Goal: Task Accomplishment & Management: Use online tool/utility

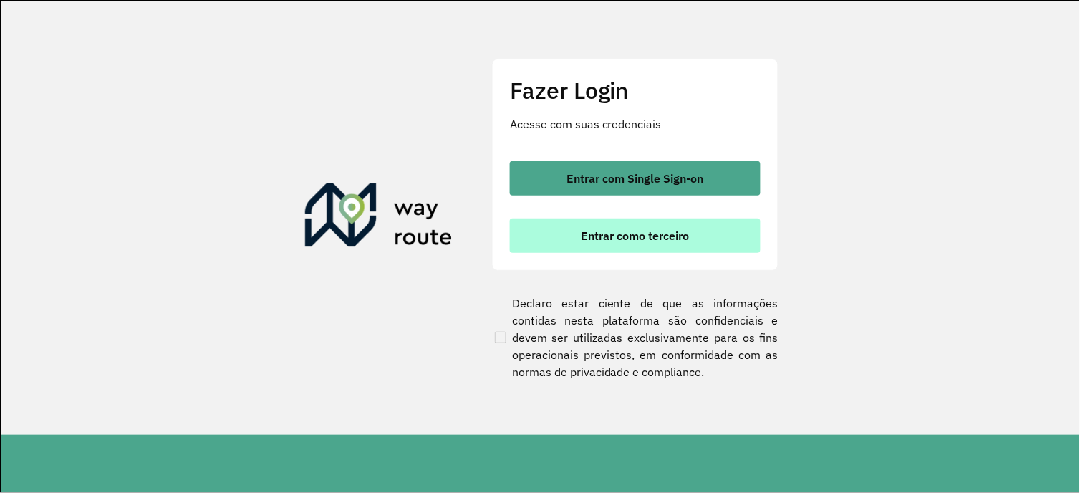
click at [573, 228] on button "Entrar como terceiro" at bounding box center [635, 235] width 251 height 34
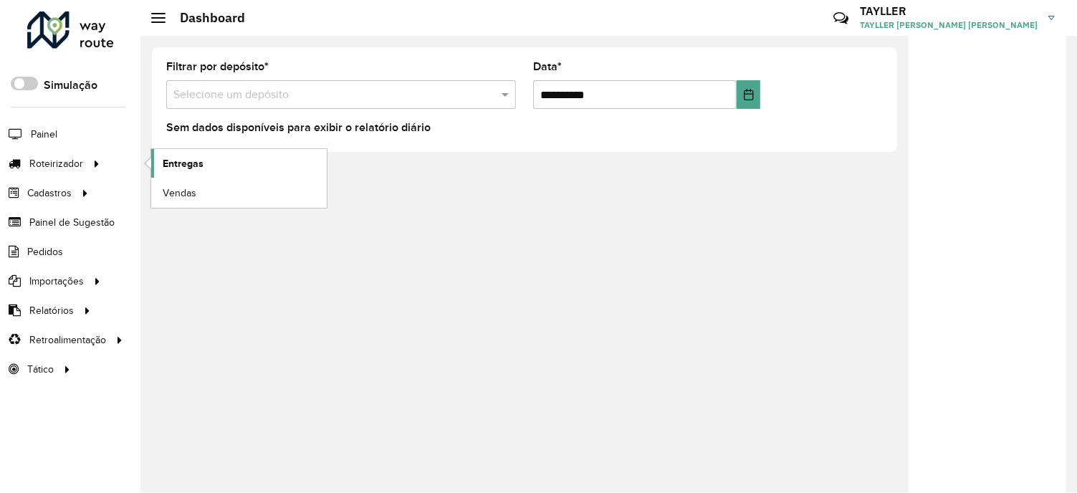
click at [220, 154] on link "Entregas" at bounding box center [238, 163] width 175 height 29
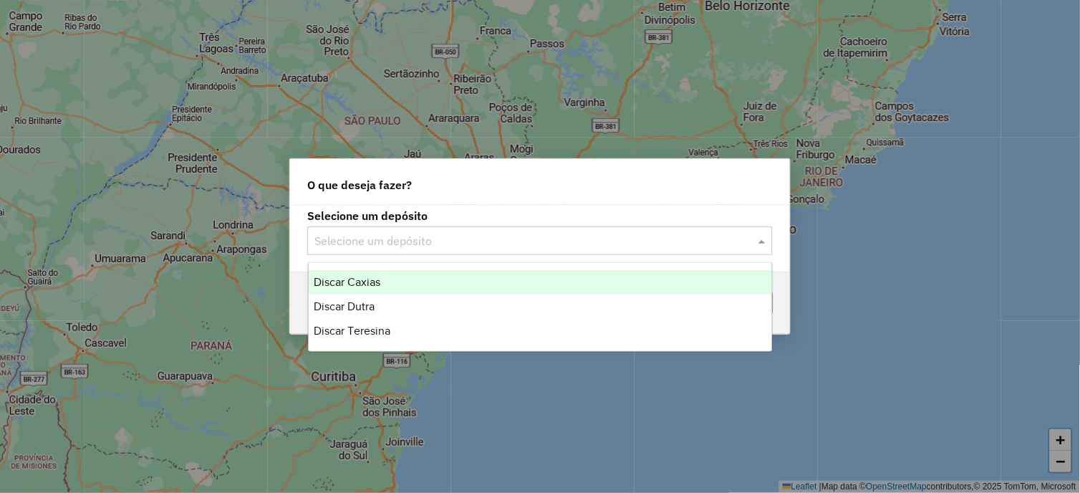
click at [423, 245] on input "text" at bounding box center [525, 241] width 423 height 17
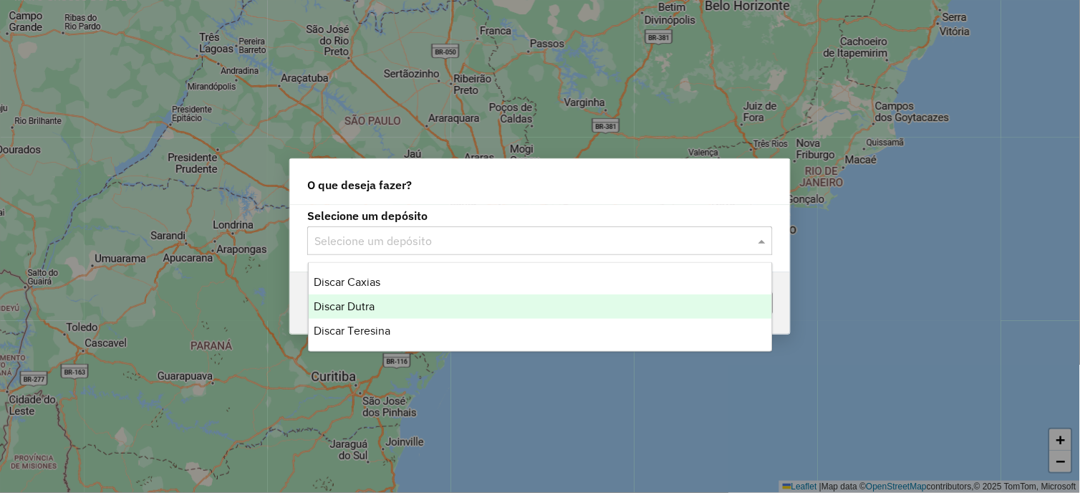
click at [385, 312] on div "Discar Dutra" at bounding box center [541, 306] width 464 height 24
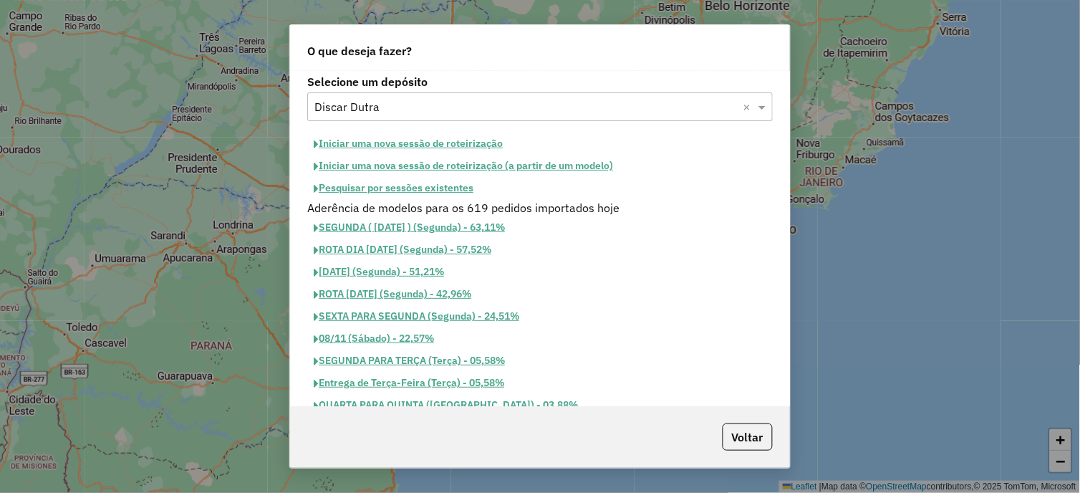
click at [476, 140] on button "Iniciar uma nova sessão de roteirização" at bounding box center [408, 144] width 202 height 22
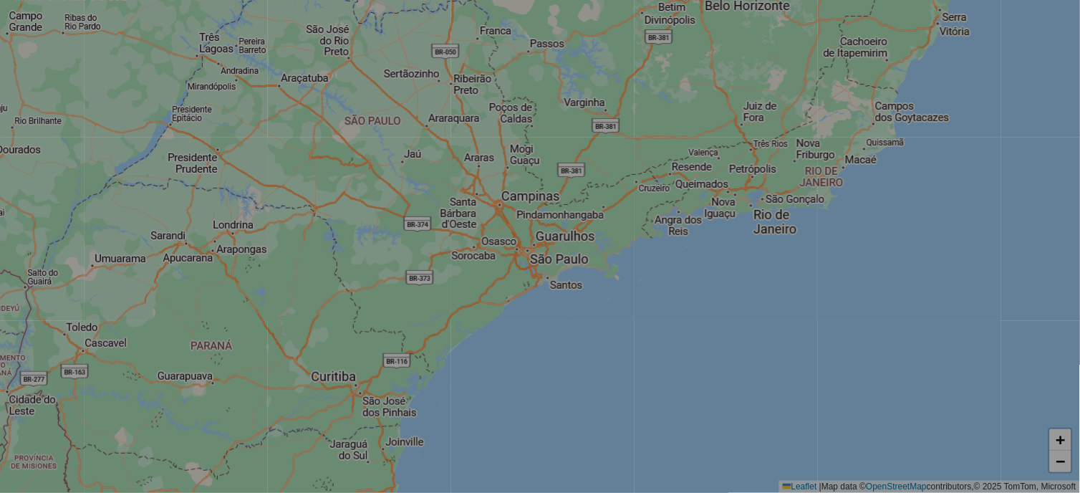
select select "*"
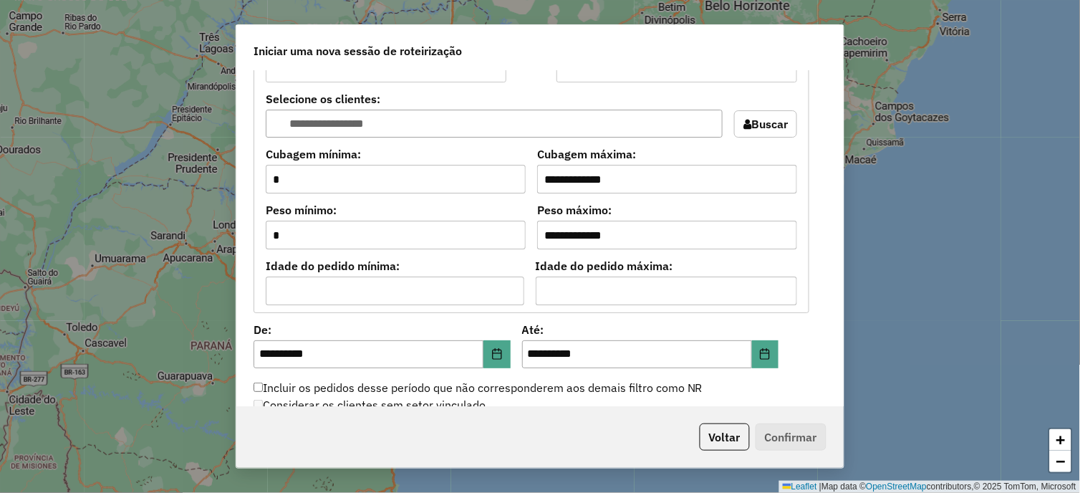
scroll to position [1352, 0]
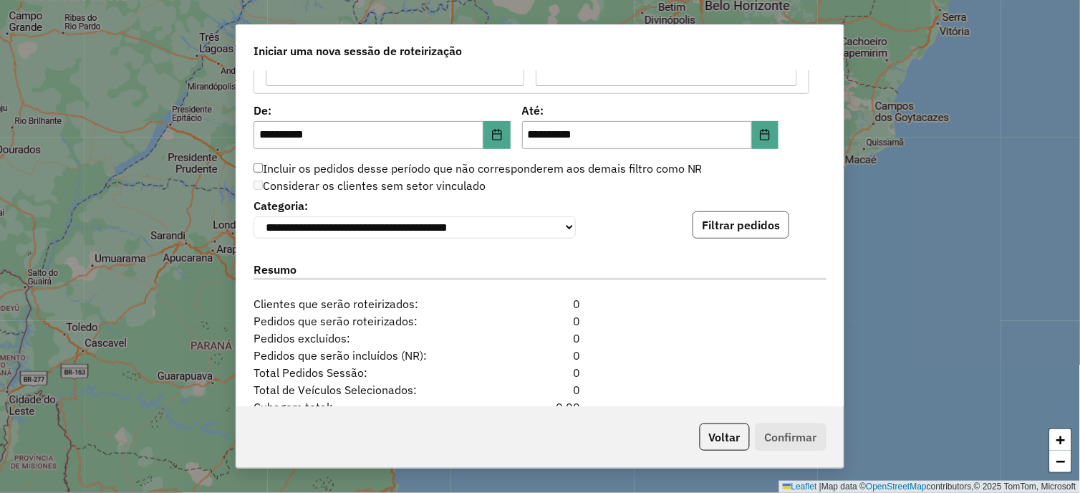
click at [739, 231] on button "Filtrar pedidos" at bounding box center [741, 224] width 97 height 27
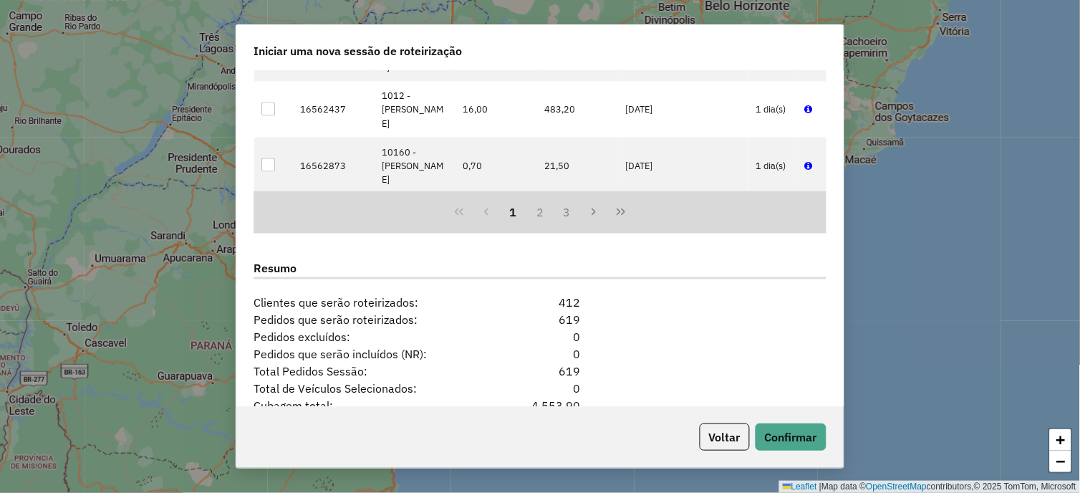
scroll to position [1774, 0]
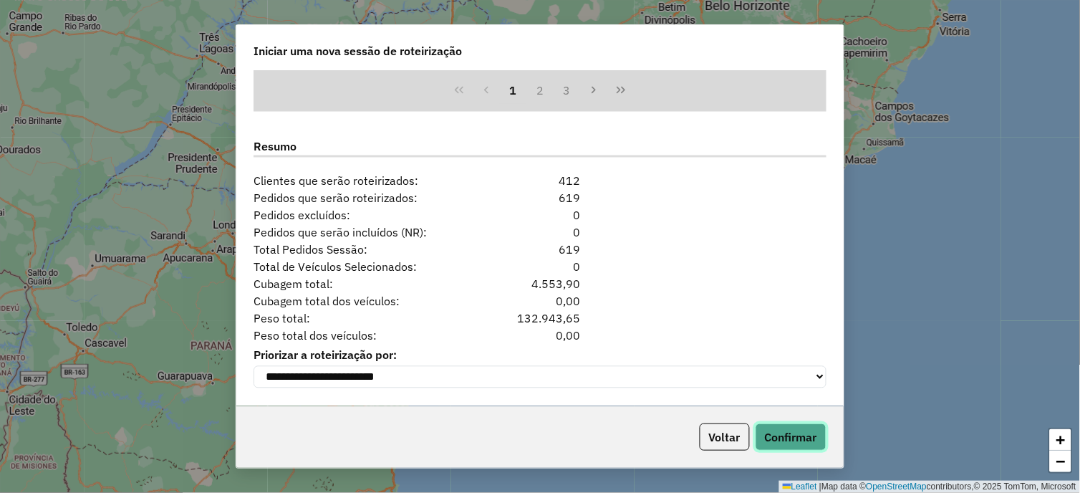
click at [774, 428] on button "Confirmar" at bounding box center [791, 436] width 71 height 27
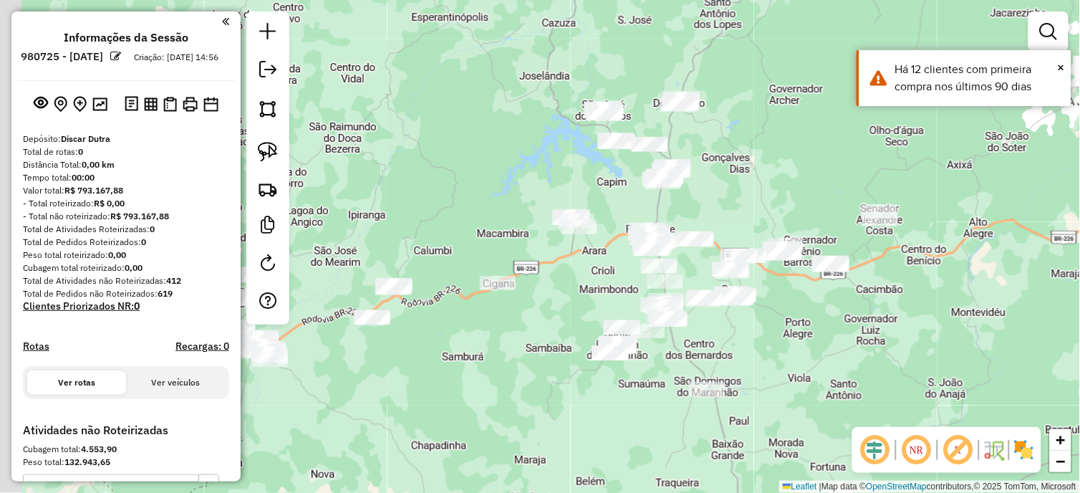
drag, startPoint x: 535, startPoint y: 363, endPoint x: 622, endPoint y: 347, distance: 88.1
click at [622, 347] on div "Janela de atendimento Grade de atendimento Capacidade Transportadoras Veículos …" at bounding box center [540, 246] width 1080 height 493
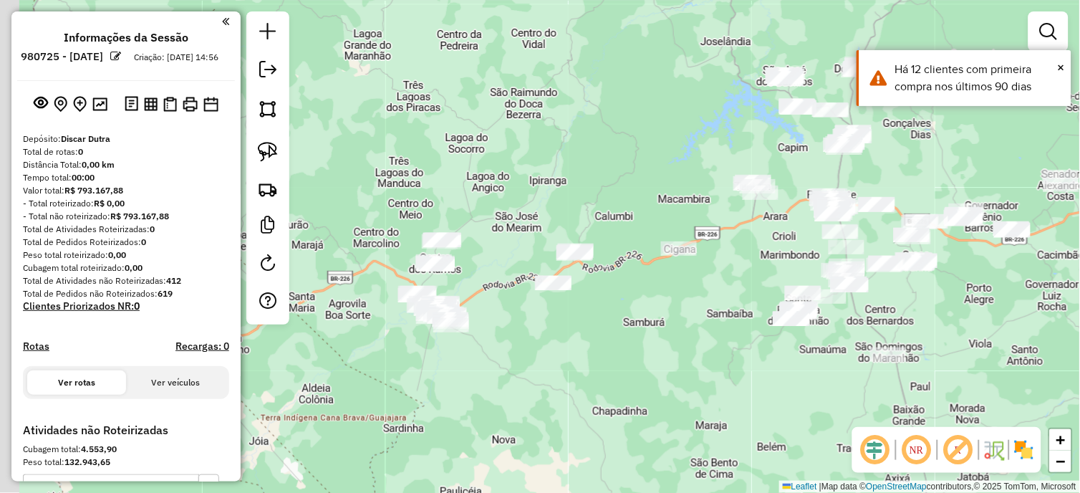
drag, startPoint x: 435, startPoint y: 364, endPoint x: 501, endPoint y: 339, distance: 70.5
click at [531, 345] on div "Janela de atendimento Grade de atendimento Capacidade Transportadoras Veículos …" at bounding box center [540, 246] width 1080 height 493
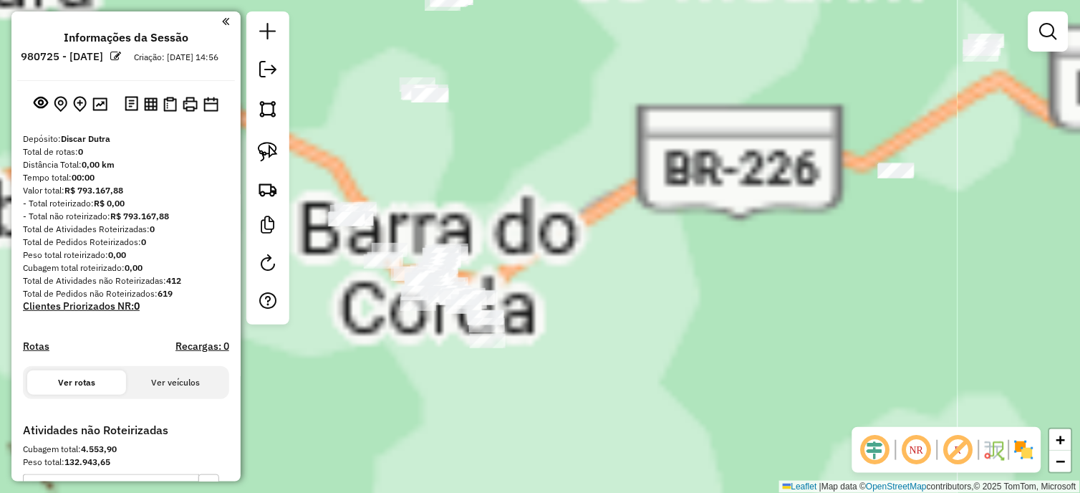
click at [419, 195] on div "Janela de atendimento Grade de atendimento Capacidade Transportadoras Veículos …" at bounding box center [540, 246] width 1080 height 493
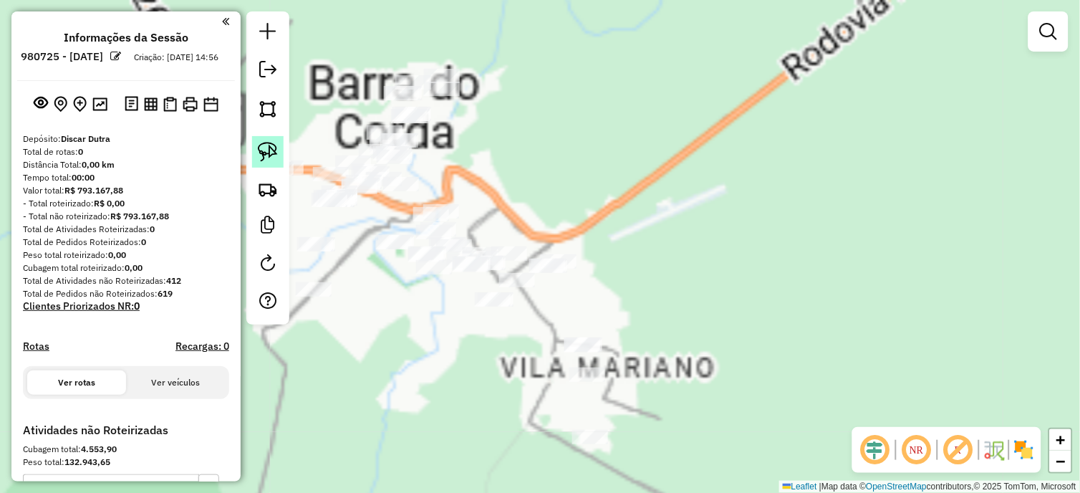
click at [279, 158] on link at bounding box center [268, 152] width 32 height 32
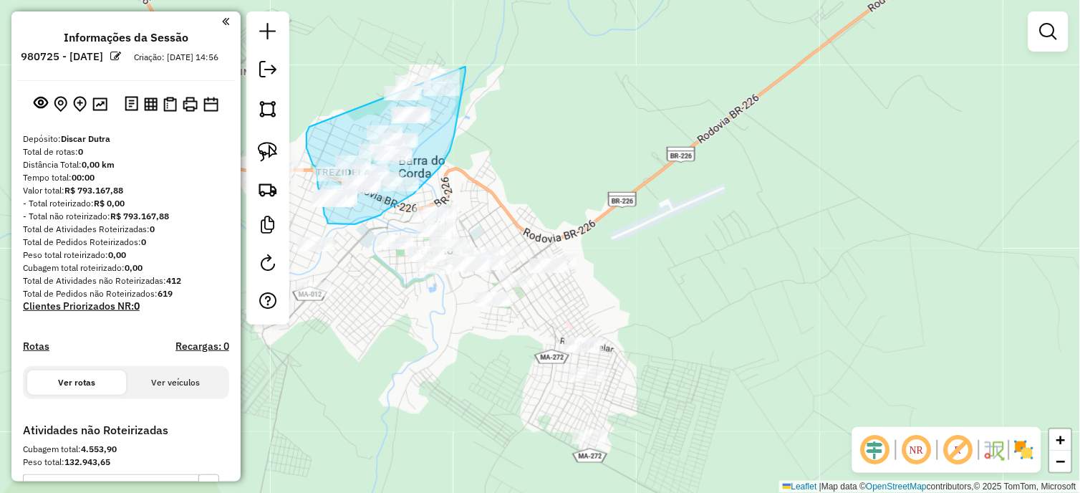
drag, startPoint x: 310, startPoint y: 155, endPoint x: 424, endPoint y: 49, distance: 156.1
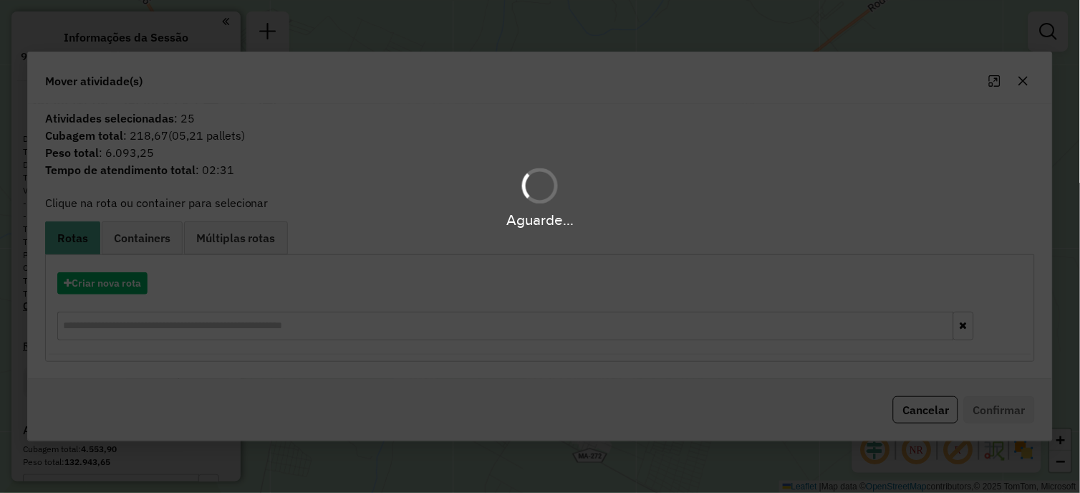
click at [139, 277] on hb-app "**********" at bounding box center [540, 246] width 1080 height 493
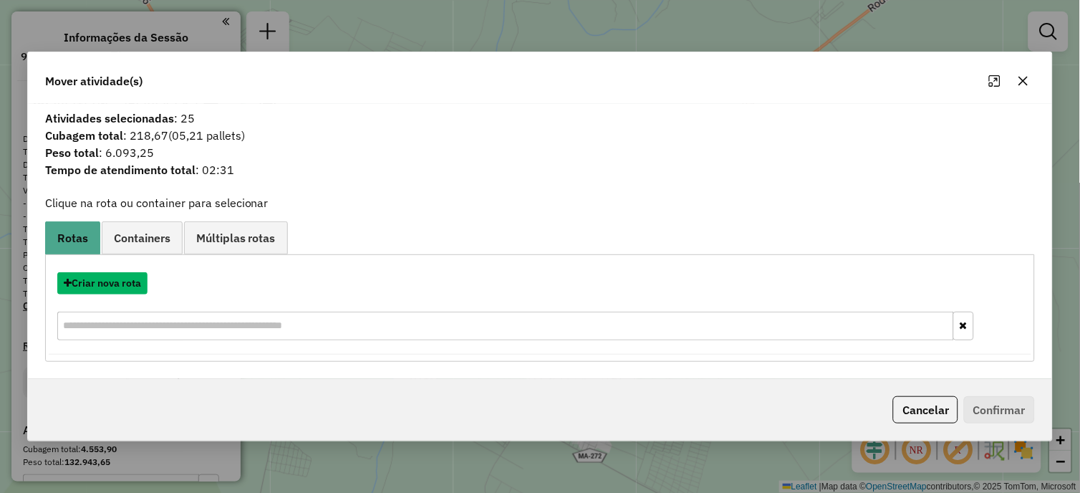
click at [139, 277] on button "Criar nova rota" at bounding box center [102, 283] width 90 height 22
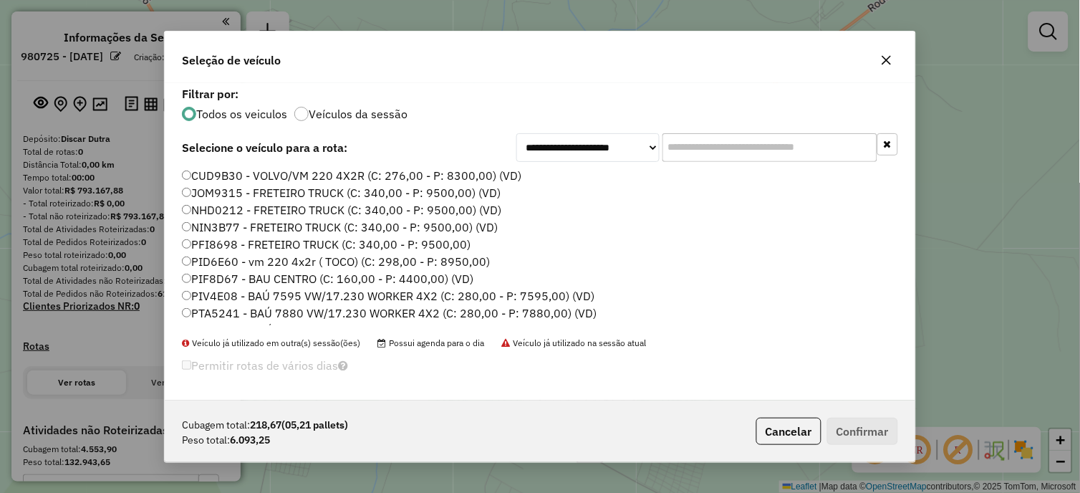
click at [136, 278] on div "**********" at bounding box center [540, 246] width 1080 height 493
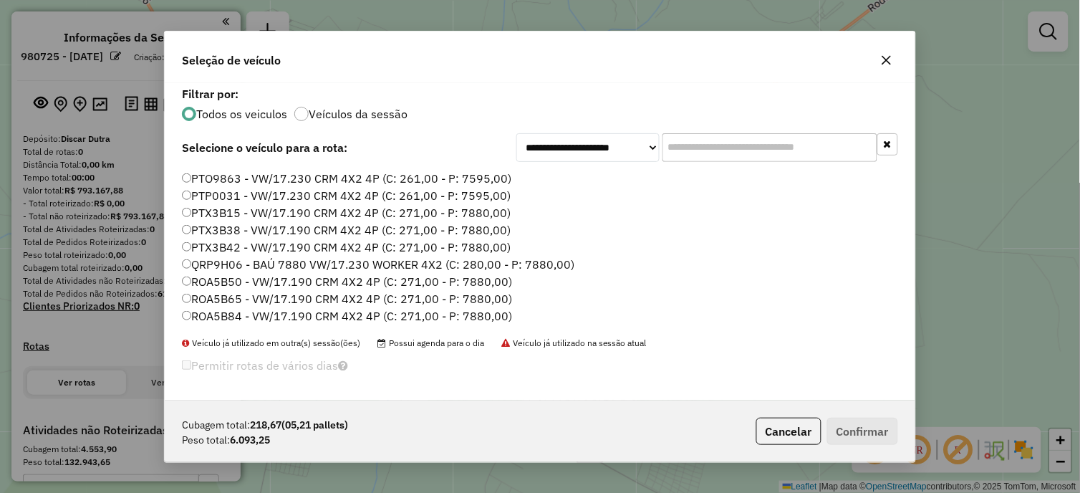
click at [488, 246] on label "PTX3B42 - VW/17.190 CRM 4X2 4P (C: 271,00 - P: 7880,00)" at bounding box center [346, 247] width 329 height 17
click at [885, 431] on button "Confirmar" at bounding box center [862, 431] width 71 height 27
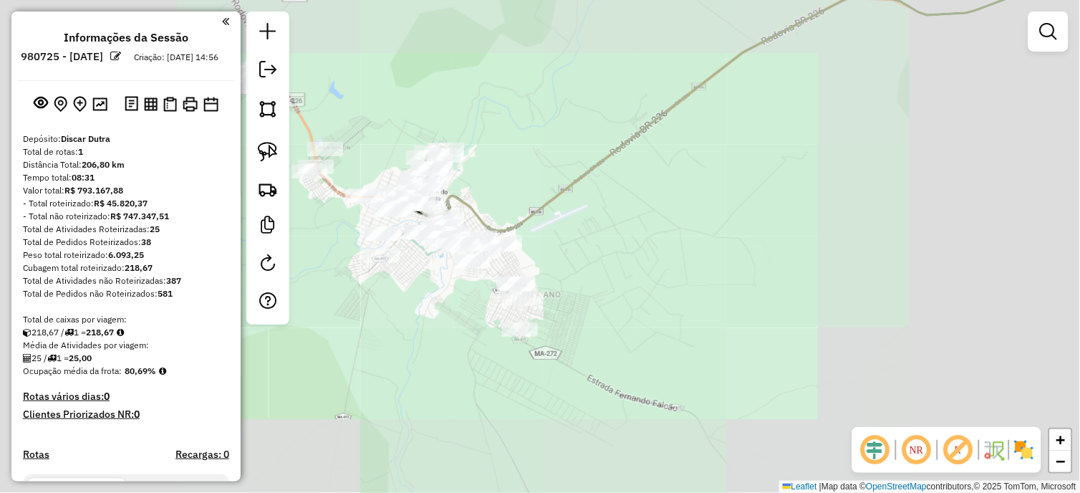
drag, startPoint x: 733, startPoint y: 155, endPoint x: 487, endPoint y: 279, distance: 275.2
click at [505, 275] on div "Janela de atendimento Grade de atendimento Capacidade Transportadoras Veículos …" at bounding box center [540, 246] width 1080 height 493
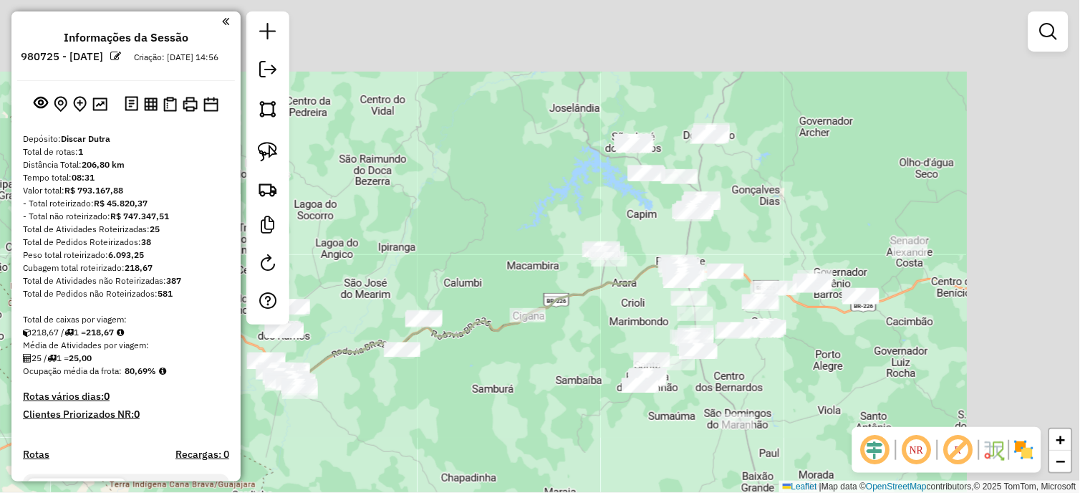
drag, startPoint x: 799, startPoint y: 135, endPoint x: 633, endPoint y: 232, distance: 192.0
click at [633, 234] on div "Janela de atendimento Grade de atendimento Capacidade Transportadoras Veículos …" at bounding box center [540, 246] width 1080 height 493
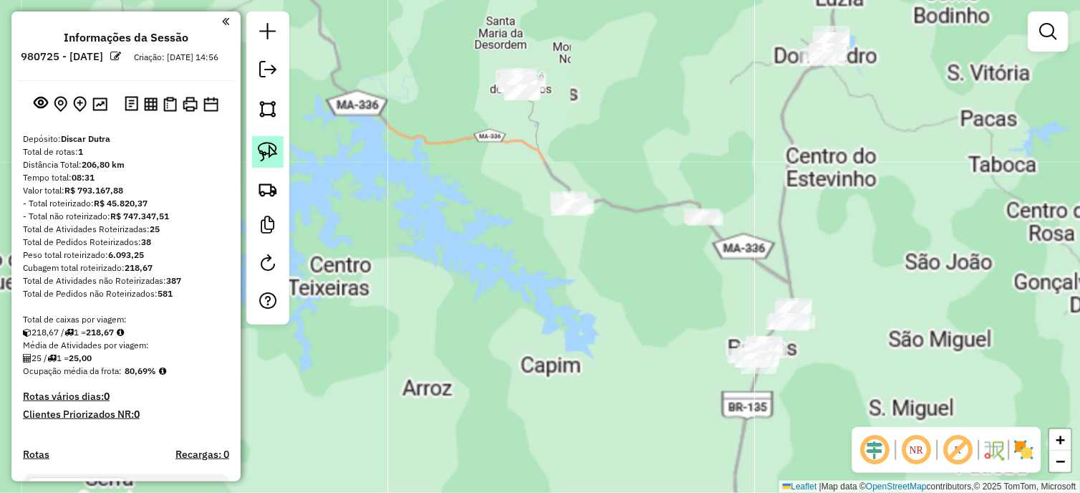
click at [254, 138] on link at bounding box center [268, 152] width 32 height 32
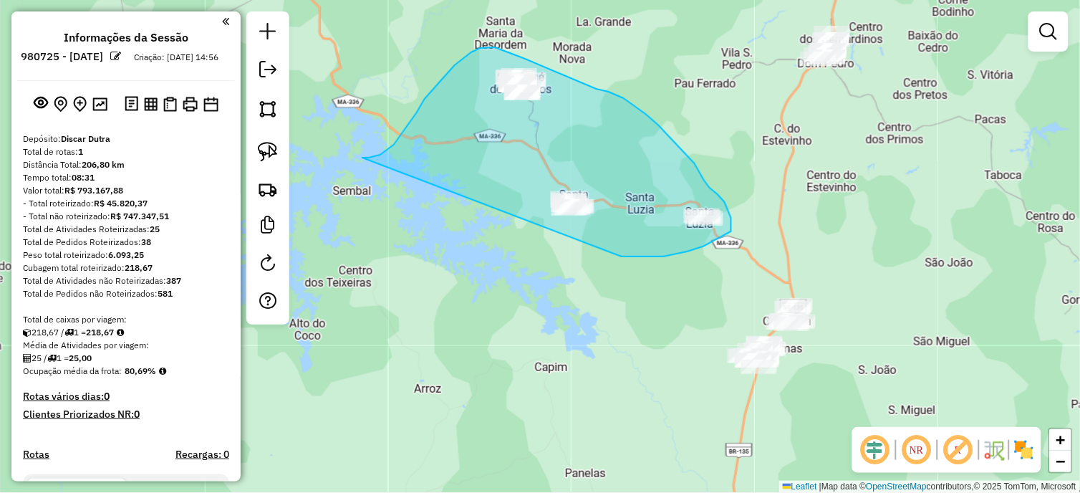
drag, startPoint x: 417, startPoint y: 112, endPoint x: 602, endPoint y: 254, distance: 233.5
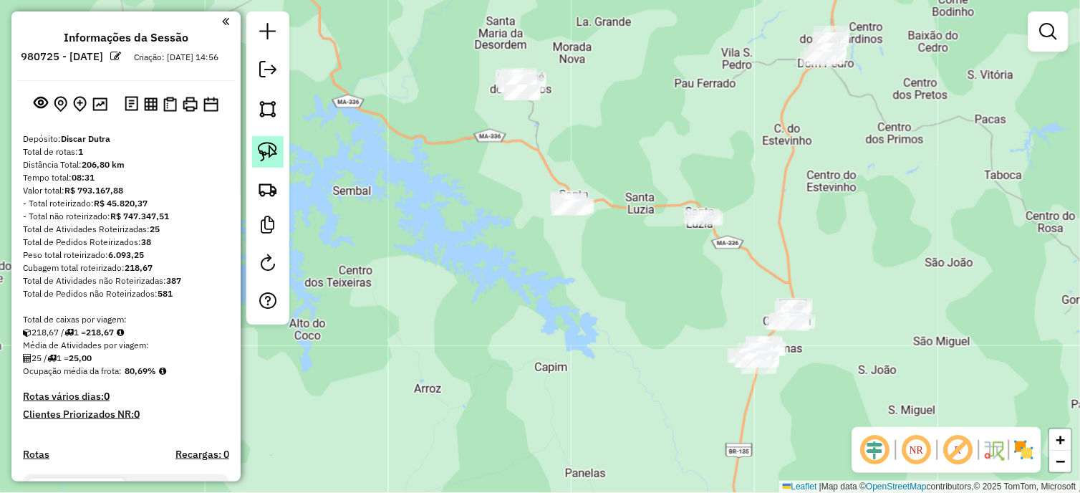
click at [282, 145] on link at bounding box center [268, 152] width 32 height 32
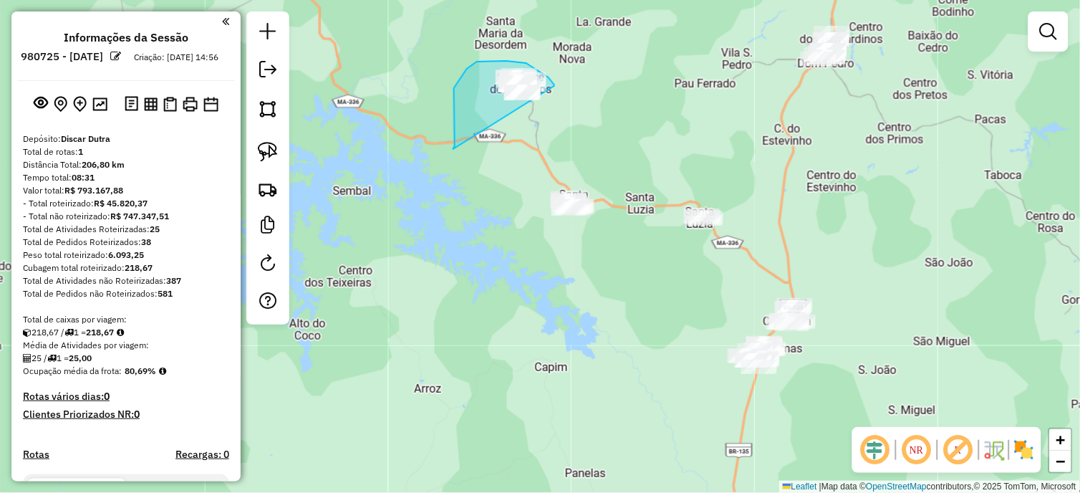
drag, startPoint x: 455, startPoint y: 115, endPoint x: 545, endPoint y: 108, distance: 90.5
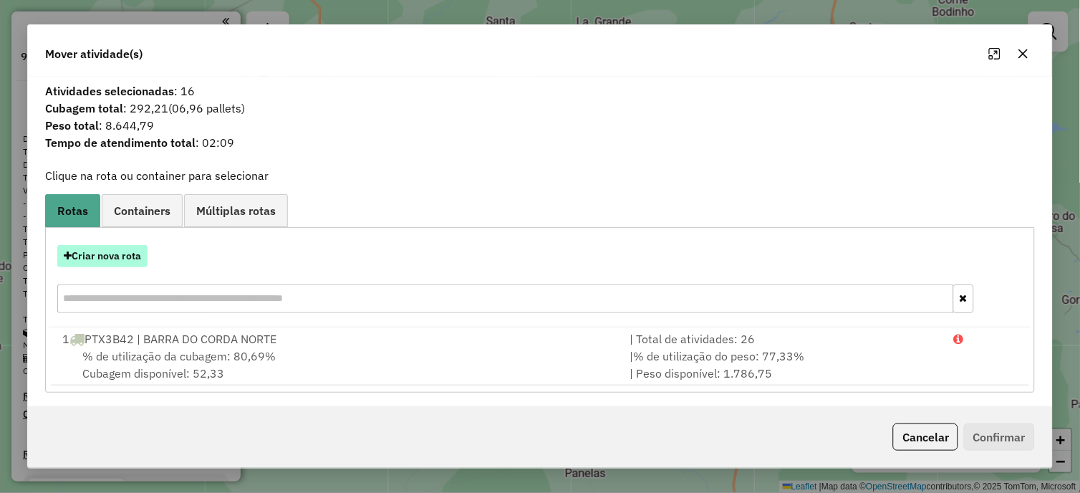
click at [130, 252] on button "Criar nova rota" at bounding box center [102, 256] width 90 height 22
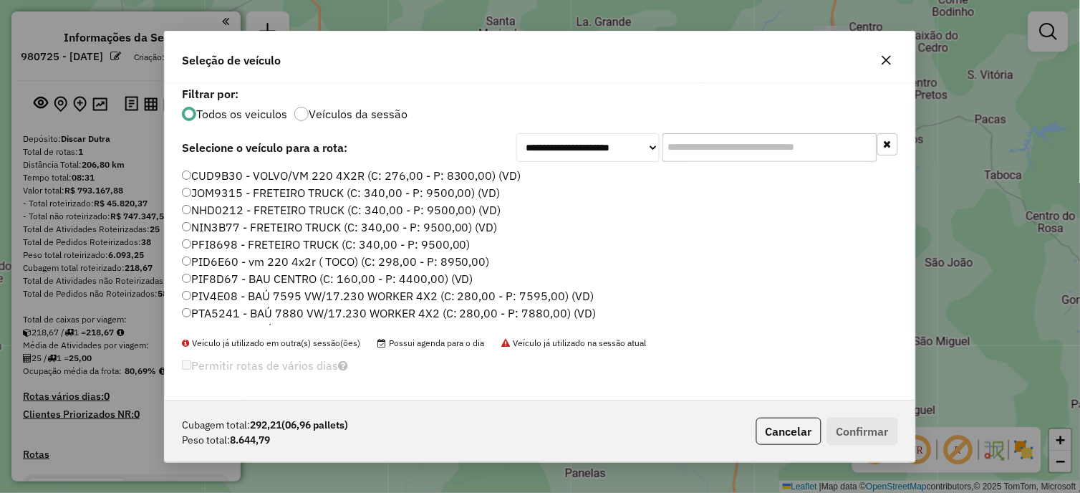
scroll to position [290, 0]
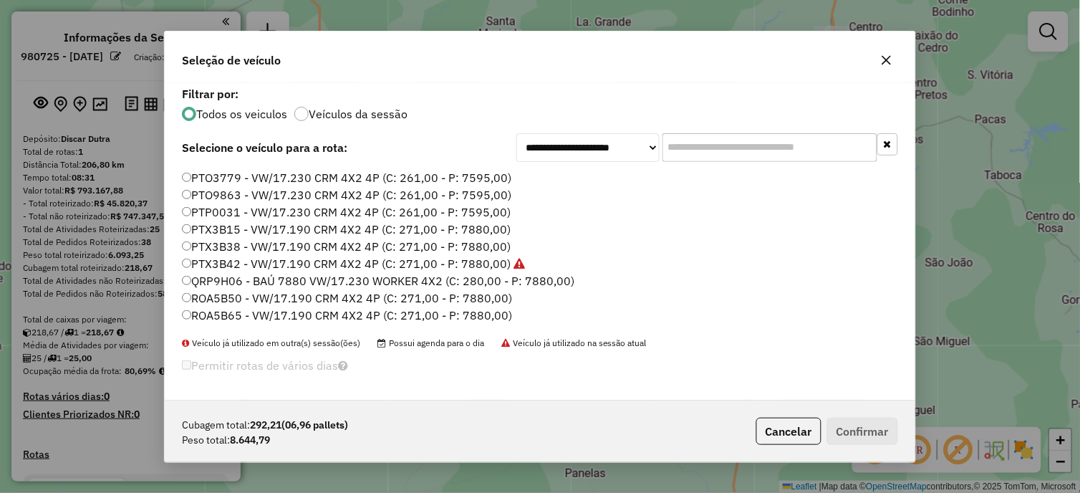
click at [467, 240] on label "PTX3B38 - VW/17.190 CRM 4X2 4P (C: 271,00 - P: 7880,00)" at bounding box center [346, 246] width 329 height 17
click at [849, 419] on button "Confirmar" at bounding box center [862, 431] width 71 height 27
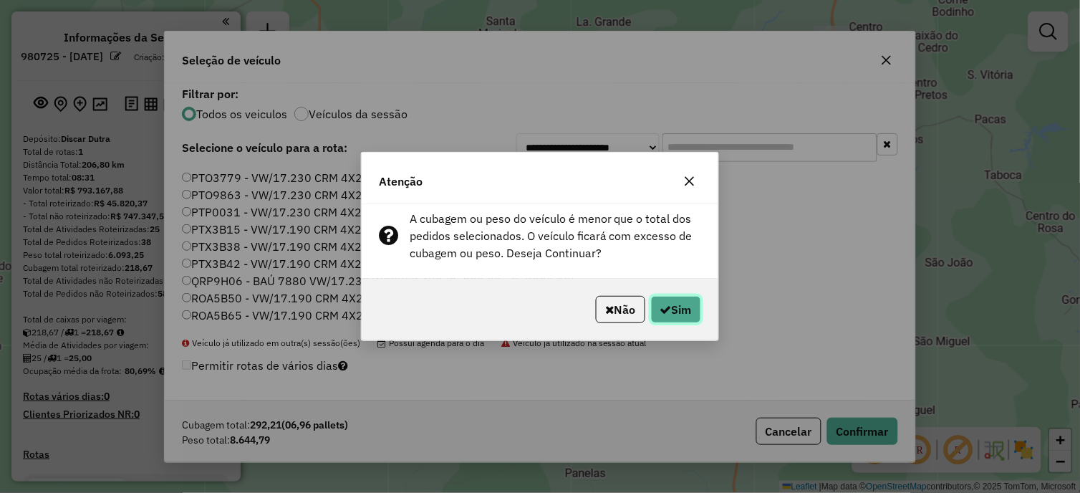
click at [677, 306] on button "Sim" at bounding box center [676, 309] width 50 height 27
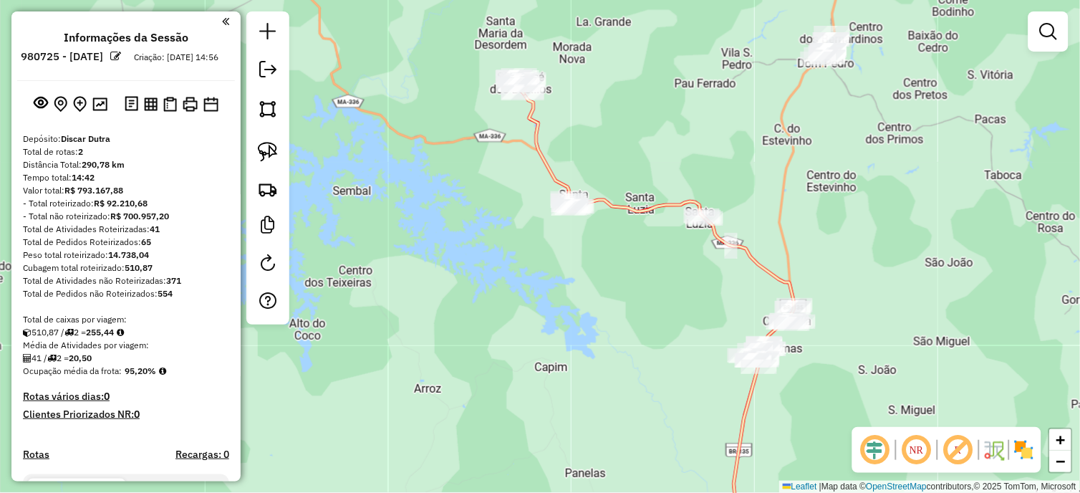
drag, startPoint x: 809, startPoint y: 154, endPoint x: 485, endPoint y: 37, distance: 345.1
click at [486, 37] on div "Janela de atendimento Grade de atendimento Capacidade Transportadoras Veículos …" at bounding box center [540, 246] width 1080 height 493
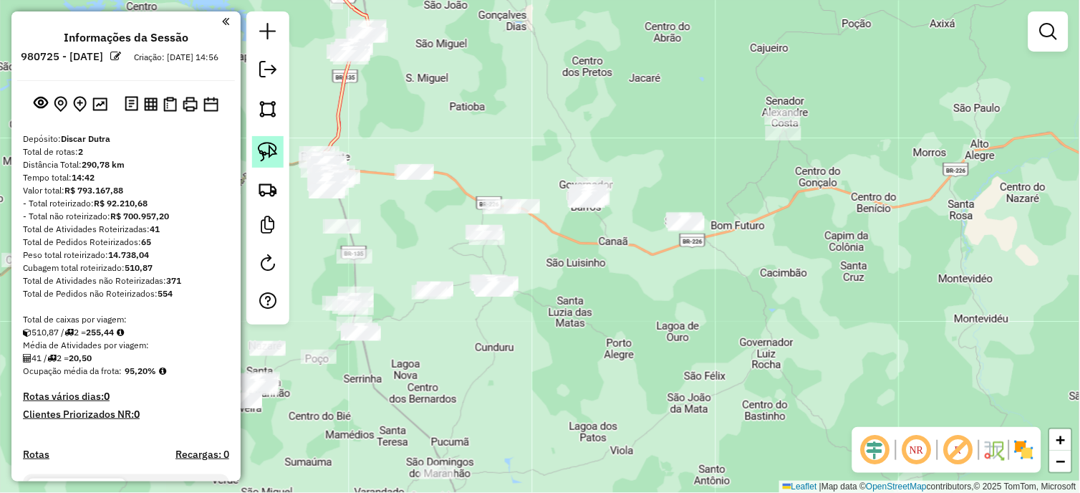
click at [265, 148] on img at bounding box center [268, 152] width 20 height 20
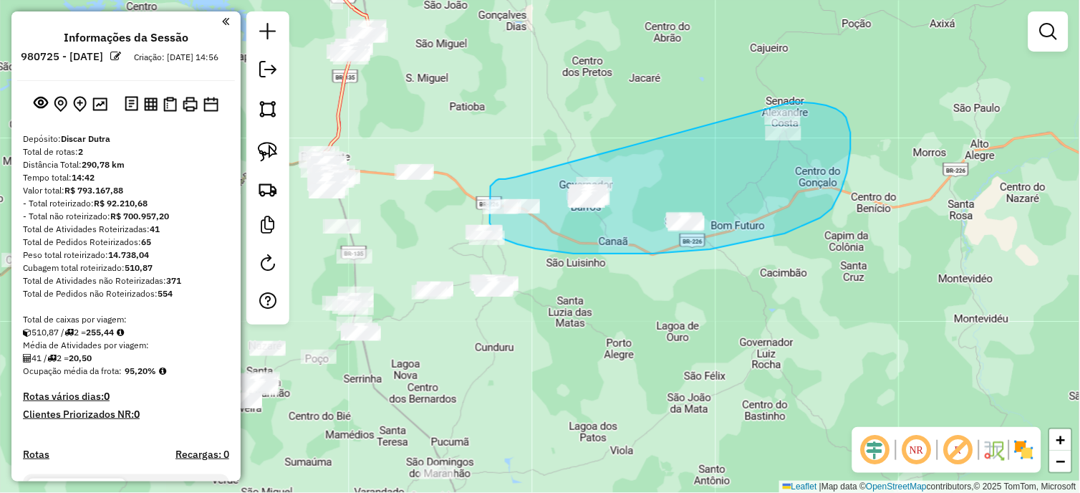
click at [771, 112] on div "Janela de atendimento Grade de atendimento Capacidade Transportadoras Veículos …" at bounding box center [540, 246] width 1080 height 493
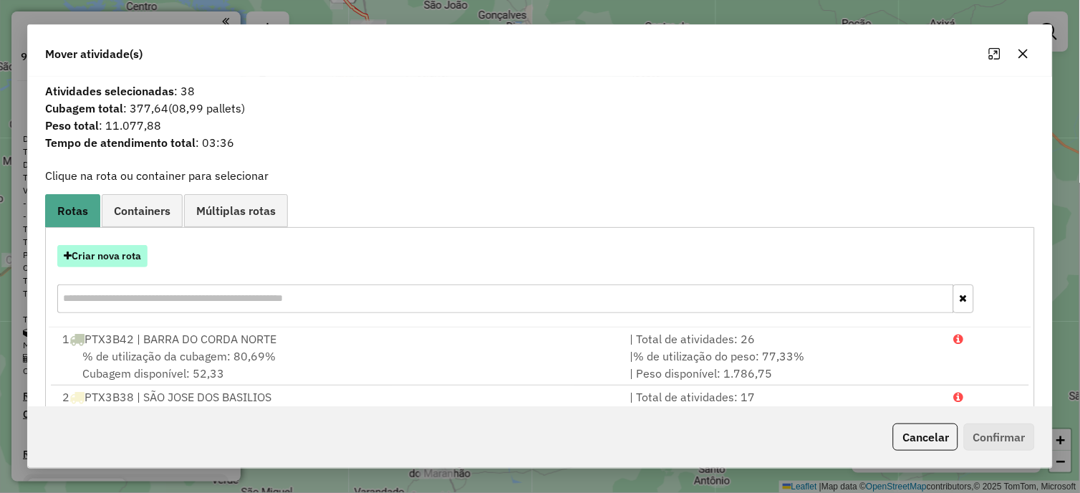
click at [102, 252] on button "Criar nova rota" at bounding box center [102, 256] width 90 height 22
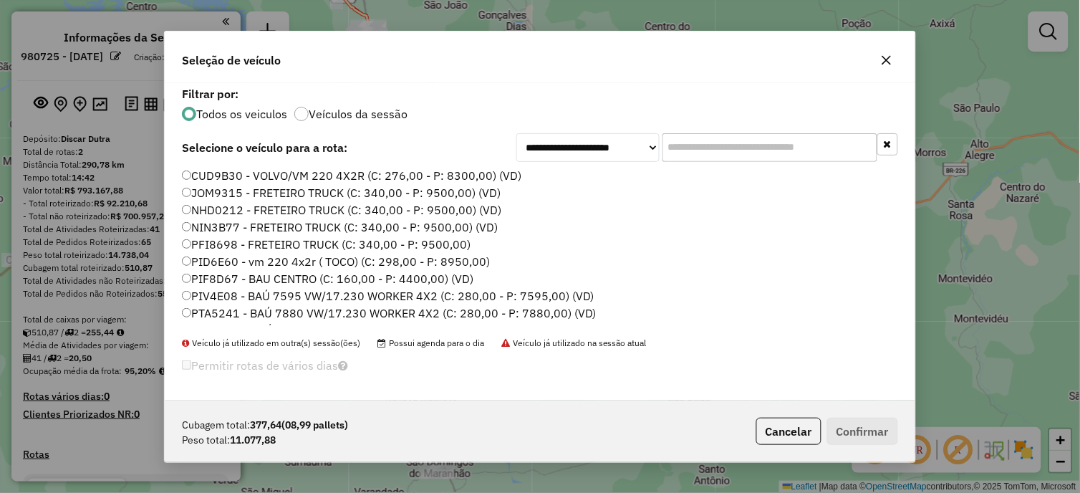
scroll to position [101, 0]
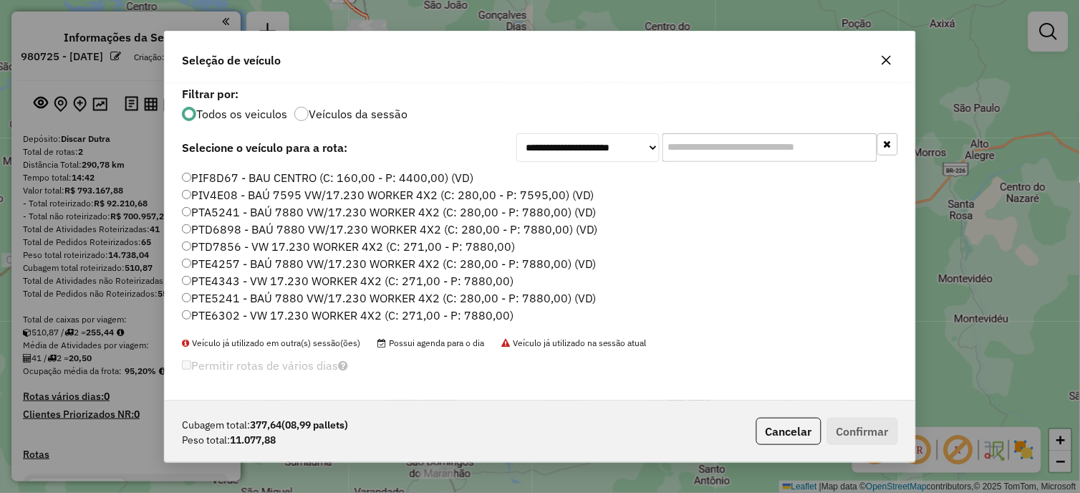
click at [458, 247] on label "PTD7856 - VW 17.230 WORKER 4X2 (C: 271,00 - P: 7880,00)" at bounding box center [348, 246] width 333 height 17
click at [844, 426] on button "Confirmar" at bounding box center [862, 431] width 71 height 27
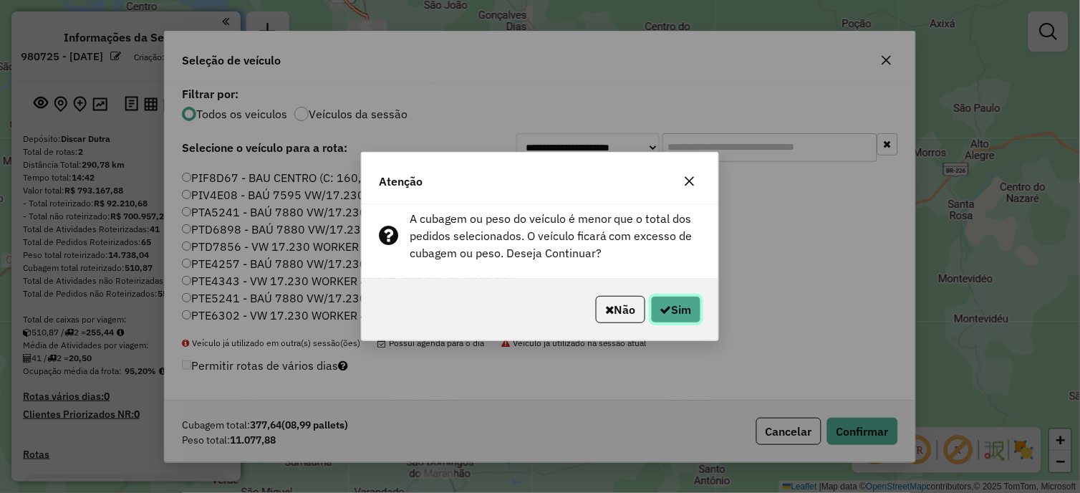
click at [691, 323] on button "Sim" at bounding box center [676, 309] width 50 height 27
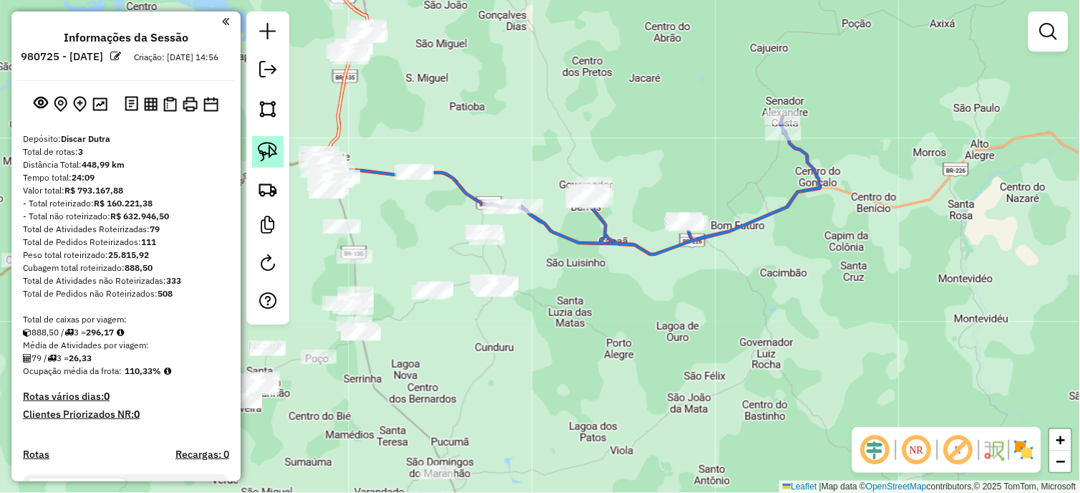
click at [269, 149] on img at bounding box center [268, 152] width 20 height 20
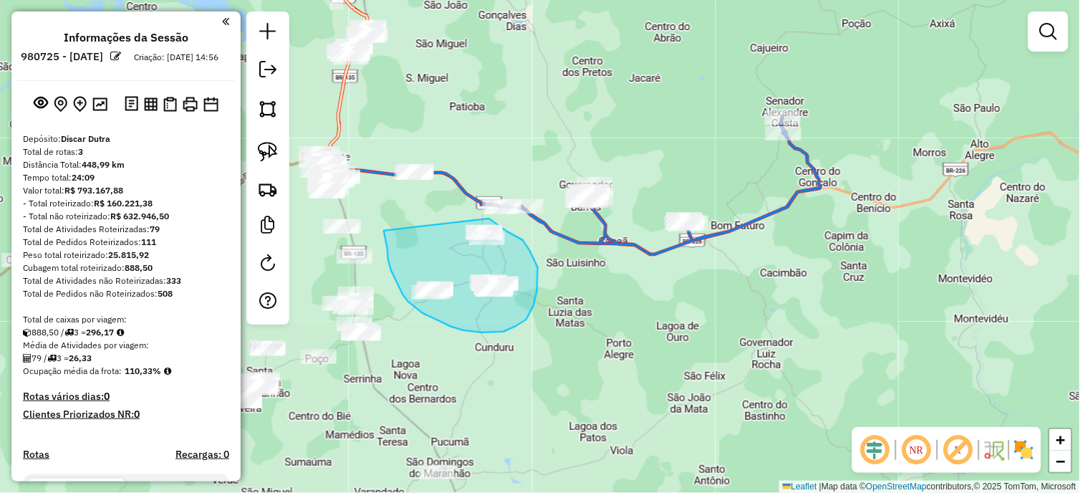
drag, startPoint x: 387, startPoint y: 251, endPoint x: 489, endPoint y: 218, distance: 106.9
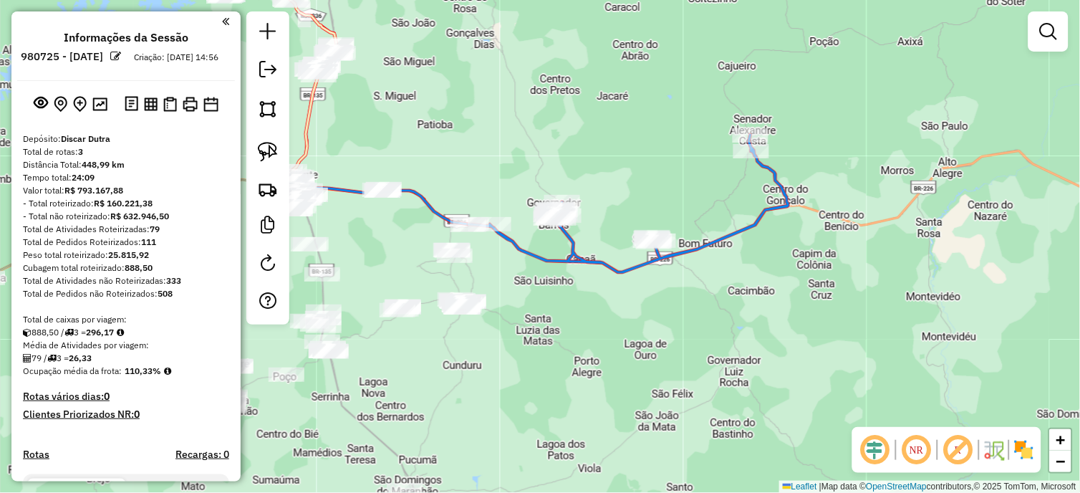
drag, startPoint x: 384, startPoint y: 150, endPoint x: 350, endPoint y: 159, distance: 35.4
click at [383, 163] on div "Janela de atendimento Grade de atendimento Capacidade Transportadoras Veículos …" at bounding box center [540, 246] width 1080 height 493
click at [289, 145] on hb-router-mapa "Informações da Sessão 980725 - 18/08/2025 Criação: 16/08/2025 14:56 Depósito: D…" at bounding box center [540, 246] width 1080 height 493
drag, startPoint x: 289, startPoint y: 145, endPoint x: 276, endPoint y: 145, distance: 12.9
click at [277, 145] on img at bounding box center [268, 152] width 20 height 20
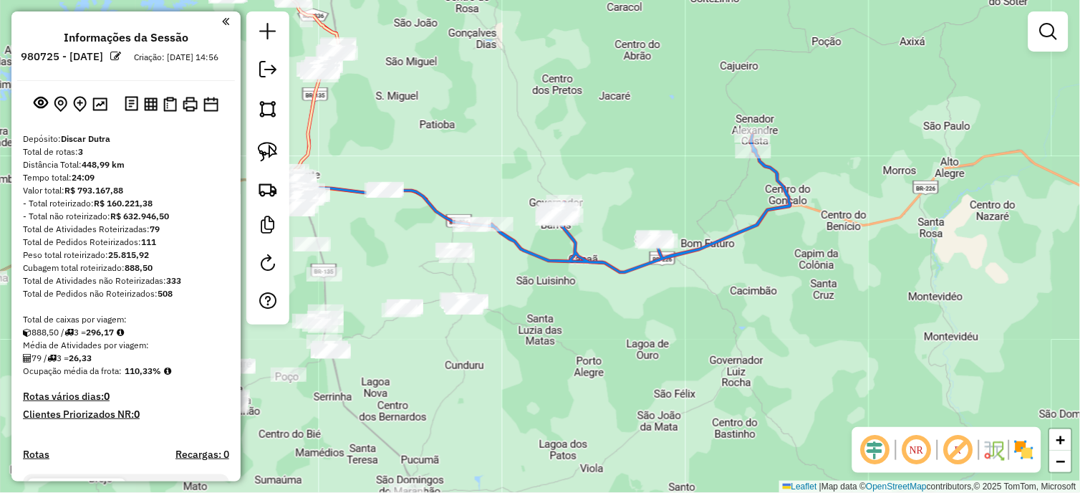
click at [228, 148] on div "Depósito: Discar Dutra Total de rotas: 3 Distância Total: 448,99 km Tempo total…" at bounding box center [126, 473] width 218 height 680
click at [284, 148] on div at bounding box center [267, 167] width 43 height 313
drag, startPoint x: 261, startPoint y: 147, endPoint x: 318, endPoint y: 175, distance: 63.7
click at [261, 147] on img at bounding box center [268, 152] width 20 height 20
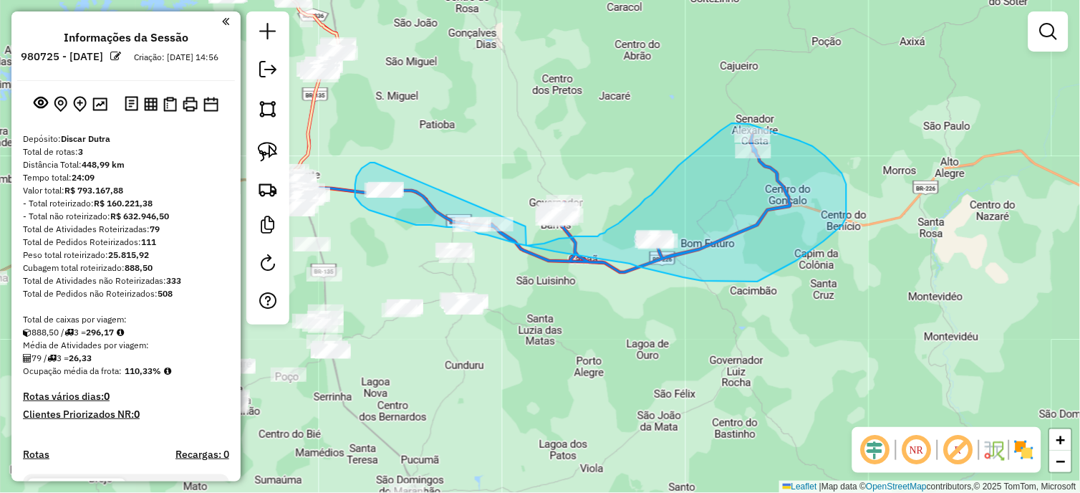
drag, startPoint x: 374, startPoint y: 163, endPoint x: 526, endPoint y: 226, distance: 164.7
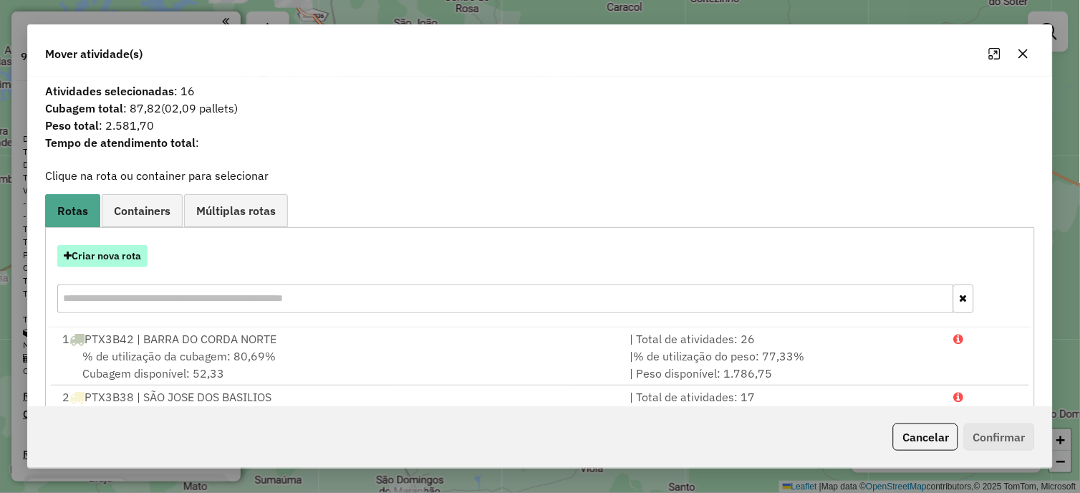
click at [102, 253] on button "Criar nova rota" at bounding box center [102, 256] width 90 height 22
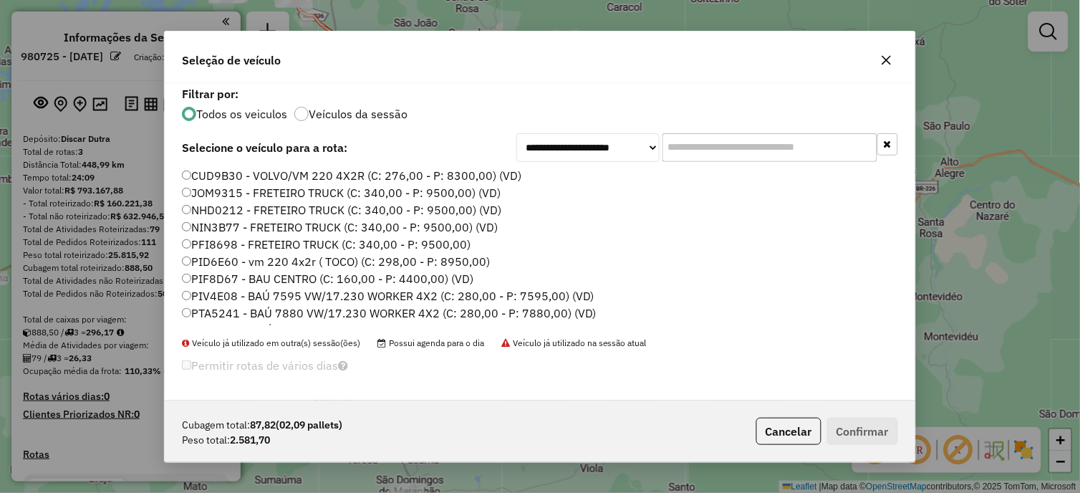
scroll to position [221, 0]
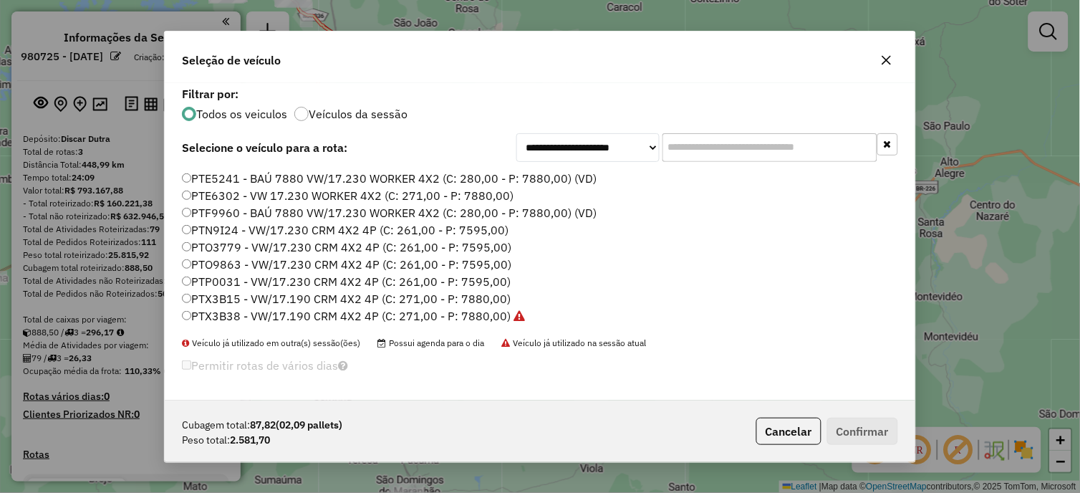
click at [476, 239] on label "PTO3779 - VW/17.230 CRM 4X2 4P (C: 261,00 - P: 7595,00)" at bounding box center [346, 247] width 329 height 17
click at [852, 423] on button "Confirmar" at bounding box center [862, 431] width 71 height 27
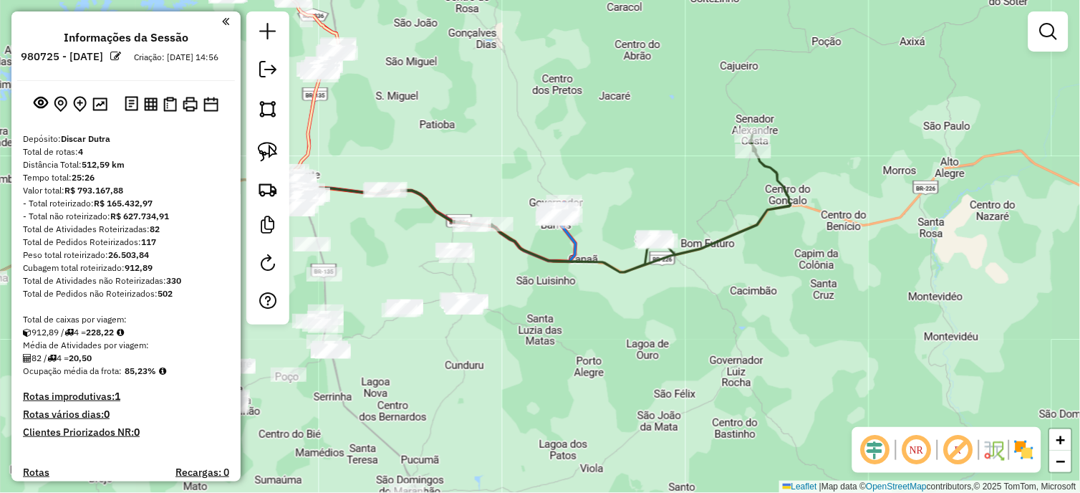
click at [589, 269] on icon at bounding box center [586, 204] width 408 height 138
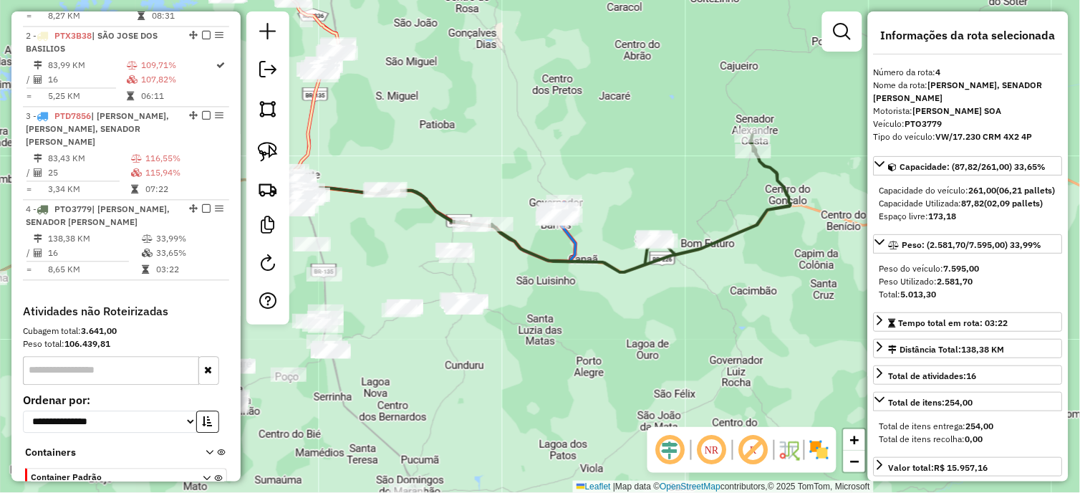
scroll to position [699, 0]
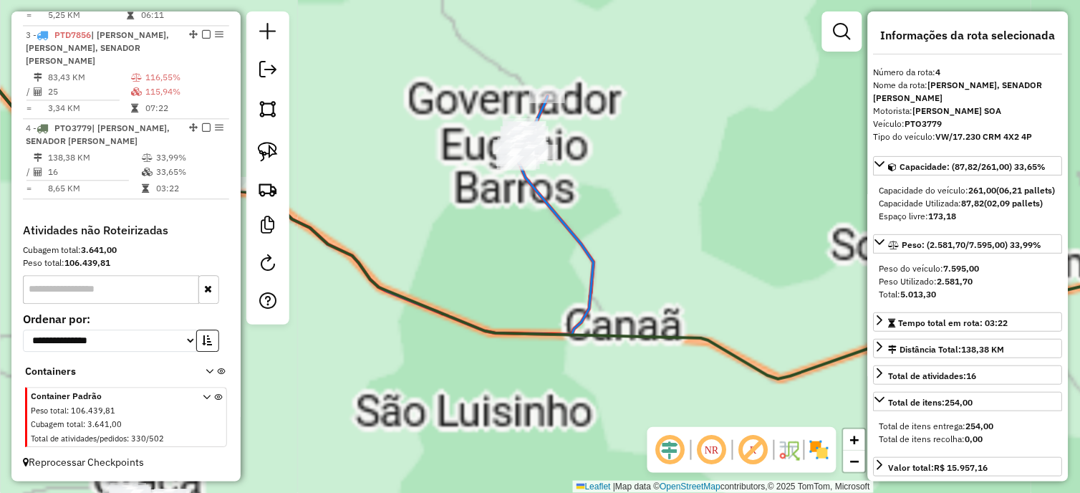
click at [570, 238] on icon at bounding box center [243, 191] width 702 height 285
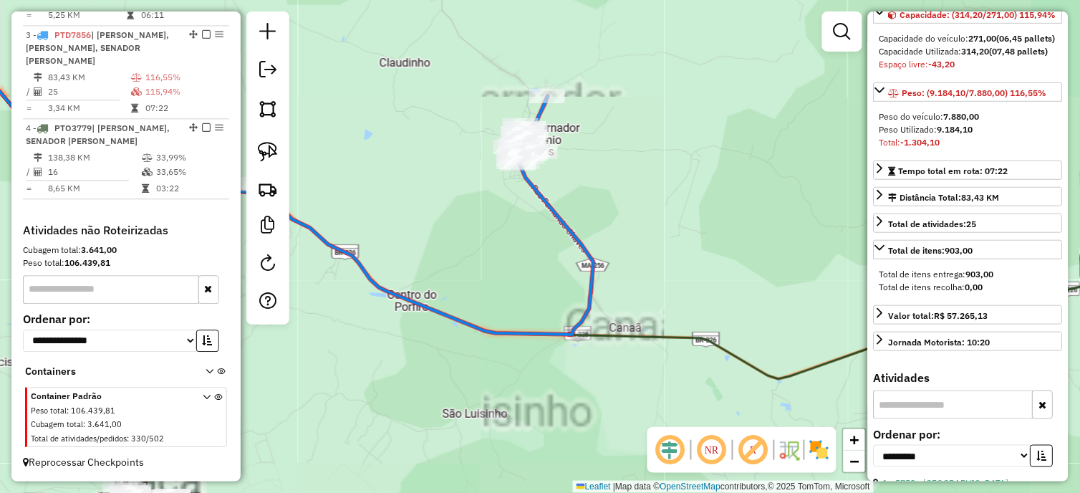
scroll to position [398, 0]
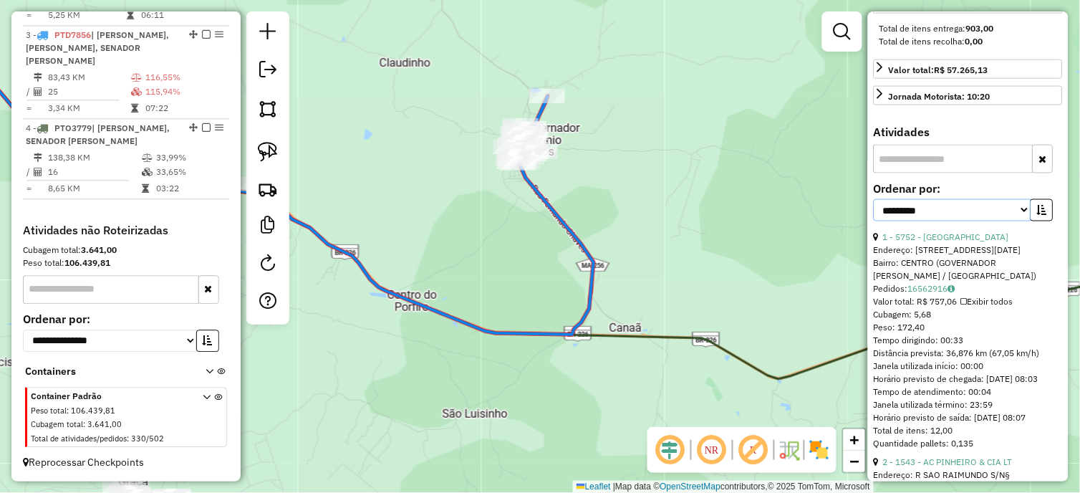
click at [914, 221] on select "**********" at bounding box center [953, 210] width 158 height 22
select select "*********"
click at [874, 221] on select "**********" at bounding box center [953, 210] width 158 height 22
click at [1042, 221] on button "button" at bounding box center [1042, 210] width 23 height 22
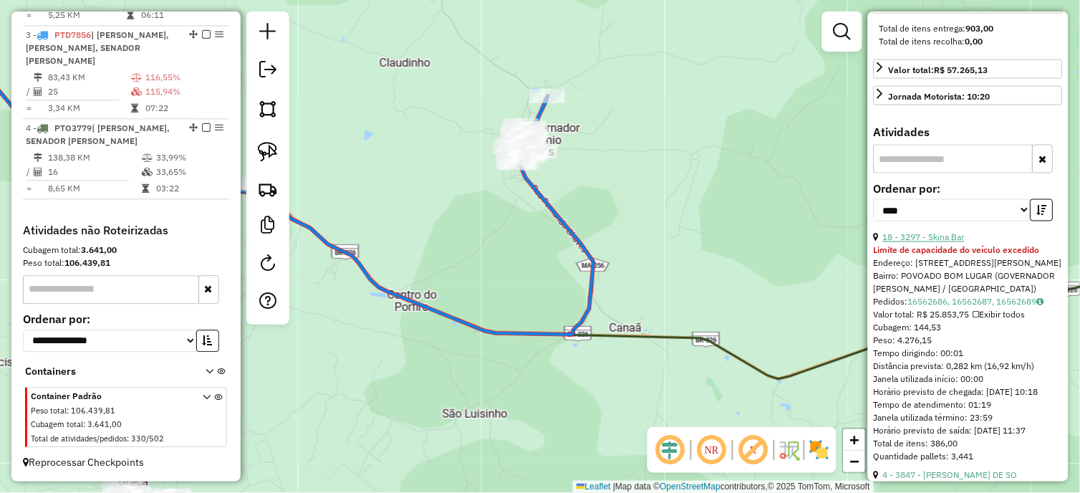
click at [943, 243] on link "18 - 3297 - Skina Bar" at bounding box center [924, 237] width 82 height 11
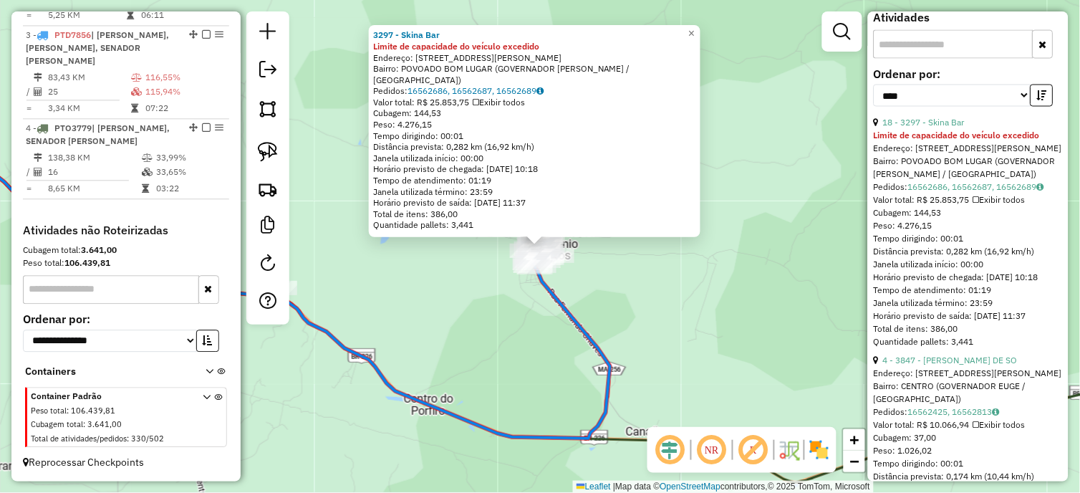
scroll to position [636, 0]
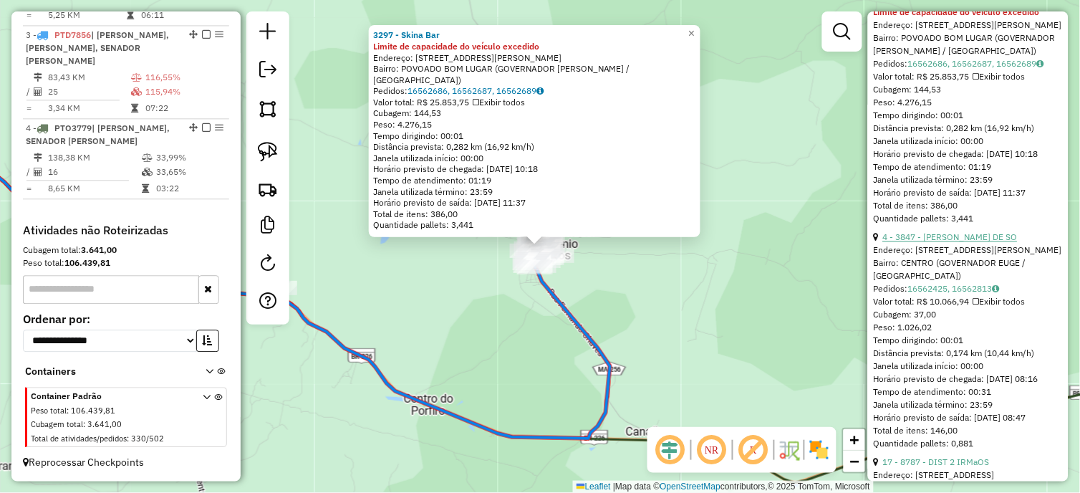
click at [953, 242] on link "4 - 3847 - [PERSON_NAME] DE SO" at bounding box center [950, 236] width 135 height 11
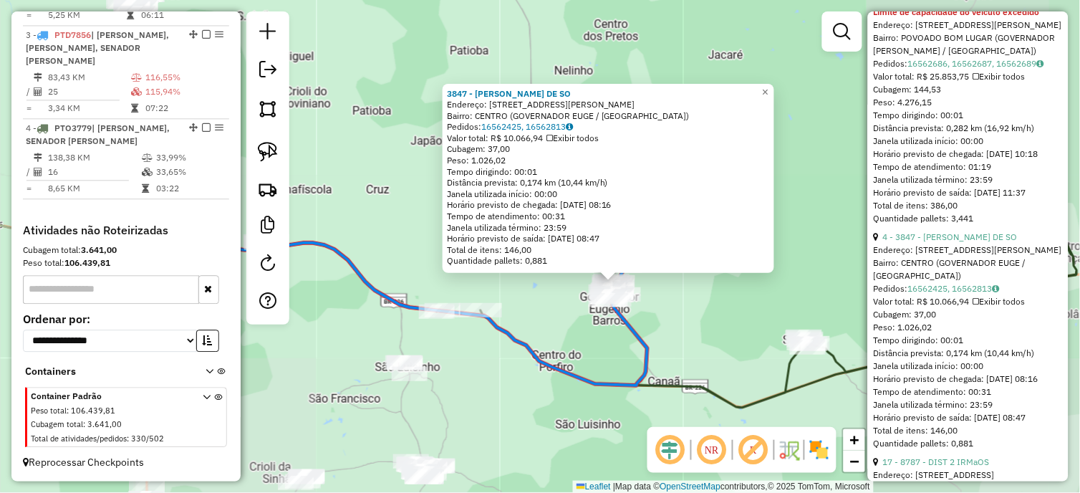
click at [671, 387] on icon at bounding box center [669, 270] width 817 height 275
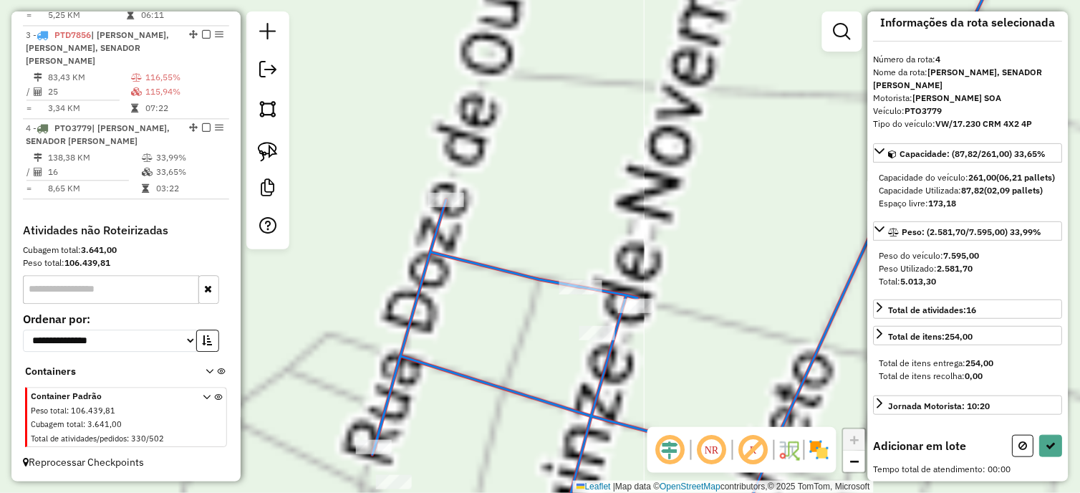
scroll to position [0, 0]
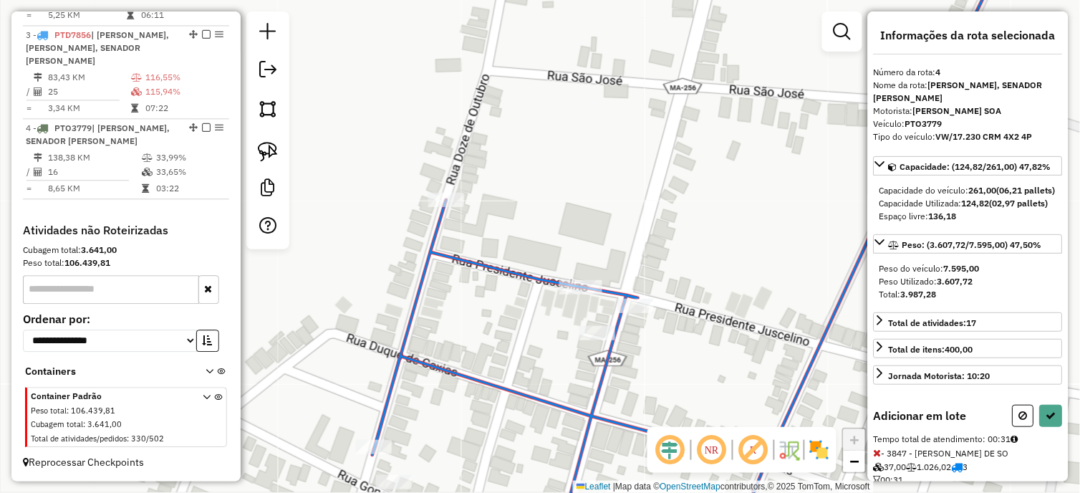
select select "*********"
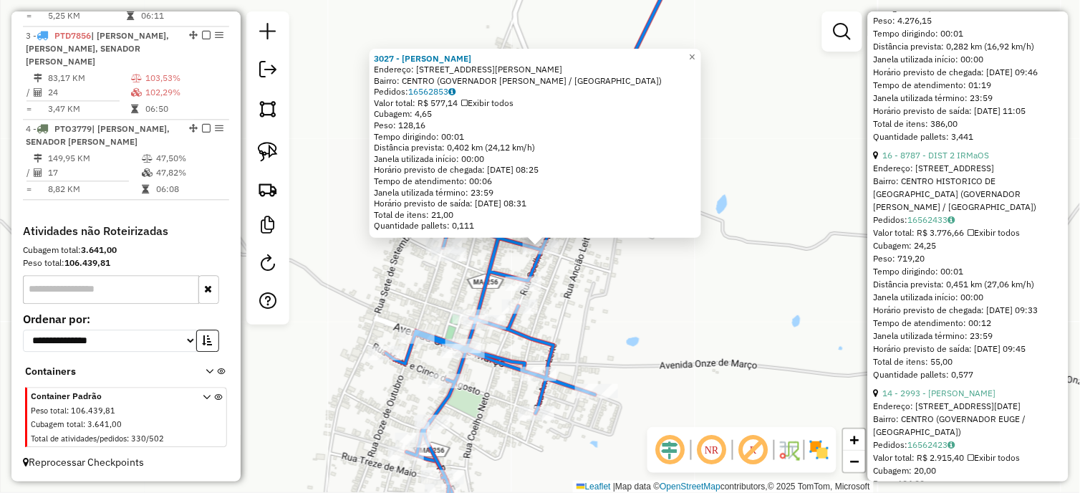
scroll to position [716, 0]
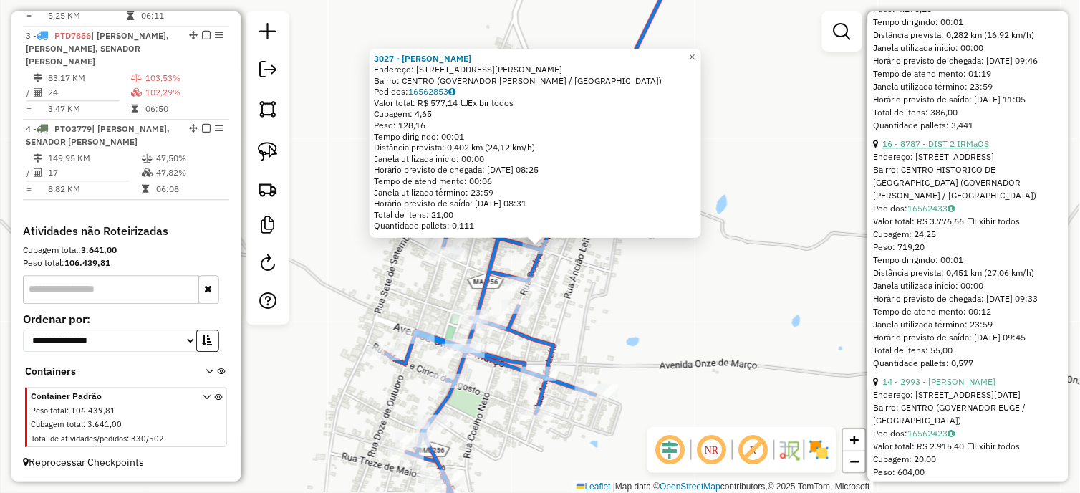
click at [933, 149] on link "16 - 8787 - DIST 2 IRMaOS" at bounding box center [936, 143] width 107 height 11
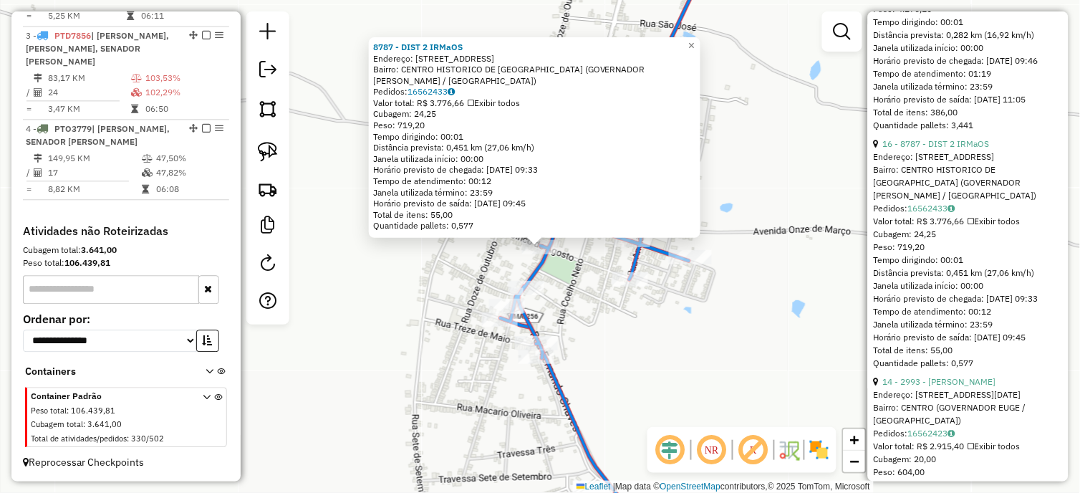
click at [620, 317] on div "8787 - DIST 2 IRMaOS Endereço: Rua Vinte Cinco de Agosto 199 Bairro: CENTRO HIS…" at bounding box center [540, 246] width 1080 height 493
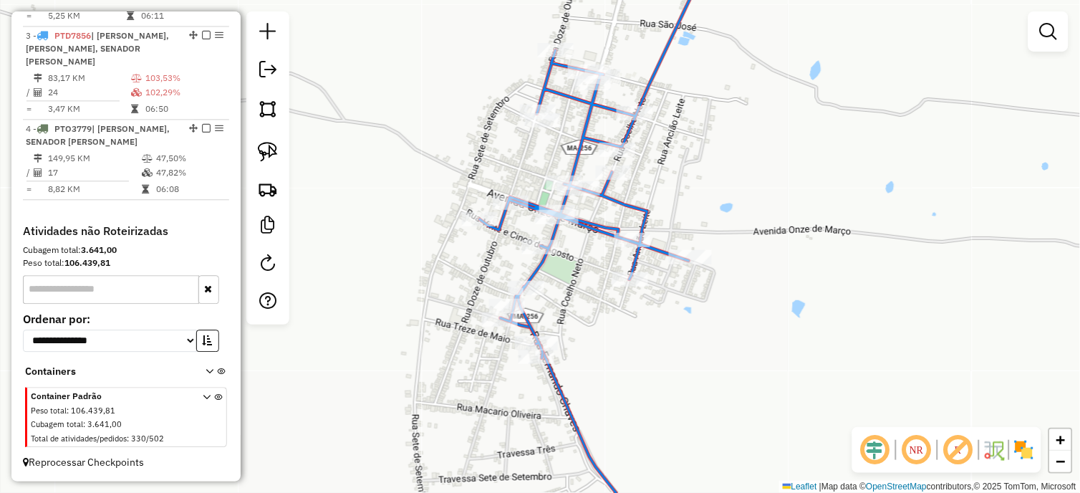
click at [713, 259] on div "8787 - DIST 2 IRMaOS Endereço: Rua Vinte Cinco de Agosto 199 Bairro: CENTRO HIS…" at bounding box center [540, 246] width 1080 height 493
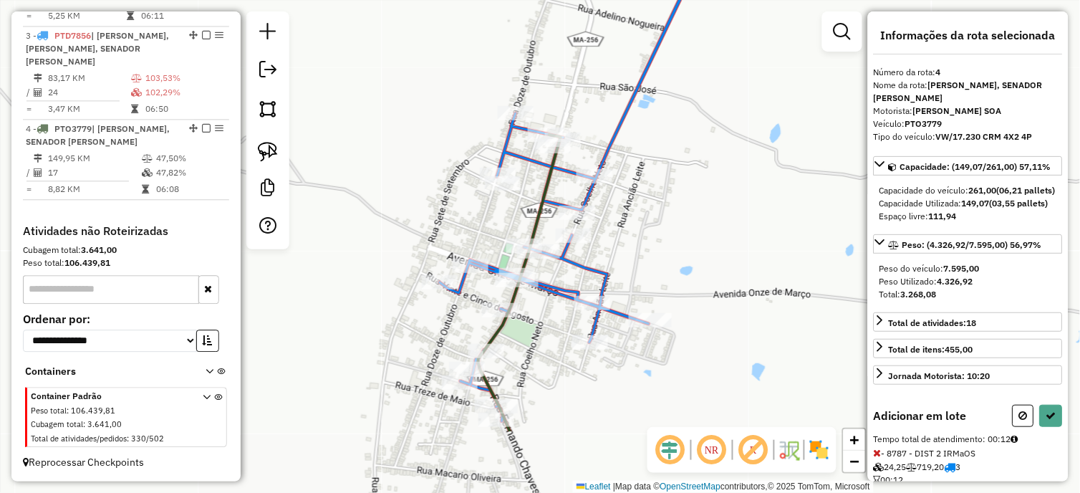
drag, startPoint x: 530, startPoint y: 431, endPoint x: 533, endPoint y: 313, distance: 118.2
click at [533, 314] on div "Rota 3 - Placa PTD7856 8787 - DIST 2 IRMaOS Janela de atendimento Grade de aten…" at bounding box center [540, 246] width 1080 height 493
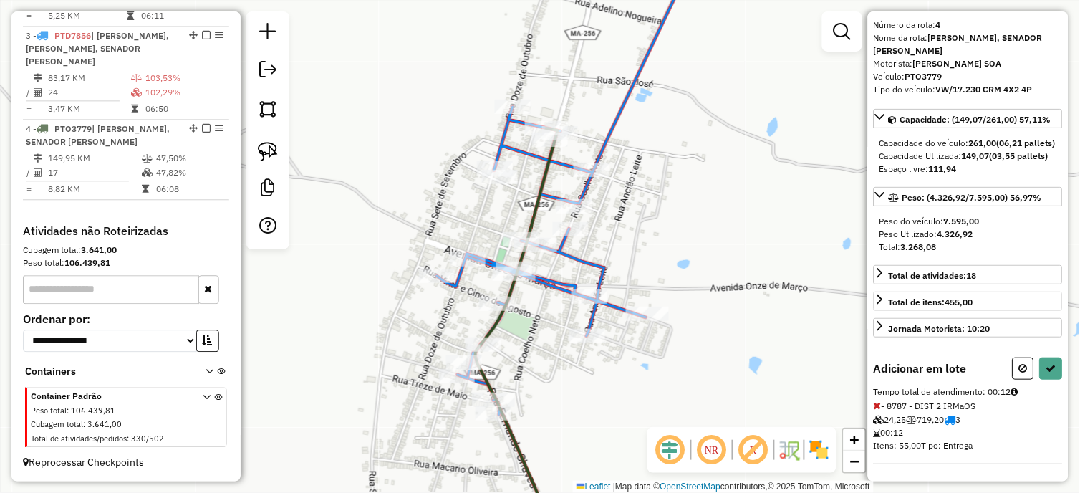
scroll to position [84, 0]
select select "*********"
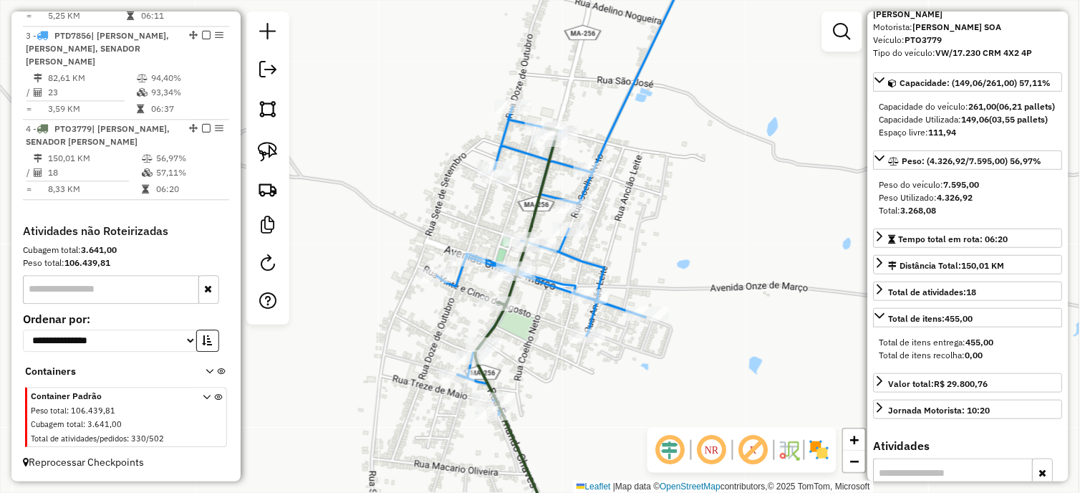
click at [594, 268] on icon at bounding box center [567, 183] width 261 height 464
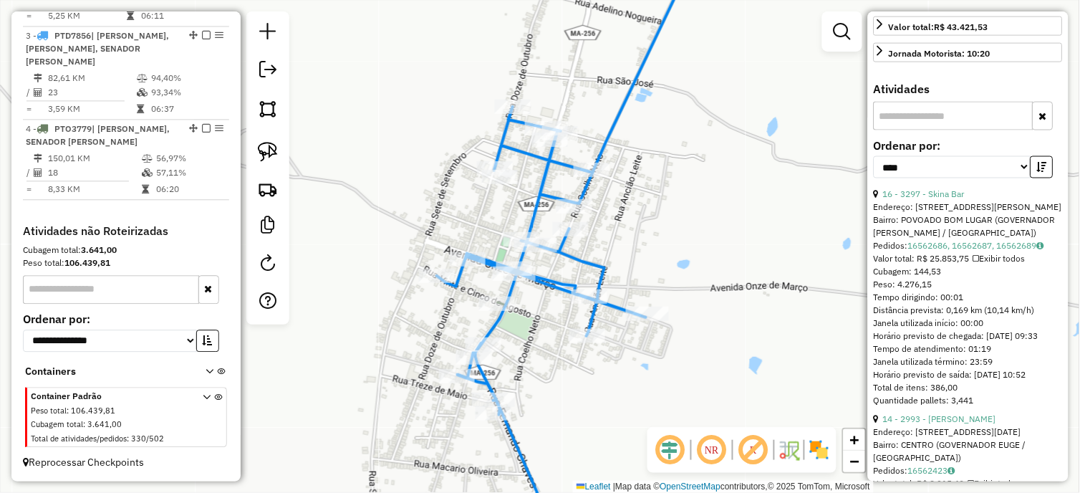
scroll to position [562, 0]
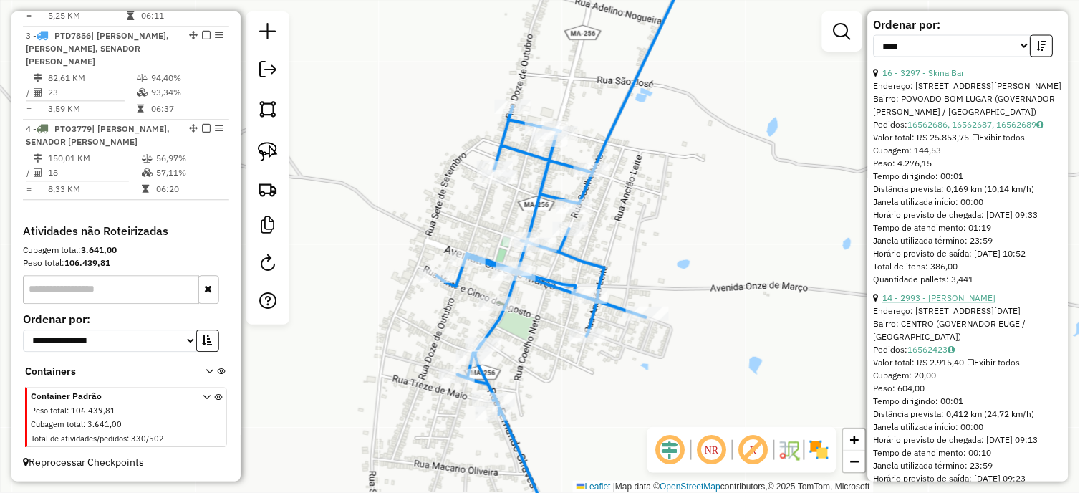
click at [950, 304] on link "14 - 2993 - Itelvina Melo Barbos" at bounding box center [939, 298] width 113 height 11
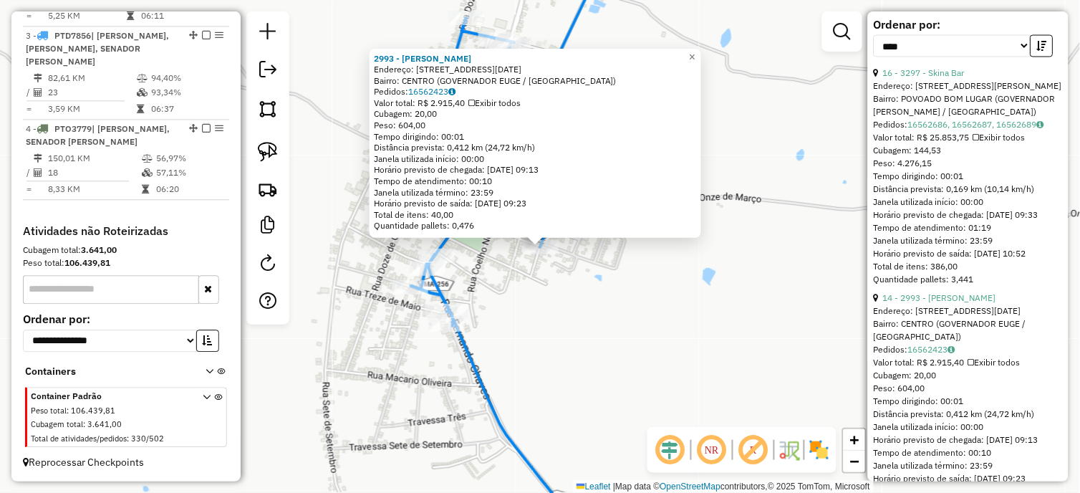
click at [497, 260] on div "2993 - Itelvina Melo Barbos Endereço: R Rua 25 De Agosto 124 Bairro: CENTRO (GO…" at bounding box center [540, 246] width 1080 height 493
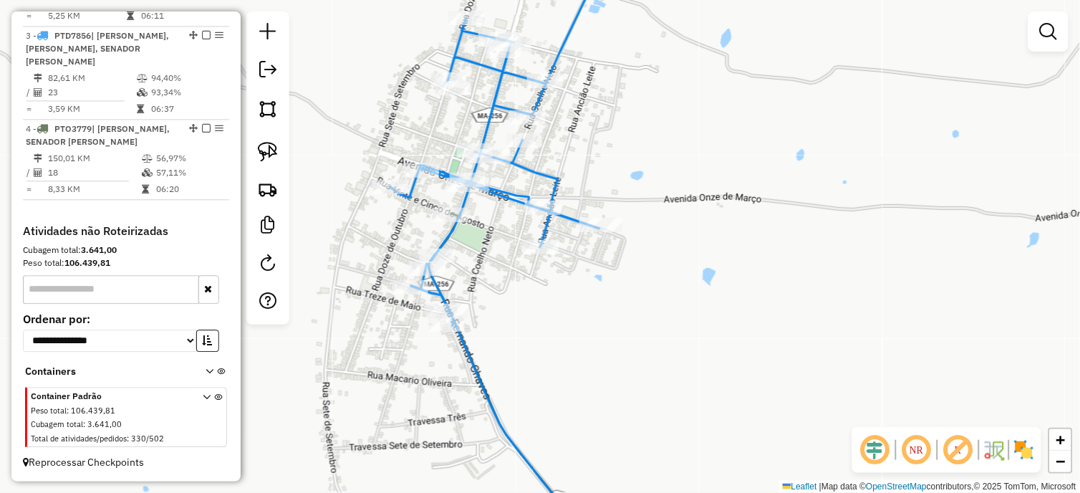
select select "*********"
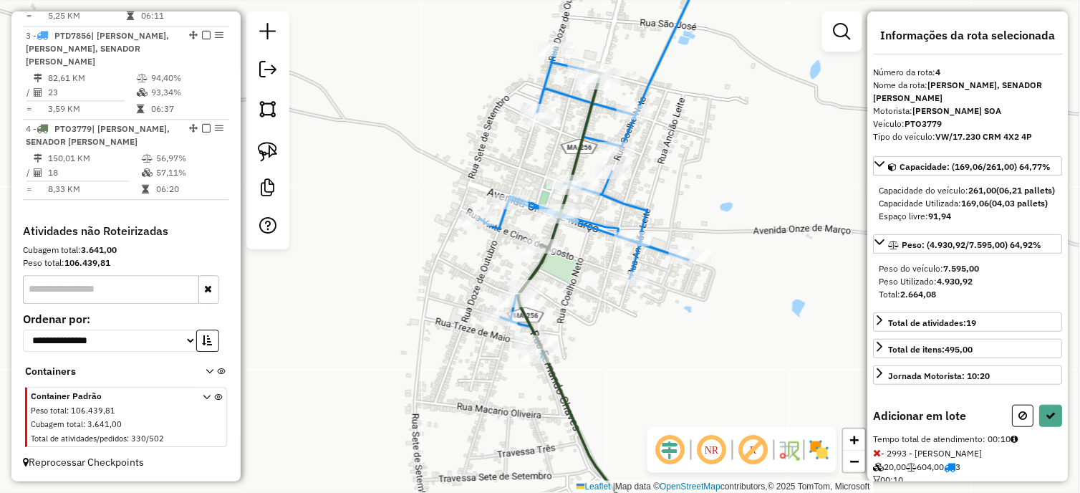
click at [567, 236] on div "Rota 3 - Placa PTD7856 2993 - Itelvina Melo Barbos Janela de atendimento Grade …" at bounding box center [540, 246] width 1080 height 493
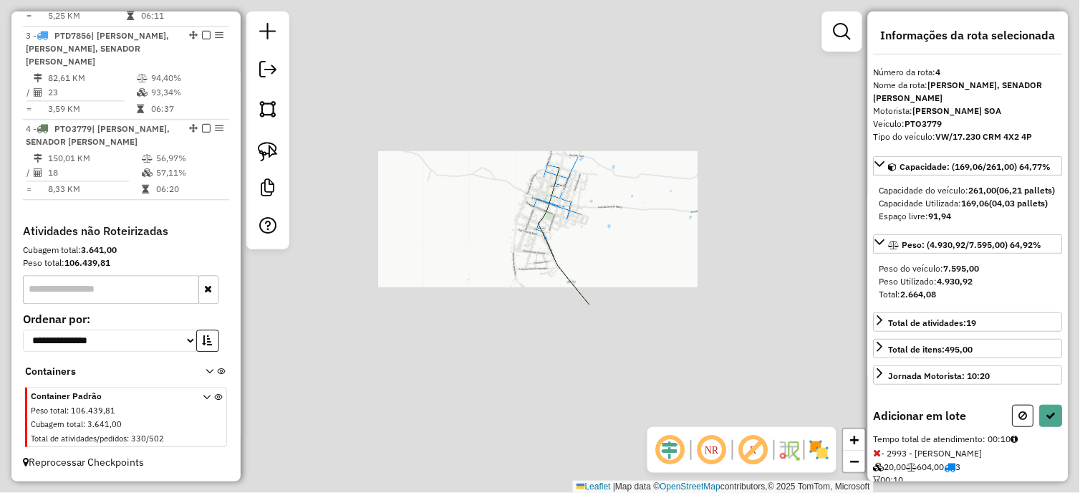
select select "*********"
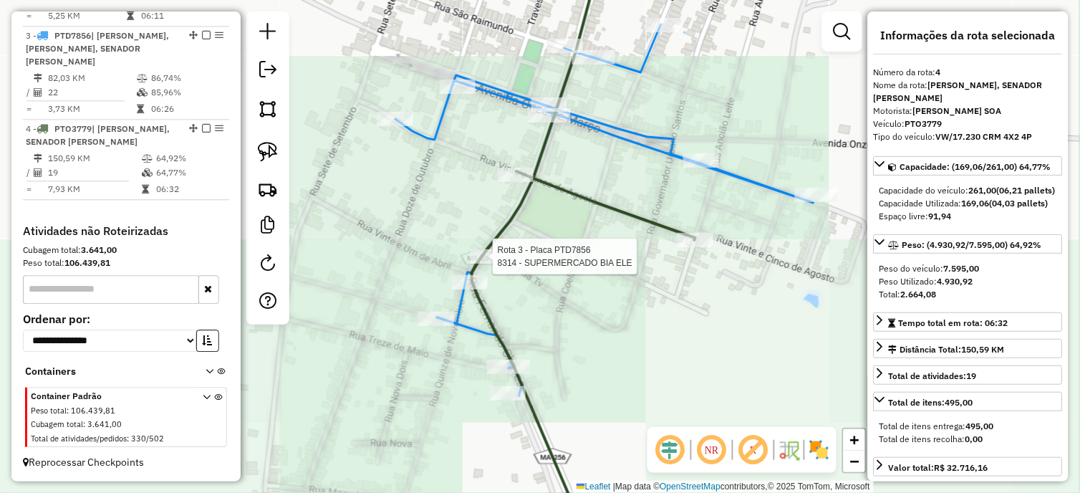
click at [491, 264] on div at bounding box center [489, 256] width 36 height 14
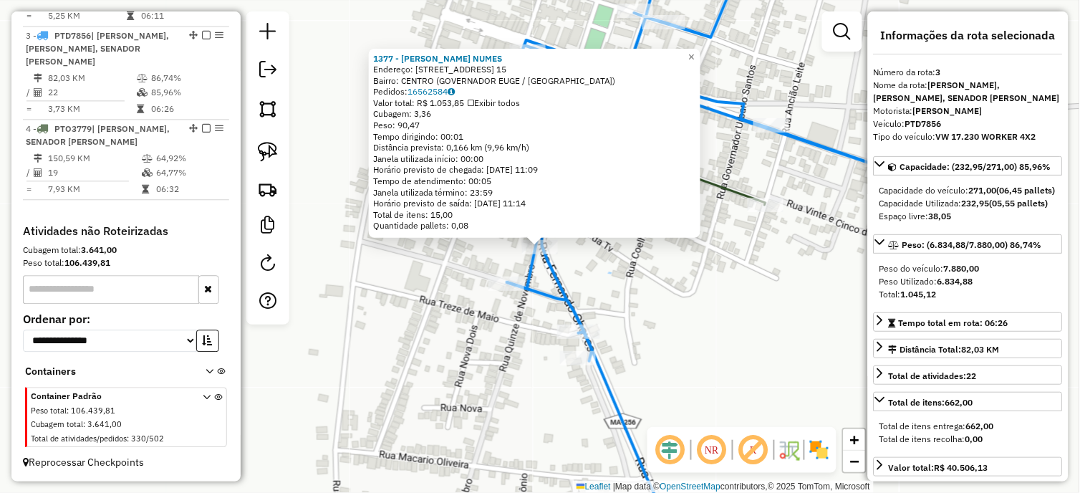
click at [638, 251] on div "1377 - AGNALDO LIMA NUMES Endereço: R QUINZE 15 15 15 Bairro: CENTRO (GOVERNADO…" at bounding box center [540, 246] width 1080 height 493
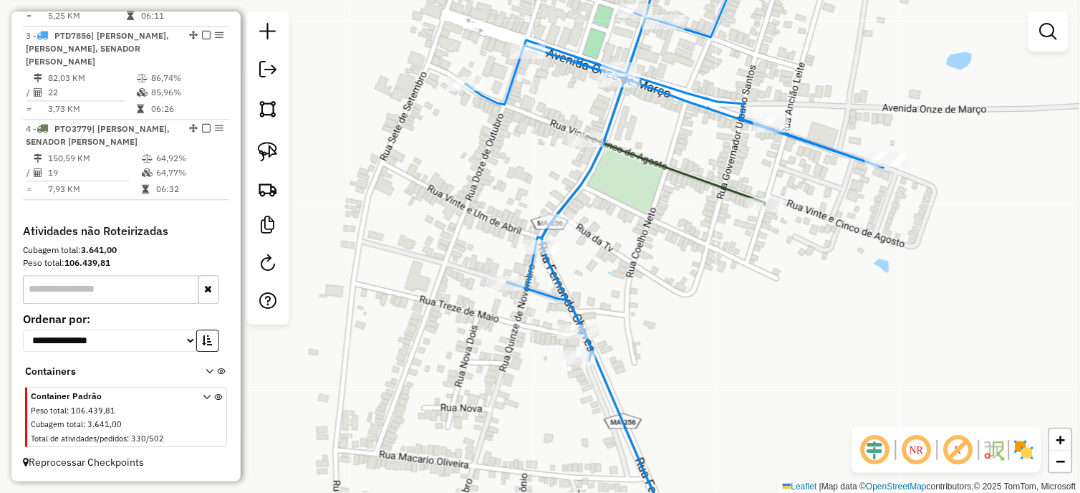
click at [693, 175] on icon at bounding box center [653, 247] width 223 height 592
select select "*********"
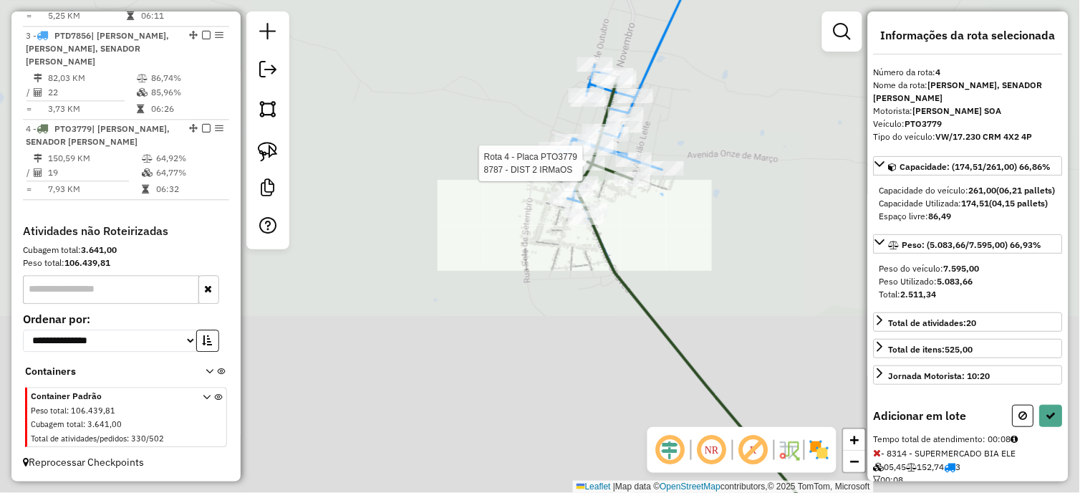
select select "*********"
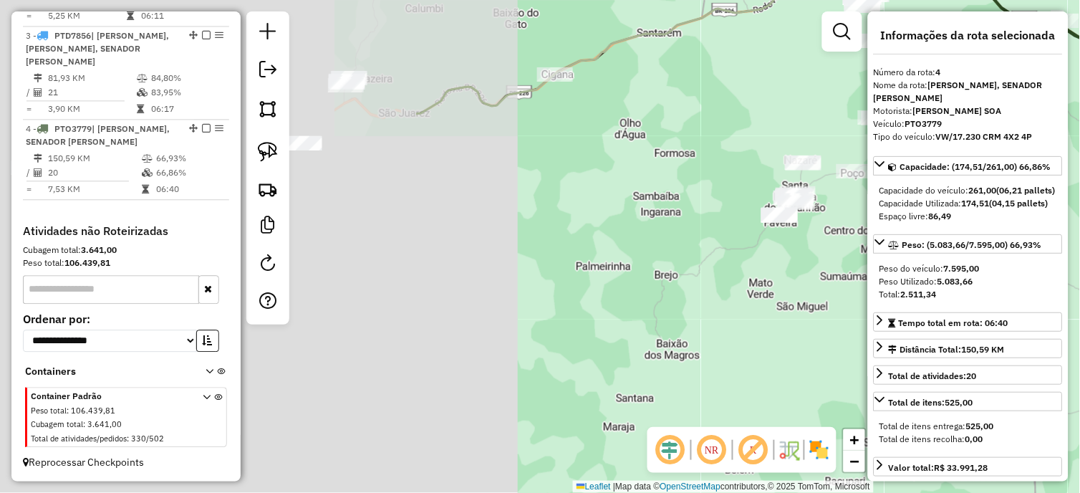
drag, startPoint x: 514, startPoint y: 325, endPoint x: 961, endPoint y: 192, distance: 466.4
click at [978, 192] on hb-router-mapa "Informações da Sessão 980725 - 18/08/2025 Criação: 16/08/2025 14:56 Depósito: D…" at bounding box center [540, 246] width 1080 height 493
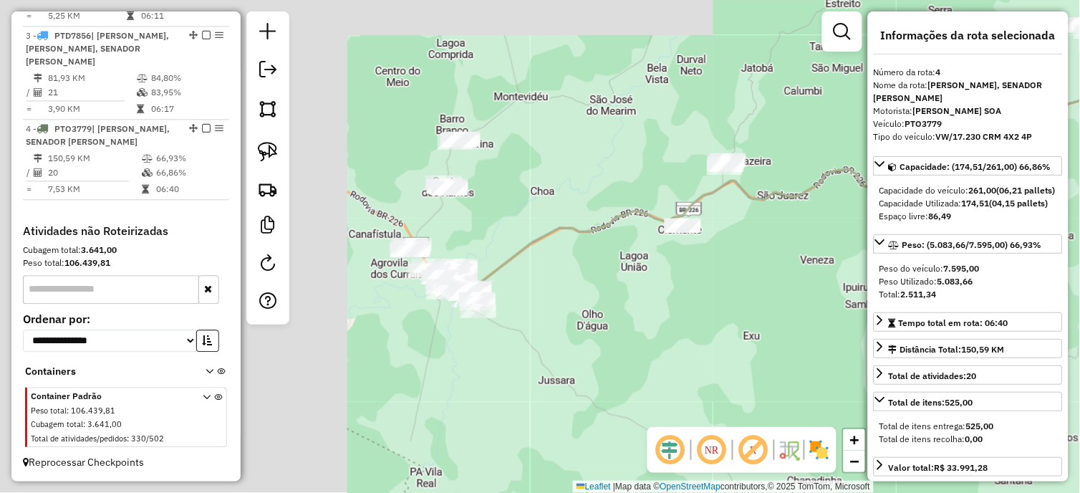
drag, startPoint x: 705, startPoint y: 185, endPoint x: 939, endPoint y: 231, distance: 238.7
click at [939, 231] on hb-router-mapa "Informações da Sessão 980725 - 18/08/2025 Criação: 16/08/2025 14:56 Depósito: D…" at bounding box center [540, 246] width 1080 height 493
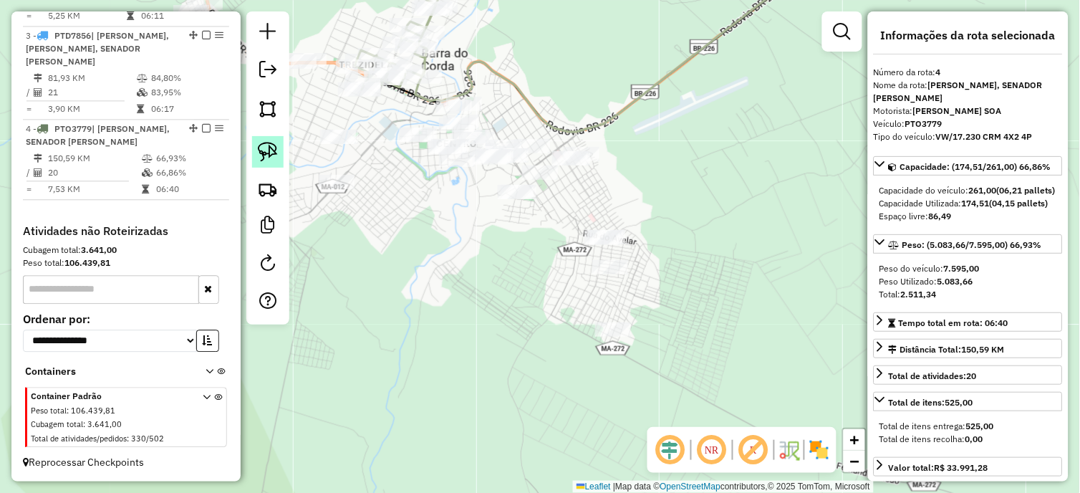
click at [268, 148] on img at bounding box center [268, 152] width 20 height 20
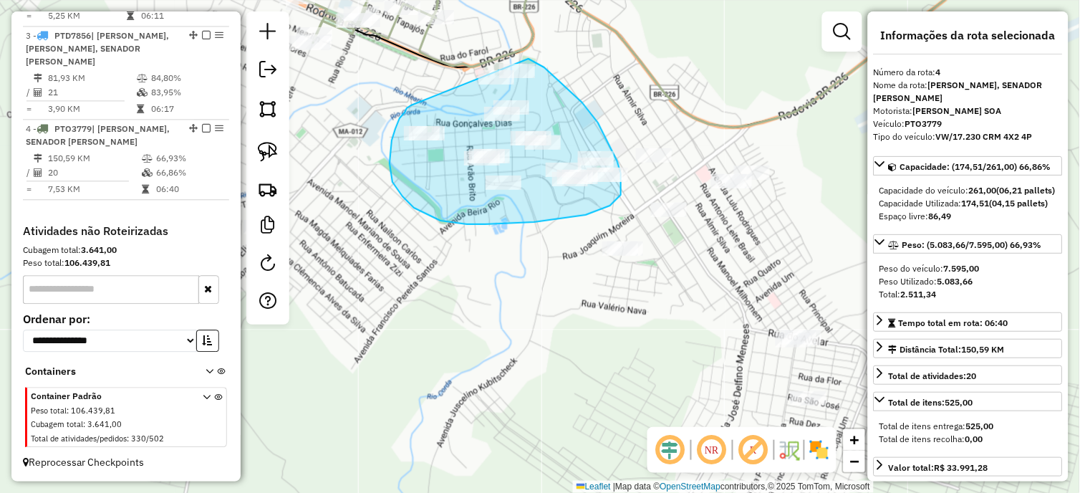
drag, startPoint x: 411, startPoint y: 105, endPoint x: 526, endPoint y: 57, distance: 124.2
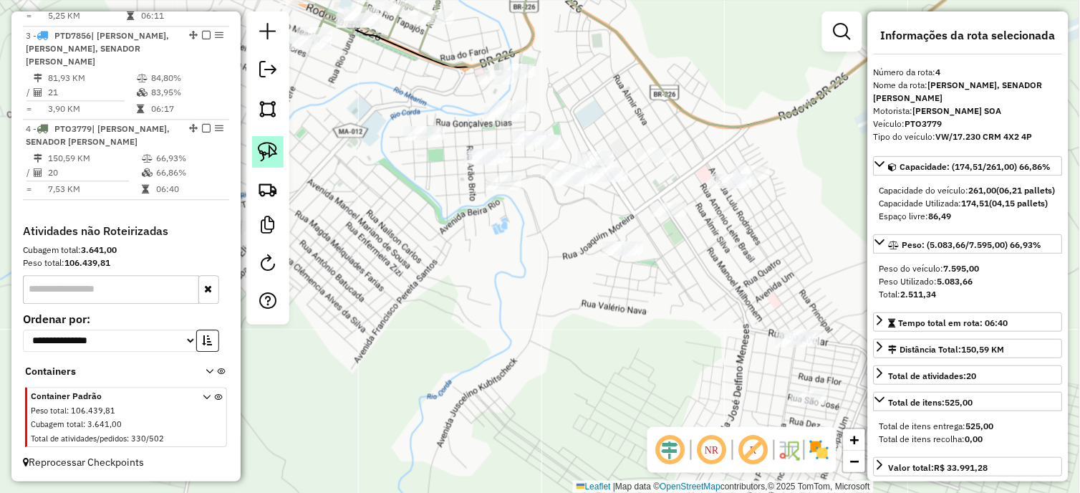
click at [268, 154] on img at bounding box center [268, 152] width 20 height 20
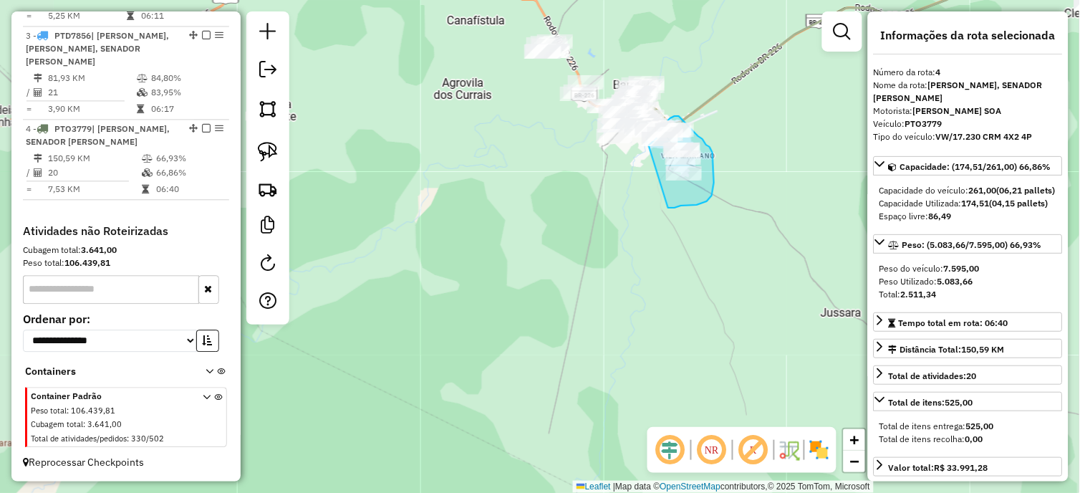
drag, startPoint x: 566, startPoint y: 275, endPoint x: 667, endPoint y: 208, distance: 121.0
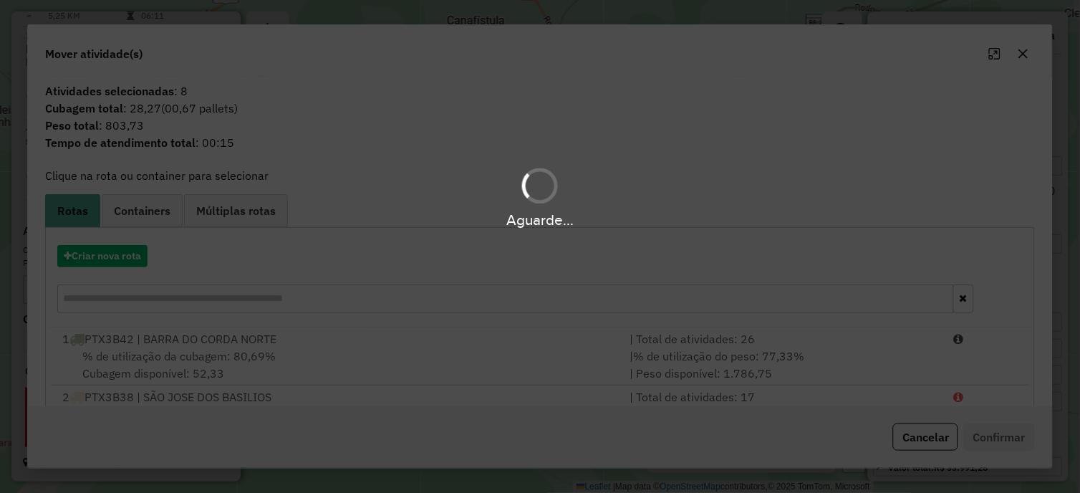
click at [103, 254] on div "Aguarde..." at bounding box center [540, 246] width 1080 height 493
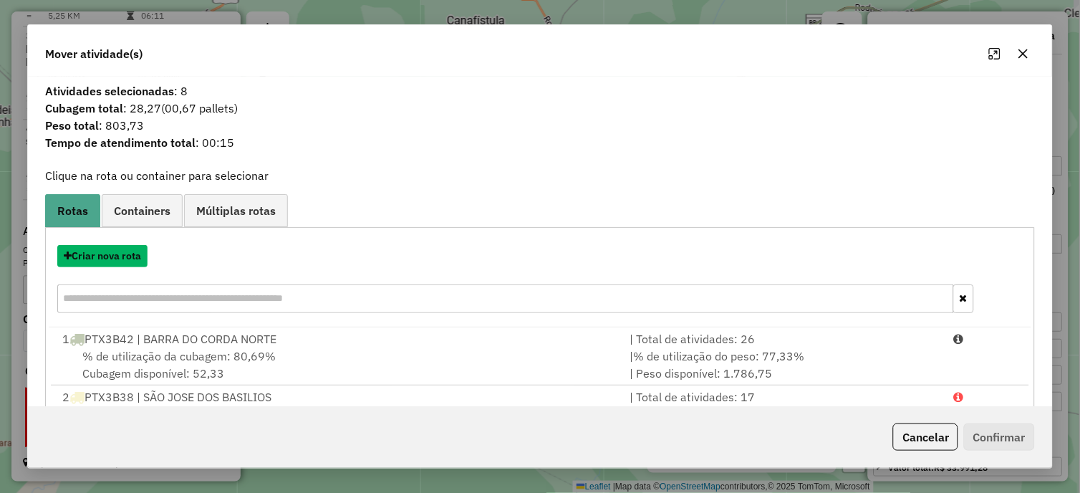
click at [104, 255] on button "Criar nova rota" at bounding box center [102, 256] width 90 height 22
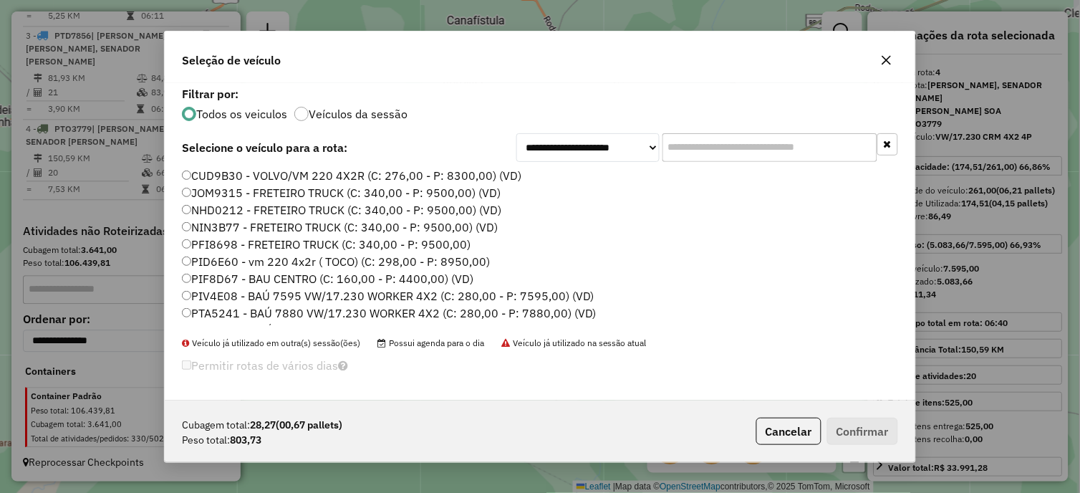
scroll to position [203, 0]
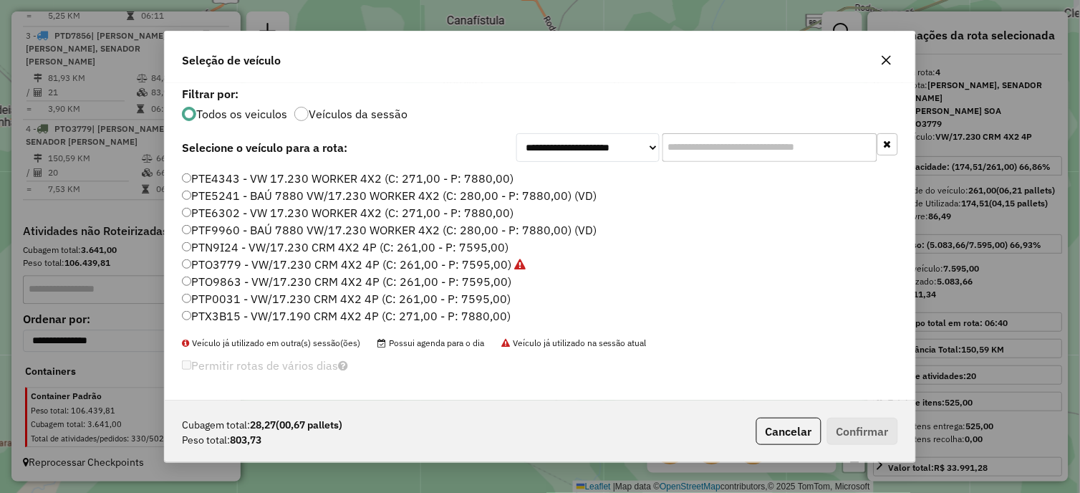
click at [488, 241] on label "PTN9I24 - VW/17.230 CRM 4X2 4P (C: 261,00 - P: 7595,00)" at bounding box center [345, 247] width 327 height 17
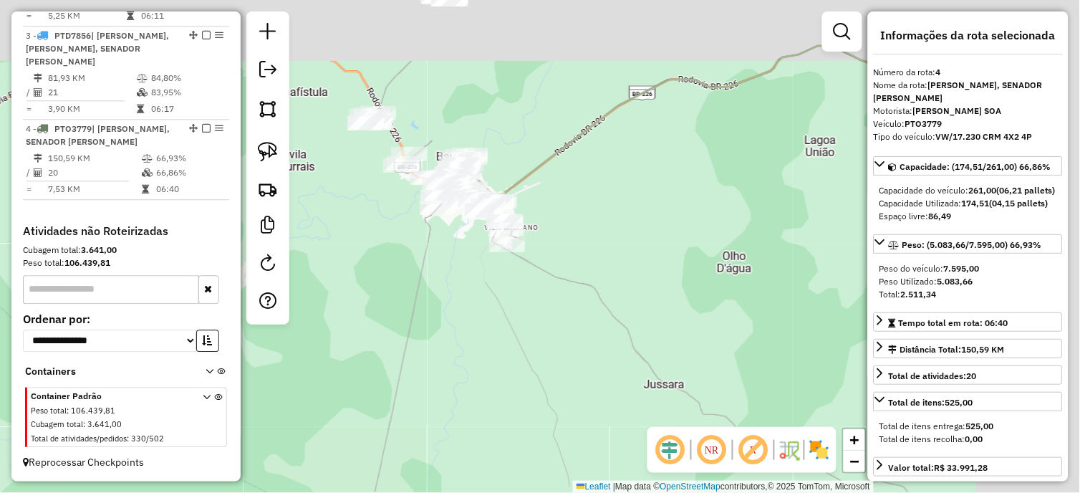
drag, startPoint x: 562, startPoint y: 325, endPoint x: 491, endPoint y: 329, distance: 71.0
click at [503, 350] on div "Janela de atendimento Grade de atendimento Capacidade Transportadoras Veículos …" at bounding box center [540, 246] width 1080 height 493
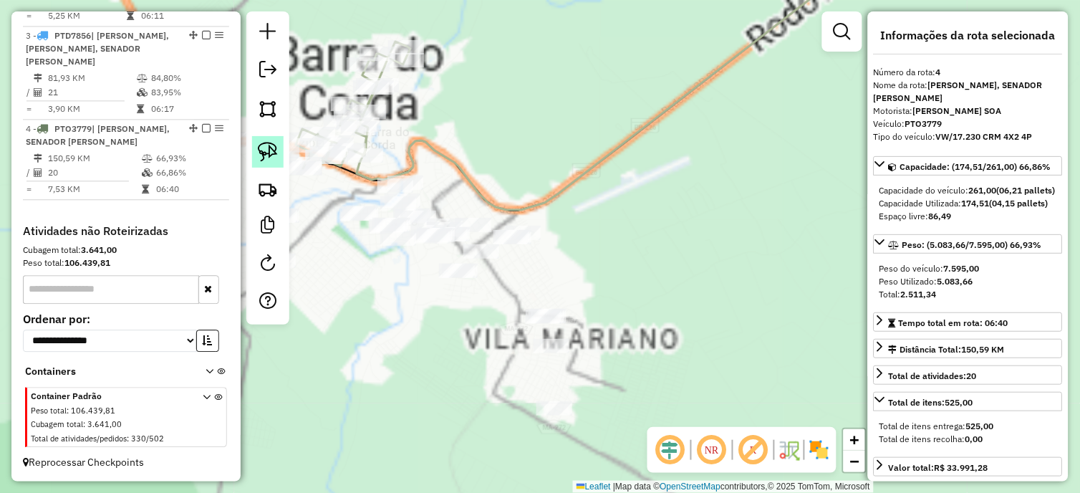
click at [266, 165] on link at bounding box center [268, 152] width 32 height 32
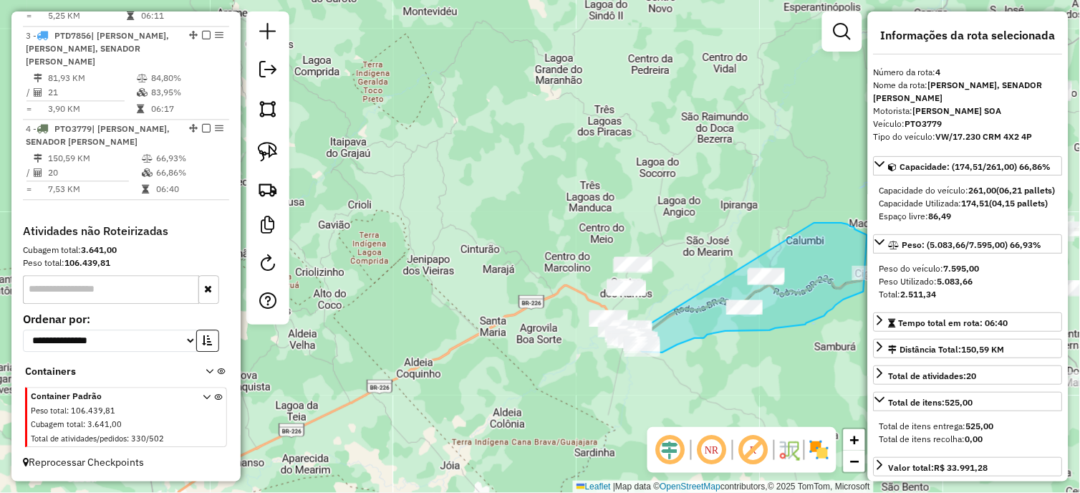
drag, startPoint x: 412, startPoint y: 163, endPoint x: 814, endPoint y: 223, distance: 406.9
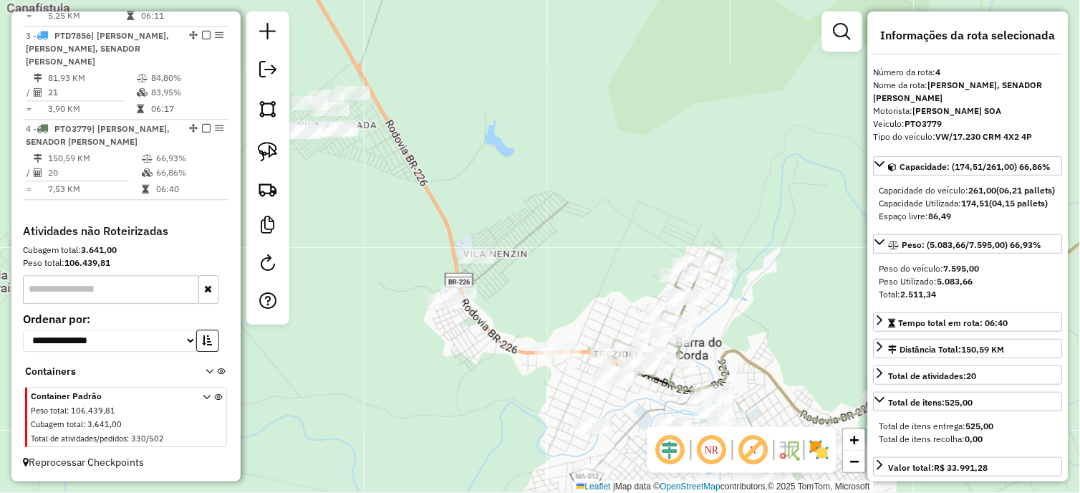
drag, startPoint x: 518, startPoint y: 311, endPoint x: 388, endPoint y: 352, distance: 135.9
click at [398, 367] on div "Janela de atendimento Grade de atendimento Capacidade Transportadoras Veículos …" at bounding box center [540, 246] width 1080 height 493
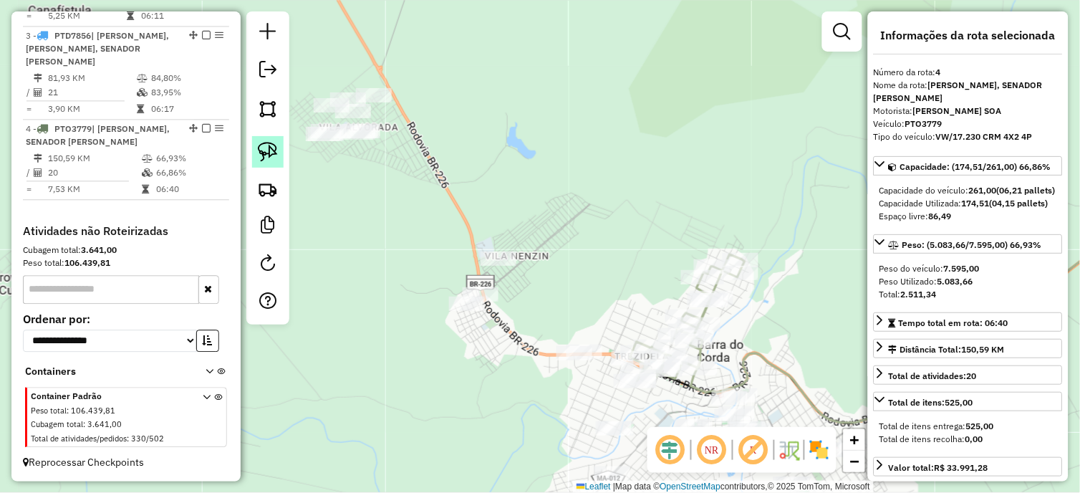
click at [258, 147] on img at bounding box center [268, 152] width 20 height 20
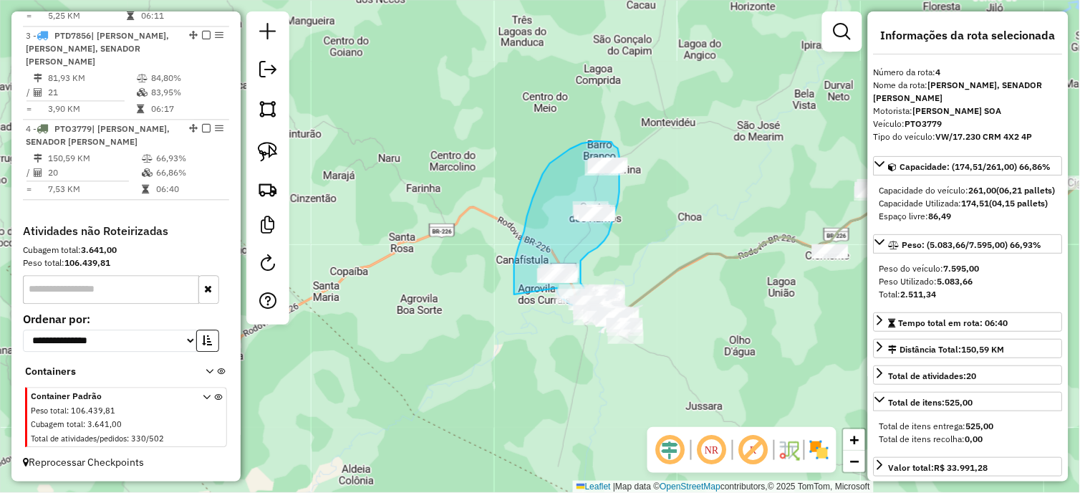
drag, startPoint x: 342, startPoint y: 259, endPoint x: 516, endPoint y: 294, distance: 177.0
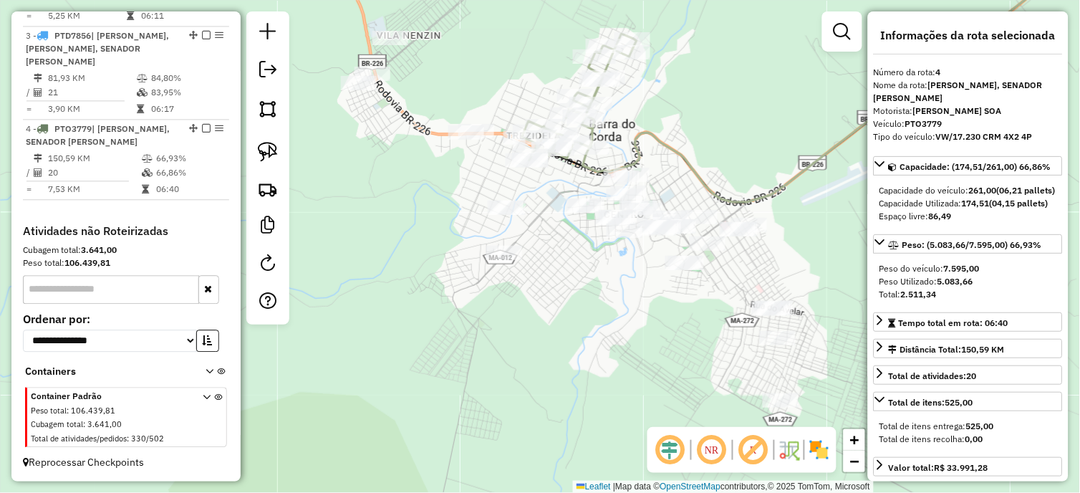
click at [594, 135] on icon at bounding box center [579, 97] width 115 height 127
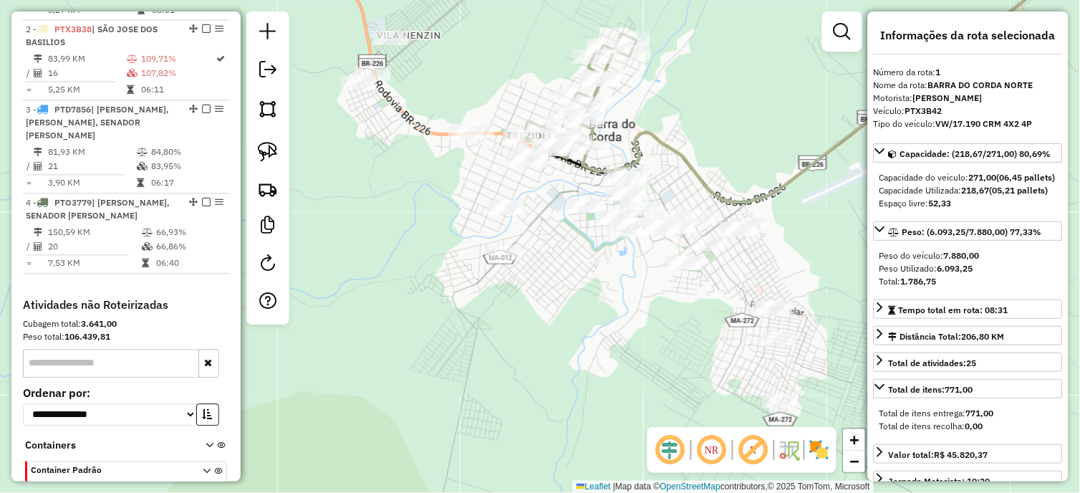
scroll to position [536, 0]
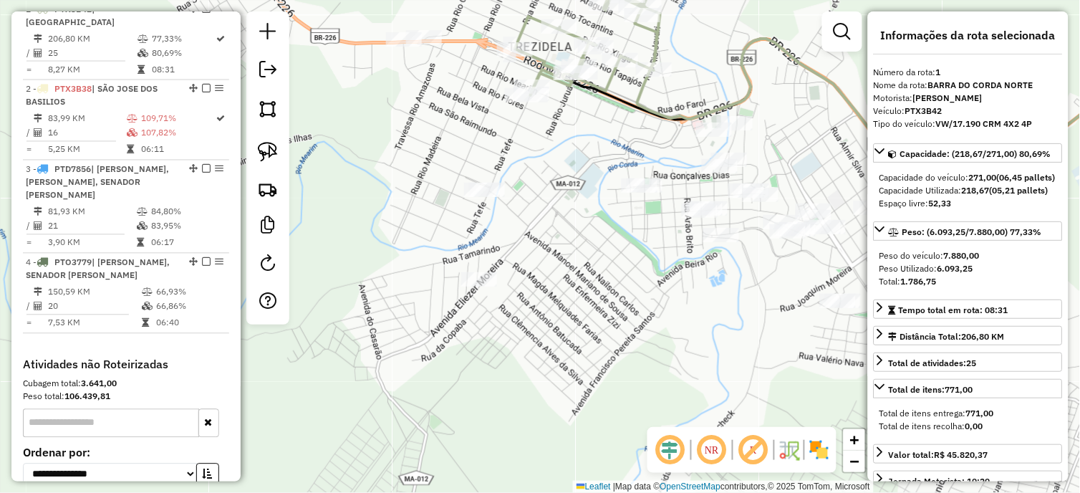
click at [552, 86] on icon at bounding box center [591, 23] width 153 height 145
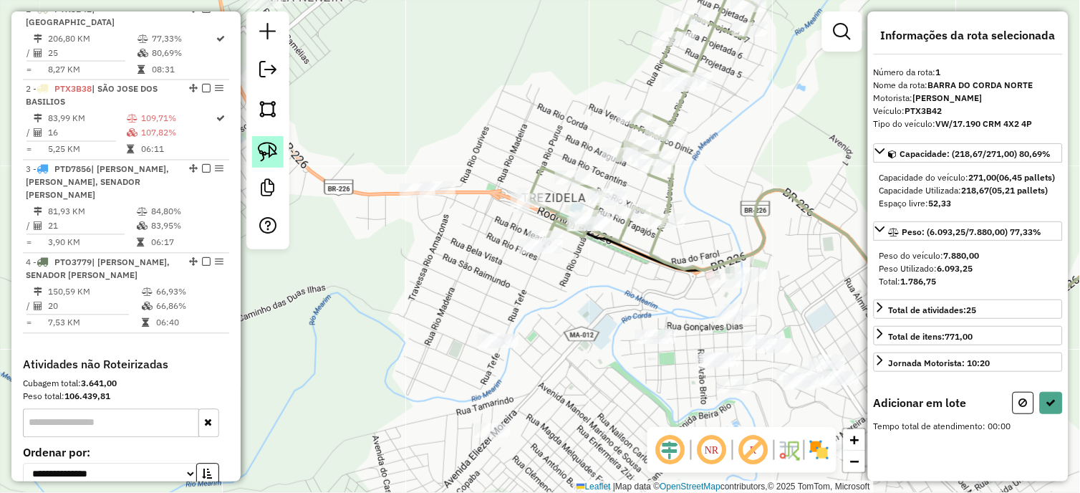
click at [254, 151] on link at bounding box center [268, 152] width 32 height 32
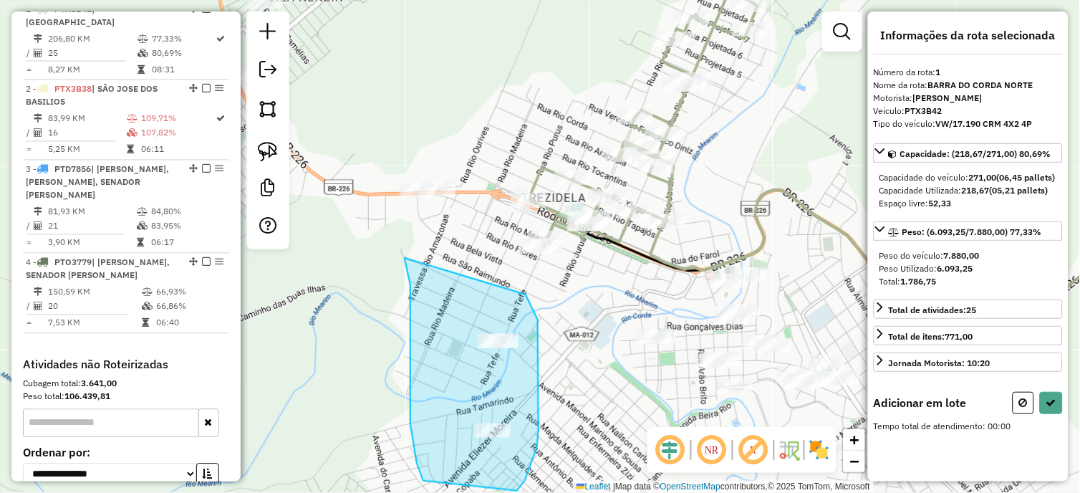
drag, startPoint x: 410, startPoint y: 297, endPoint x: 525, endPoint y: 292, distance: 114.7
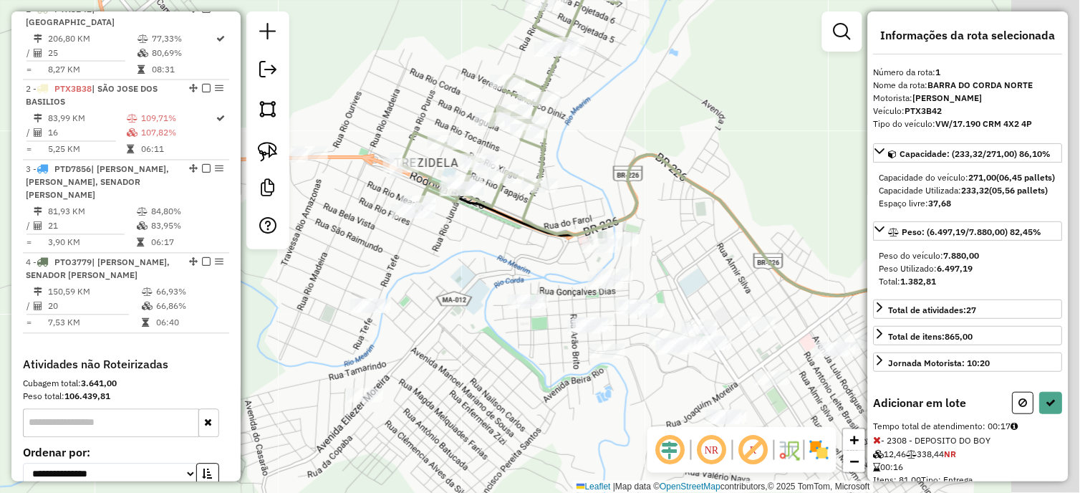
drag, startPoint x: 602, startPoint y: 360, endPoint x: 470, endPoint y: 324, distance: 136.8
click at [473, 325] on div "Janela de atendimento Grade de atendimento Capacidade Transportadoras Veículos …" at bounding box center [540, 246] width 1080 height 493
select select "*********"
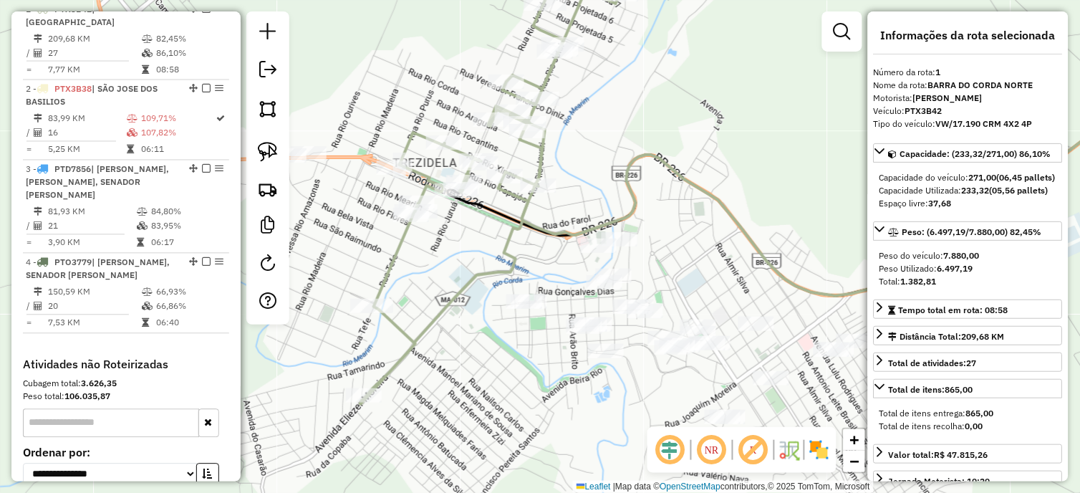
click at [527, 201] on icon at bounding box center [494, 180] width 269 height 447
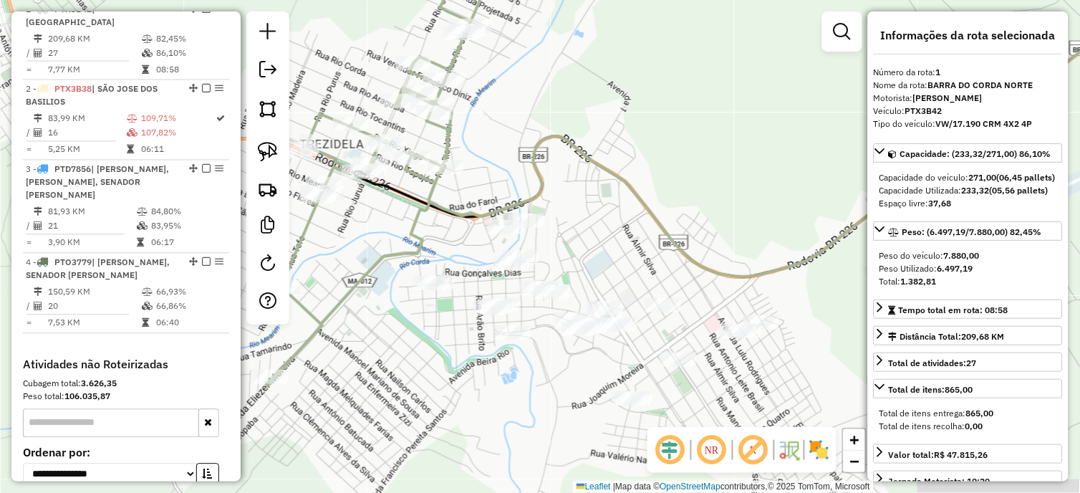
drag, startPoint x: 597, startPoint y: 198, endPoint x: 483, endPoint y: 178, distance: 116.5
click at [495, 177] on div "Janela de atendimento Grade de atendimento Capacidade Transportadoras Veículos …" at bounding box center [540, 246] width 1080 height 493
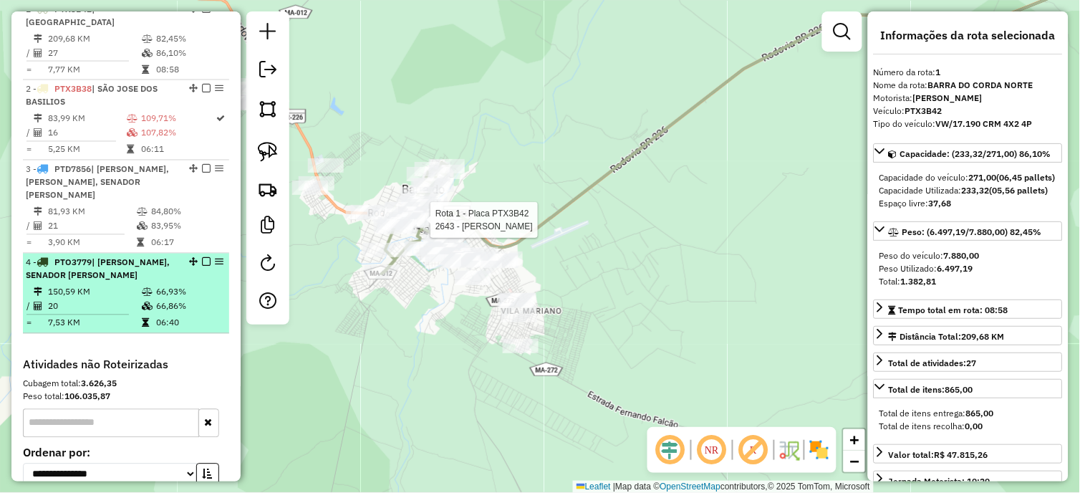
click at [202, 266] on em at bounding box center [206, 262] width 9 height 9
click at [198, 266] on em at bounding box center [193, 262] width 9 height 9
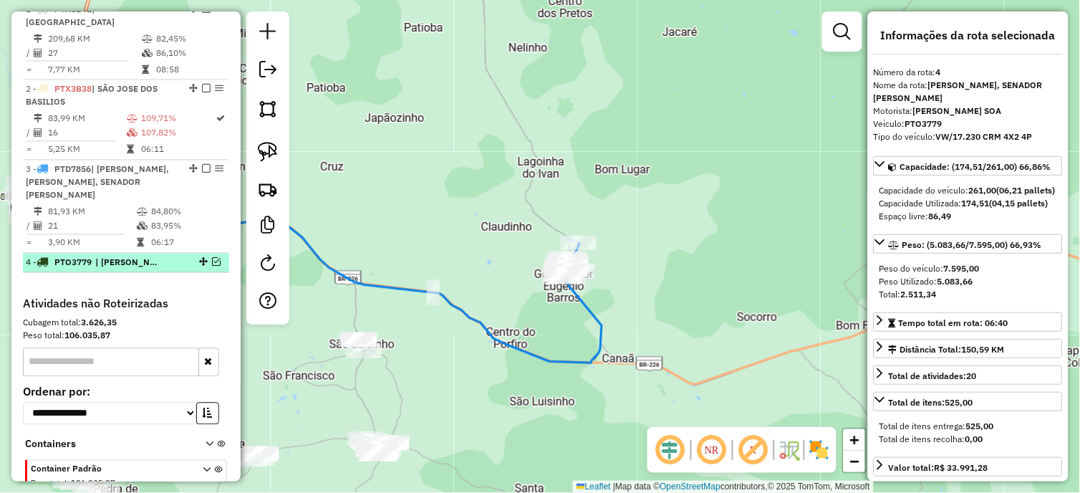
click at [212, 266] on em at bounding box center [216, 262] width 9 height 9
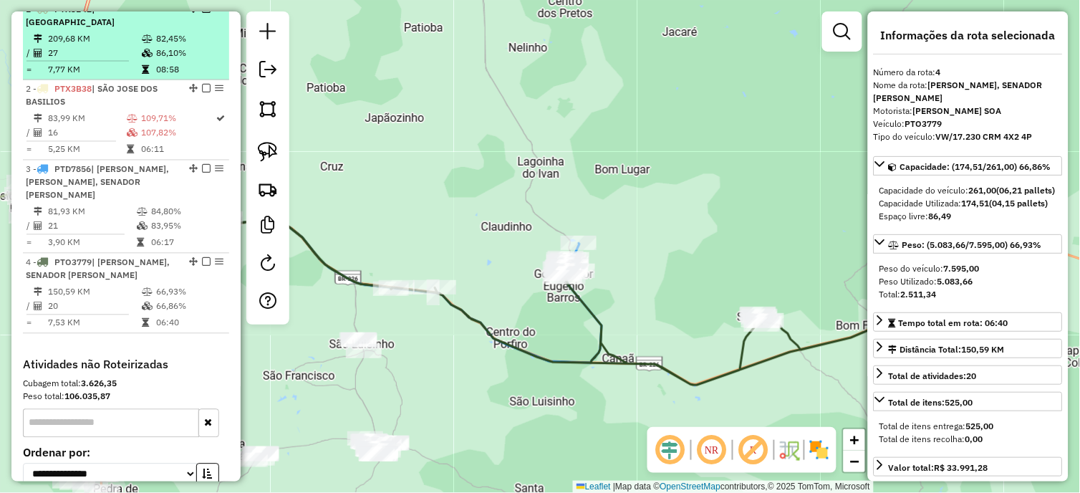
click at [170, 17] on div "1 - PTX3B42 | BARRA DO CORDA NORTE" at bounding box center [102, 16] width 152 height 26
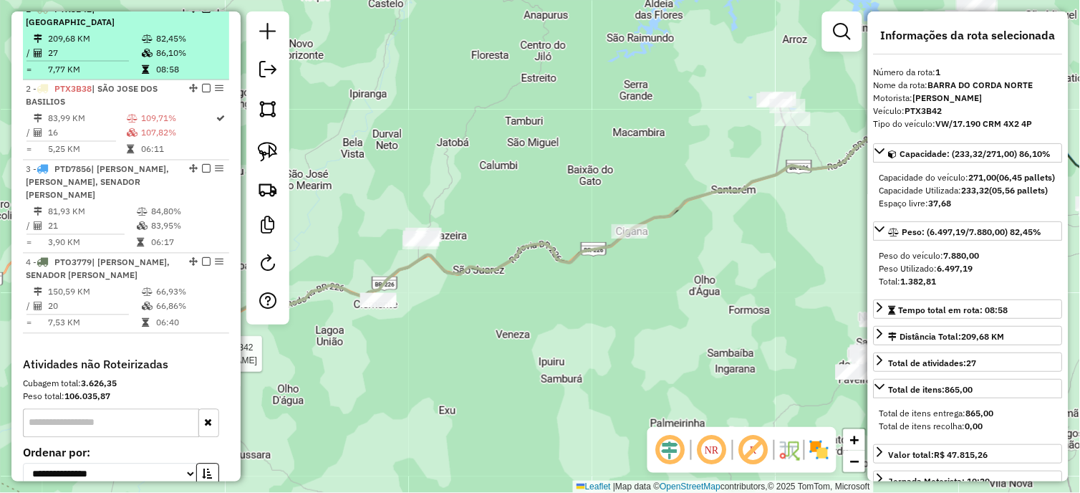
click at [204, 13] on em at bounding box center [206, 8] width 9 height 9
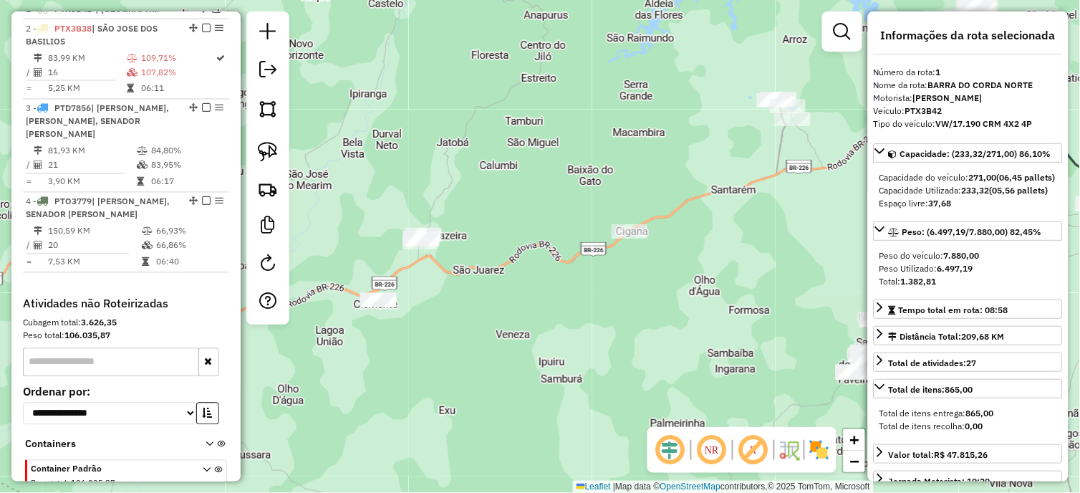
scroll to position [476, 0]
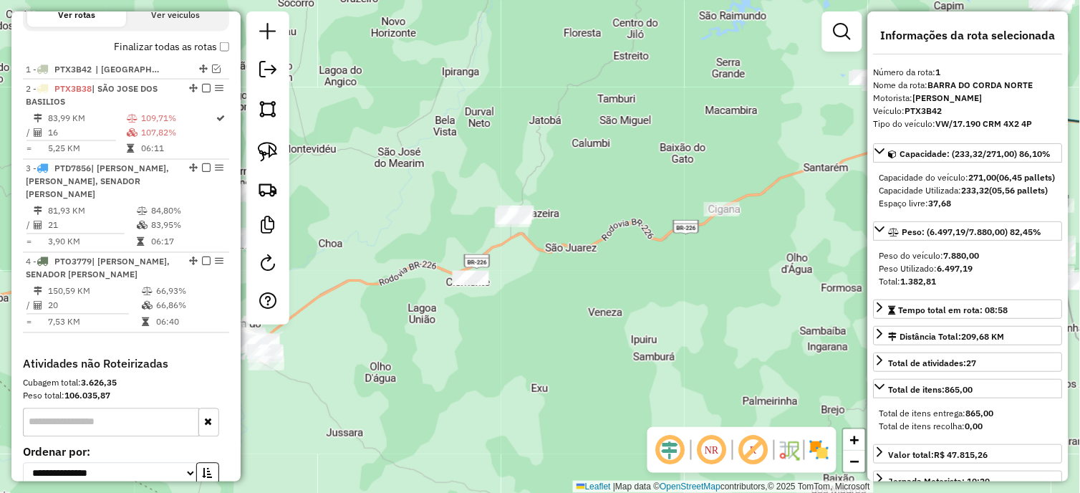
drag, startPoint x: 433, startPoint y: 223, endPoint x: 517, endPoint y: 204, distance: 86.0
click at [517, 204] on div "Janela de atendimento Grade de atendimento Capacidade Transportadoras Veículos …" at bounding box center [540, 246] width 1080 height 493
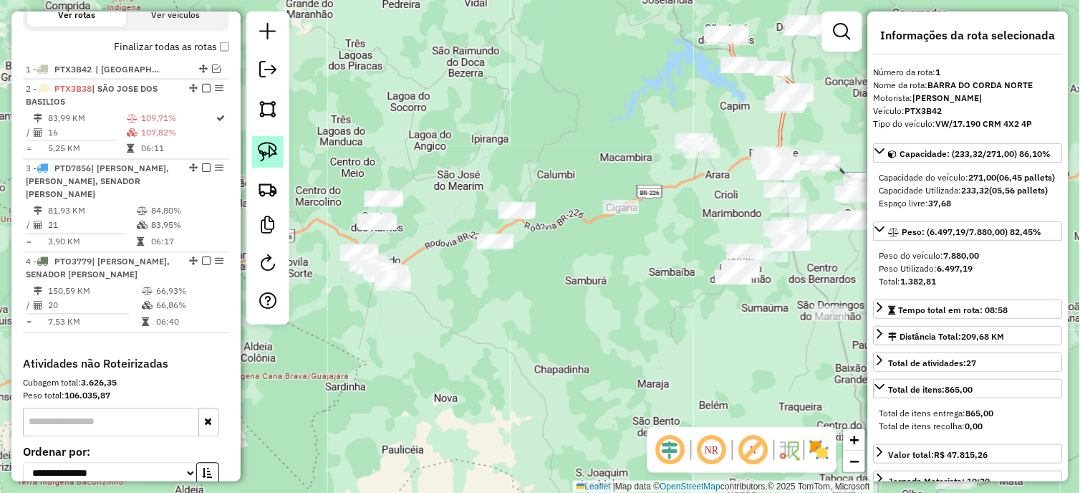
click at [271, 151] on img at bounding box center [268, 152] width 20 height 20
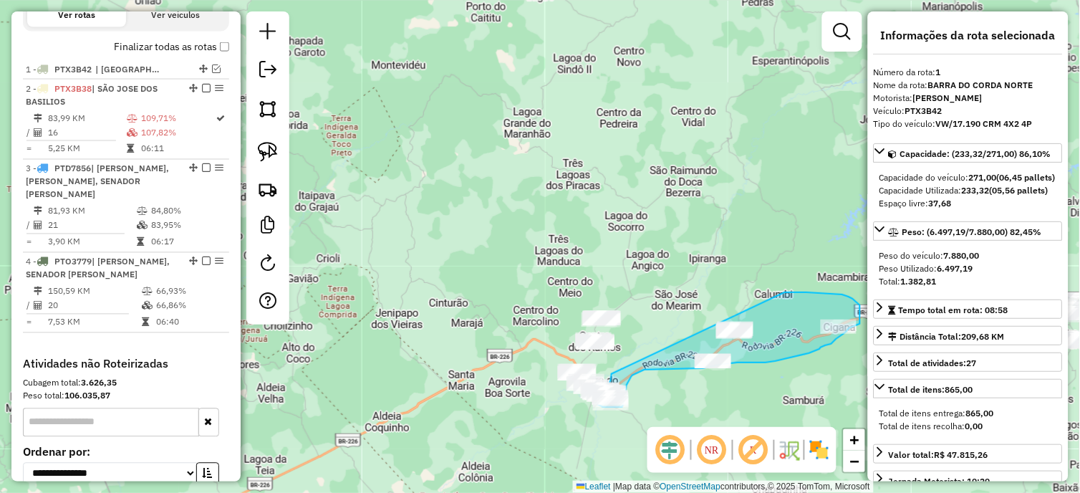
drag, startPoint x: 418, startPoint y: 230, endPoint x: 781, endPoint y: 295, distance: 368.2
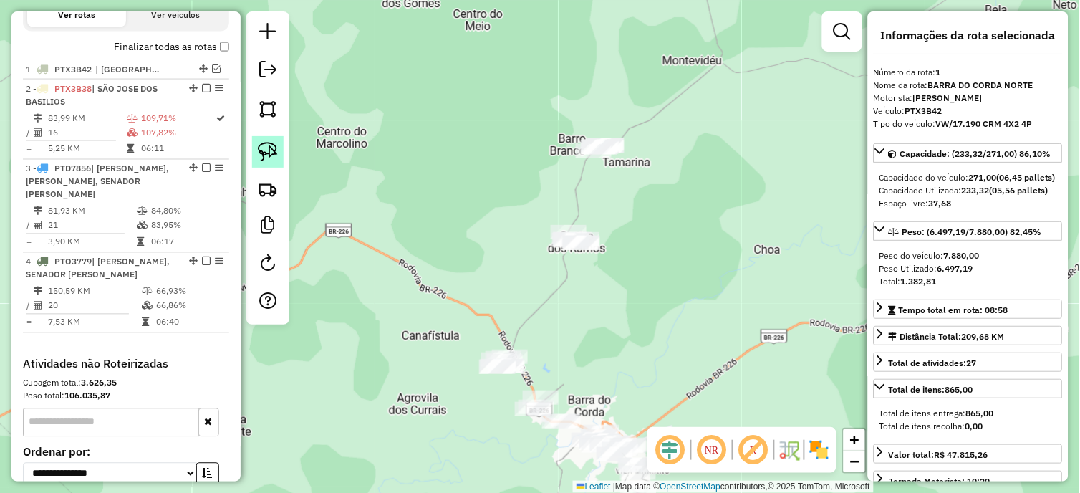
click at [260, 154] on img at bounding box center [268, 152] width 20 height 20
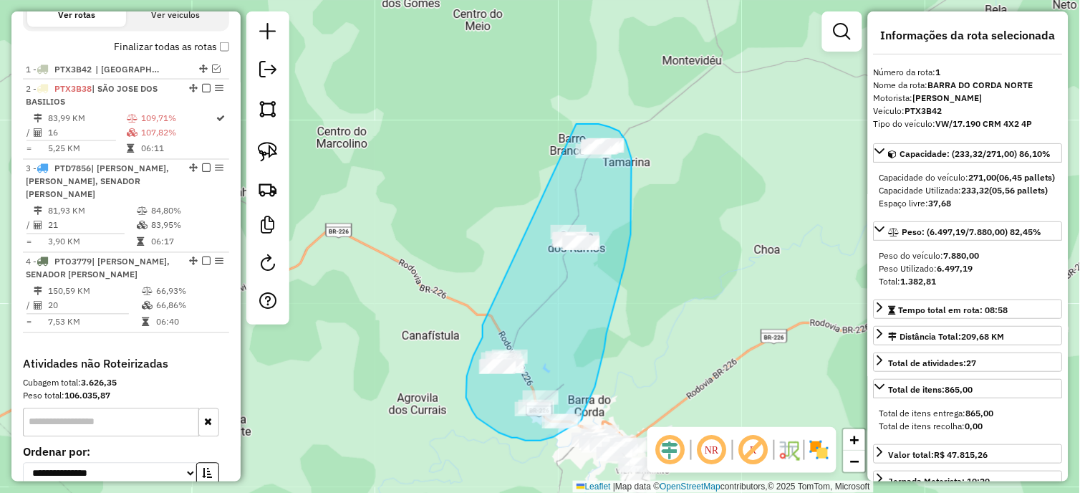
drag, startPoint x: 483, startPoint y: 327, endPoint x: 572, endPoint y: 126, distance: 219.3
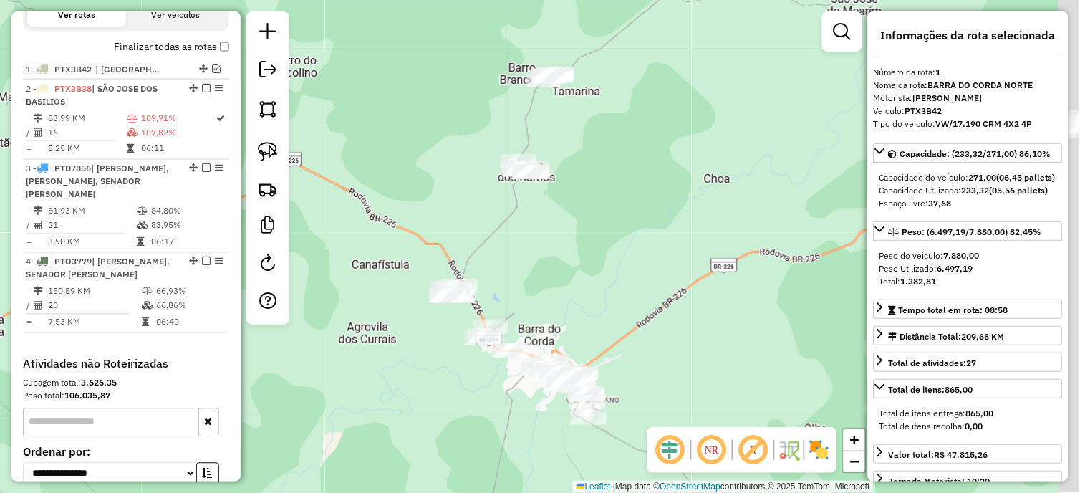
drag, startPoint x: 596, startPoint y: 281, endPoint x: 582, endPoint y: 249, distance: 35.3
click at [582, 249] on div "Janela de atendimento Grade de atendimento Capacidade Transportadoras Veículos …" at bounding box center [540, 246] width 1080 height 493
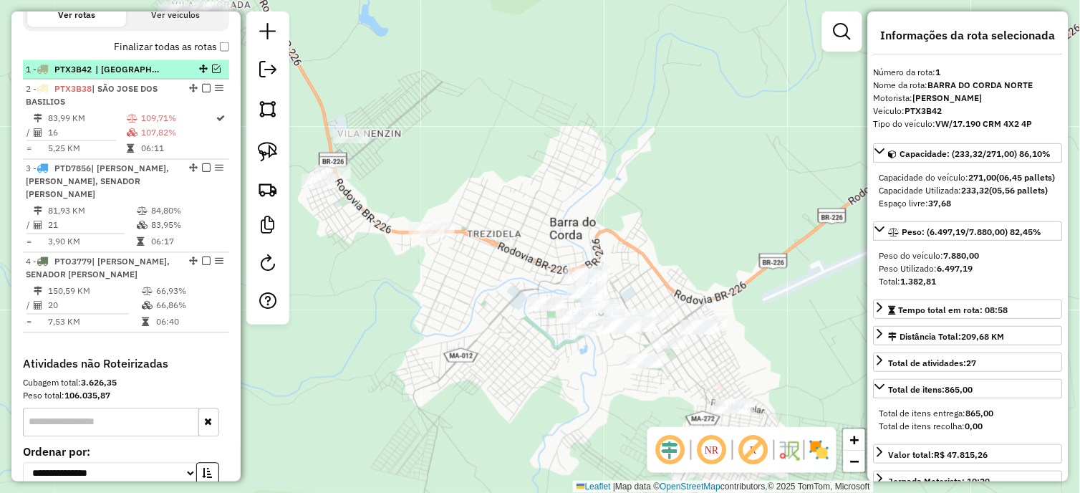
click at [212, 73] on em at bounding box center [216, 68] width 9 height 9
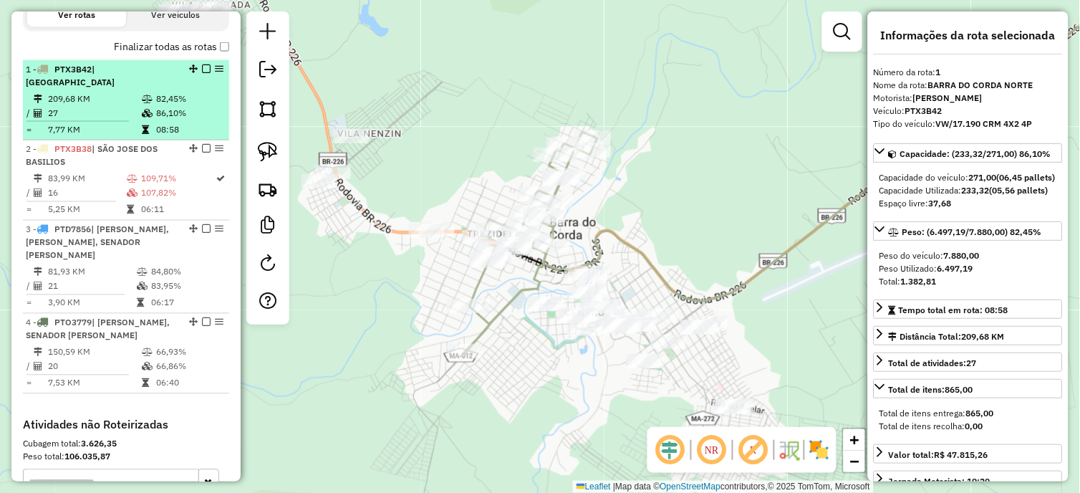
scroll to position [536, 0]
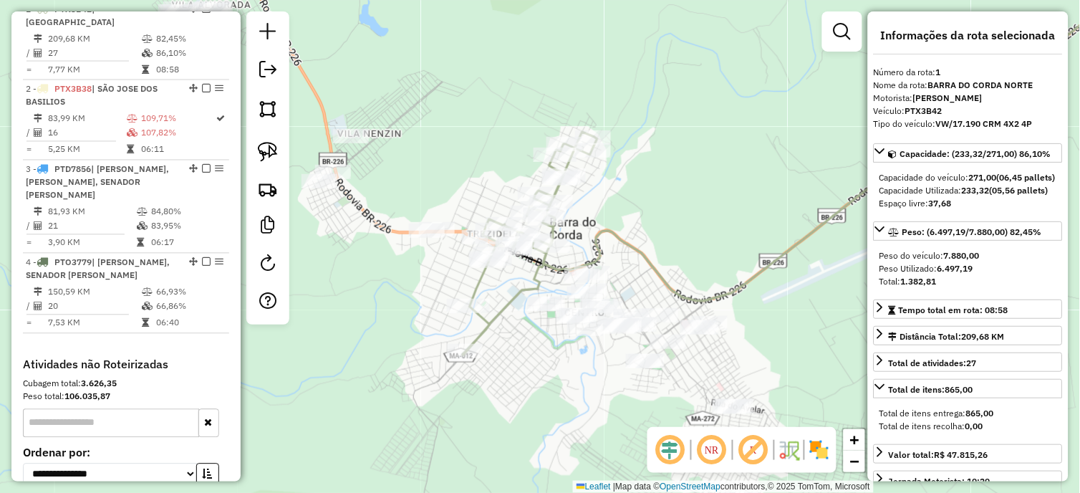
click at [499, 298] on div "Janela de atendimento Grade de atendimento Capacidade Transportadoras Veículos …" at bounding box center [540, 246] width 1080 height 493
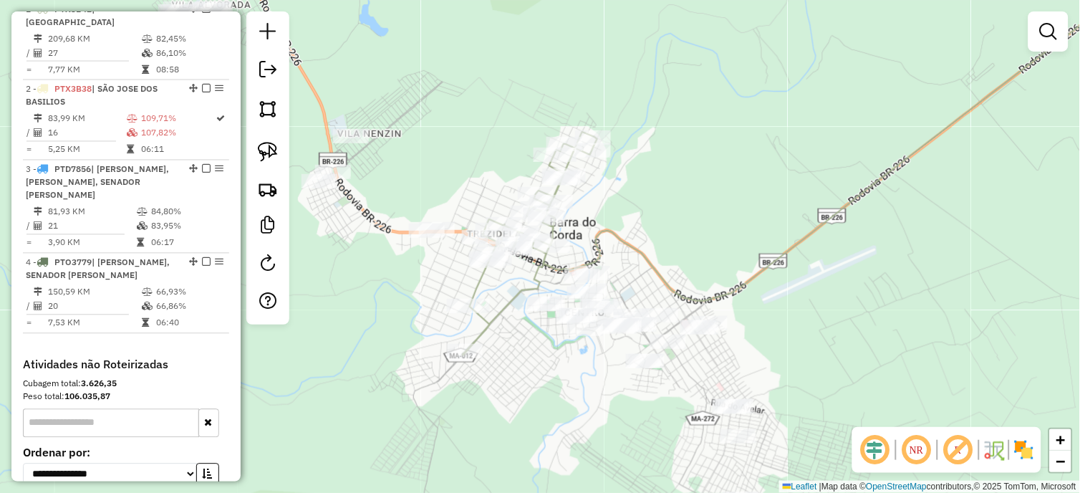
click at [506, 303] on icon at bounding box center [530, 243] width 135 height 223
select select "*********"
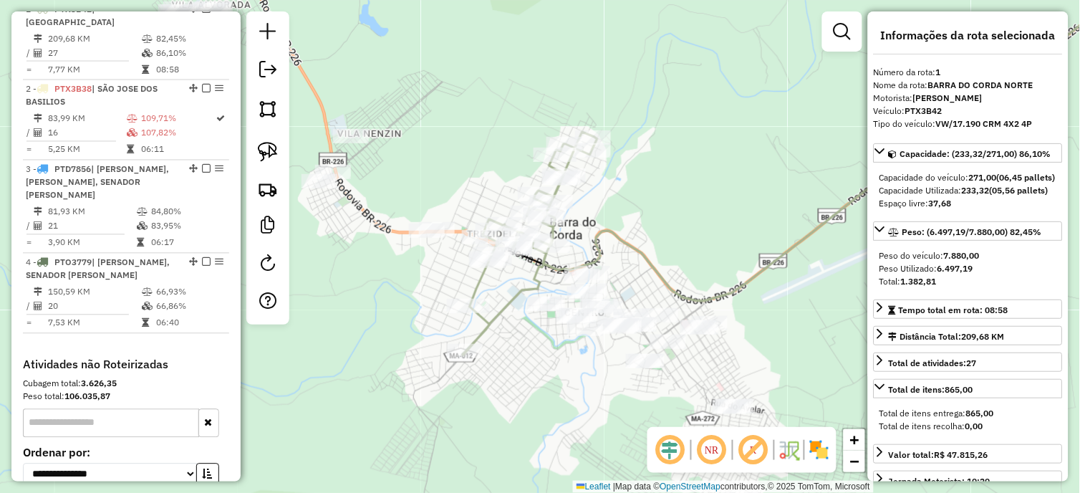
click at [506, 299] on icon at bounding box center [530, 243] width 135 height 223
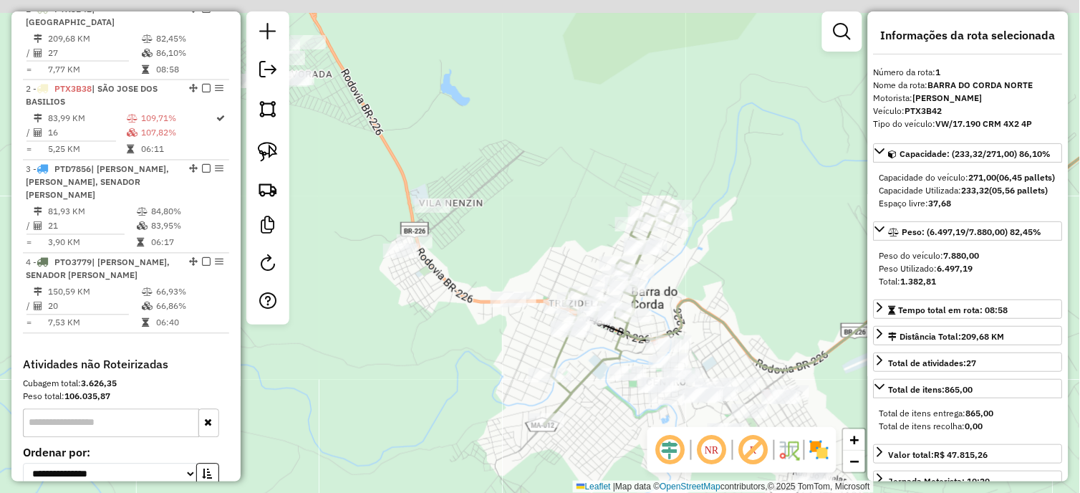
drag, startPoint x: 547, startPoint y: 203, endPoint x: 509, endPoint y: 208, distance: 39.1
click at [555, 211] on div "Janela de atendimento Grade de atendimento Capacidade Transportadoras Veículos …" at bounding box center [540, 246] width 1080 height 493
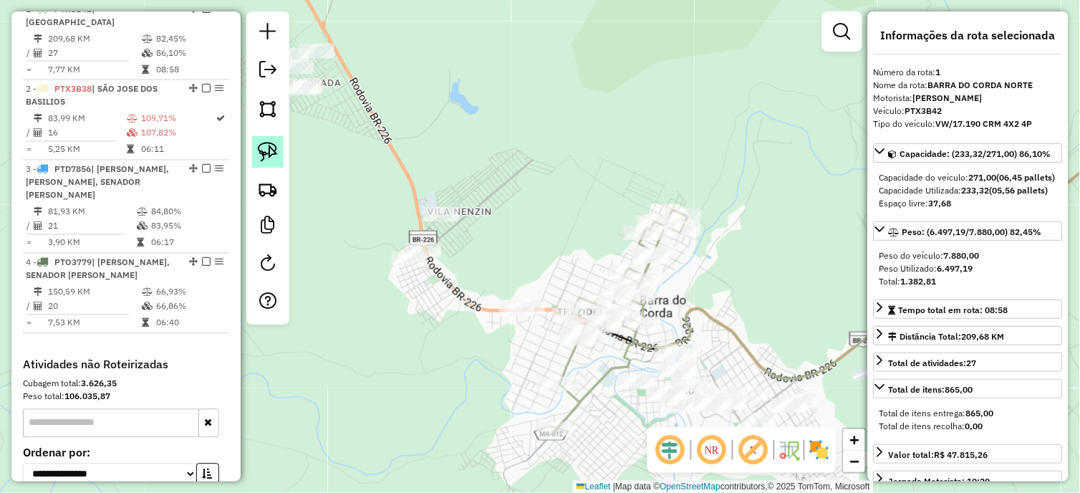
click at [266, 152] on img at bounding box center [268, 152] width 20 height 20
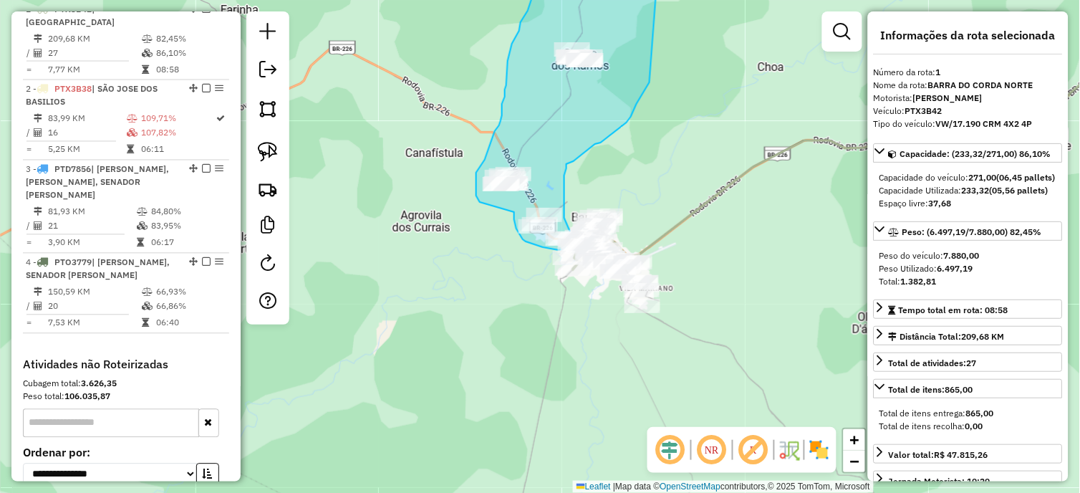
drag, startPoint x: 323, startPoint y: 248, endPoint x: 480, endPoint y: 202, distance: 163.4
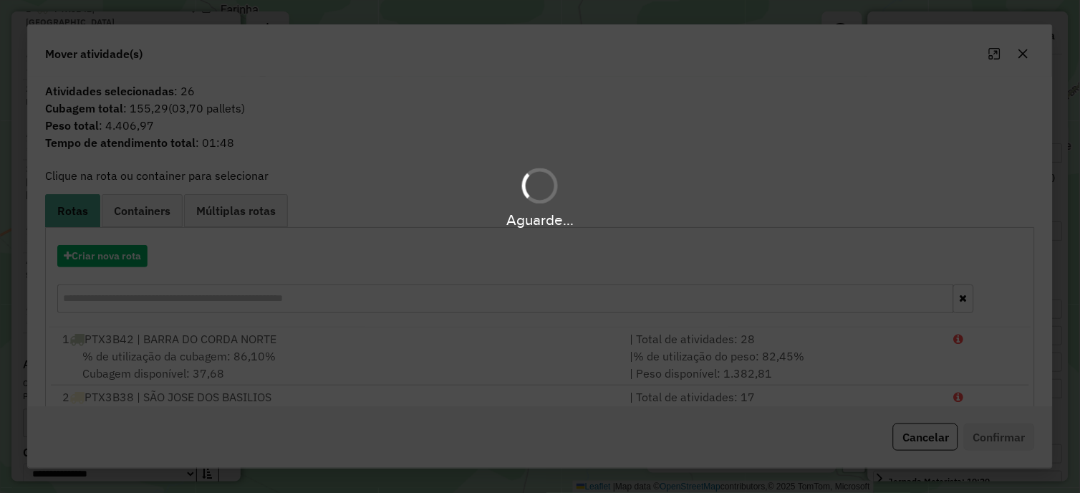
click at [111, 254] on div "Aguarde..." at bounding box center [540, 246] width 1080 height 493
click at [104, 253] on div "Aguarde..." at bounding box center [540, 246] width 1080 height 493
click at [96, 254] on div "Aguarde..." at bounding box center [540, 246] width 1080 height 493
click at [87, 256] on button "Criar nova rota" at bounding box center [102, 256] width 90 height 22
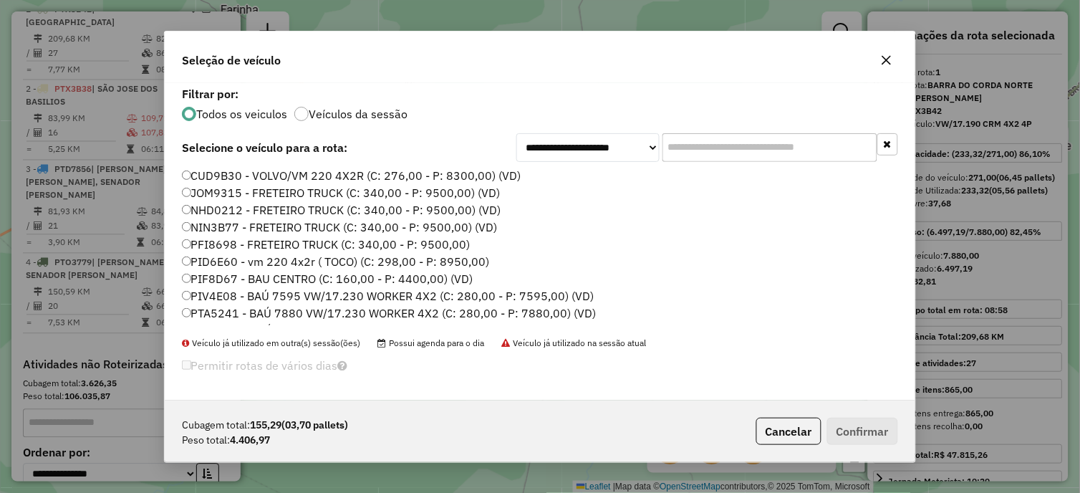
scroll to position [203, 0]
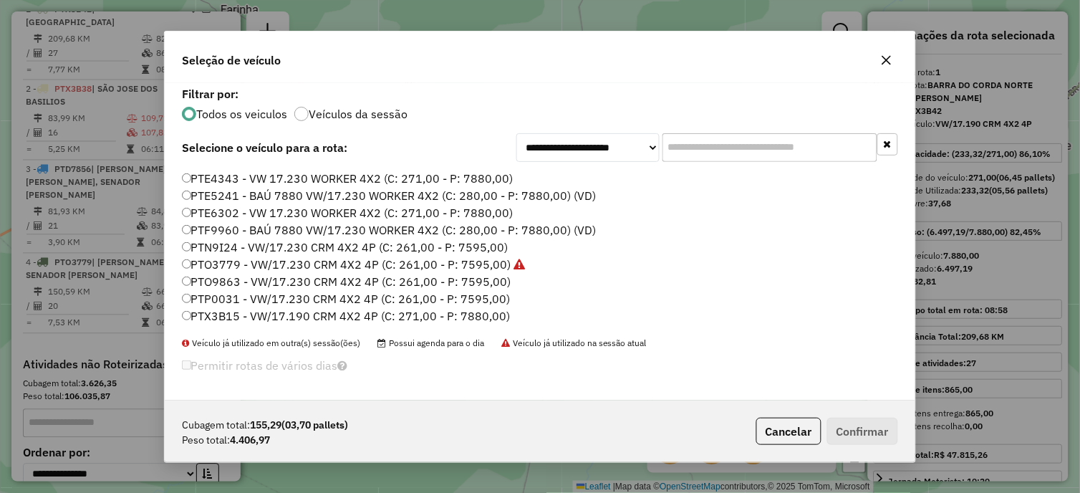
click at [456, 244] on label "PTN9I24 - VW/17.230 CRM 4X2 4P (C: 261,00 - P: 7595,00)" at bounding box center [345, 247] width 327 height 17
click at [857, 428] on button "Confirmar" at bounding box center [862, 431] width 71 height 27
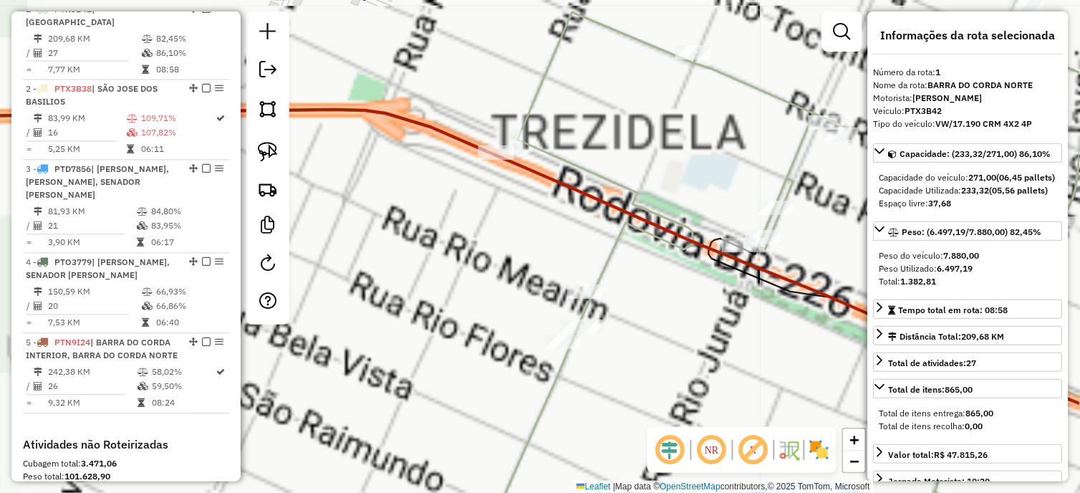
click at [528, 112] on icon at bounding box center [784, 247] width 603 height 592
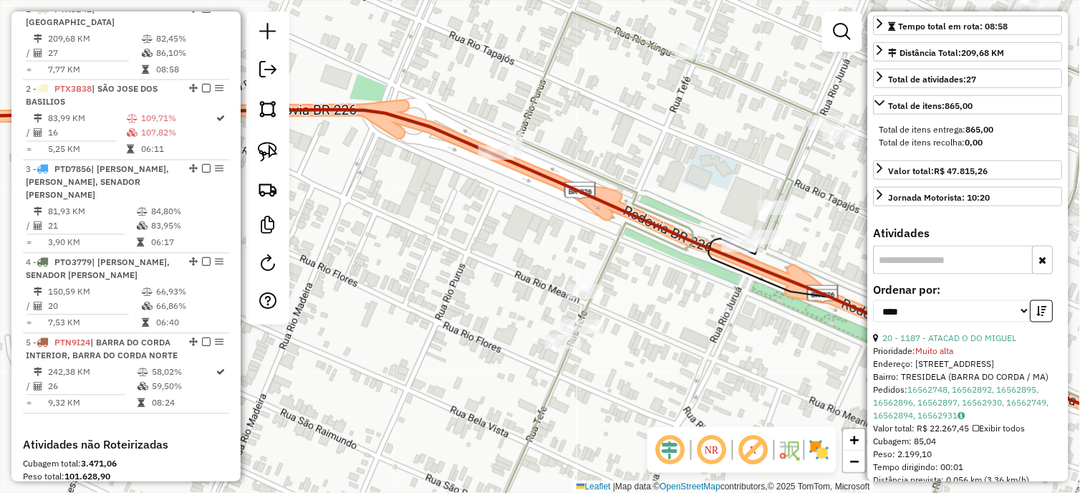
scroll to position [398, 0]
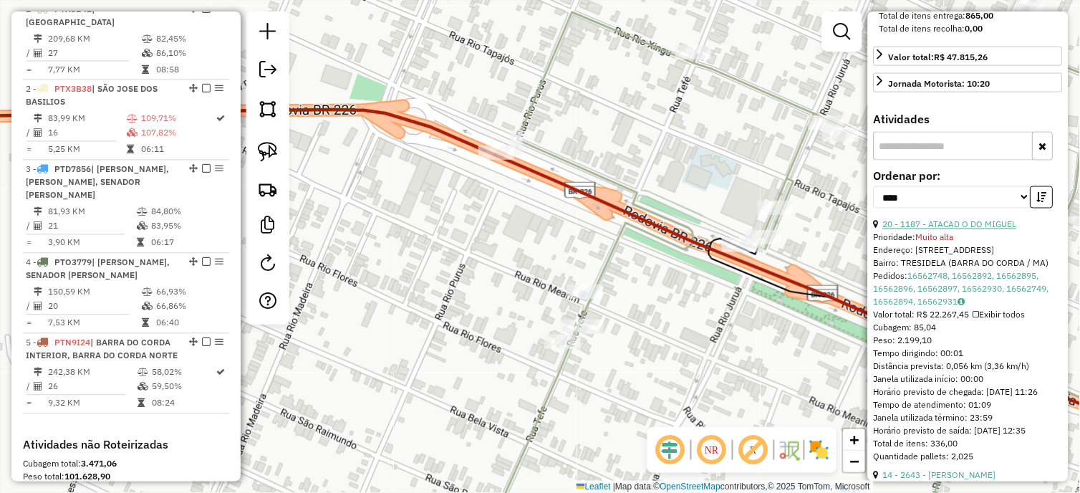
click at [950, 230] on link "20 - 1187 - ATACAD O DO MIGUEL" at bounding box center [950, 224] width 134 height 11
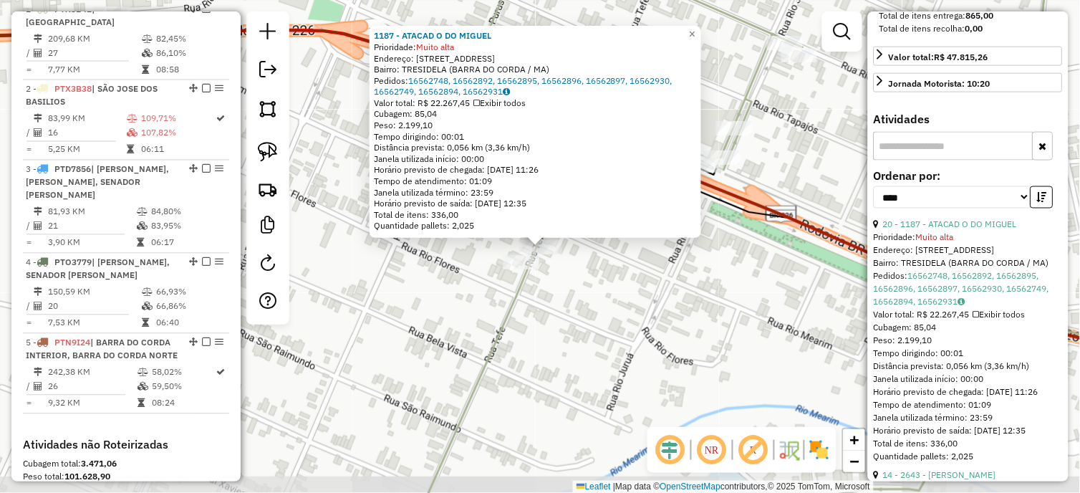
drag, startPoint x: 703, startPoint y: 308, endPoint x: 746, endPoint y: 309, distance: 42.3
click at [745, 309] on div "1187 - ATACAD O DO MIGUEL Prioridade: Muito alta Endereço: RUA RIO TEFE 1011 Ba…" at bounding box center [540, 246] width 1080 height 493
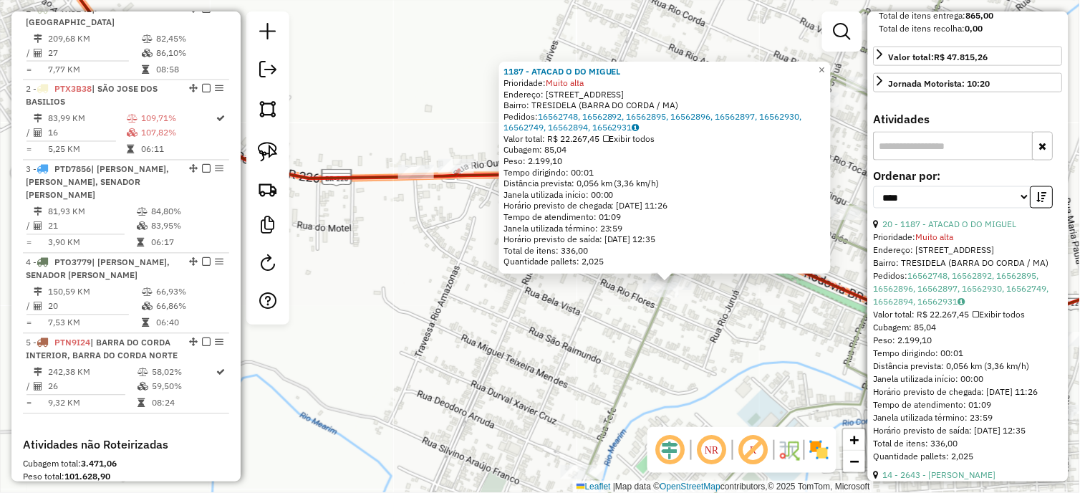
click at [440, 178] on icon at bounding box center [222, 65] width 476 height 228
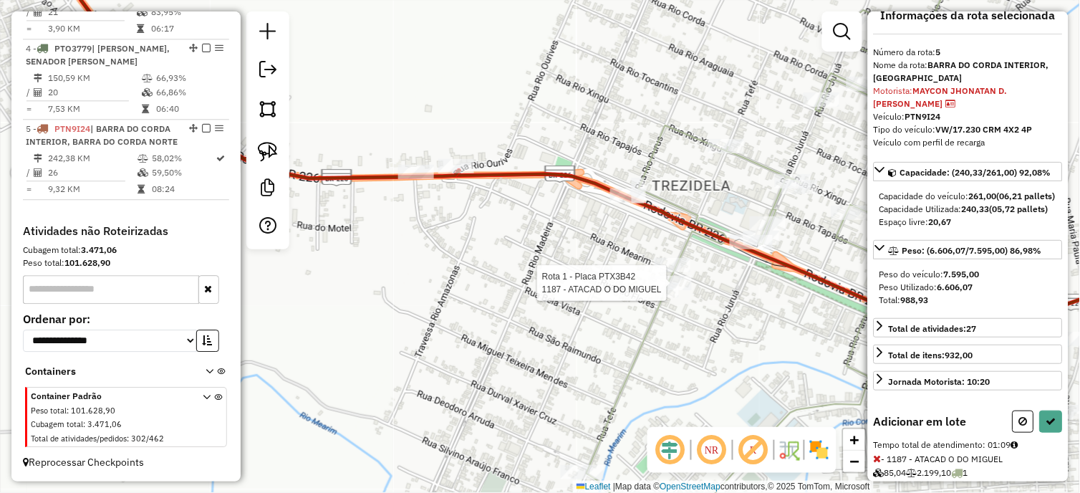
scroll to position [63, 0]
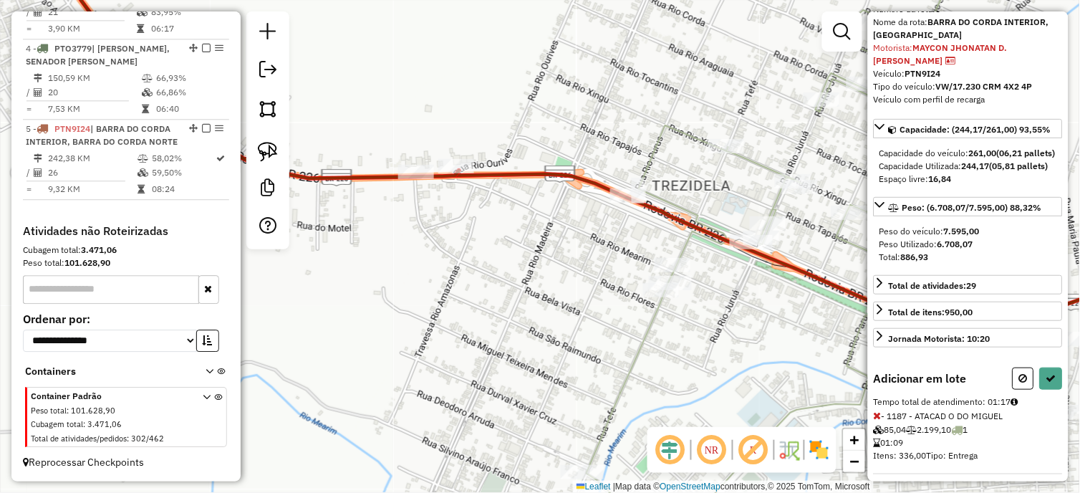
select select "*********"
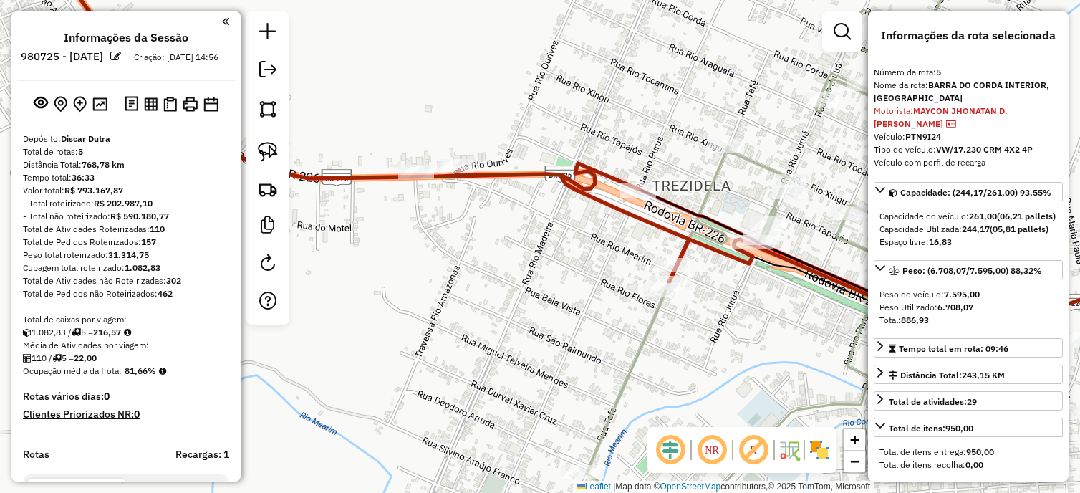
select select "*********"
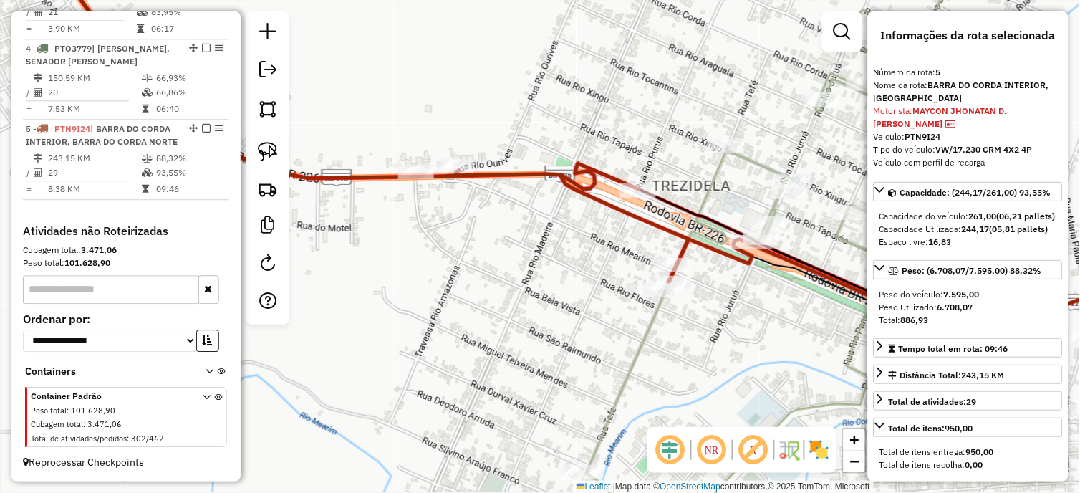
scroll to position [63, 0]
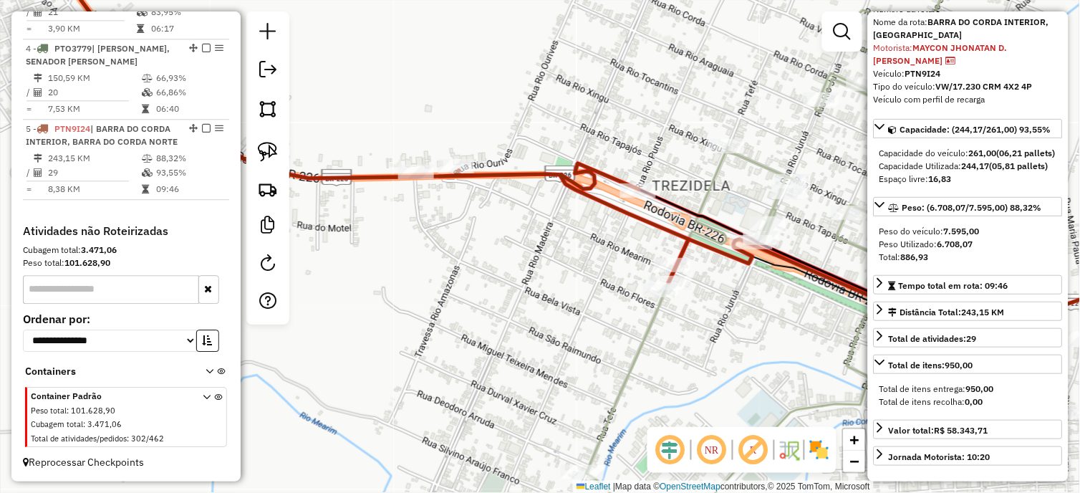
drag, startPoint x: 0, startPoint y: 0, endPoint x: 642, endPoint y: 337, distance: 725.0
click at [642, 337] on icon at bounding box center [775, 247] width 376 height 592
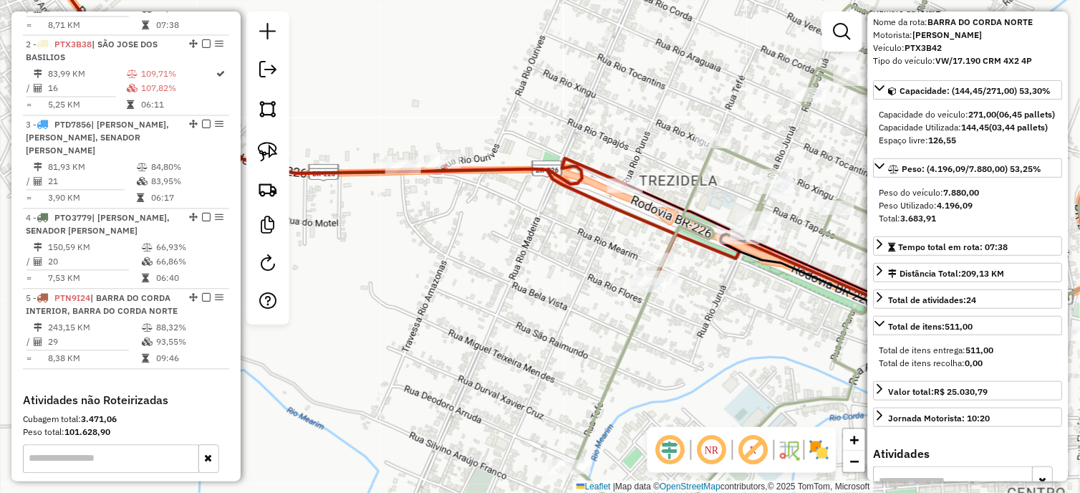
scroll to position [536, 0]
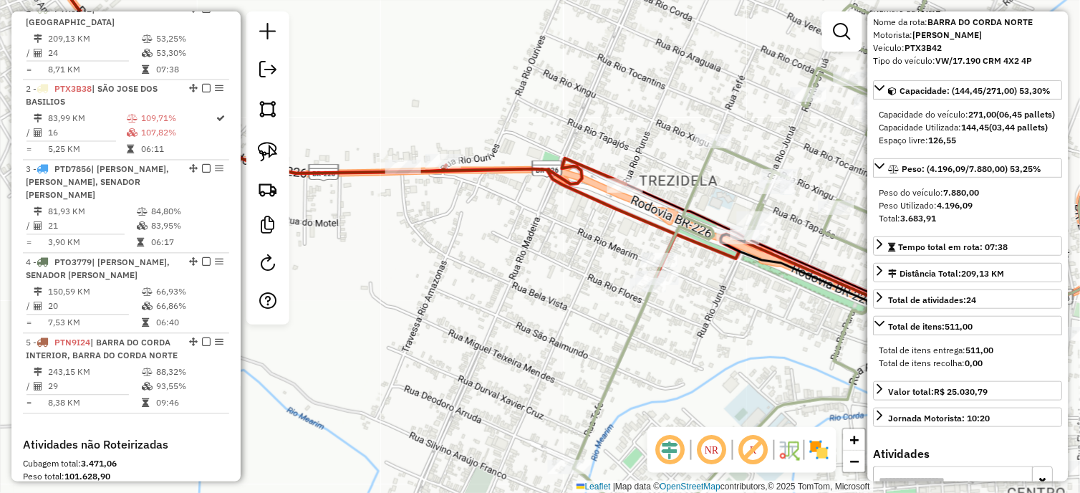
drag, startPoint x: 697, startPoint y: 337, endPoint x: 545, endPoint y: 287, distance: 159.9
click at [548, 289] on div "Janela de atendimento Grade de atendimento Capacidade Transportadoras Veículos …" at bounding box center [540, 246] width 1080 height 493
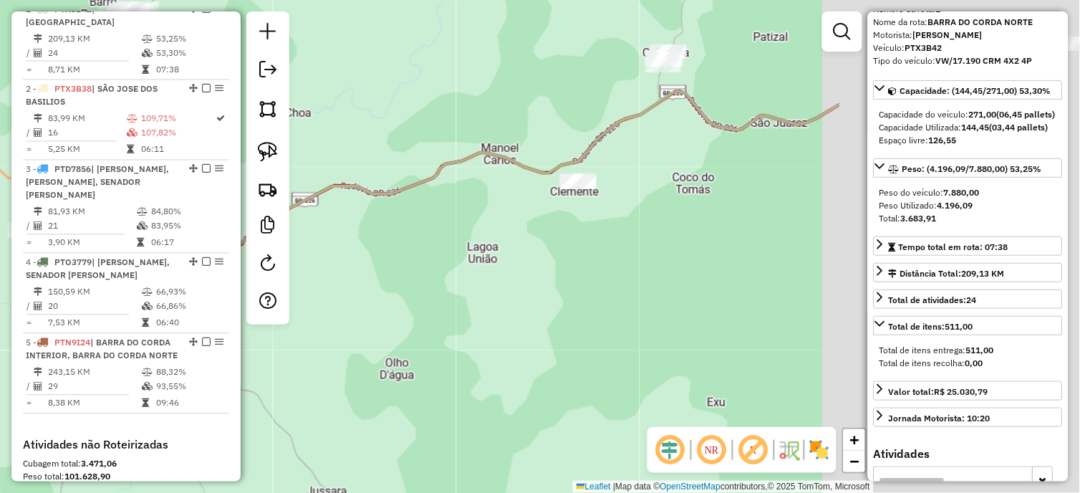
drag, startPoint x: 493, startPoint y: 256, endPoint x: 290, endPoint y: 256, distance: 202.7
click at [301, 255] on div "Janela de atendimento Grade de atendimento Capacidade Transportadoras Veículos …" at bounding box center [540, 246] width 1080 height 493
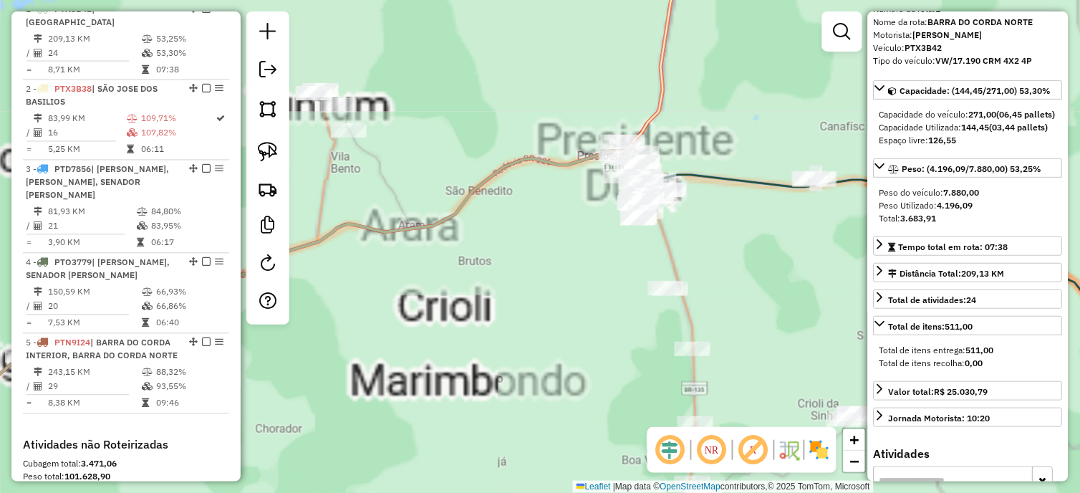
click at [569, 196] on div "Janela de atendimento Grade de atendimento Capacidade Transportadoras Veículos …" at bounding box center [540, 246] width 1080 height 493
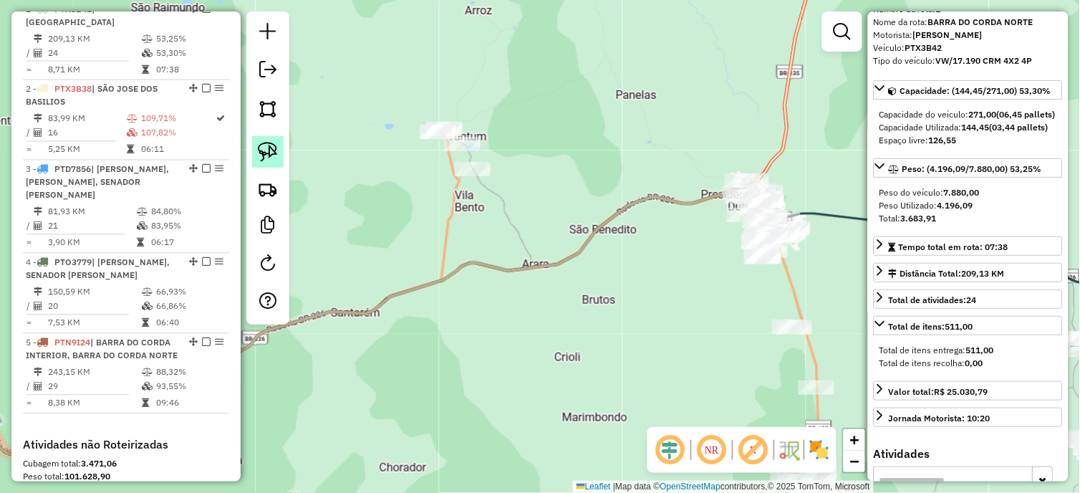
drag, startPoint x: 268, startPoint y: 147, endPoint x: 276, endPoint y: 147, distance: 8.6
click at [268, 147] on img at bounding box center [268, 152] width 20 height 20
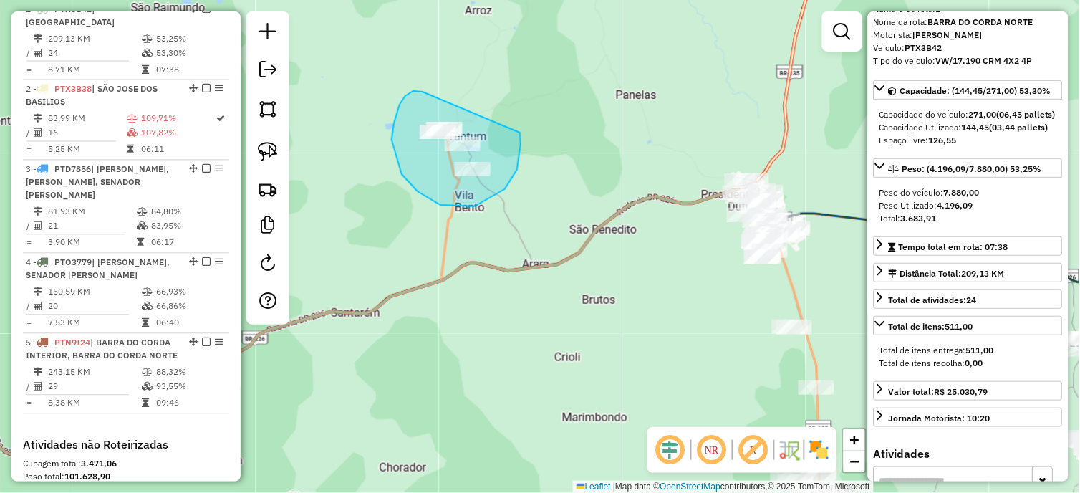
drag, startPoint x: 423, startPoint y: 92, endPoint x: 519, endPoint y: 131, distance: 104.4
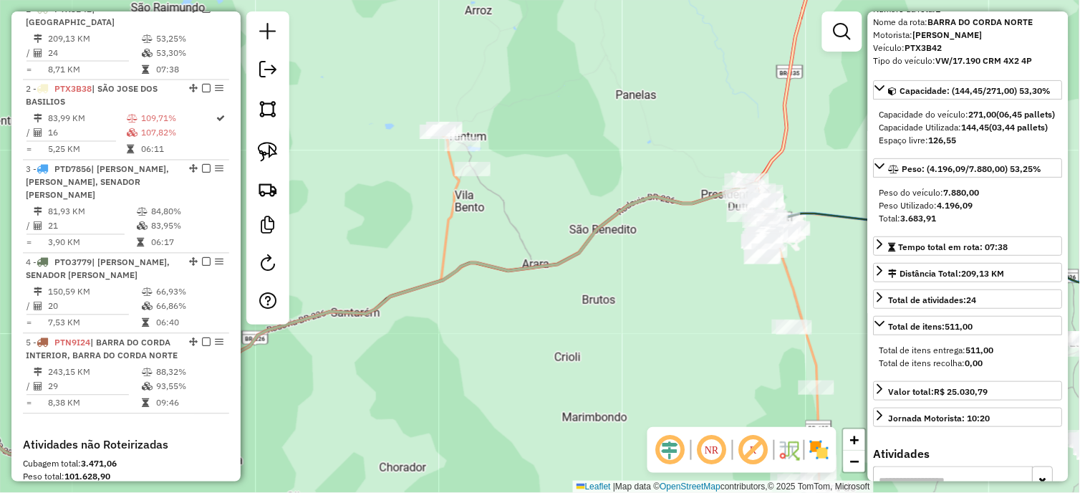
drag, startPoint x: 552, startPoint y: 153, endPoint x: 511, endPoint y: 152, distance: 40.1
click at [519, 152] on div "Janela de atendimento Grade de atendimento Capacidade Transportadoras Veículos …" at bounding box center [540, 246] width 1080 height 493
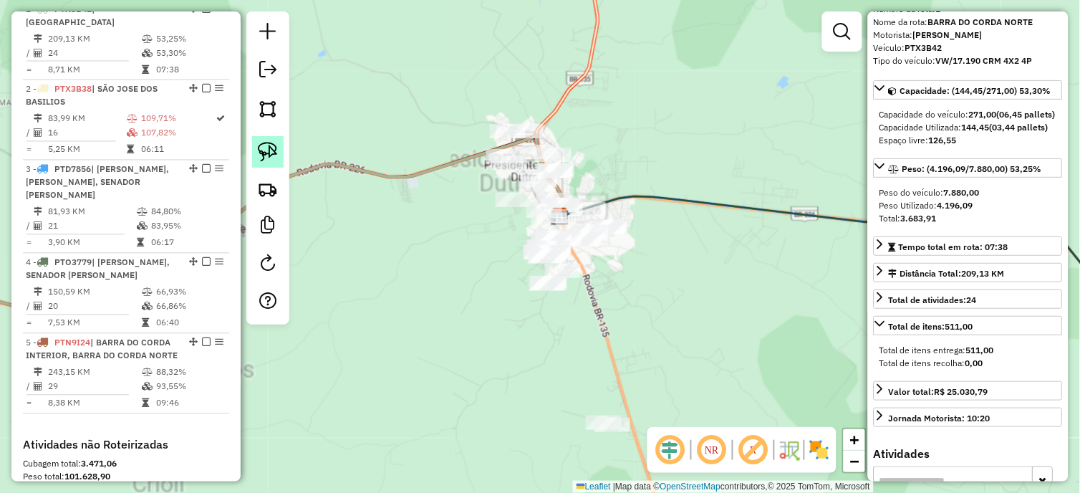
click at [252, 146] on link at bounding box center [268, 152] width 32 height 32
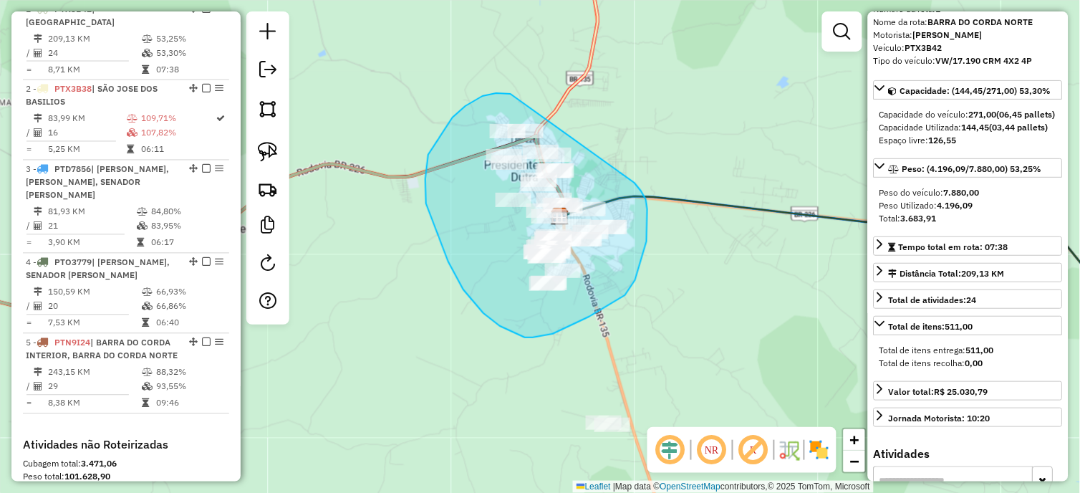
drag, startPoint x: 453, startPoint y: 117, endPoint x: 635, endPoint y: 183, distance: 193.3
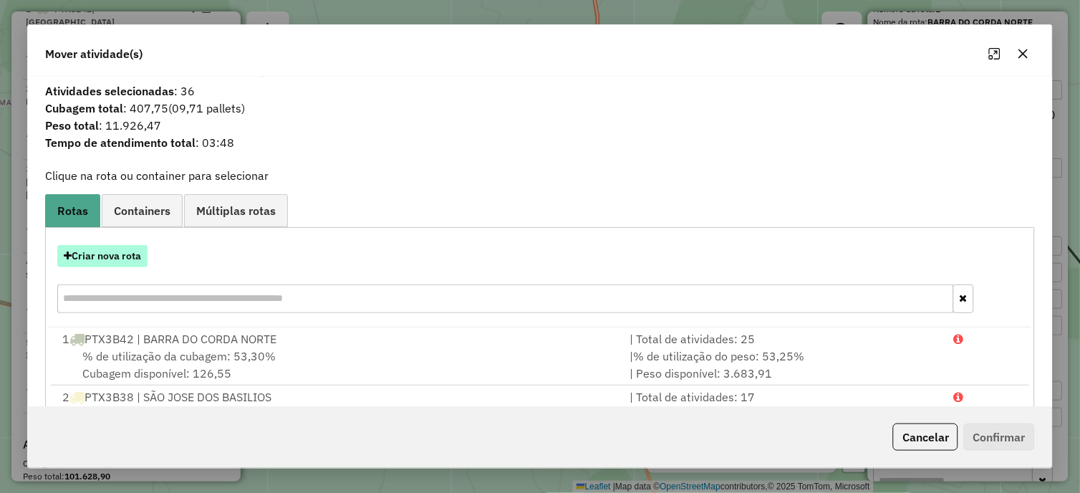
click at [127, 256] on button "Criar nova rota" at bounding box center [102, 256] width 90 height 22
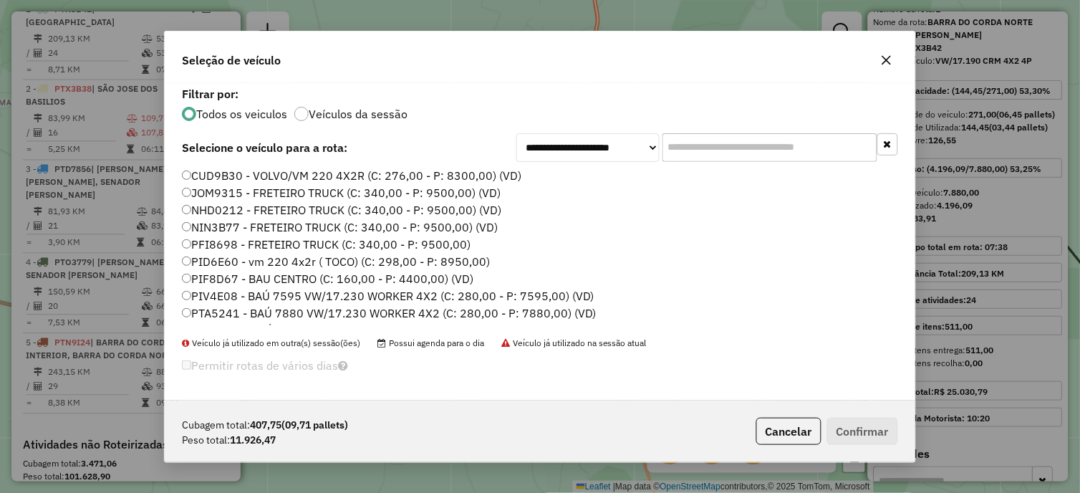
scroll to position [239, 0]
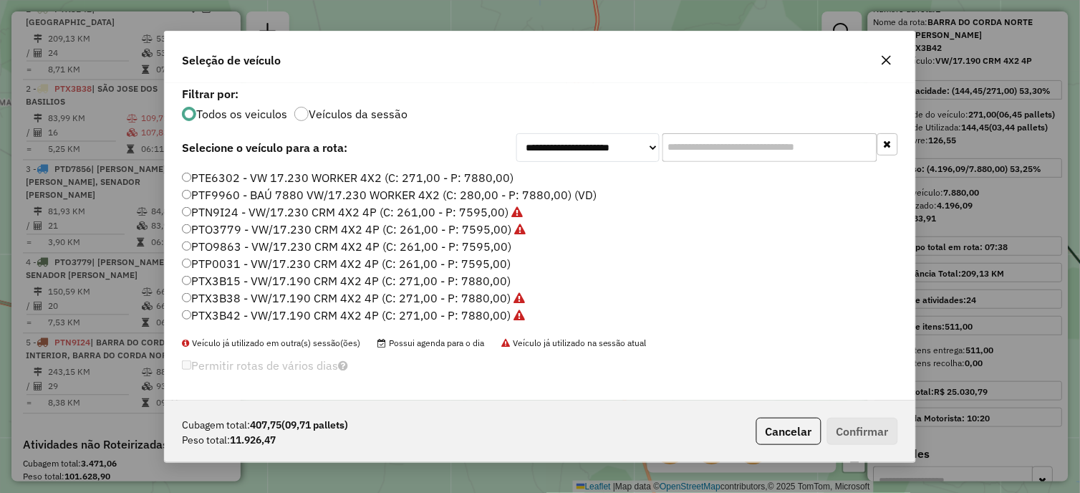
drag, startPoint x: 478, startPoint y: 246, endPoint x: 511, endPoint y: 255, distance: 33.5
click at [480, 246] on label "PTO9863 - VW/17.230 CRM 4X2 4P (C: 261,00 - P: 7595,00)" at bounding box center [346, 246] width 329 height 17
click at [868, 442] on button "Confirmar" at bounding box center [862, 431] width 71 height 27
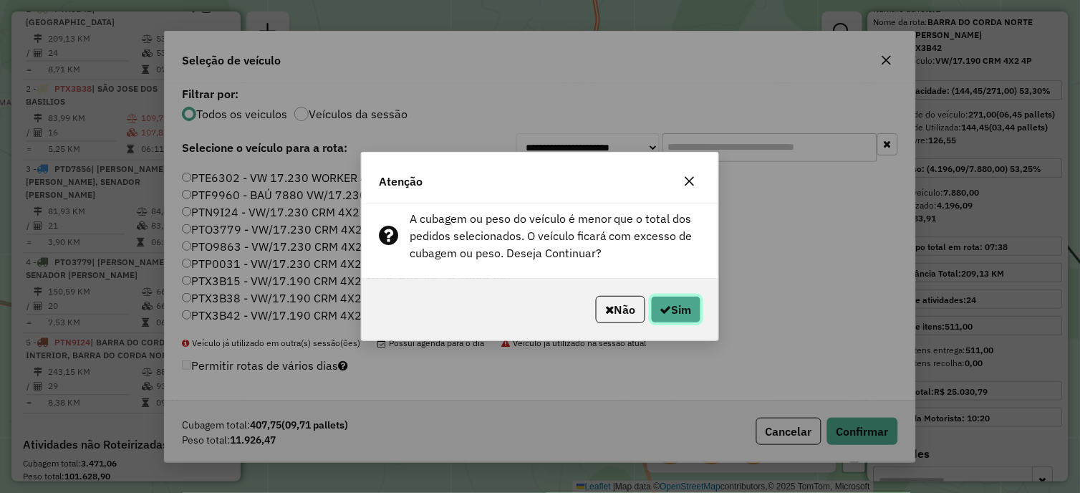
click at [679, 321] on button "Sim" at bounding box center [676, 309] width 50 height 27
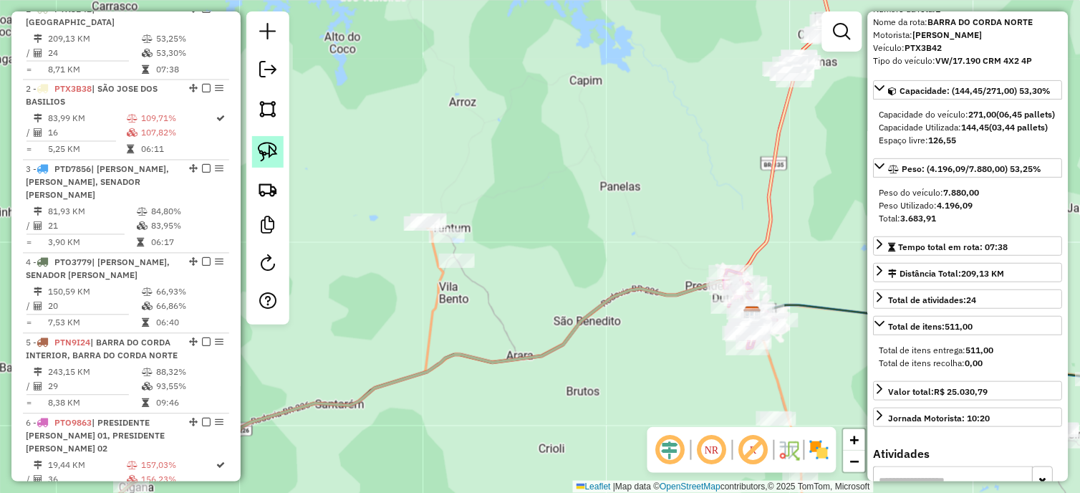
click at [267, 150] on img at bounding box center [268, 152] width 20 height 20
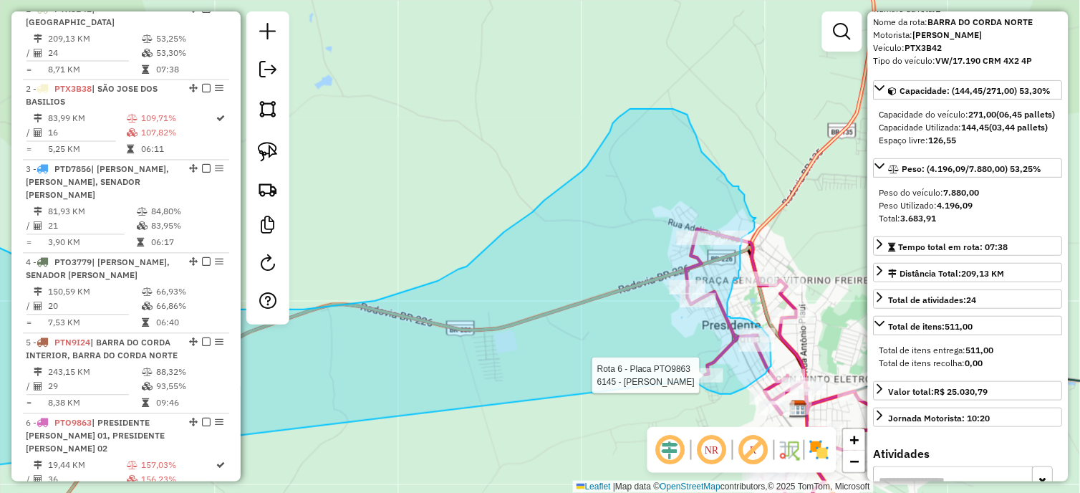
click at [691, 376] on div "Rota 6 - Placa PTO9863 6145 - RAIMUNDO SILVA Janela de atendimento Grade de ate…" at bounding box center [540, 246] width 1080 height 493
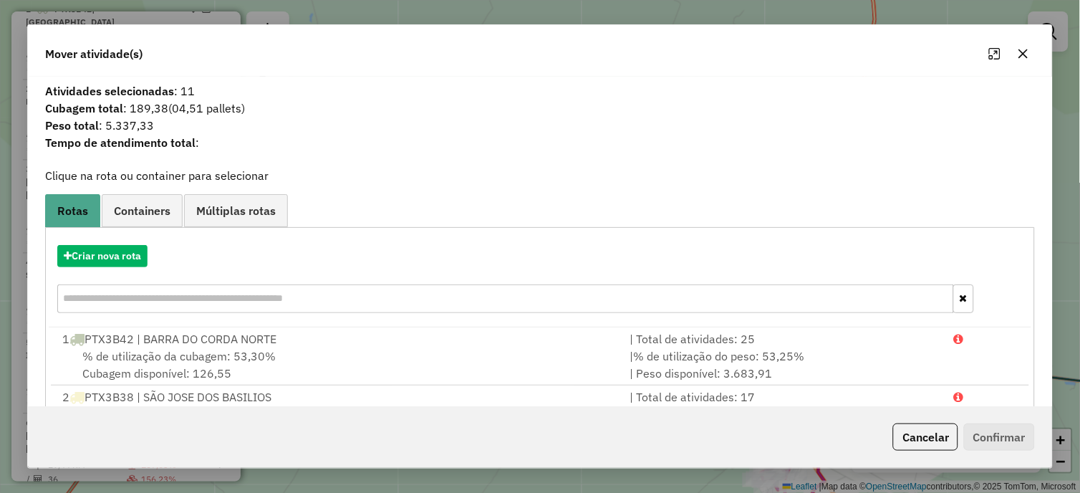
click at [127, 253] on hb-app "Aguarde... Pop-up bloqueado! Seu navegador bloqueou automáticamente a abertura …" at bounding box center [540, 246] width 1080 height 493
click at [115, 258] on button "Criar nova rota" at bounding box center [102, 256] width 90 height 22
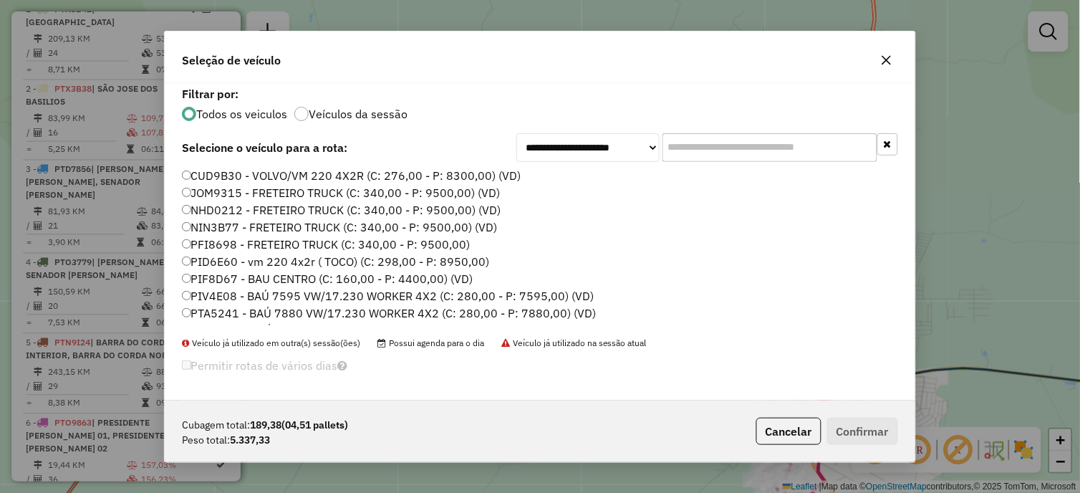
scroll to position [427, 0]
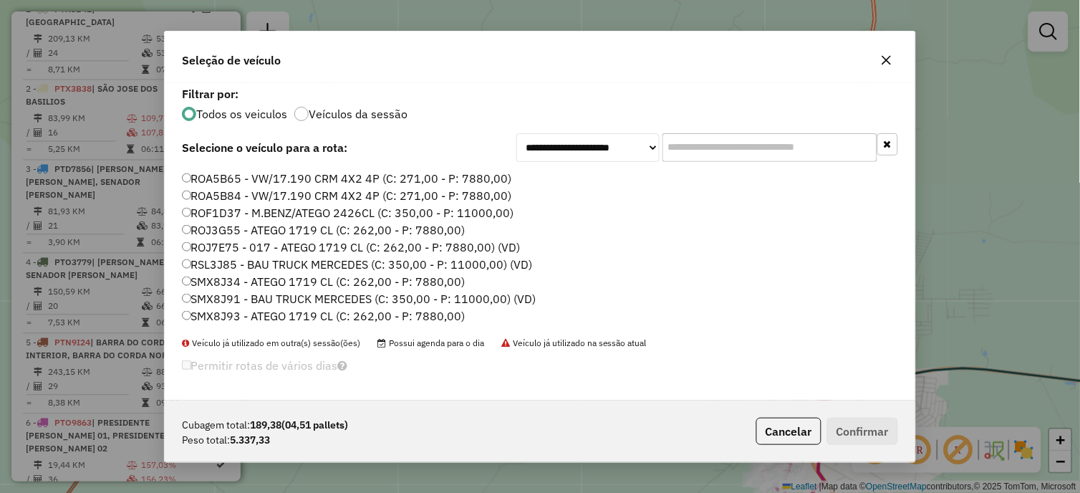
drag, startPoint x: 461, startPoint y: 245, endPoint x: 525, endPoint y: 258, distance: 65.7
click at [461, 245] on label "ROJ7E75 - 017 - ATEGO 1719 CL (C: 262,00 - P: 7880,00) (VD)" at bounding box center [351, 247] width 339 height 17
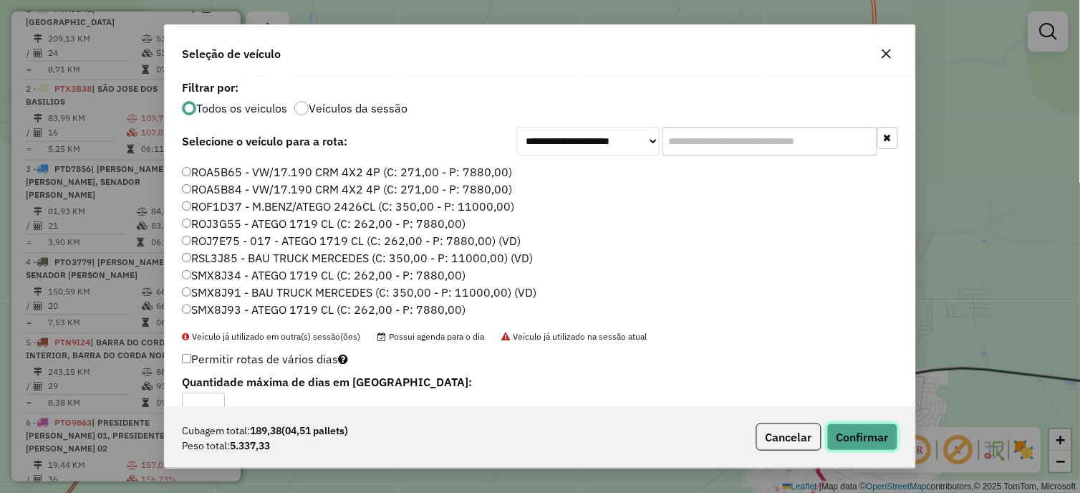
drag, startPoint x: 889, startPoint y: 435, endPoint x: 875, endPoint y: 413, distance: 26.0
click at [888, 435] on button "Confirmar" at bounding box center [862, 436] width 71 height 27
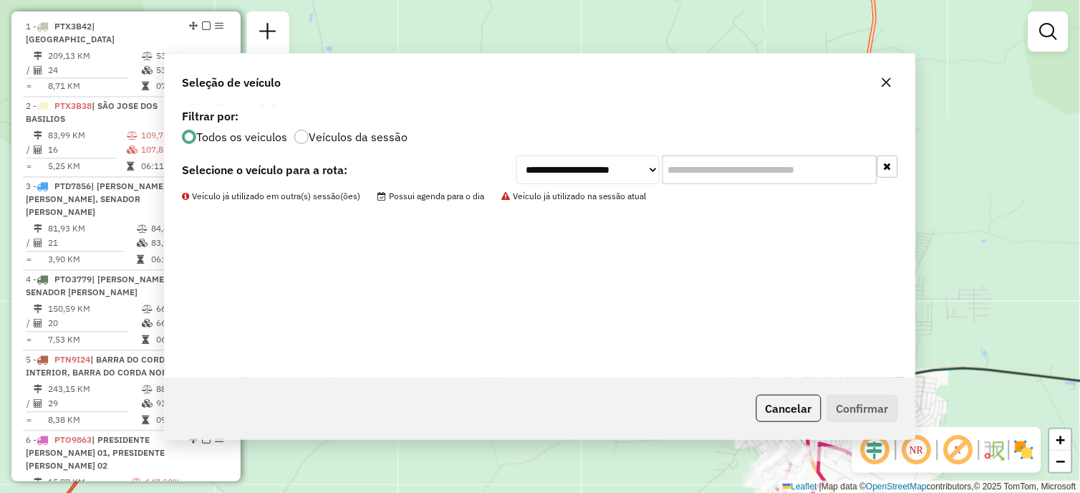
scroll to position [554, 0]
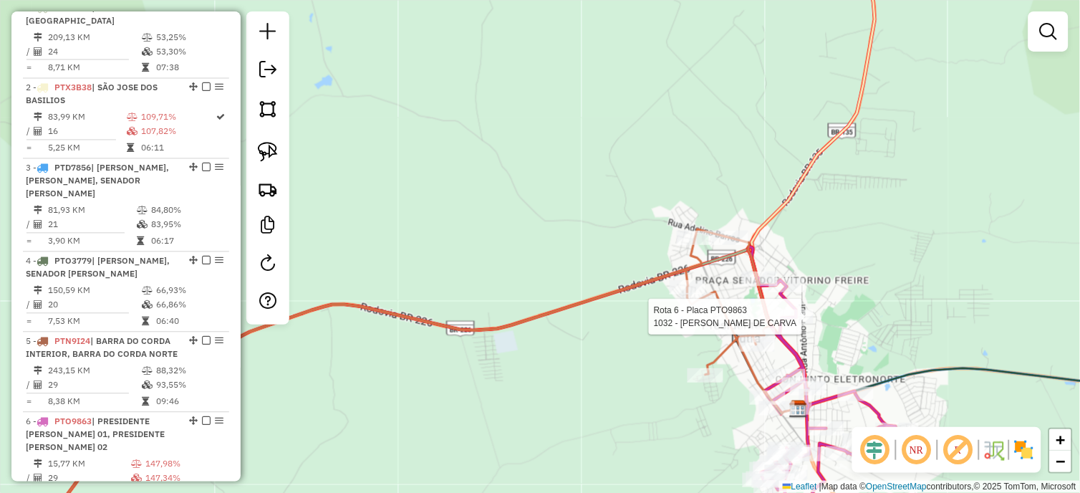
select select "*********"
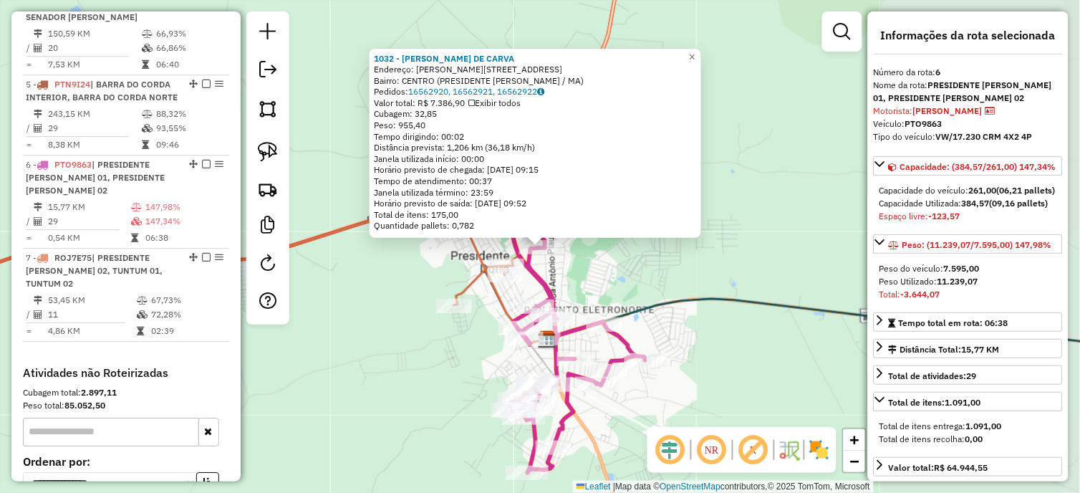
scroll to position [953, 0]
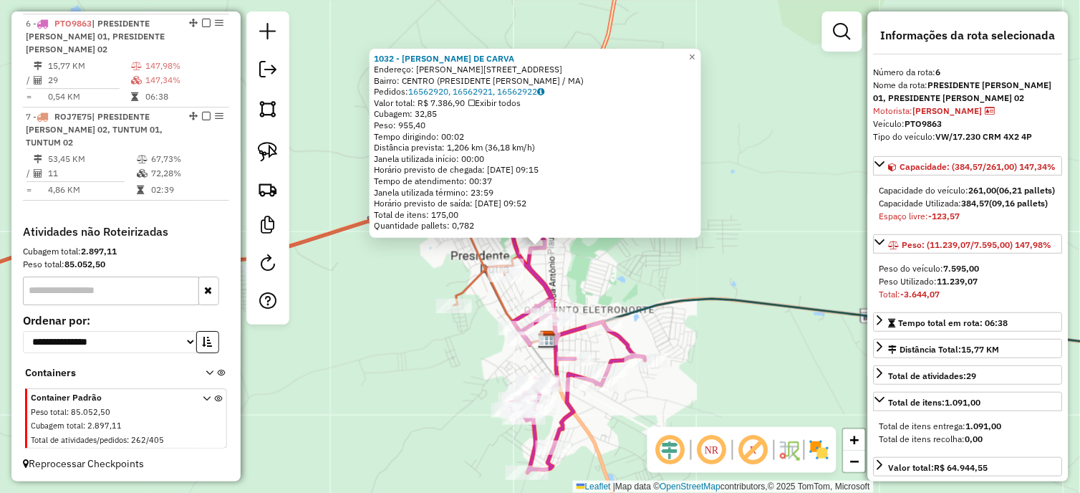
click at [664, 269] on div "1032 - CLEBER LIMA DE CARVA Endereço: R ADALTO CRUZ SN 309 Bairro: CENTRO (PRES…" at bounding box center [540, 246] width 1080 height 493
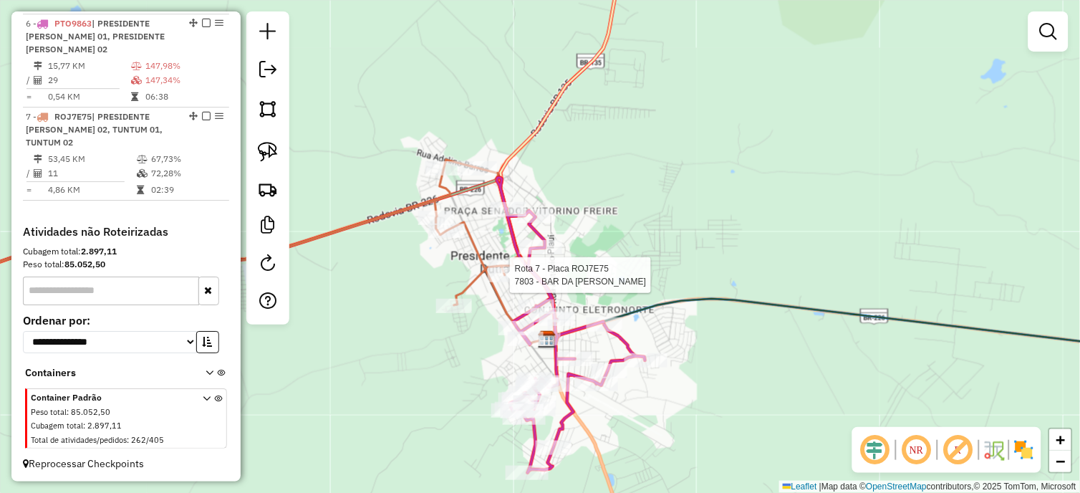
select select "*********"
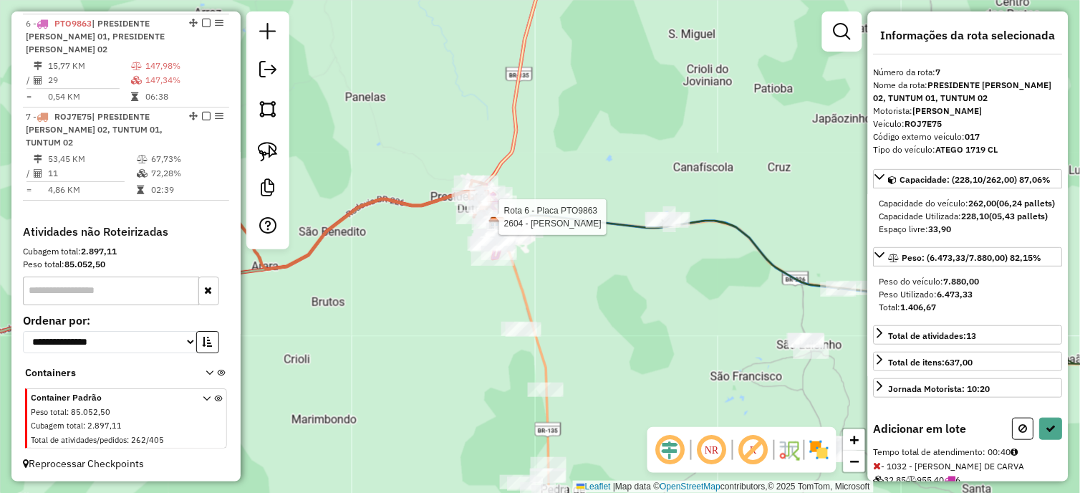
select select "*********"
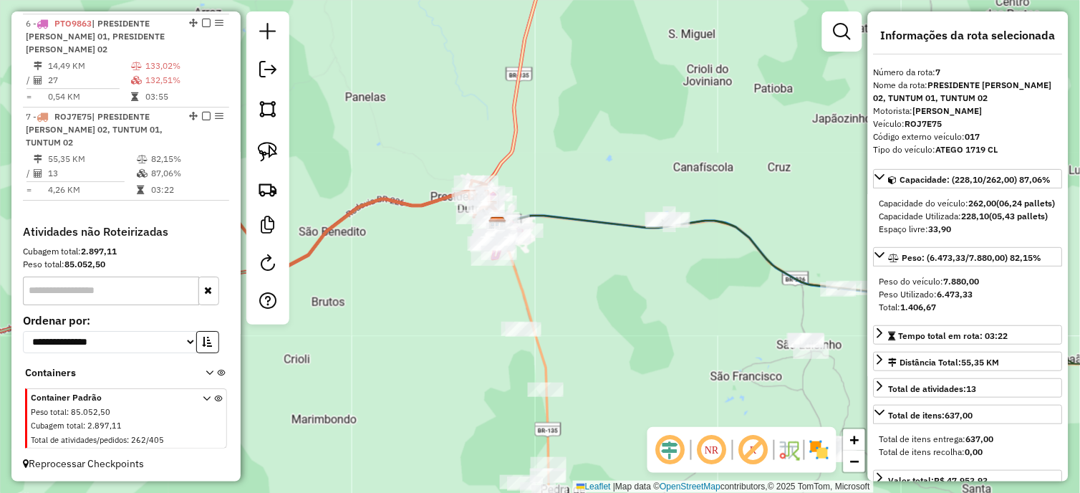
drag, startPoint x: 621, startPoint y: 364, endPoint x: 600, endPoint y: 151, distance: 213.8
click at [600, 148] on div "Janela de atendimento Grade de atendimento Capacidade Transportadoras Veículos …" at bounding box center [540, 246] width 1080 height 493
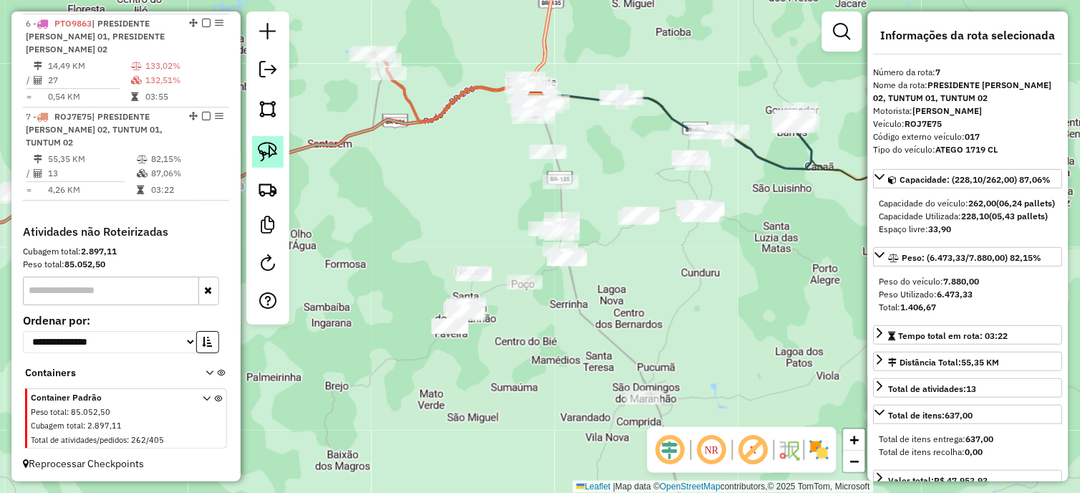
click at [267, 149] on img at bounding box center [268, 152] width 20 height 20
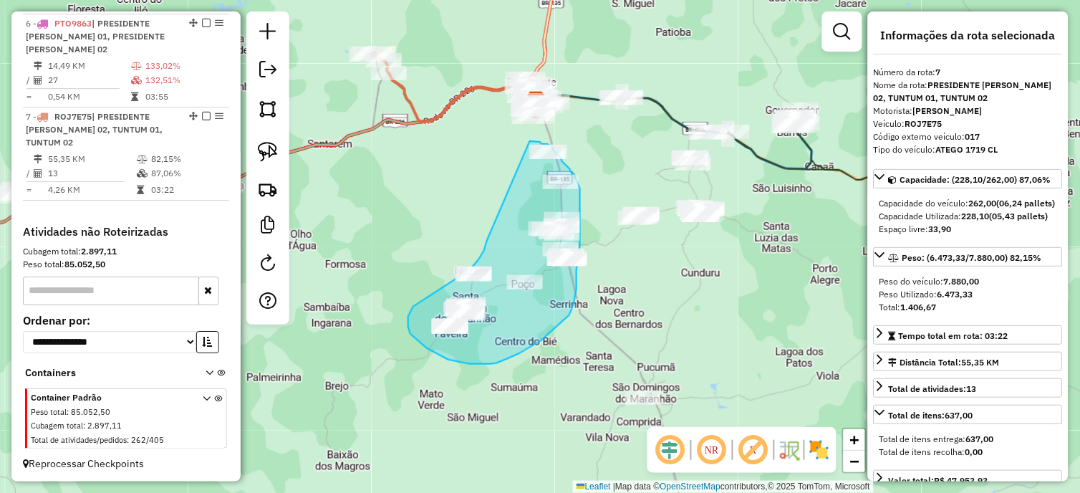
drag, startPoint x: 478, startPoint y: 260, endPoint x: 516, endPoint y: 146, distance: 119.8
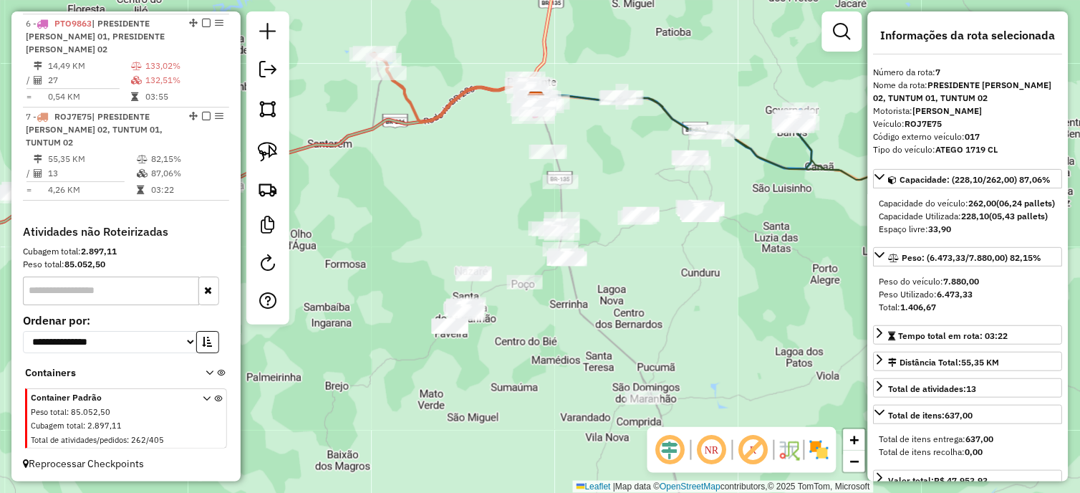
drag, startPoint x: 263, startPoint y: 156, endPoint x: 317, endPoint y: 186, distance: 62.2
click at [264, 156] on img at bounding box center [268, 152] width 20 height 20
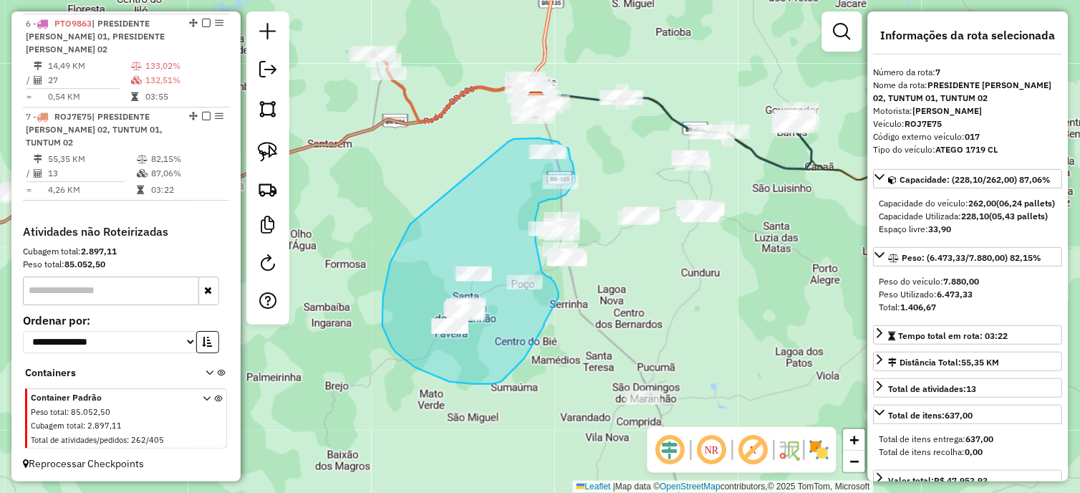
drag, startPoint x: 382, startPoint y: 326, endPoint x: 500, endPoint y: 147, distance: 214.2
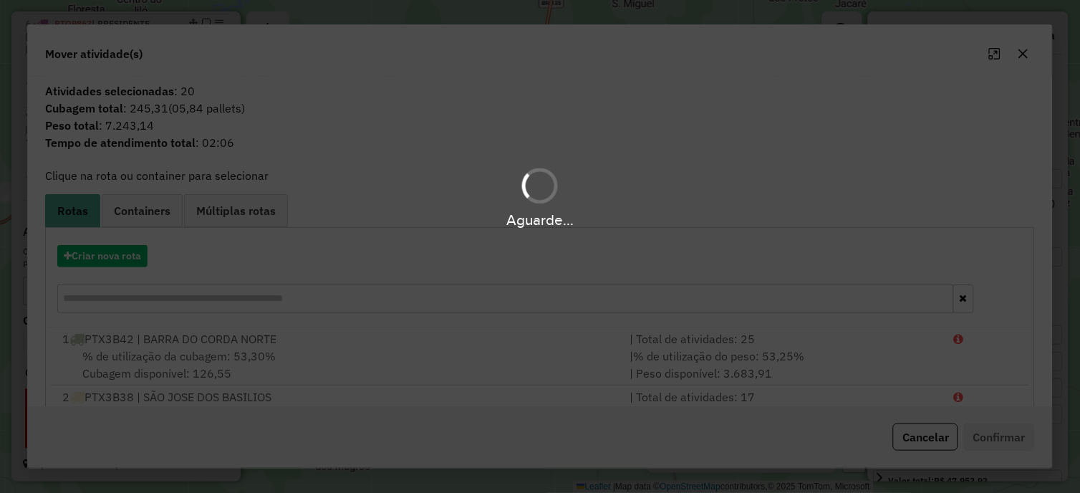
click at [134, 246] on hb-app "Aguarde... Pop-up bloqueado! Seu navegador bloqueou automáticamente a abertura …" at bounding box center [540, 246] width 1080 height 493
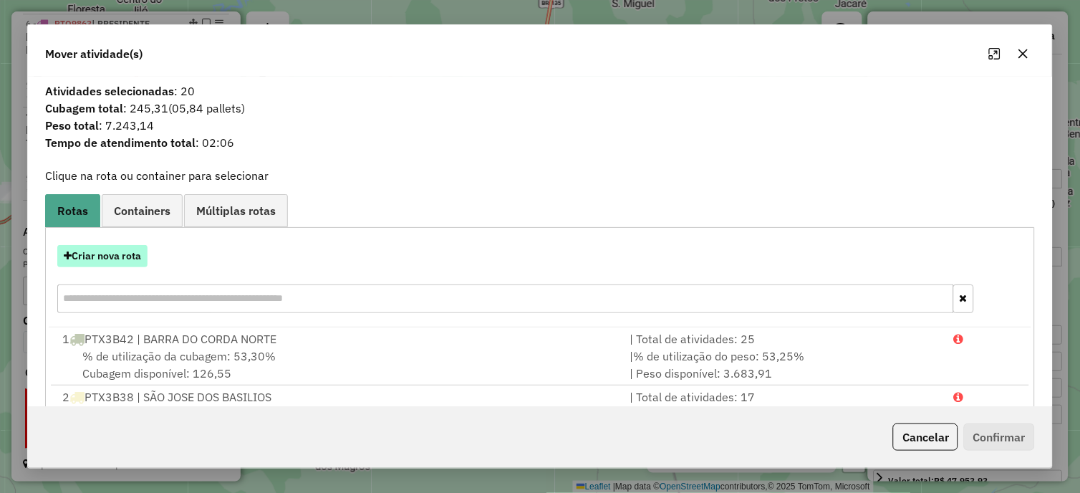
click at [113, 252] on button "Criar nova rota" at bounding box center [102, 256] width 90 height 22
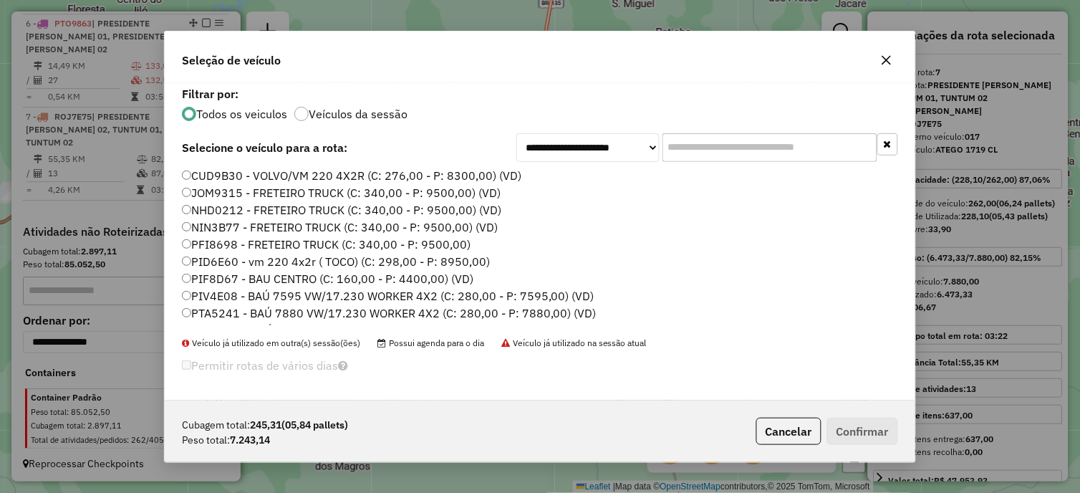
scroll to position [153, 0]
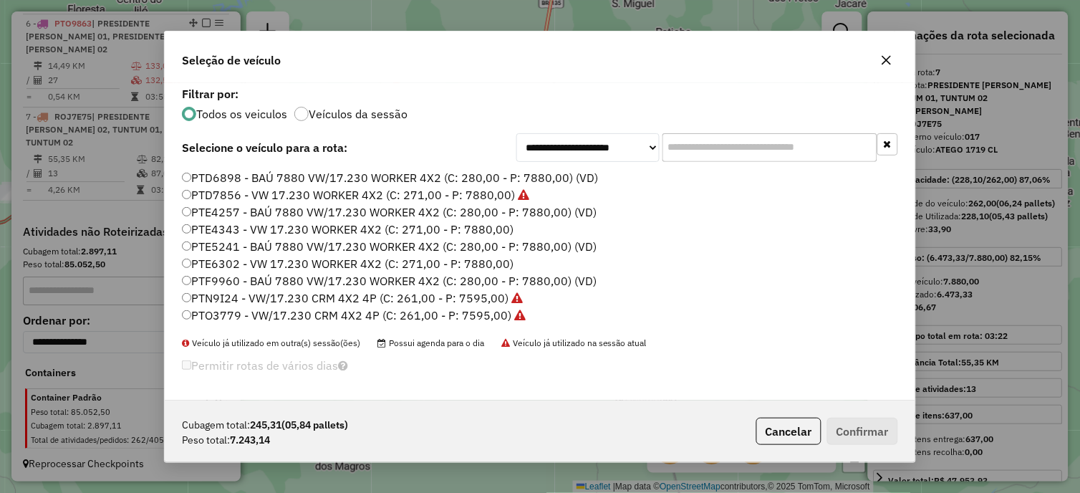
click at [447, 249] on label "PTE5241 - BAÚ 7880 VW/17.230 WORKER 4X2 (C: 280,00 - P: 7880,00) (VD)" at bounding box center [389, 246] width 415 height 17
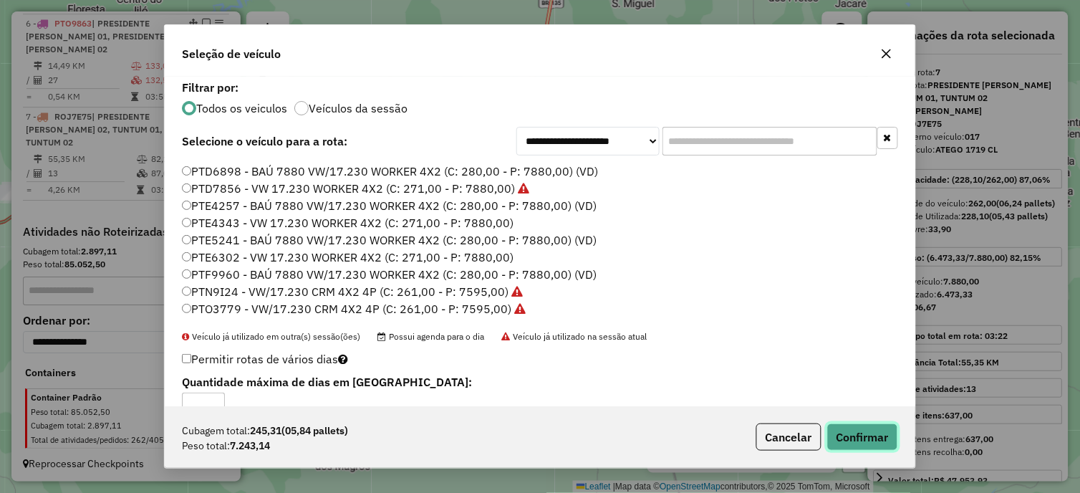
click at [834, 425] on button "Confirmar" at bounding box center [862, 436] width 71 height 27
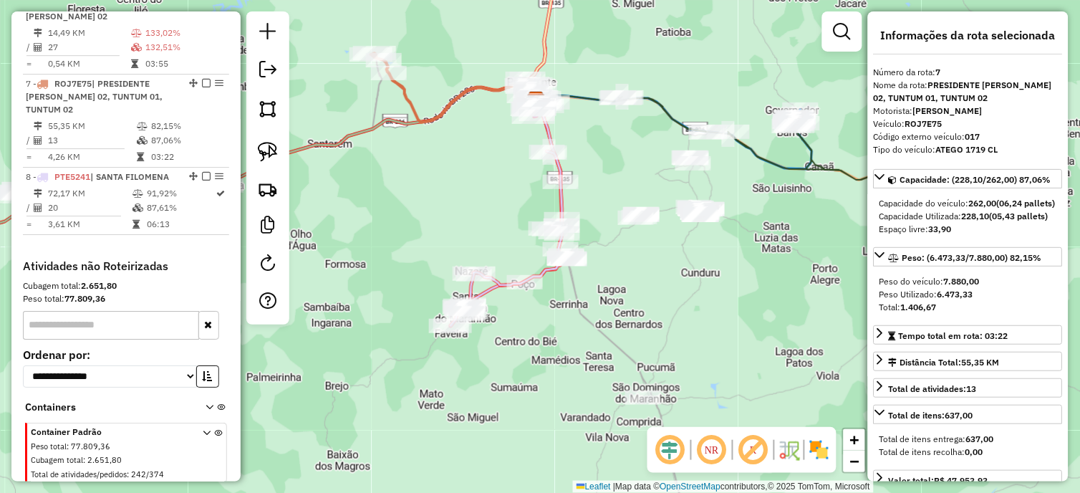
scroll to position [1020, 0]
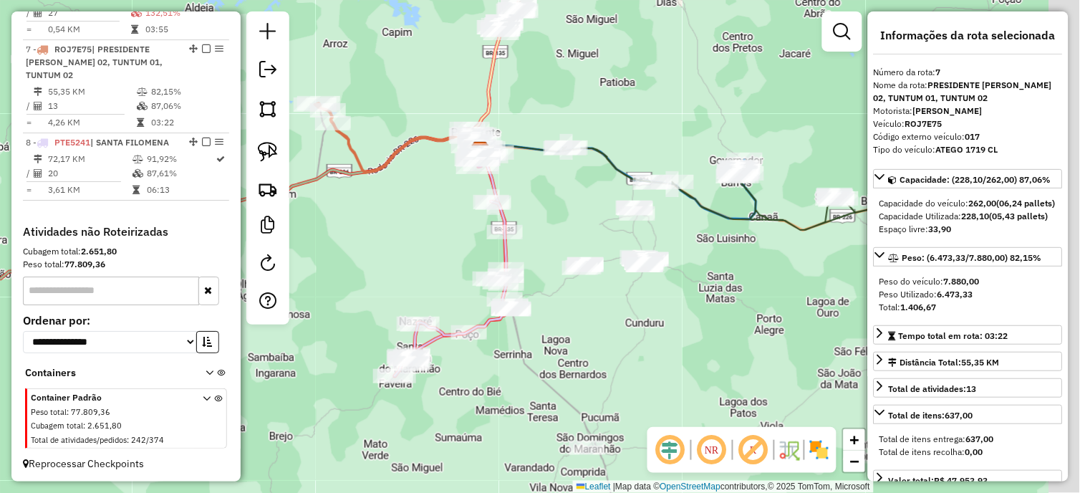
drag, startPoint x: 727, startPoint y: 266, endPoint x: 653, endPoint y: 302, distance: 83.0
click at [668, 324] on div "Janela de atendimento Grade de atendimento Capacidade Transportadoras Veículos …" at bounding box center [540, 246] width 1080 height 493
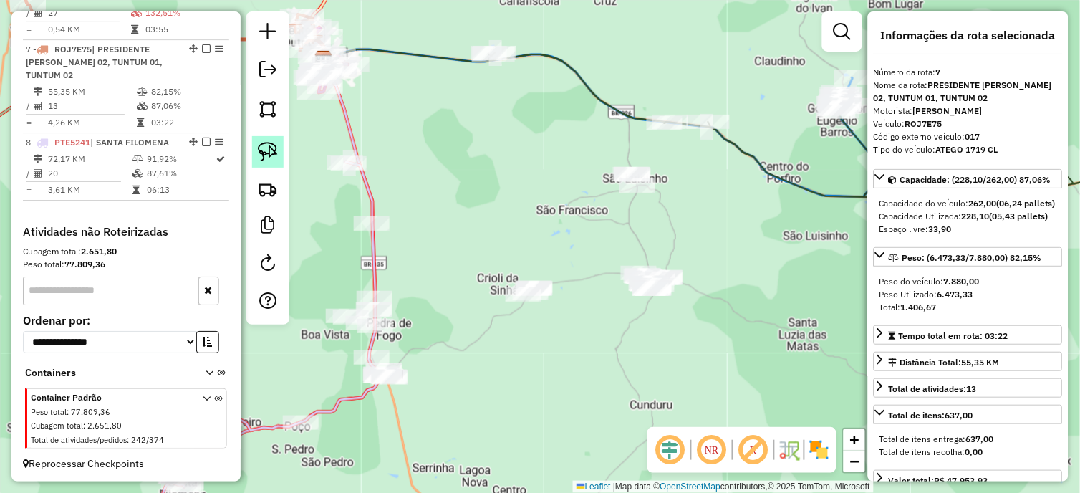
click at [274, 153] on img at bounding box center [268, 152] width 20 height 20
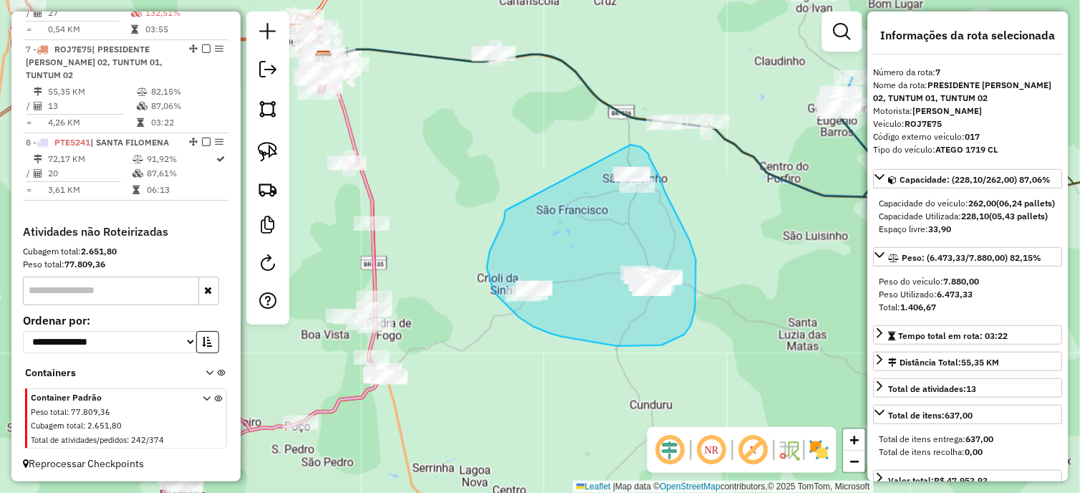
drag, startPoint x: 487, startPoint y: 268, endPoint x: 612, endPoint y: 148, distance: 173.3
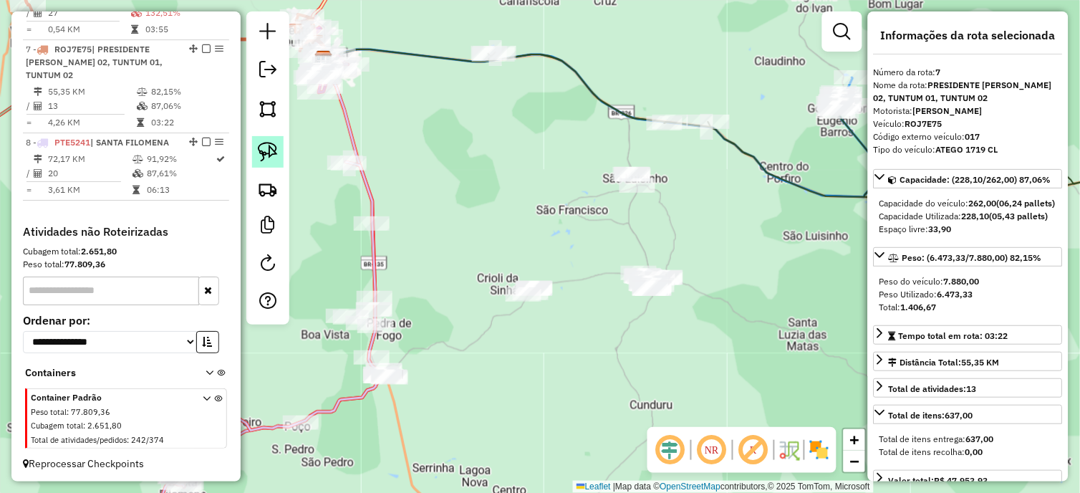
click at [276, 151] on img at bounding box center [268, 152] width 20 height 20
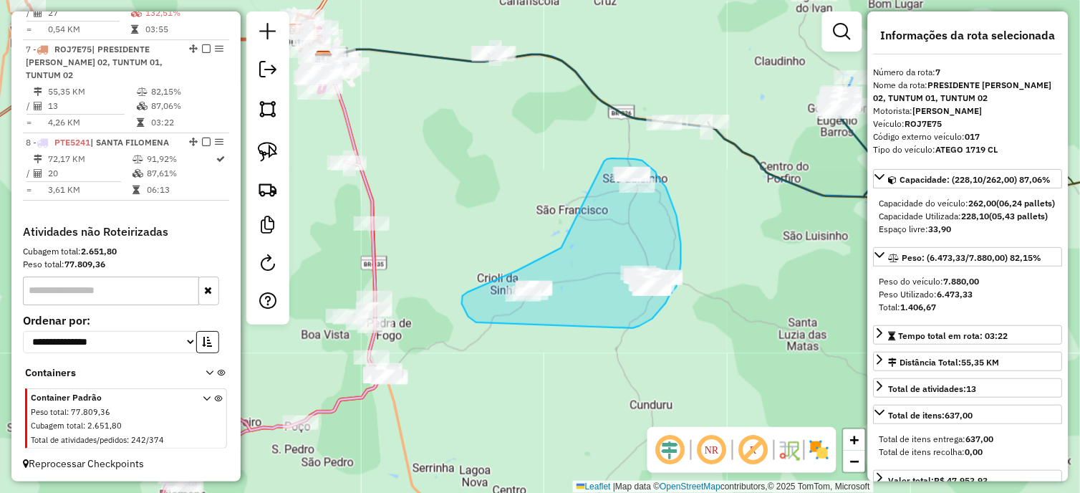
drag, startPoint x: 552, startPoint y: 253, endPoint x: 600, endPoint y: 168, distance: 97.8
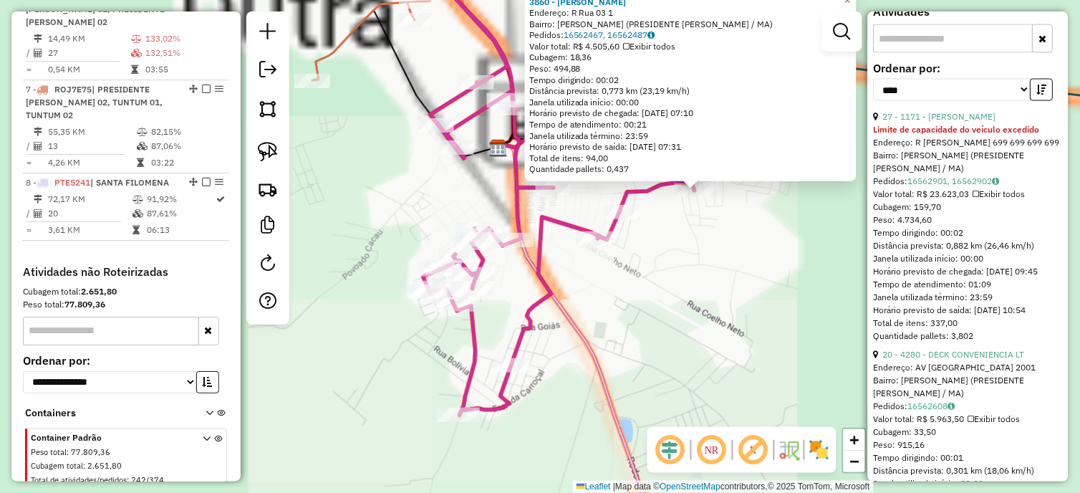
scroll to position [557, 0]
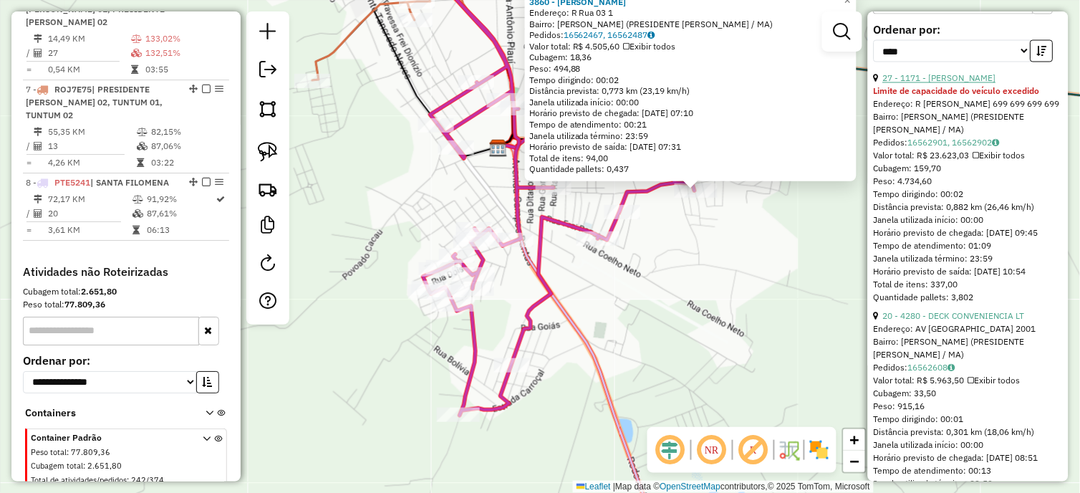
click at [966, 84] on link "27 - 1171 - EVANDRO DA SILVA ALM" at bounding box center [939, 78] width 113 height 11
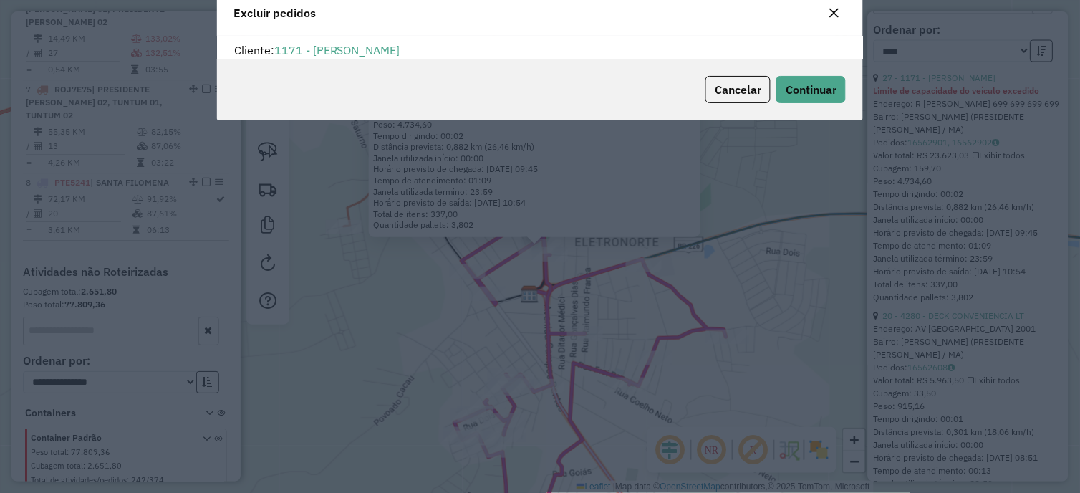
scroll to position [0, 0]
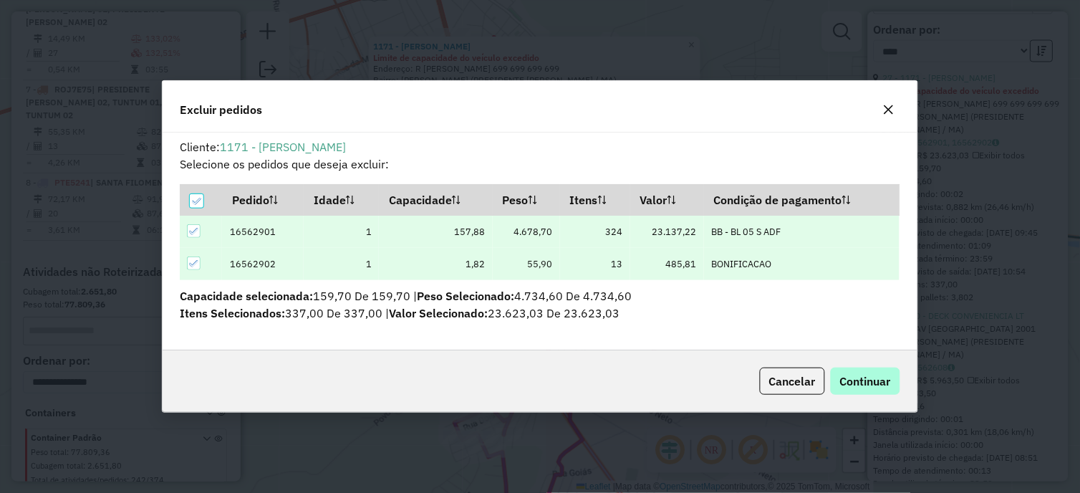
click at [842, 367] on div "Cancelar Continuar" at bounding box center [540, 381] width 755 height 62
click at [842, 370] on button "Continuar" at bounding box center [865, 380] width 69 height 27
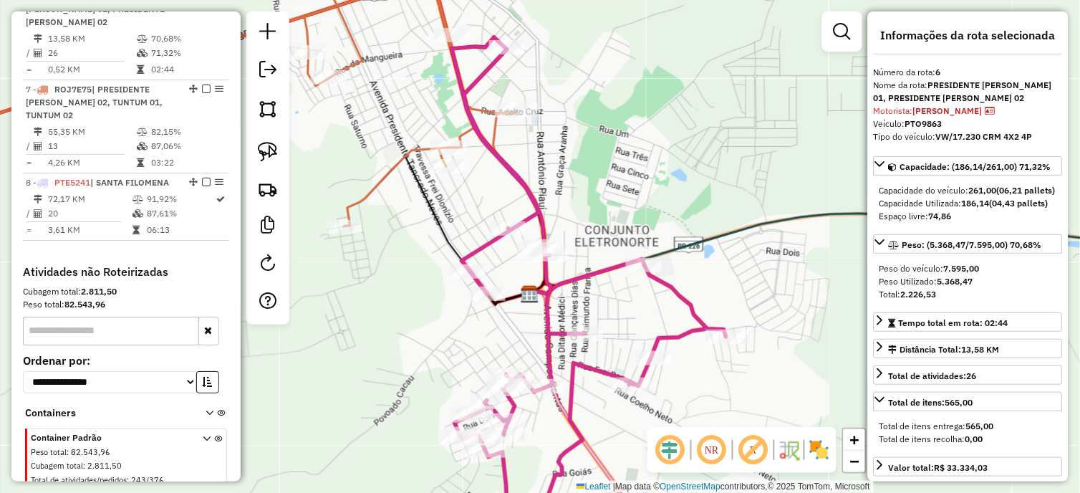
click at [372, 208] on div "Janela de atendimento Grade de atendimento Capacidade Transportadoras Veículos …" at bounding box center [540, 246] width 1080 height 493
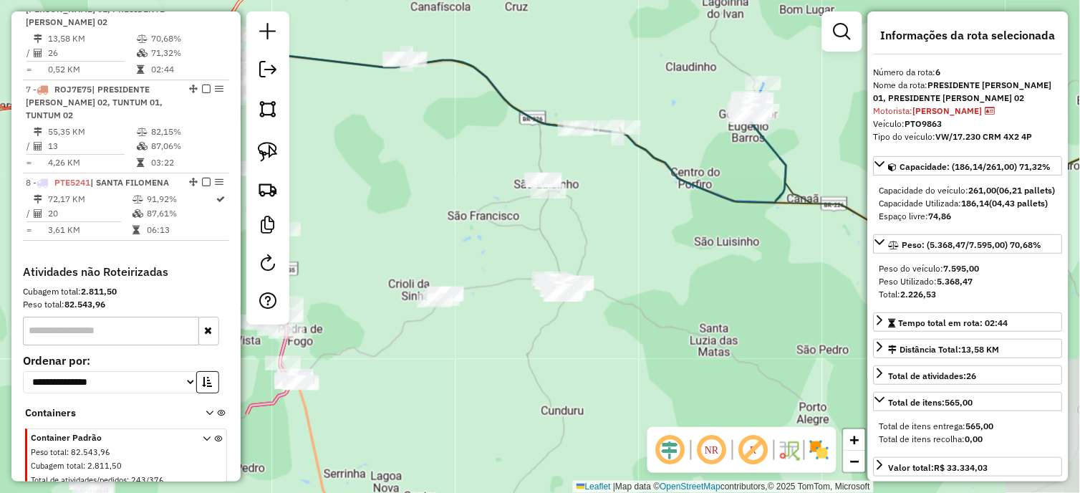
drag, startPoint x: 526, startPoint y: 294, endPoint x: 509, endPoint y: 211, distance: 84.1
click at [509, 211] on div "Janela de atendimento Grade de atendimento Capacidade Transportadoras Veículos …" at bounding box center [540, 246] width 1080 height 493
click at [843, 39] on em at bounding box center [842, 31] width 17 height 17
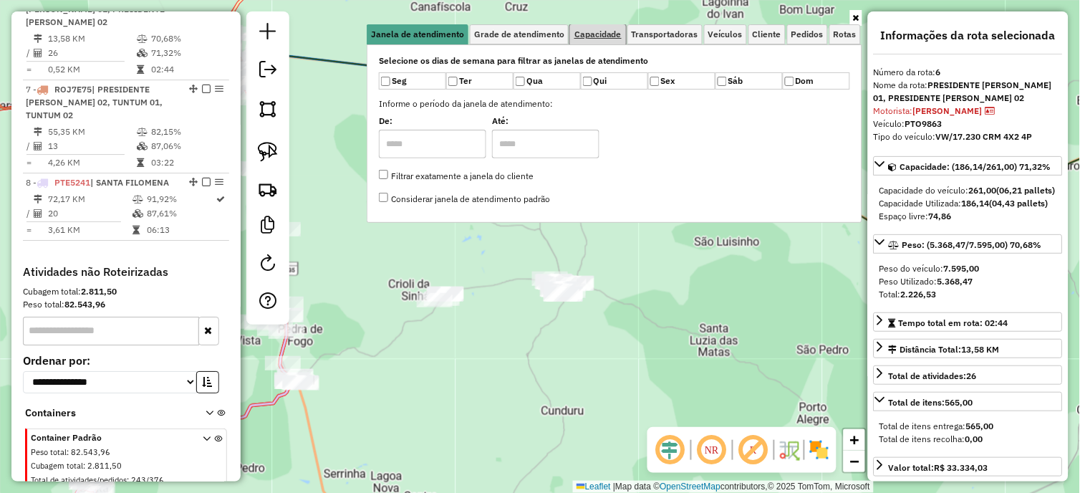
click at [588, 36] on span "Capacidade" at bounding box center [597, 34] width 47 height 9
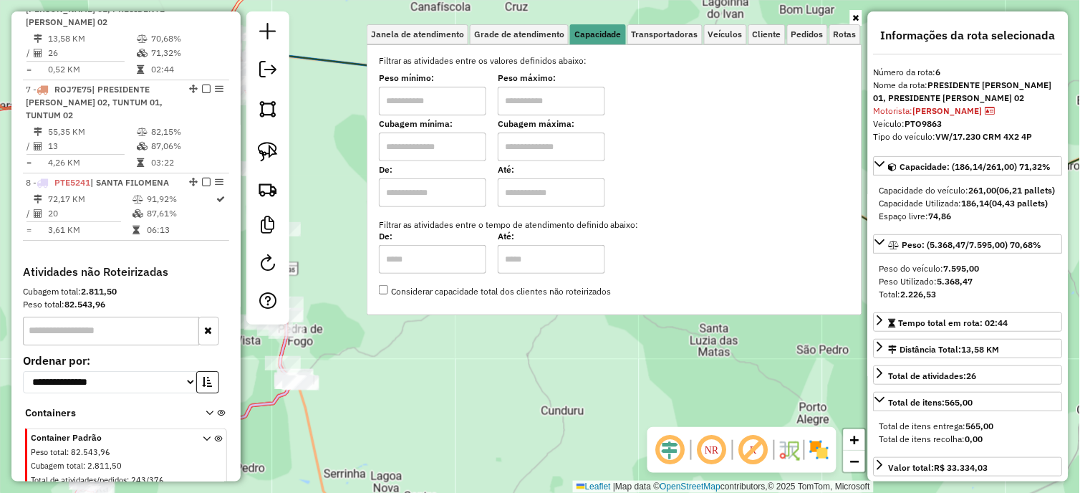
click at [458, 98] on input "text" at bounding box center [432, 101] width 107 height 29
type input "*******"
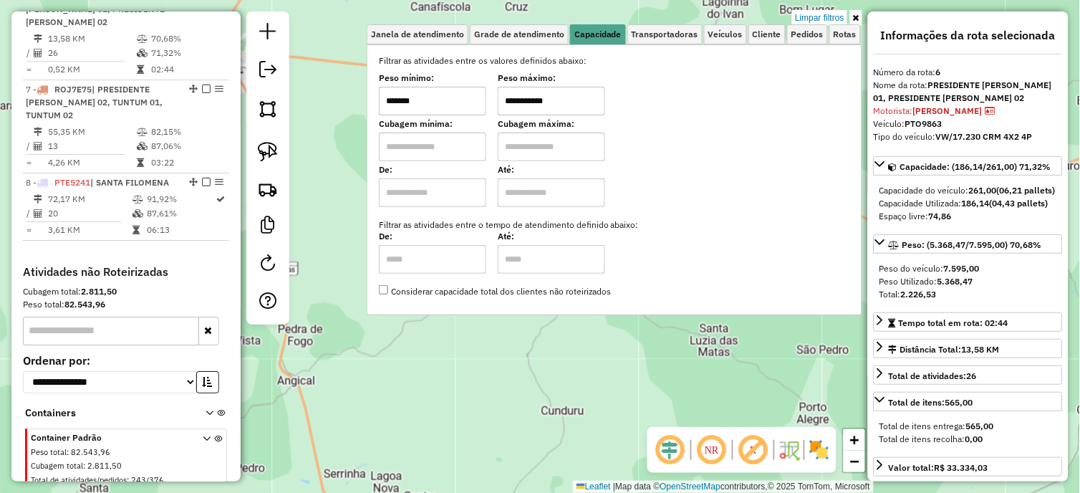
type input "**********"
click at [331, 226] on div "**********" at bounding box center [540, 246] width 1080 height 493
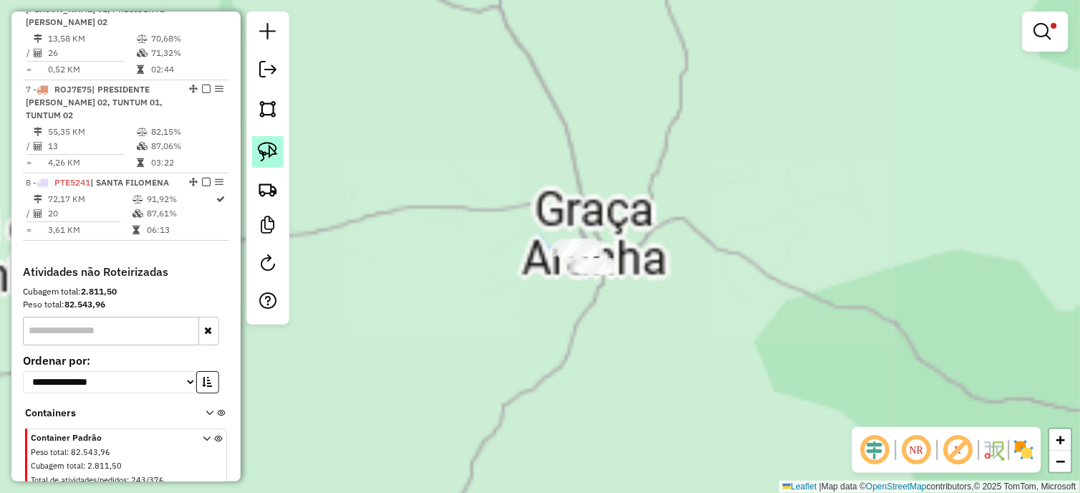
click at [268, 160] on img at bounding box center [268, 152] width 20 height 20
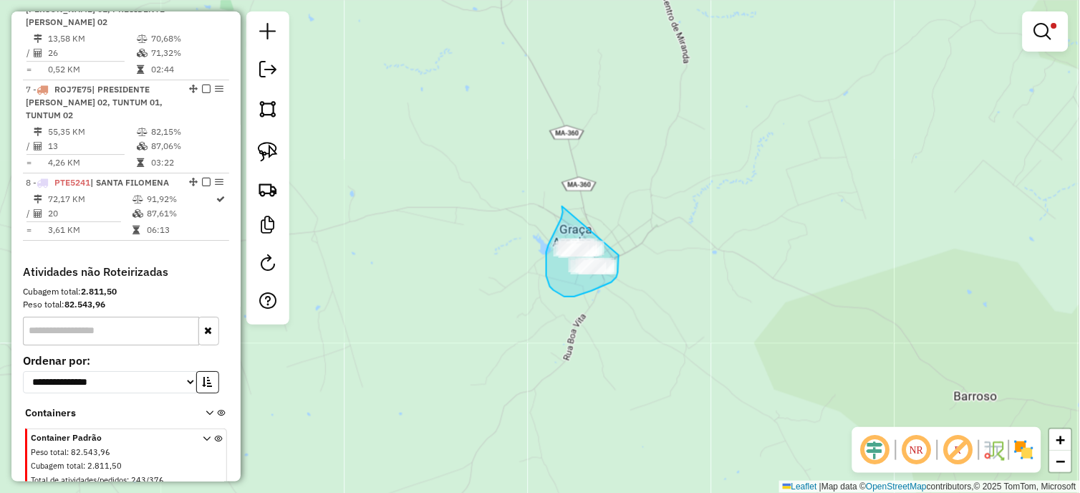
drag, startPoint x: 563, startPoint y: 212, endPoint x: 619, endPoint y: 255, distance: 70.5
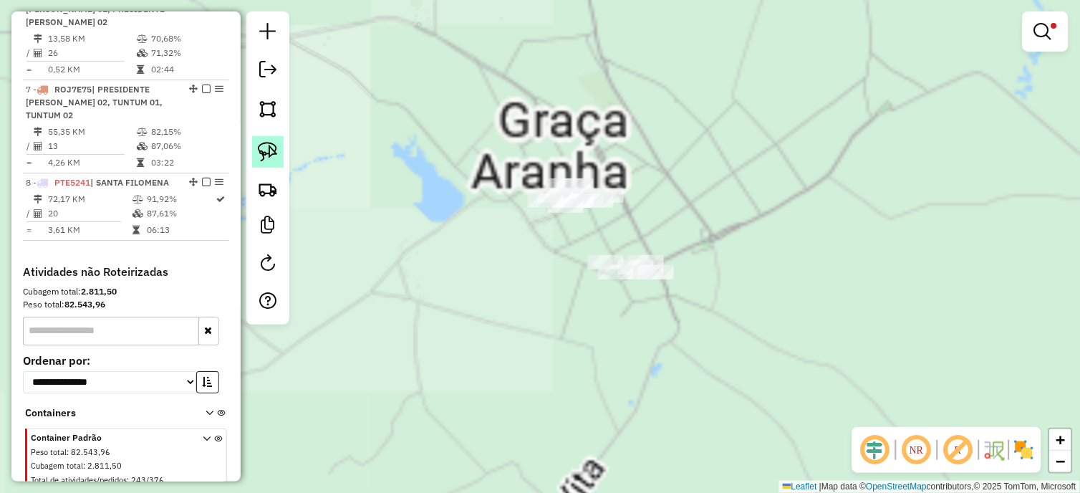
click at [261, 145] on img at bounding box center [268, 152] width 20 height 20
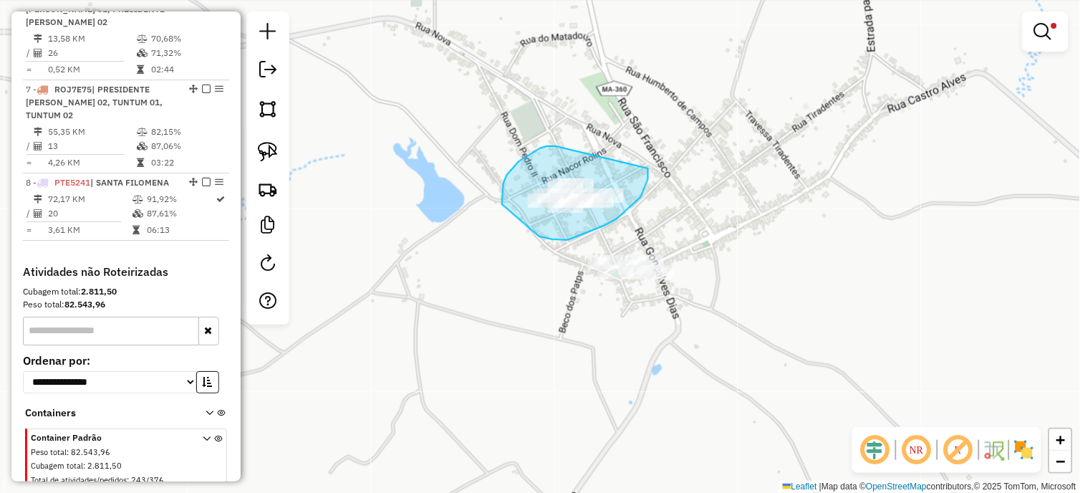
drag, startPoint x: 554, startPoint y: 146, endPoint x: 647, endPoint y: 168, distance: 95.6
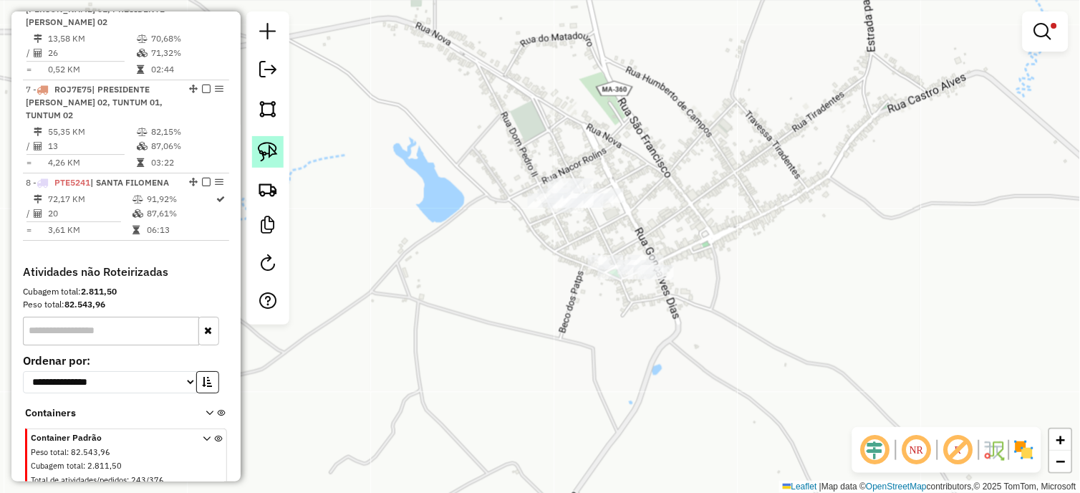
click at [258, 145] on img at bounding box center [268, 152] width 20 height 20
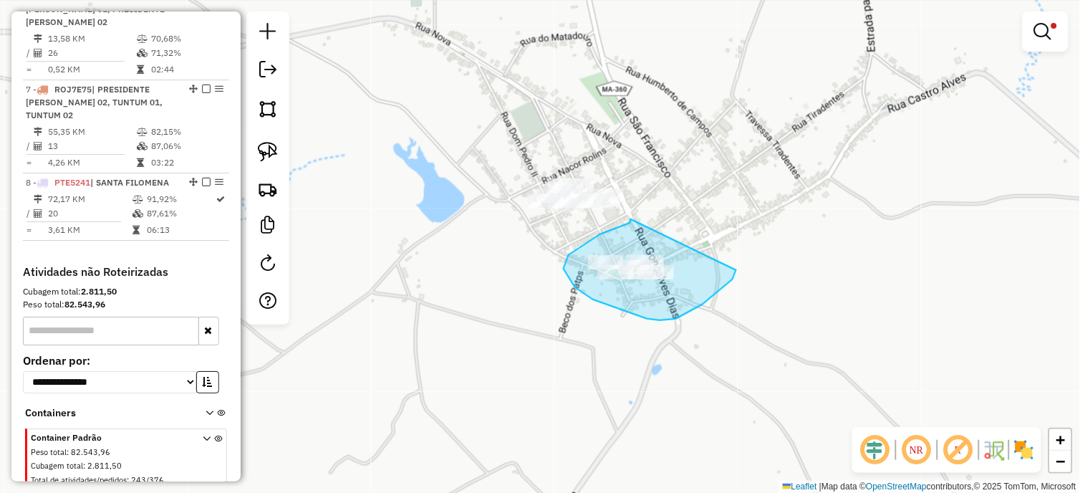
drag, startPoint x: 631, startPoint y: 219, endPoint x: 735, endPoint y: 256, distance: 110.3
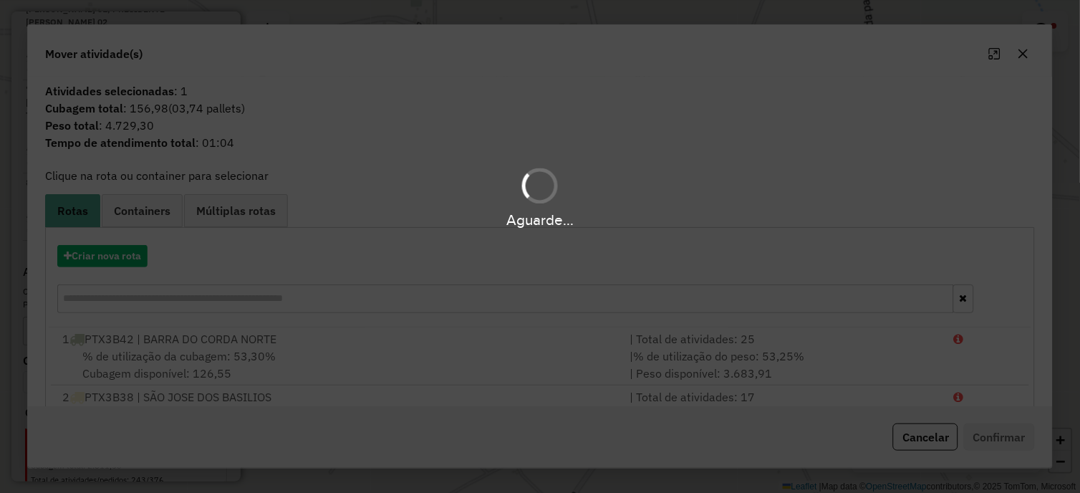
click at [109, 261] on div "Aguarde..." at bounding box center [540, 246] width 1080 height 493
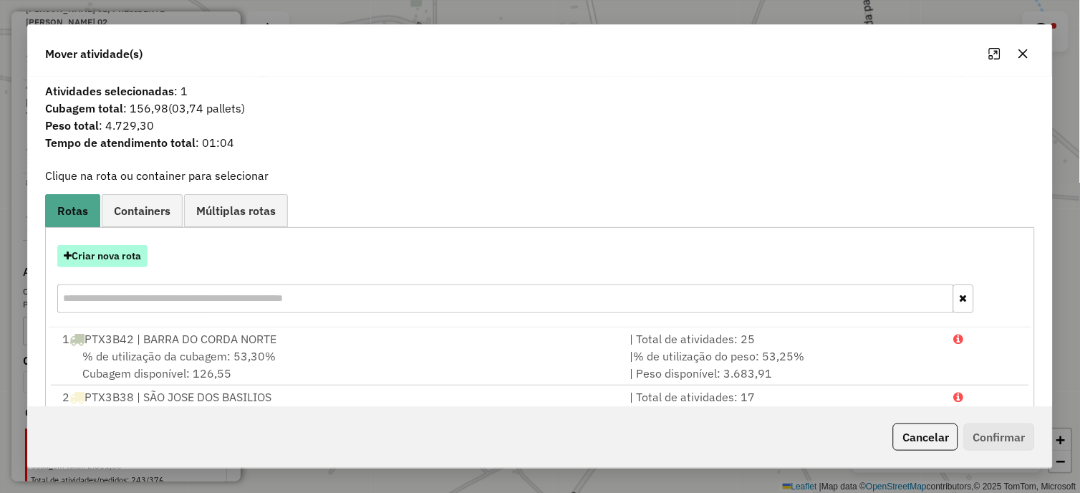
click at [102, 259] on button "Criar nova rota" at bounding box center [102, 256] width 90 height 22
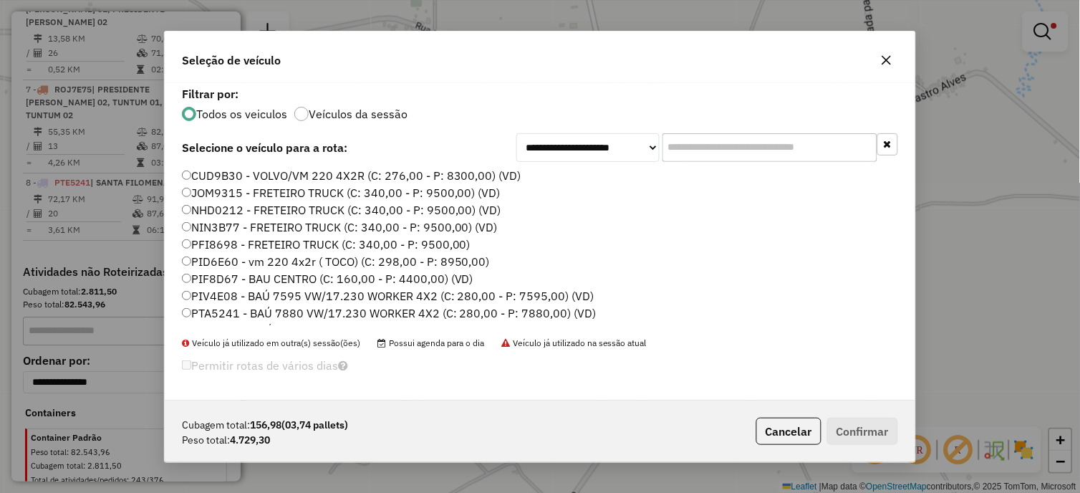
scroll to position [445, 0]
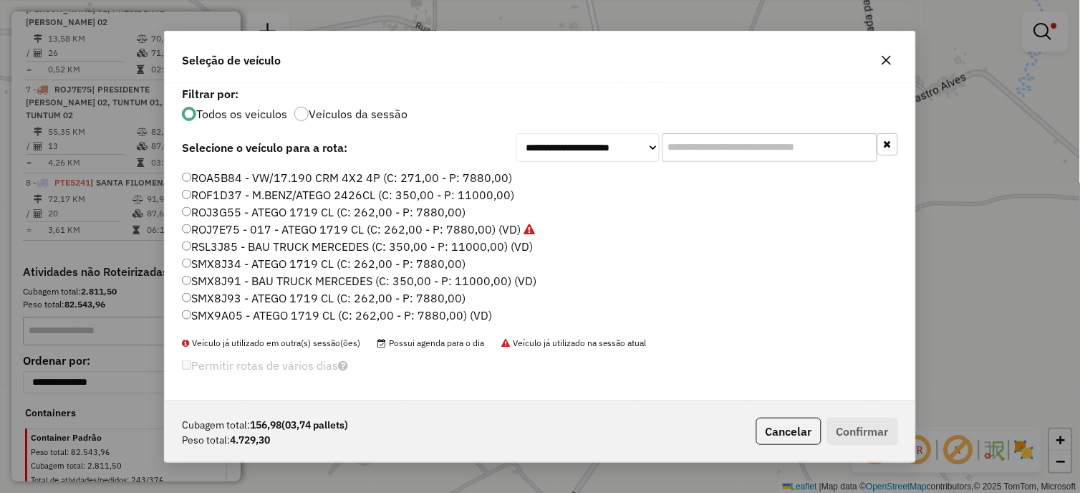
drag, startPoint x: 488, startPoint y: 251, endPoint x: 569, endPoint y: 276, distance: 84.5
click at [488, 251] on label "RSL3J85 - BAU TRUCK MERCEDES (C: 350,00 - P: 11000,00) (VD)" at bounding box center [357, 246] width 351 height 17
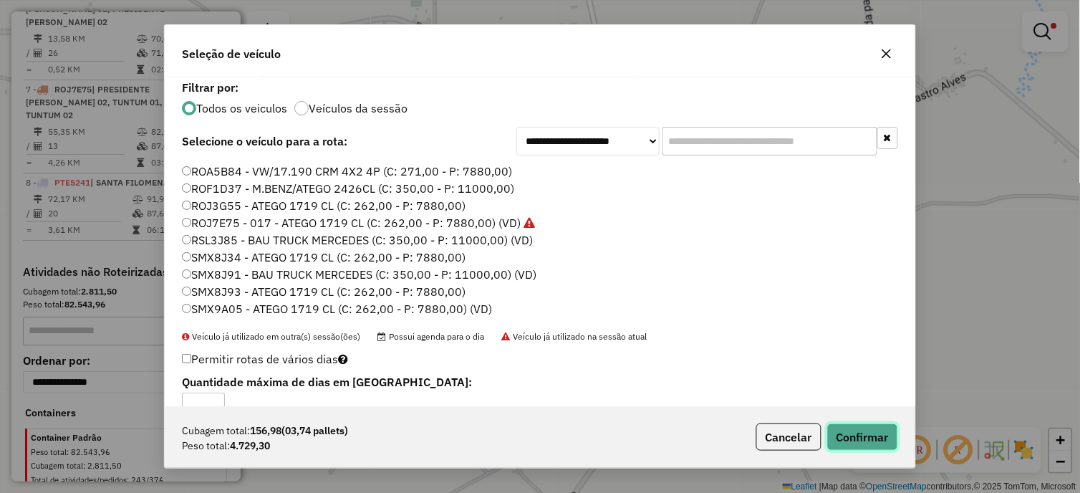
click at [844, 433] on button "Confirmar" at bounding box center [862, 436] width 71 height 27
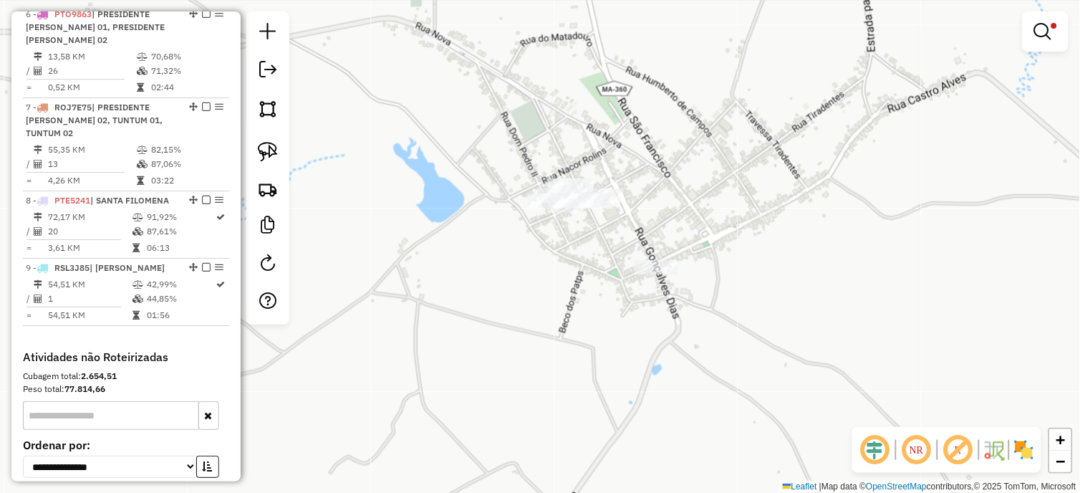
scroll to position [998, 0]
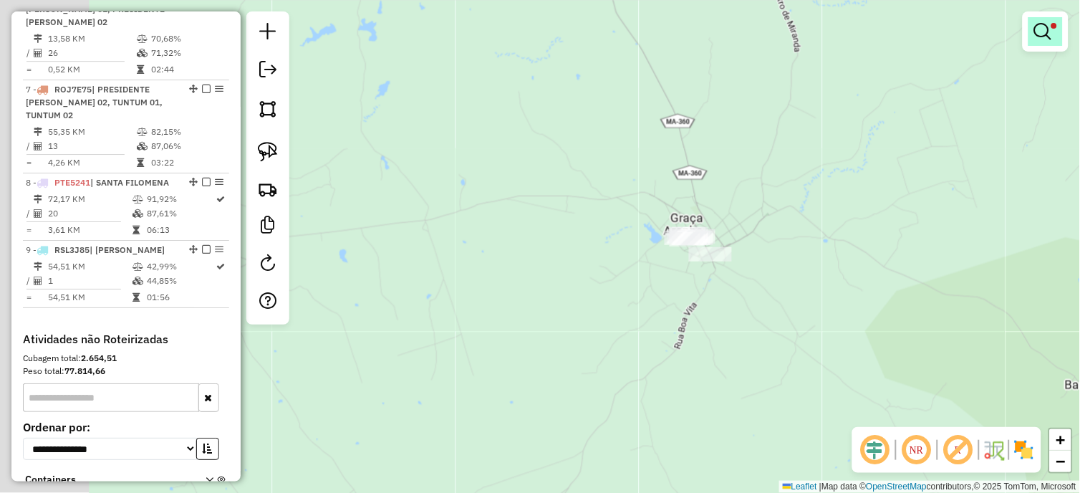
click at [1034, 37] on em at bounding box center [1042, 31] width 17 height 17
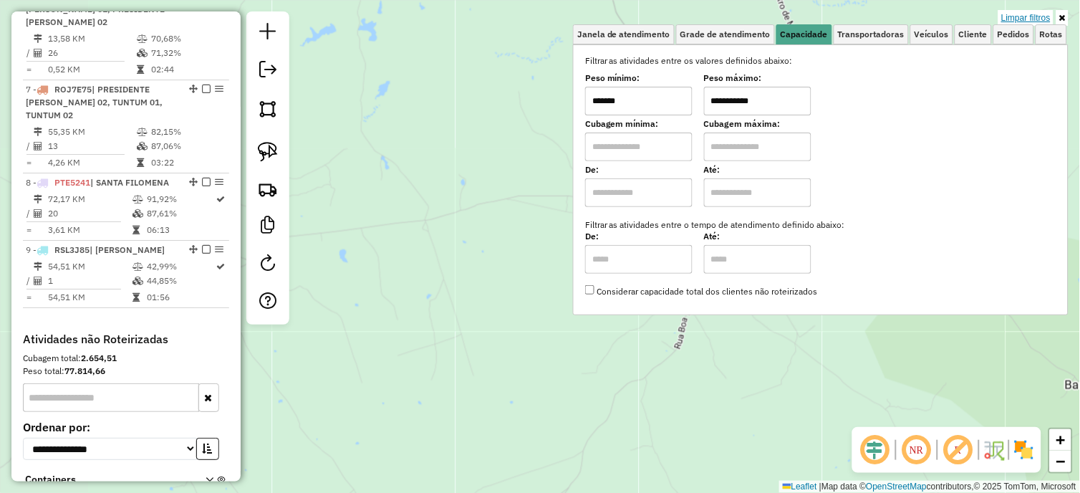
click at [1025, 14] on link "Limpar filtros" at bounding box center [1025, 18] width 55 height 16
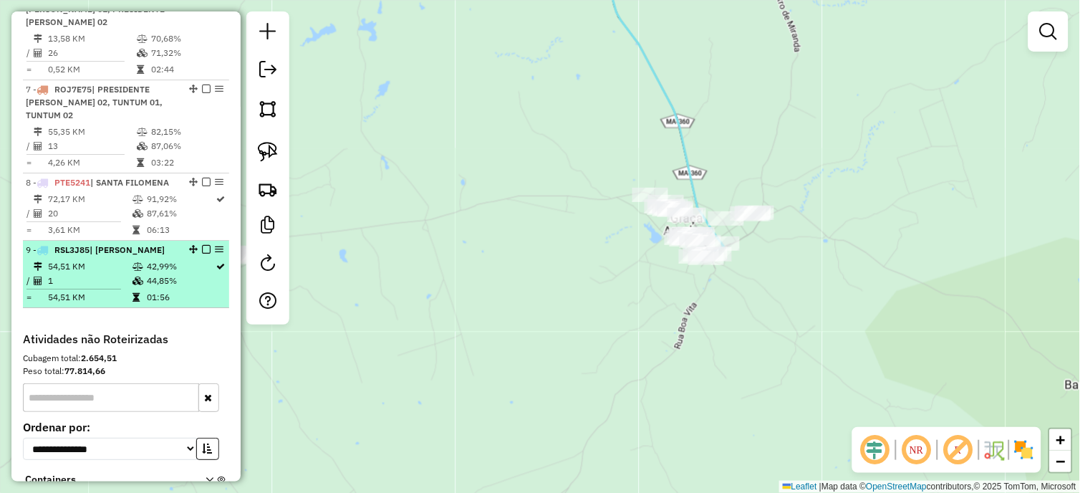
click at [202, 245] on em at bounding box center [206, 249] width 9 height 9
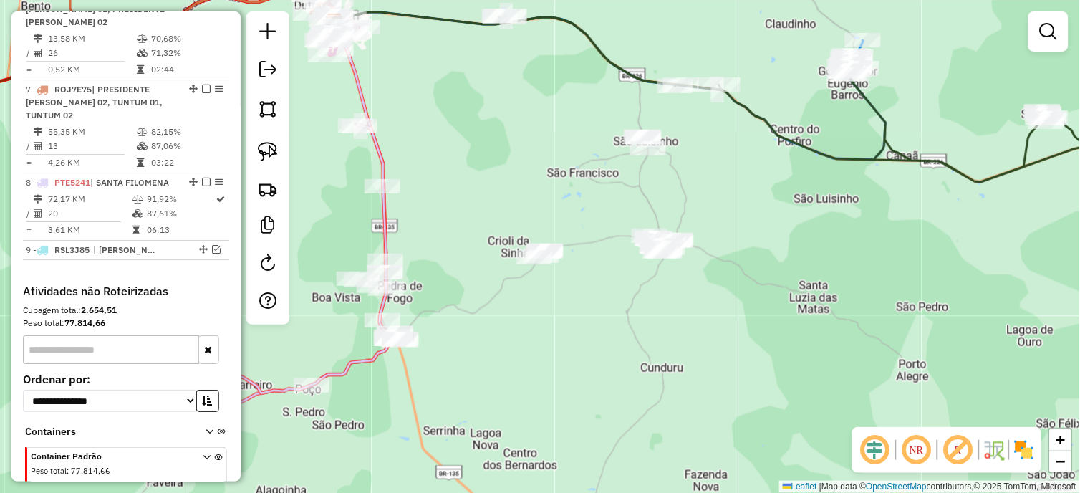
drag, startPoint x: 493, startPoint y: 182, endPoint x: 461, endPoint y: 206, distance: 39.8
click at [461, 206] on div "Janela de atendimento Grade de atendimento Capacidade Transportadoras Veículos …" at bounding box center [540, 246] width 1080 height 493
click at [288, 156] on div at bounding box center [267, 167] width 43 height 313
click at [281, 156] on link at bounding box center [268, 152] width 32 height 32
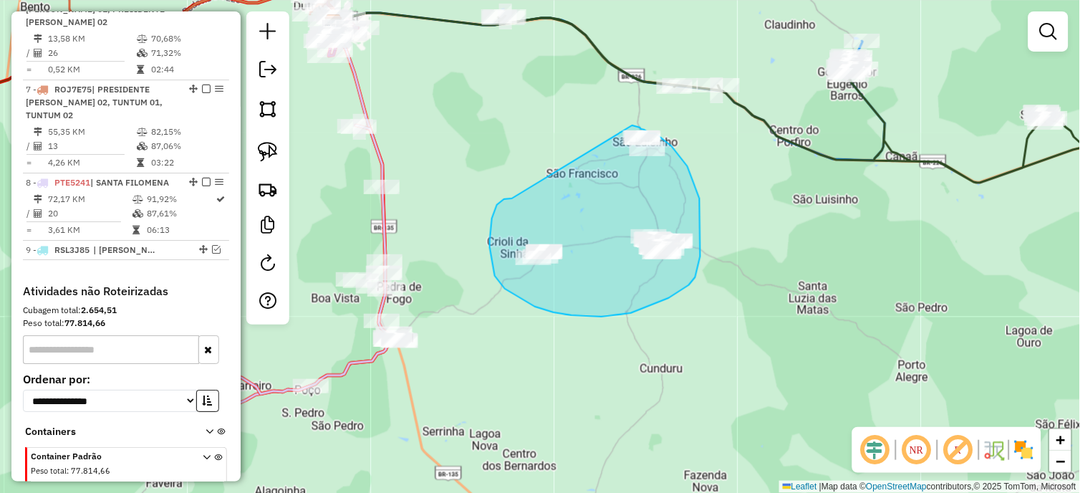
drag, startPoint x: 512, startPoint y: 198, endPoint x: 632, endPoint y: 125, distance: 140.8
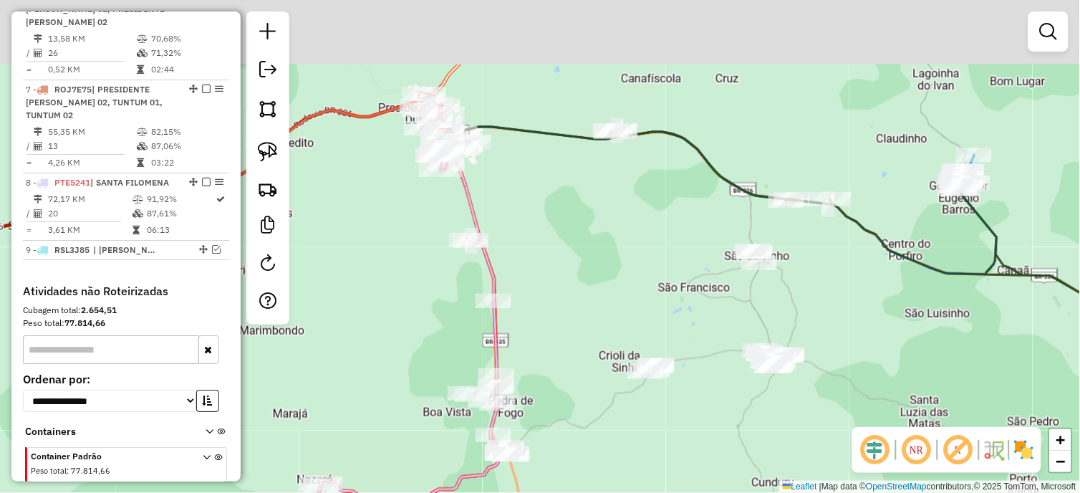
drag, startPoint x: 420, startPoint y: 110, endPoint x: 498, endPoint y: 188, distance: 110.4
click at [535, 231] on div "Janela de atendimento Grade de atendimento Capacidade Transportadoras Veículos …" at bounding box center [540, 246] width 1080 height 493
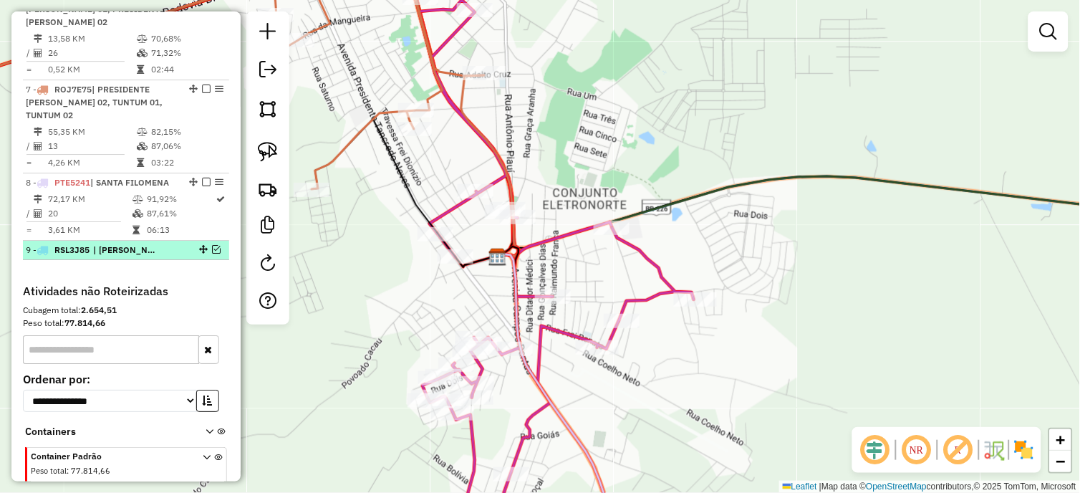
click at [213, 245] on em at bounding box center [216, 249] width 9 height 9
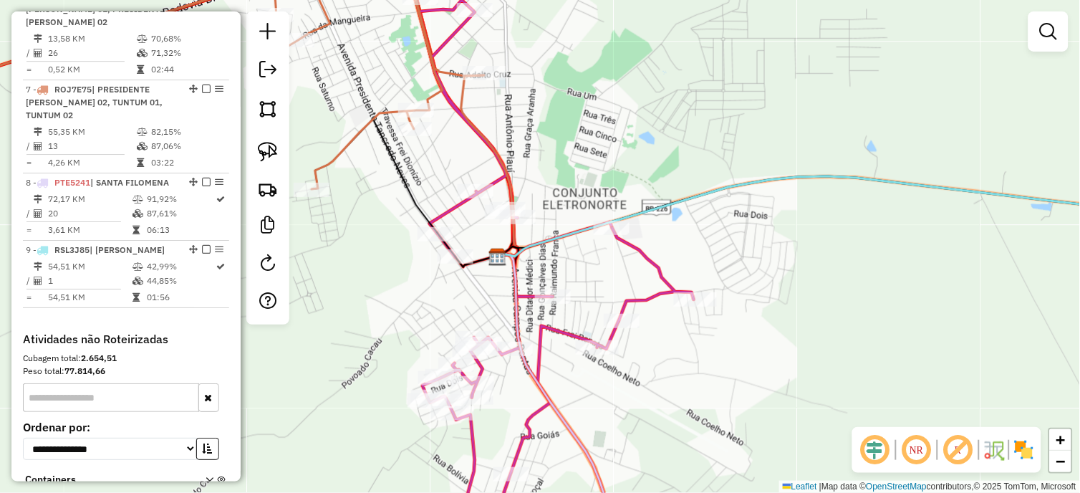
click at [653, 212] on icon at bounding box center [843, 216] width 691 height 80
select select "*********"
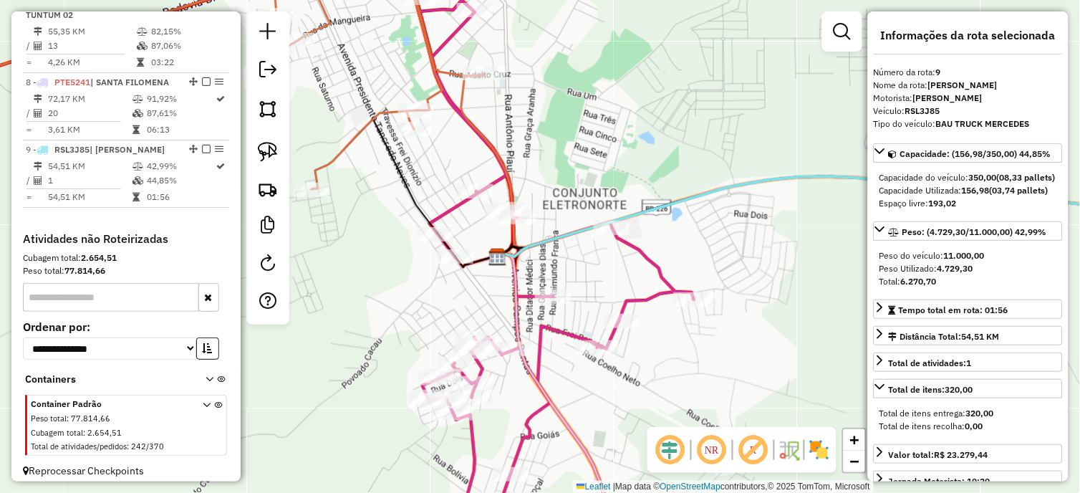
scroll to position [1104, 0]
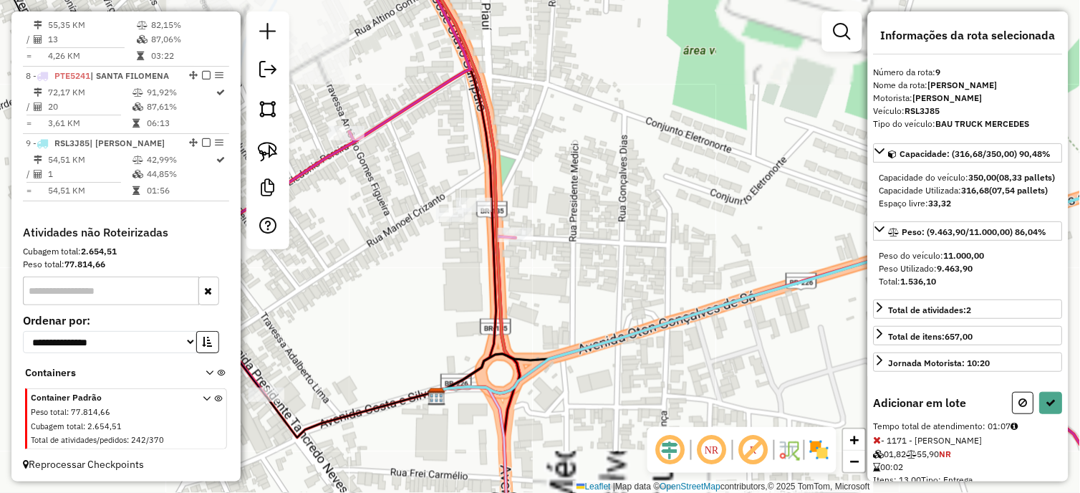
drag, startPoint x: 589, startPoint y: 191, endPoint x: 521, endPoint y: 183, distance: 69.2
click at [524, 183] on div "Janela de atendimento Grade de atendimento Capacidade Transportadoras Veículos …" at bounding box center [540, 246] width 1080 height 493
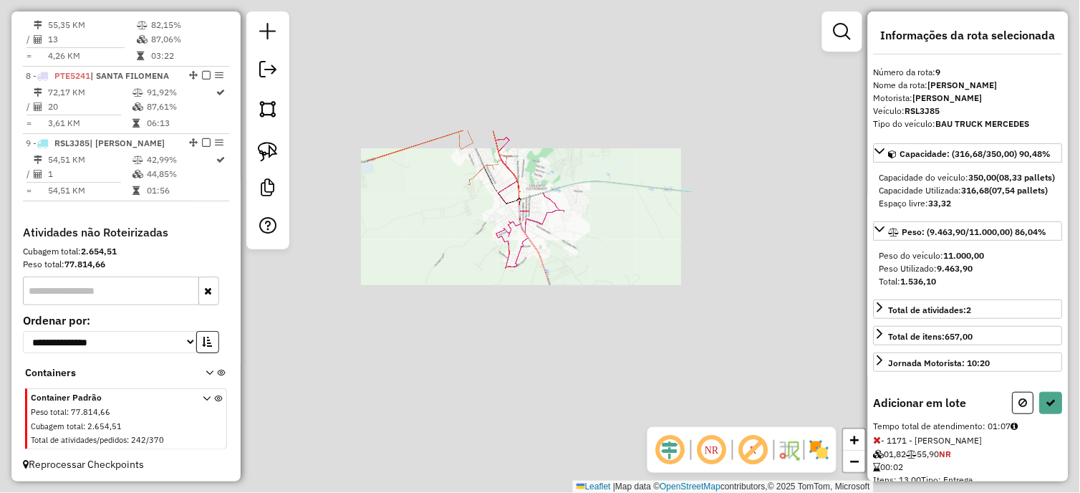
select select "*********"
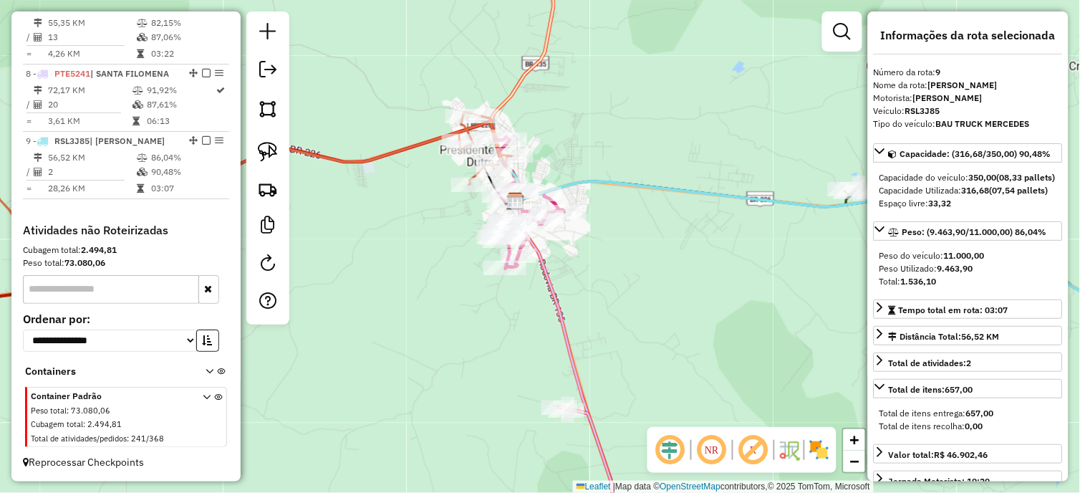
scroll to position [1087, 0]
drag, startPoint x: 747, startPoint y: 284, endPoint x: 342, endPoint y: 68, distance: 458.5
click at [342, 69] on div "Janela de atendimento Grade de atendimento Capacidade Transportadoras Veículos …" at bounding box center [540, 246] width 1080 height 493
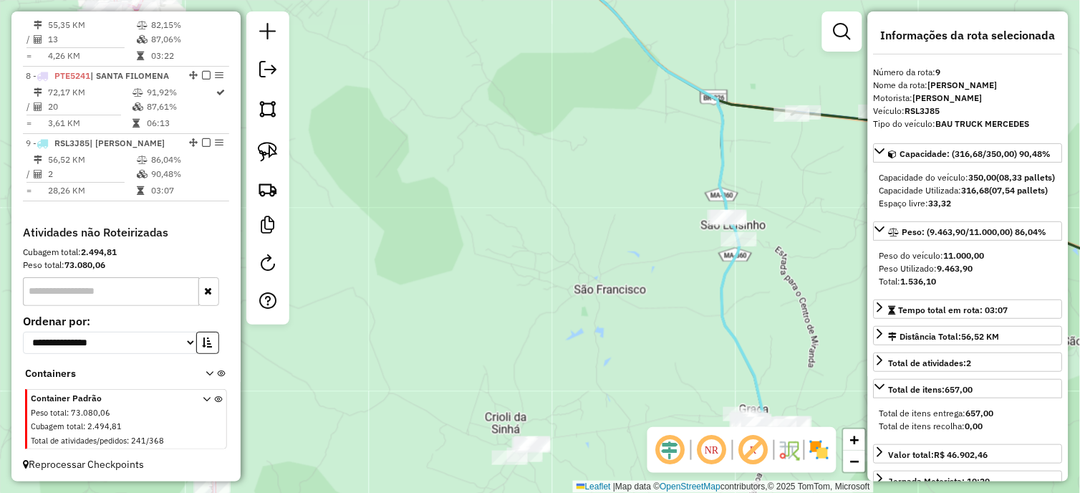
drag, startPoint x: 722, startPoint y: 278, endPoint x: 731, endPoint y: 268, distance: 13.2
click at [722, 276] on icon at bounding box center [445, 204] width 665 height 477
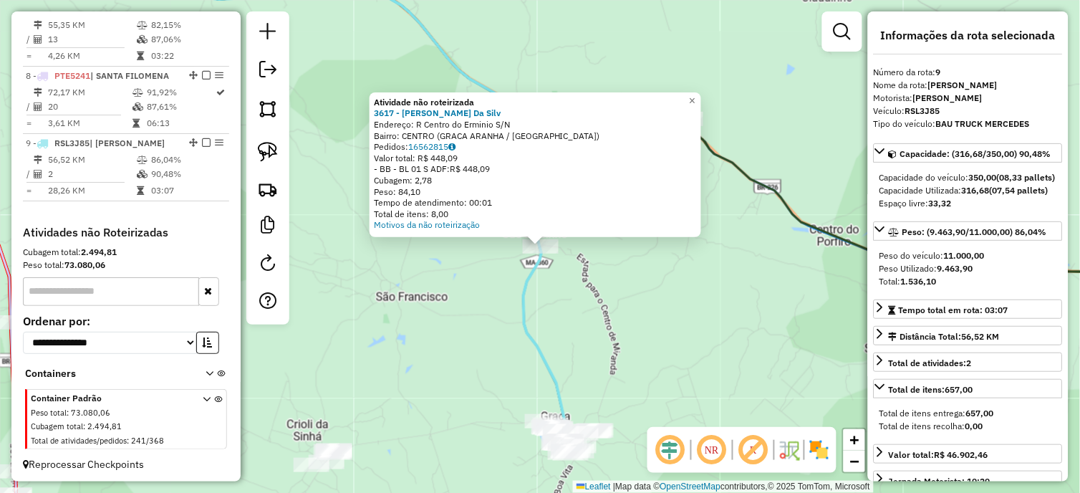
click at [575, 271] on div "Atividade não roteirizada 3617 - Fagner Ramos Da Silv Endereço: R Centro do Erm…" at bounding box center [540, 246] width 1080 height 493
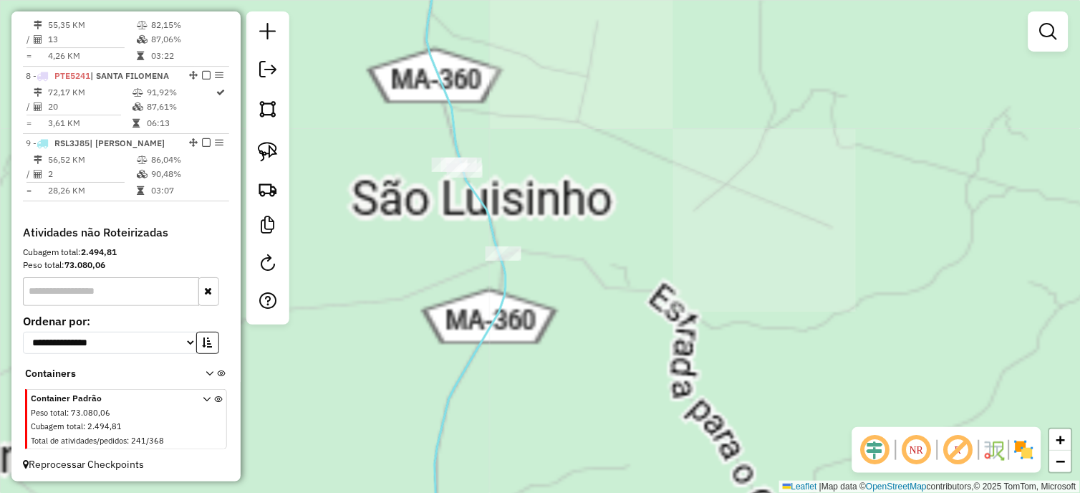
drag, startPoint x: 275, startPoint y: 148, endPoint x: 289, endPoint y: 148, distance: 14.3
click at [275, 148] on img at bounding box center [268, 152] width 20 height 20
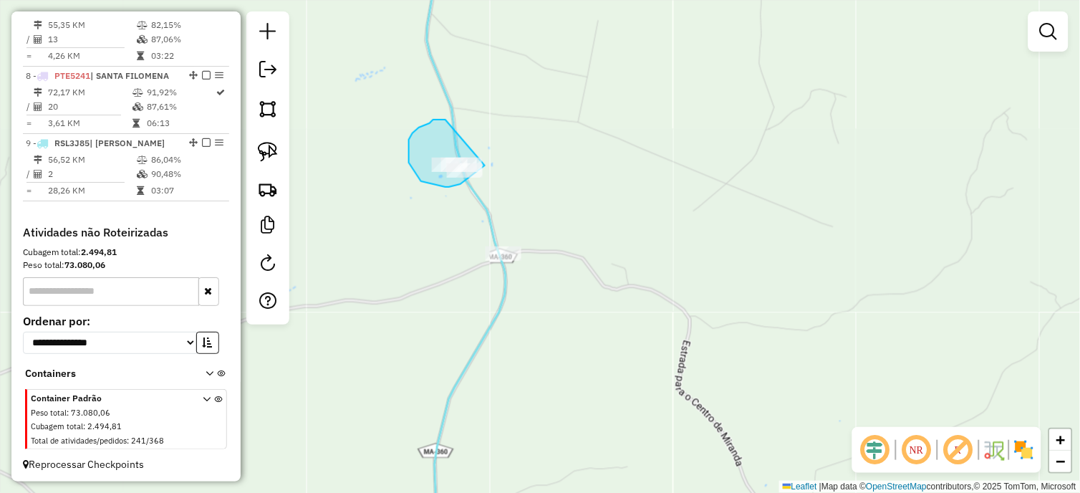
drag, startPoint x: 441, startPoint y: 120, endPoint x: 506, endPoint y: 130, distance: 66.1
click at [445, 133] on div "Janela de atendimento Grade de atendimento Capacidade Transportadoras Veículos …" at bounding box center [540, 246] width 1080 height 493
click at [453, 131] on icon at bounding box center [466, 247] width 79 height 592
select select "*********"
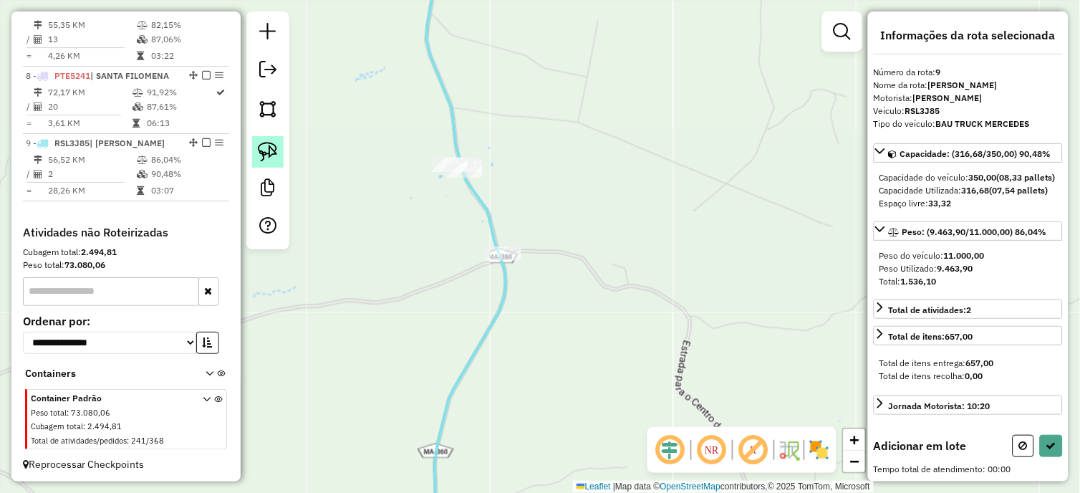
drag, startPoint x: 274, startPoint y: 161, endPoint x: 309, endPoint y: 153, distance: 36.1
click at [274, 161] on img at bounding box center [268, 152] width 20 height 20
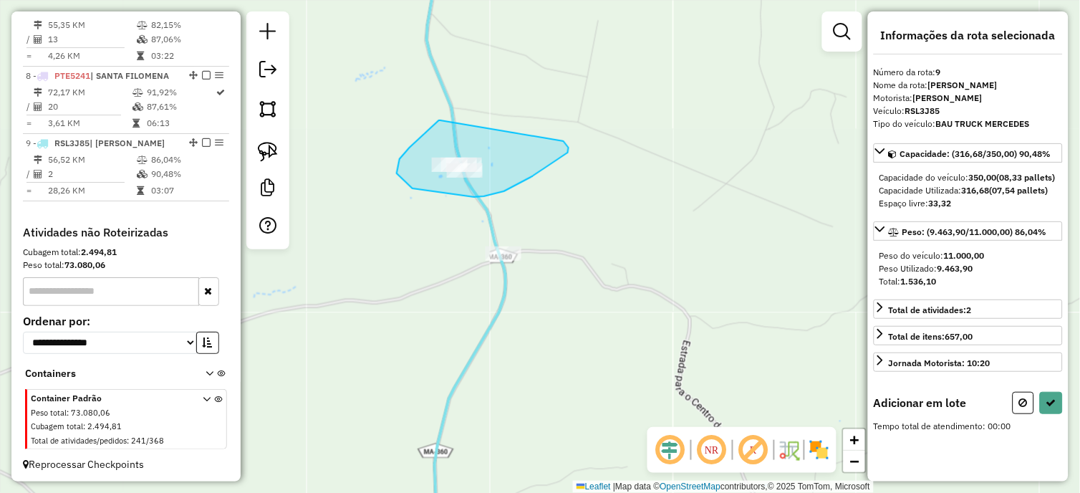
drag, startPoint x: 439, startPoint y: 120, endPoint x: 564, endPoint y: 141, distance: 126.3
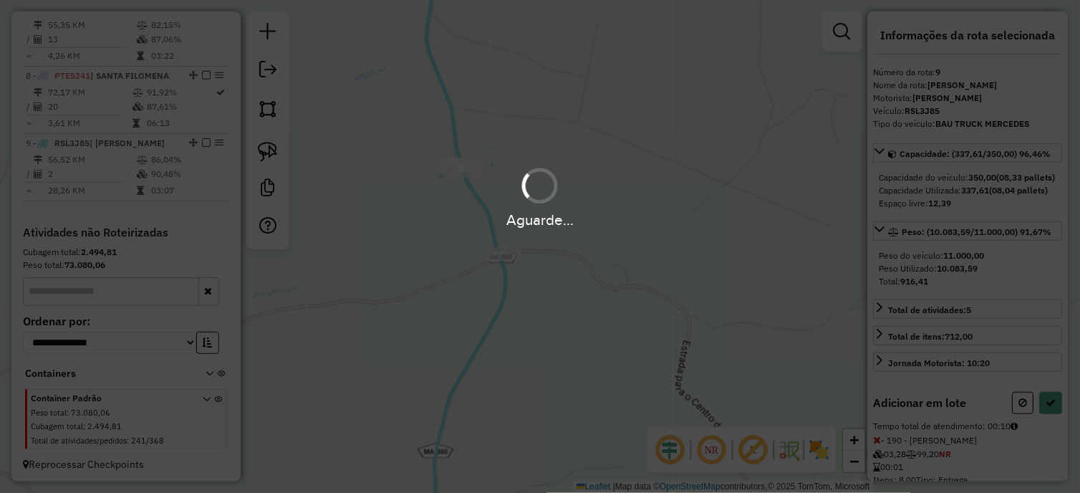
select select "*********"
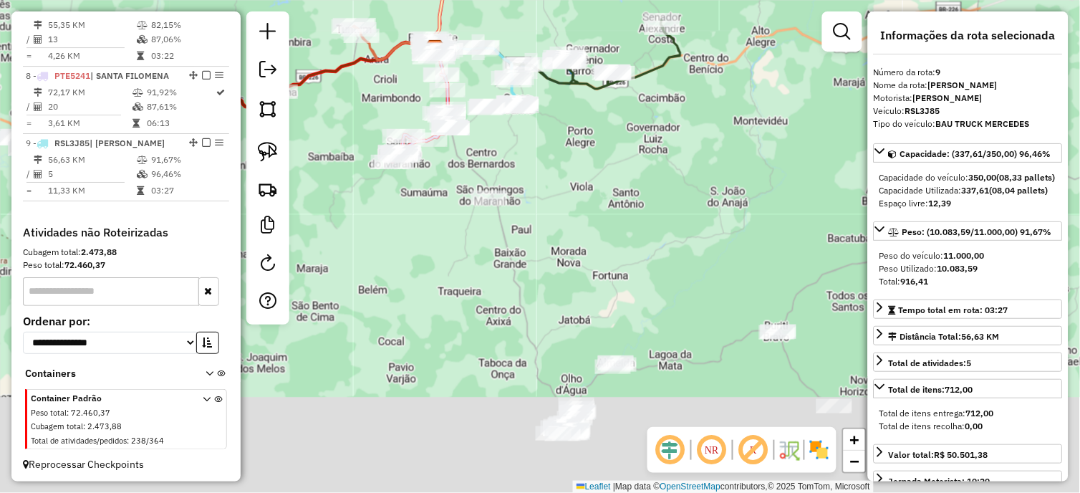
drag, startPoint x: 542, startPoint y: 197, endPoint x: 520, endPoint y: 110, distance: 89.5
click at [520, 110] on div "Janela de atendimento Grade de atendimento Capacidade Transportadoras Veículos …" at bounding box center [540, 246] width 1080 height 493
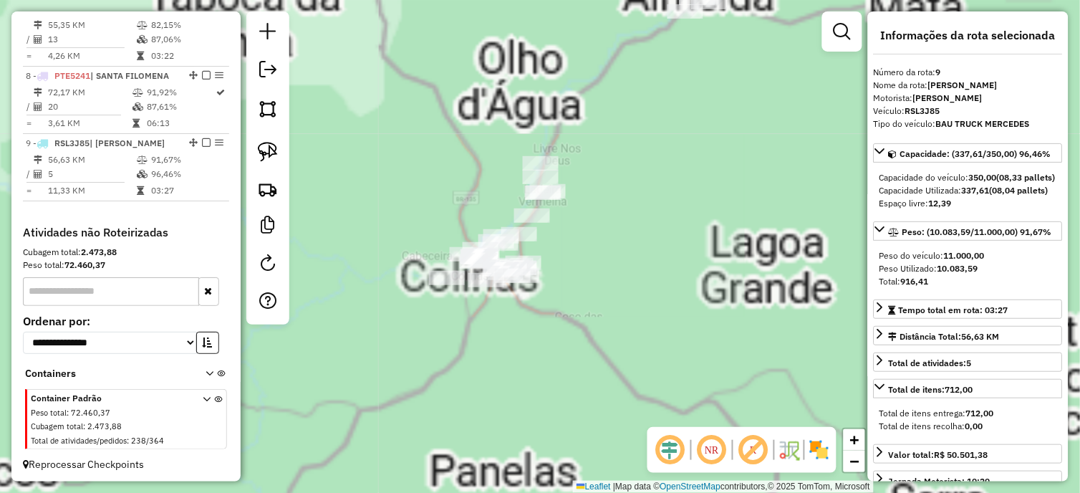
drag, startPoint x: 281, startPoint y: 160, endPoint x: 298, endPoint y: 172, distance: 20.5
click at [281, 160] on link at bounding box center [268, 152] width 32 height 32
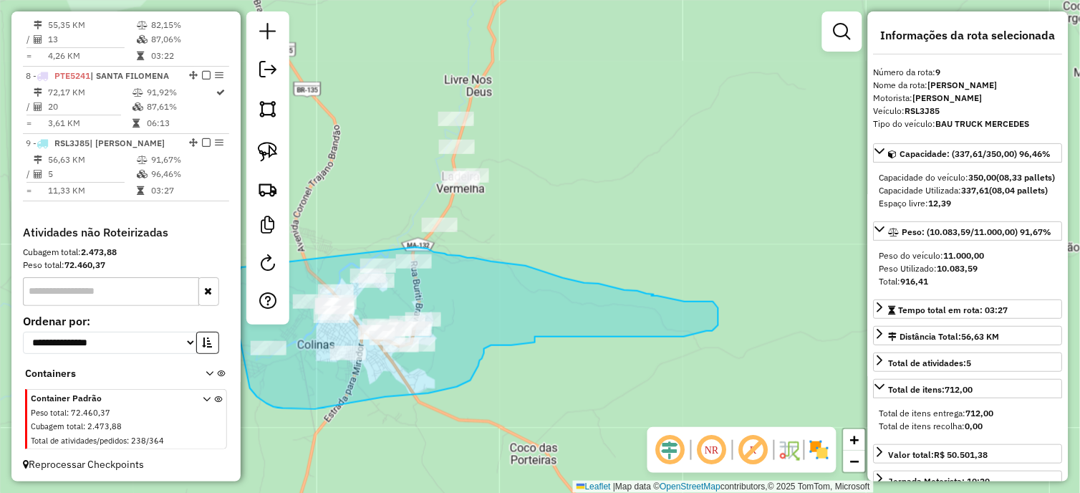
drag, startPoint x: 426, startPoint y: 248, endPoint x: 380, endPoint y: 245, distance: 45.9
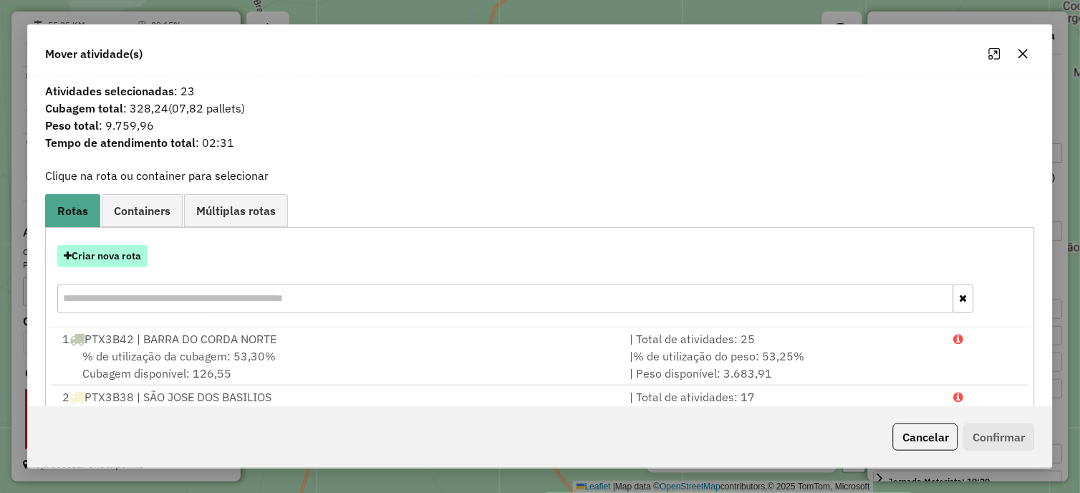
click at [97, 259] on button "Criar nova rota" at bounding box center [102, 256] width 90 height 22
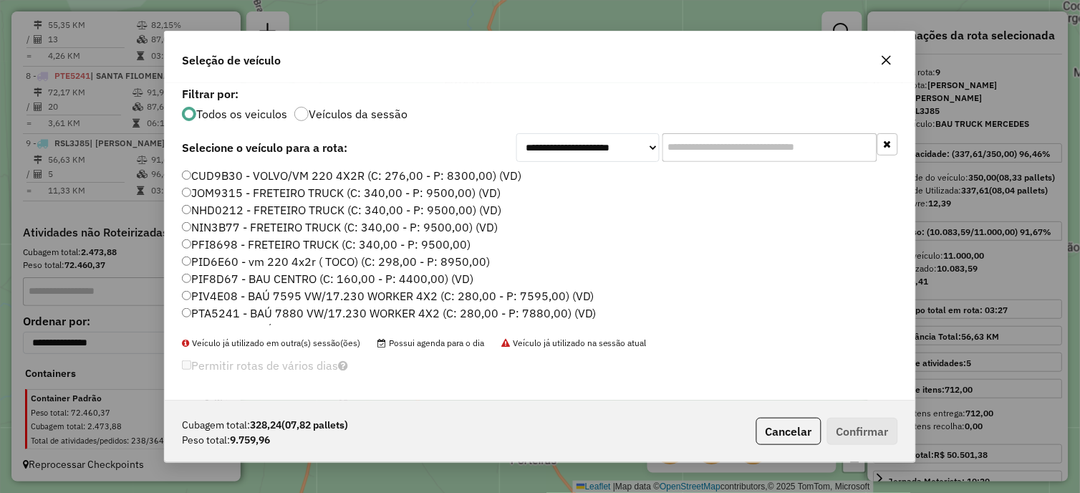
scroll to position [376, 0]
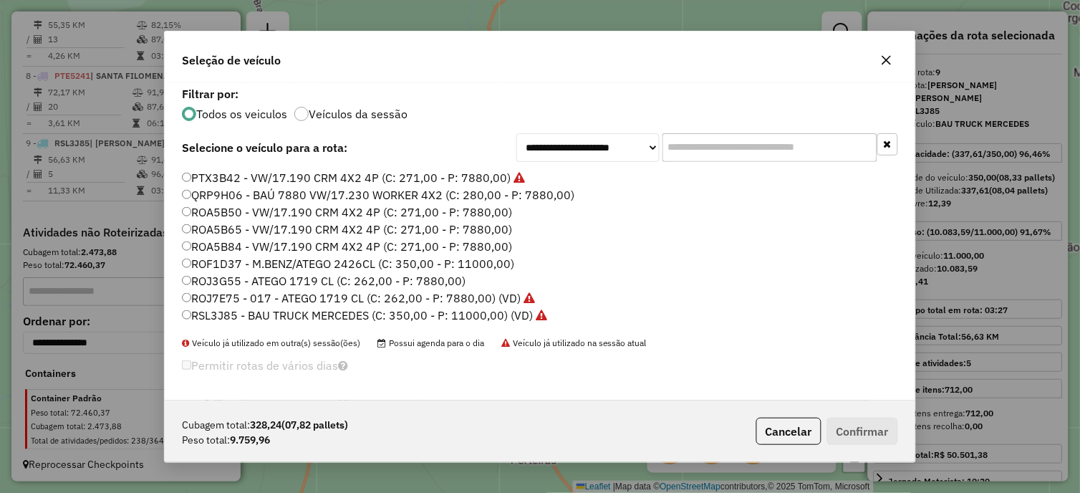
click at [488, 249] on label "ROA5B84 - VW/17.190 CRM 4X2 4P (C: 271,00 - P: 7880,00)" at bounding box center [347, 246] width 330 height 17
click at [857, 431] on button "Confirmar" at bounding box center [862, 431] width 71 height 27
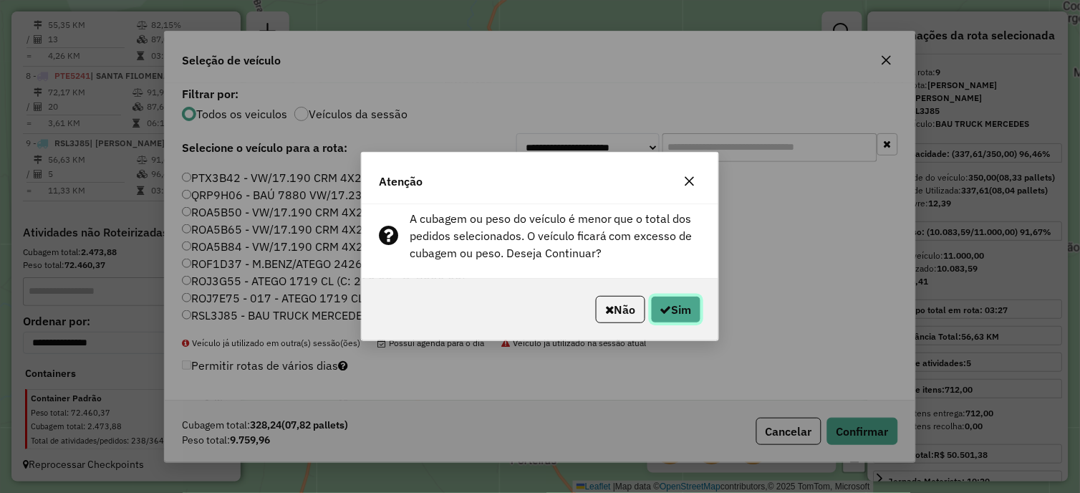
click at [670, 304] on button "Sim" at bounding box center [676, 309] width 50 height 27
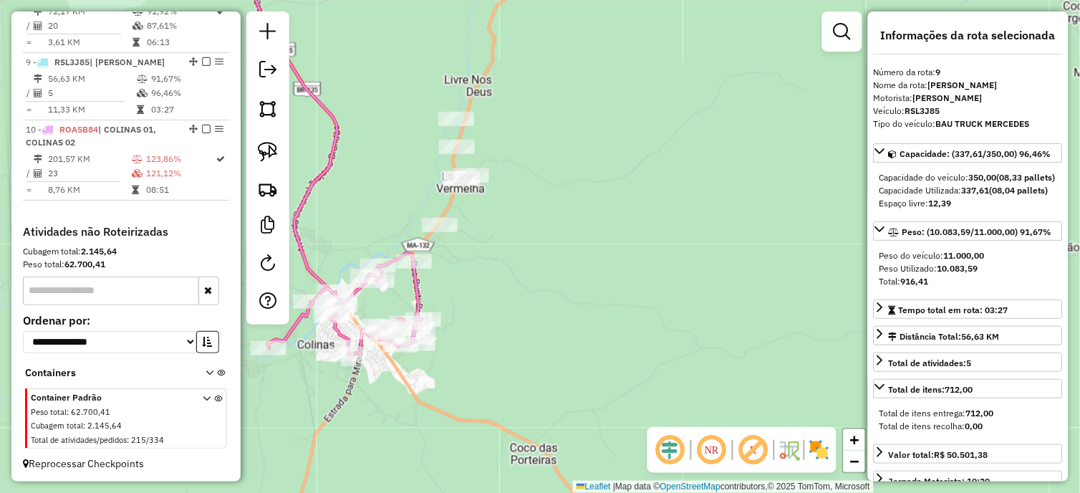
scroll to position [1168, 0]
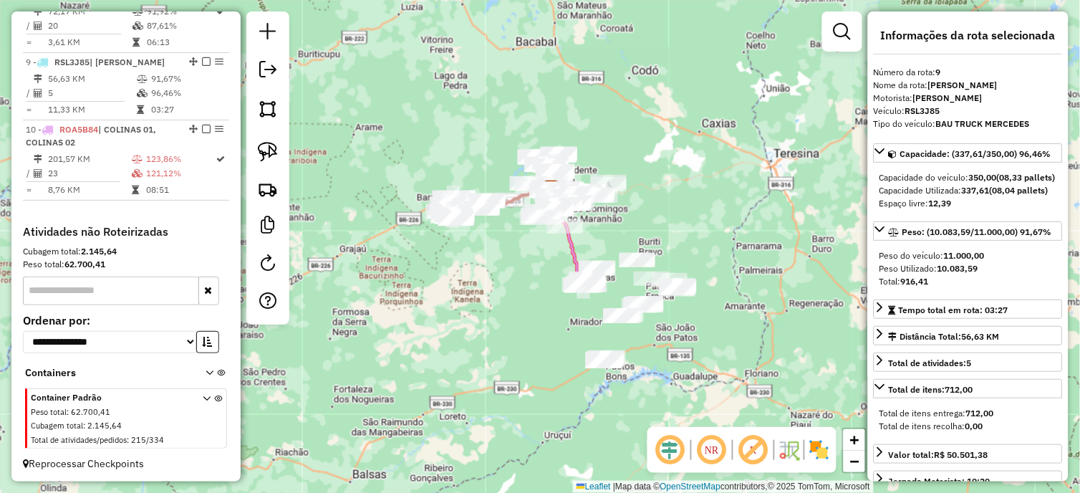
drag, startPoint x: 461, startPoint y: 252, endPoint x: 489, endPoint y: 246, distance: 29.4
click at [488, 263] on div "Janela de atendimento Grade de atendimento Capacidade Transportadoras Veículos …" at bounding box center [540, 246] width 1080 height 493
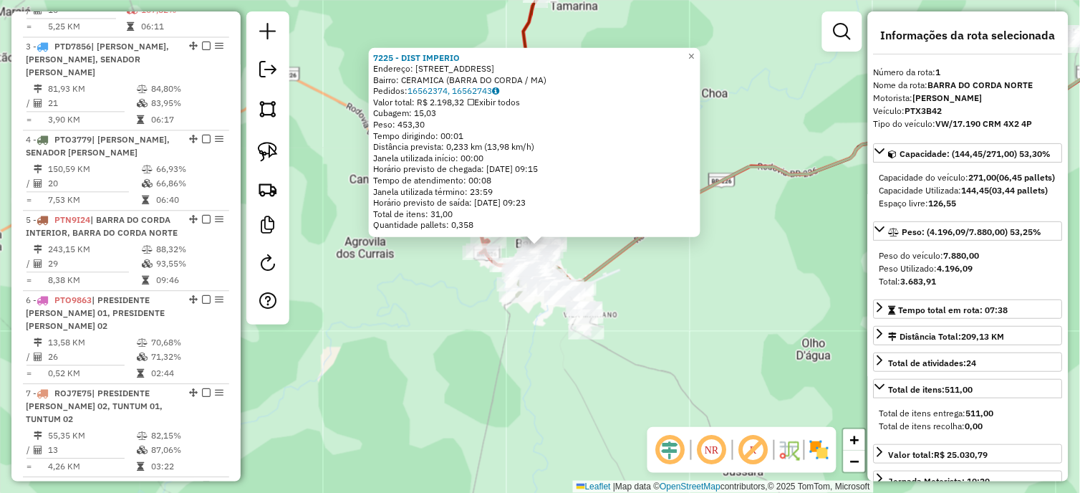
scroll to position [554, 0]
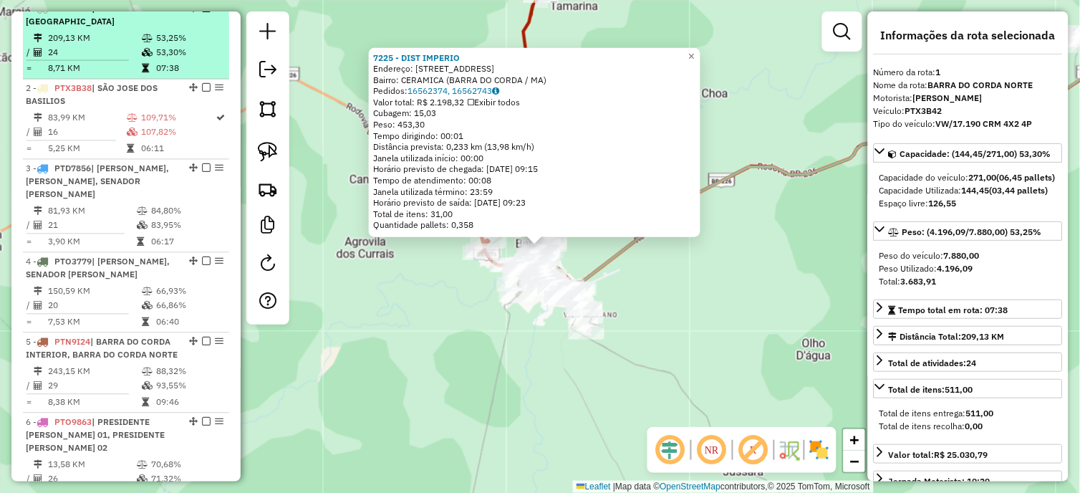
click at [202, 12] on em at bounding box center [206, 8] width 9 height 9
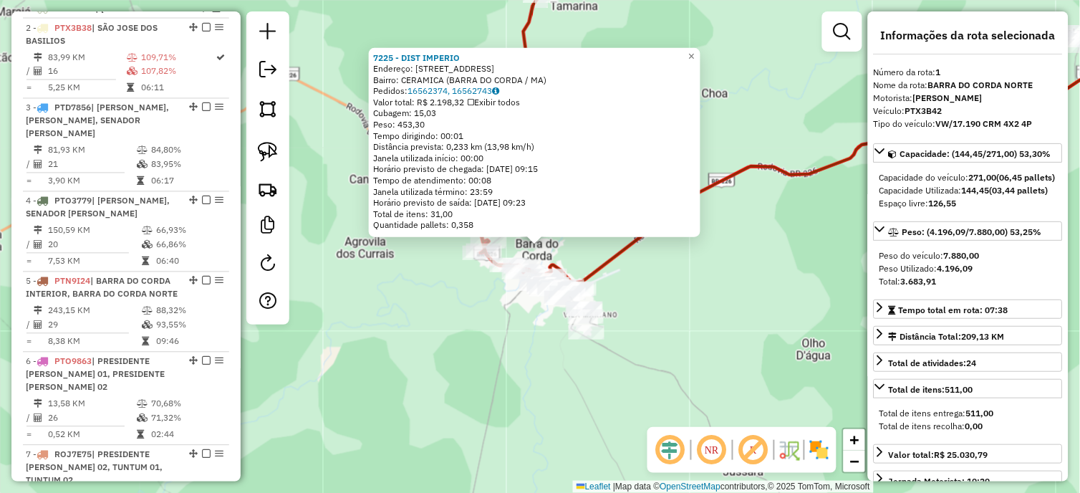
drag, startPoint x: 437, startPoint y: 302, endPoint x: 430, endPoint y: 297, distance: 7.7
click at [437, 303] on div "7225 - DIST IMPERIO Endereço: Rua Rio Jutai 62 Bairro: CERAMICA (BARRA DO CORDA…" at bounding box center [540, 246] width 1080 height 493
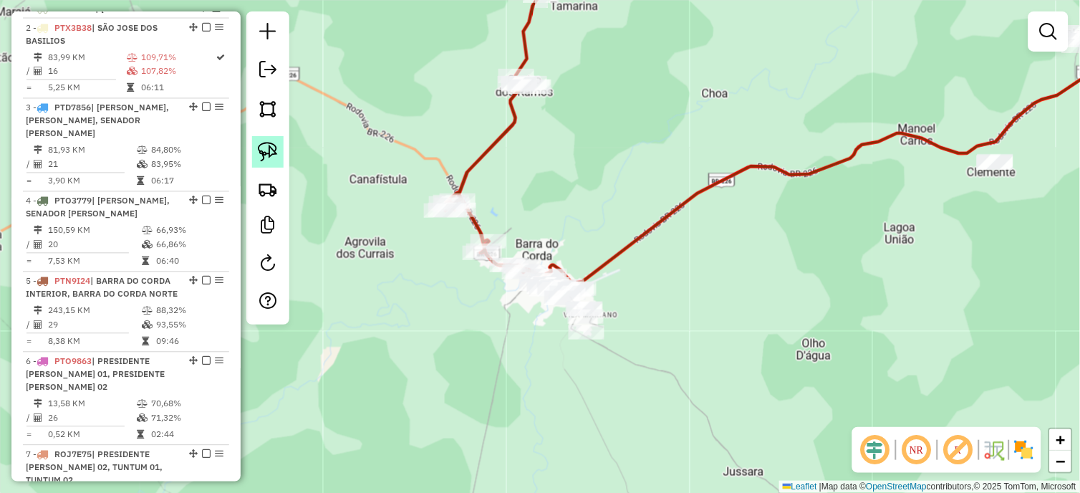
click at [267, 148] on img at bounding box center [268, 152] width 20 height 20
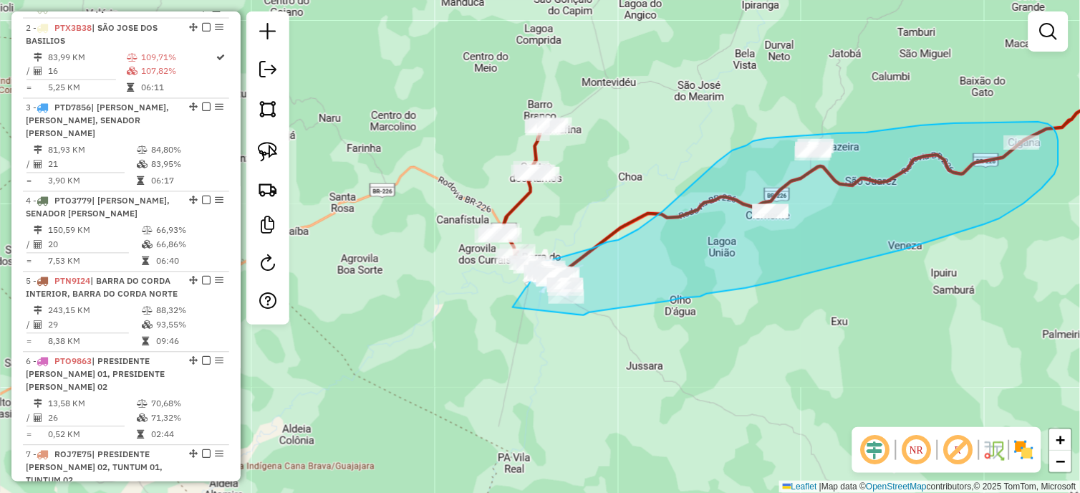
drag, startPoint x: 478, startPoint y: 354, endPoint x: 582, endPoint y: 317, distance: 109.4
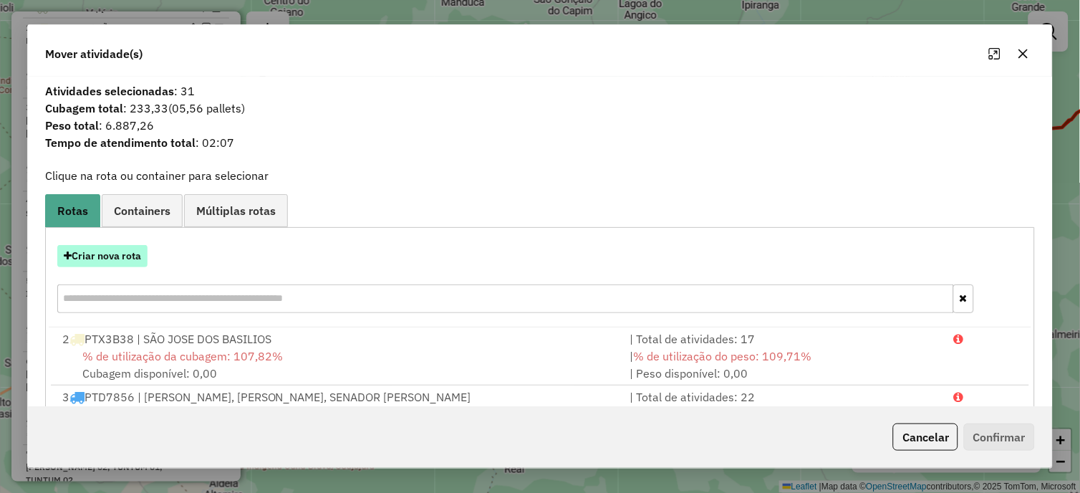
click at [119, 246] on button "Criar nova rota" at bounding box center [102, 256] width 90 height 22
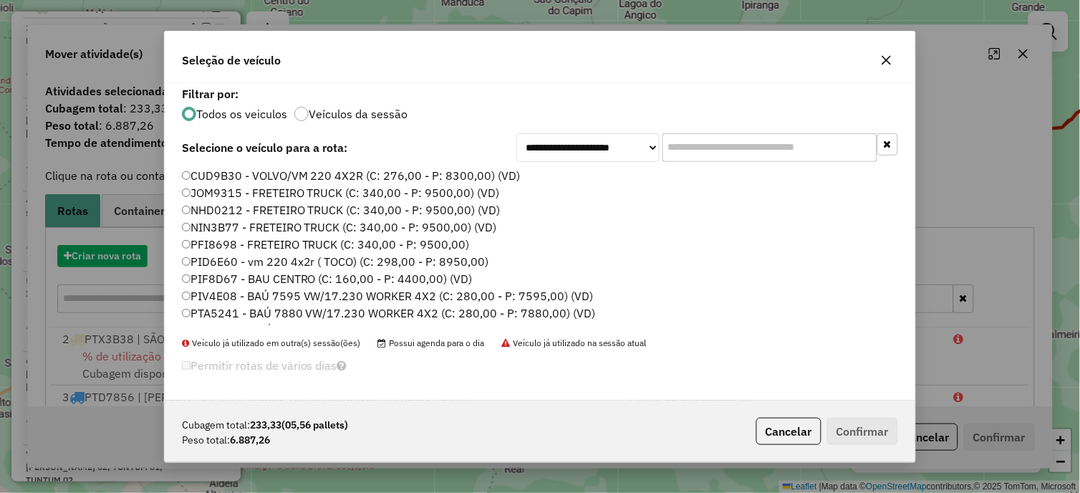
scroll to position [8, 4]
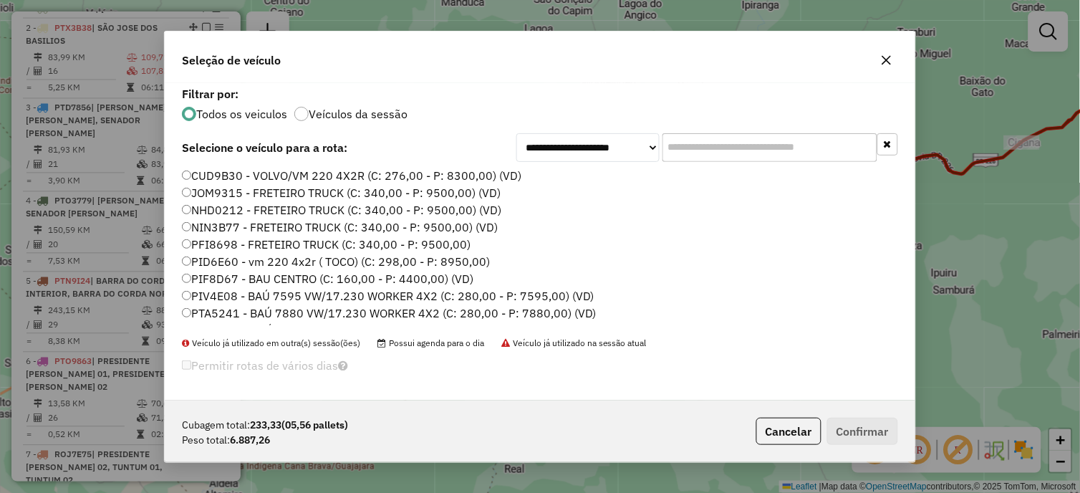
drag, startPoint x: 440, startPoint y: 276, endPoint x: 496, endPoint y: 289, distance: 57.3
click at [440, 276] on label "PIF8D67 - BAU CENTRO (C: 160,00 - P: 4400,00) (VD)" at bounding box center [328, 278] width 292 height 17
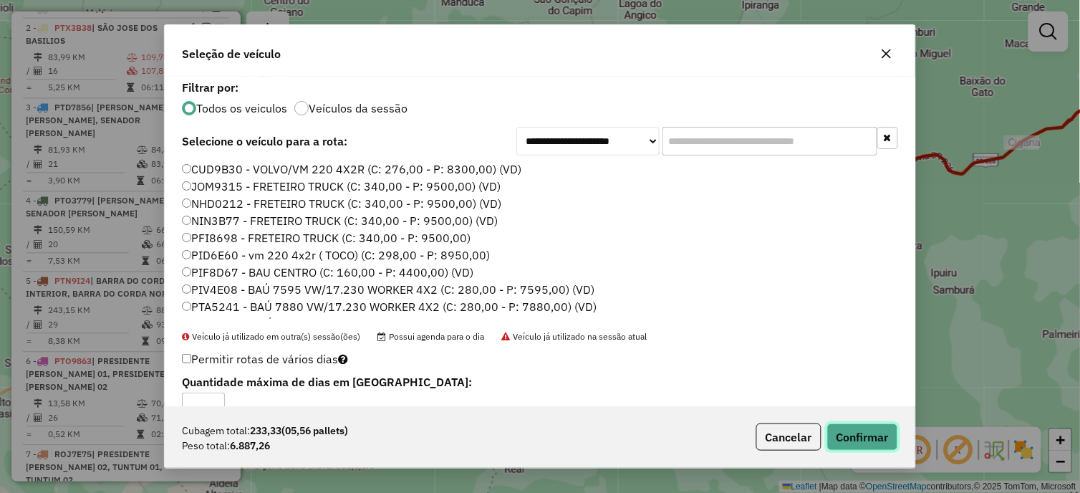
click at [843, 435] on button "Confirmar" at bounding box center [862, 436] width 71 height 27
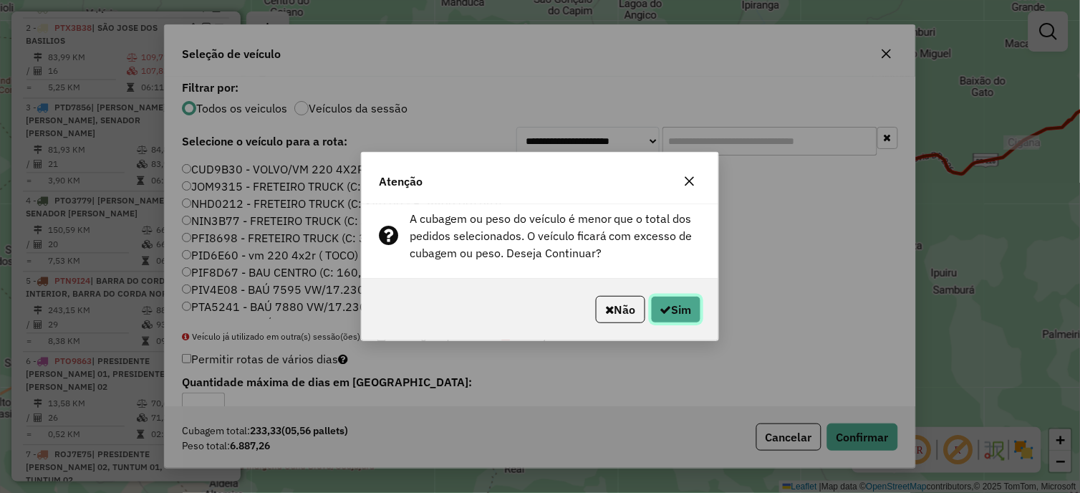
click at [660, 309] on icon "button" at bounding box center [665, 309] width 11 height 11
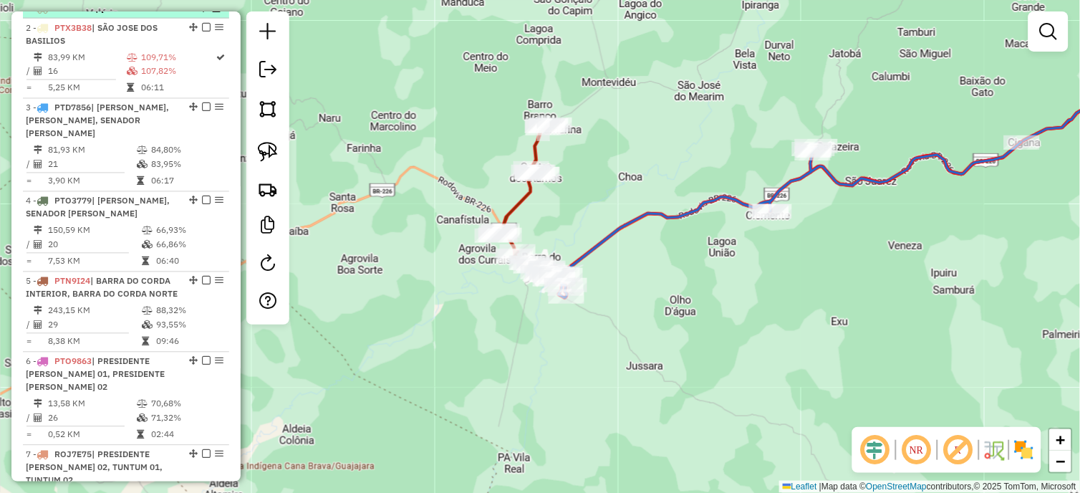
click at [212, 12] on em at bounding box center [216, 8] width 9 height 9
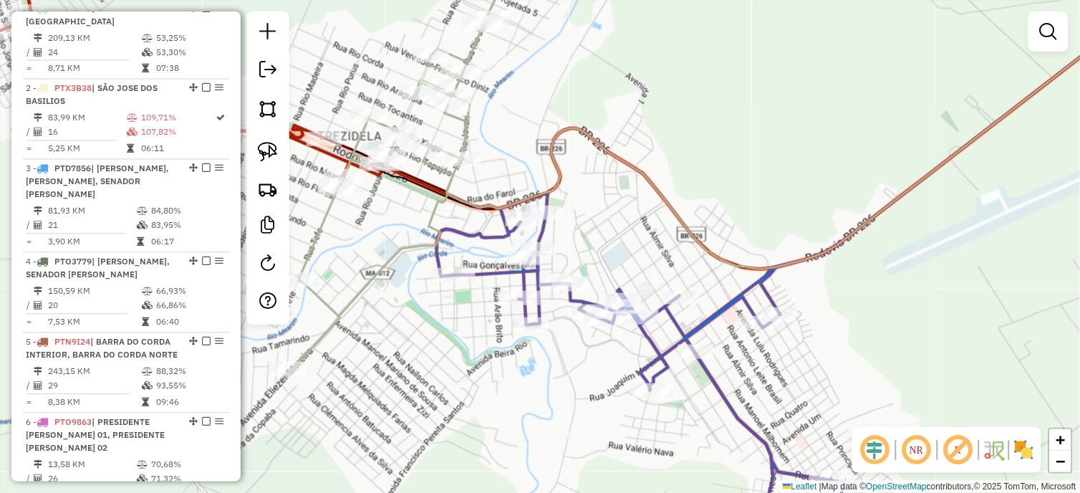
click at [543, 231] on icon at bounding box center [813, 259] width 752 height 568
select select "*********"
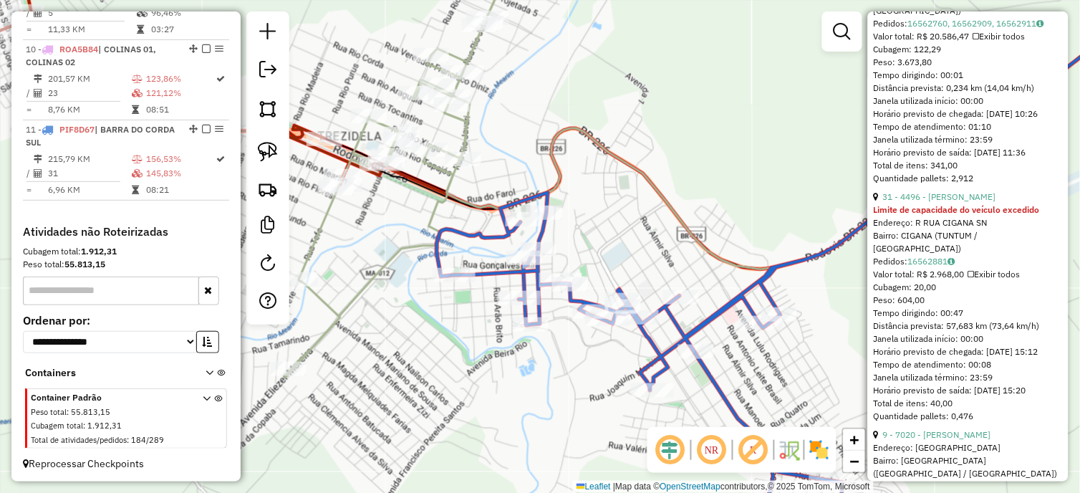
scroll to position [636, 0]
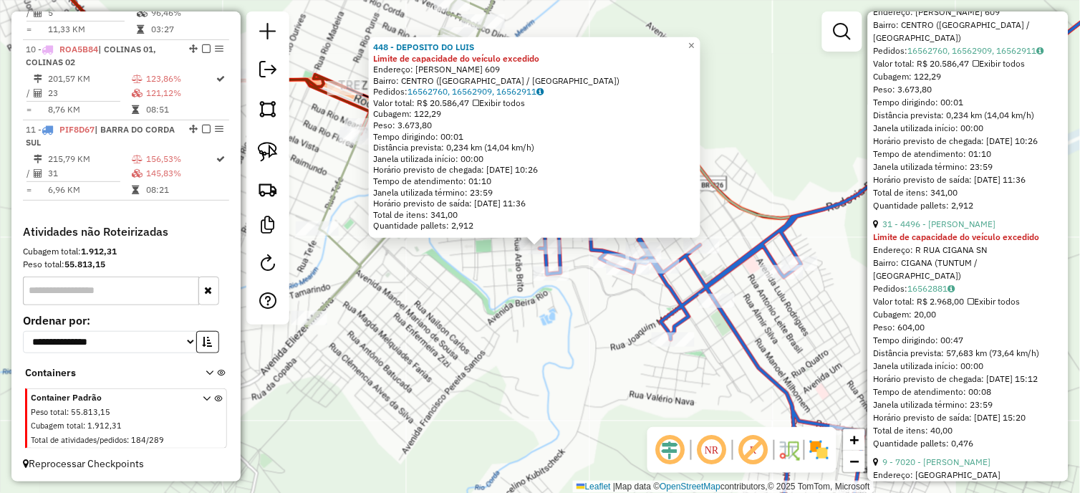
click at [373, 252] on icon at bounding box center [410, 139] width 209 height 376
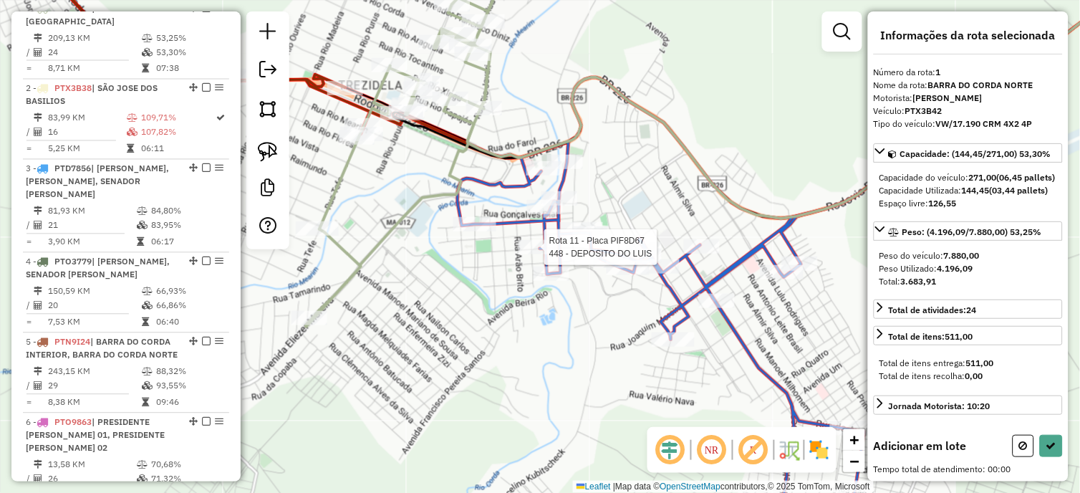
scroll to position [0, 0]
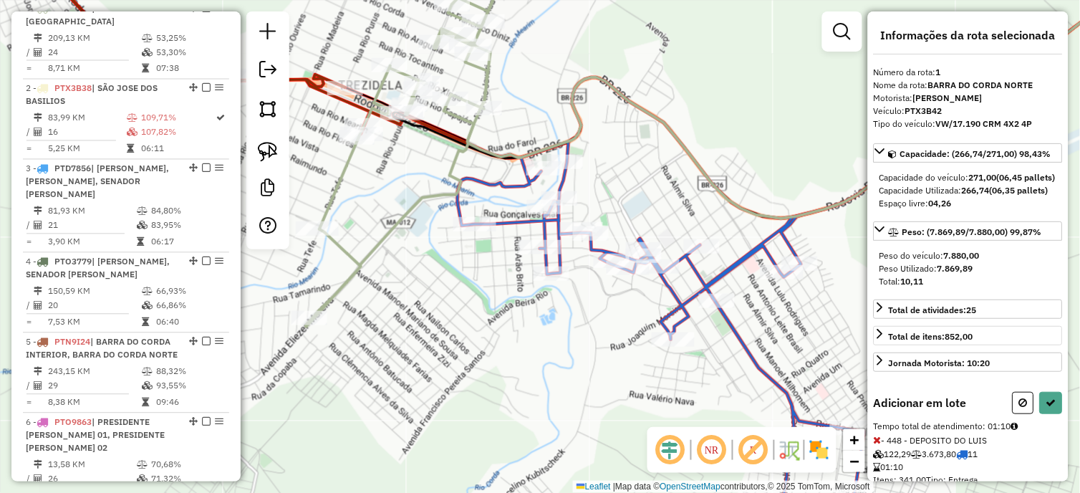
click at [1013, 414] on button at bounding box center [1023, 403] width 21 height 22
select select "*********"
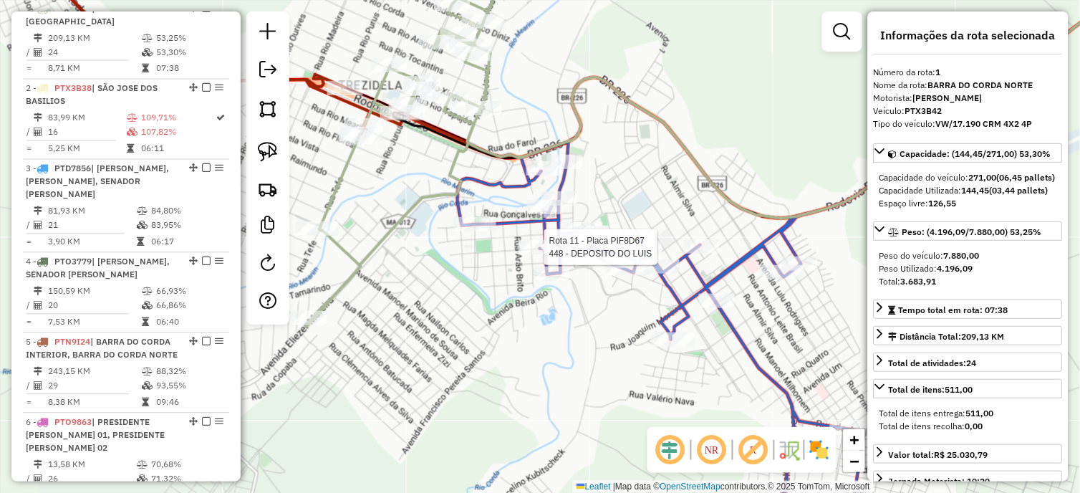
click at [549, 254] on div at bounding box center [540, 247] width 43 height 14
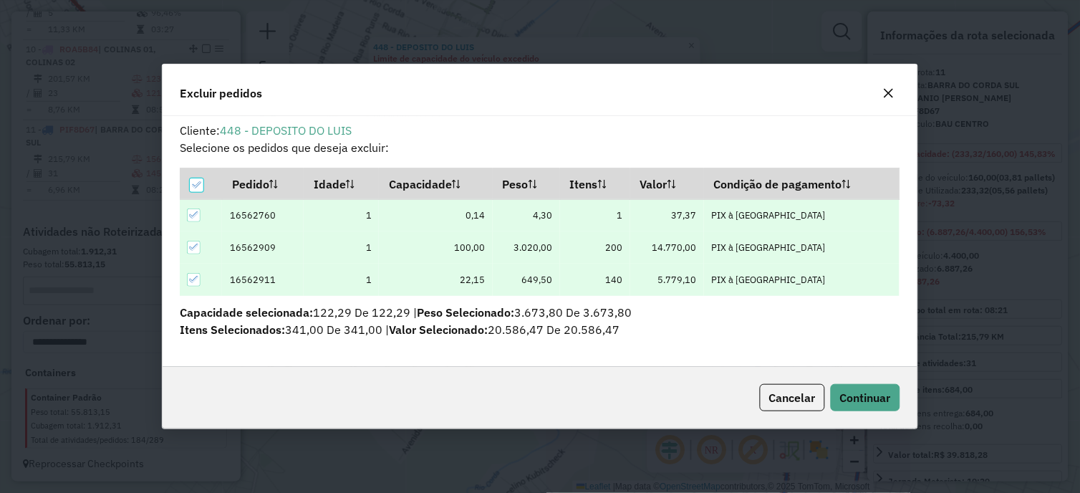
scroll to position [8, 4]
click at [196, 184] on icon at bounding box center [196, 185] width 10 height 10
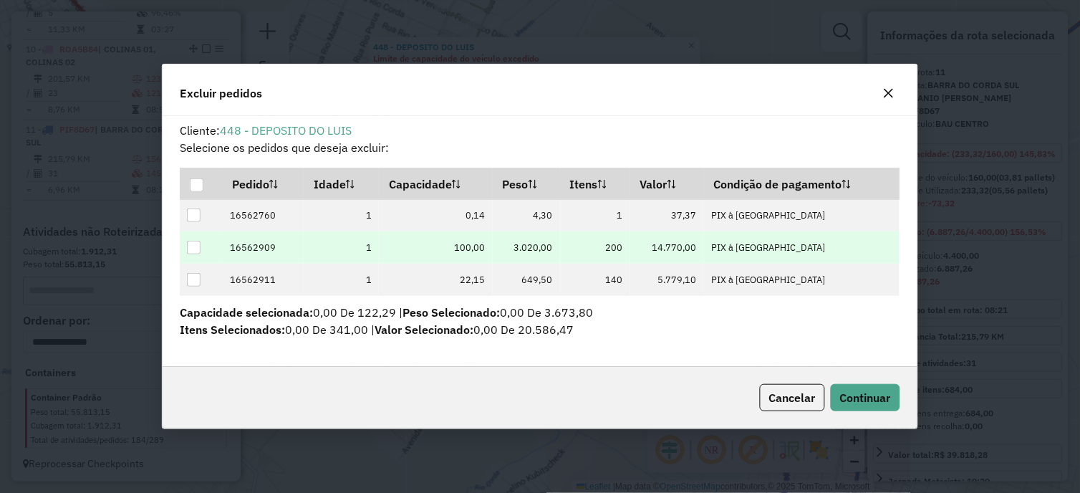
click at [198, 246] on div at bounding box center [194, 248] width 14 height 14
click at [865, 391] on span "Continuar" at bounding box center [865, 397] width 51 height 14
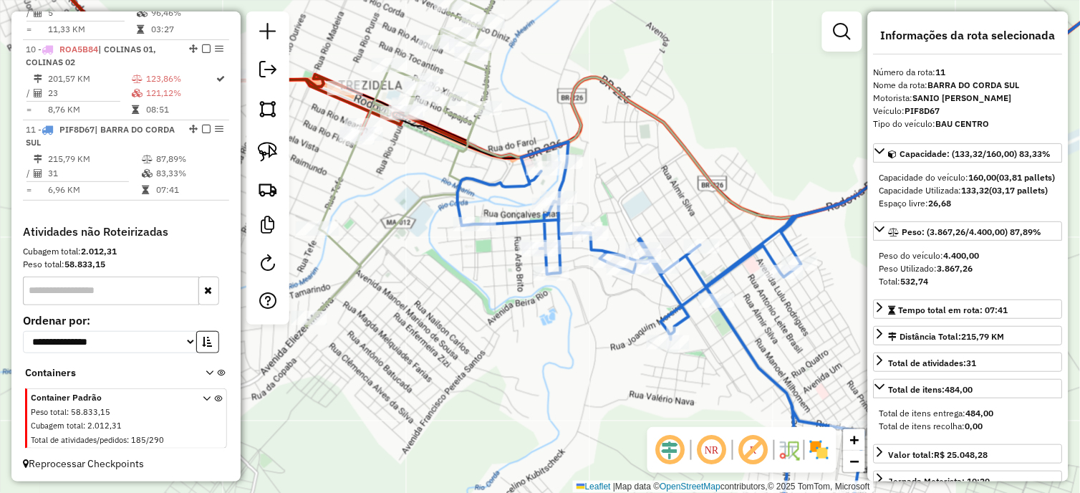
click at [356, 261] on icon at bounding box center [410, 139] width 209 height 376
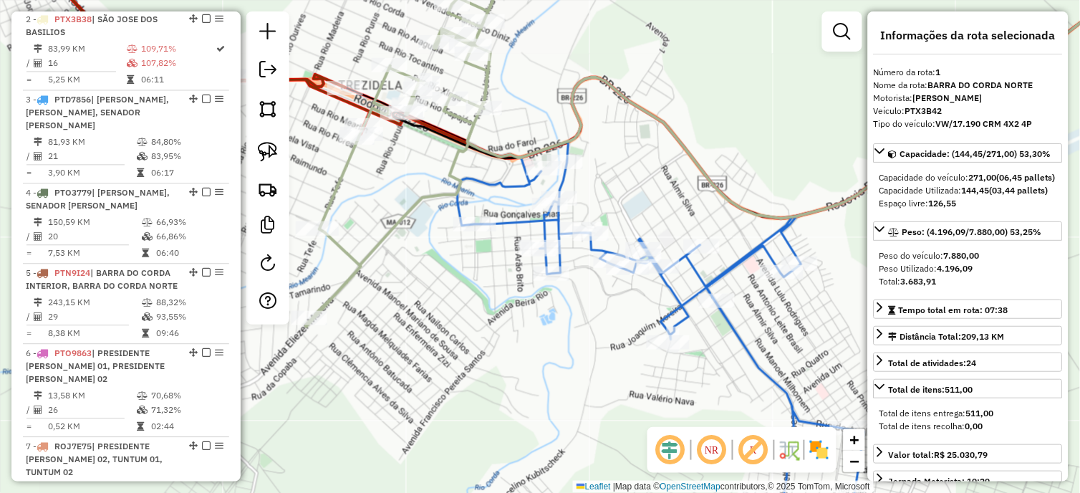
scroll to position [554, 0]
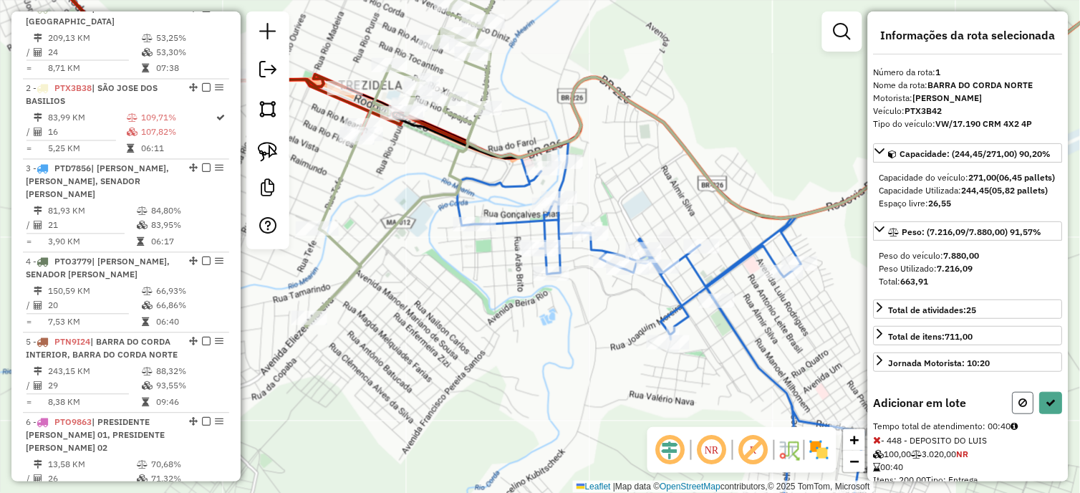
click at [1019, 408] on icon at bounding box center [1023, 403] width 9 height 10
select select "*********"
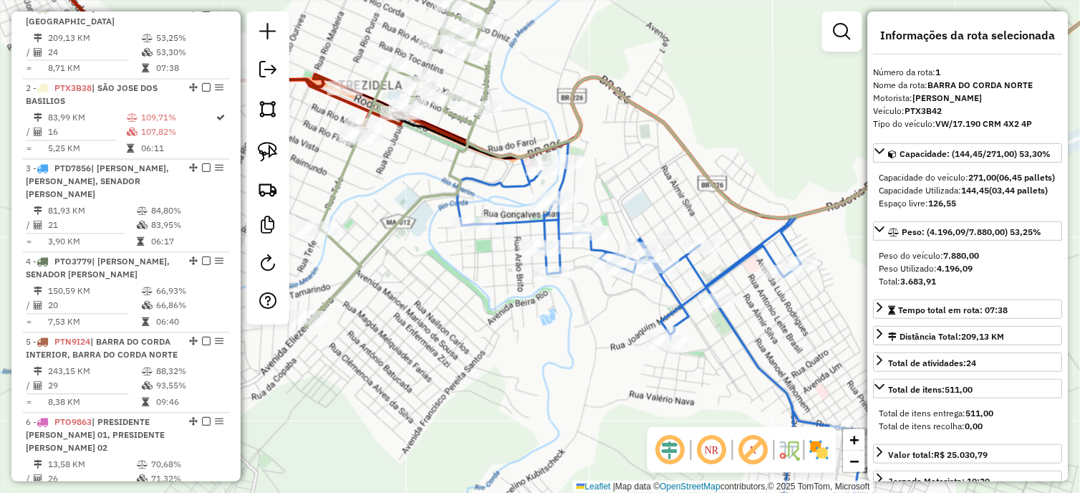
click at [559, 264] on icon at bounding box center [816, 247] width 717 height 592
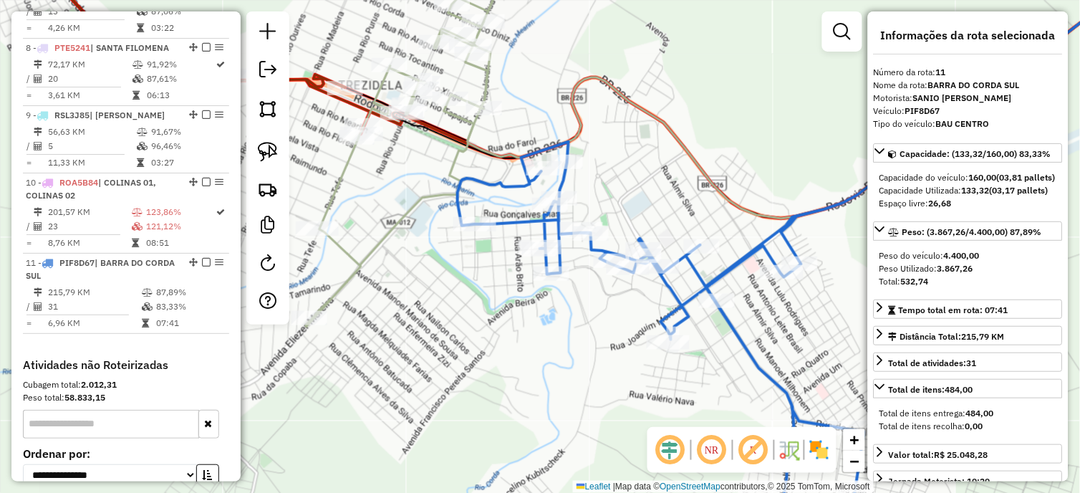
scroll to position [1248, 0]
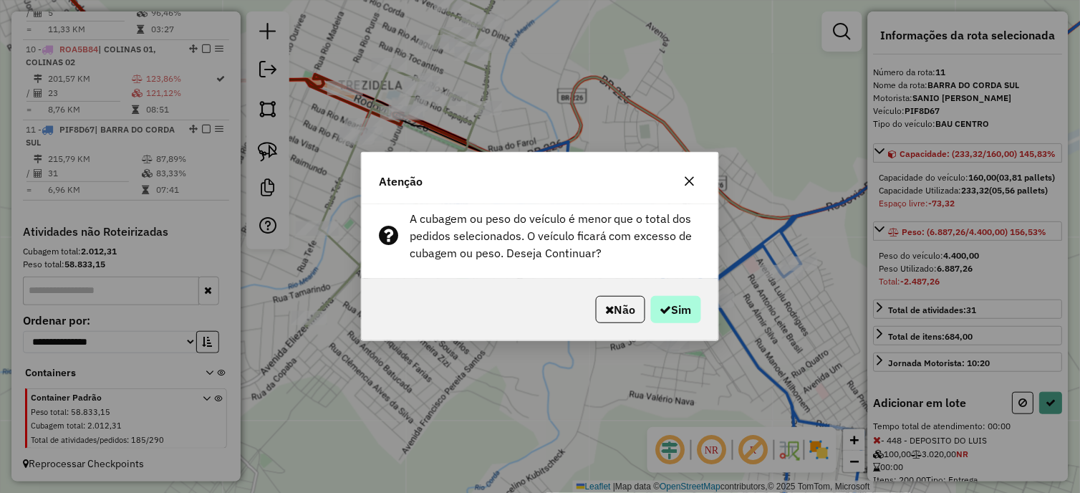
click at [699, 319] on div "Não Sim" at bounding box center [540, 310] width 357 height 62
click at [698, 319] on button "Sim" at bounding box center [676, 309] width 50 height 27
select select "*********"
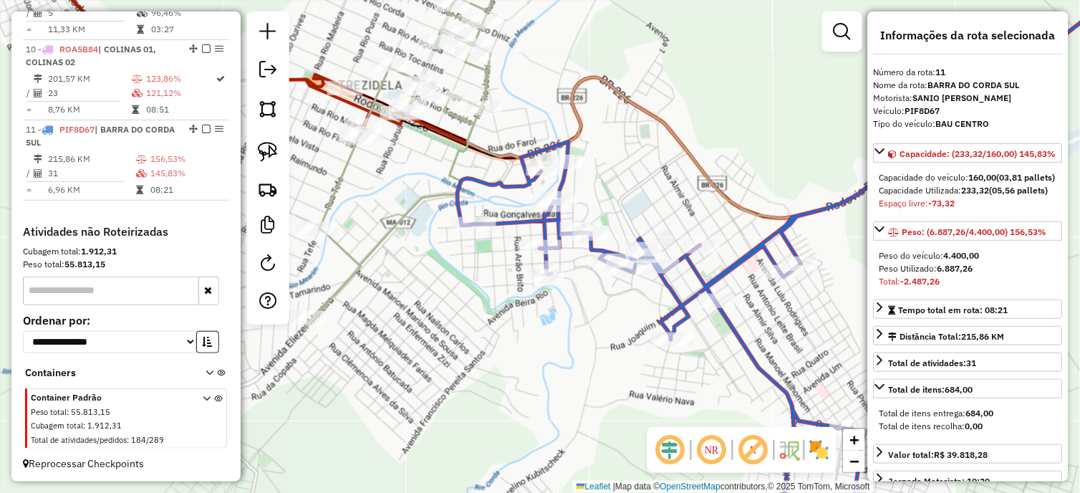
click at [552, 254] on div at bounding box center [540, 247] width 43 height 14
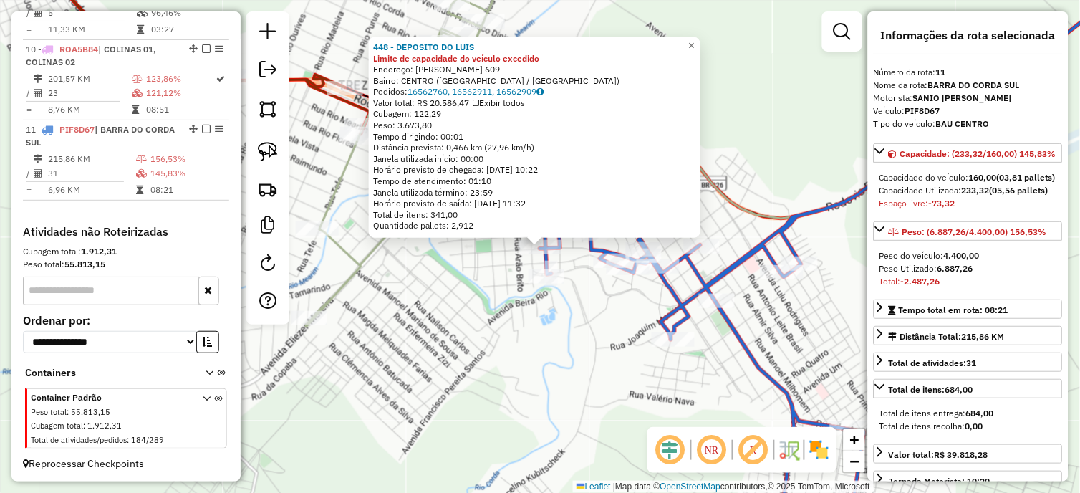
click at [478, 279] on div "448 - DEPOSITO DO LUIS Limite de capacidade do veículo excedido Endereço: COELH…" at bounding box center [540, 246] width 1080 height 493
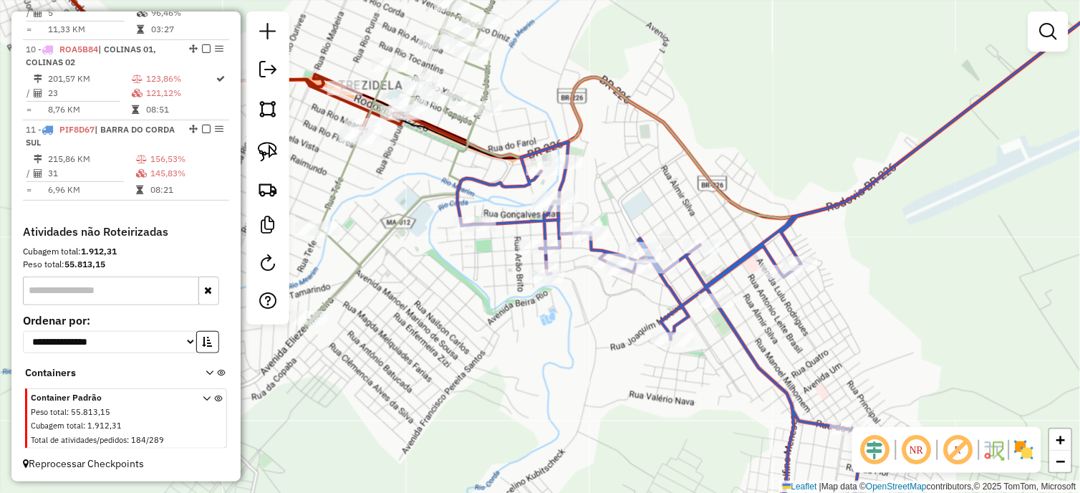
click at [360, 266] on icon at bounding box center [410, 139] width 209 height 376
select select "*********"
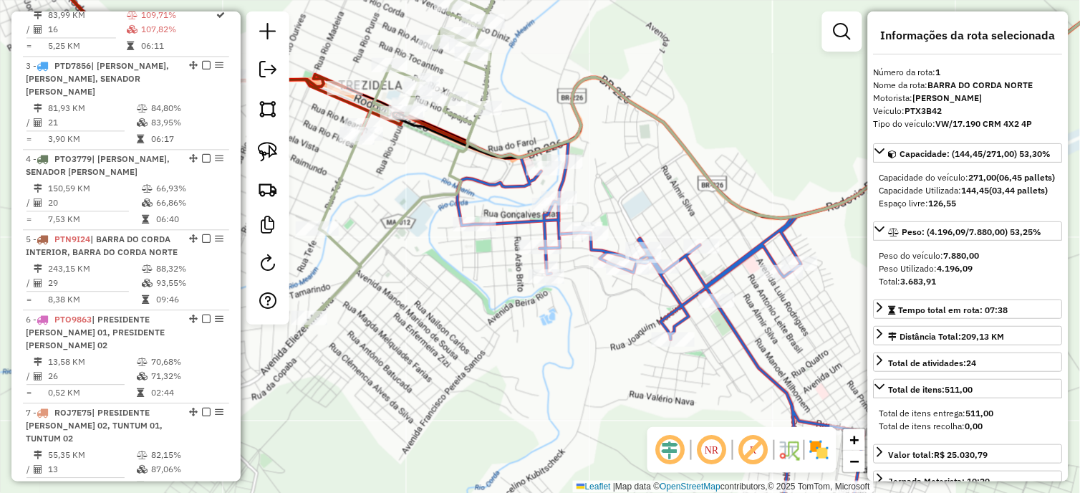
scroll to position [554, 0]
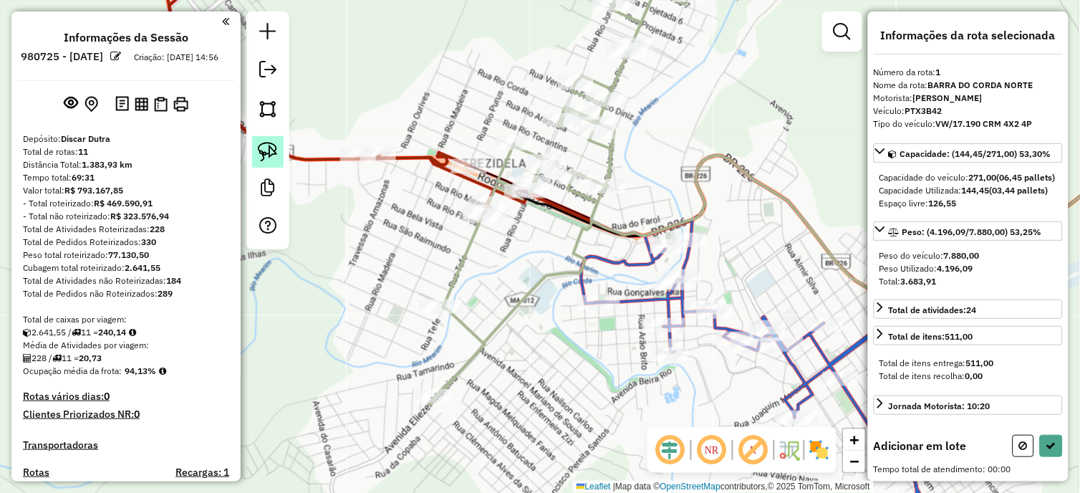
scroll to position [554, 0]
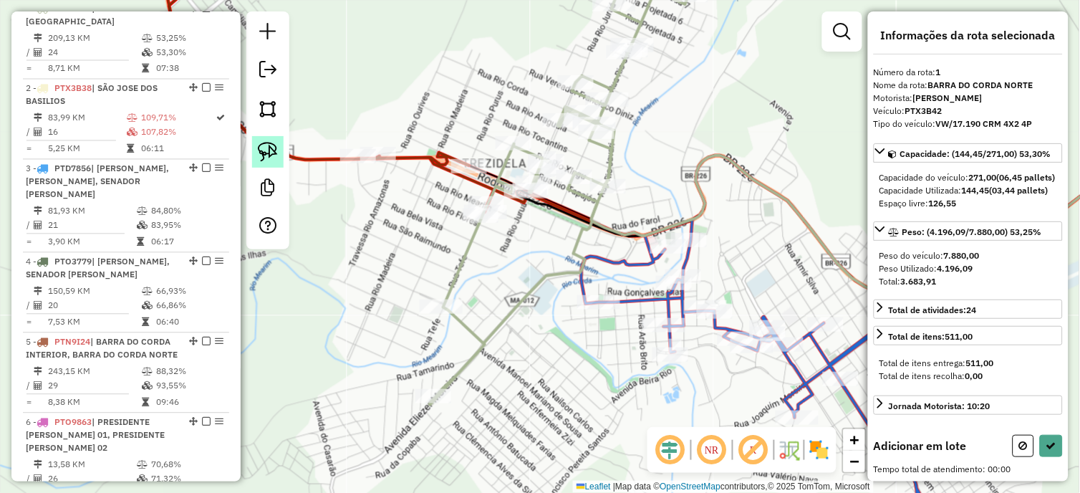
drag, startPoint x: 269, startPoint y: 142, endPoint x: 275, endPoint y: 146, distance: 7.7
click at [269, 143] on img at bounding box center [268, 152] width 20 height 20
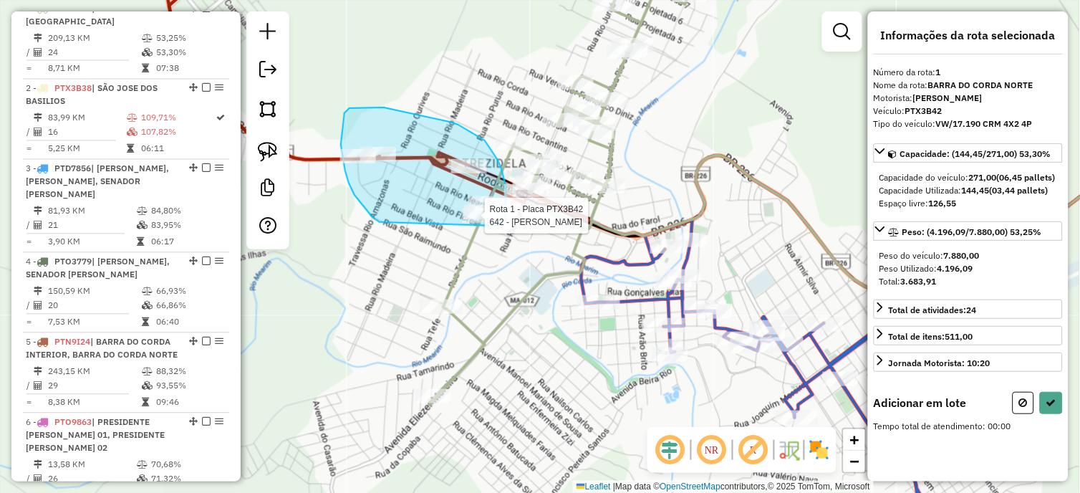
drag, startPoint x: 372, startPoint y: 217, endPoint x: 493, endPoint y: 226, distance: 120.6
click at [493, 226] on div "Rota 5 - Placa PTN9I24 1187 - ATACAD O DO MIGUEL Rota 1 - Placa PTX3B42 642 - A…" at bounding box center [540, 246] width 1080 height 493
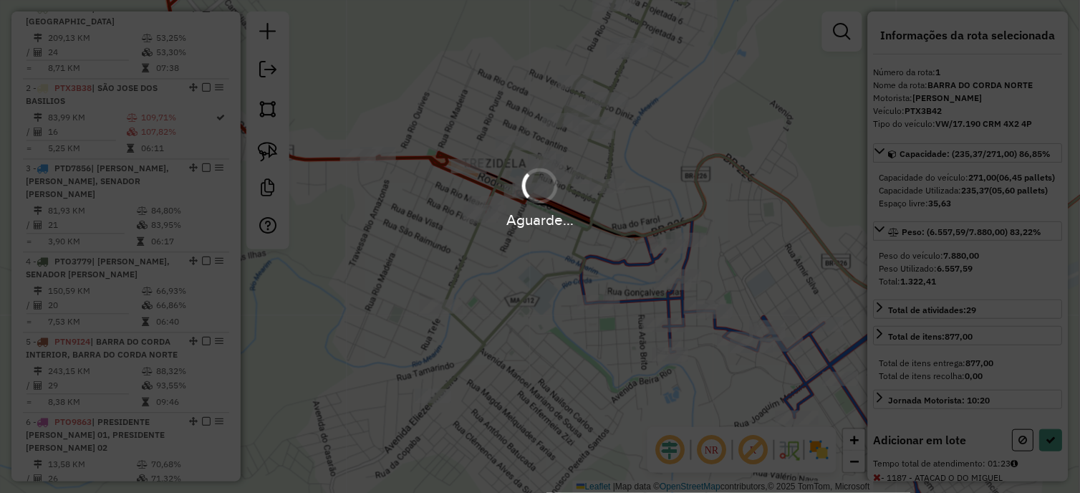
select select "*********"
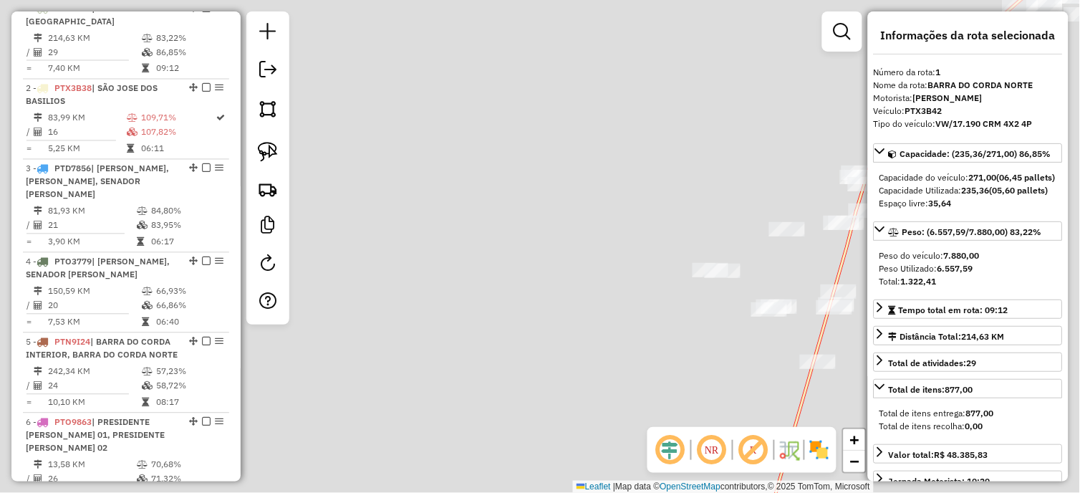
scroll to position [0, 0]
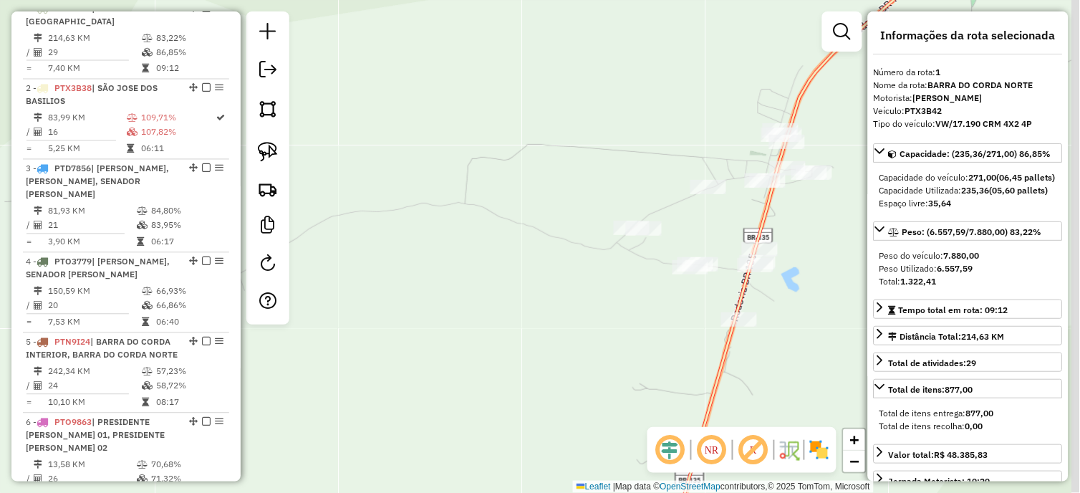
drag, startPoint x: 596, startPoint y: 281, endPoint x: 550, endPoint y: 256, distance: 52.6
click at [550, 256] on div "Janela de atendimento Grade de atendimento Capacidade Transportadoras Veículos …" at bounding box center [540, 246] width 1080 height 493
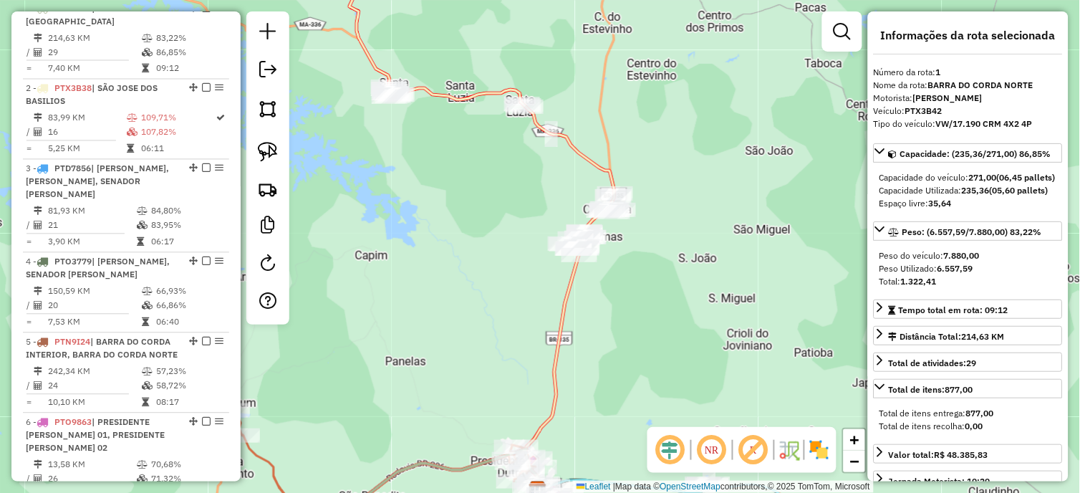
drag, startPoint x: 612, startPoint y: 317, endPoint x: 646, endPoint y: 239, distance: 85.0
click at [653, 241] on div "Janela de atendimento Grade de atendimento Capacidade Transportadoras Veículos …" at bounding box center [540, 246] width 1080 height 493
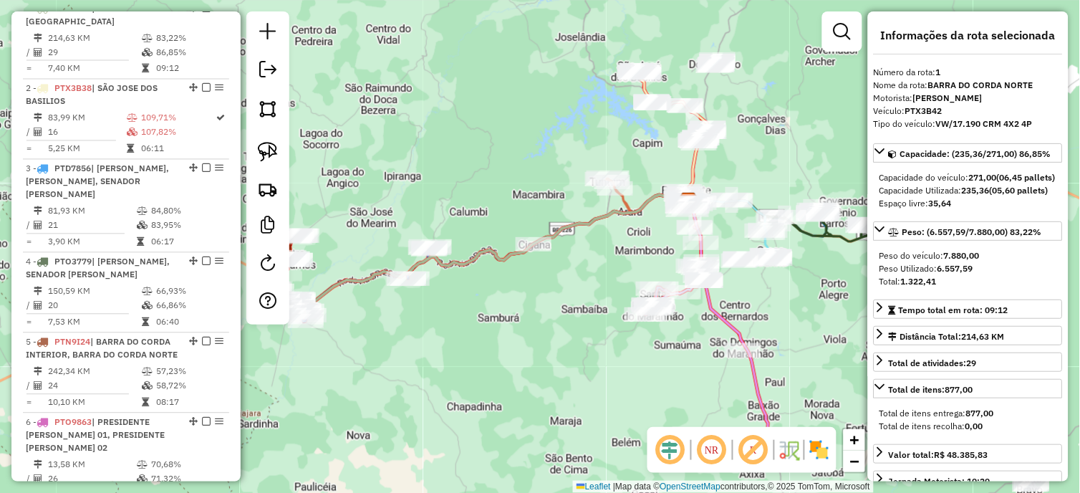
drag, startPoint x: 623, startPoint y: 334, endPoint x: 560, endPoint y: 269, distance: 90.7
click at [560, 269] on div "Janela de atendimento Grade de atendimento Capacidade Transportadoras Veículos …" at bounding box center [540, 246] width 1080 height 493
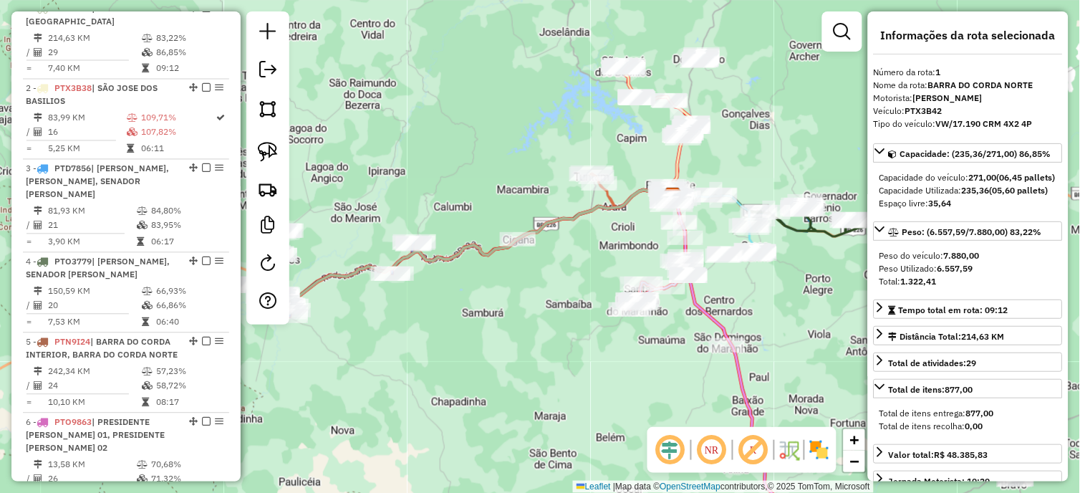
drag, startPoint x: 441, startPoint y: 91, endPoint x: 327, endPoint y: 10, distance: 139.7
click at [304, 0] on html "Aguarde... Pop-up bloqueado! Seu navegador bloqueou automáticamente a abertura …" at bounding box center [540, 246] width 1080 height 493
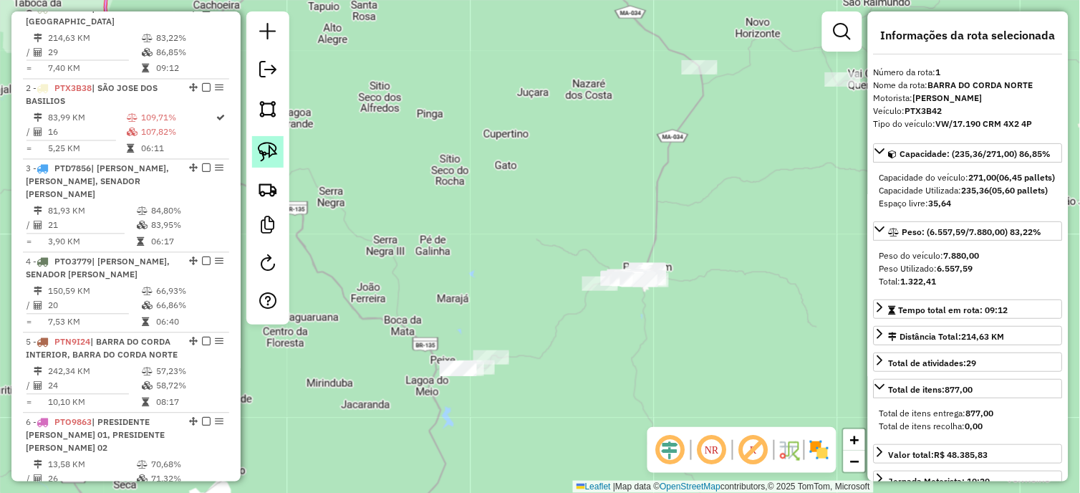
click at [274, 163] on link at bounding box center [268, 152] width 32 height 32
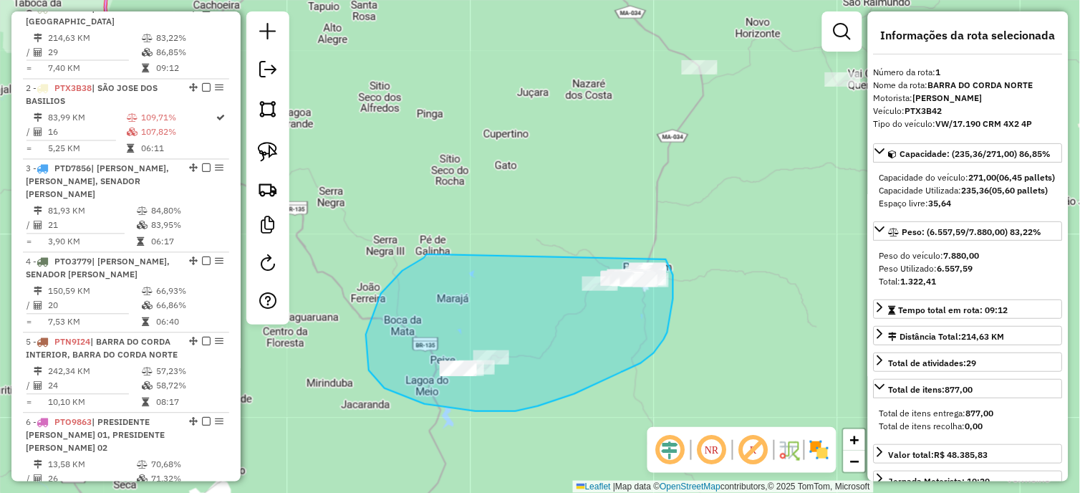
drag, startPoint x: 427, startPoint y: 254, endPoint x: 633, endPoint y: 220, distance: 209.1
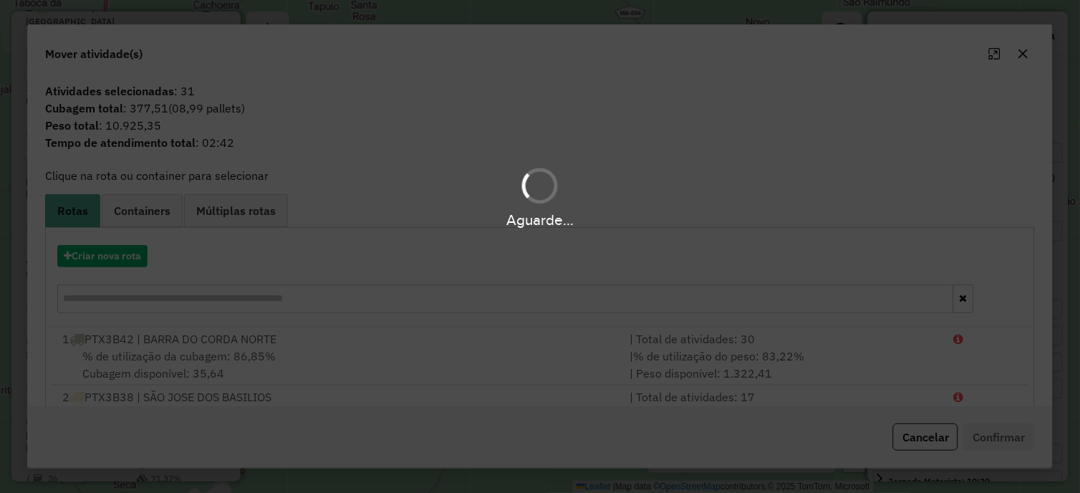
click at [97, 251] on div "Aguarde..." at bounding box center [540, 246] width 1080 height 493
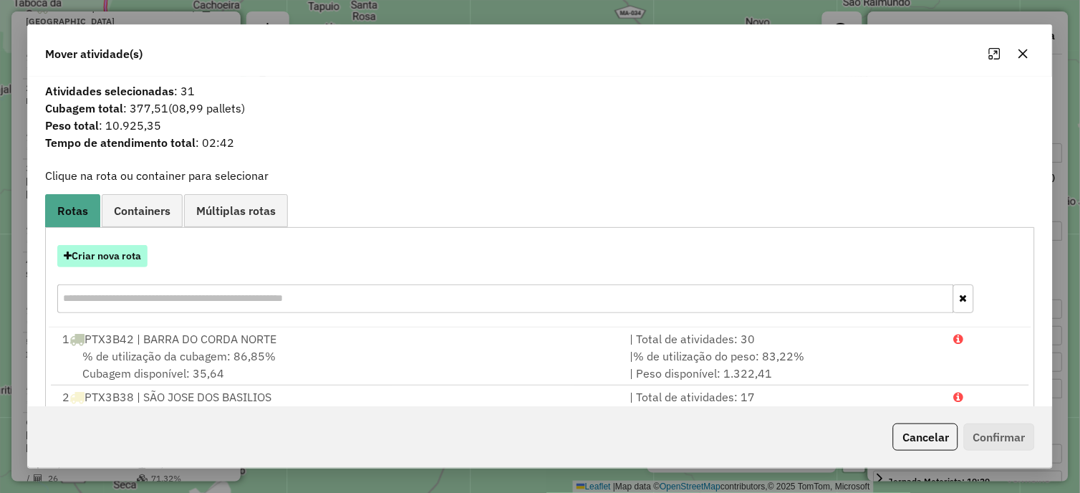
click at [88, 256] on button "Criar nova rota" at bounding box center [102, 256] width 90 height 22
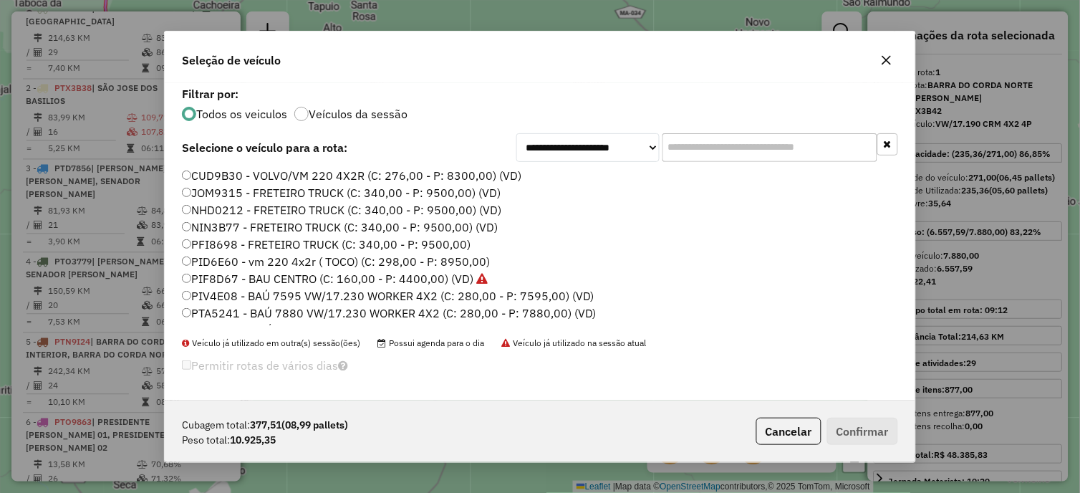
scroll to position [547, 0]
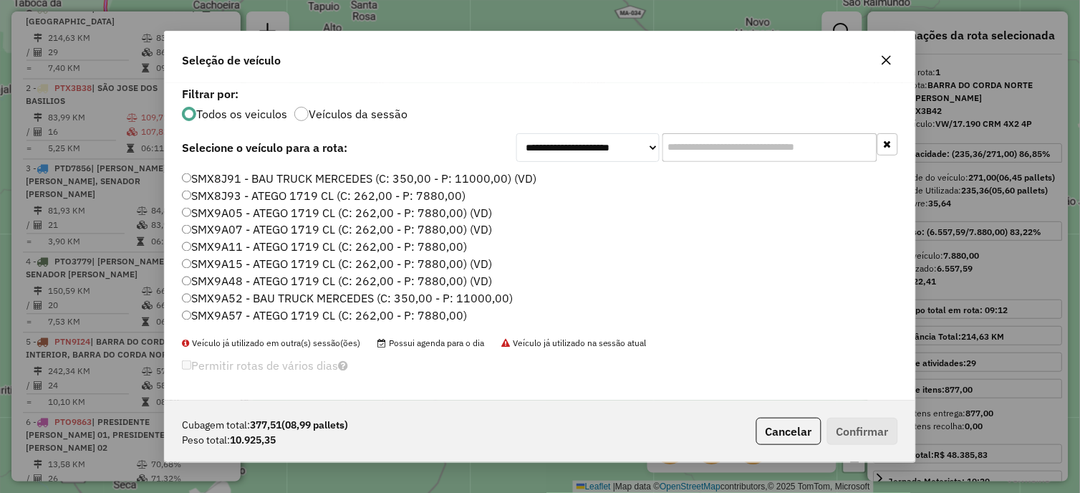
click at [446, 263] on label "SMX9A15 - ATEGO 1719 CL (C: 262,00 - P: 7880,00) (VD)" at bounding box center [337, 264] width 310 height 17
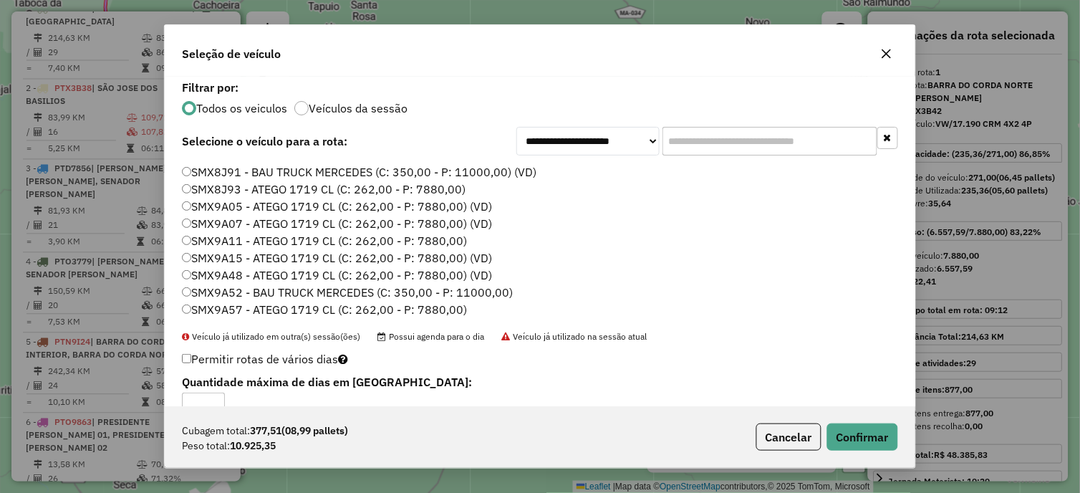
click at [461, 280] on label "SMX9A48 - ATEGO 1719 CL (C: 262,00 - P: 7880,00) (VD)" at bounding box center [337, 274] width 310 height 17
click at [863, 424] on button "Confirmar" at bounding box center [862, 436] width 71 height 27
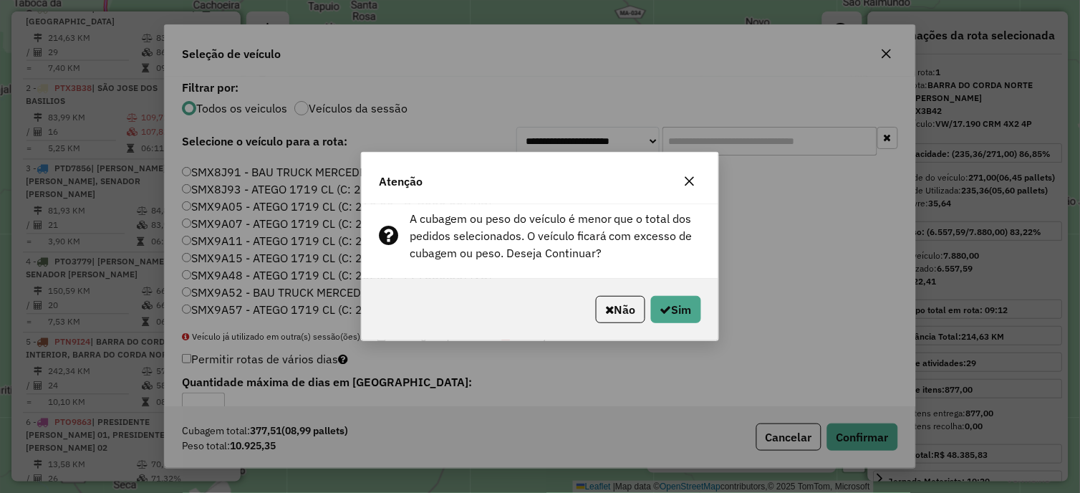
click at [668, 287] on div "Não Sim" at bounding box center [540, 310] width 357 height 62
click at [668, 298] on button "Sim" at bounding box center [676, 309] width 50 height 27
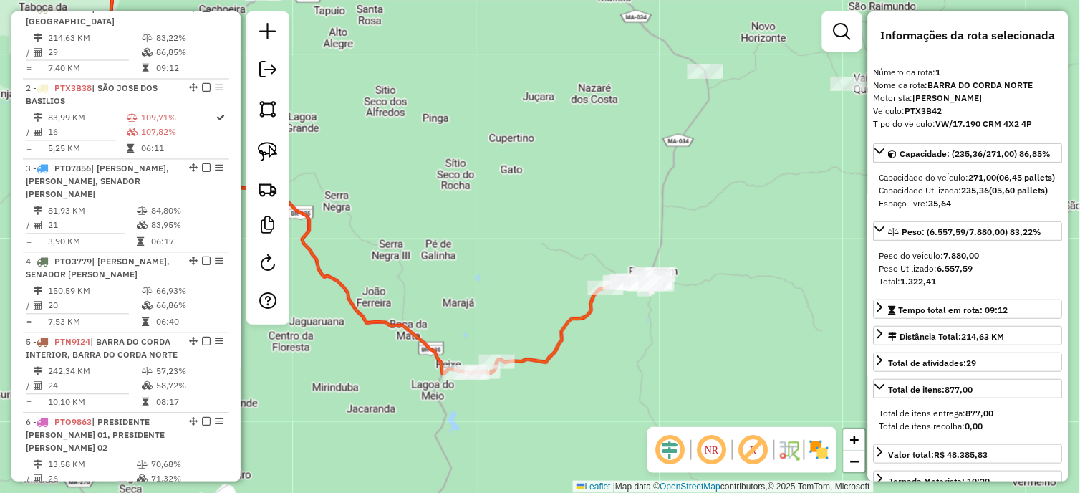
drag, startPoint x: 435, startPoint y: 160, endPoint x: 709, endPoint y: 389, distance: 356.5
click at [739, 433] on hb-router-mapa "Informações da Sessão 980725 - 18/08/2025 Criação: 16/08/2025 14:56 Depósito: D…" at bounding box center [540, 246] width 1080 height 493
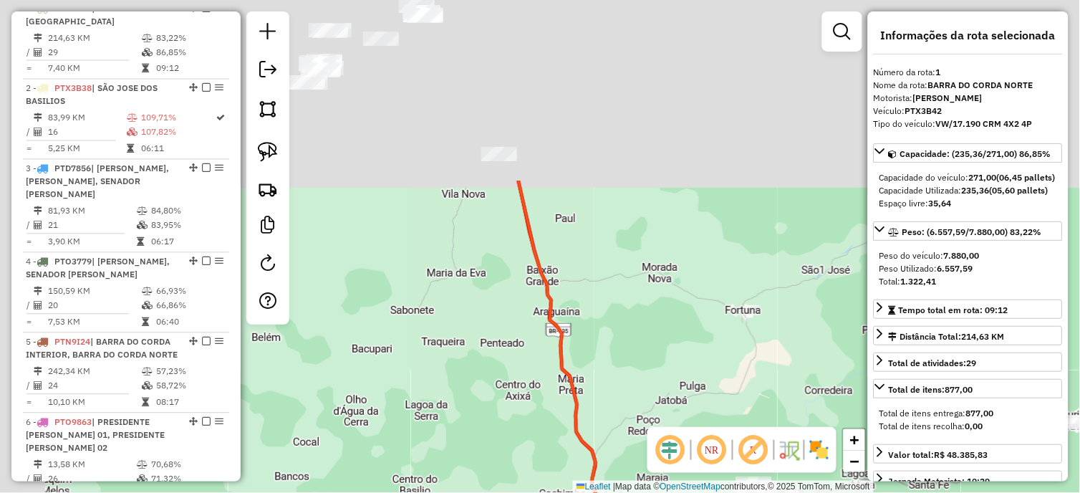
drag, startPoint x: 635, startPoint y: 274, endPoint x: 704, endPoint y: 357, distance: 107.8
click at [738, 408] on div "Janela de atendimento Grade de atendimento Capacidade Transportadoras Veículos …" at bounding box center [540, 246] width 1080 height 493
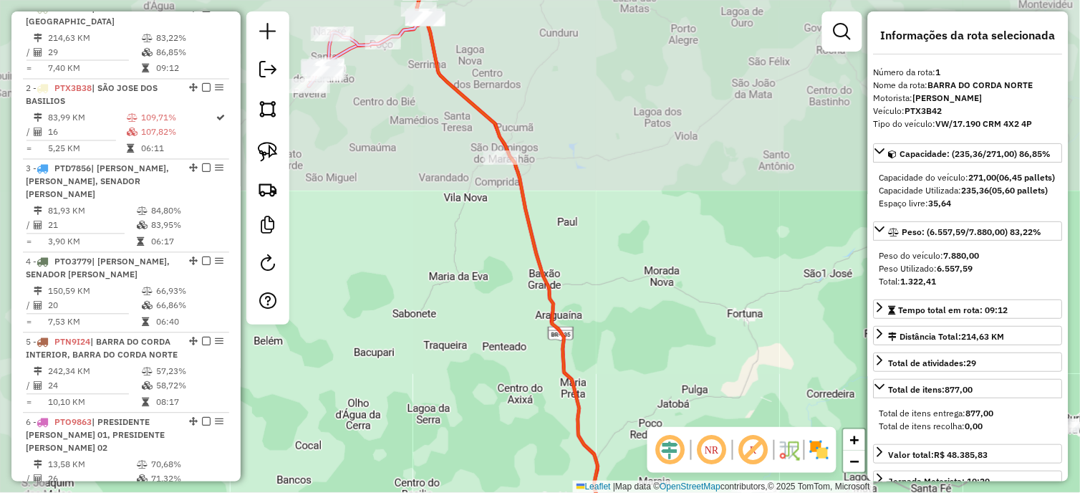
drag, startPoint x: 611, startPoint y: 166, endPoint x: 758, endPoint y: 440, distance: 310.5
click at [767, 448] on hb-router-mapa "Informações da Sessão 980725 - 18/08/2025 Criação: 16/08/2025 14:56 Depósito: D…" at bounding box center [540, 246] width 1080 height 493
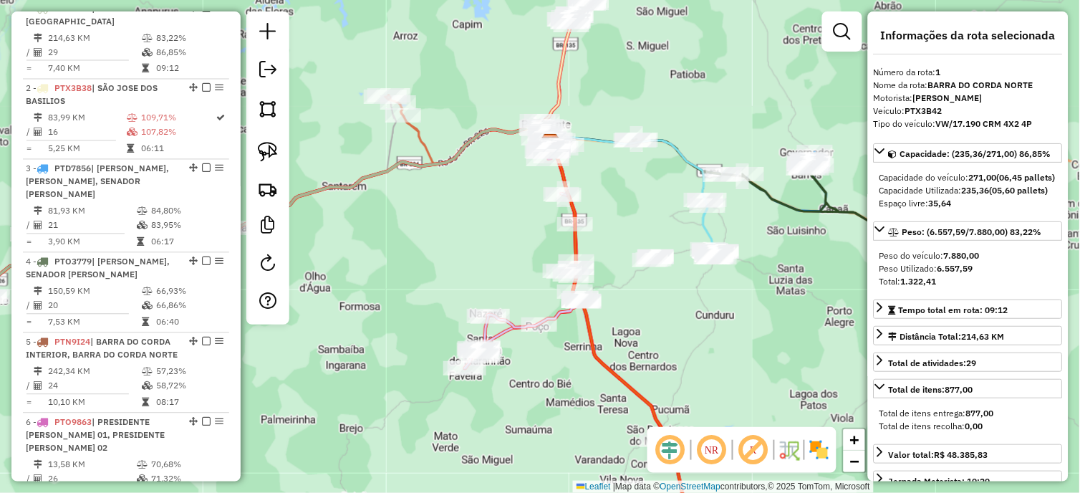
click at [423, 132] on icon at bounding box center [467, 129] width 165 height 69
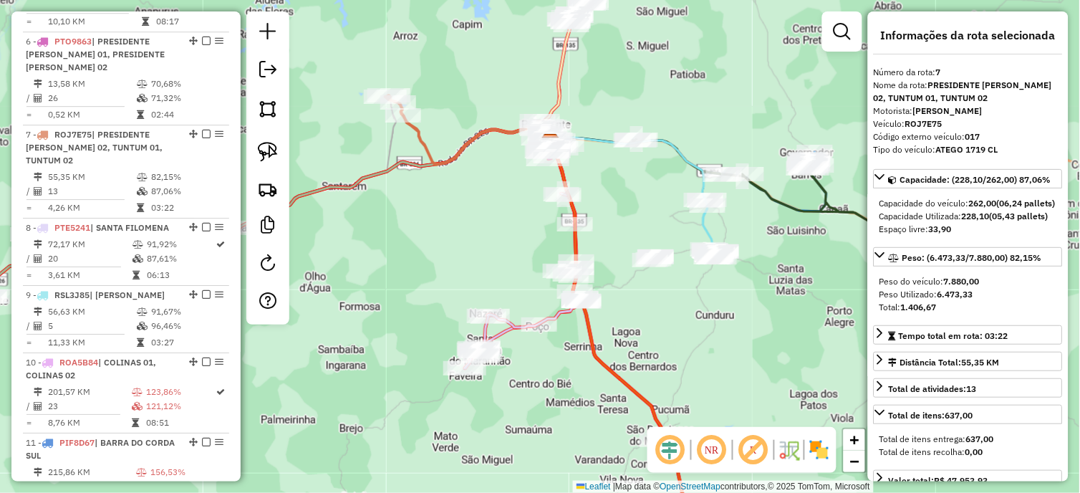
scroll to position [1061, 0]
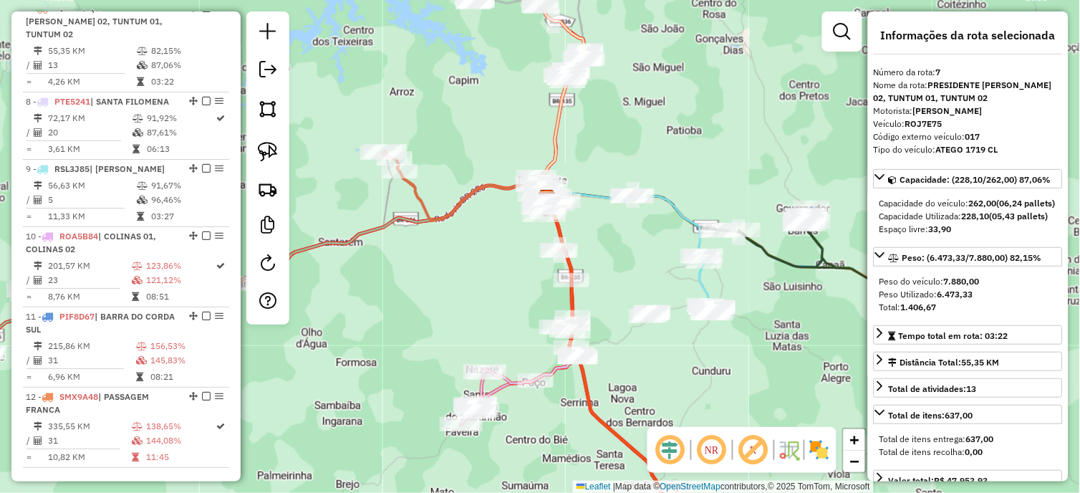
drag, startPoint x: 588, startPoint y: 132, endPoint x: 572, endPoint y: 213, distance: 83.3
click at [572, 213] on div "Janela de atendimento Grade de atendimento Capacidade Transportadoras Veículos …" at bounding box center [540, 246] width 1080 height 493
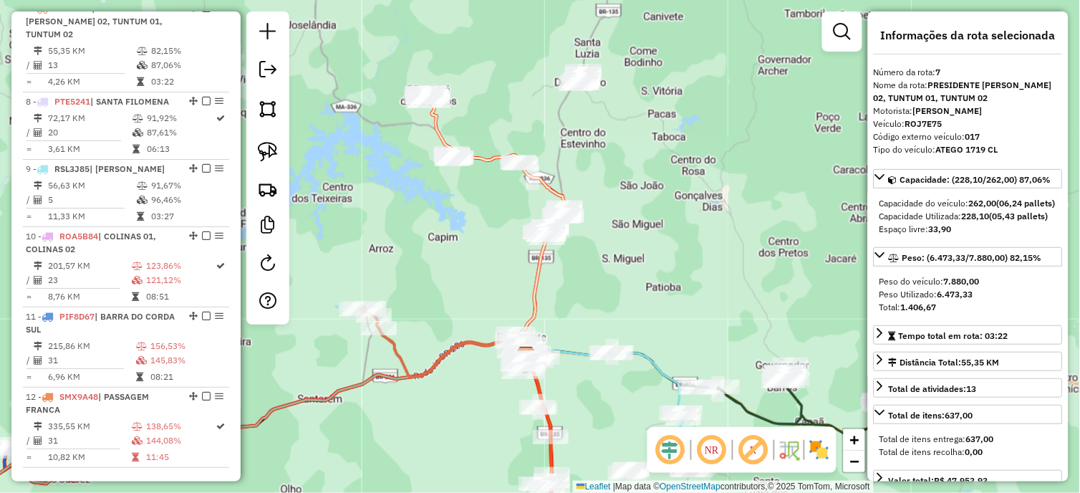
drag, startPoint x: 591, startPoint y: 216, endPoint x: 586, endPoint y: 226, distance: 10.6
click at [587, 226] on div "Janela de atendimento Grade de atendimento Capacidade Transportadoras Veículos …" at bounding box center [540, 246] width 1080 height 493
click at [468, 347] on icon at bounding box center [442, 342] width 165 height 69
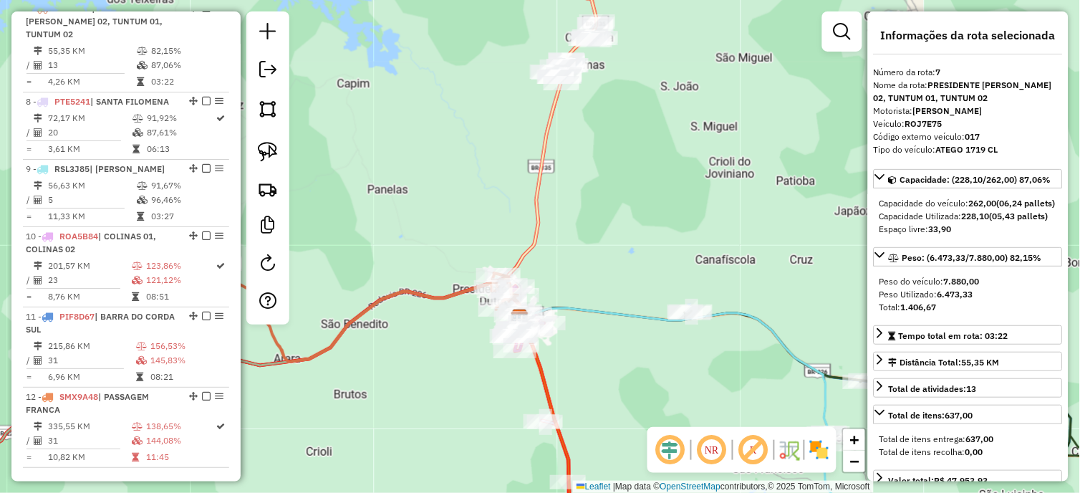
drag, startPoint x: 566, startPoint y: 262, endPoint x: 555, endPoint y: 298, distance: 37.4
click at [555, 298] on div "Janela de atendimento Grade de atendimento Capacidade Transportadoras Veículos …" at bounding box center [540, 246] width 1080 height 493
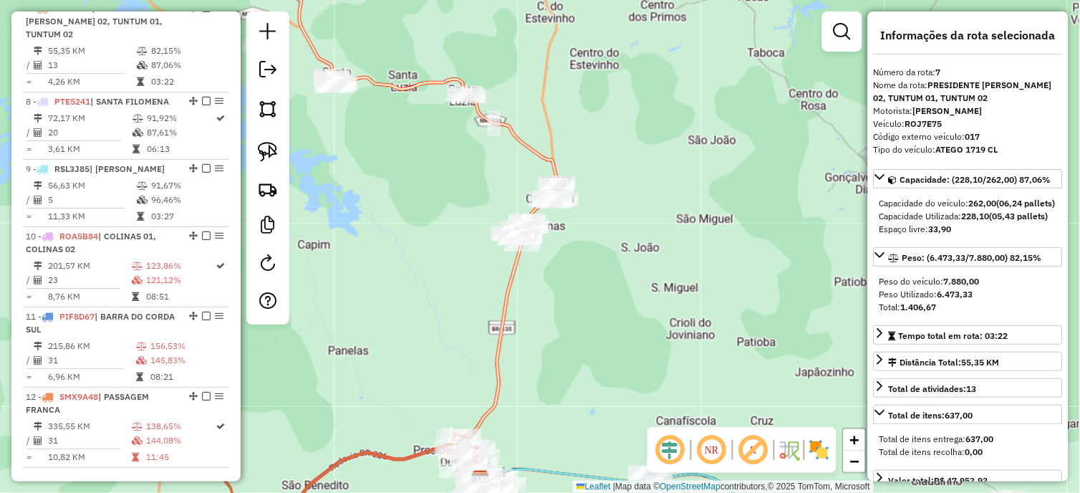
drag, startPoint x: 440, startPoint y: 211, endPoint x: 476, endPoint y: 255, distance: 57.0
click at [476, 255] on div "Janela de atendimento Grade de atendimento Capacidade Transportadoras Veículos …" at bounding box center [540, 246] width 1080 height 493
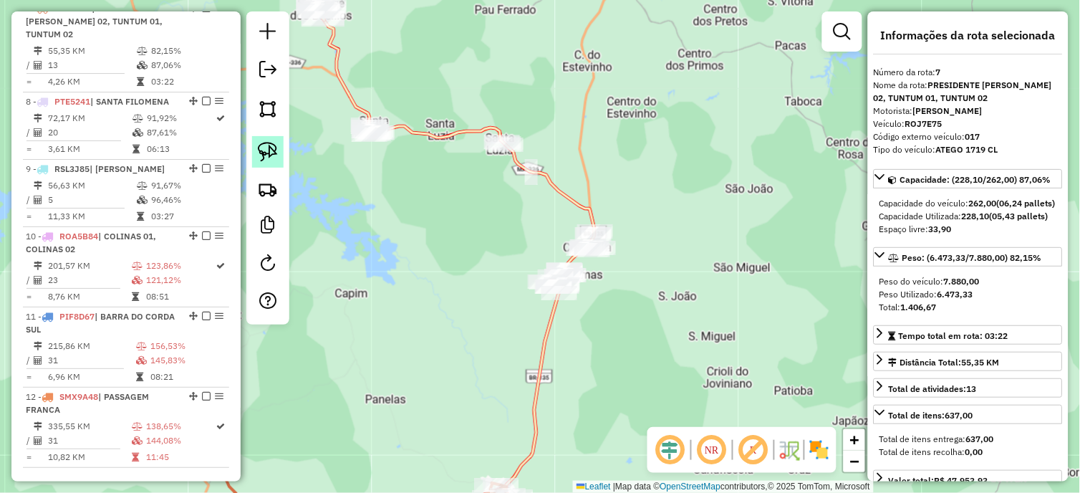
click at [266, 151] on img at bounding box center [268, 152] width 20 height 20
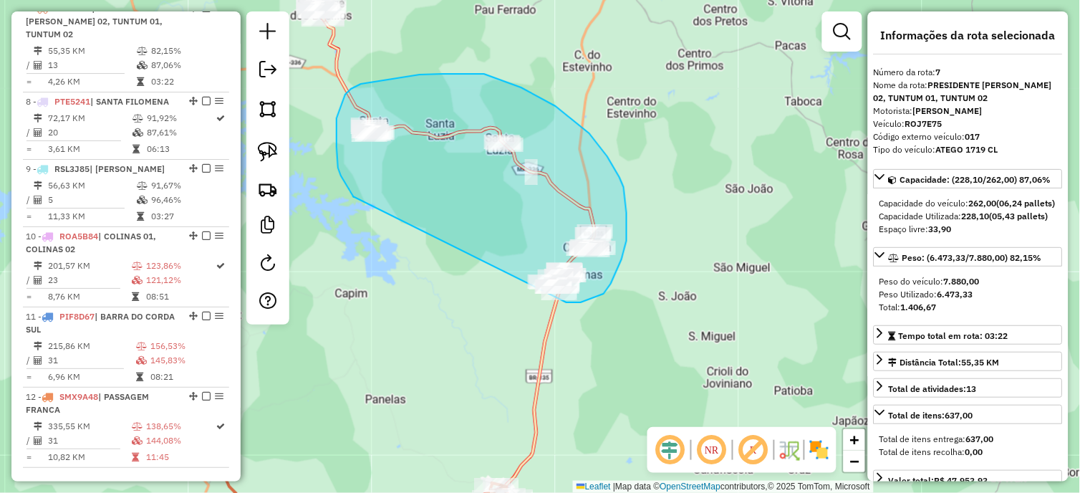
drag, startPoint x: 354, startPoint y: 197, endPoint x: 533, endPoint y: 307, distance: 209.9
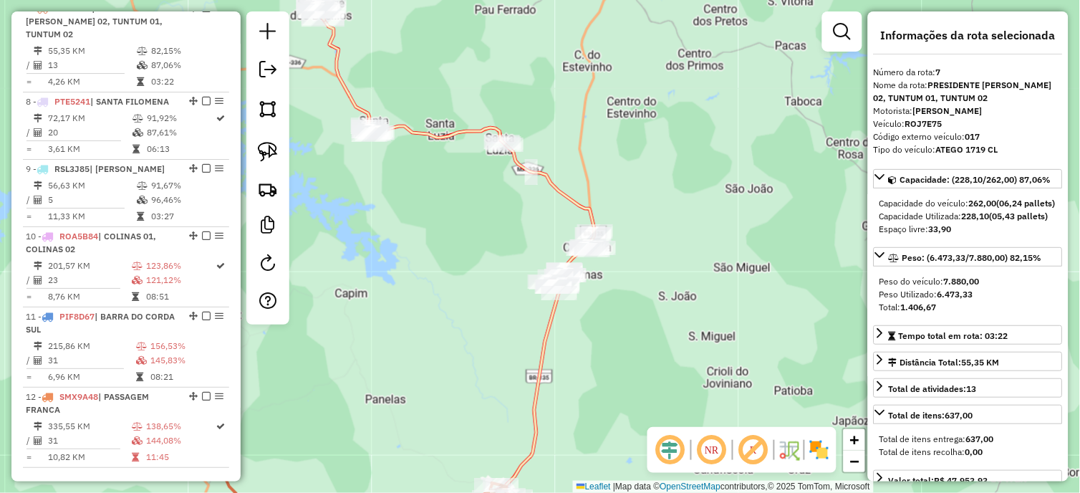
click at [344, 64] on icon at bounding box center [458, 273] width 271 height 509
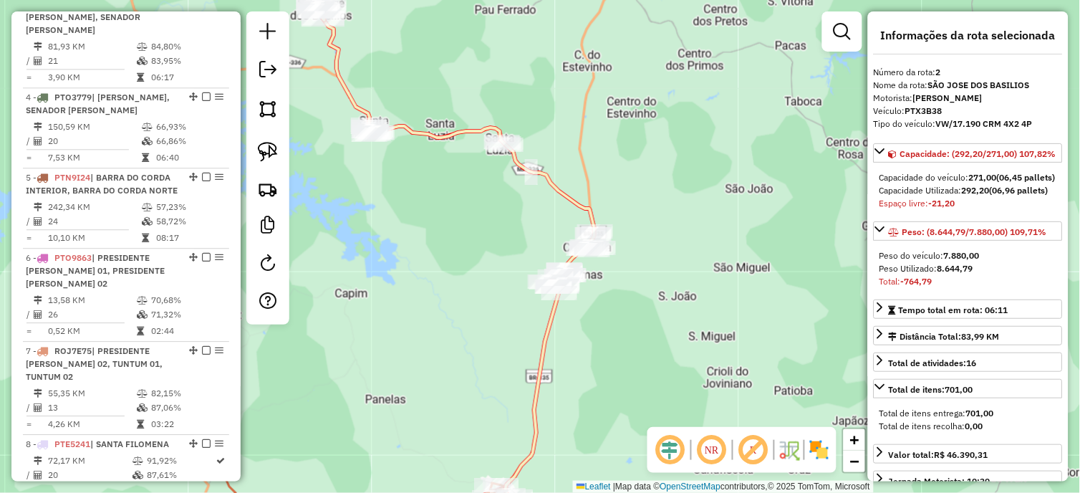
scroll to position [634, 0]
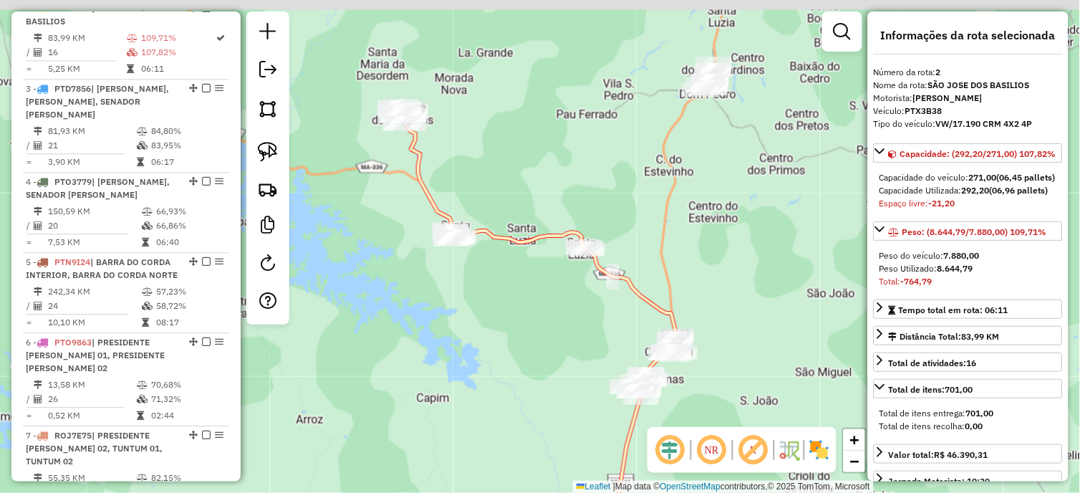
drag, startPoint x: 356, startPoint y: 119, endPoint x: 405, endPoint y: 196, distance: 91.2
click at [405, 196] on div "Janela de atendimento Grade de atendimento Capacidade Transportadoras Veículos …" at bounding box center [540, 246] width 1080 height 493
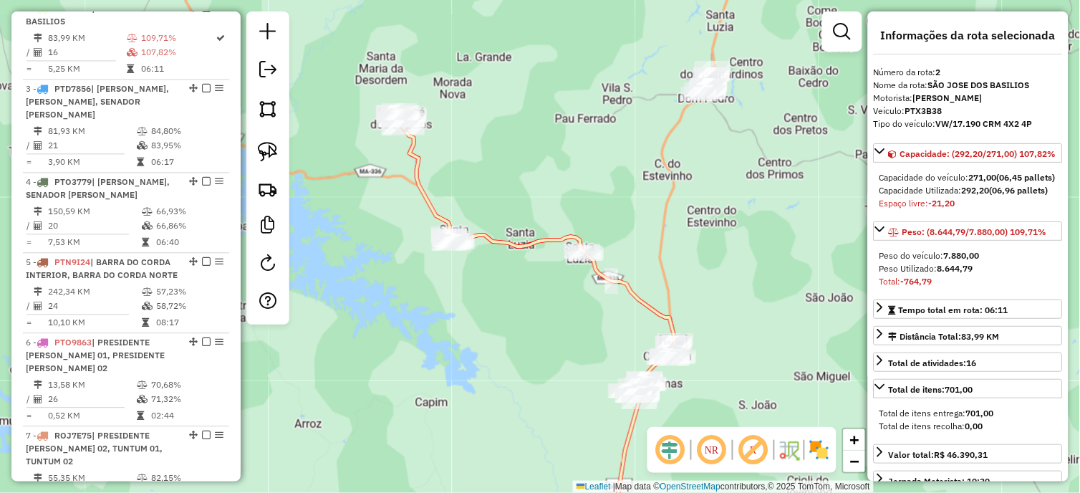
drag, startPoint x: 629, startPoint y: 153, endPoint x: 507, endPoint y: 238, distance: 148.2
click at [507, 238] on div "Janela de atendimento Grade de atendimento Capacidade Transportadoras Veículos …" at bounding box center [540, 246] width 1080 height 493
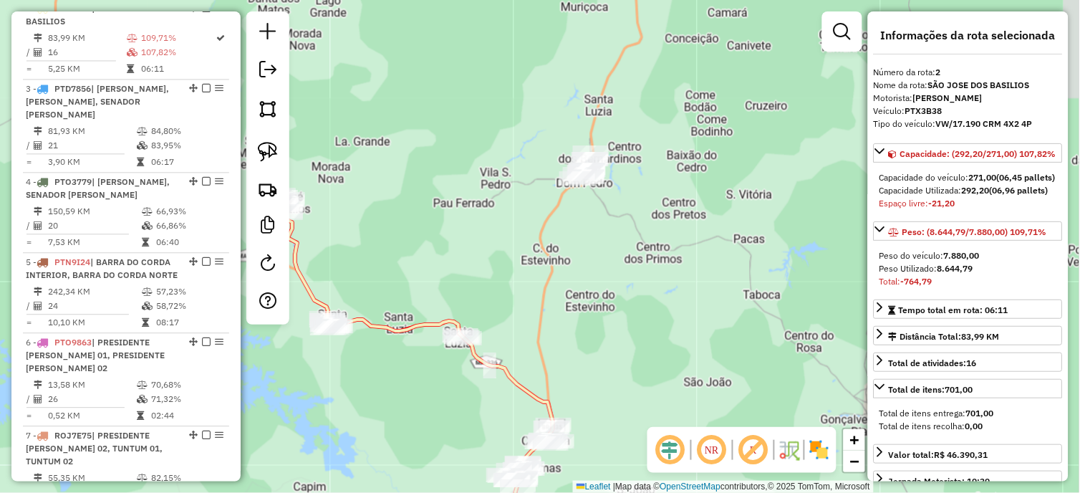
drag, startPoint x: 283, startPoint y: 148, endPoint x: 408, endPoint y: 179, distance: 129.2
click at [281, 148] on link at bounding box center [268, 152] width 32 height 32
drag, startPoint x: 571, startPoint y: 213, endPoint x: 624, endPoint y: 188, distance: 58.6
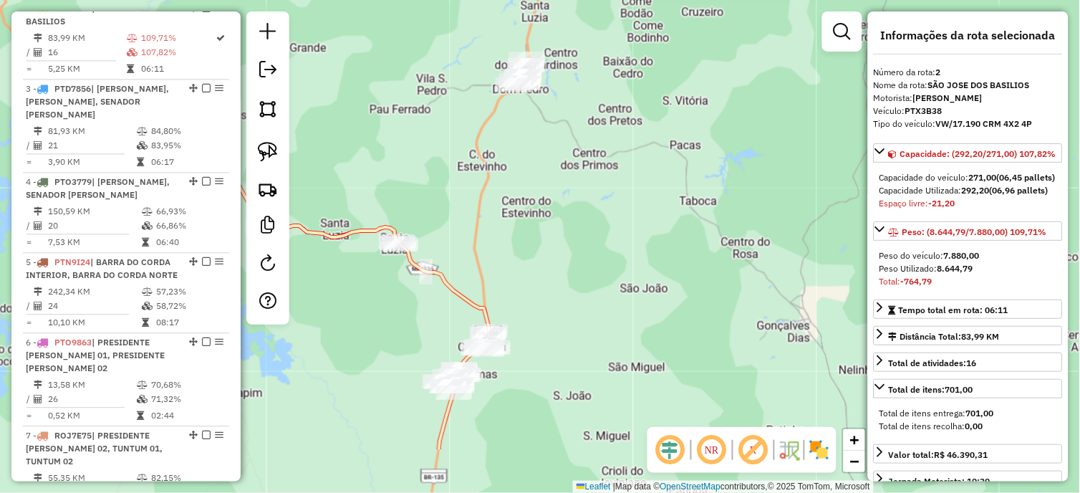
click at [549, 190] on div "Janela de atendimento Grade de atendimento Capacidade Transportadoras Veículos …" at bounding box center [540, 246] width 1080 height 493
click at [274, 153] on img at bounding box center [268, 152] width 20 height 20
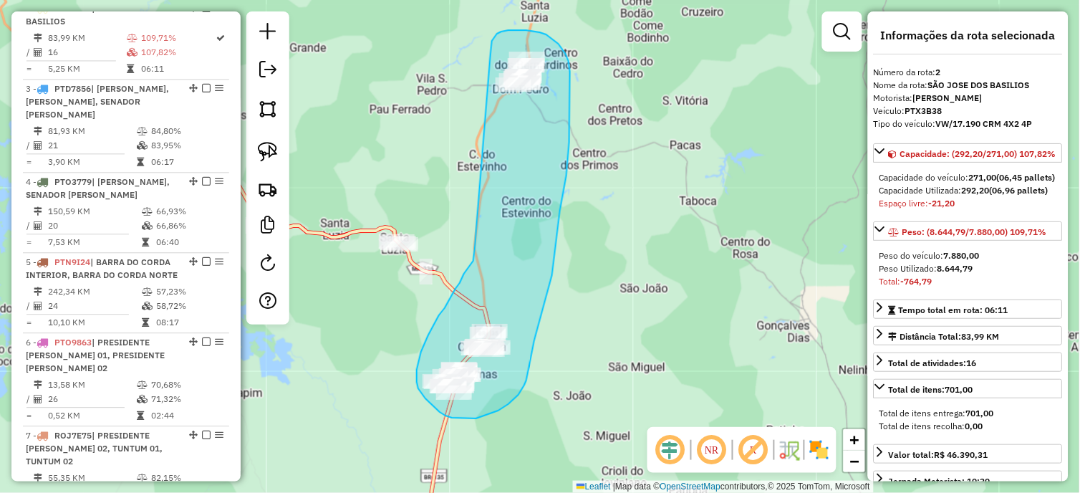
drag, startPoint x: 475, startPoint y: 253, endPoint x: 491, endPoint y: 60, distance: 193.3
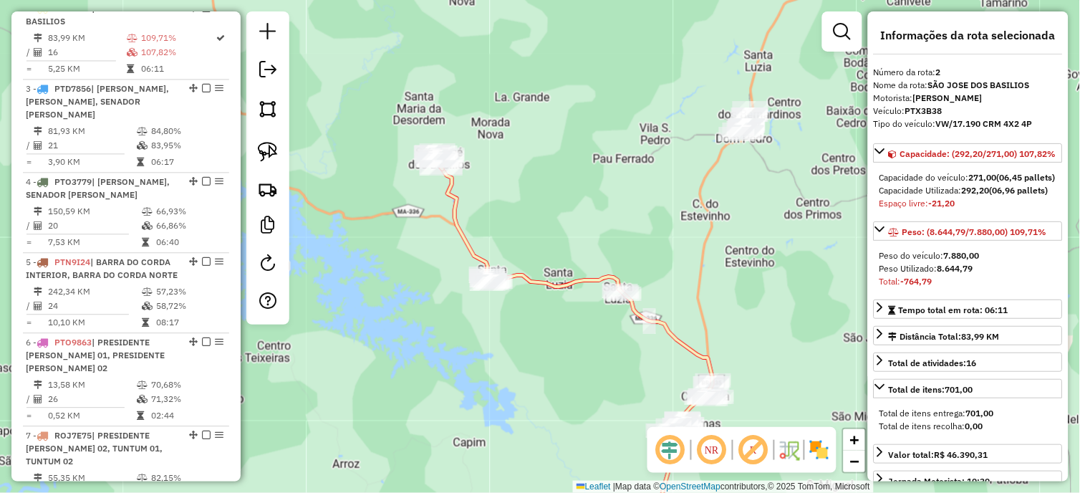
drag, startPoint x: 446, startPoint y: 196, endPoint x: 670, endPoint y: 245, distance: 228.9
click at [670, 245] on div "Janela de atendimento Grade de atendimento Capacidade Transportadoras Veículos …" at bounding box center [540, 246] width 1080 height 493
click at [280, 152] on link at bounding box center [268, 152] width 32 height 32
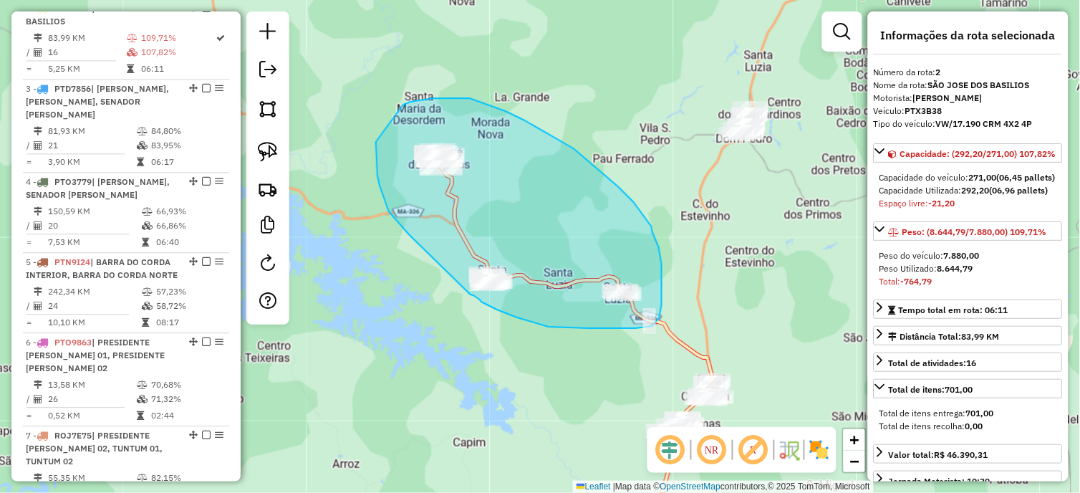
drag, startPoint x: 409, startPoint y: 234, endPoint x: 471, endPoint y: 294, distance: 86.1
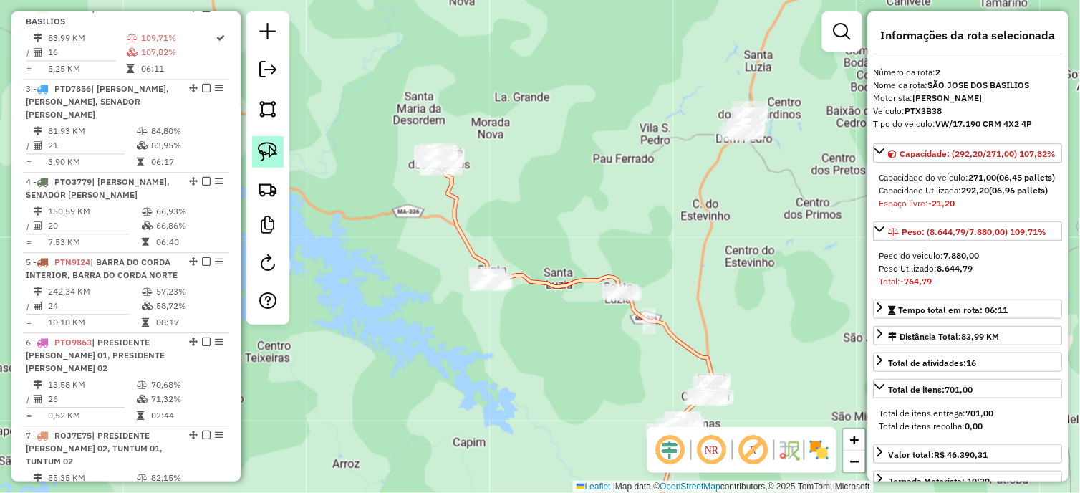
click at [264, 148] on img at bounding box center [268, 152] width 20 height 20
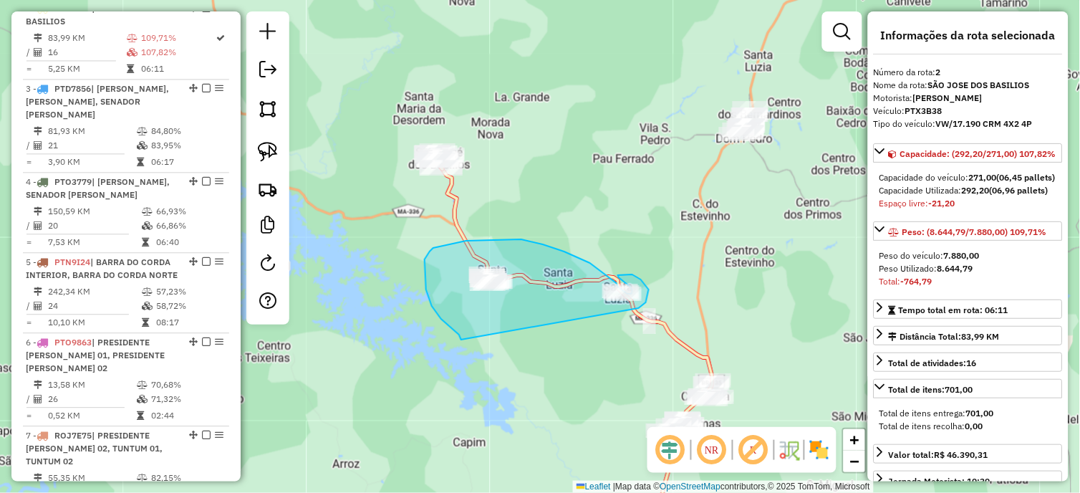
drag, startPoint x: 461, startPoint y: 340, endPoint x: 527, endPoint y: 289, distance: 83.2
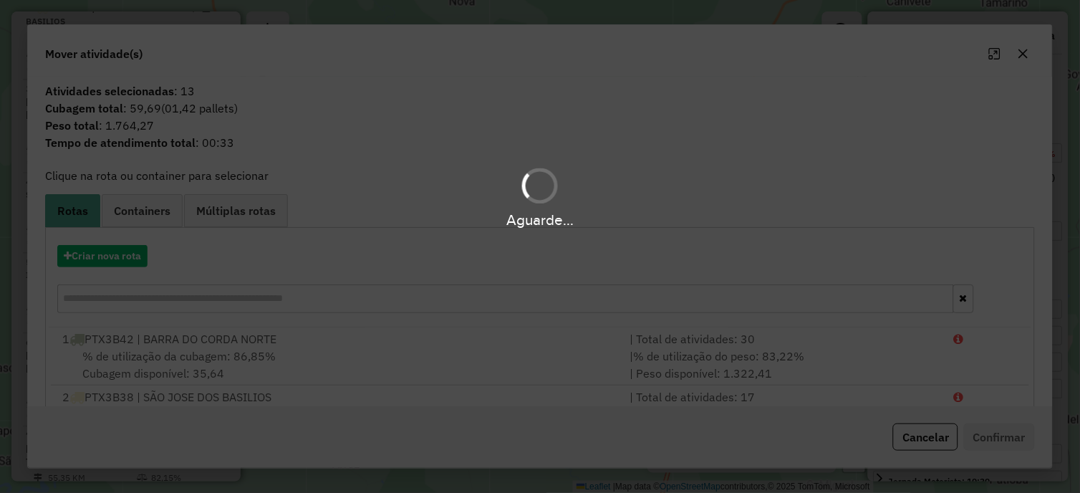
click at [122, 248] on div "Aguarde..." at bounding box center [540, 246] width 1080 height 493
click at [105, 254] on hb-app "Aguarde... Pop-up bloqueado! Seu navegador bloqueou automáticamente a abertura …" at bounding box center [540, 246] width 1080 height 493
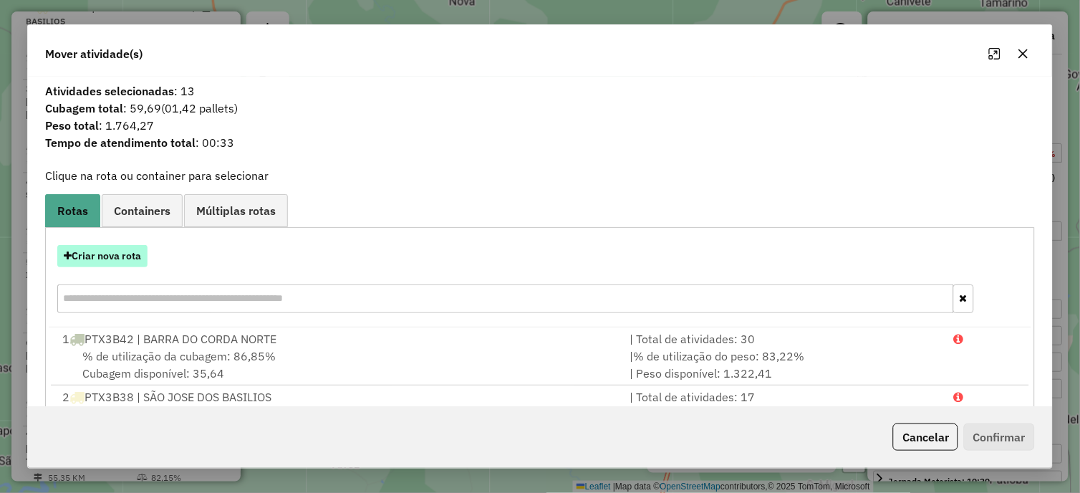
click at [104, 254] on button "Criar nova rota" at bounding box center [102, 256] width 90 height 22
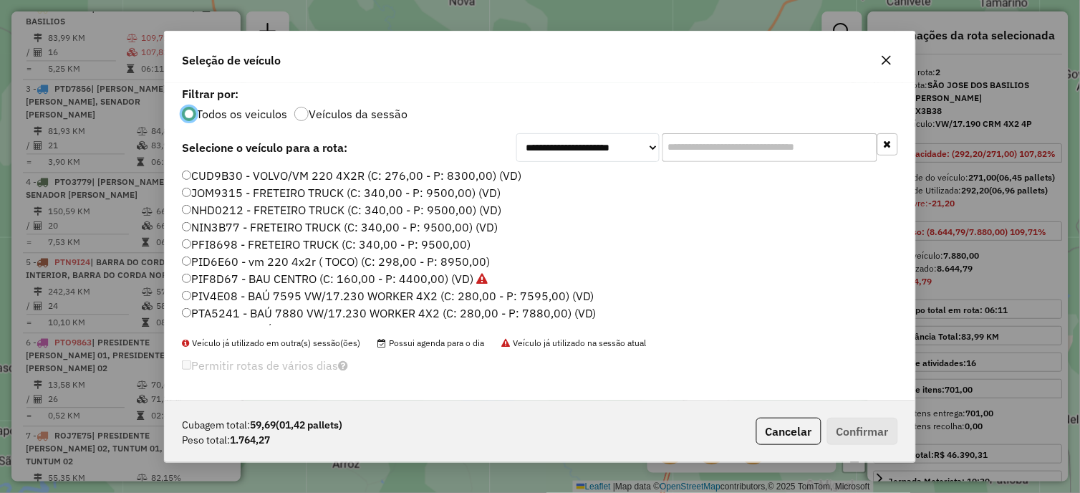
scroll to position [547, 0]
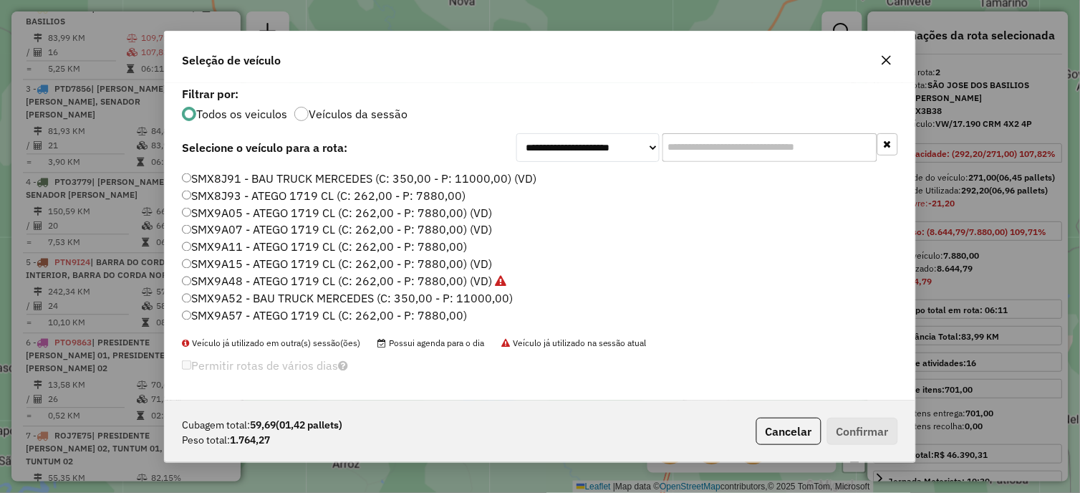
click at [454, 258] on label "SMX9A15 - ATEGO 1719 CL (C: 262,00 - P: 7880,00) (VD)" at bounding box center [337, 264] width 310 height 17
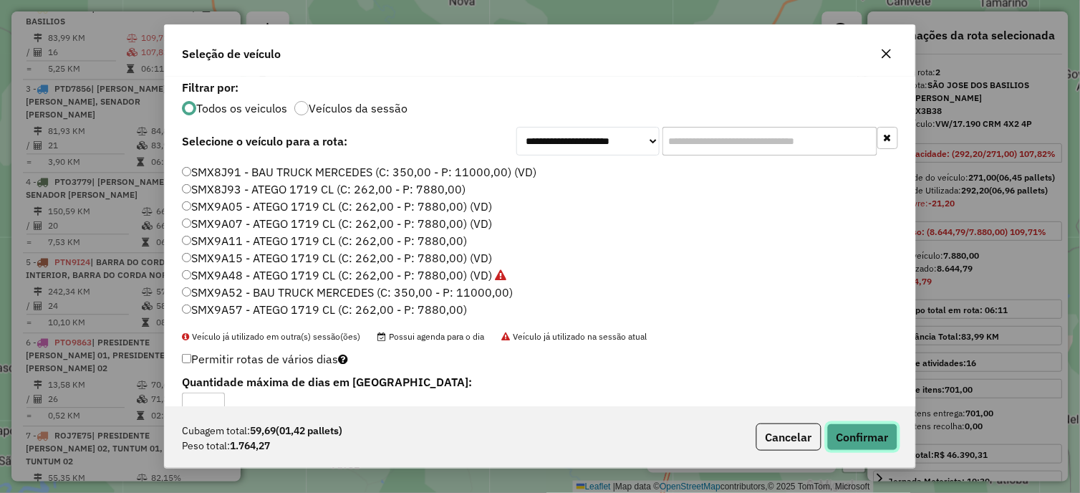
click at [846, 428] on button "Confirmar" at bounding box center [862, 436] width 71 height 27
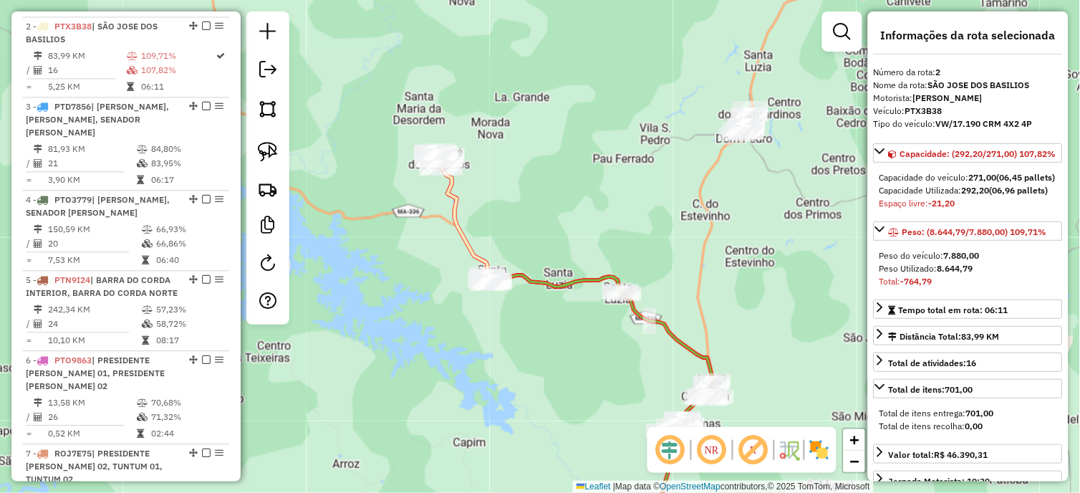
click at [477, 246] on icon at bounding box center [576, 355] width 271 height 375
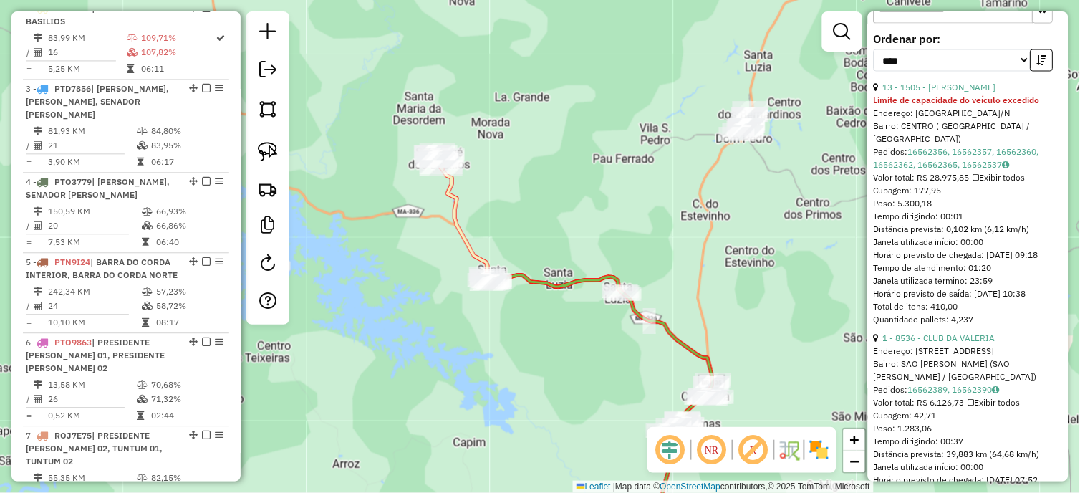
scroll to position [636, 0]
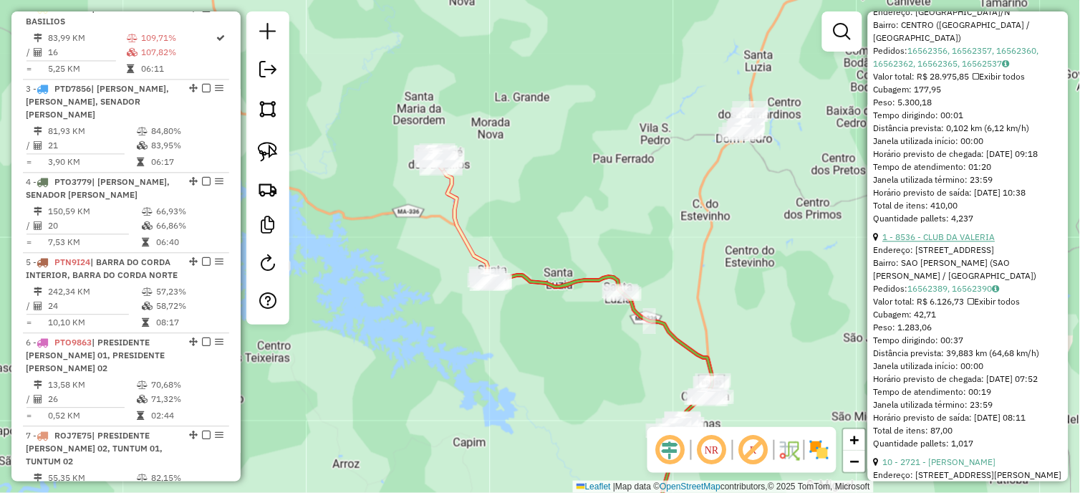
drag, startPoint x: 936, startPoint y: 271, endPoint x: 915, endPoint y: 271, distance: 21.5
click at [936, 242] on link "1 - 8536 - CLUB DA VALERIA" at bounding box center [939, 236] width 112 height 11
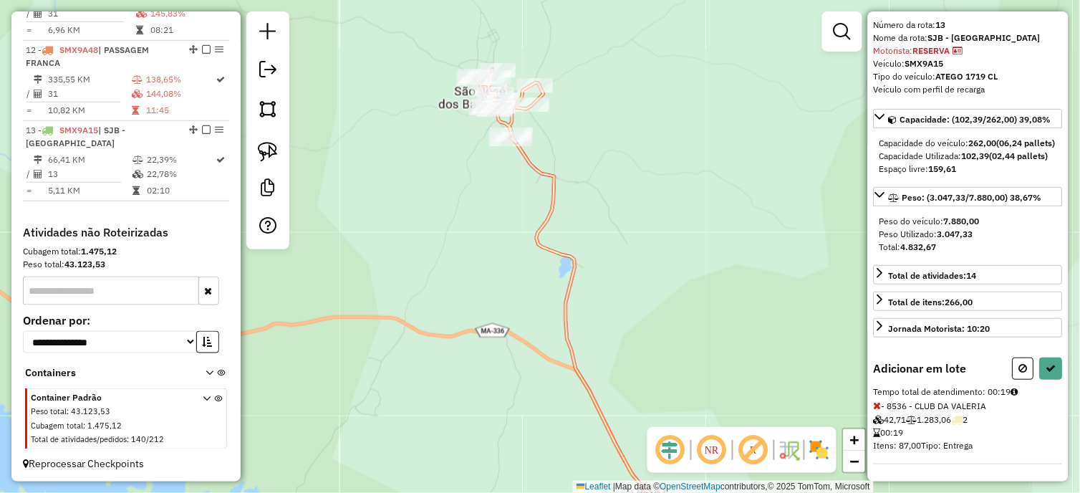
scroll to position [72, 0]
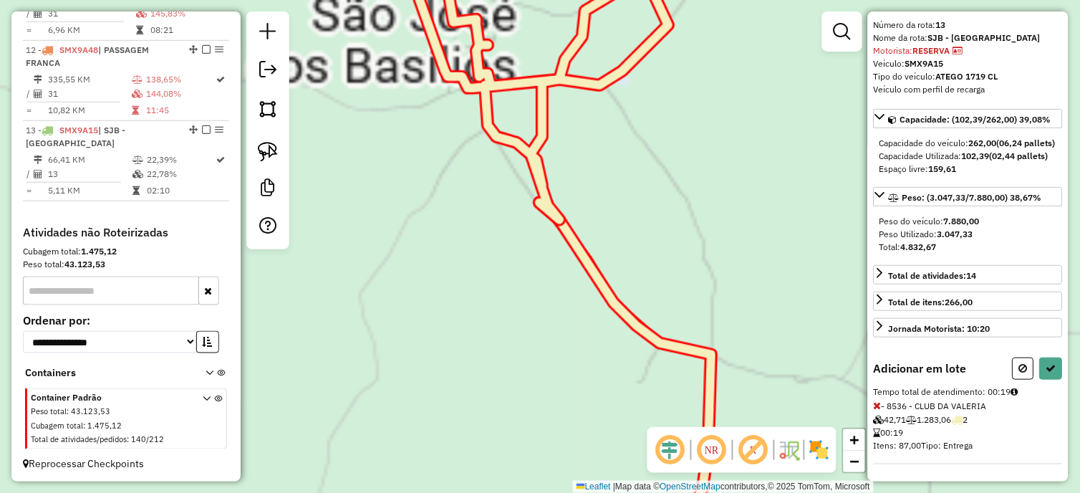
select select "*********"
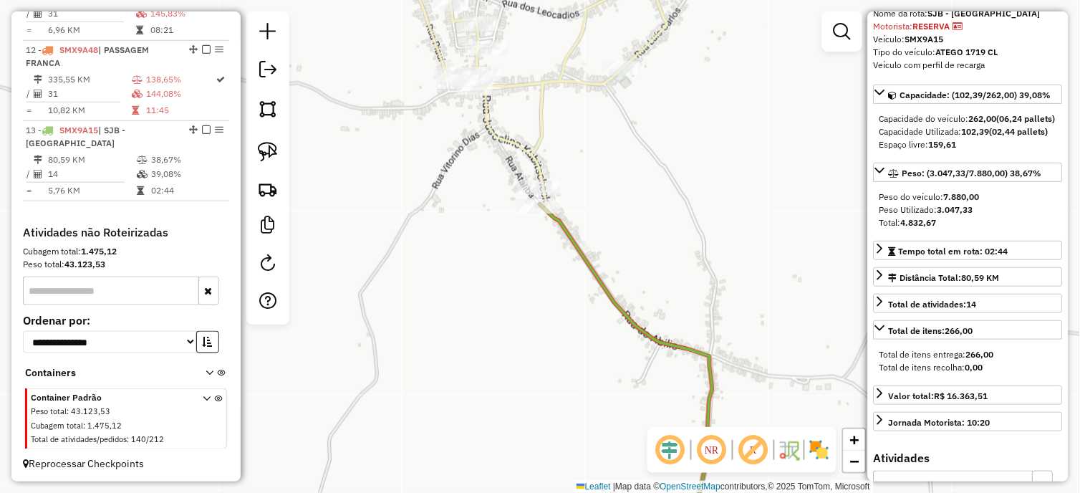
click at [537, 152] on icon at bounding box center [531, 69] width 273 height 236
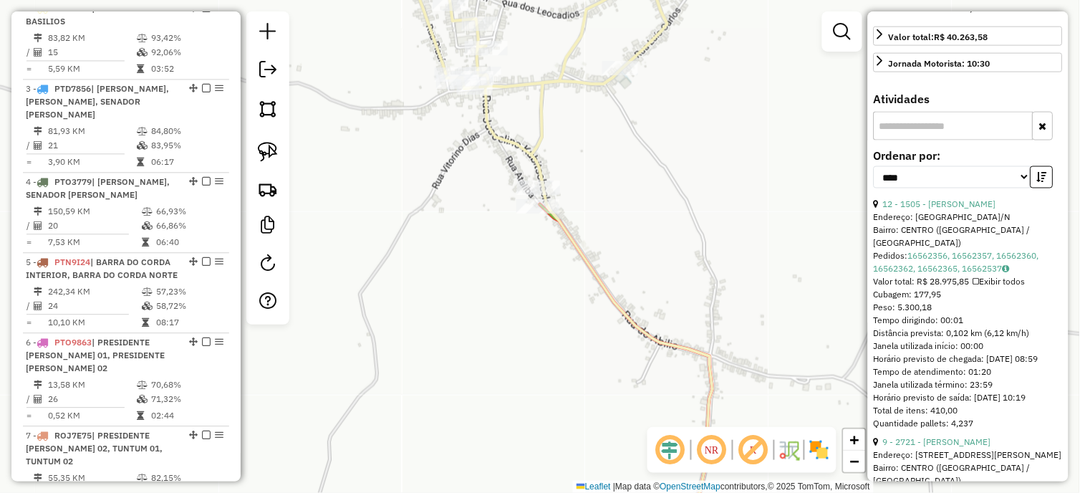
scroll to position [549, 0]
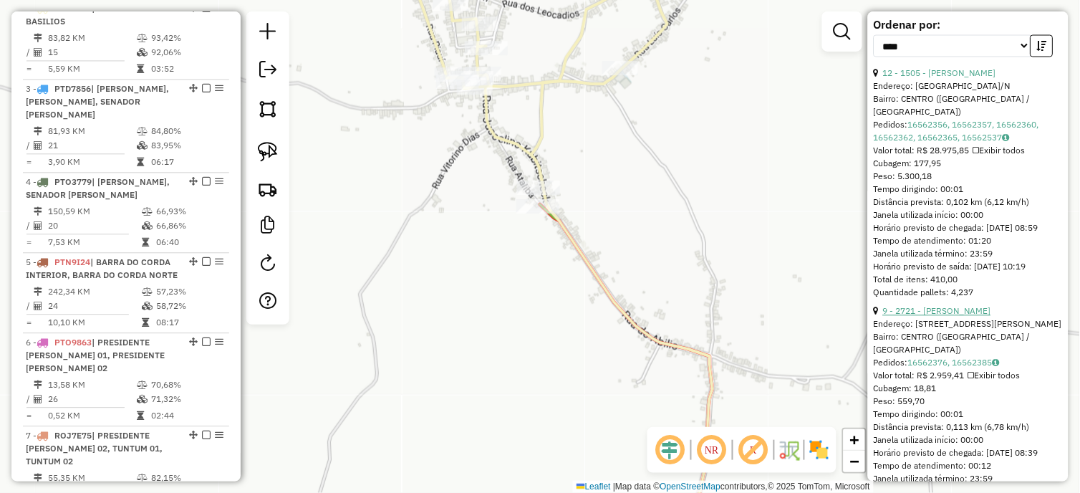
click at [963, 317] on link "9 - 2721 - MANOEL MONTEIRO ALVE" at bounding box center [937, 311] width 108 height 11
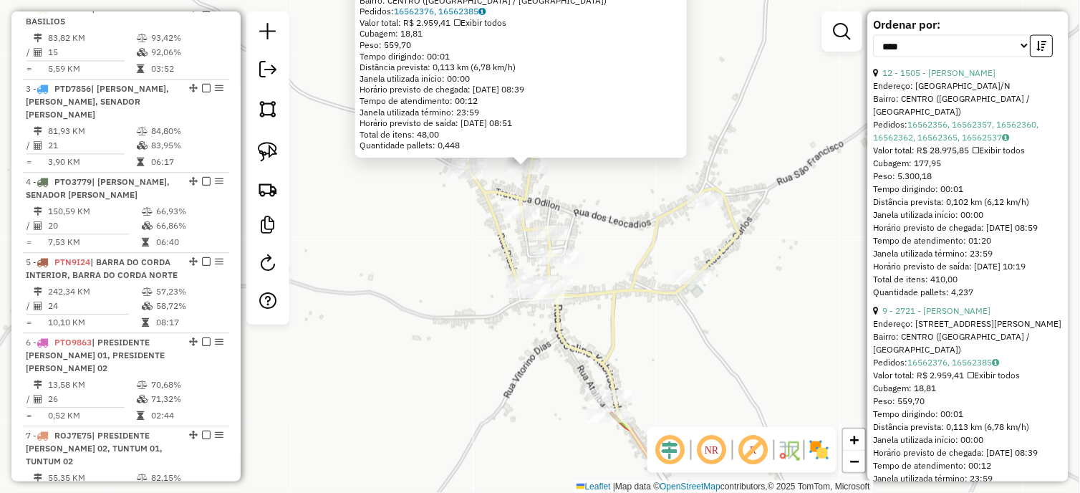
drag, startPoint x: 617, startPoint y: 340, endPoint x: 602, endPoint y: 234, distance: 107.0
click at [602, 234] on div "2721 - MANOEL MONTEIRO ALVE Endereço: R RUA OFILENO GOMES 154 154 Bairro: CENTR…" at bounding box center [540, 246] width 1080 height 493
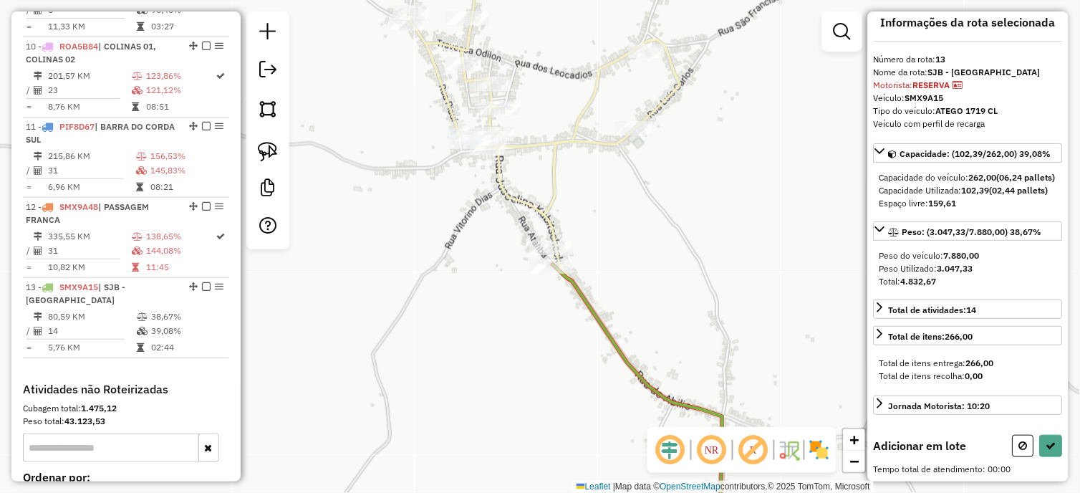
scroll to position [1425, 0]
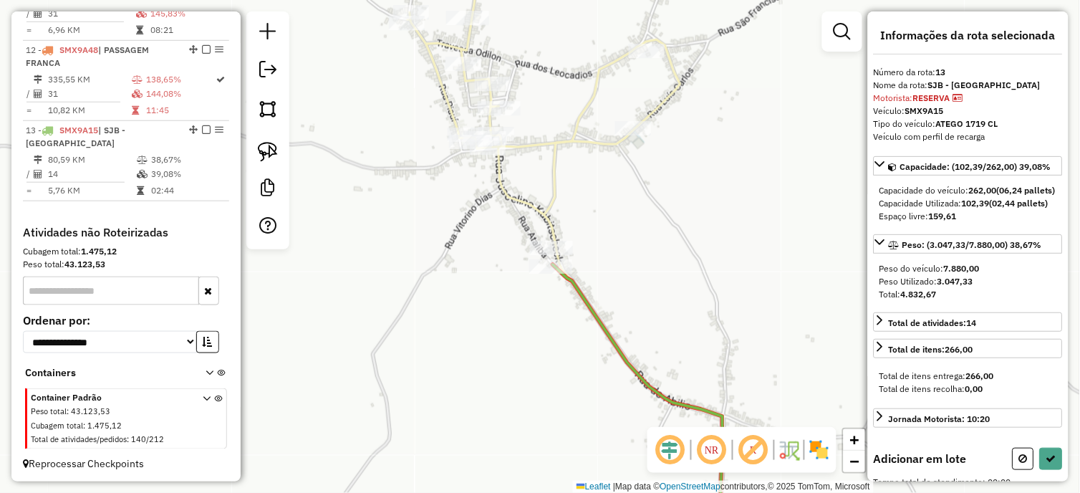
drag, startPoint x: 612, startPoint y: 264, endPoint x: 642, endPoint y: 340, distance: 81.7
click at [642, 351] on div "Janela de atendimento Grade de atendimento Capacidade Transportadoras Veículos …" at bounding box center [540, 246] width 1080 height 493
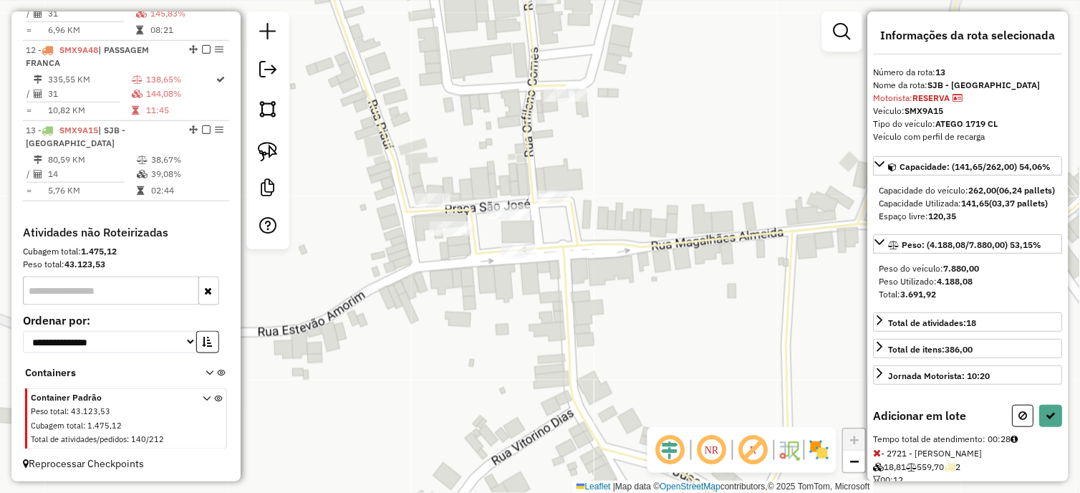
click at [477, 194] on div "Rota 2 - Placa PTX3B38 8865 - TOCAS DOS TANDEKETS Janela de atendimento Grade d…" at bounding box center [540, 246] width 1080 height 493
click at [547, 211] on div "Rota 2 - Placa PTX3B38 8857 - DIST F OLIVEIRA Janela de atendimento Grade de at…" at bounding box center [540, 246] width 1080 height 493
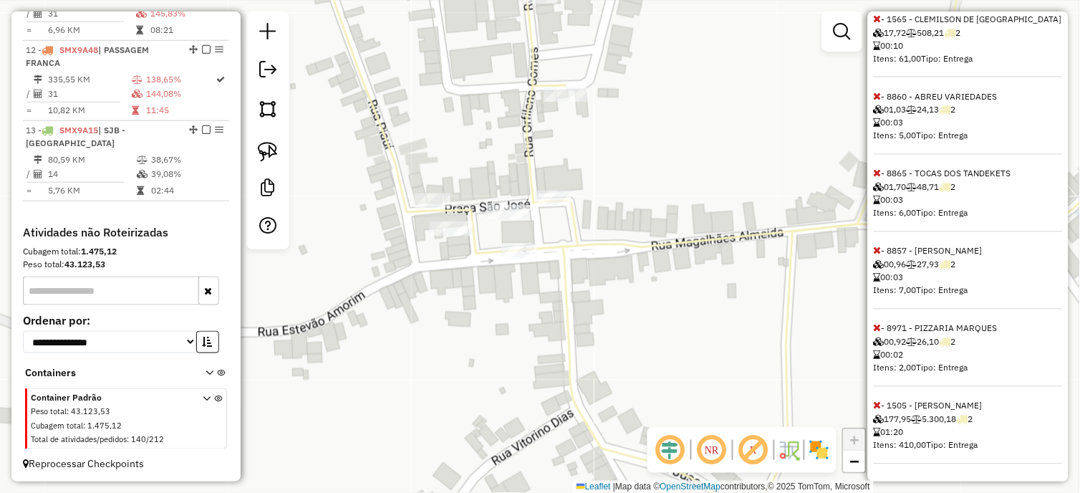
click at [877, 404] on icon at bounding box center [878, 405] width 8 height 10
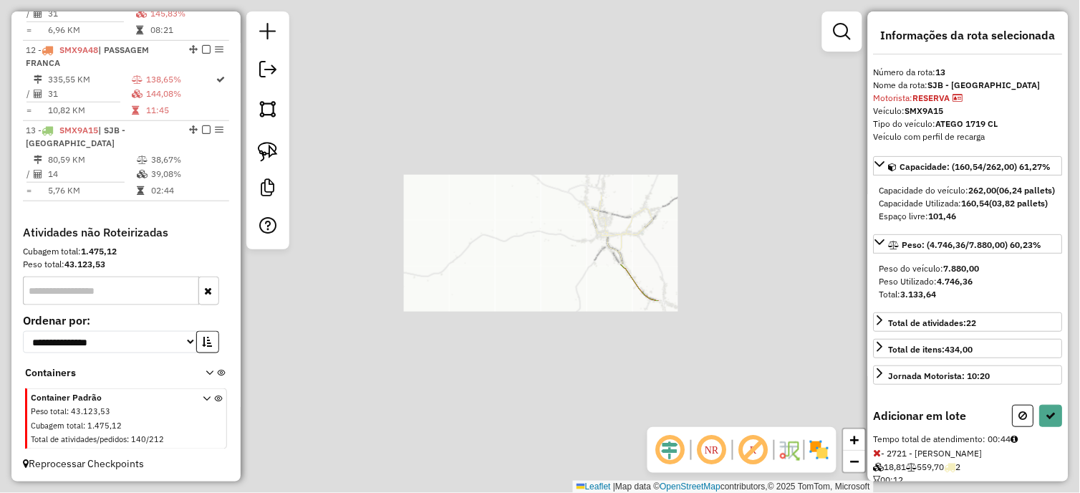
select select "*********"
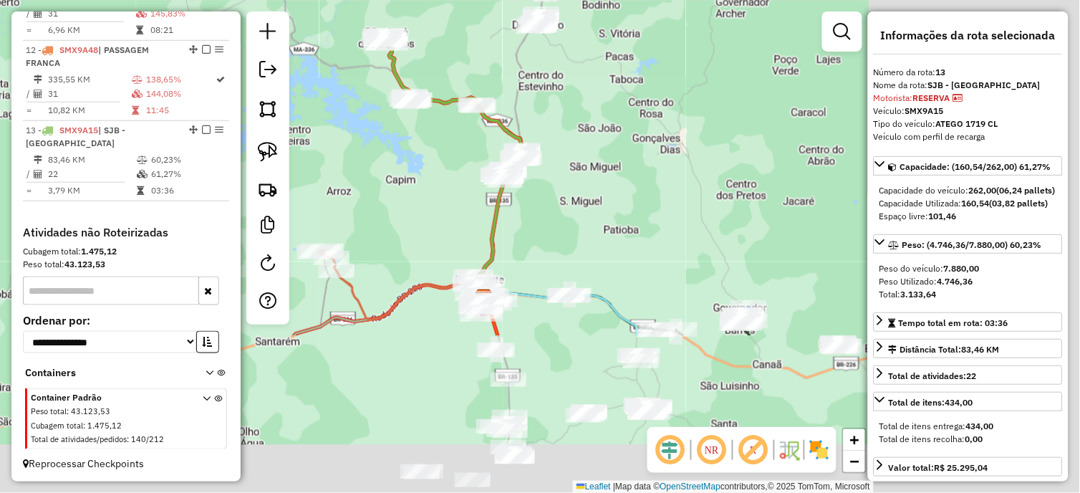
drag, startPoint x: 645, startPoint y: 381, endPoint x: 390, endPoint y: 104, distance: 376.2
click at [390, 104] on div "Janela de atendimento Grade de atendimento Capacidade Transportadoras Veículos …" at bounding box center [540, 246] width 1080 height 493
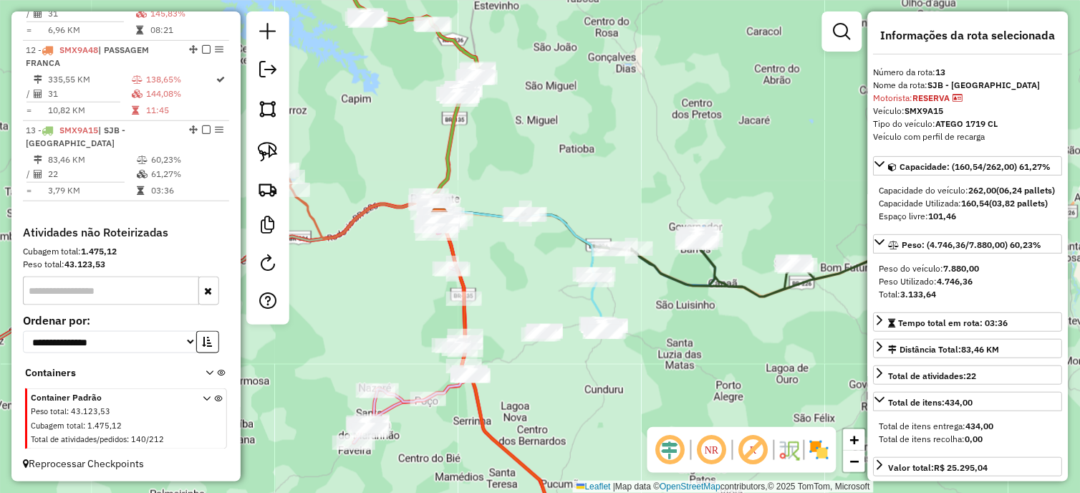
drag, startPoint x: 581, startPoint y: 396, endPoint x: 374, endPoint y: 37, distance: 414.3
click at [374, 34] on div "Janela de atendimento Grade de atendimento Capacidade Transportadoras Veículos …" at bounding box center [540, 246] width 1080 height 493
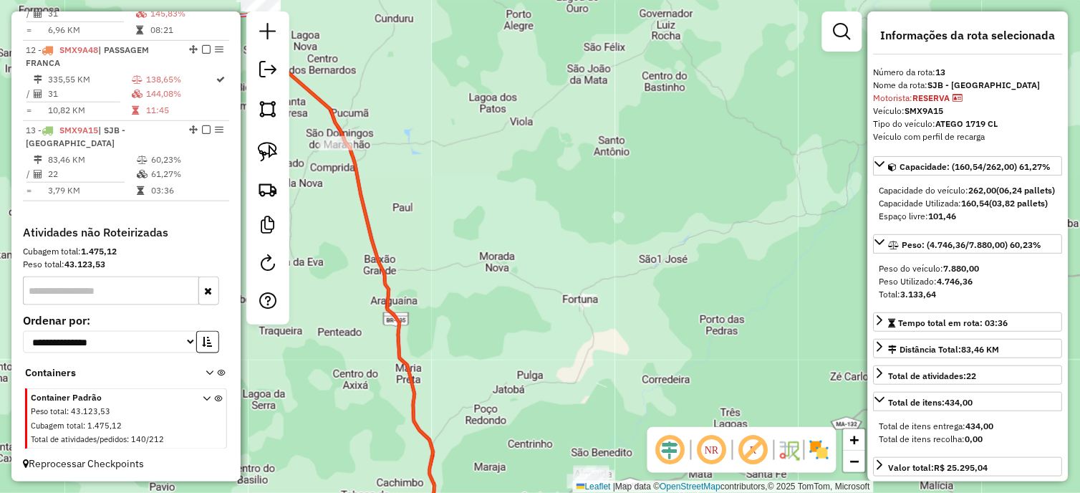
drag, startPoint x: 513, startPoint y: 282, endPoint x: 418, endPoint y: 13, distance: 285.4
click at [411, 0] on html "Aguarde... Pop-up bloqueado! Seu navegador bloqueou automáticamente a abertura …" at bounding box center [540, 246] width 1080 height 493
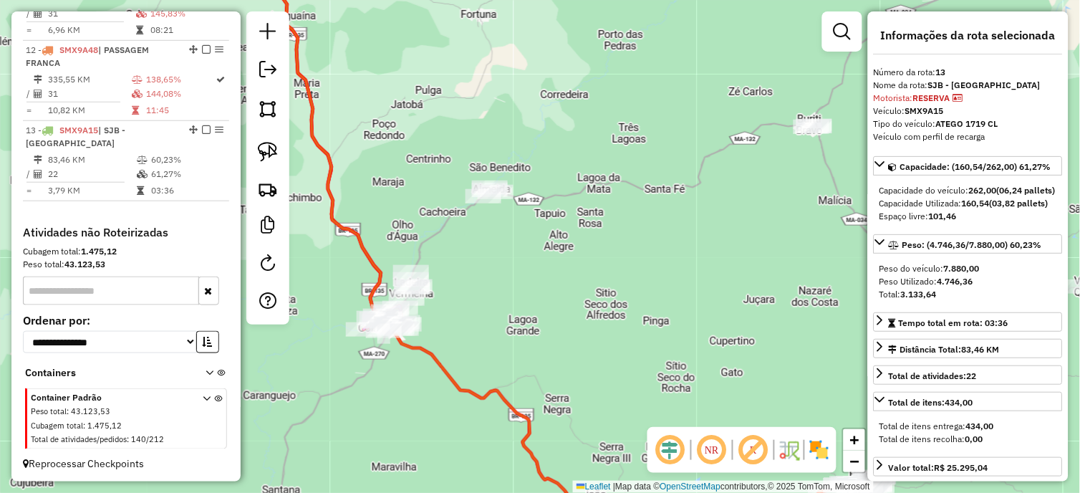
drag, startPoint x: 548, startPoint y: 294, endPoint x: 416, endPoint y: 79, distance: 252.7
click at [416, 76] on div "Rota 6 - Placa PTO9863 3860 - AMAURI DA SILVA NASC Janela de atendimento Grade …" at bounding box center [540, 246] width 1080 height 493
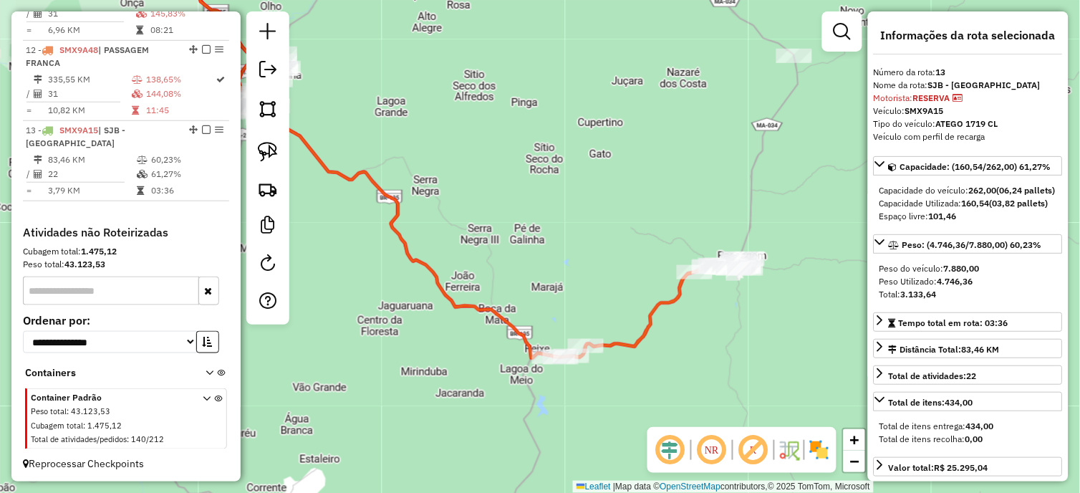
click at [666, 292] on div "Rota 6 - Placa PTO9863 3860 - AMAURI DA SILVA NASC Janela de atendimento Grade …" at bounding box center [540, 246] width 1080 height 493
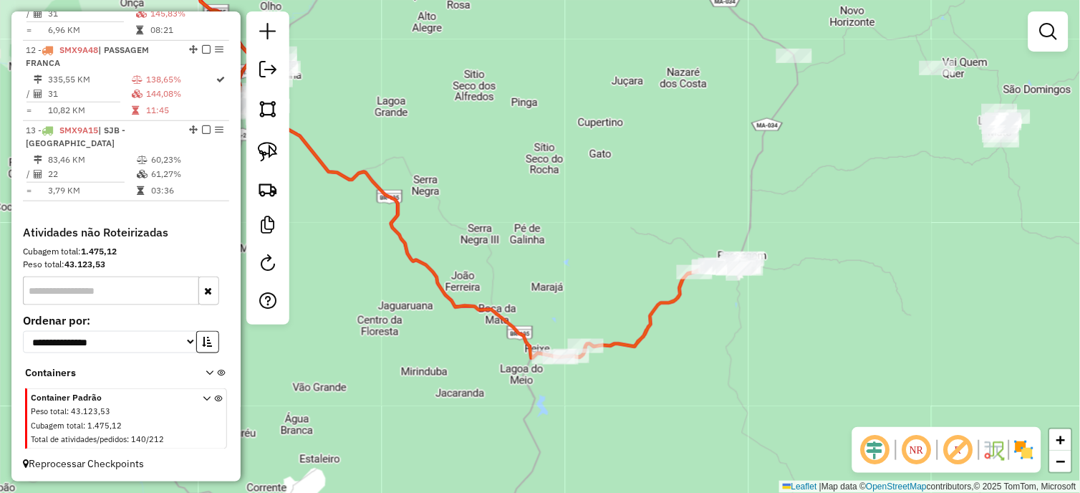
click at [675, 307] on icon at bounding box center [651, 308] width 195 height 99
select select "*********"
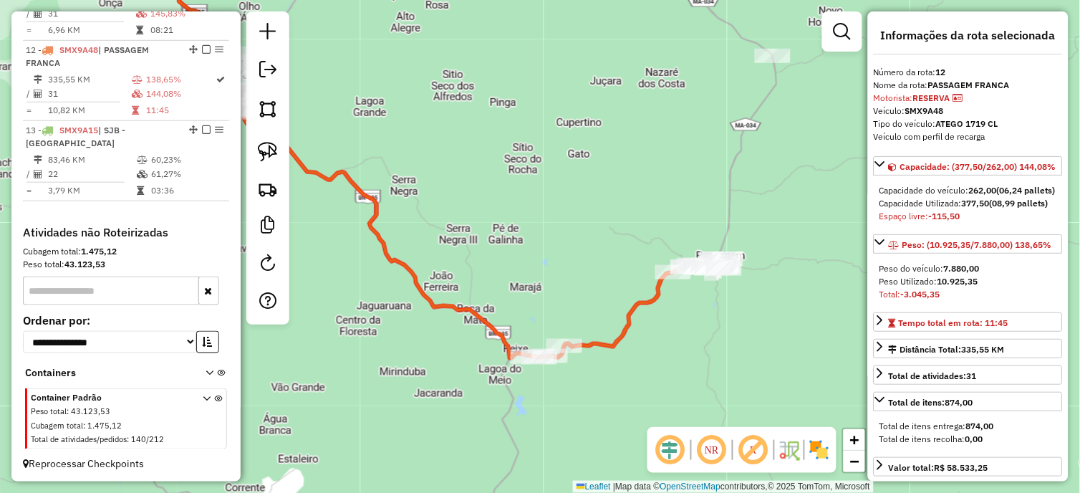
drag, startPoint x: 699, startPoint y: 311, endPoint x: 578, endPoint y: 284, distance: 124.1
click at [562, 295] on div "Janela de atendimento Grade de atendimento Capacidade Transportadoras Veículos …" at bounding box center [540, 246] width 1080 height 493
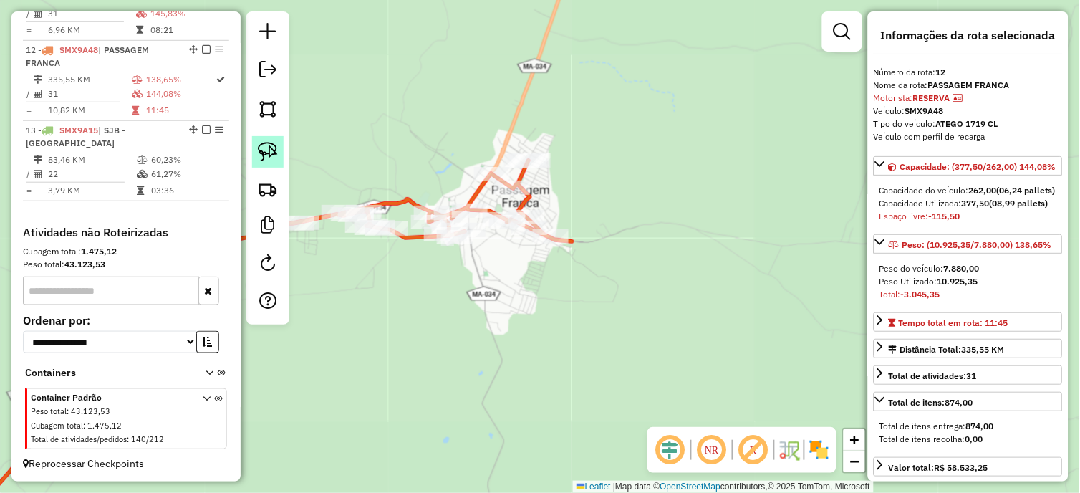
drag, startPoint x: 266, startPoint y: 156, endPoint x: 276, endPoint y: 158, distance: 10.1
click at [266, 155] on img at bounding box center [268, 152] width 20 height 20
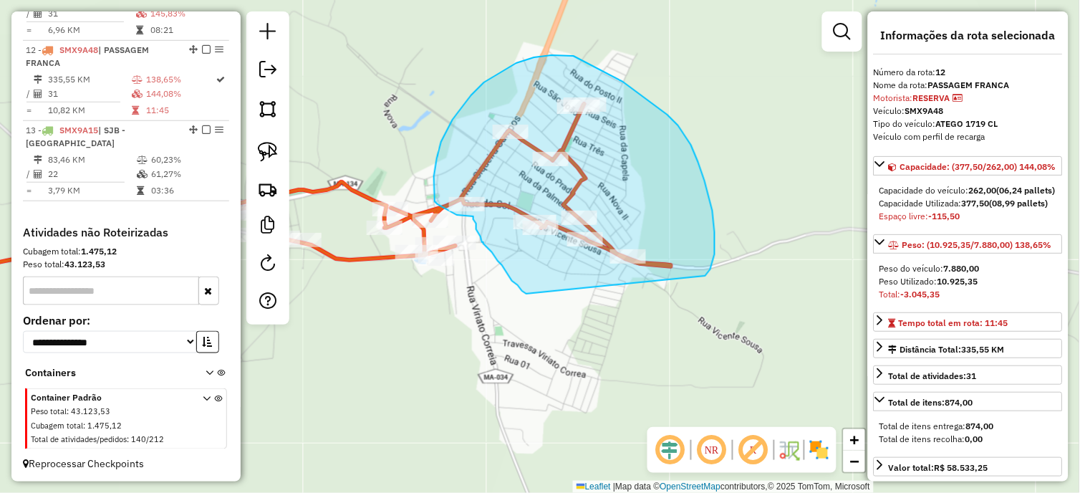
drag, startPoint x: 493, startPoint y: 249, endPoint x: 683, endPoint y: 294, distance: 196.0
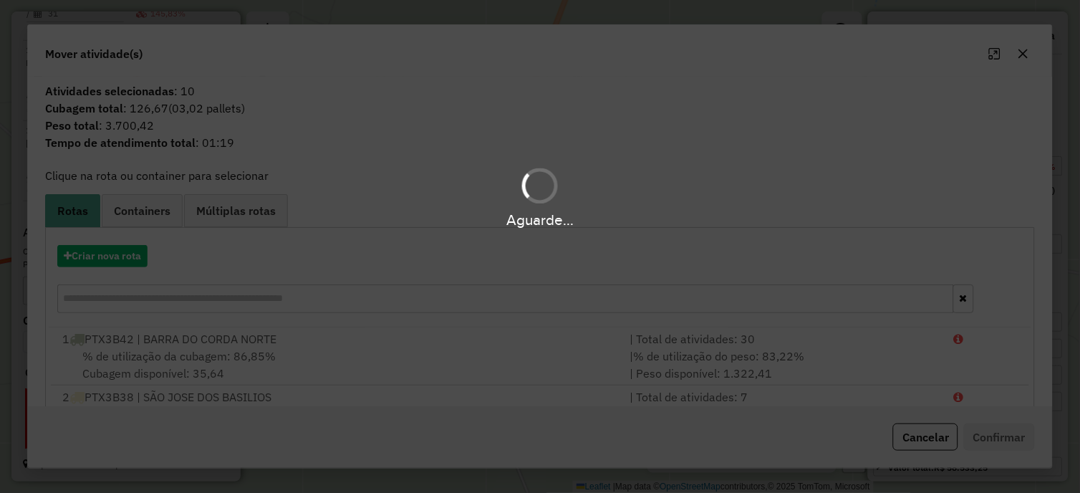
click at [105, 259] on div "Aguarde..." at bounding box center [540, 246] width 1080 height 493
click at [102, 256] on button "Criar nova rota" at bounding box center [102, 256] width 90 height 22
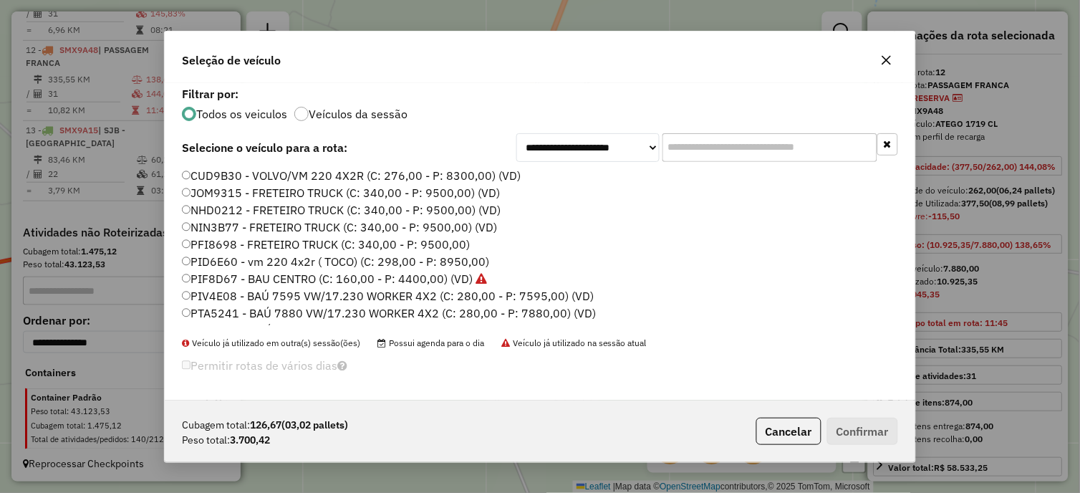
scroll to position [531, 0]
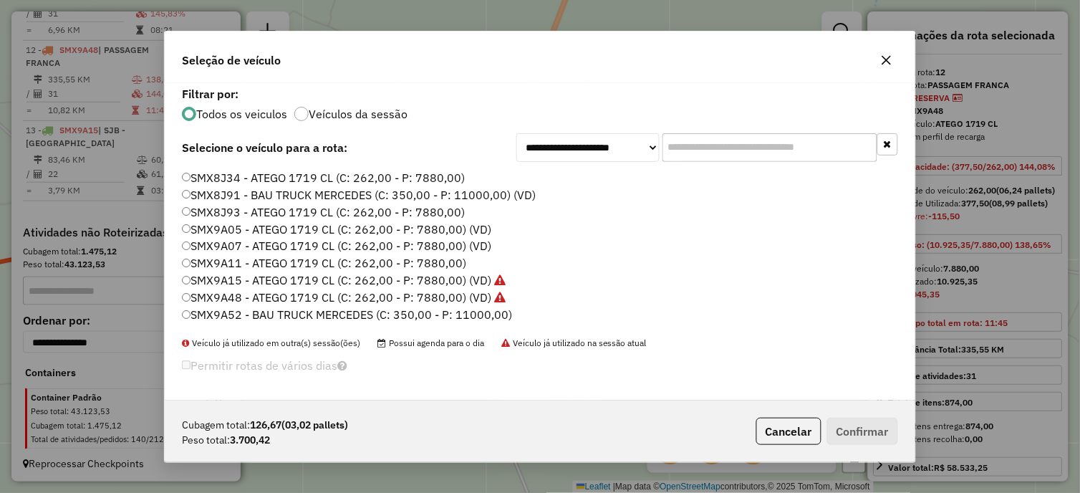
drag, startPoint x: 475, startPoint y: 245, endPoint x: 620, endPoint y: 309, distance: 159.0
click at [475, 245] on label "SMX9A07 - ATEGO 1719 CL (C: 262,00 - P: 7880,00) (VD)" at bounding box center [336, 246] width 309 height 17
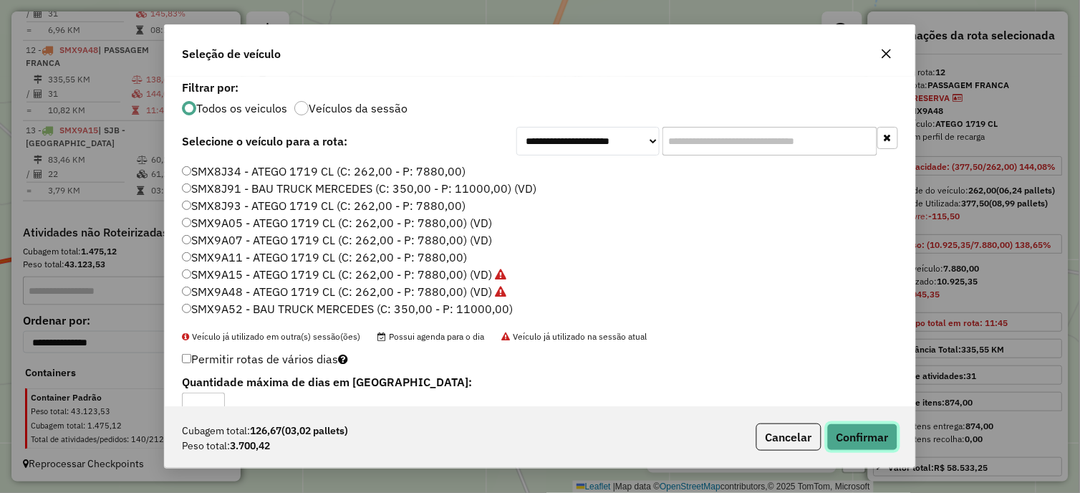
click at [842, 428] on button "Confirmar" at bounding box center [862, 436] width 71 height 27
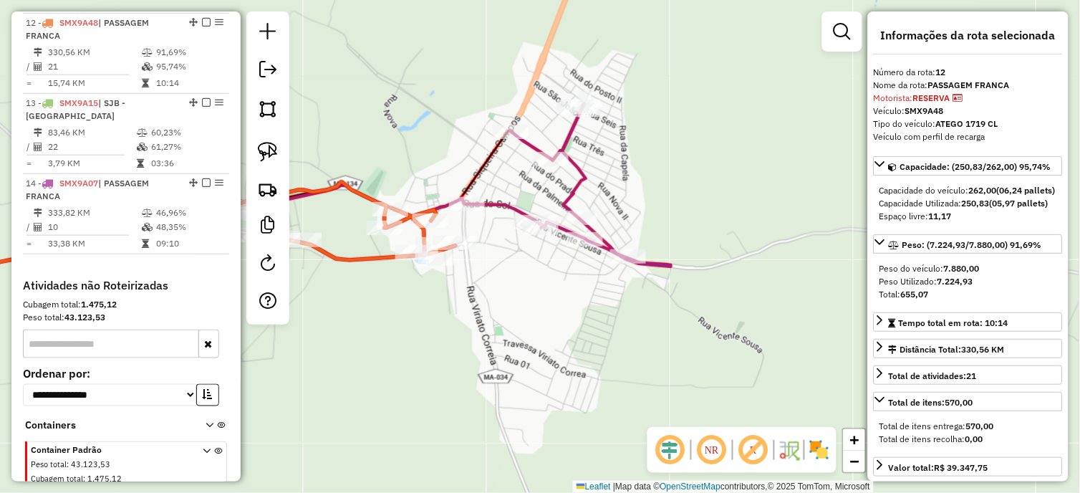
click at [501, 206] on icon at bounding box center [569, 185] width 204 height 163
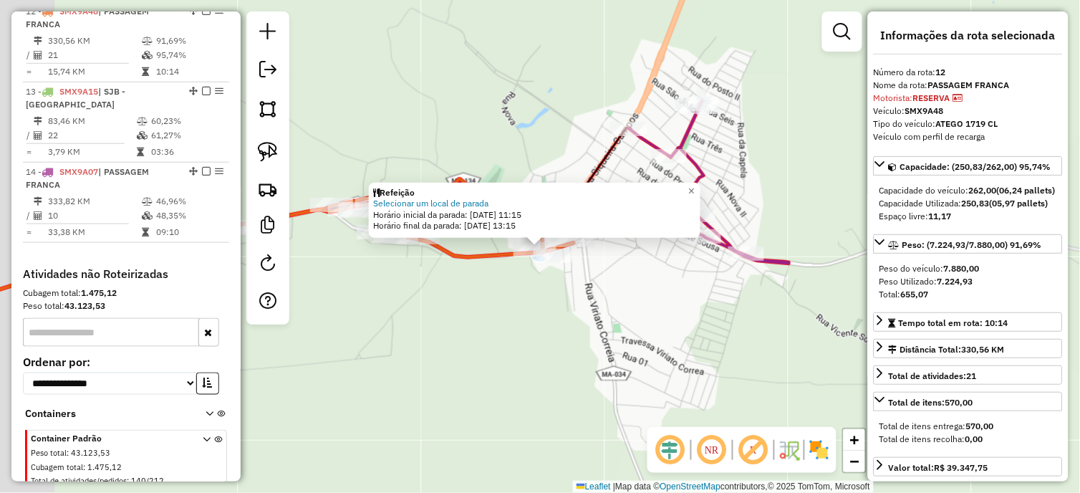
scroll to position [1453, 0]
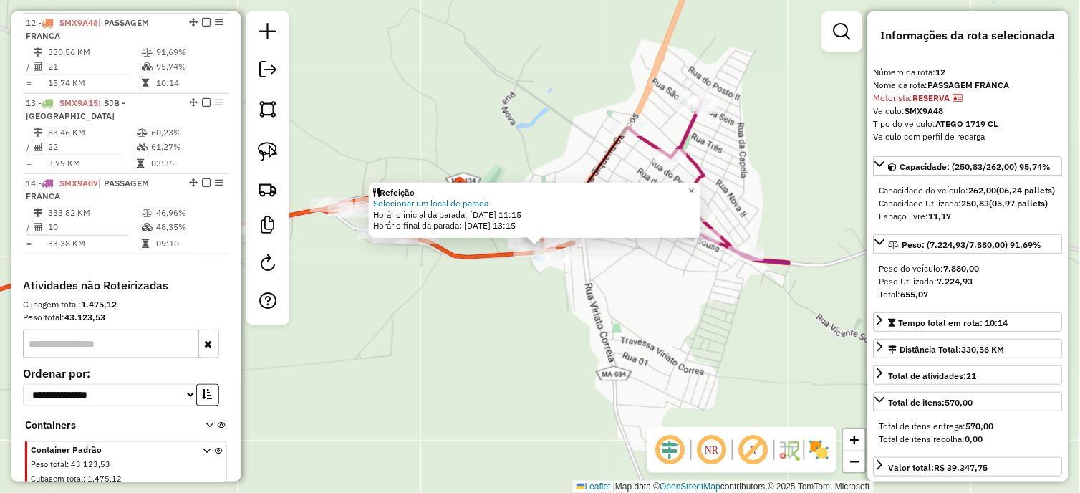
click at [661, 278] on div "Refeição Selecionar um local de parada Horário inicial da parada: 18/08/2025 11…" at bounding box center [540, 246] width 1080 height 493
click at [640, 268] on div "Refeição Selecionar um local de parada Horário inicial da parada: 18/08/2025 11…" at bounding box center [540, 246] width 1080 height 493
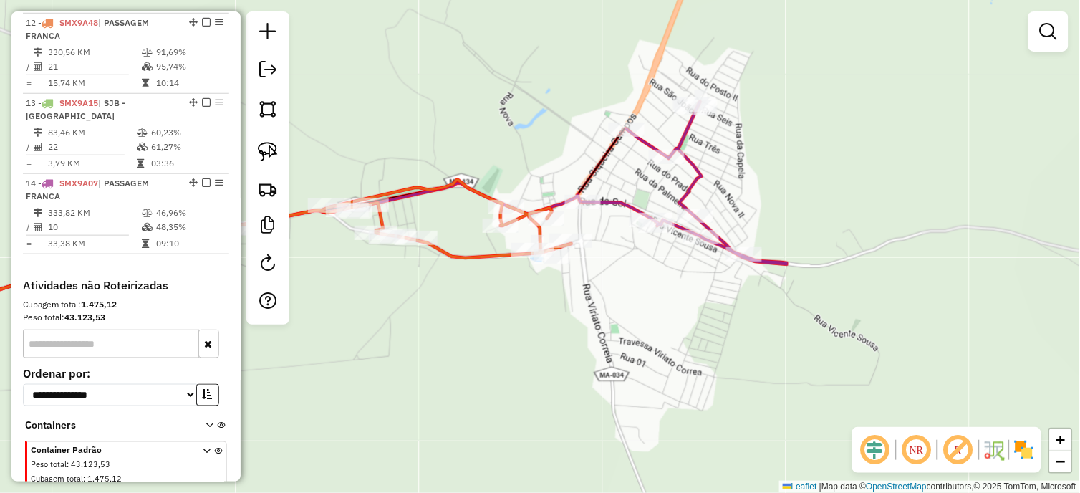
click at [627, 208] on icon at bounding box center [685, 183] width 204 height 163
select select "*********"
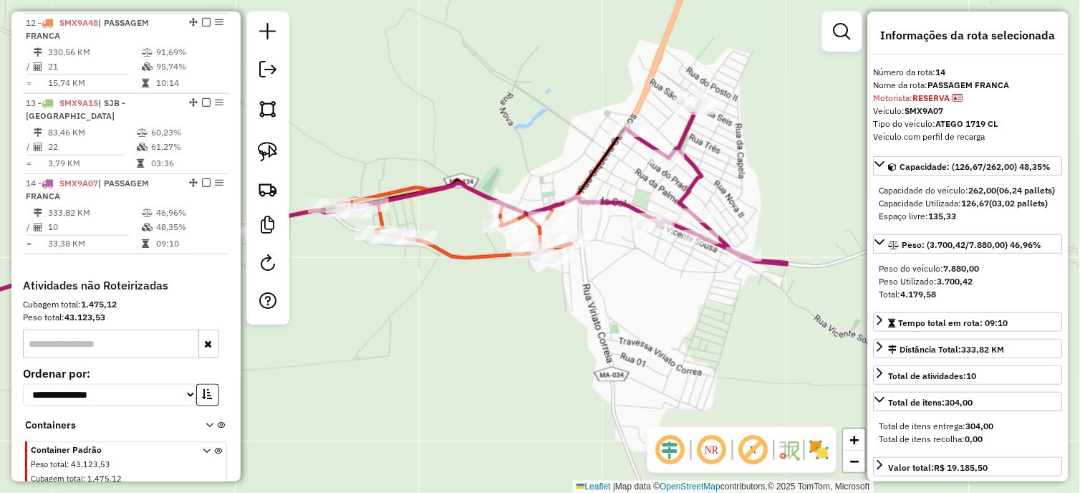
scroll to position [1506, 0]
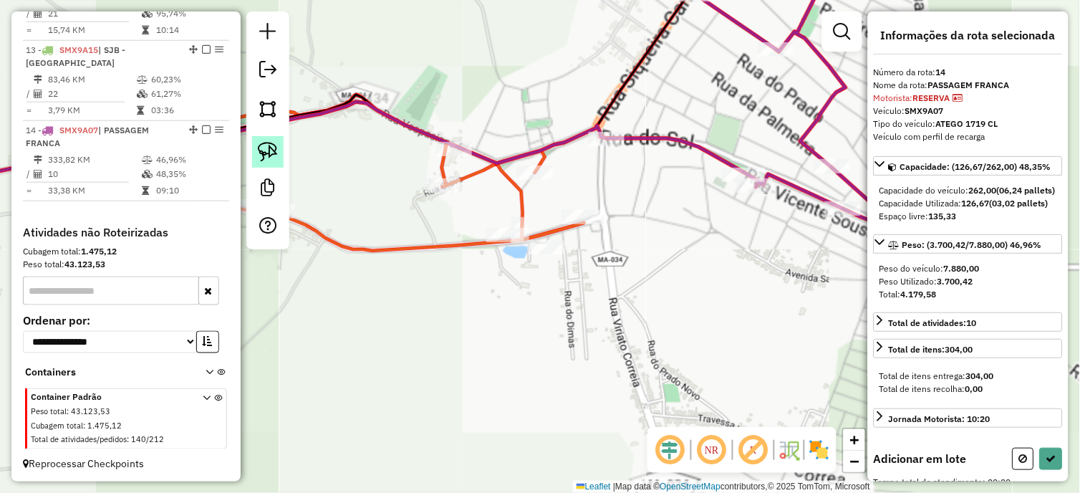
click at [274, 151] on img at bounding box center [268, 152] width 20 height 20
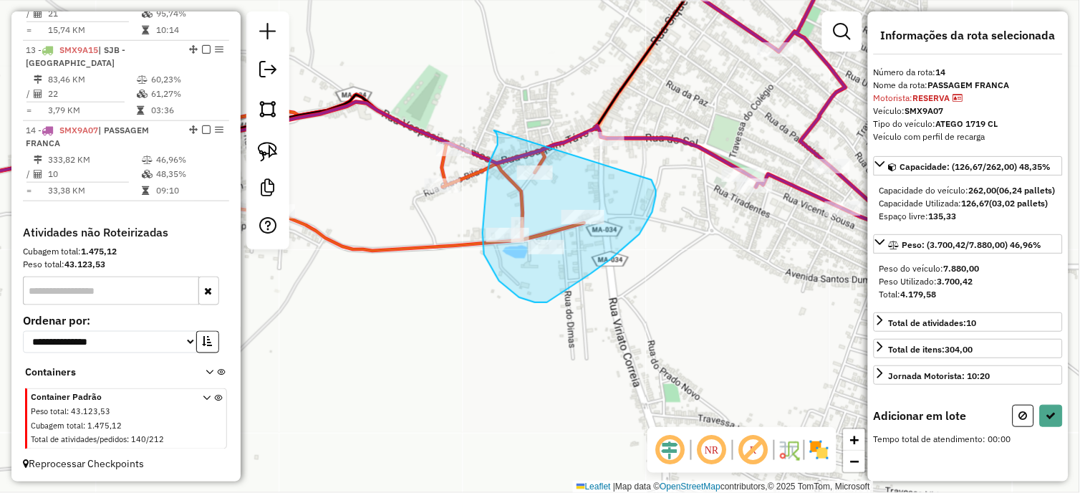
drag, startPoint x: 496, startPoint y: 133, endPoint x: 652, endPoint y: 180, distance: 162.5
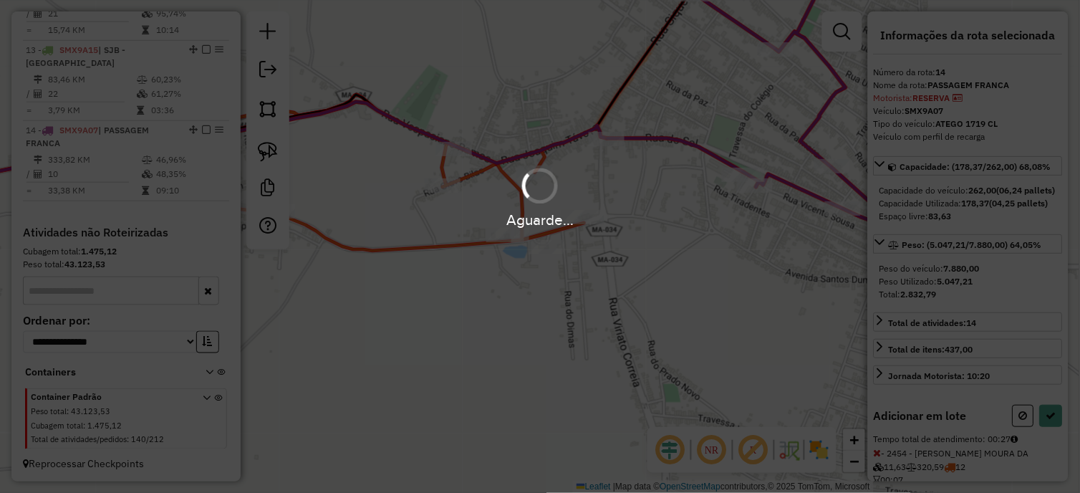
select select "*********"
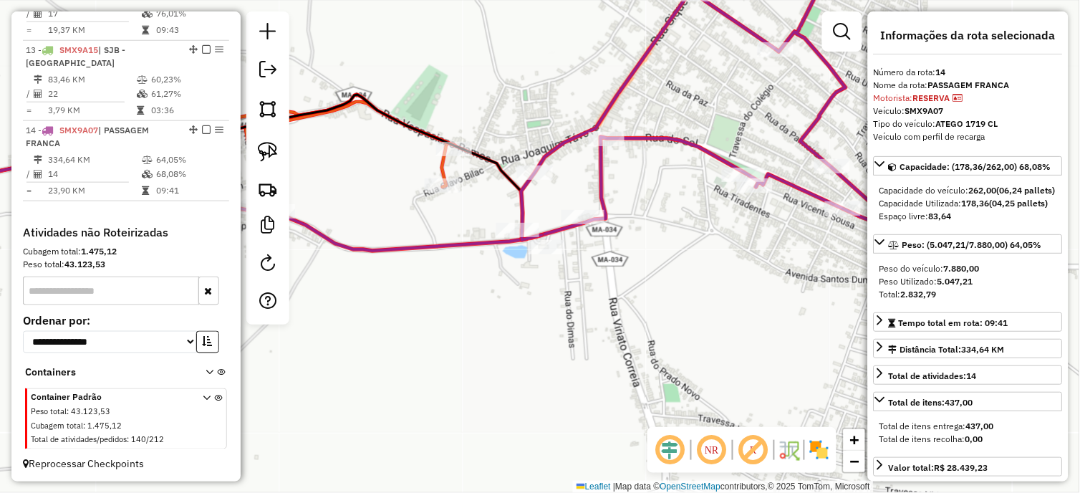
click at [442, 166] on icon at bounding box center [174, 155] width 564 height 120
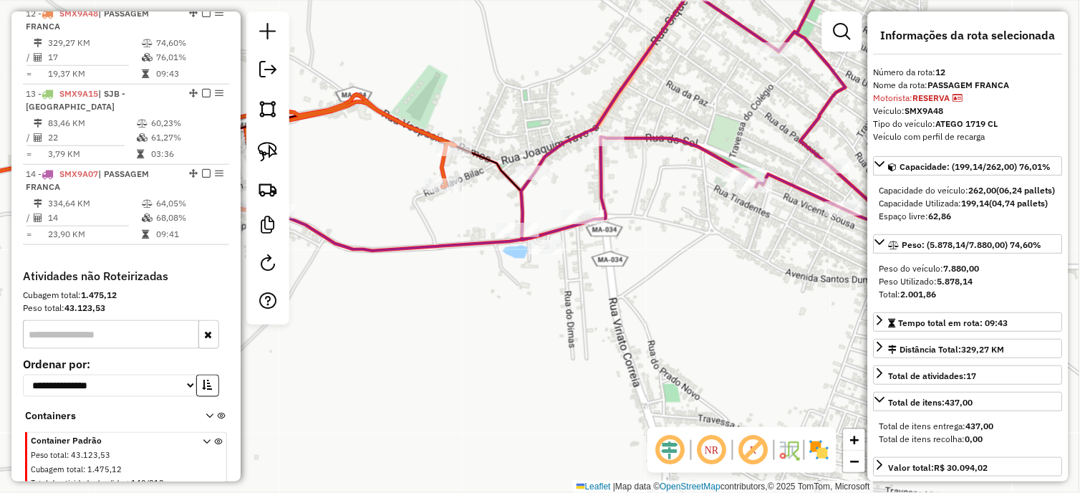
scroll to position [1453, 0]
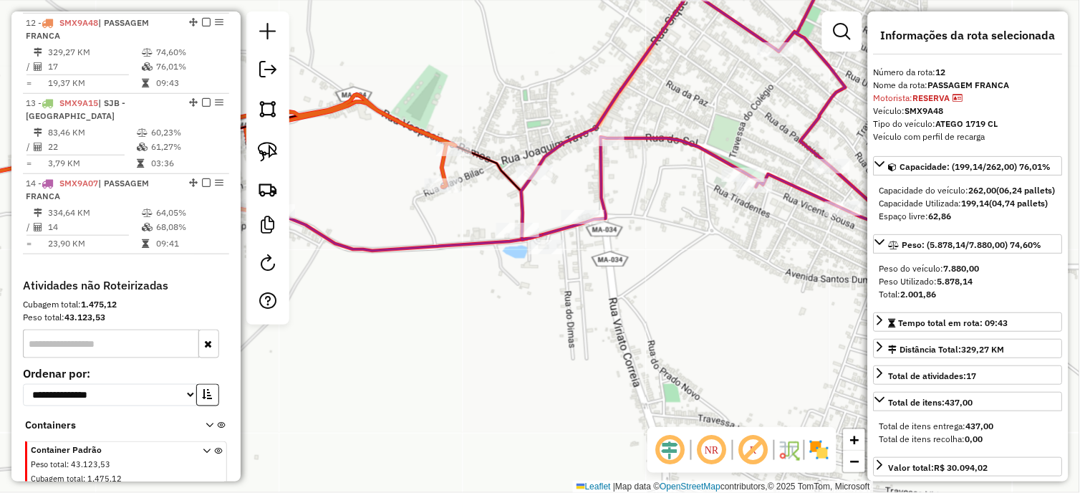
click at [521, 198] on icon at bounding box center [768, 107] width 495 height 312
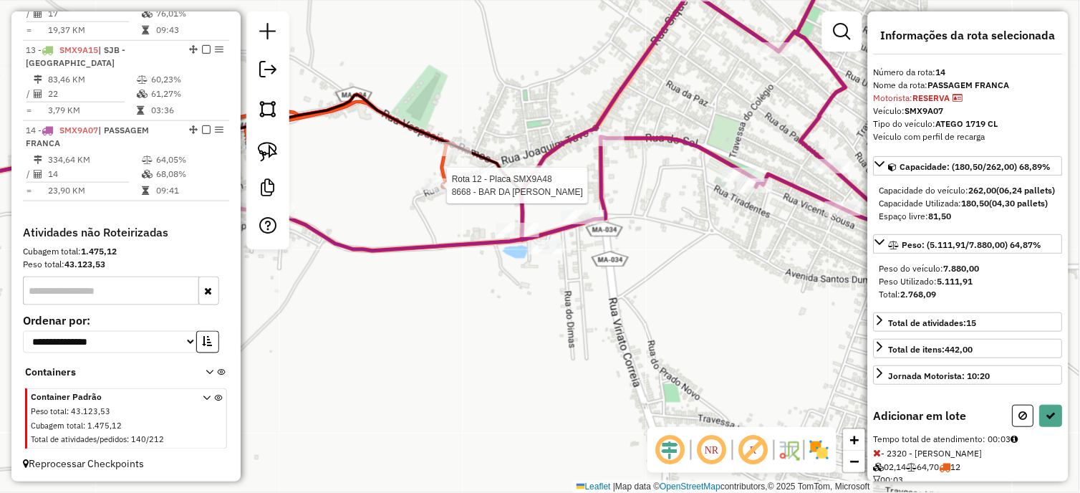
select select "*********"
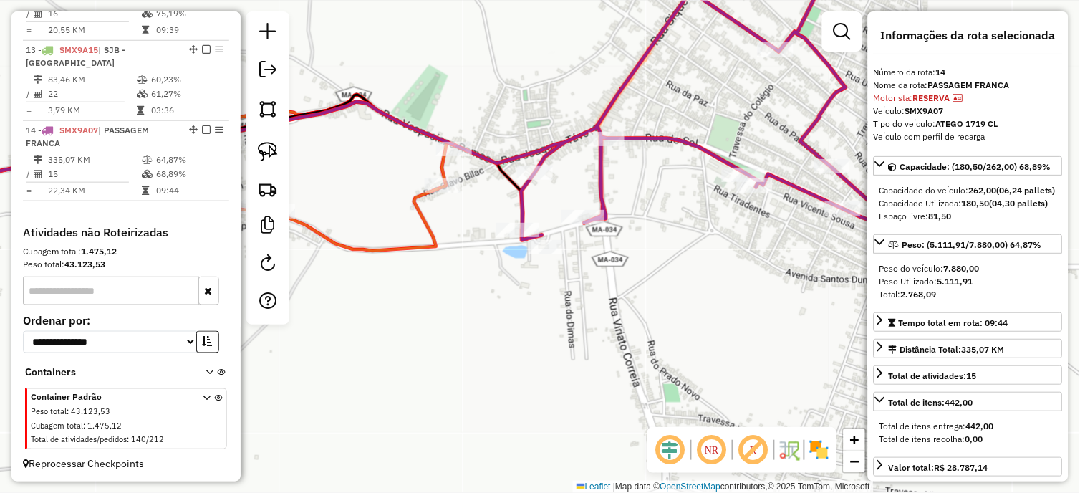
click at [604, 168] on icon at bounding box center [736, 107] width 561 height 312
click at [426, 218] on icon at bounding box center [169, 173] width 555 height 156
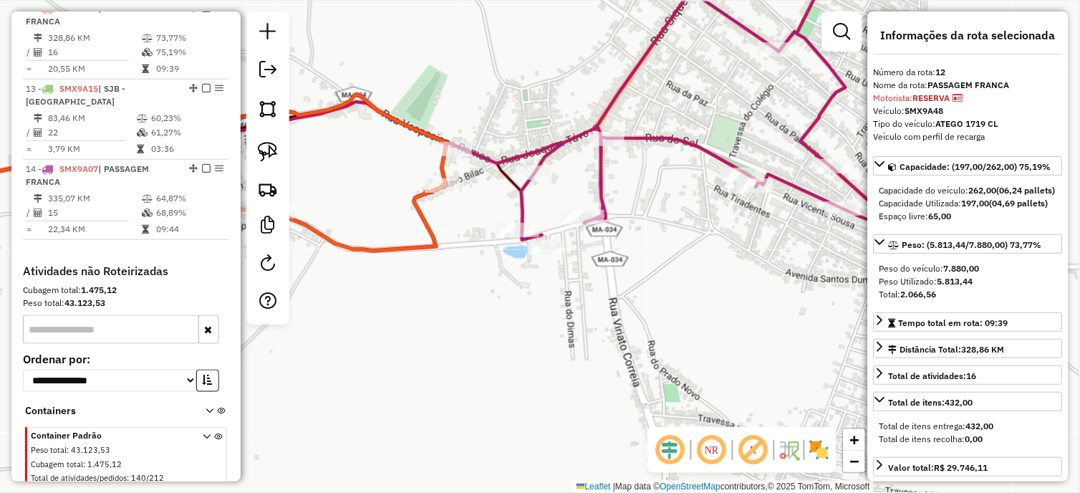
scroll to position [1453, 0]
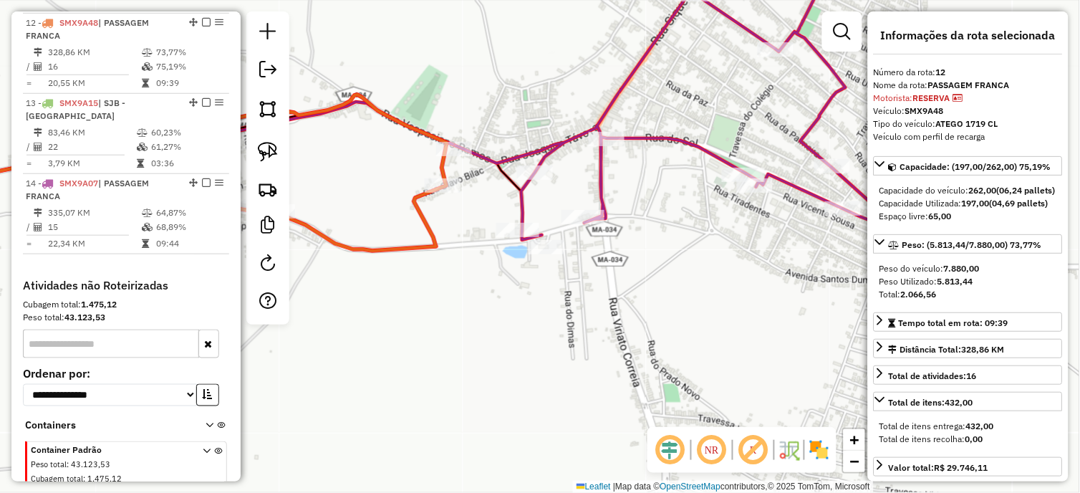
drag, startPoint x: 504, startPoint y: 227, endPoint x: 561, endPoint y: 226, distance: 57.3
click at [554, 227] on div "Janela de atendimento Grade de atendimento Capacidade Transportadoras Veículos …" at bounding box center [540, 246] width 1080 height 493
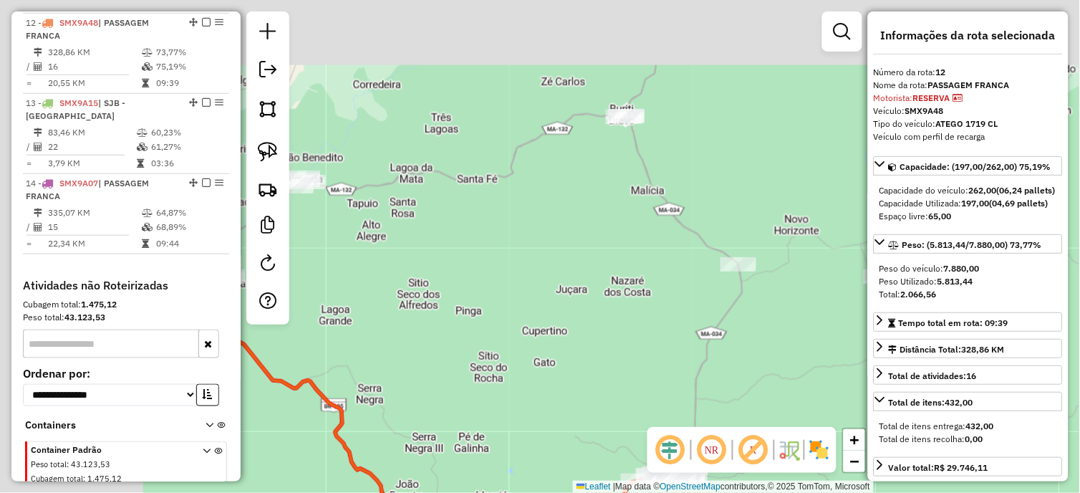
click at [671, 175] on div "Janela de atendimento Grade de atendimento Capacidade Transportadoras Veículos …" at bounding box center [540, 246] width 1080 height 493
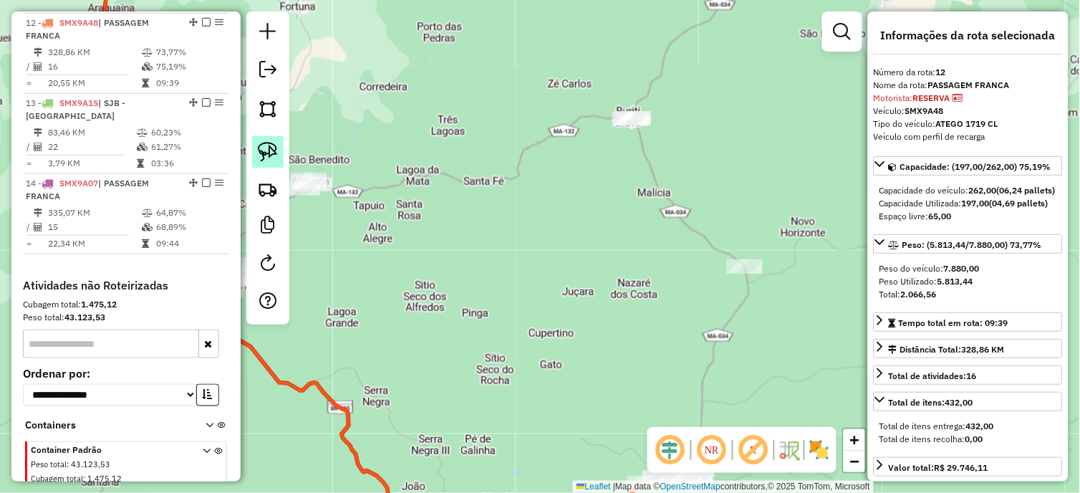
click at [273, 143] on img at bounding box center [268, 152] width 20 height 20
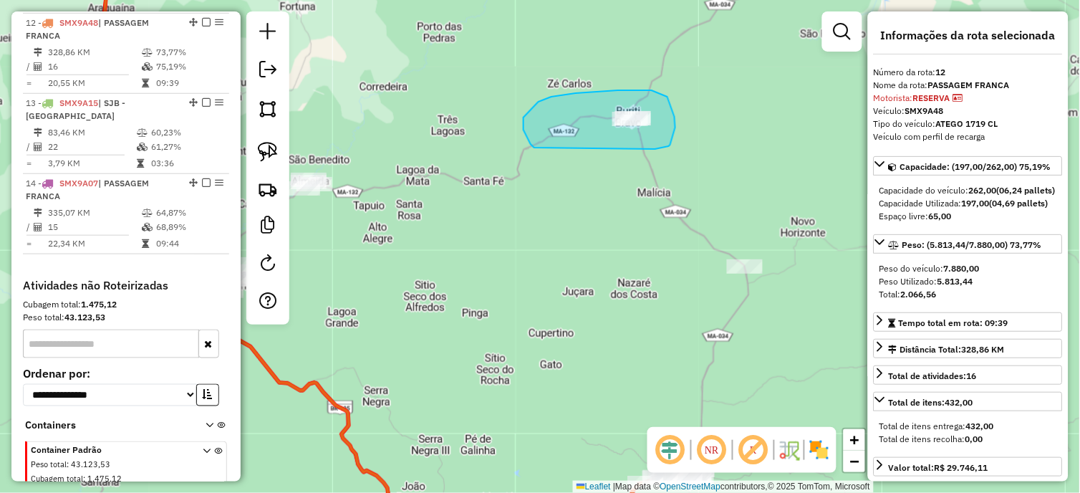
drag, startPoint x: 534, startPoint y: 148, endPoint x: 653, endPoint y: 149, distance: 118.9
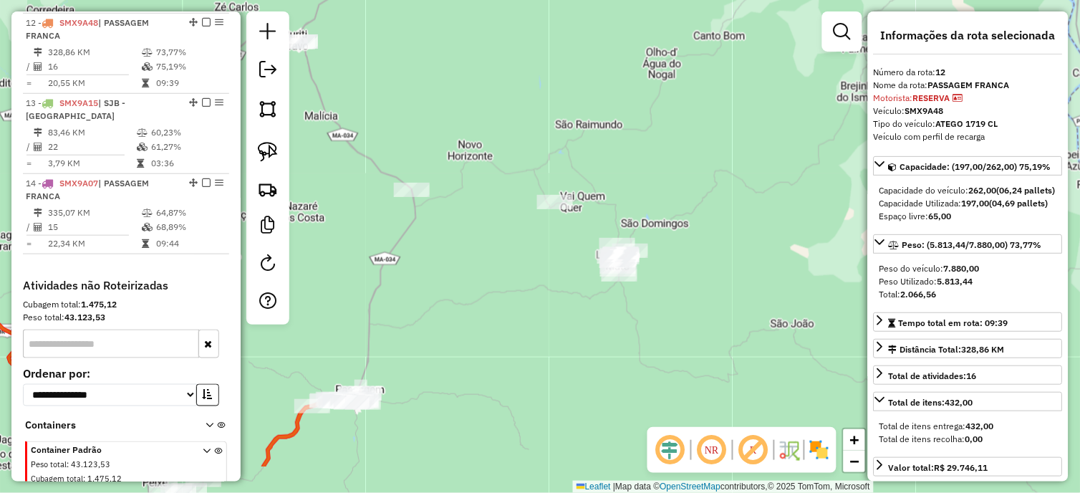
click at [403, 99] on div "Janela de atendimento Grade de atendimento Capacidade Transportadoras Veículos …" at bounding box center [540, 246] width 1080 height 493
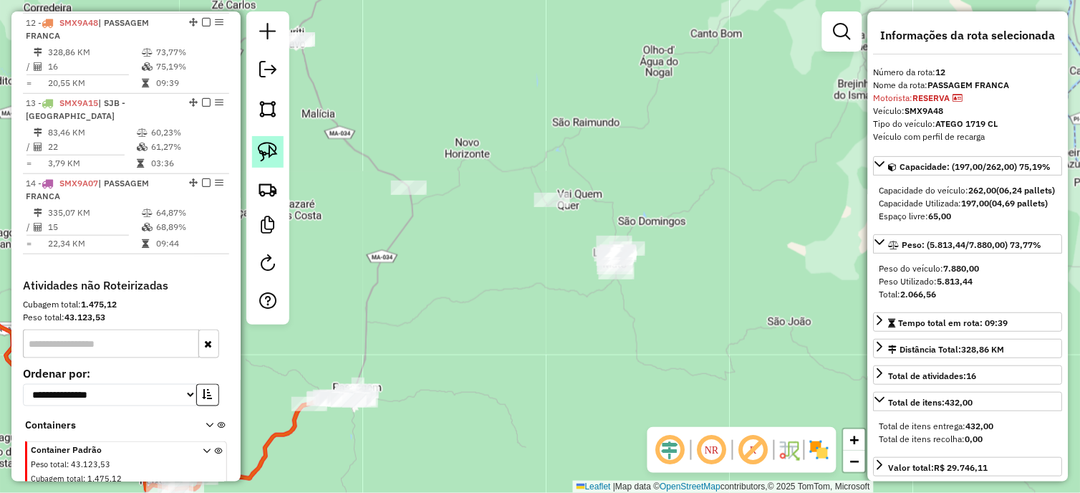
click at [282, 152] on link at bounding box center [268, 152] width 32 height 32
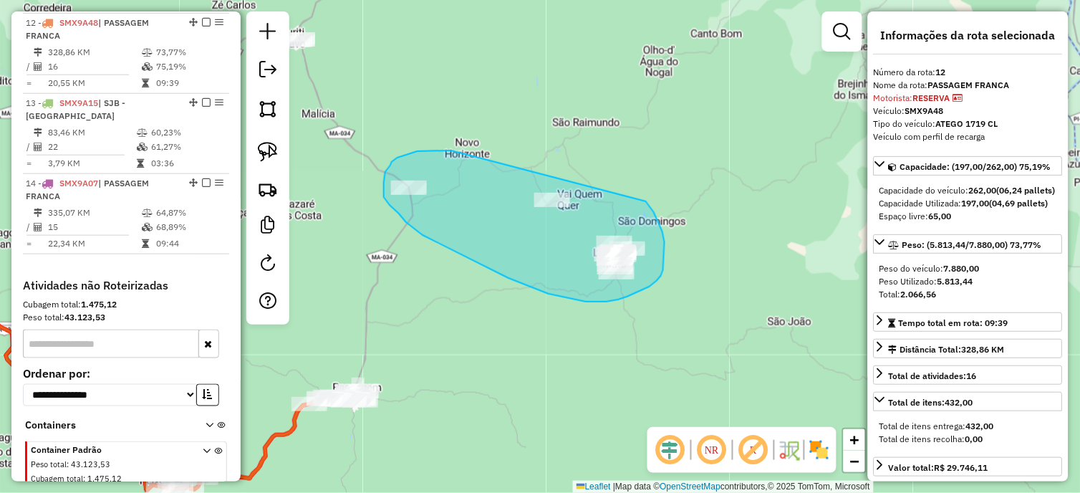
drag, startPoint x: 392, startPoint y: 162, endPoint x: 646, endPoint y: 201, distance: 257.3
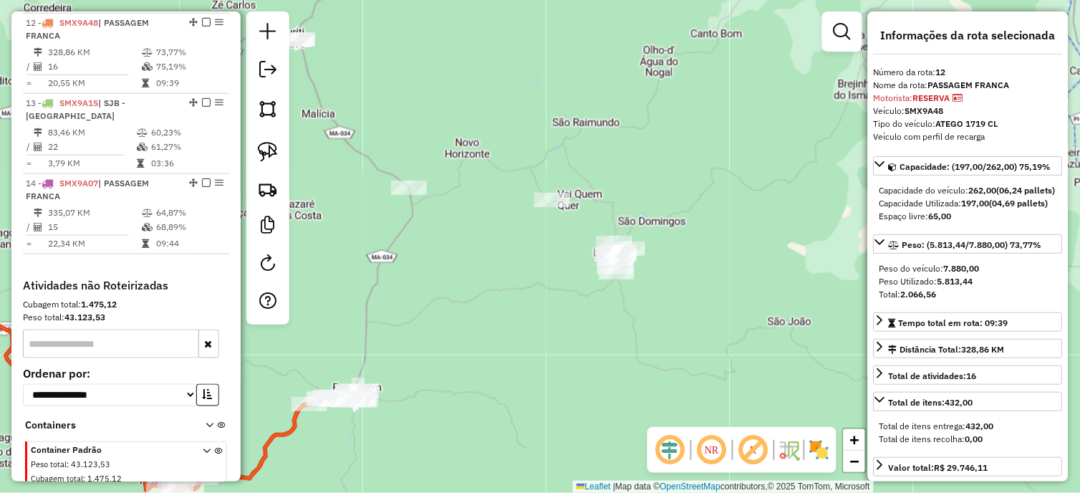
drag, startPoint x: 500, startPoint y: 142, endPoint x: 688, endPoint y: 161, distance: 188.7
click at [685, 160] on div "Janela de atendimento Grade de atendimento Capacidade Transportadoras Veículos …" at bounding box center [540, 246] width 1080 height 493
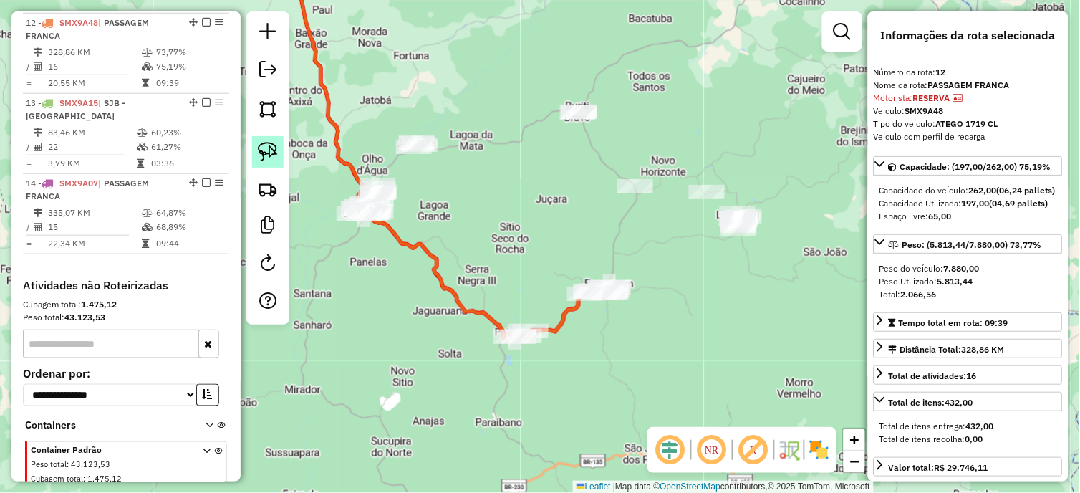
click at [275, 158] on img at bounding box center [268, 152] width 20 height 20
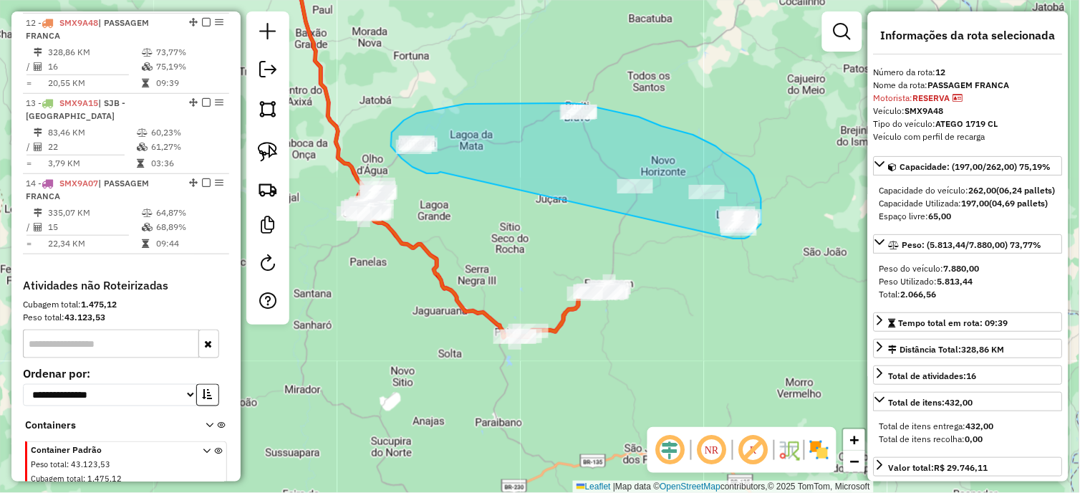
drag, startPoint x: 438, startPoint y: 173, endPoint x: 731, endPoint y: 238, distance: 300.0
click at [731, 238] on div "Janela de atendimento Grade de atendimento Capacidade Transportadoras Veículos …" at bounding box center [540, 246] width 1080 height 493
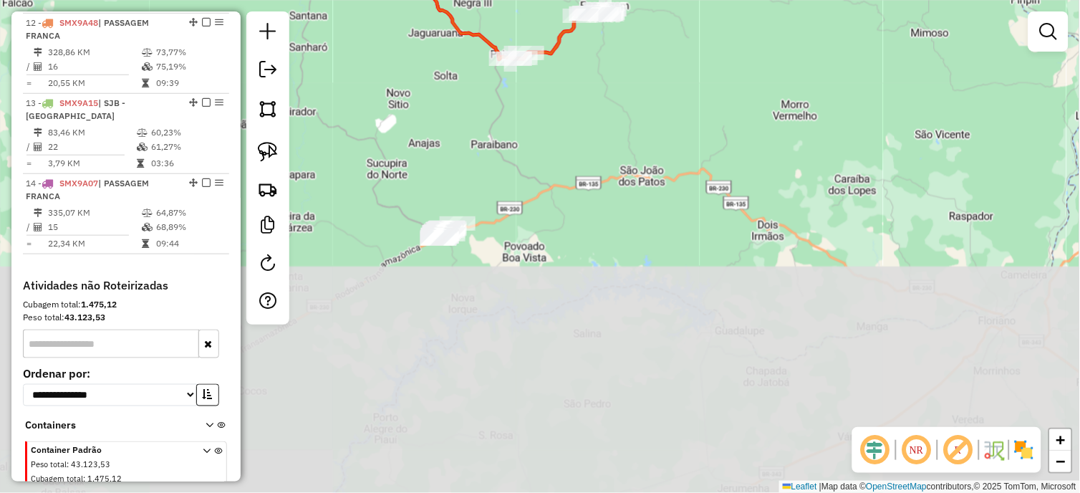
drag, startPoint x: 607, startPoint y: 403, endPoint x: 602, endPoint y: 125, distance: 277.9
click at [602, 125] on div "Janela de atendimento Grade de atendimento Capacidade Transportadoras Veículos …" at bounding box center [540, 246] width 1080 height 493
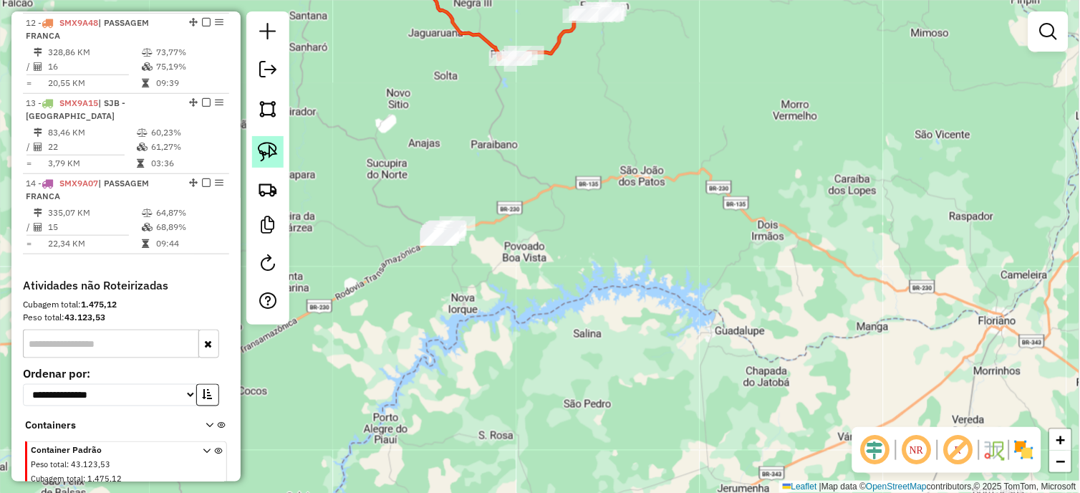
click at [269, 148] on img at bounding box center [268, 152] width 20 height 20
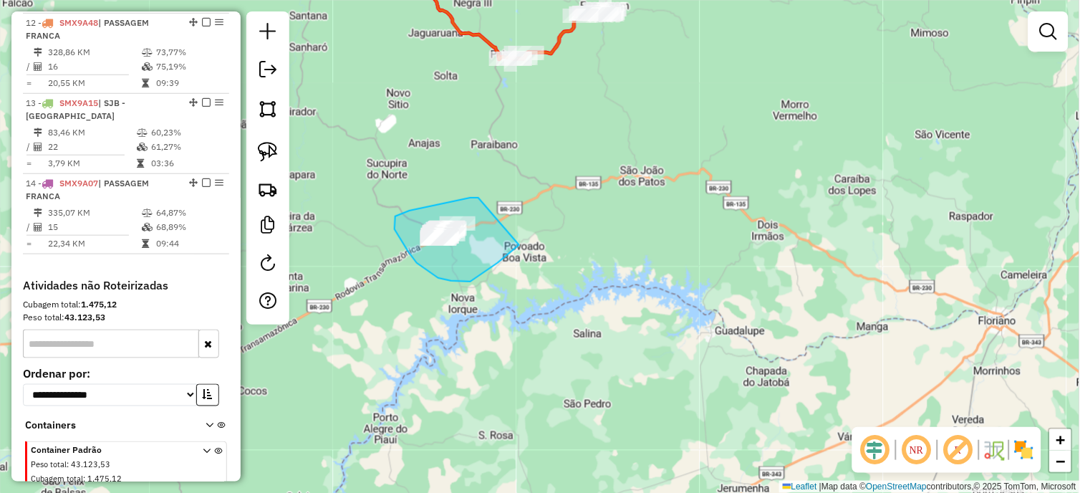
drag, startPoint x: 471, startPoint y: 198, endPoint x: 524, endPoint y: 229, distance: 61.7
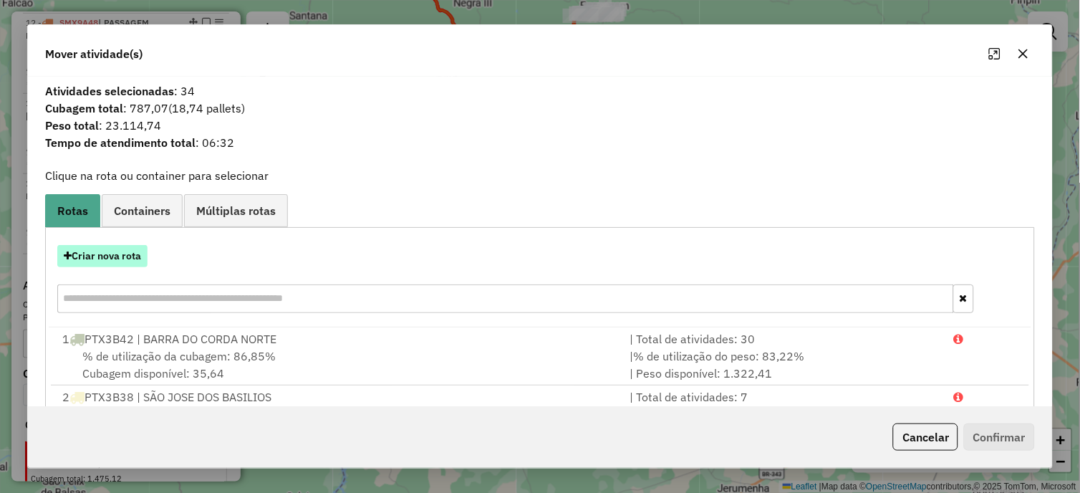
click at [113, 259] on button "Criar nova rota" at bounding box center [102, 256] width 90 height 22
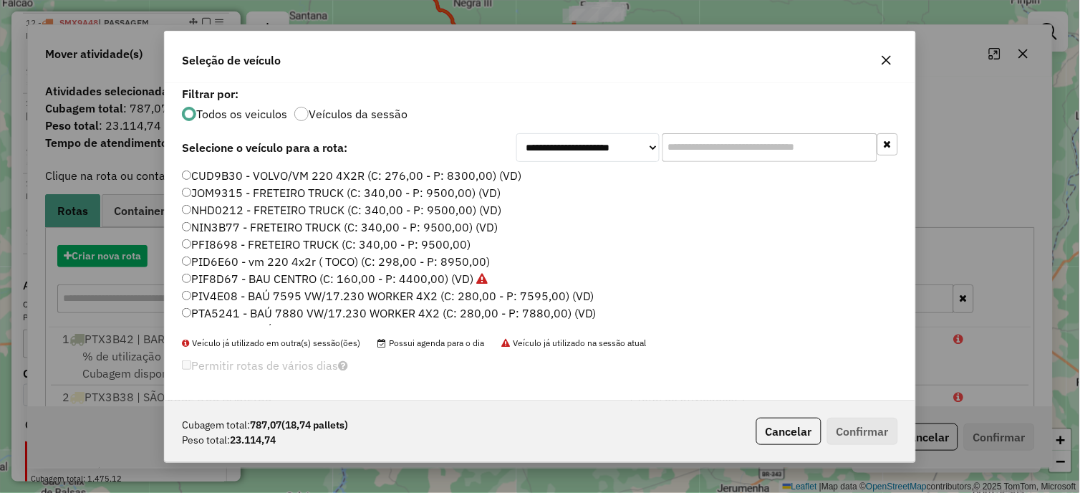
scroll to position [547, 0]
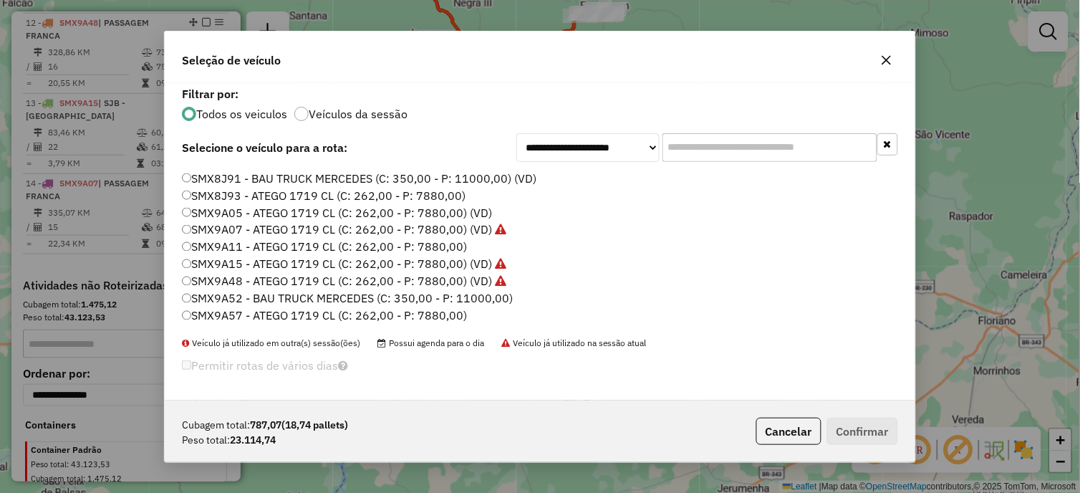
click at [440, 315] on label "SMX9A57 - ATEGO 1719 CL (C: 262,00 - P: 7880,00)" at bounding box center [324, 315] width 285 height 17
click at [857, 428] on button "Confirmar" at bounding box center [862, 431] width 71 height 27
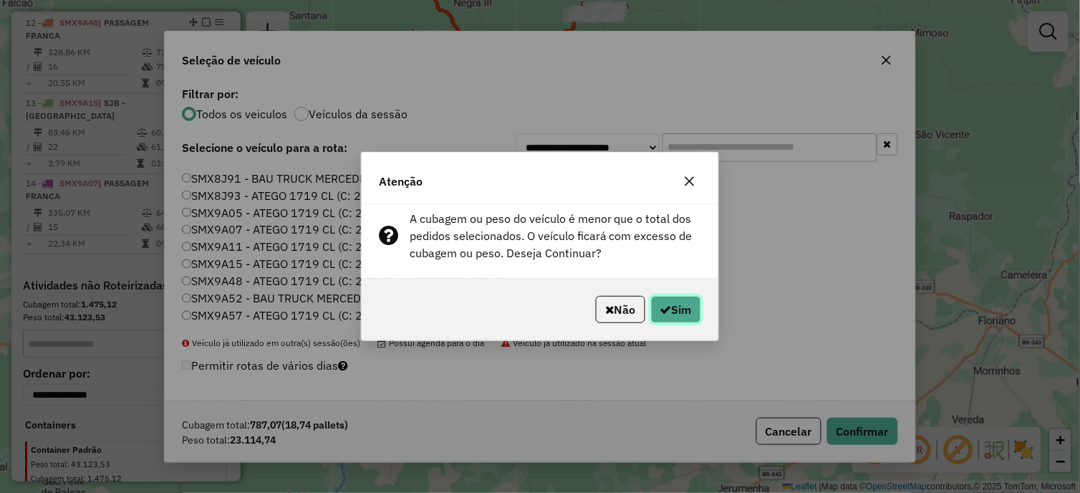
click at [673, 315] on button "Sim" at bounding box center [676, 309] width 50 height 27
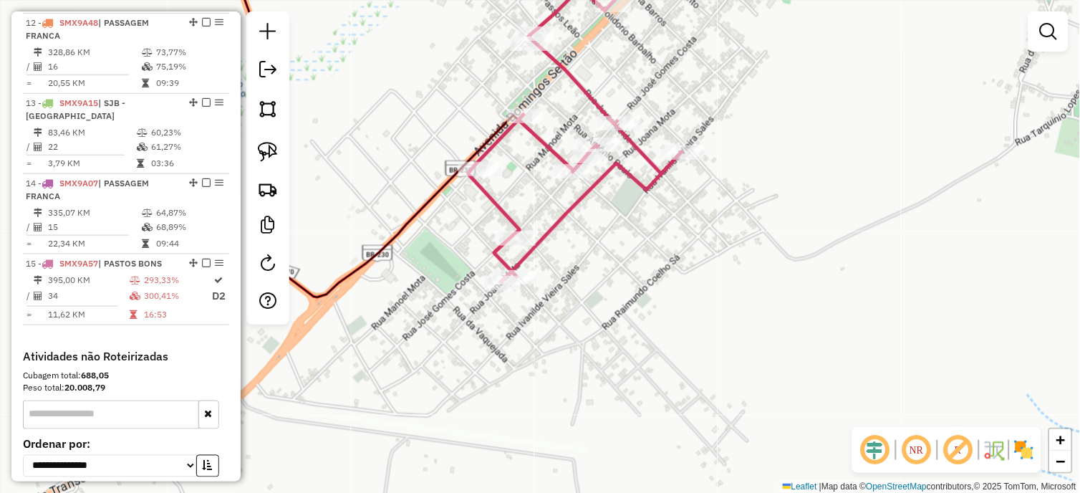
drag, startPoint x: 541, startPoint y: 152, endPoint x: 554, endPoint y: 156, distance: 12.9
click at [541, 152] on icon at bounding box center [783, 116] width 630 height 331
select select "*********"
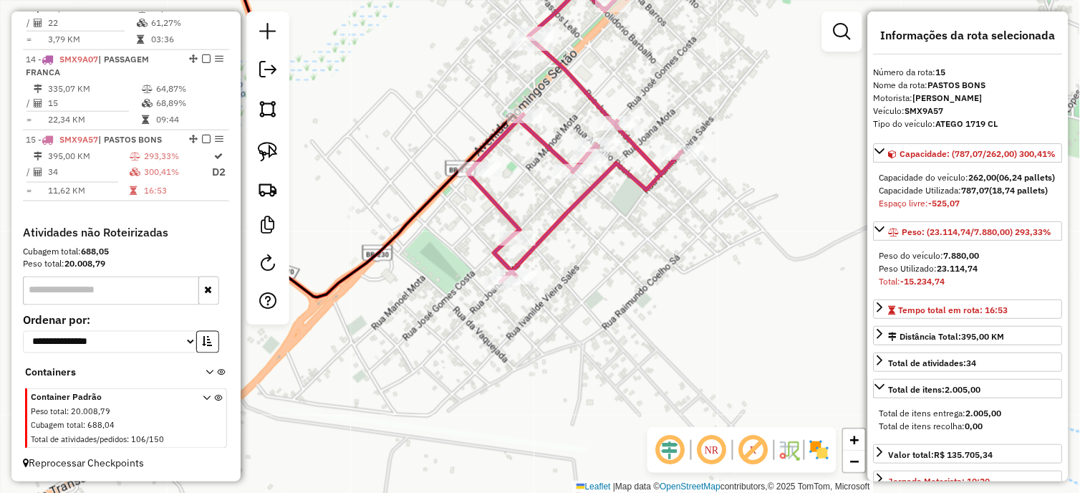
scroll to position [477, 0]
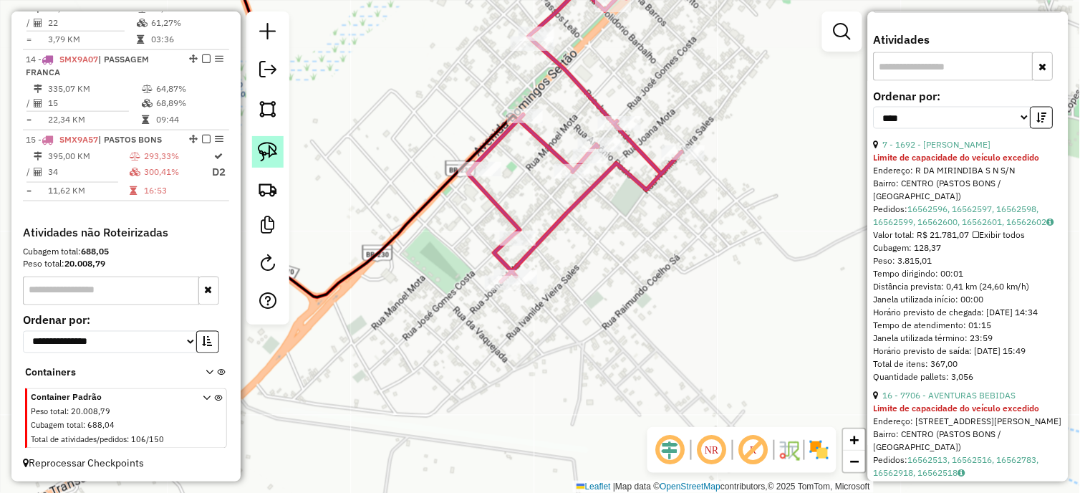
click at [270, 155] on img at bounding box center [268, 152] width 20 height 20
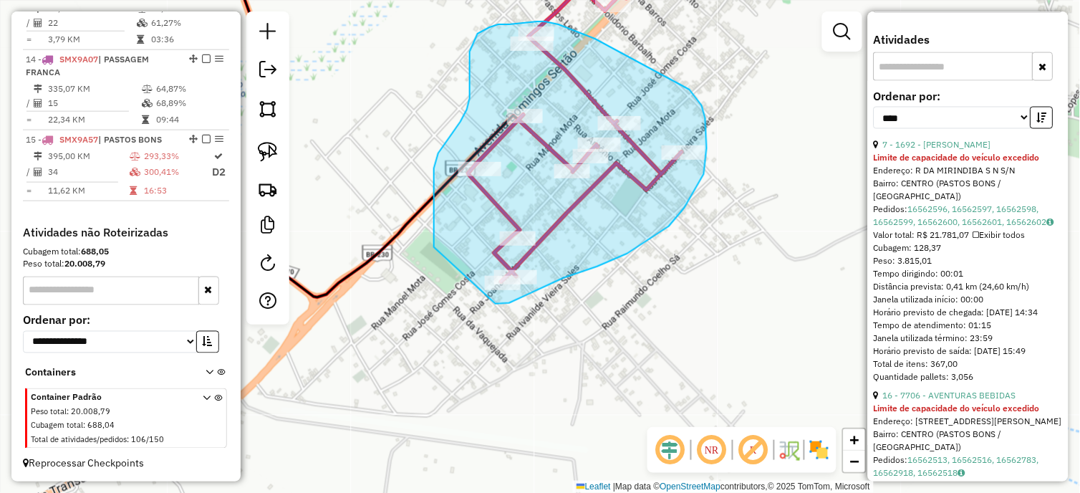
drag, startPoint x: 434, startPoint y: 247, endPoint x: 491, endPoint y: 304, distance: 80.5
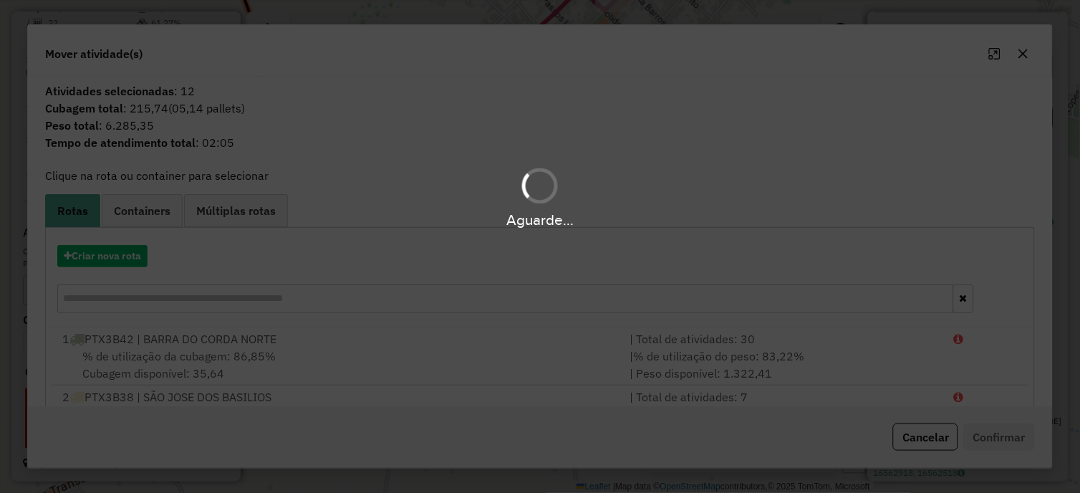
click at [127, 249] on hb-app "Aguarde... Pop-up bloqueado! Seu navegador bloqueou automáticamente a abertura …" at bounding box center [540, 246] width 1080 height 493
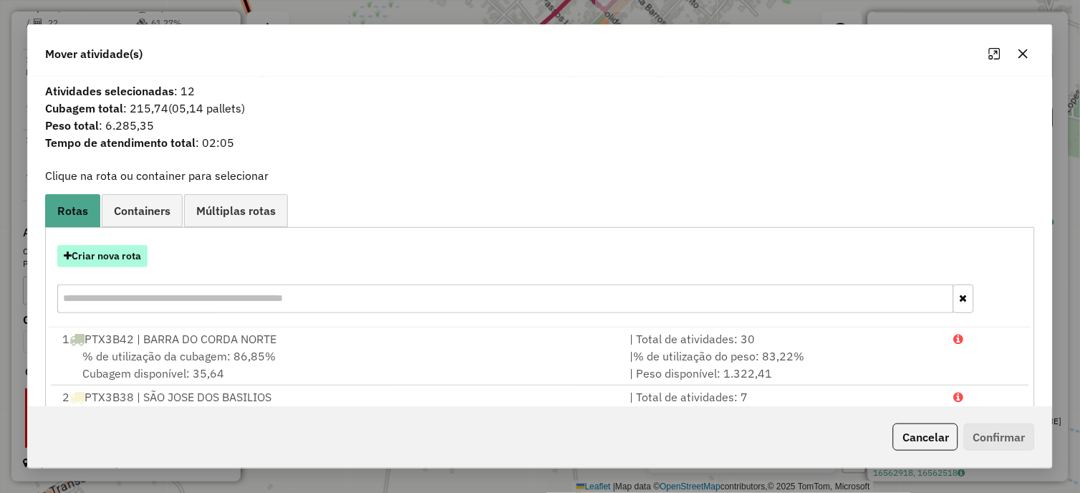
click at [122, 254] on button "Criar nova rota" at bounding box center [102, 256] width 90 height 22
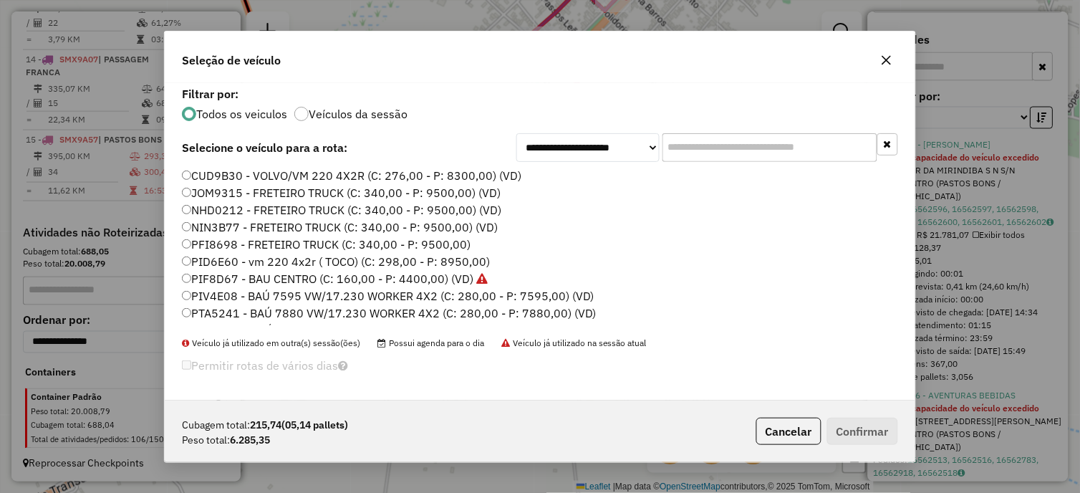
scroll to position [547, 0]
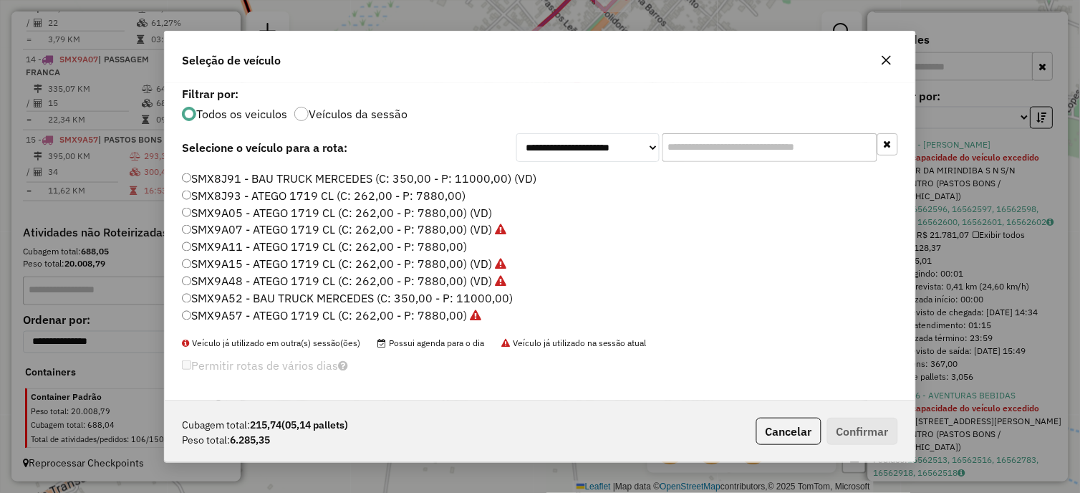
click at [441, 246] on label "SMX9A11 - ATEGO 1719 CL (C: 262,00 - P: 7880,00)" at bounding box center [324, 247] width 285 height 17
click at [842, 425] on button "Confirmar" at bounding box center [862, 431] width 71 height 27
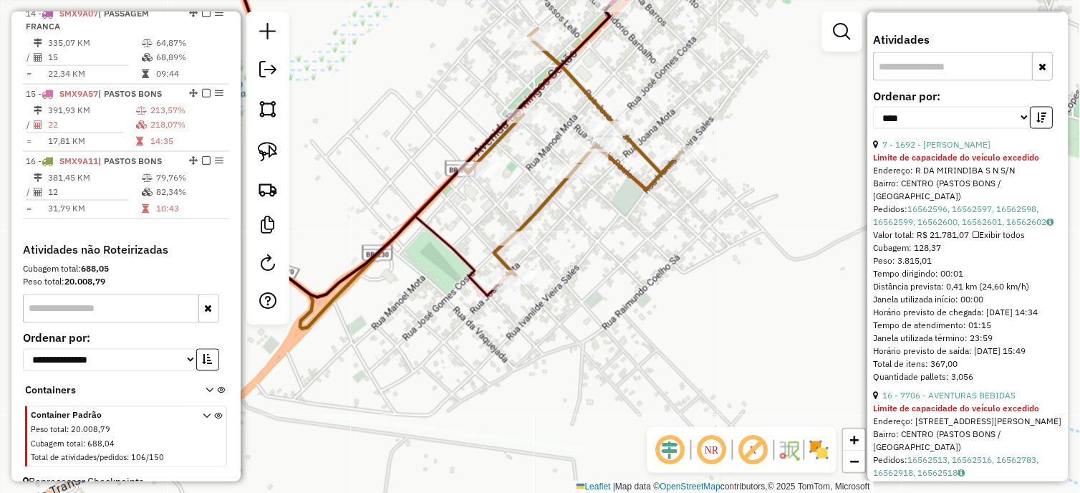
scroll to position [1640, 0]
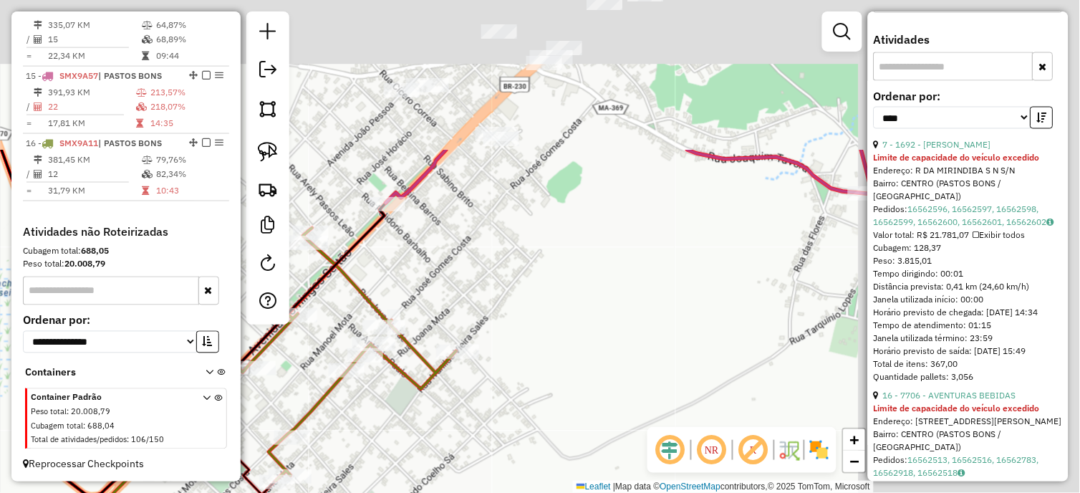
drag, startPoint x: 499, startPoint y: 416, endPoint x: 478, endPoint y: 424, distance: 22.2
click at [478, 424] on div "Janela de atendimento Grade de atendimento Capacidade Transportadoras Veículos …" at bounding box center [540, 246] width 1080 height 493
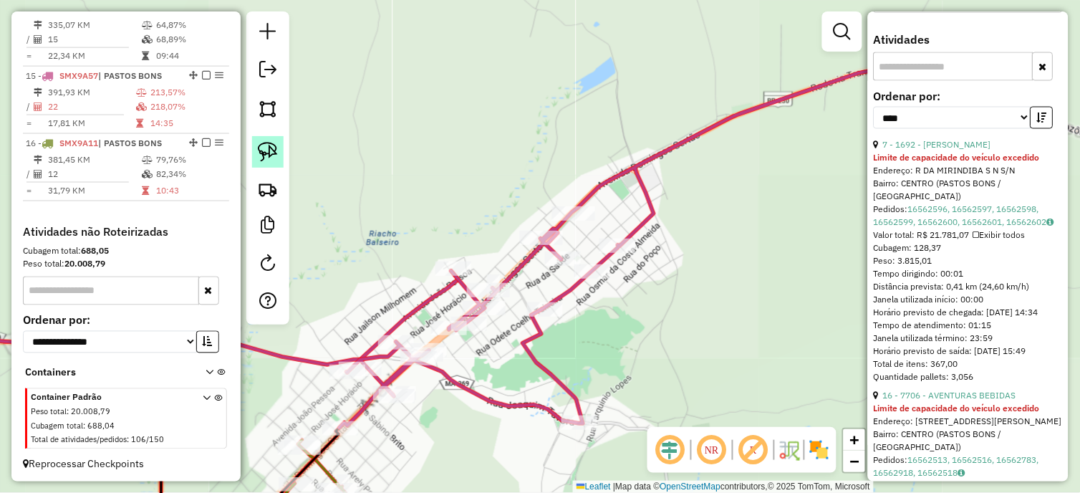
click at [274, 153] on img at bounding box center [268, 152] width 20 height 20
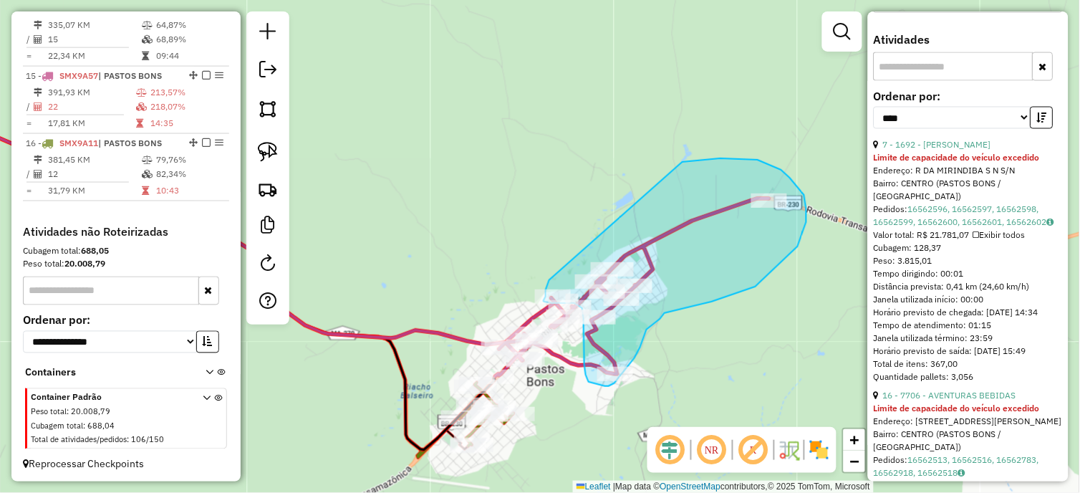
drag, startPoint x: 442, startPoint y: 246, endPoint x: 630, endPoint y: 188, distance: 197.3
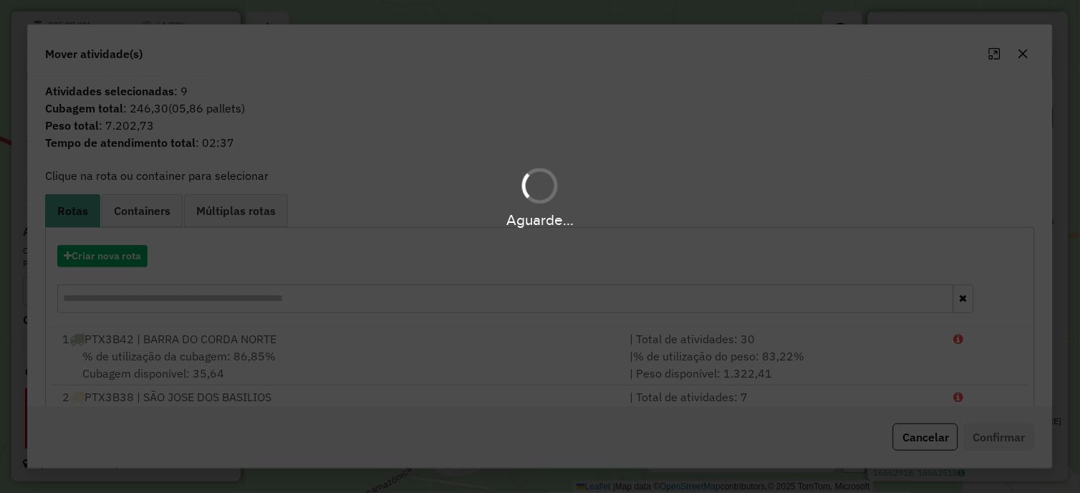
click at [117, 265] on div "Aguarde..." at bounding box center [540, 246] width 1080 height 493
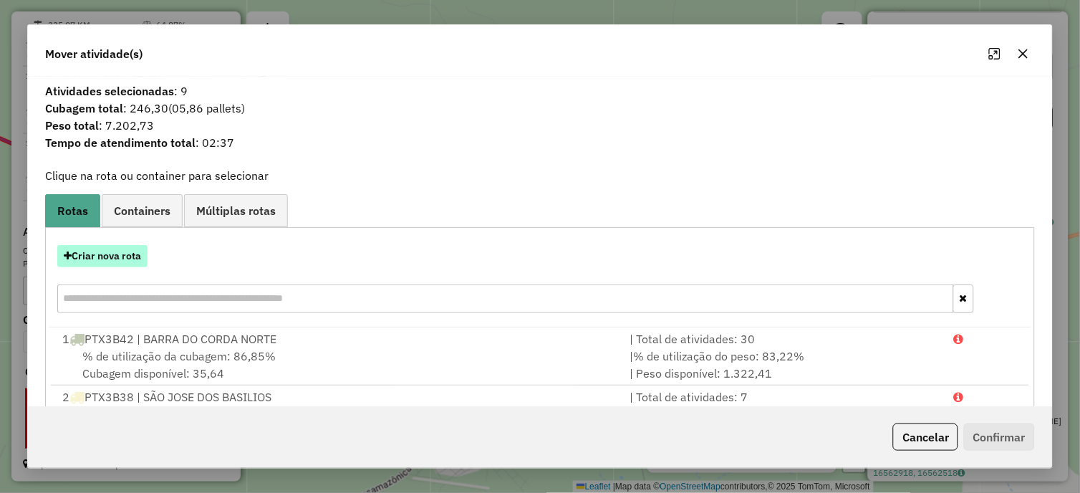
click at [104, 264] on button "Criar nova rota" at bounding box center [102, 256] width 90 height 22
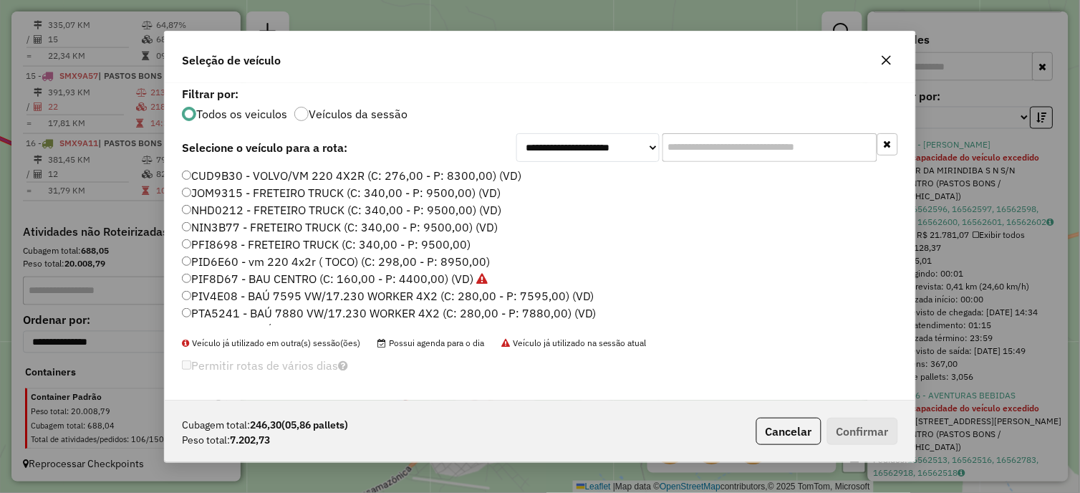
click at [102, 255] on div "**********" at bounding box center [540, 246] width 1080 height 493
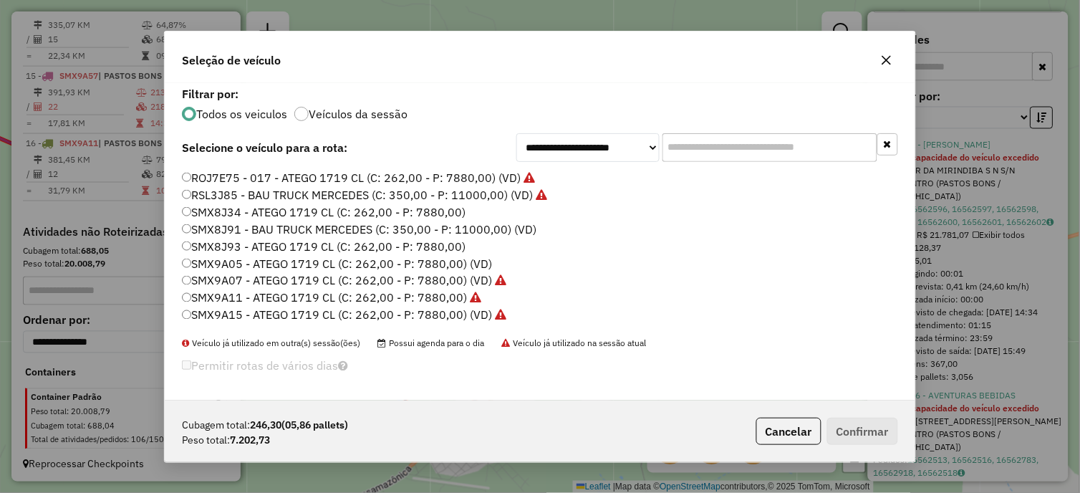
click at [451, 242] on label "SMX8J93 - ATEGO 1719 CL (C: 262,00 - P: 7880,00)" at bounding box center [324, 246] width 284 height 17
click at [850, 431] on button "Confirmar" at bounding box center [862, 431] width 71 height 27
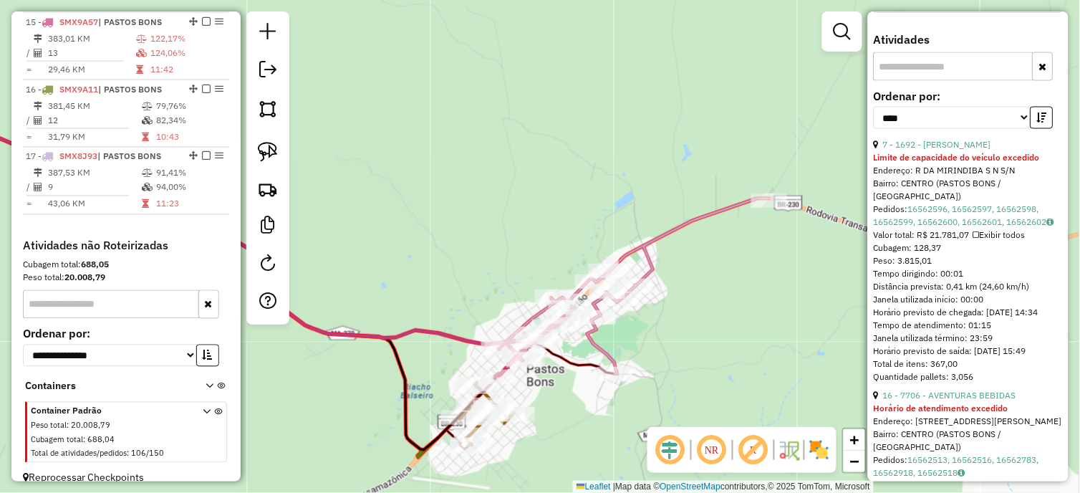
click at [595, 340] on icon at bounding box center [661, 285] width 218 height 175
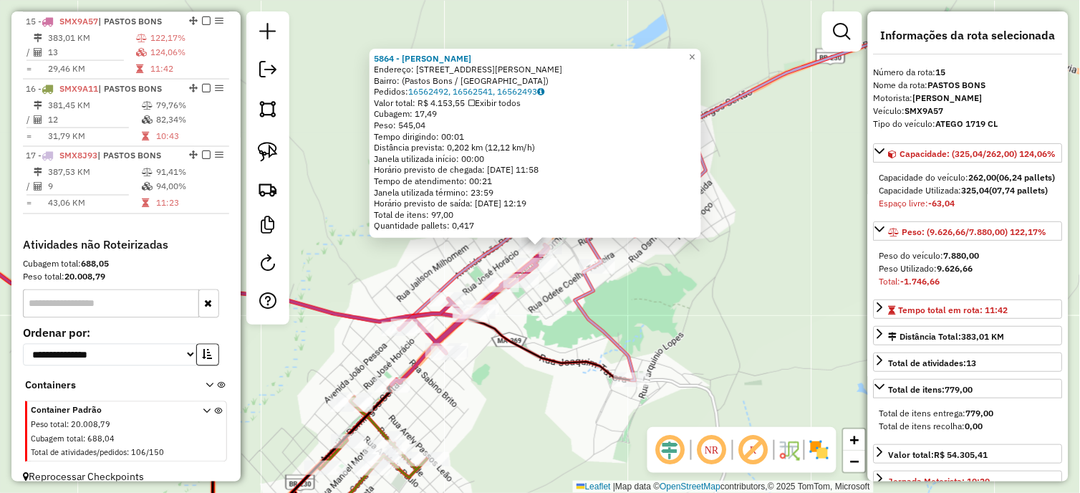
scroll to position [1694, 0]
click at [375, 431] on icon at bounding box center [375, 460] width 103 height 127
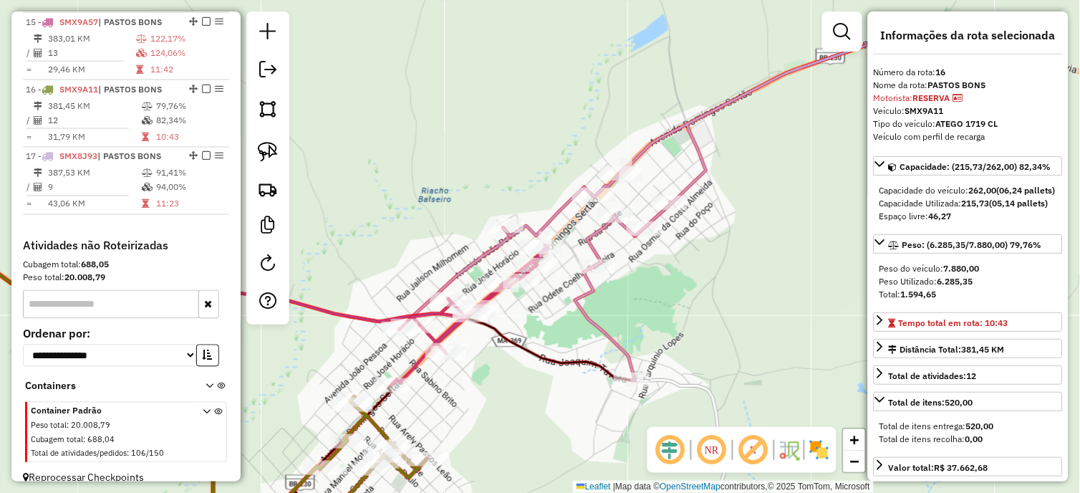
scroll to position [1708, 0]
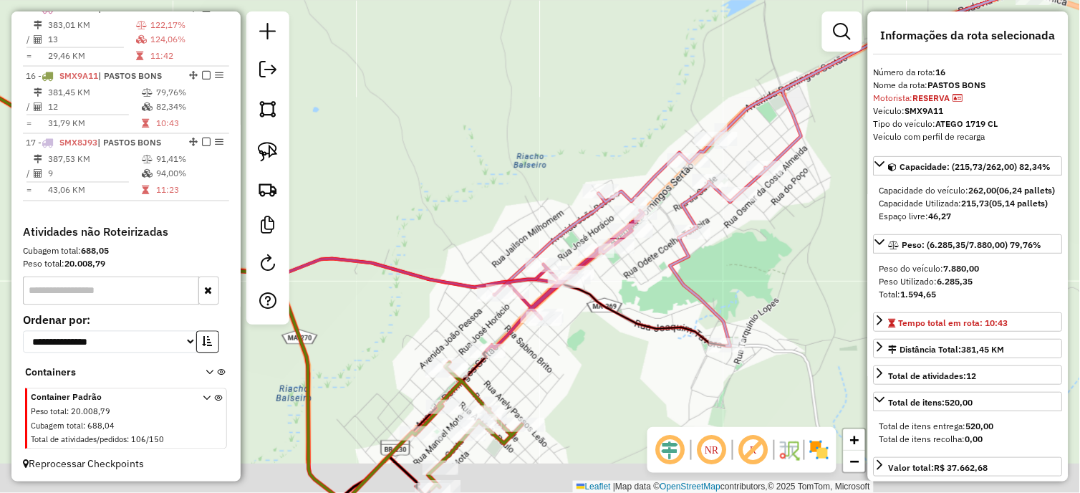
click at [516, 369] on div "Janela de atendimento Grade de atendimento Capacidade Transportadoras Veículos …" at bounding box center [540, 246] width 1080 height 493
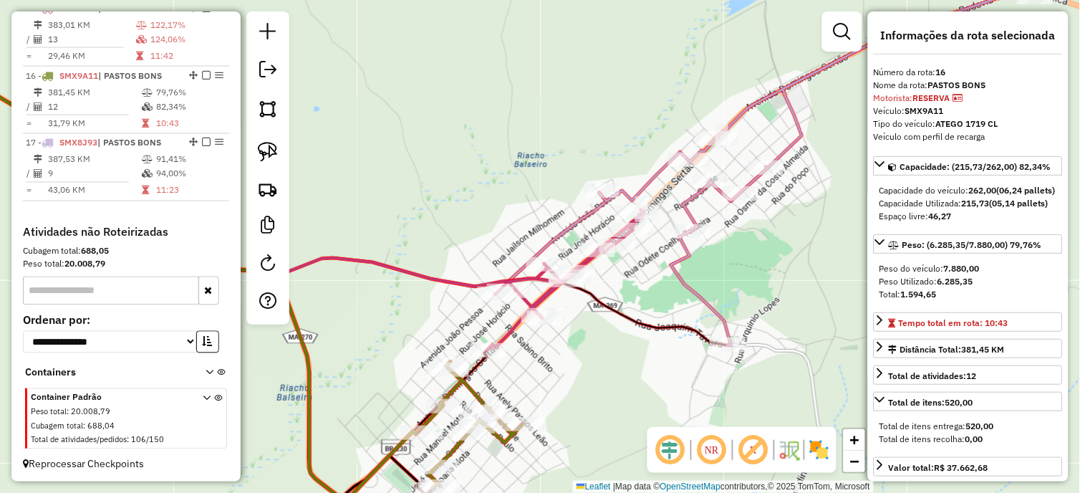
click at [685, 262] on icon at bounding box center [818, 169] width 436 height 352
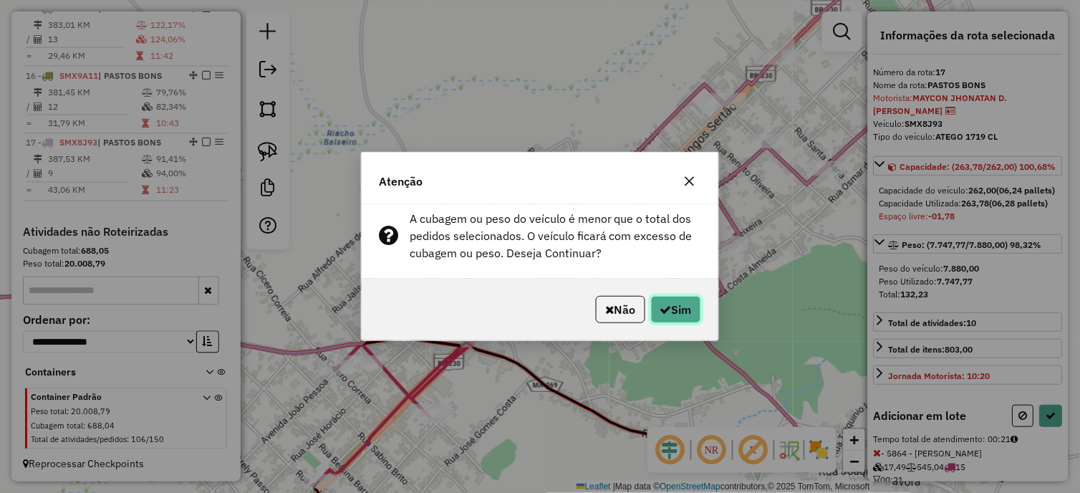
click at [670, 301] on button "Sim" at bounding box center [676, 309] width 50 height 27
select select "*********"
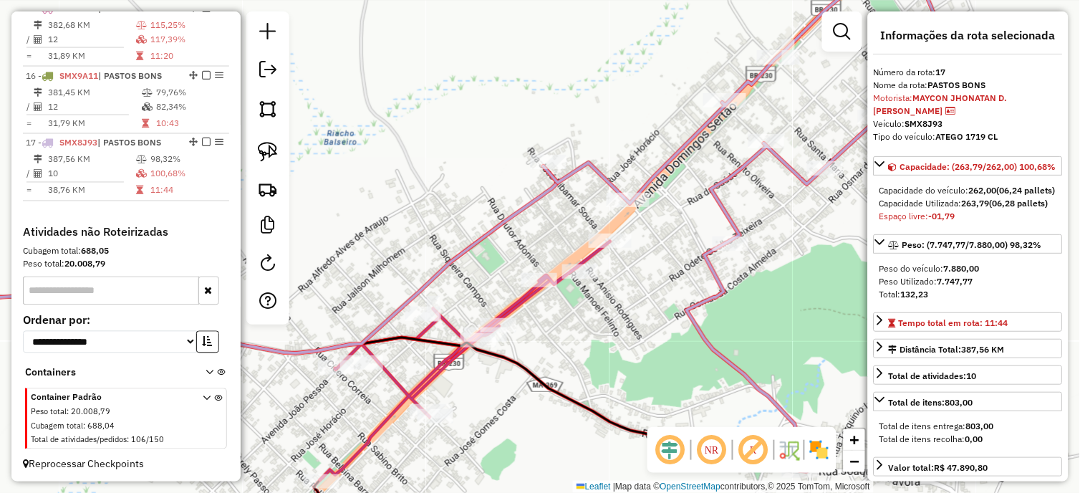
click at [573, 252] on div "Janela de atendimento Grade de atendimento Capacidade Transportadoras Veículos …" at bounding box center [540, 246] width 1080 height 493
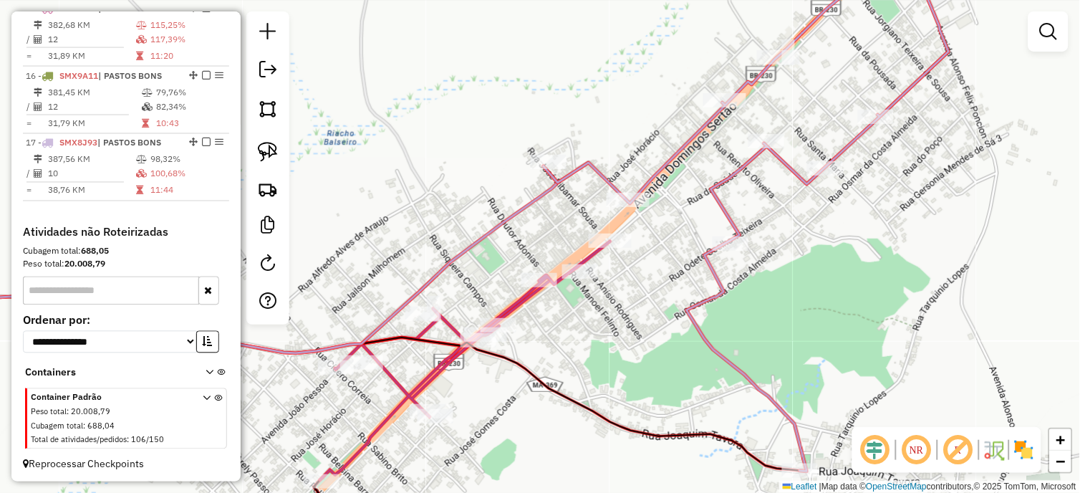
click at [592, 256] on icon at bounding box center [465, 360] width 290 height 239
select select "*********"
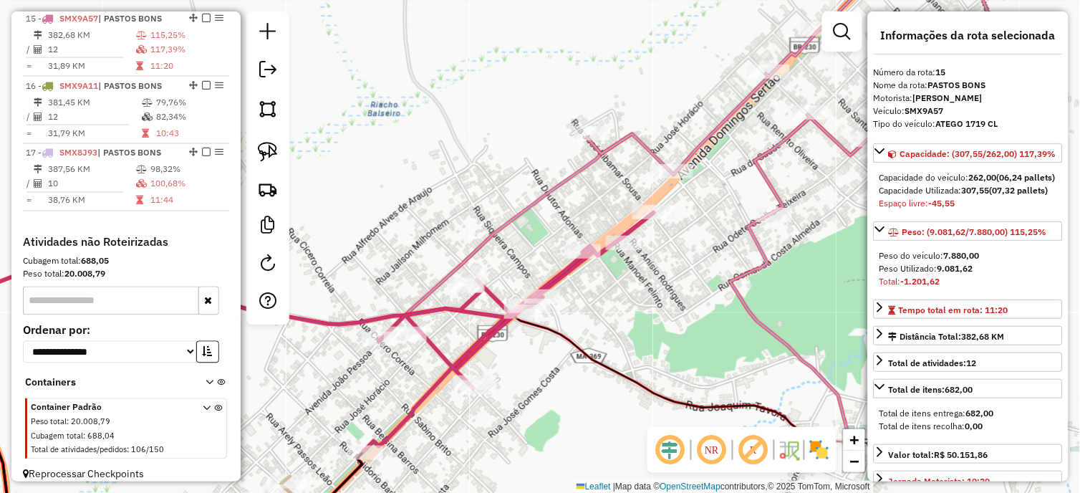
scroll to position [1694, 0]
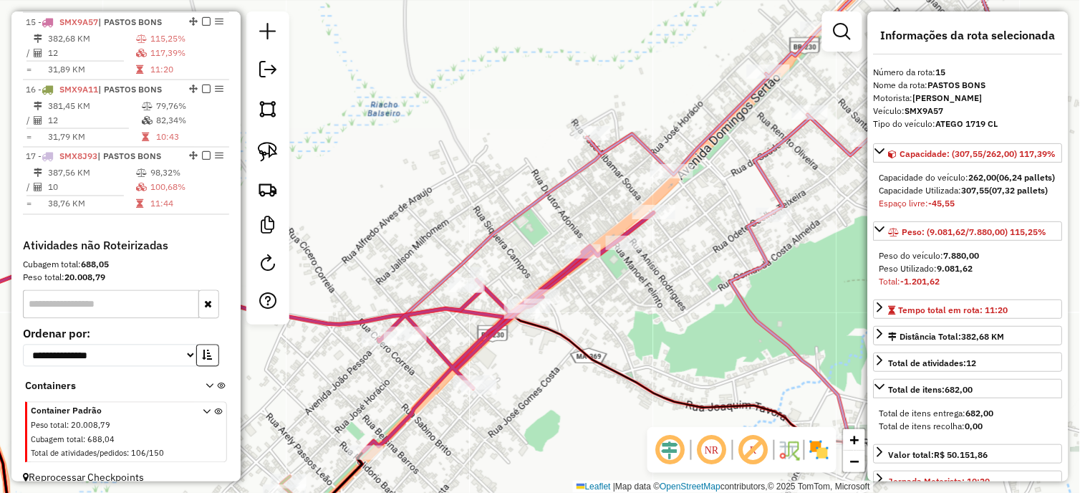
drag, startPoint x: 634, startPoint y: 307, endPoint x: 824, endPoint y: 153, distance: 244.0
click at [824, 153] on div "Janela de atendimento Grade de atendimento Capacidade Transportadoras Veículos …" at bounding box center [540, 246] width 1080 height 493
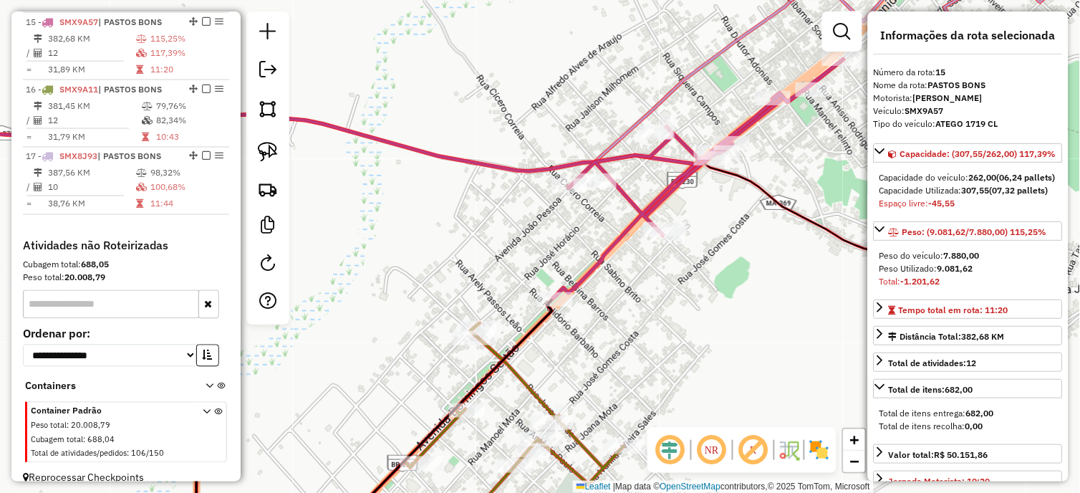
click at [524, 388] on icon at bounding box center [521, 433] width 206 height 220
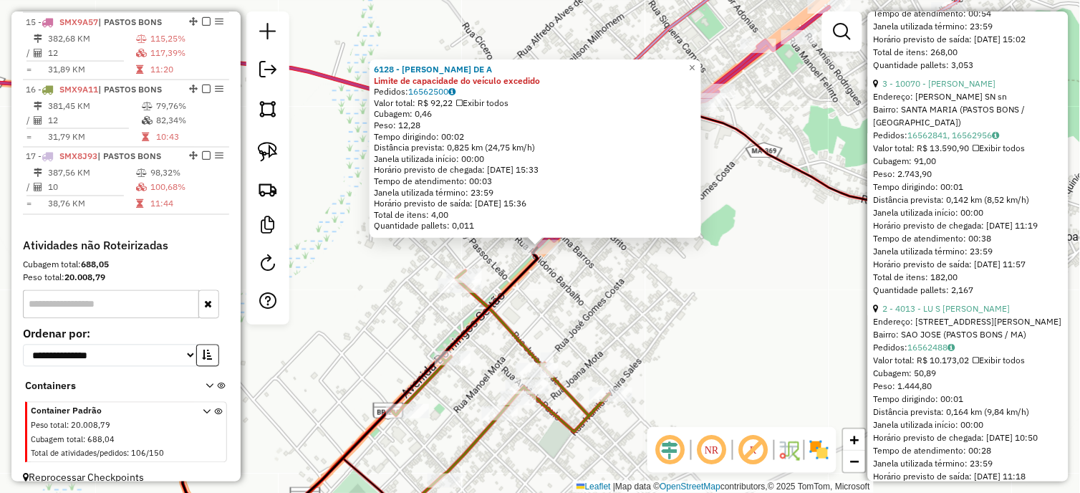
scroll to position [796, 0]
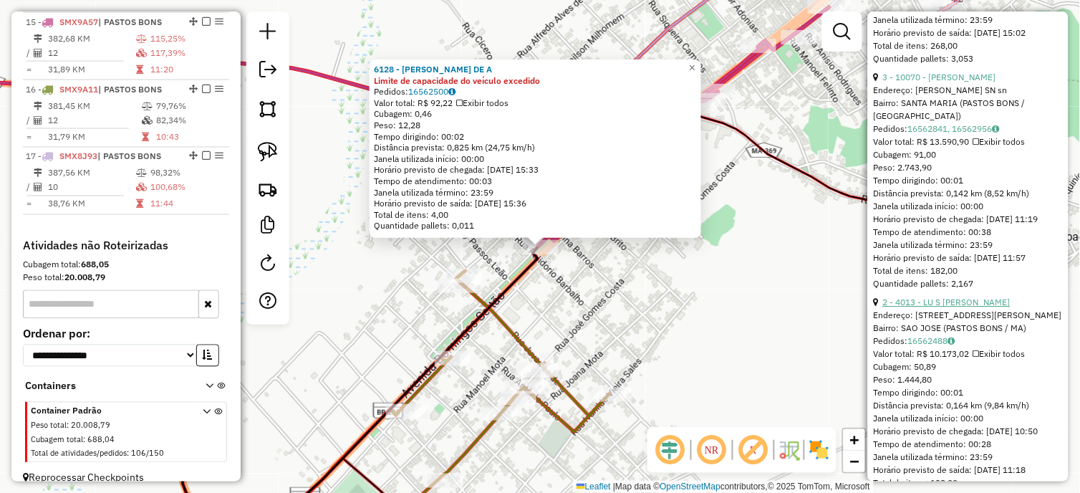
click at [943, 307] on link "2 - 4013 - LU S VICTOR CAMAPUM" at bounding box center [946, 302] width 127 height 11
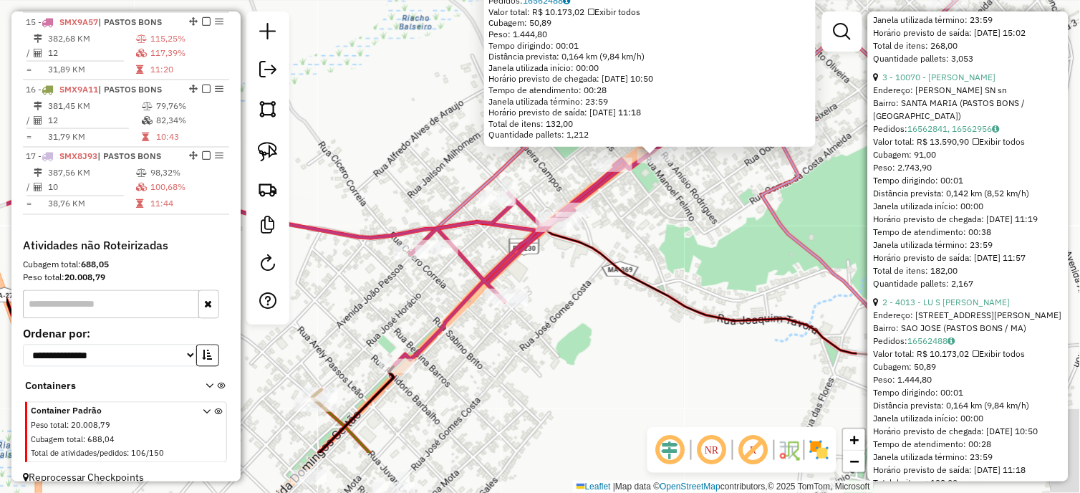
click at [545, 297] on div "4013 - LU S VICTOR CAMAPUM Endereço: AV AVENIDA DOMINGOS SERT O 2040 2040 Bairr…" at bounding box center [540, 246] width 1080 height 493
click at [362, 448] on icon at bounding box center [362, 466] width 206 height 153
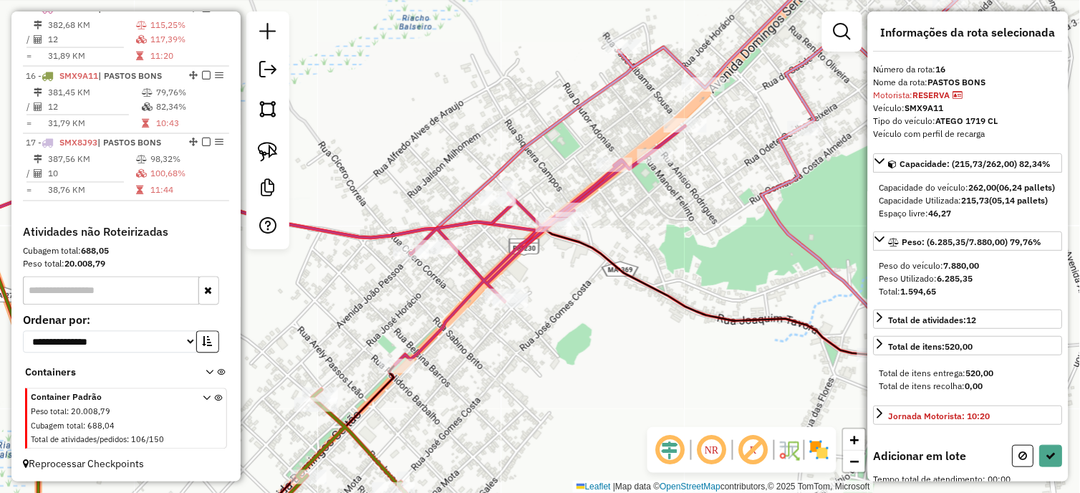
scroll to position [0, 0]
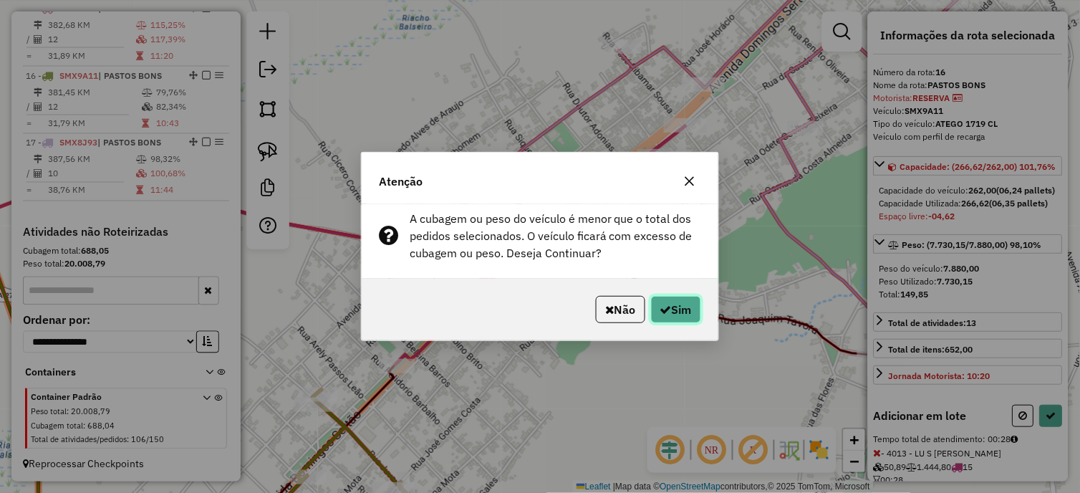
click at [681, 310] on button "Sim" at bounding box center [676, 309] width 50 height 27
select select "*********"
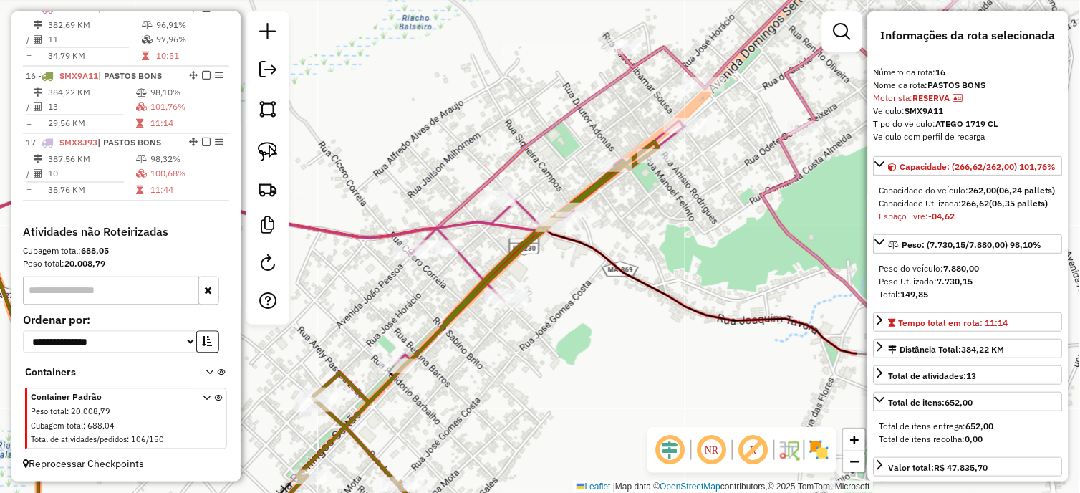
click at [464, 256] on icon at bounding box center [540, 242] width 290 height 244
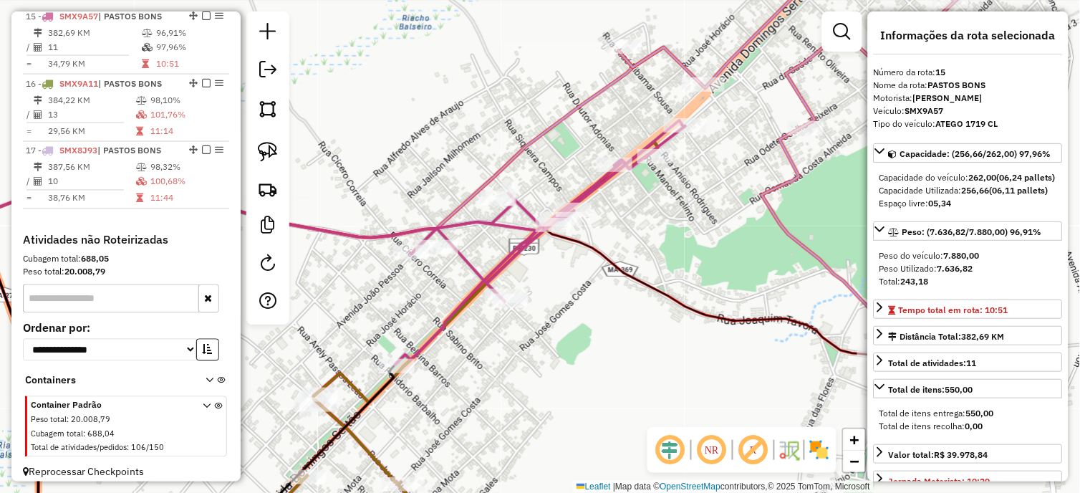
scroll to position [1694, 0]
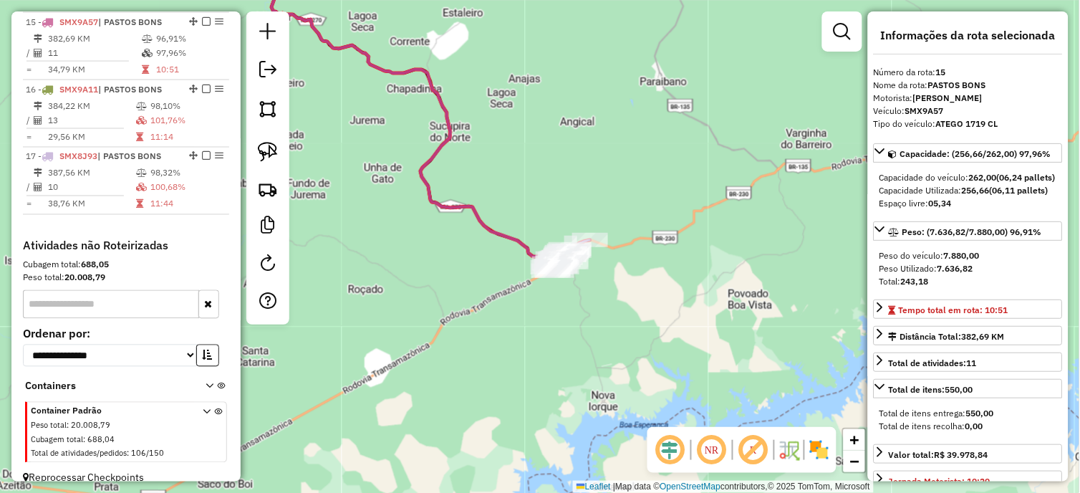
drag, startPoint x: 678, startPoint y: 194, endPoint x: 675, endPoint y: 204, distance: 10.4
click at [675, 204] on div "Janela de atendimento Grade de atendimento Capacidade Transportadoras Veículos …" at bounding box center [540, 246] width 1080 height 493
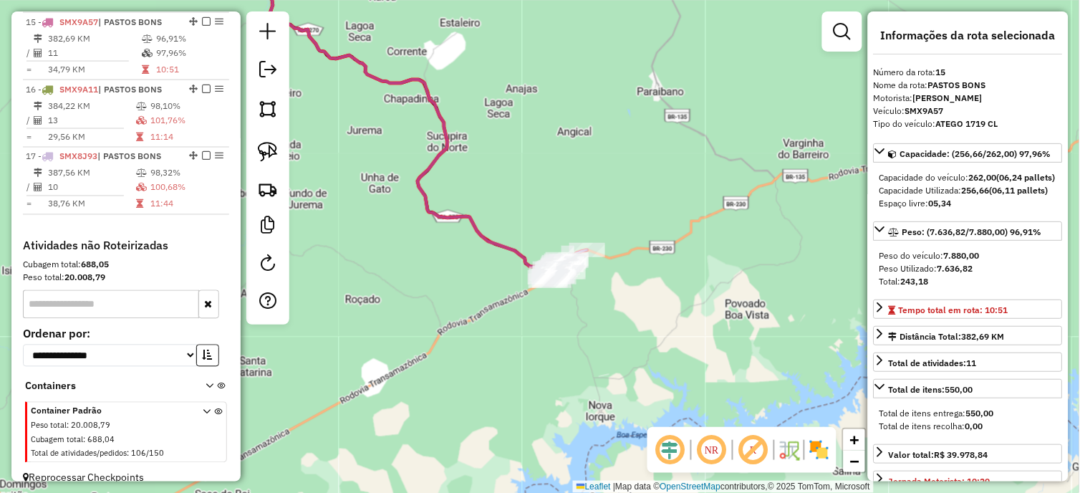
click at [599, 284] on div "Janela de atendimento Grade de atendimento Capacidade Transportadoras Veículos …" at bounding box center [540, 246] width 1080 height 493
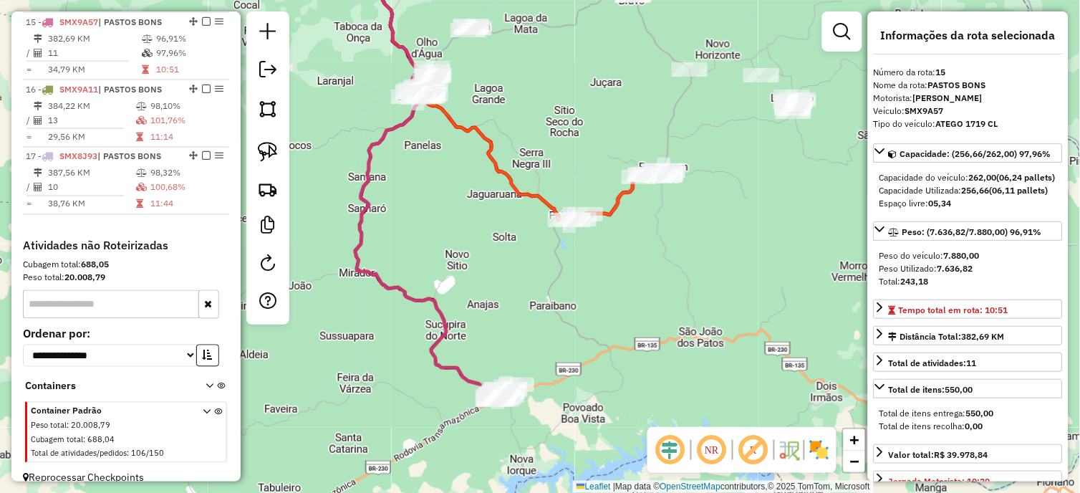
drag, startPoint x: 589, startPoint y: 156, endPoint x: 564, endPoint y: 234, distance: 81.3
click at [564, 234] on div "Janela de atendimento Grade de atendimento Capacidade Transportadoras Veículos …" at bounding box center [540, 246] width 1080 height 493
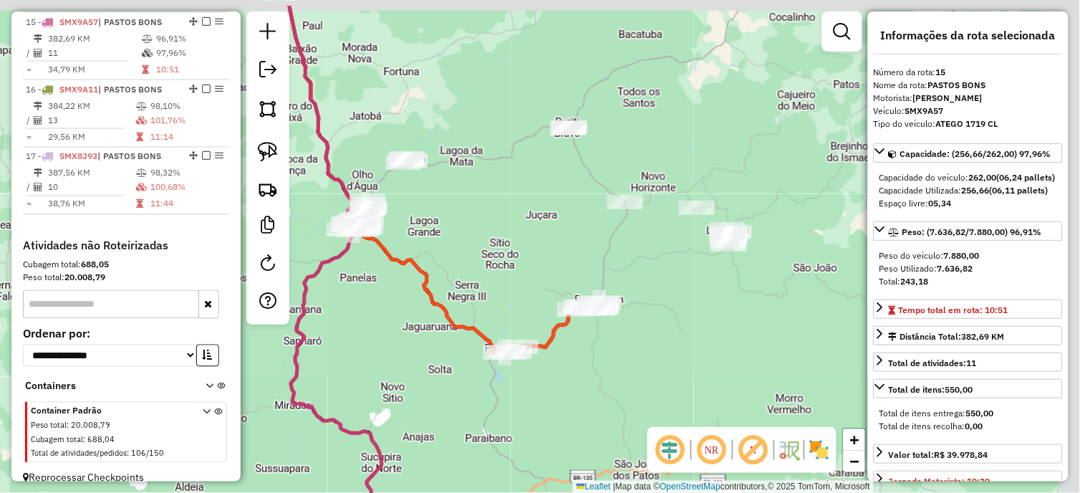
drag, startPoint x: 509, startPoint y: 246, endPoint x: 483, endPoint y: 246, distance: 25.8
click at [507, 249] on div "Janela de atendimento Grade de atendimento Capacidade Transportadoras Veículos …" at bounding box center [540, 246] width 1080 height 493
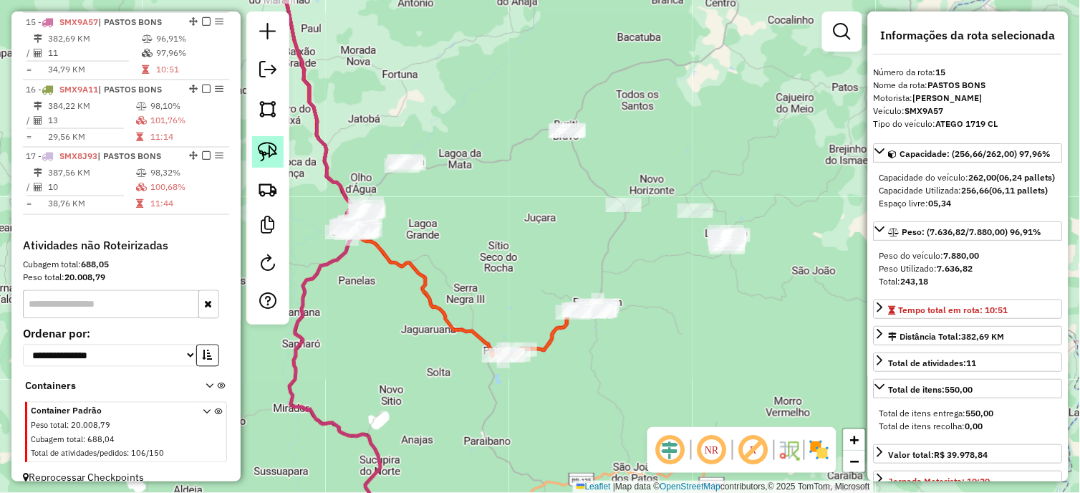
drag, startPoint x: 265, startPoint y: 146, endPoint x: 348, endPoint y: 145, distance: 83.1
click at [267, 148] on img at bounding box center [268, 152] width 20 height 20
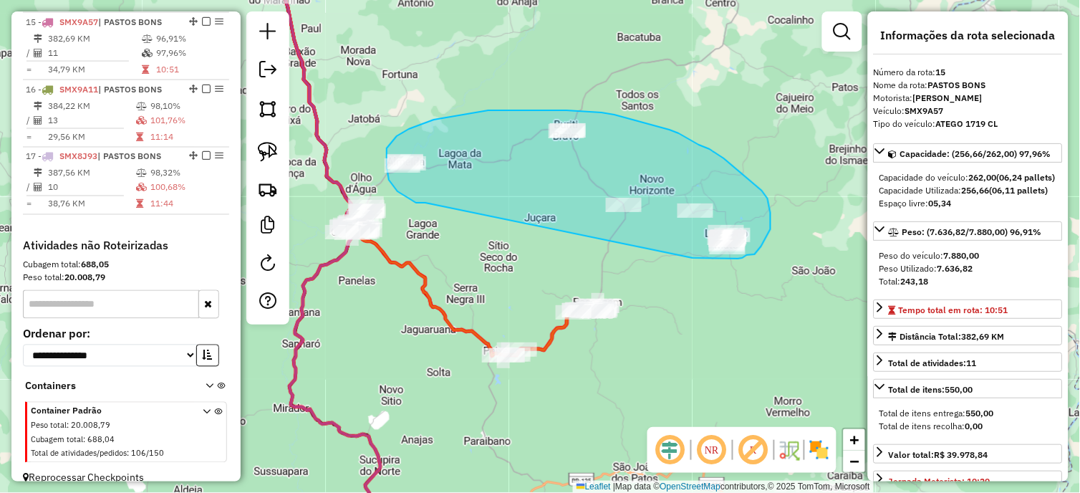
drag, startPoint x: 389, startPoint y: 180, endPoint x: 688, endPoint y: 254, distance: 308.5
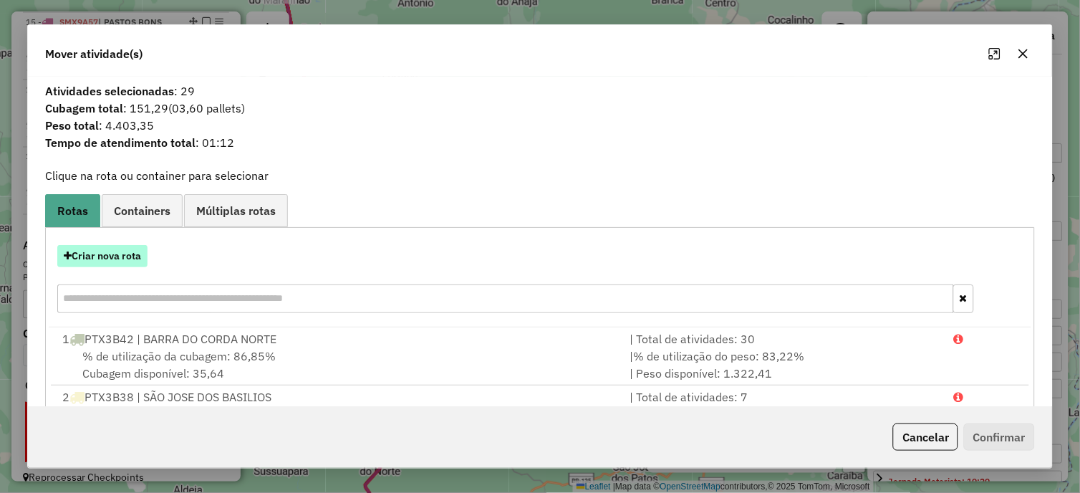
click at [126, 253] on button "Criar nova rota" at bounding box center [102, 256] width 90 height 22
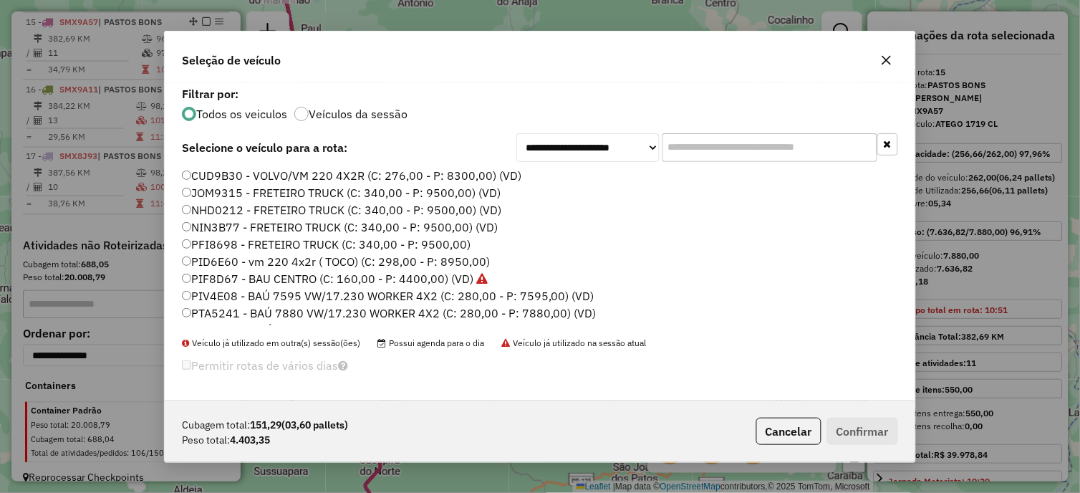
scroll to position [513, 0]
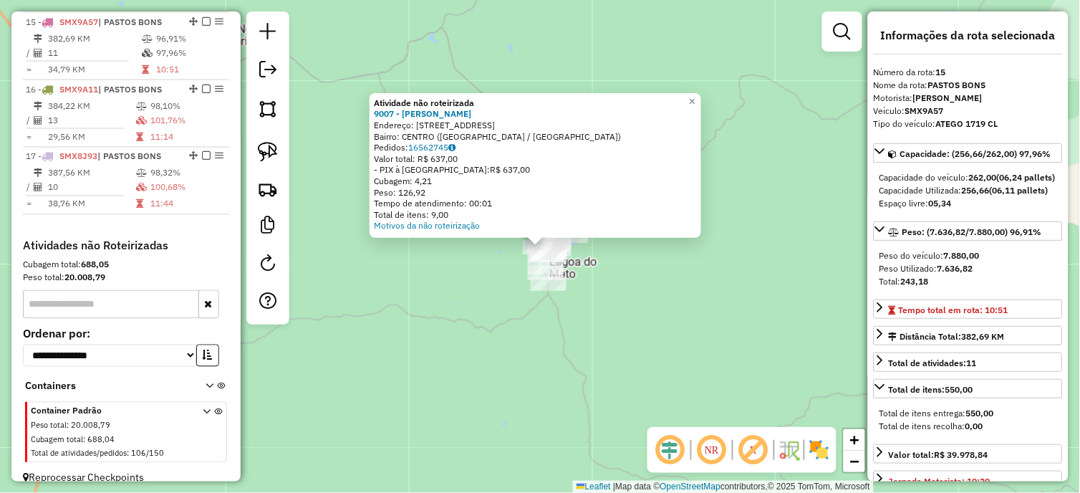
click at [584, 352] on div "Atividade não roteirizada 9007 - DIEMERSON CARDOSO G Endereço: Rua Sucupira do …" at bounding box center [540, 246] width 1080 height 493
click at [627, 345] on div "Atividade não roteirizada 9007 - DIEMERSON CARDOSO G Endereço: Rua Sucupira do …" at bounding box center [540, 246] width 1080 height 493
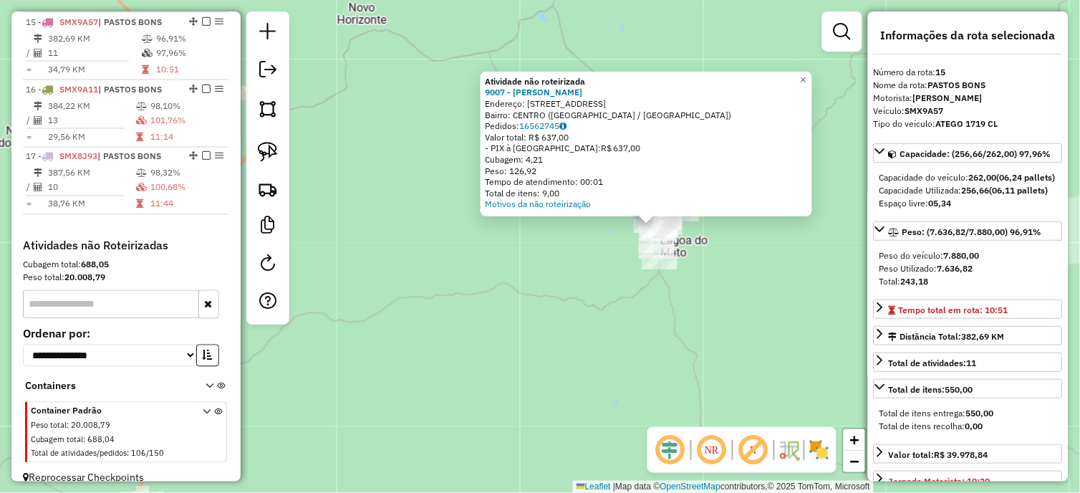
click at [620, 351] on div "Atividade não roteirizada 9007 - DIEMERSON CARDOSO G Endereço: Rua Sucupira do …" at bounding box center [540, 246] width 1080 height 493
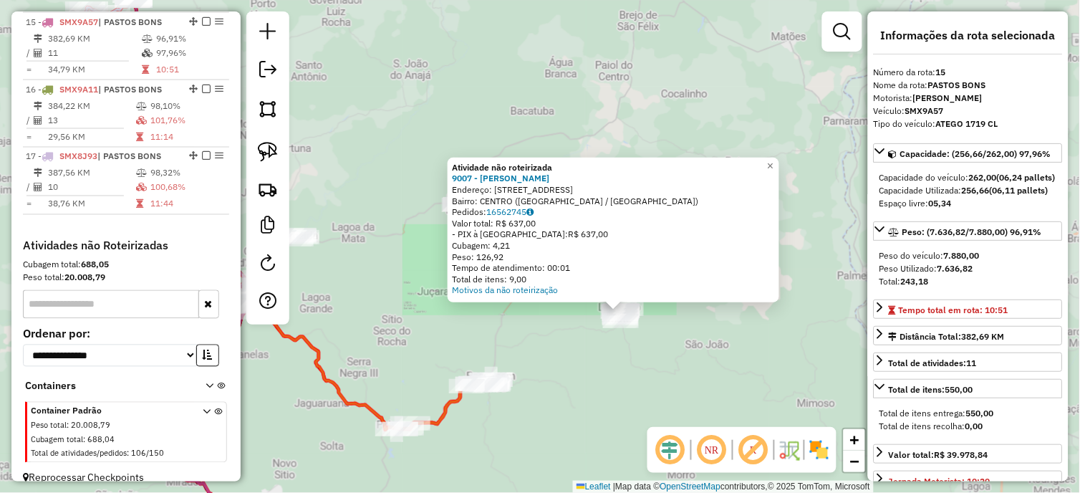
click at [597, 349] on div "Atividade não roteirizada 9007 - DIEMERSON CARDOSO G Endereço: Rua Sucupira do …" at bounding box center [540, 246] width 1080 height 493
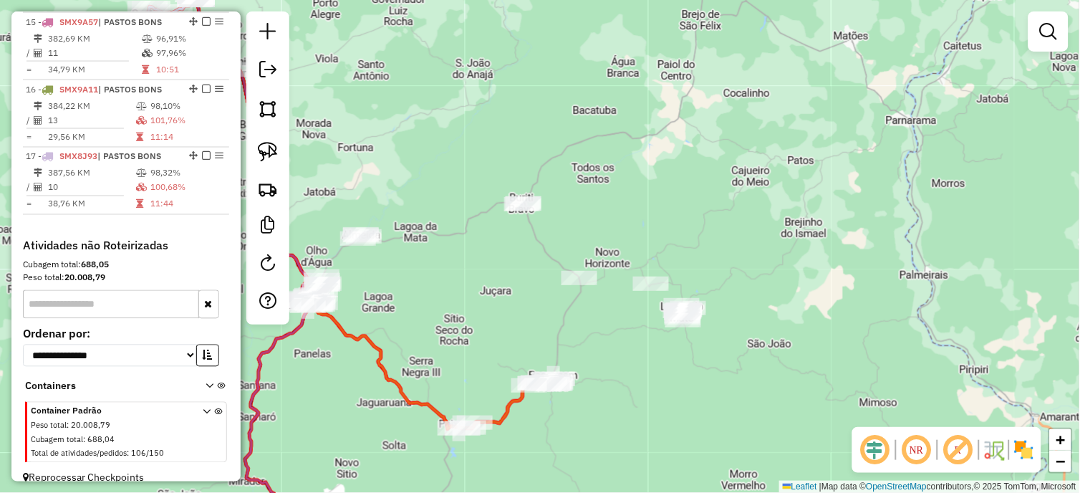
drag, startPoint x: 470, startPoint y: 328, endPoint x: 521, endPoint y: 327, distance: 50.9
click at [521, 327] on div "Janela de atendimento Grade de atendimento Capacidade Transportadoras Veículos …" at bounding box center [540, 246] width 1080 height 493
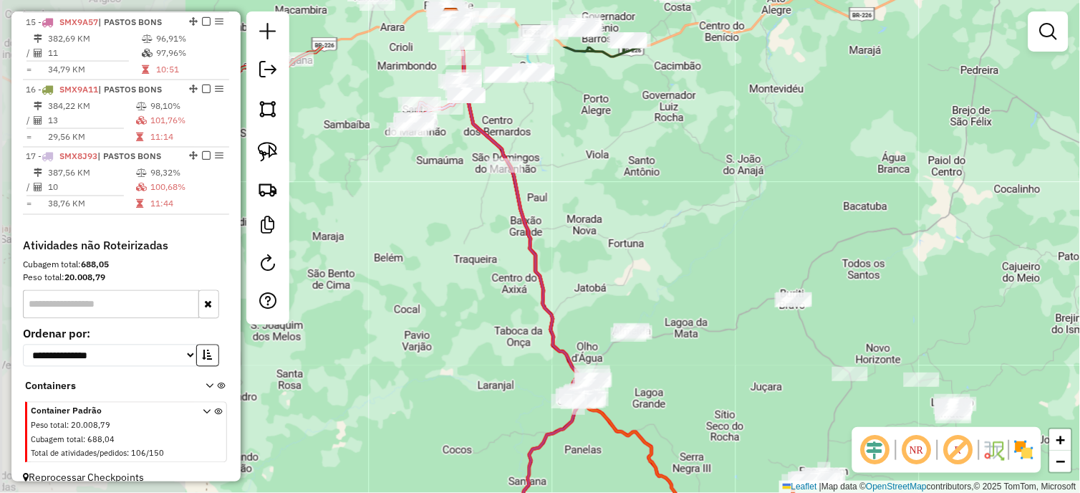
drag, startPoint x: 617, startPoint y: 281, endPoint x: 721, endPoint y: 396, distance: 155.7
click at [721, 397] on div "Janela de atendimento Grade de atendimento Capacidade Transportadoras Veículos …" at bounding box center [540, 246] width 1080 height 493
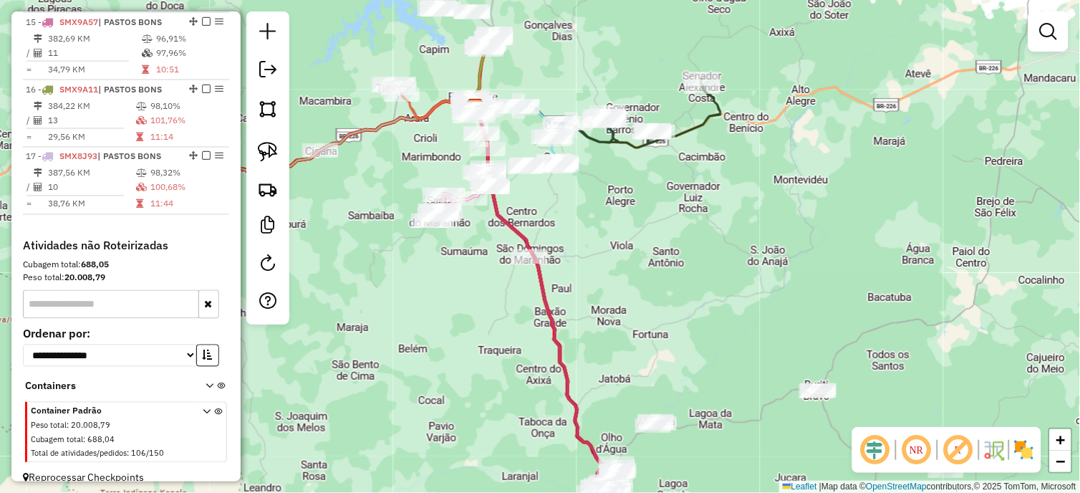
drag, startPoint x: 581, startPoint y: 175, endPoint x: 605, endPoint y: 254, distance: 82.3
click at [605, 254] on div "Janela de atendimento Grade de atendimento Capacidade Transportadoras Veículos …" at bounding box center [540, 246] width 1080 height 493
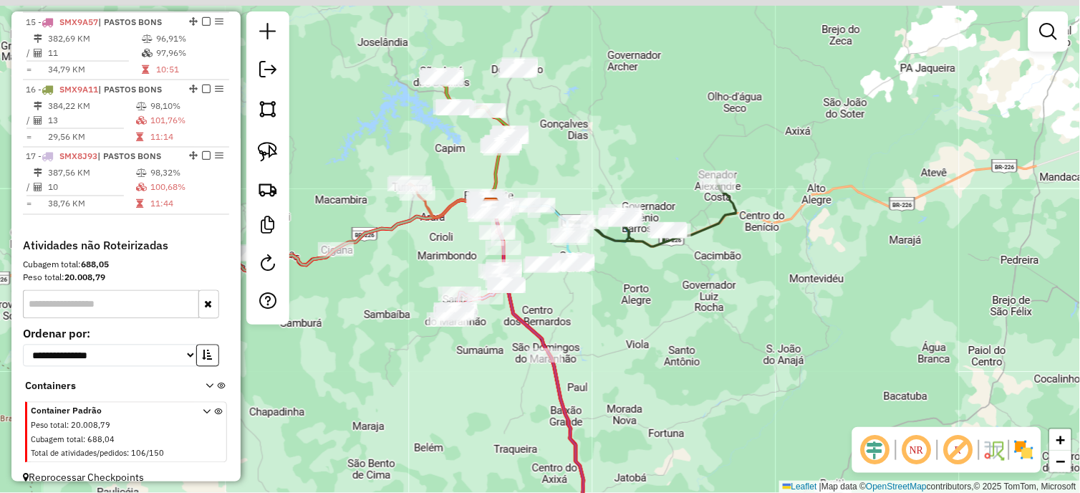
drag, startPoint x: 567, startPoint y: 112, endPoint x: 564, endPoint y: 173, distance: 60.2
click at [564, 173] on div "Janela de atendimento Grade de atendimento Capacidade Transportadoras Veículos …" at bounding box center [540, 246] width 1080 height 493
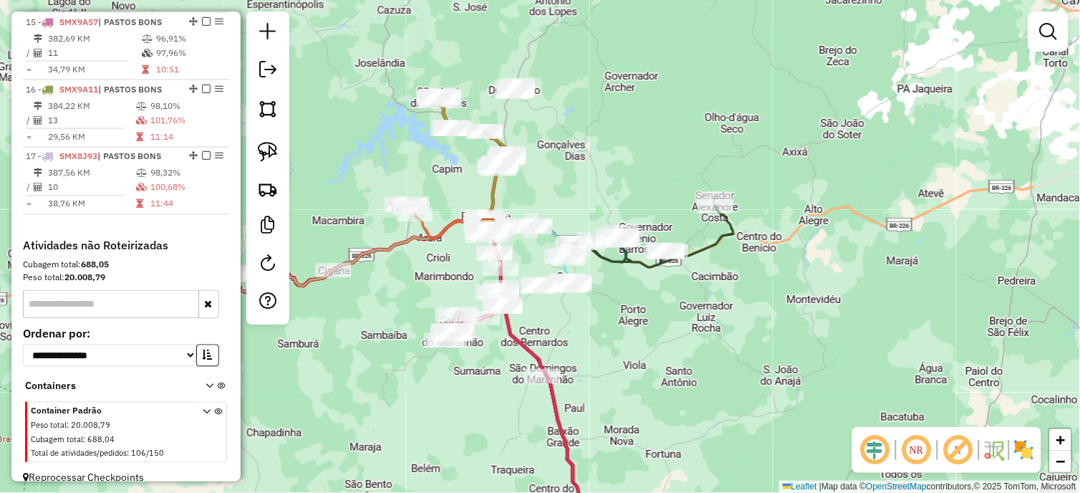
drag, startPoint x: 573, startPoint y: 123, endPoint x: 532, endPoint y: 183, distance: 72.7
click at [557, 192] on div "Janela de atendimento Grade de atendimento Capacidade Transportadoras Veículos …" at bounding box center [540, 246] width 1080 height 493
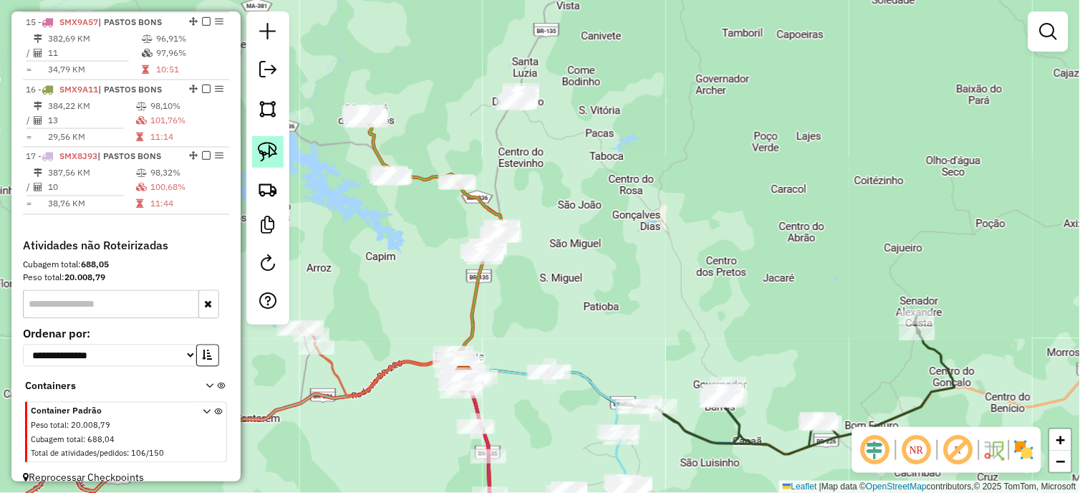
click at [276, 148] on img at bounding box center [268, 152] width 20 height 20
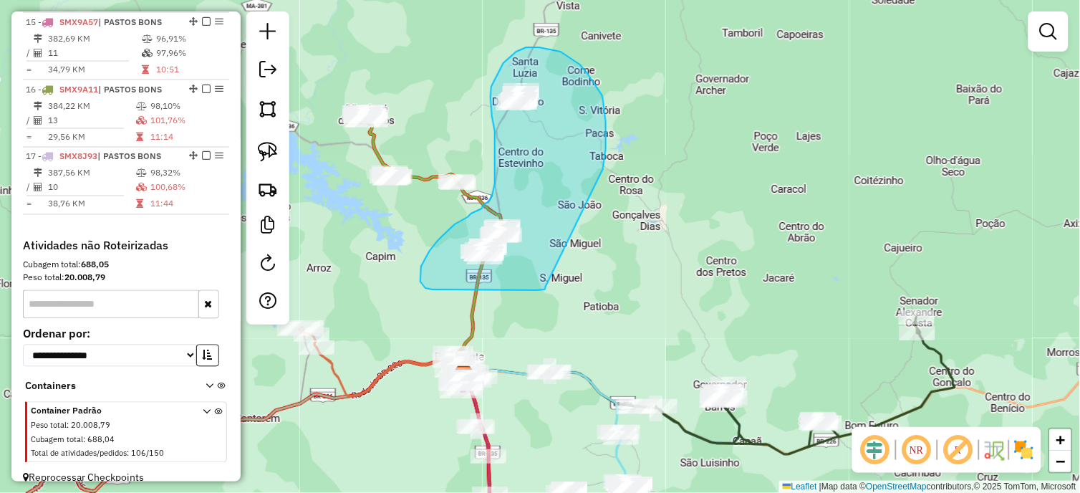
drag, startPoint x: 546, startPoint y: 289, endPoint x: 580, endPoint y: 202, distance: 93.2
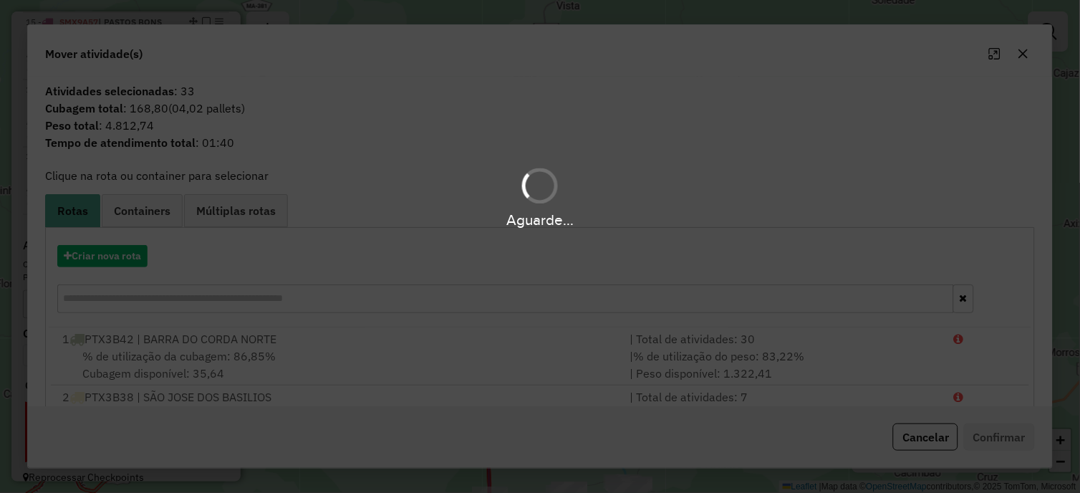
click at [100, 256] on div "Aguarde..." at bounding box center [540, 246] width 1080 height 493
click at [90, 254] on div "Aguarde..." at bounding box center [540, 246] width 1080 height 493
click at [89, 252] on div "Aguarde..." at bounding box center [540, 246] width 1080 height 493
click at [107, 256] on hb-app "Aguarde... Pop-up bloqueado! Seu navegador bloqueou automáticamente a abertura …" at bounding box center [540, 246] width 1080 height 493
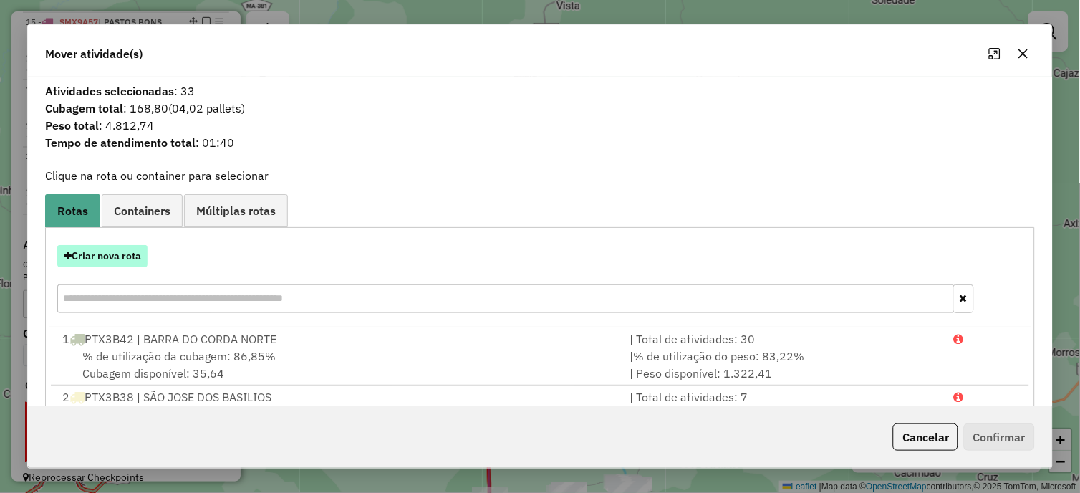
click at [103, 256] on button "Criar nova rota" at bounding box center [102, 256] width 90 height 22
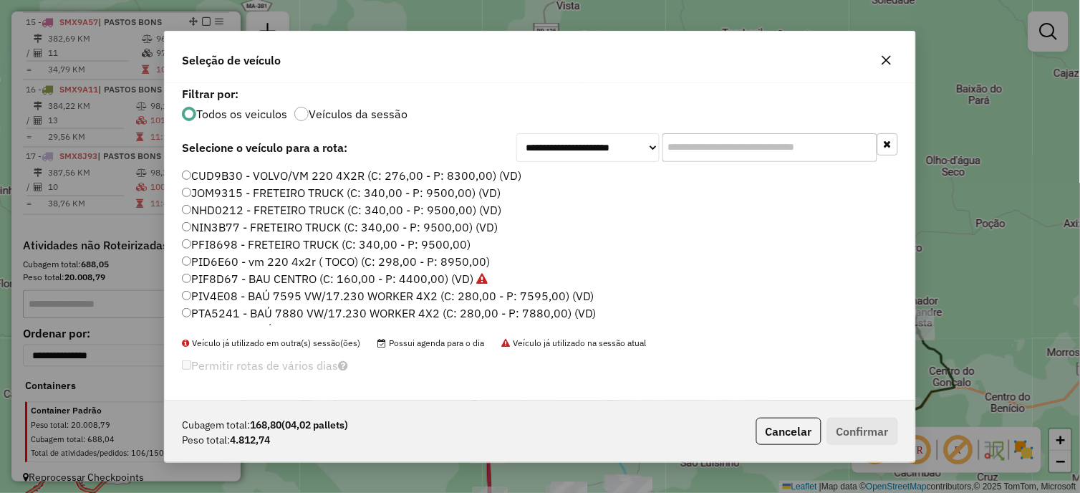
scroll to position [359, 0]
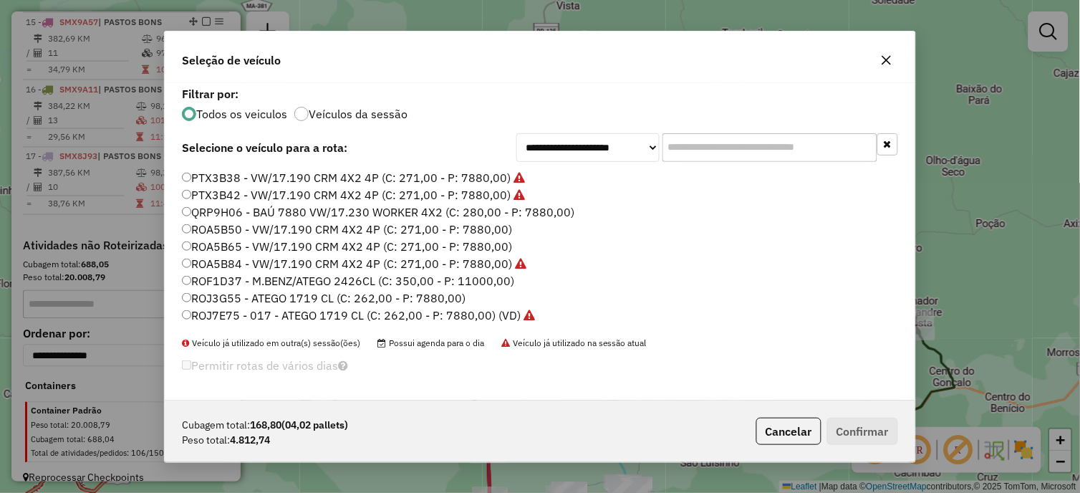
drag, startPoint x: 478, startPoint y: 248, endPoint x: 489, endPoint y: 251, distance: 11.1
click at [478, 248] on label "ROA5B65 - VW/17.190 CRM 4X2 4P (C: 271,00 - P: 7880,00)" at bounding box center [347, 246] width 330 height 17
click at [876, 435] on button "Confirmar" at bounding box center [862, 431] width 71 height 27
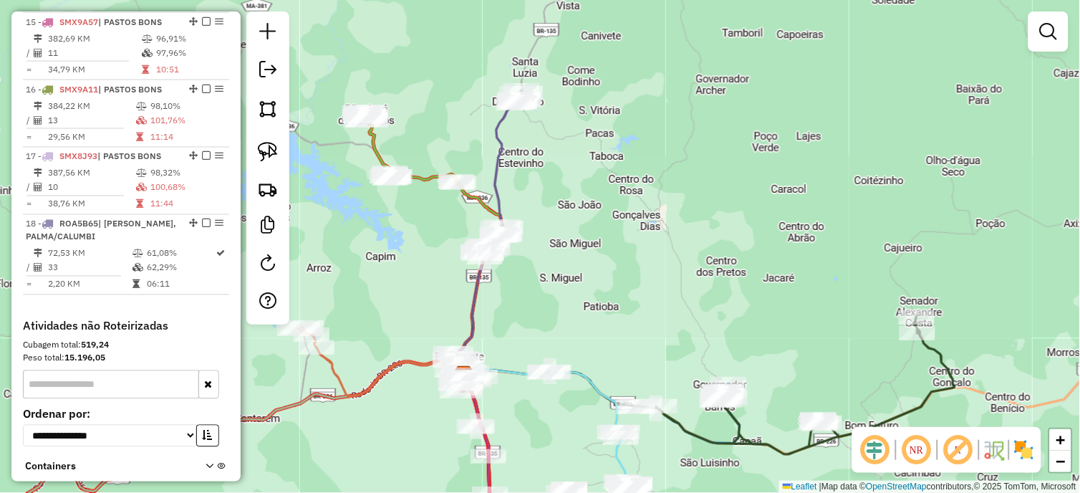
click at [494, 175] on icon at bounding box center [499, 173] width 44 height 167
select select "*********"
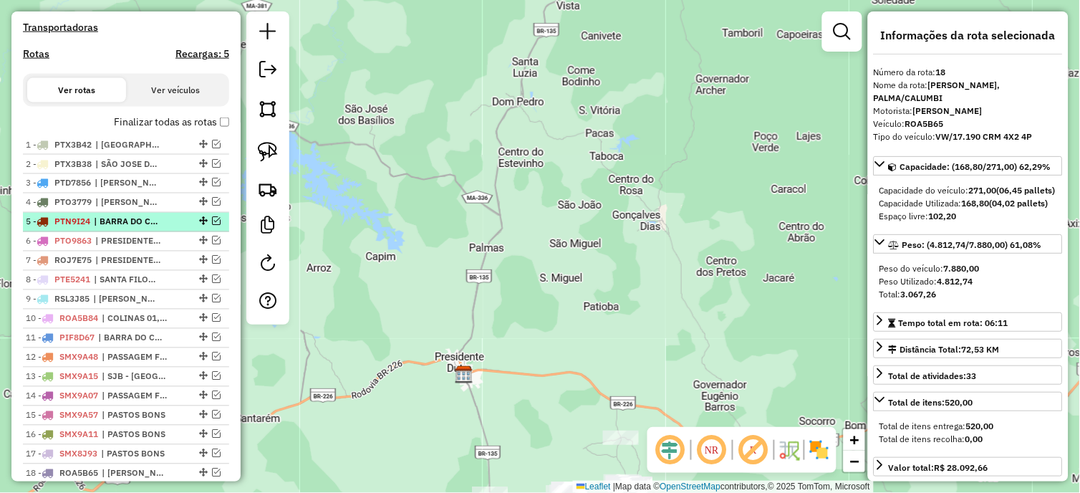
scroll to position [514, 0]
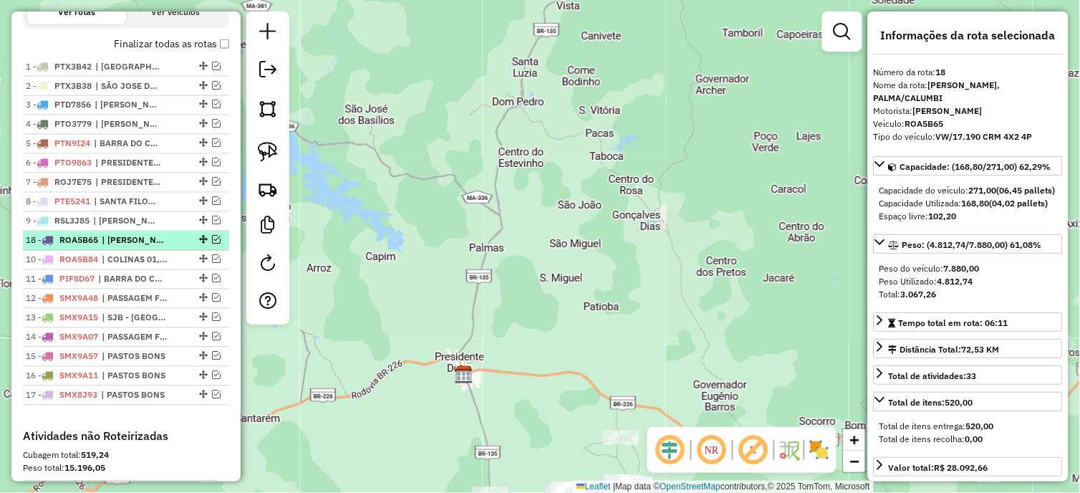
drag, startPoint x: 201, startPoint y: 403, endPoint x: 169, endPoint y: 251, distance: 155.1
drag, startPoint x: 213, startPoint y: 56, endPoint x: 356, endPoint y: 224, distance: 221.0
click at [213, 52] on label "Finalizar todas as rotas" at bounding box center [171, 44] width 115 height 15
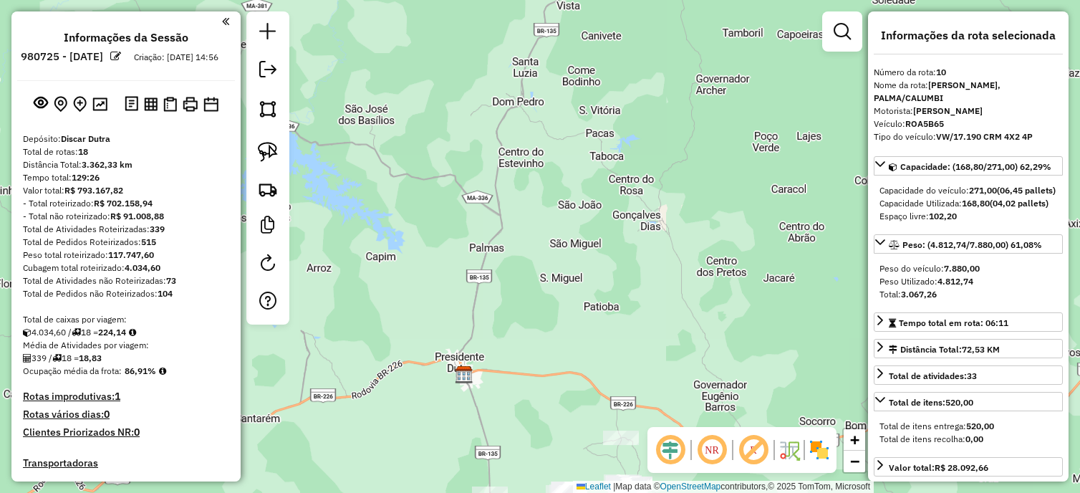
select select "*********"
click at [452, 76] on div "Janela de atendimento Grade de atendimento Capacidade Transportadoras Veículos …" at bounding box center [540, 246] width 1080 height 493
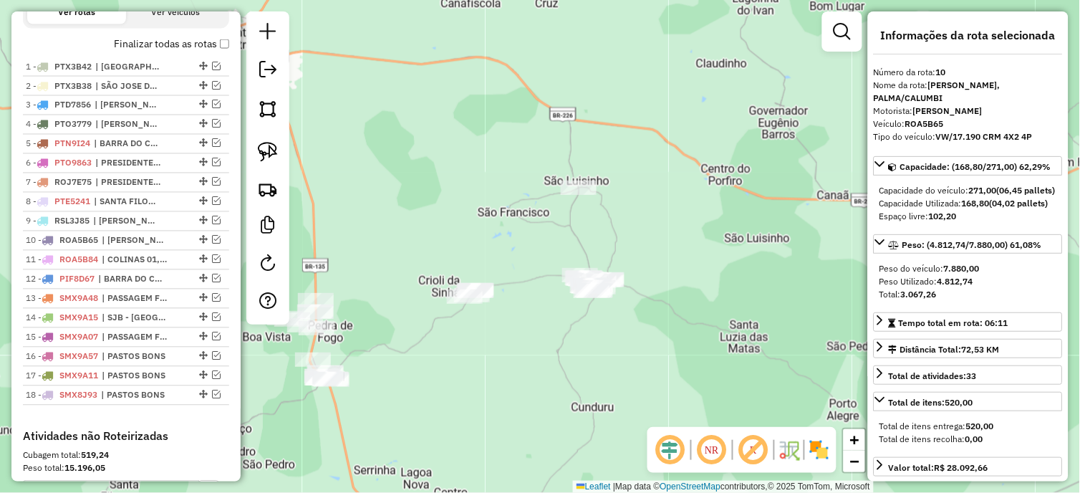
drag, startPoint x: 267, startPoint y: 153, endPoint x: 457, endPoint y: 222, distance: 202.1
click at [267, 153] on img at bounding box center [268, 152] width 20 height 20
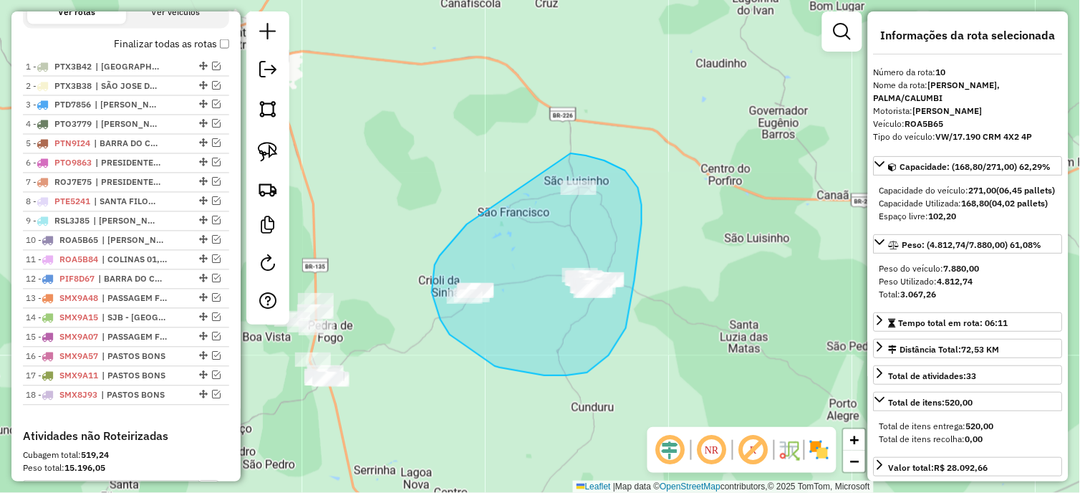
drag, startPoint x: 467, startPoint y: 224, endPoint x: 557, endPoint y: 153, distance: 114.8
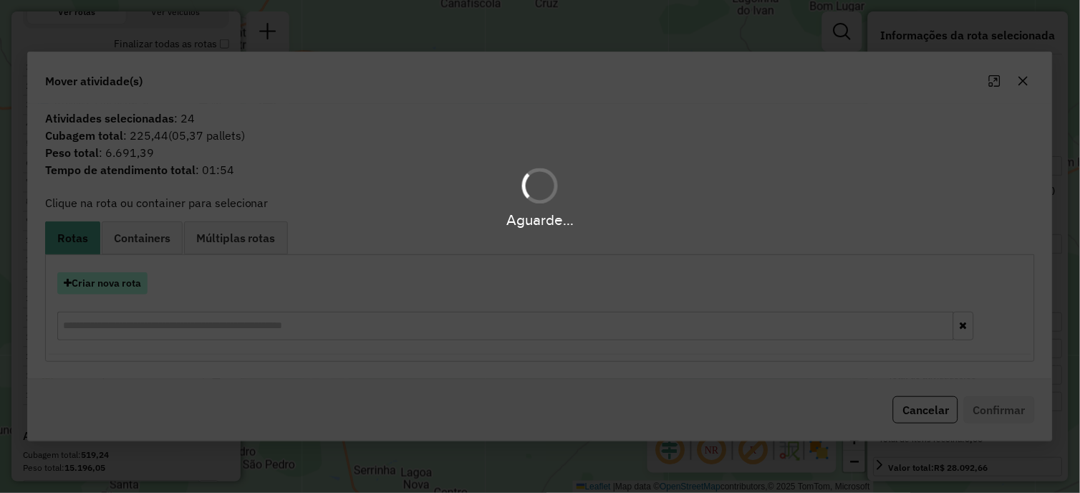
click at [109, 285] on hb-app "Aguarde... Pop-up bloqueado! Seu navegador bloqueou automáticamente a abertura …" at bounding box center [540, 246] width 1080 height 493
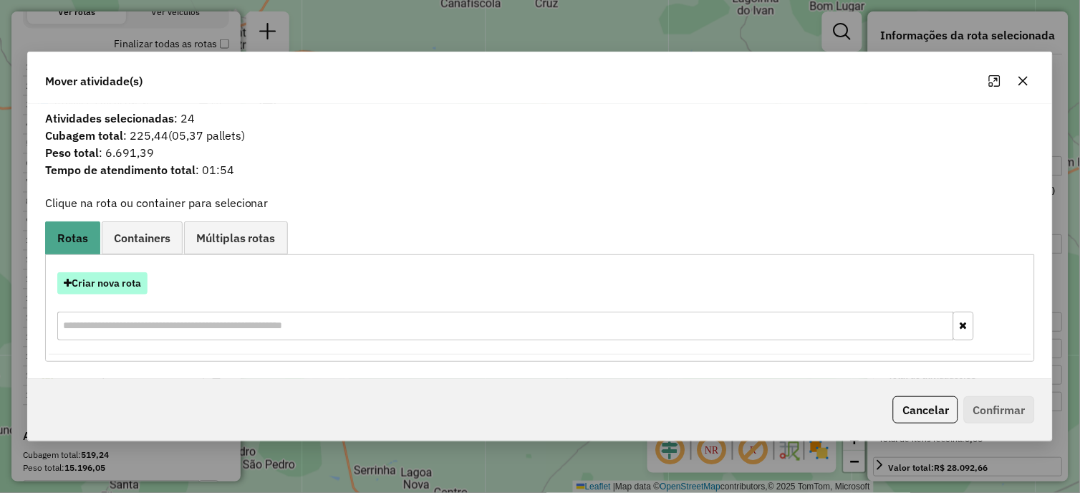
click at [97, 281] on button "Criar nova rota" at bounding box center [102, 283] width 90 height 22
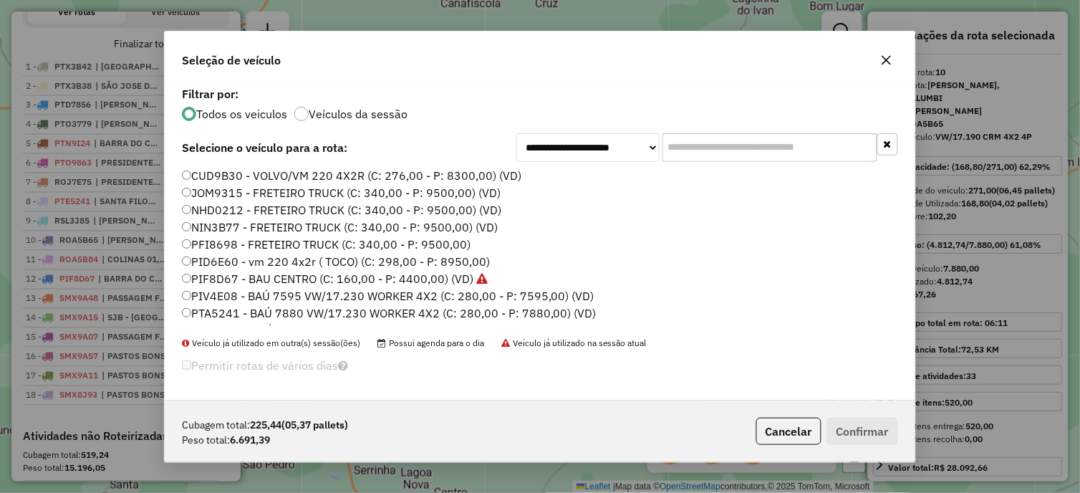
scroll to position [341, 0]
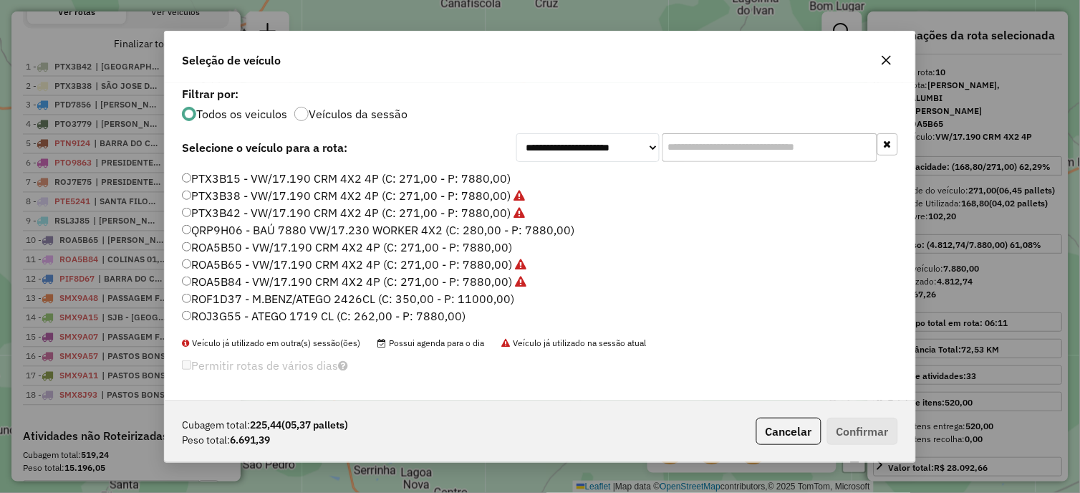
click at [445, 239] on label "ROA5B50 - VW/17.190 CRM 4X2 4P (C: 271,00 - P: 7880,00)" at bounding box center [347, 247] width 330 height 17
drag, startPoint x: 850, startPoint y: 431, endPoint x: 842, endPoint y: 425, distance: 10.3
click at [850, 432] on button "Confirmar" at bounding box center [862, 431] width 71 height 27
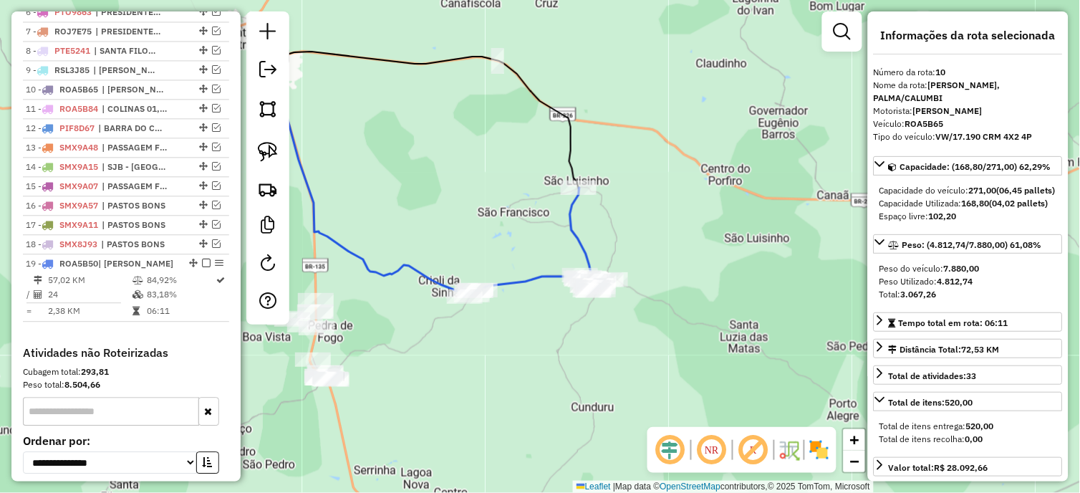
scroll to position [746, 0]
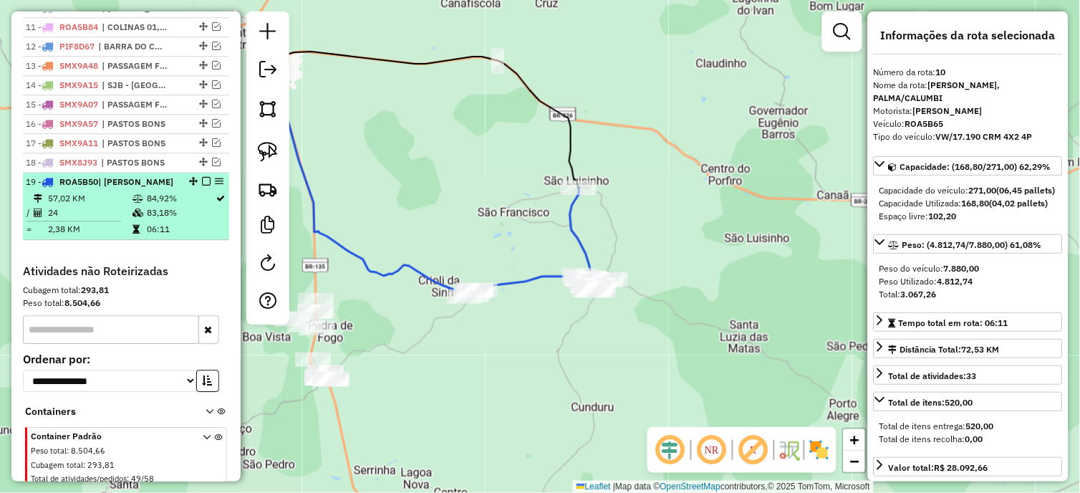
click at [202, 186] on em at bounding box center [206, 181] width 9 height 9
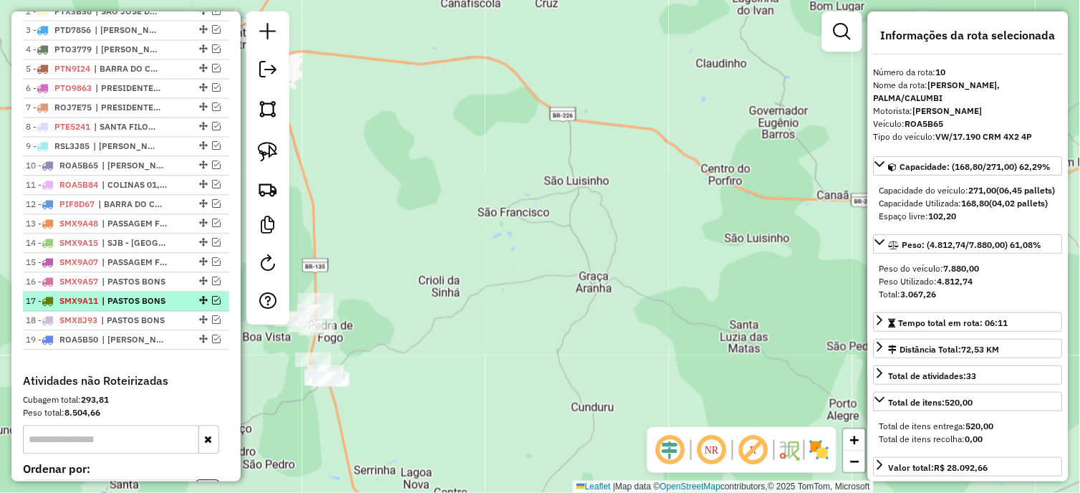
scroll to position [587, 0]
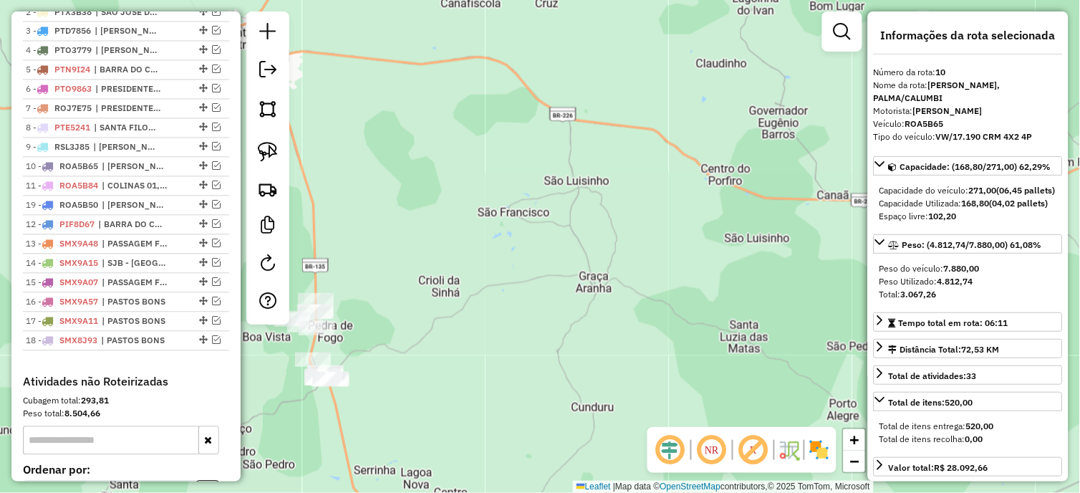
drag, startPoint x: 198, startPoint y: 352, endPoint x: 180, endPoint y: 216, distance: 137.3
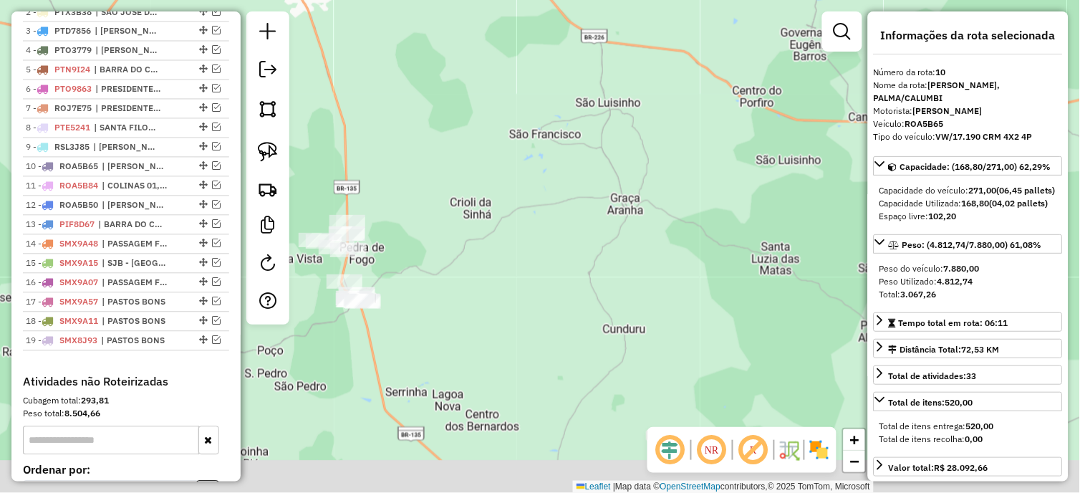
drag, startPoint x: 435, startPoint y: 377, endPoint x: 480, endPoint y: 246, distance: 138.4
click at [480, 252] on div "Janela de atendimento Grade de atendimento Capacidade Transportadoras Veículos …" at bounding box center [540, 246] width 1080 height 493
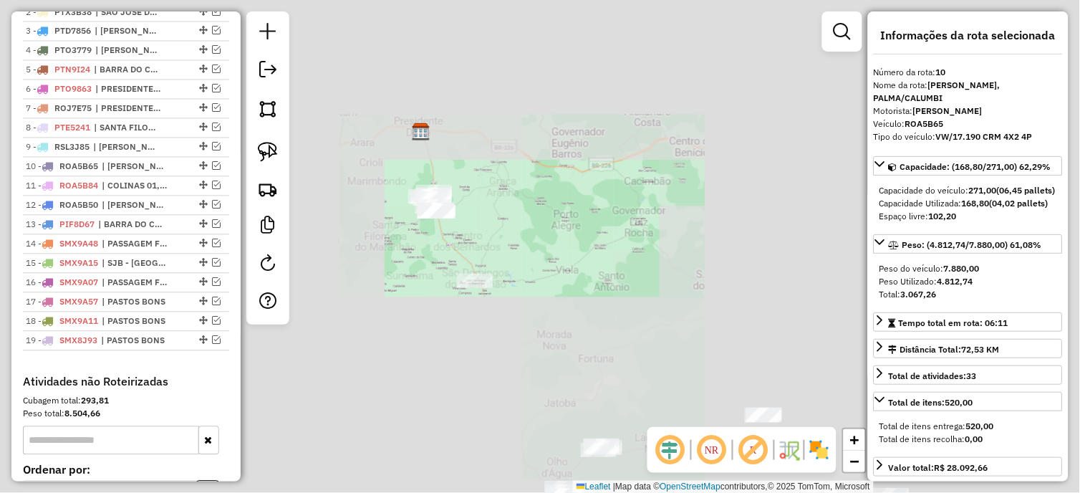
click at [284, 151] on div at bounding box center [267, 167] width 43 height 313
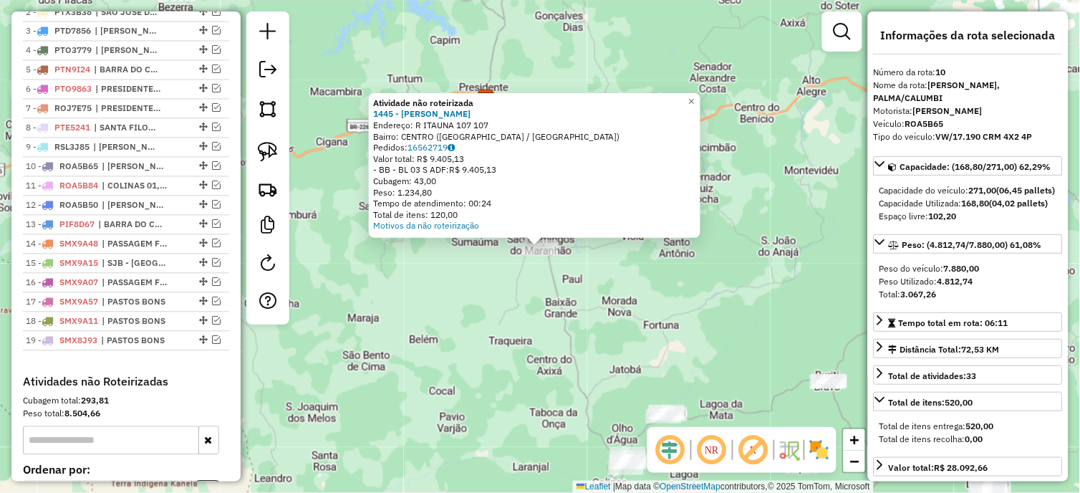
click at [528, 297] on div "Atividade não roteirizada 1445 - MARLY [PERSON_NAME]: R ITAUNA 107 107 Bairro: …" at bounding box center [540, 246] width 1080 height 493
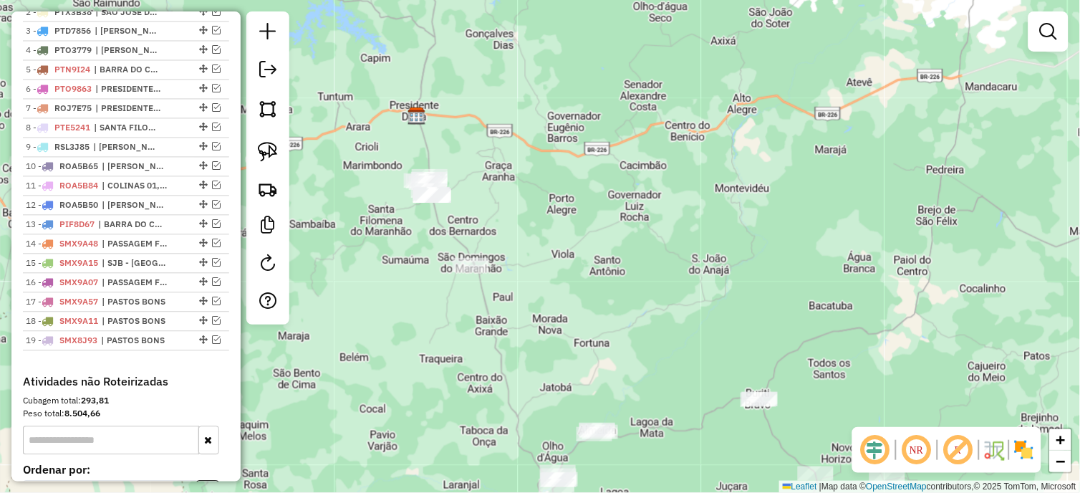
click at [497, 238] on div "Janela de atendimento Grade de atendimento Capacidade Transportadoras Veículos …" at bounding box center [540, 246] width 1080 height 493
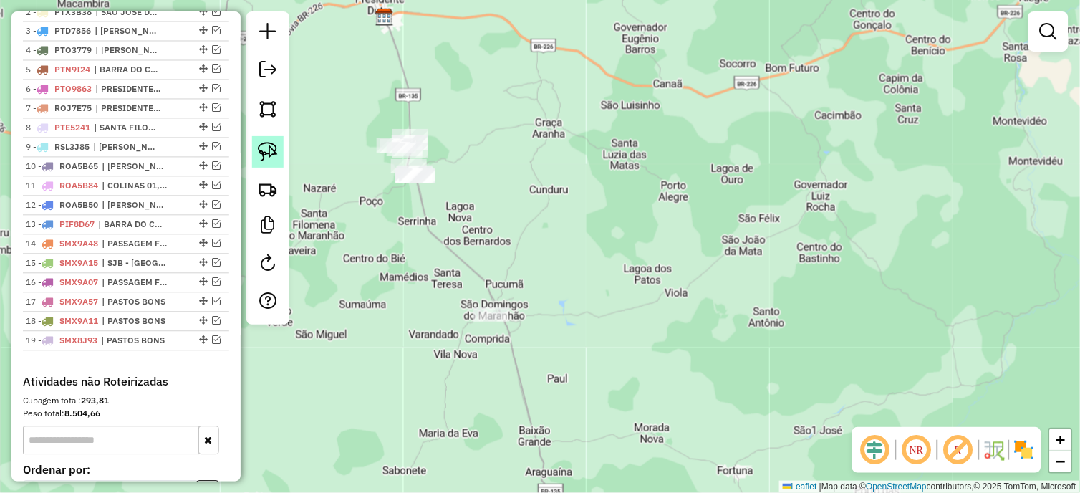
click at [272, 153] on img at bounding box center [268, 152] width 20 height 20
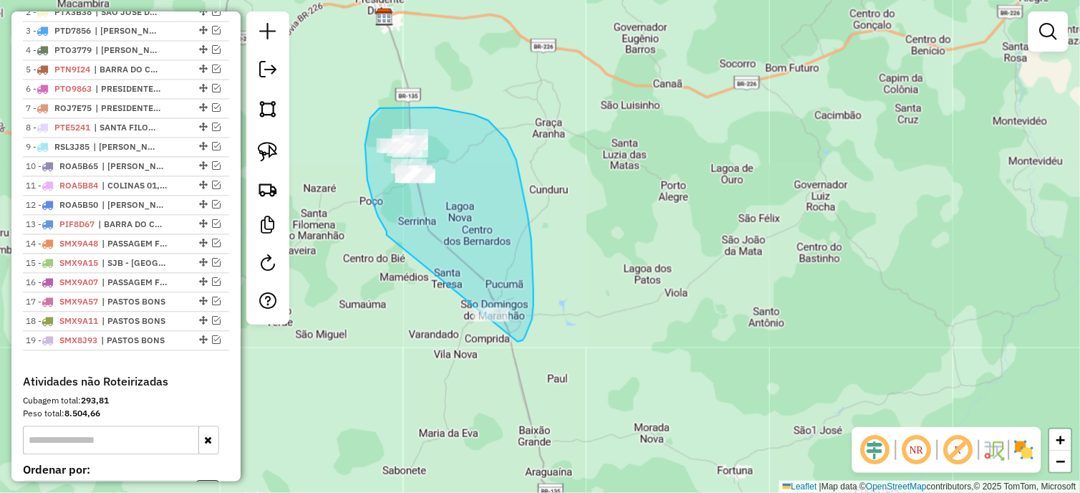
drag, startPoint x: 374, startPoint y: 204, endPoint x: 462, endPoint y: 332, distance: 155.0
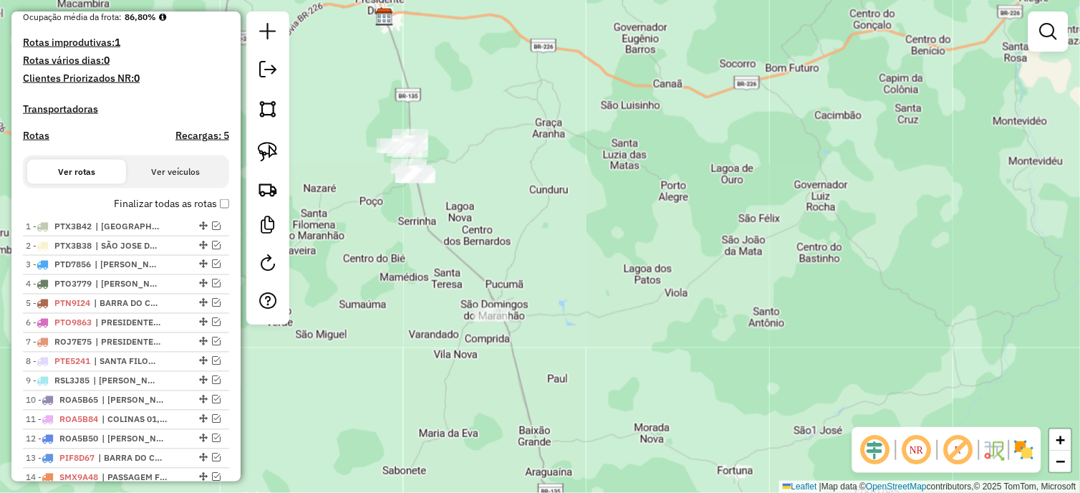
scroll to position [348, 0]
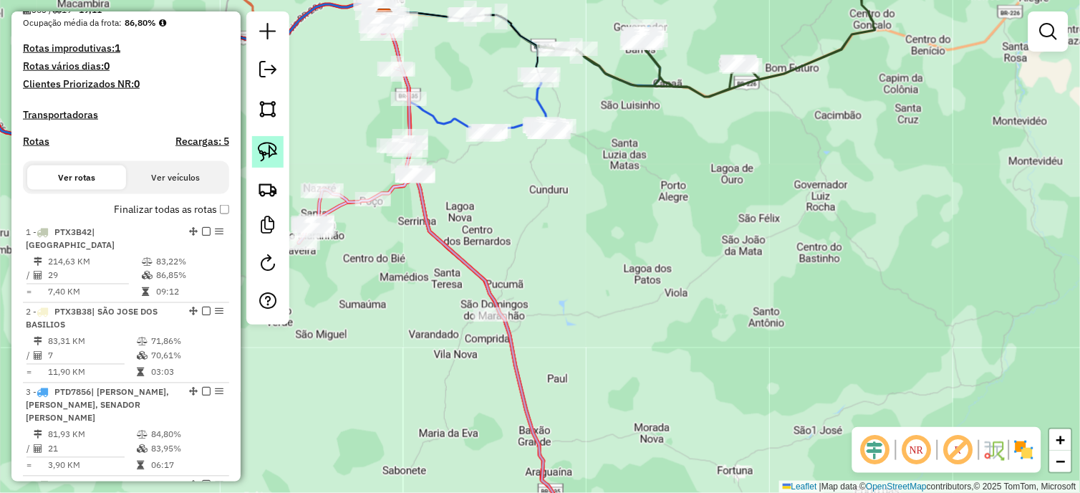
click at [274, 151] on img at bounding box center [268, 152] width 20 height 20
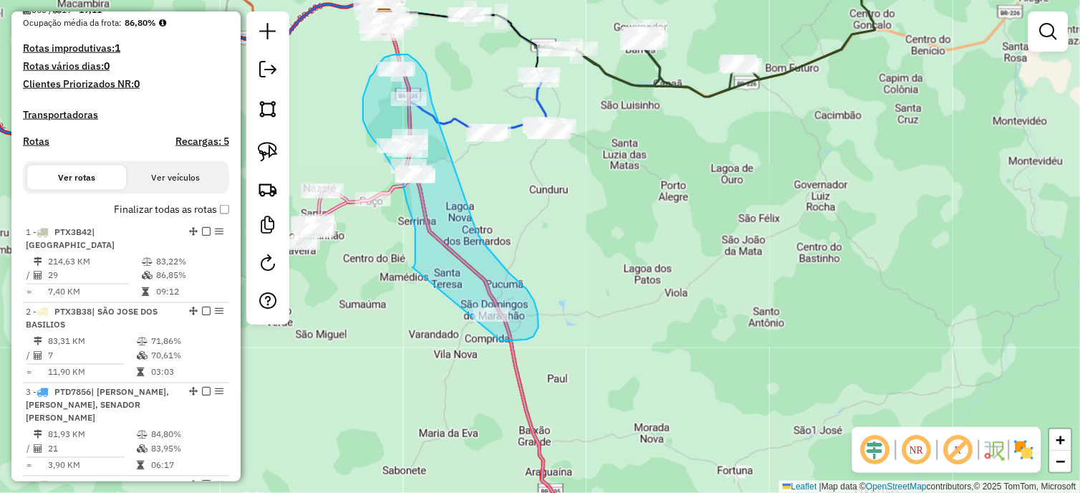
drag, startPoint x: 415, startPoint y: 246, endPoint x: 484, endPoint y: 332, distance: 110.1
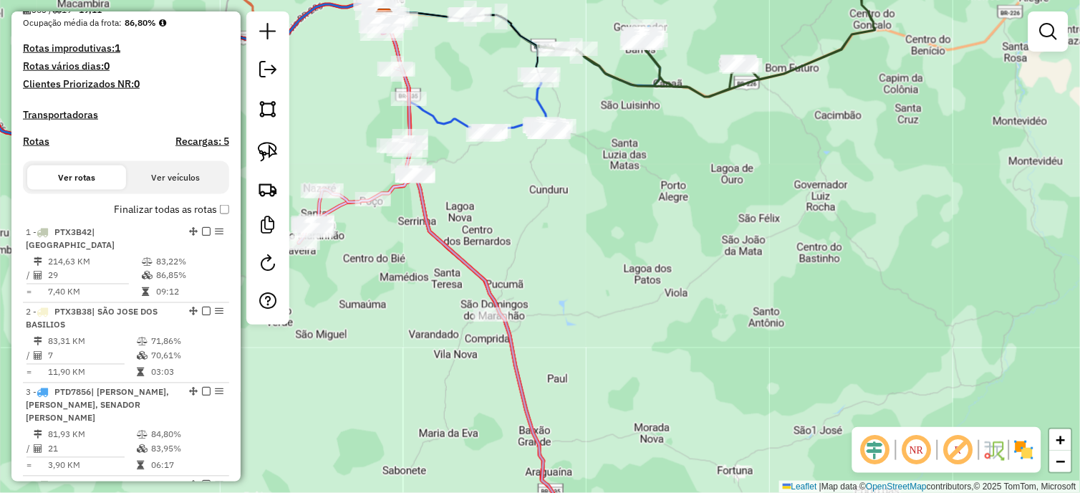
click at [325, 203] on icon at bounding box center [357, 155] width 117 height 175
select select "*********"
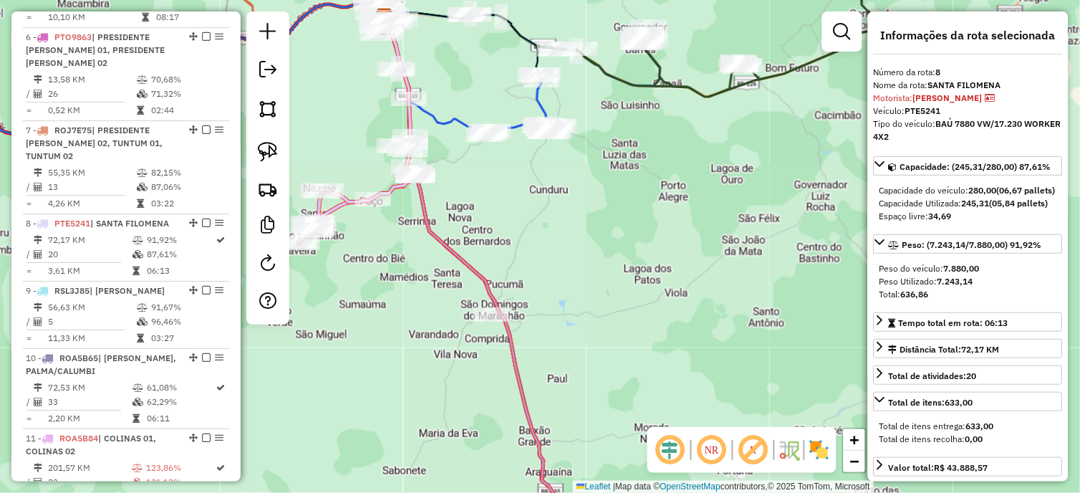
scroll to position [1158, 0]
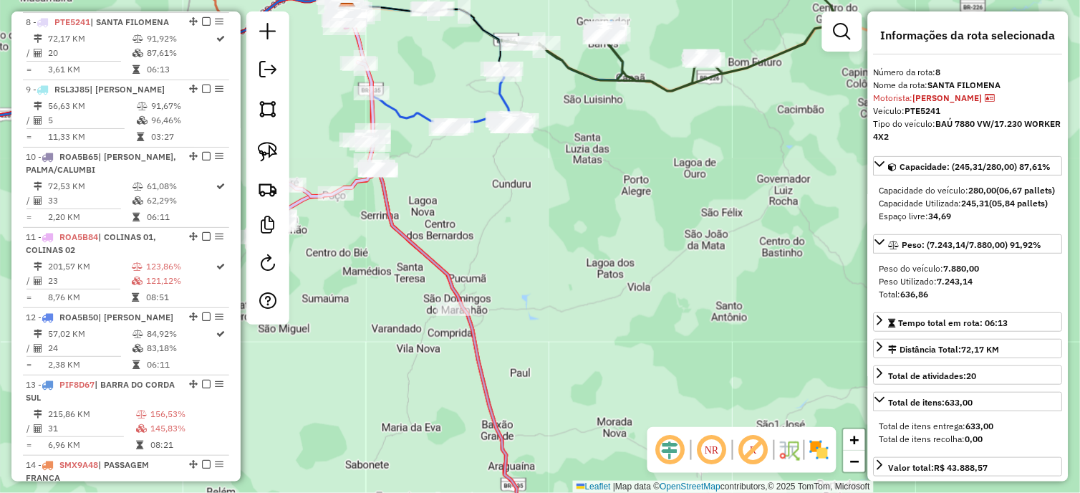
drag, startPoint x: 417, startPoint y: 255, endPoint x: 378, endPoint y: 249, distance: 39.1
click at [378, 249] on div "Janela de atendimento Grade de atendimento Capacidade Transportadoras Veículos …" at bounding box center [540, 246] width 1080 height 493
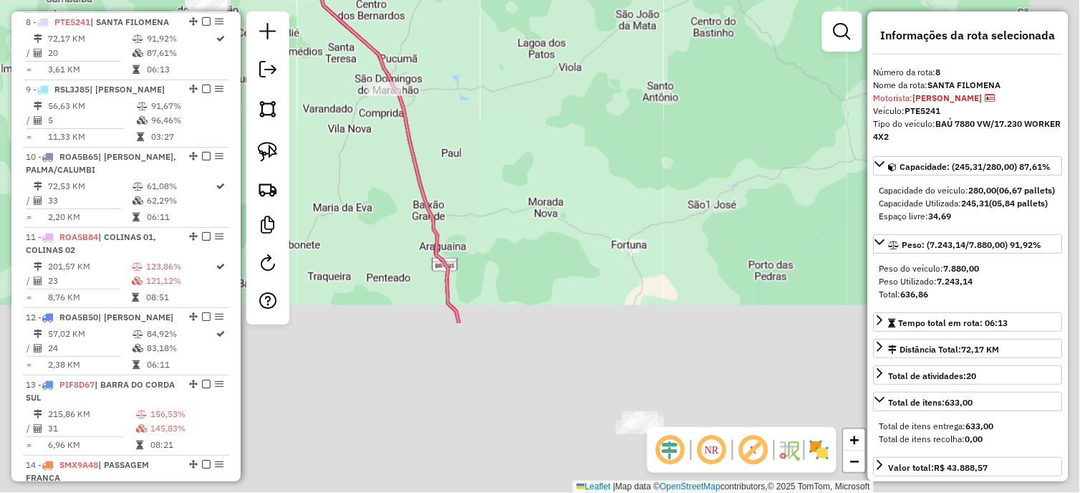
drag, startPoint x: 646, startPoint y: 313, endPoint x: 579, endPoint y: 93, distance: 230.0
click at [579, 93] on div "Janela de atendimento Grade de atendimento Capacidade Transportadoras Veículos …" at bounding box center [540, 246] width 1080 height 493
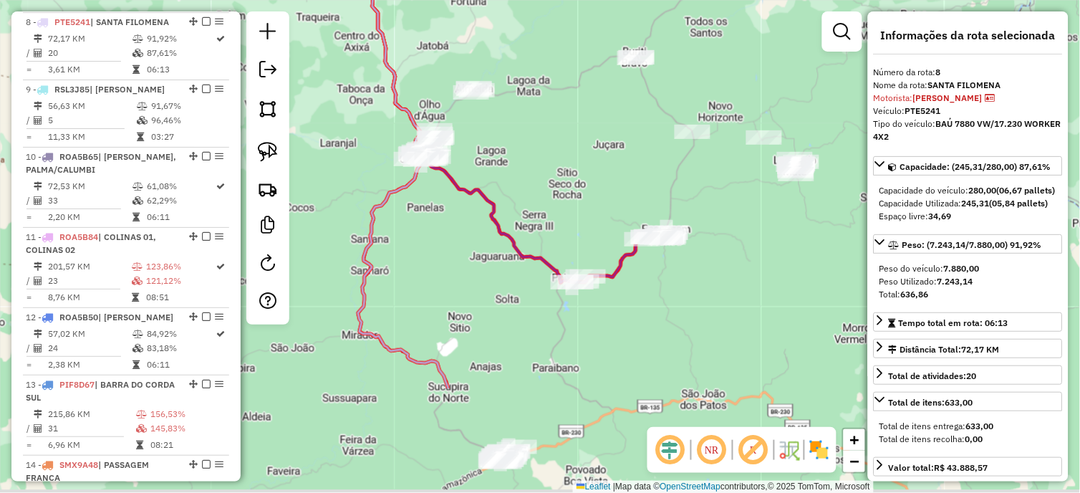
drag, startPoint x: 638, startPoint y: 291, endPoint x: 534, endPoint y: 162, distance: 166.0
click at [534, 162] on div "Janela de atendimento Grade de atendimento Capacidade Transportadoras Veículos …" at bounding box center [540, 246] width 1080 height 493
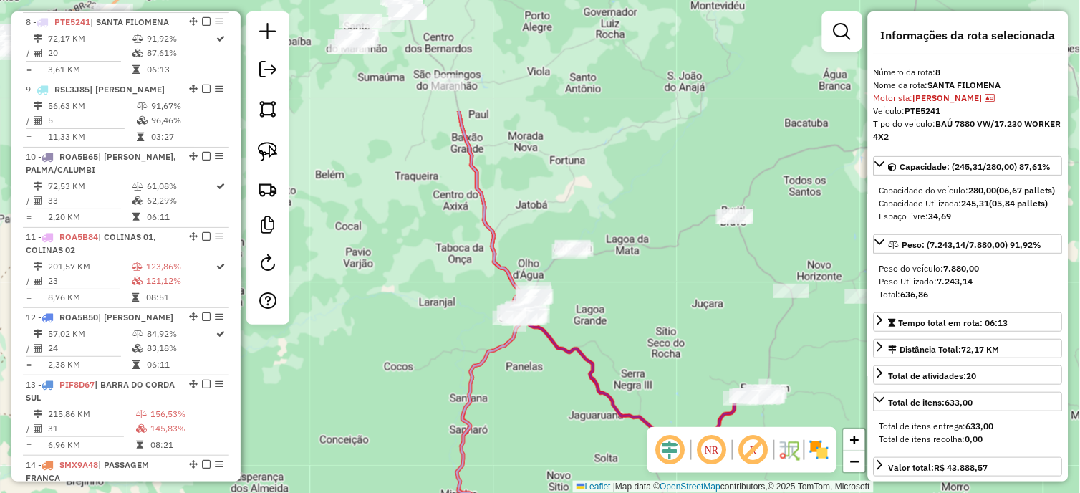
drag, startPoint x: 526, startPoint y: 148, endPoint x: 660, endPoint y: 375, distance: 263.6
click at [660, 375] on div "Janela de atendimento Grade de atendimento Capacidade Transportadoras Veículos …" at bounding box center [540, 246] width 1080 height 493
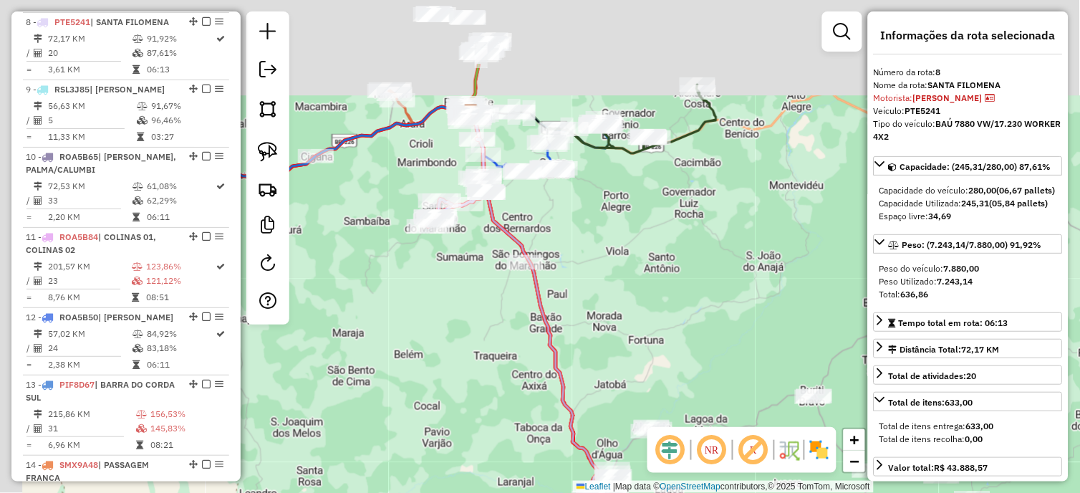
drag, startPoint x: 564, startPoint y: 169, endPoint x: 609, endPoint y: 282, distance: 121.8
click at [609, 282] on div "Janela de atendimento Grade de atendimento Capacidade Transportadoras Veículos …" at bounding box center [540, 246] width 1080 height 493
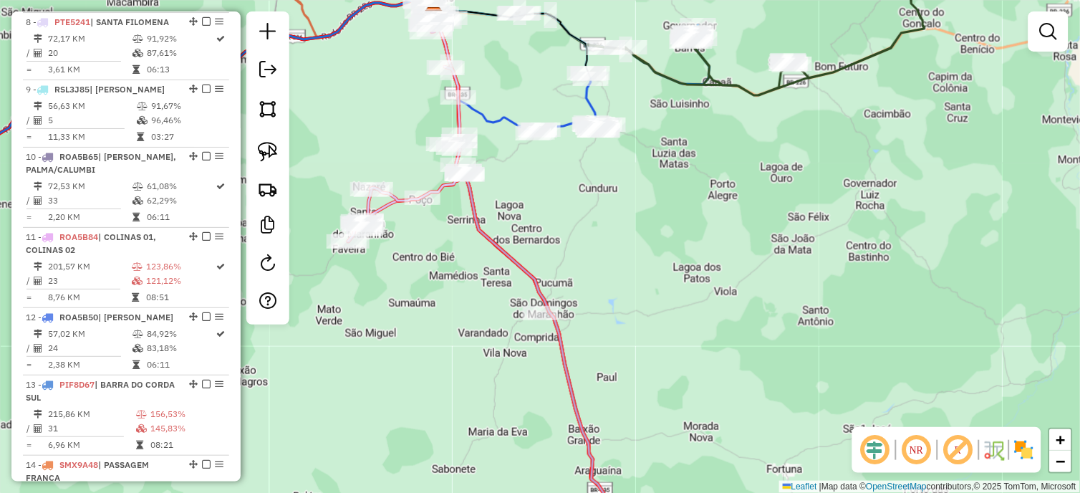
click at [446, 194] on icon at bounding box center [406, 154] width 117 height 175
select select "*********"
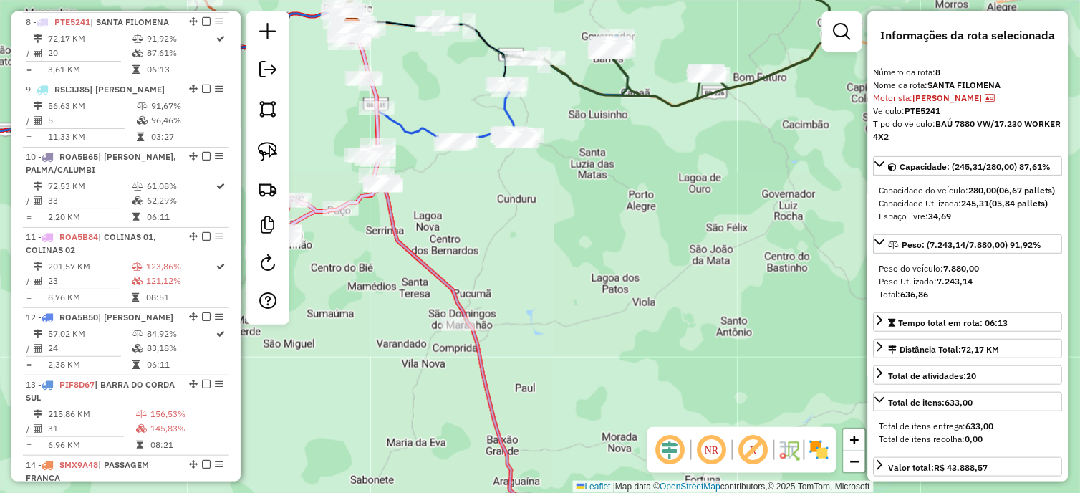
drag, startPoint x: 637, startPoint y: 327, endPoint x: 556, endPoint y: 338, distance: 82.4
click at [556, 338] on div "Janela de atendimento Grade de atendimento Capacidade Transportadoras Veículos …" at bounding box center [540, 246] width 1080 height 493
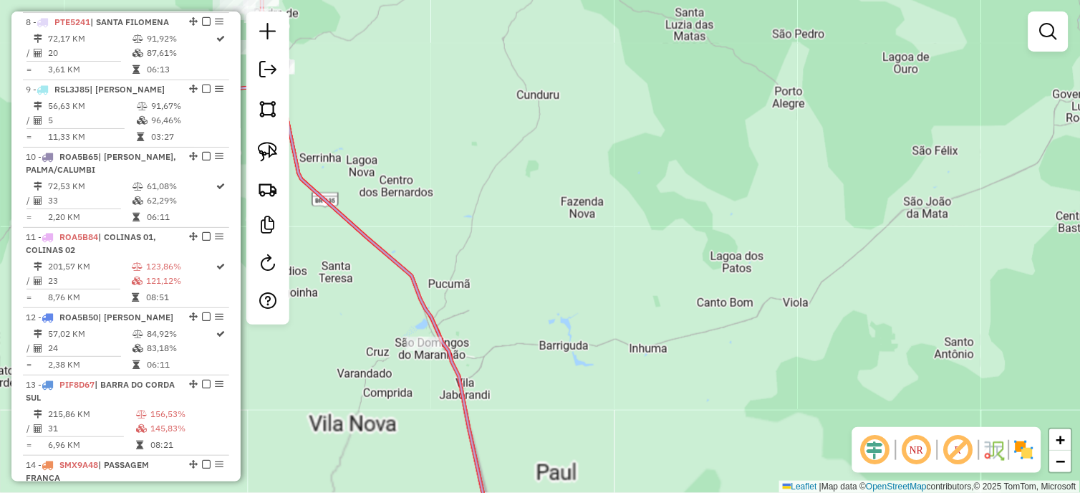
drag, startPoint x: 510, startPoint y: 251, endPoint x: 475, endPoint y: 223, distance: 45.3
click at [514, 254] on div "Janela de atendimento Grade de atendimento Capacidade Transportadoras Veículos …" at bounding box center [540, 246] width 1080 height 493
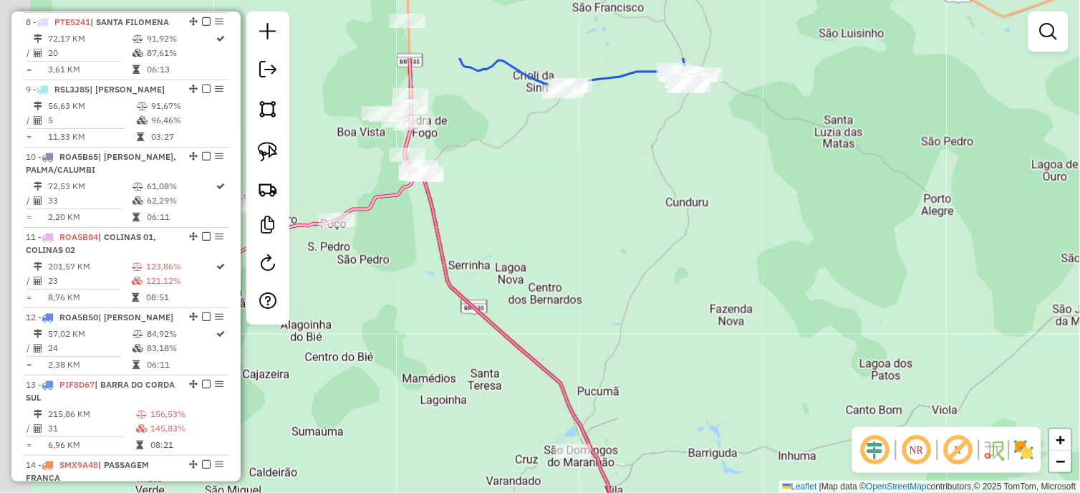
drag, startPoint x: 420, startPoint y: 178, endPoint x: 574, endPoint y: 288, distance: 188.8
click at [574, 288] on div "Janela de atendimento Grade de atendimento Capacidade Transportadoras Veículos …" at bounding box center [540, 246] width 1080 height 493
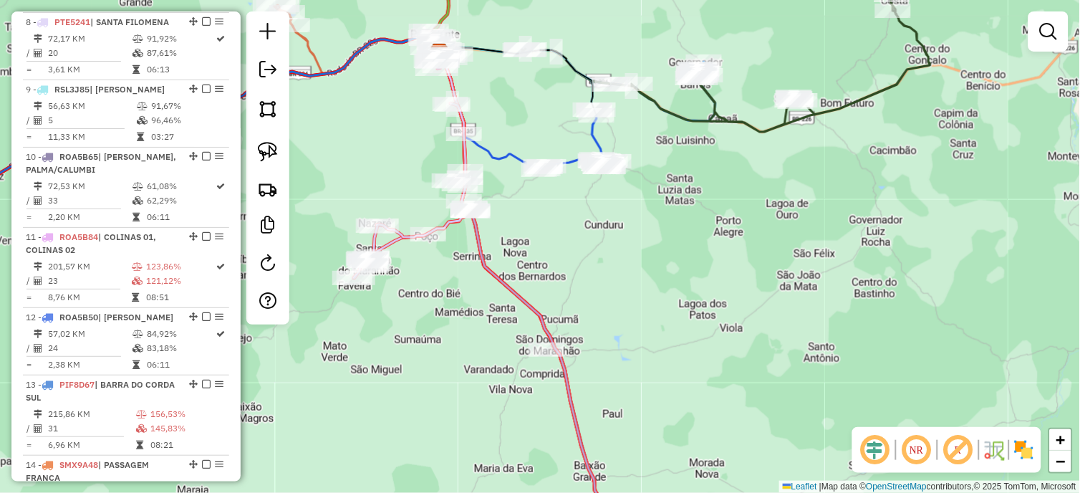
drag, startPoint x: 604, startPoint y: 302, endPoint x: 483, endPoint y: 120, distance: 217.5
click at [489, 127] on div "Janela de atendimento Grade de atendimento Capacidade Transportadoras Veículos …" at bounding box center [540, 246] width 1080 height 493
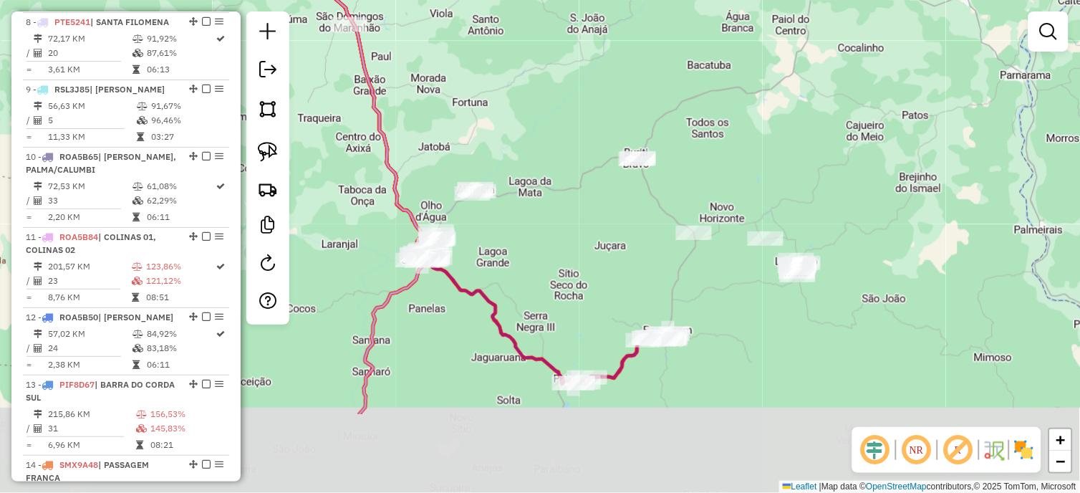
drag, startPoint x: 660, startPoint y: 370, endPoint x: 550, endPoint y: 241, distance: 169.7
click at [550, 241] on div "Janela de atendimento Grade de atendimento Capacidade Transportadoras Veículos …" at bounding box center [540, 246] width 1080 height 493
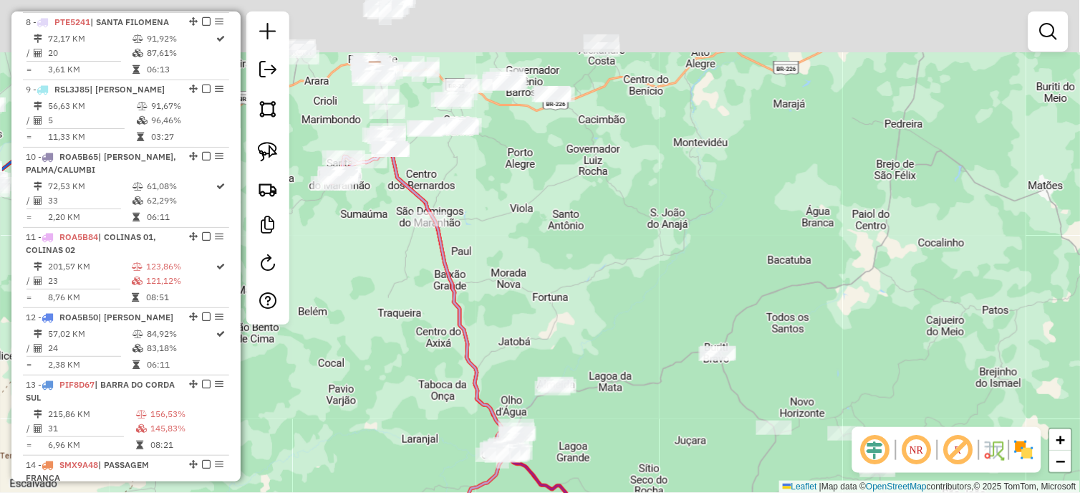
drag, startPoint x: 544, startPoint y: 212, endPoint x: 592, endPoint y: 324, distance: 122.0
click at [592, 324] on div "Janela de atendimento Grade de atendimento Capacidade Transportadoras Veículos …" at bounding box center [540, 246] width 1080 height 493
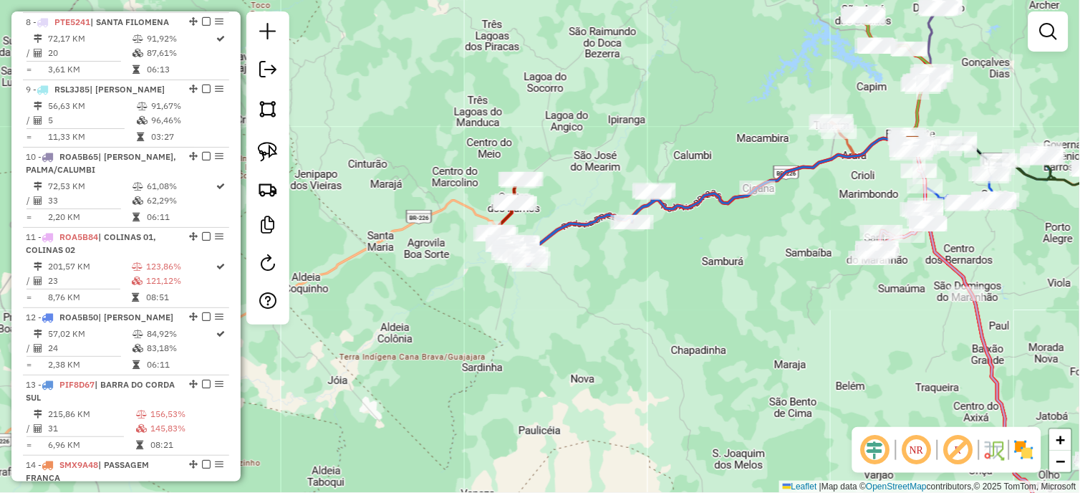
drag, startPoint x: 627, startPoint y: 337, endPoint x: 1030, endPoint y: 263, distance: 409.9
click at [1030, 263] on div "Janela de atendimento Grade de atendimento Capacidade Transportadoras Veículos …" at bounding box center [540, 246] width 1080 height 493
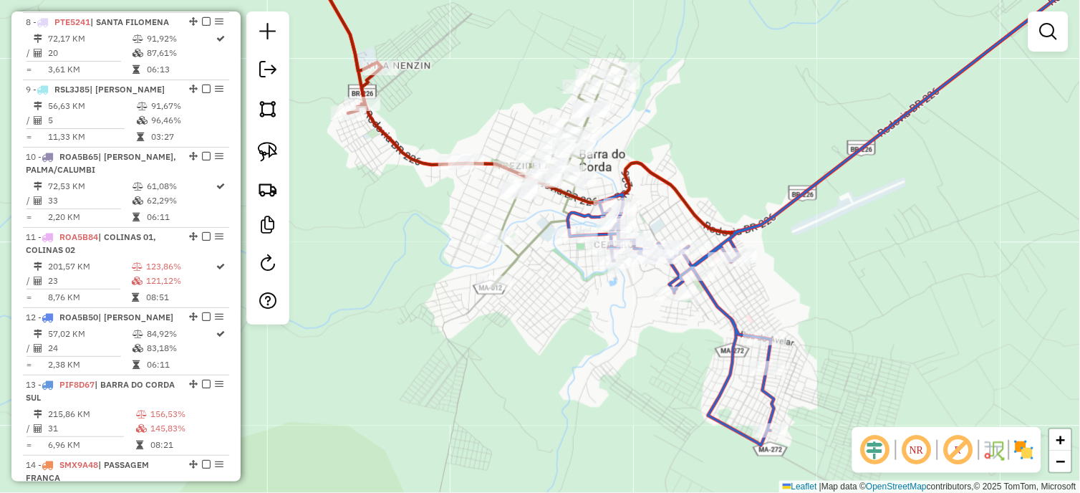
click at [509, 213] on icon at bounding box center [541, 175] width 170 height 223
select select "*********"
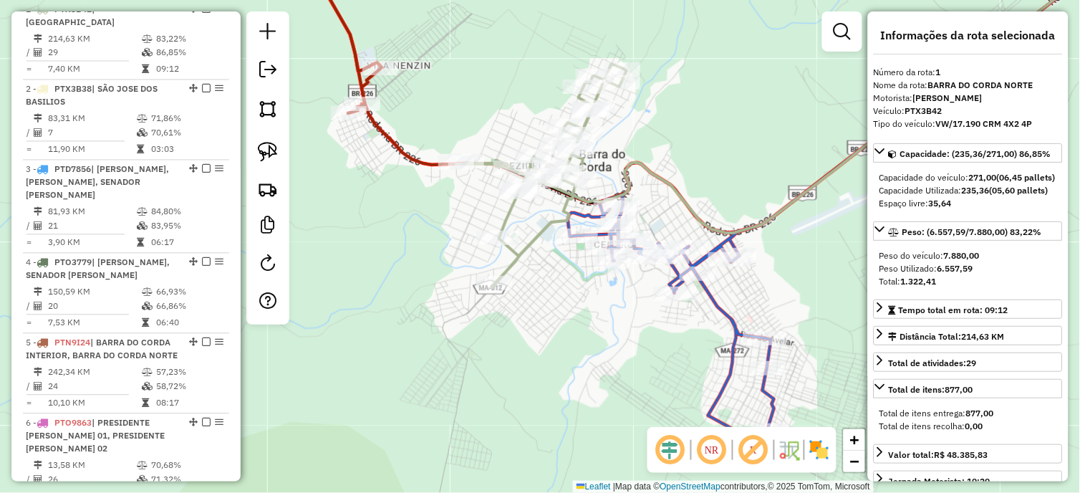
scroll to position [571, 0]
click at [410, 161] on icon at bounding box center [710, 92] width 817 height 282
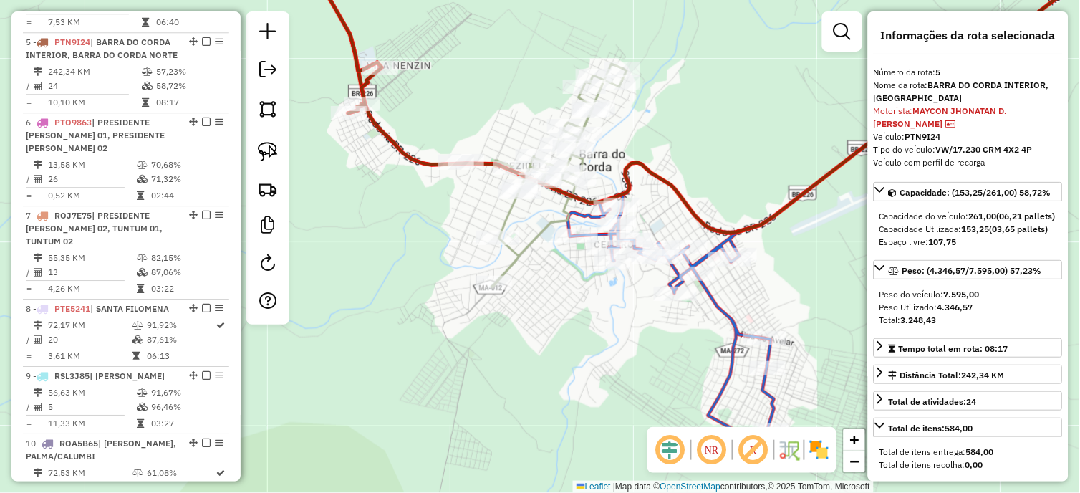
scroll to position [905, 0]
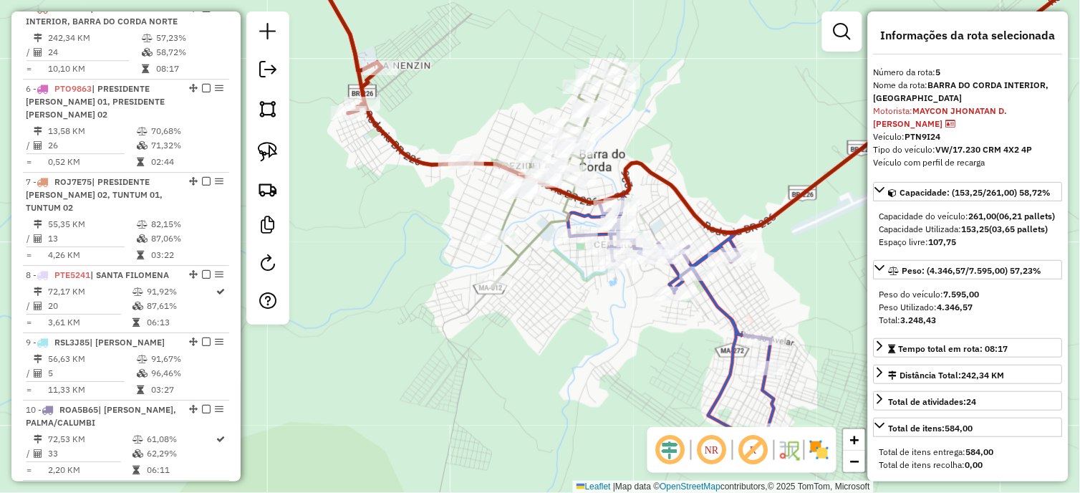
click at [511, 216] on icon at bounding box center [541, 175] width 170 height 223
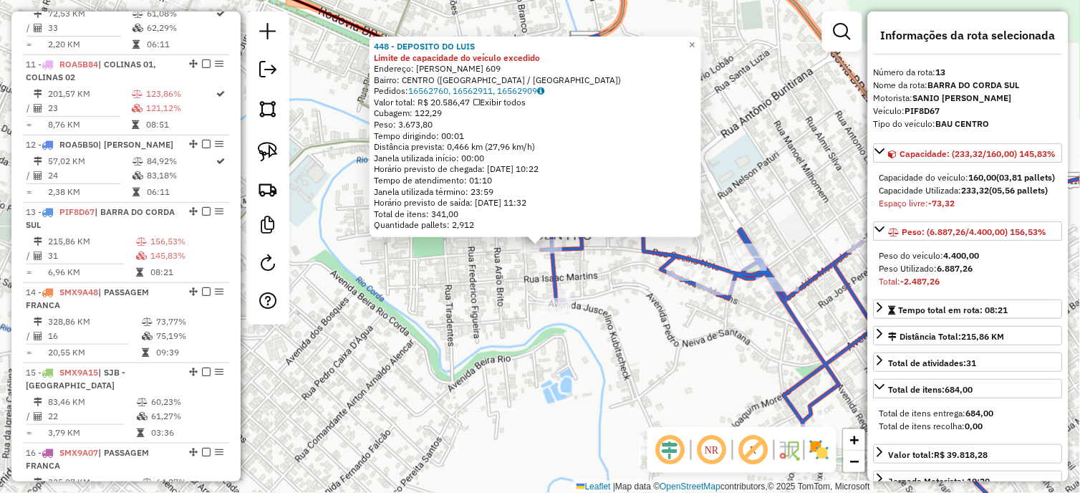
scroll to position [1521, 0]
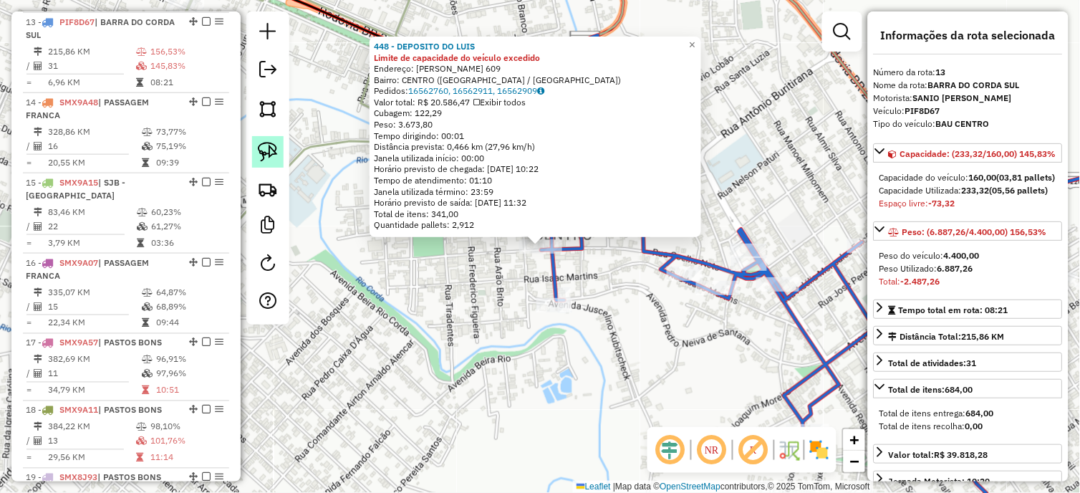
click at [259, 138] on link at bounding box center [268, 152] width 32 height 32
drag, startPoint x: 506, startPoint y: 259, endPoint x: 547, endPoint y: 266, distance: 40.6
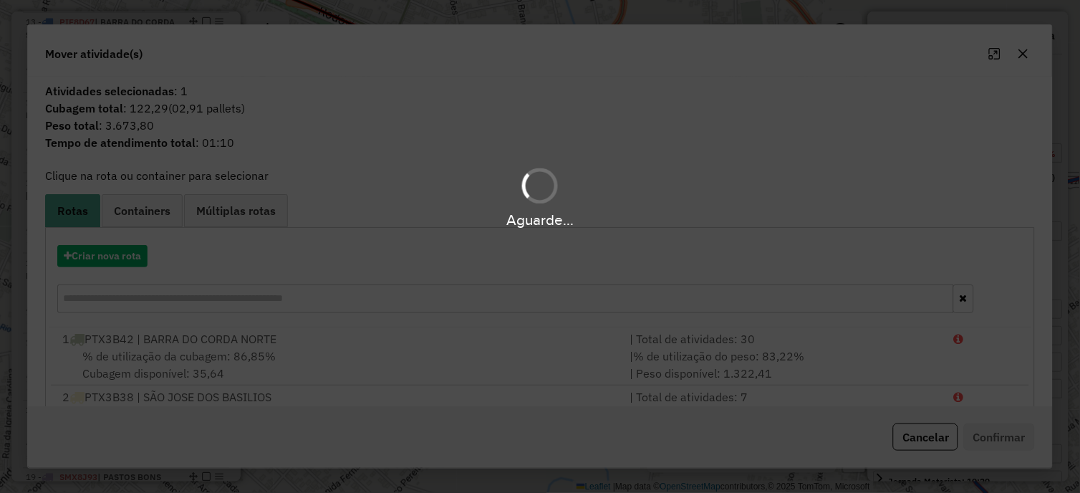
click at [130, 256] on div "Aguarde..." at bounding box center [540, 246] width 1080 height 493
click at [119, 261] on div "Aguarde..." at bounding box center [540, 246] width 1080 height 493
click at [118, 258] on div "Aguarde..." at bounding box center [540, 246] width 1080 height 493
click at [120, 252] on div "Aguarde..." at bounding box center [540, 246] width 1080 height 493
click at [109, 251] on div "Aguarde..." at bounding box center [540, 246] width 1080 height 493
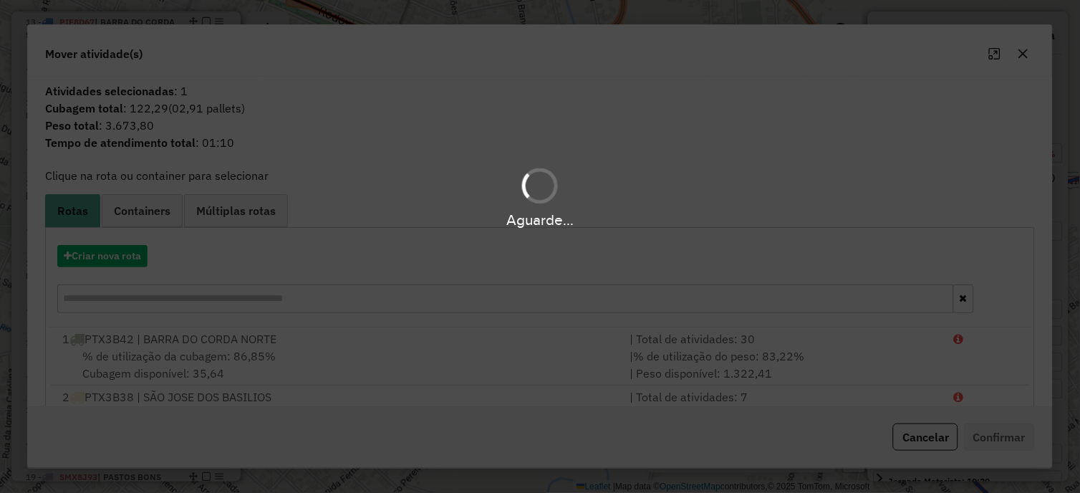
click at [97, 252] on div "Aguarde..." at bounding box center [540, 246] width 1080 height 493
click at [113, 254] on button "Criar nova rota" at bounding box center [102, 256] width 90 height 22
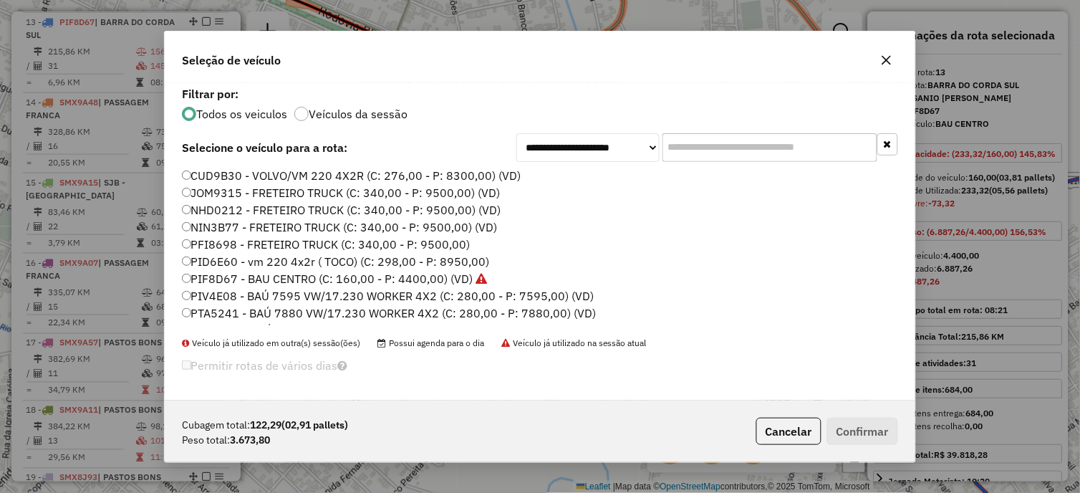
scroll to position [513, 0]
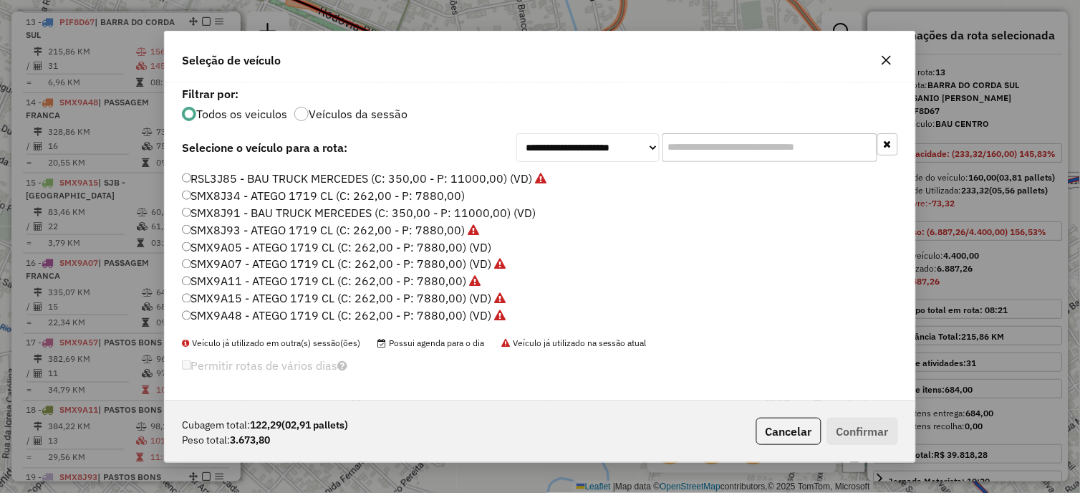
click at [475, 244] on label "SMX9A05 - ATEGO 1719 CL (C: 262,00 - P: 7880,00) (VD)" at bounding box center [337, 247] width 310 height 17
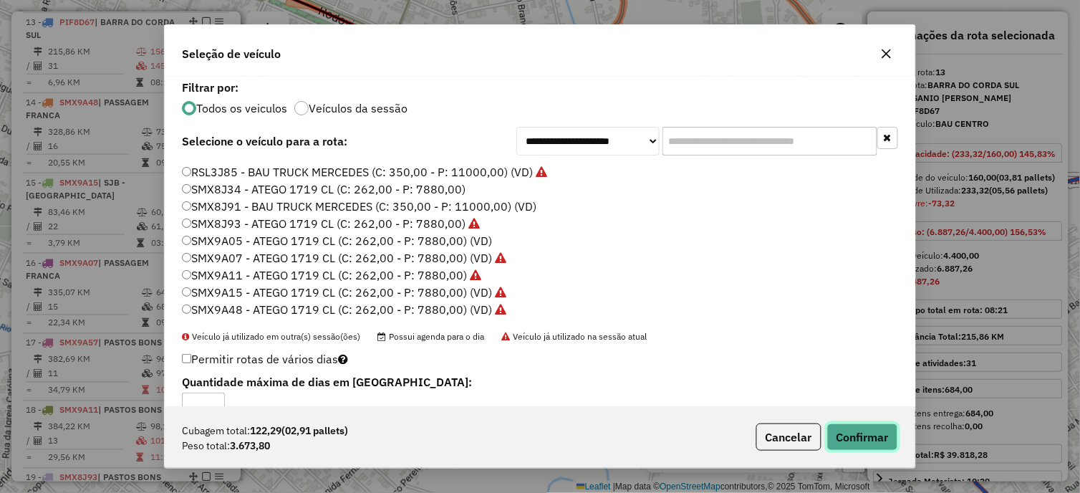
click at [877, 435] on button "Confirmar" at bounding box center [862, 436] width 71 height 27
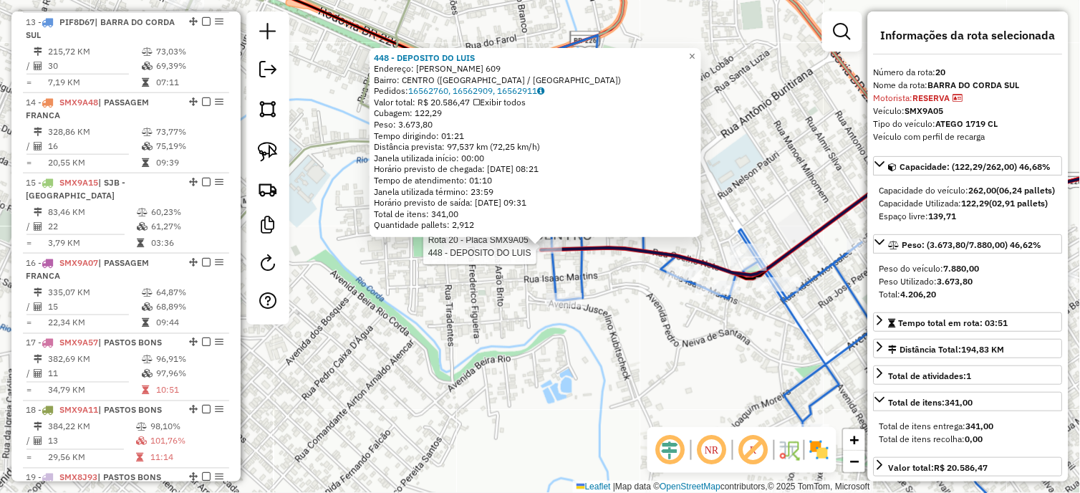
scroll to position [1935, 0]
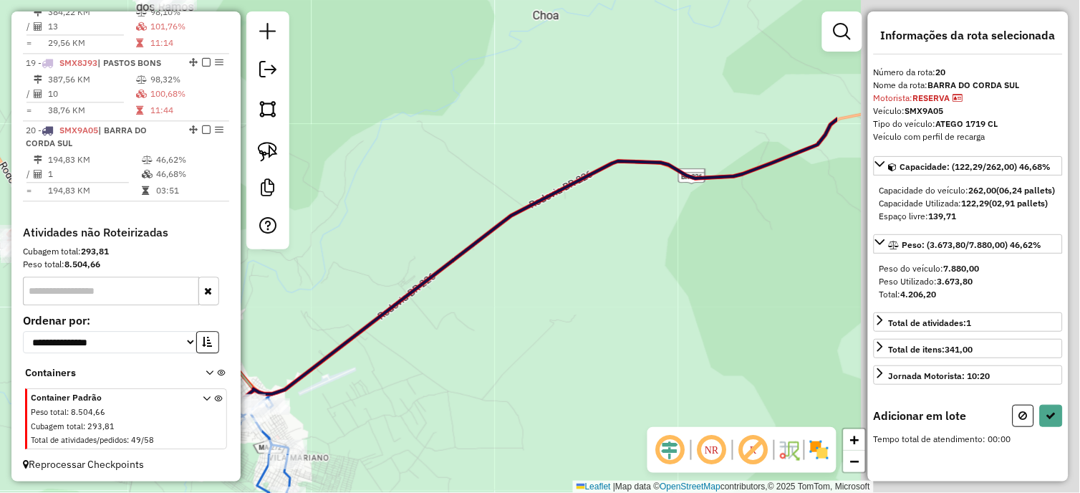
drag, startPoint x: 701, startPoint y: 199, endPoint x: 349, endPoint y: 313, distance: 369.7
click at [350, 313] on div "Janela de atendimento Grade de atendimento Capacidade Transportadoras Veículos …" at bounding box center [540, 246] width 1080 height 493
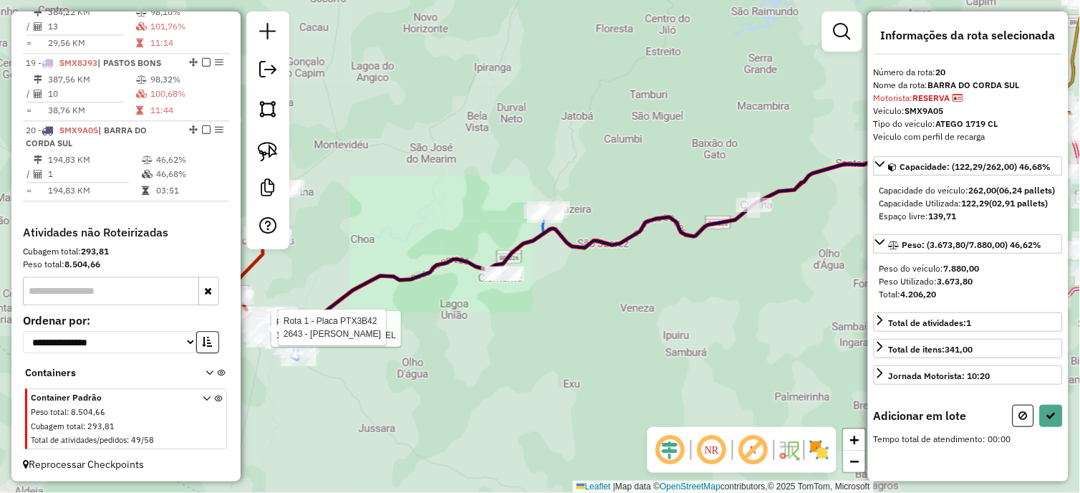
drag, startPoint x: 395, startPoint y: 216, endPoint x: 320, endPoint y: 219, distance: 74.6
click at [320, 219] on div "Rota 1 - Placa PTX3B42 1187 - ATACAD O DO MIGUEL Rota 1 - Placa PTX3B42 2643 - …" at bounding box center [540, 246] width 1080 height 493
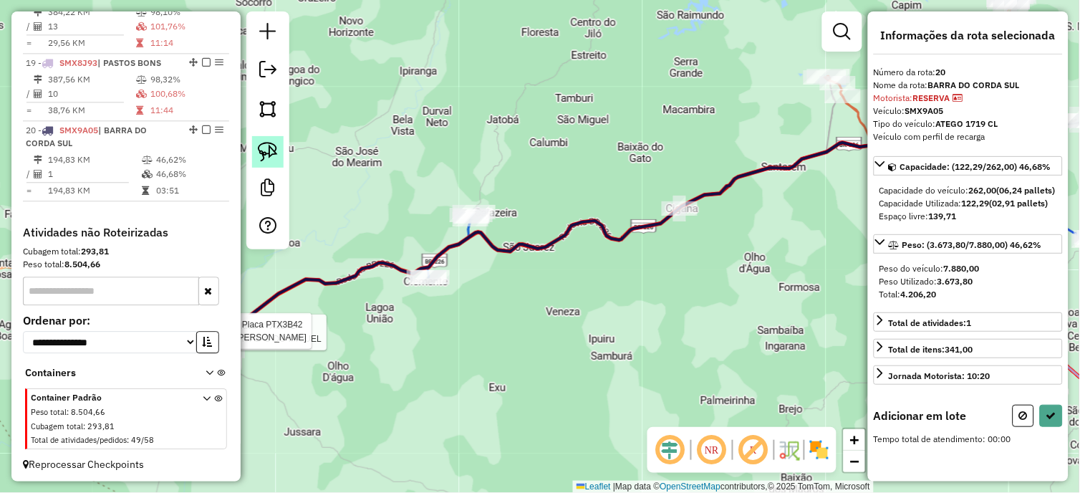
click at [271, 143] on img at bounding box center [268, 152] width 20 height 20
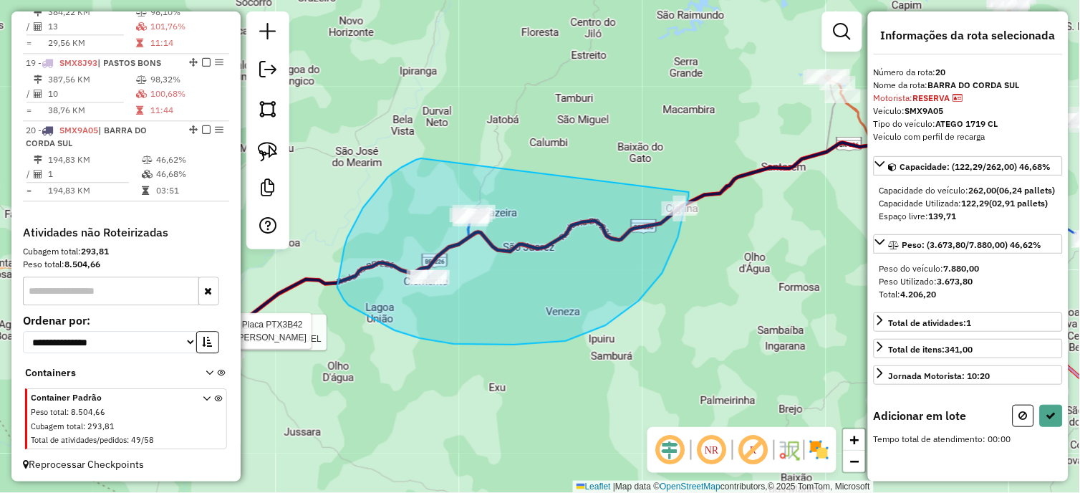
drag, startPoint x: 388, startPoint y: 177, endPoint x: 689, endPoint y: 192, distance: 301.2
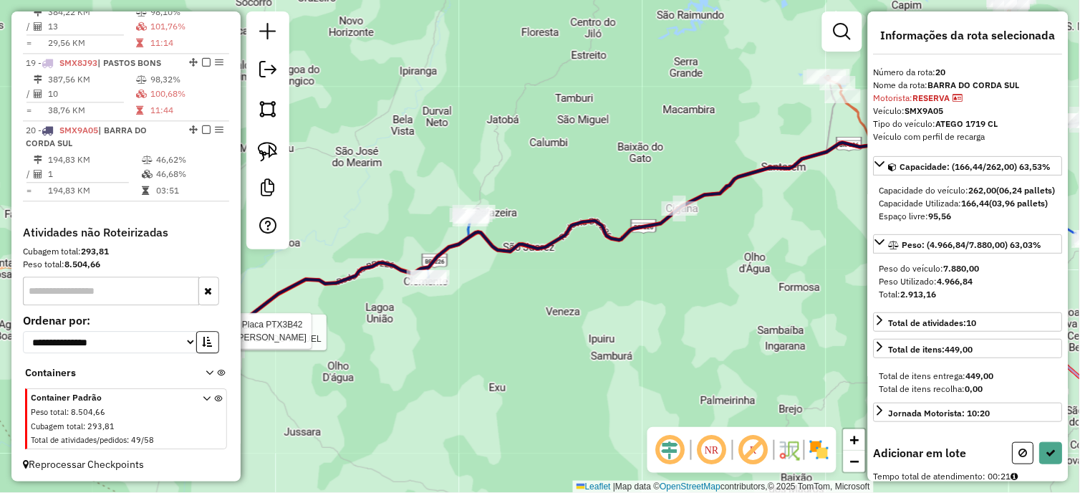
select select "*********"
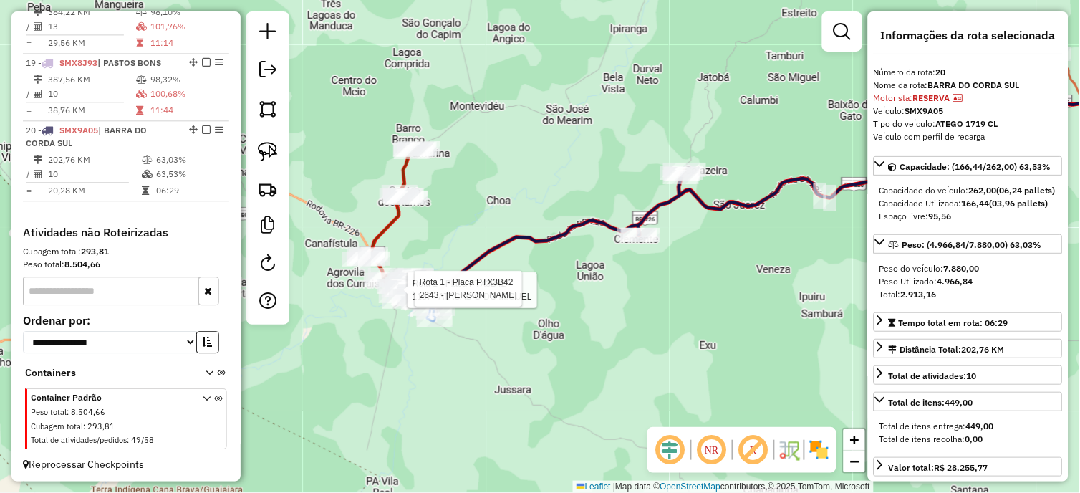
drag, startPoint x: 513, startPoint y: 360, endPoint x: 825, endPoint y: 302, distance: 317.5
click at [825, 302] on div "Rota 1 - Placa PTX3B42 1187 - ATACAD O DO MIGUEL Rota 1 - Placa PTX3B42 2643 - …" at bounding box center [540, 246] width 1080 height 493
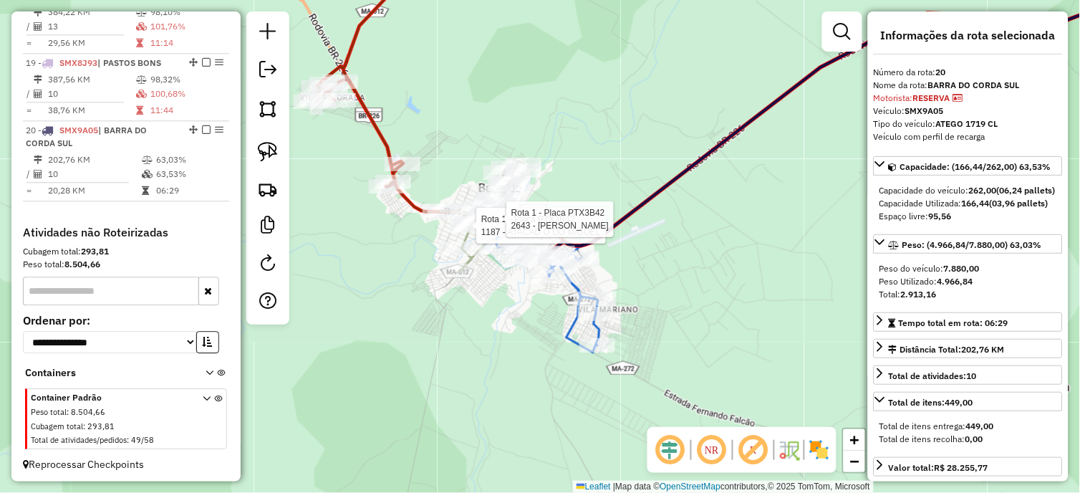
click at [571, 289] on icon at bounding box center [547, 289] width 103 height 125
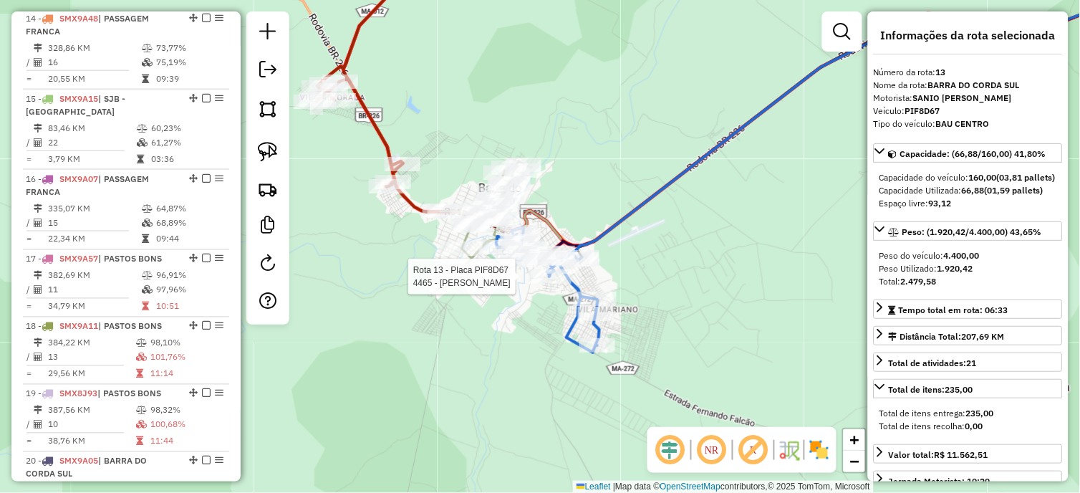
scroll to position [1521, 0]
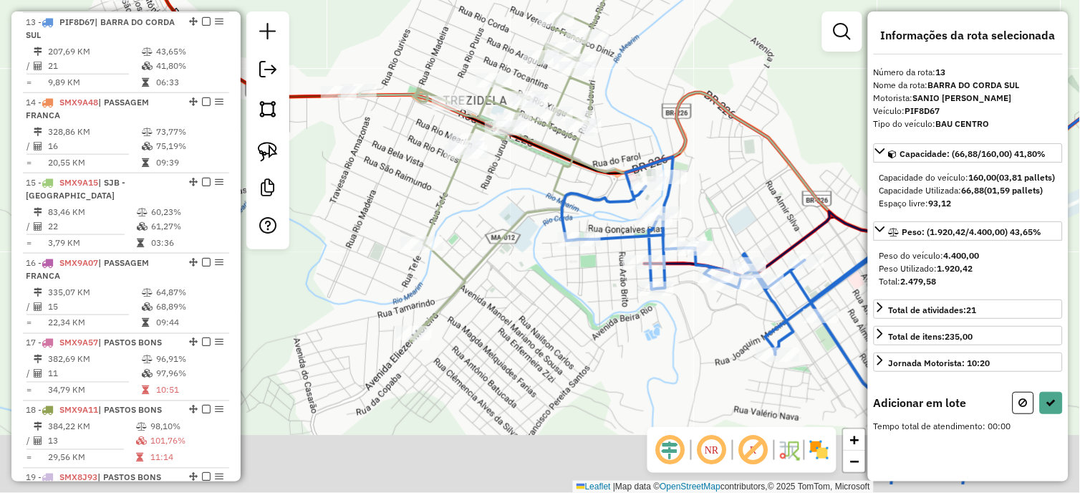
drag, startPoint x: 521, startPoint y: 266, endPoint x: 531, endPoint y: 255, distance: 14.7
click at [531, 255] on div "Janela de atendimento Grade de atendimento Capacidade Transportadoras Veículos …" at bounding box center [540, 246] width 1080 height 493
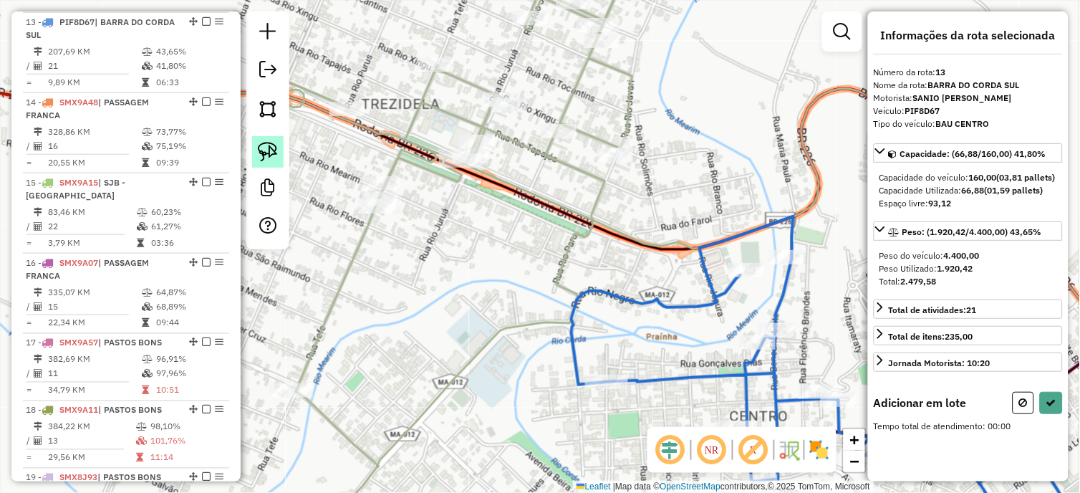
click at [266, 145] on img at bounding box center [268, 152] width 20 height 20
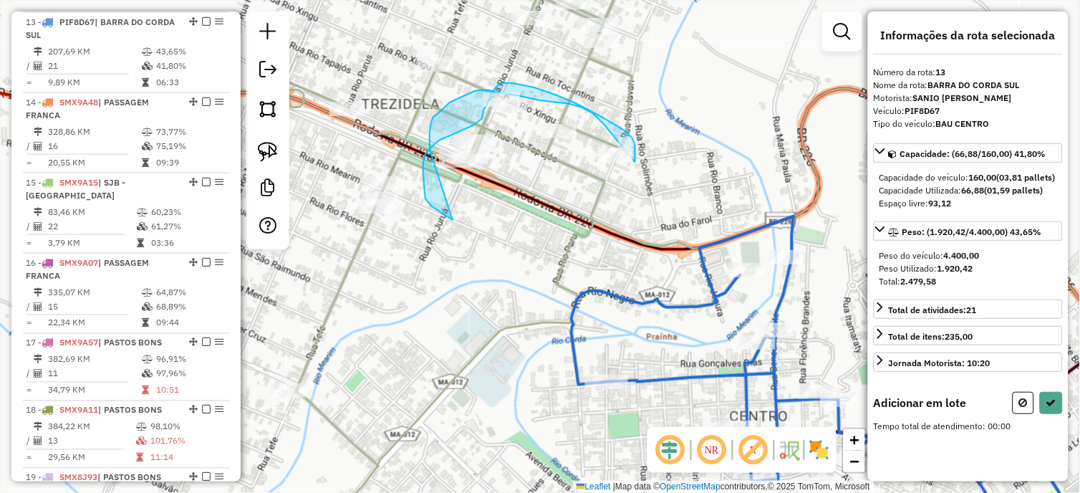
drag, startPoint x: 438, startPoint y: 211, endPoint x: 432, endPoint y: 158, distance: 53.3
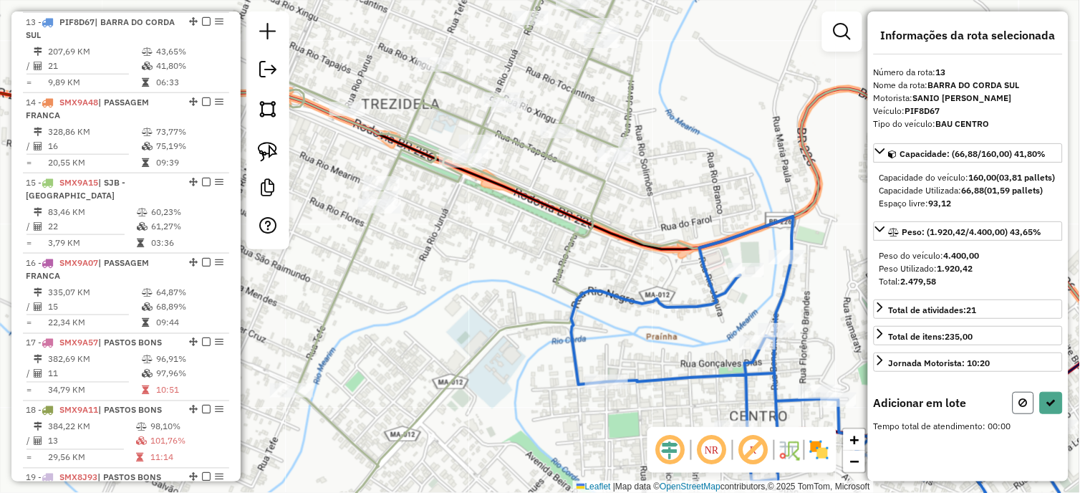
click at [1019, 408] on icon at bounding box center [1023, 403] width 9 height 10
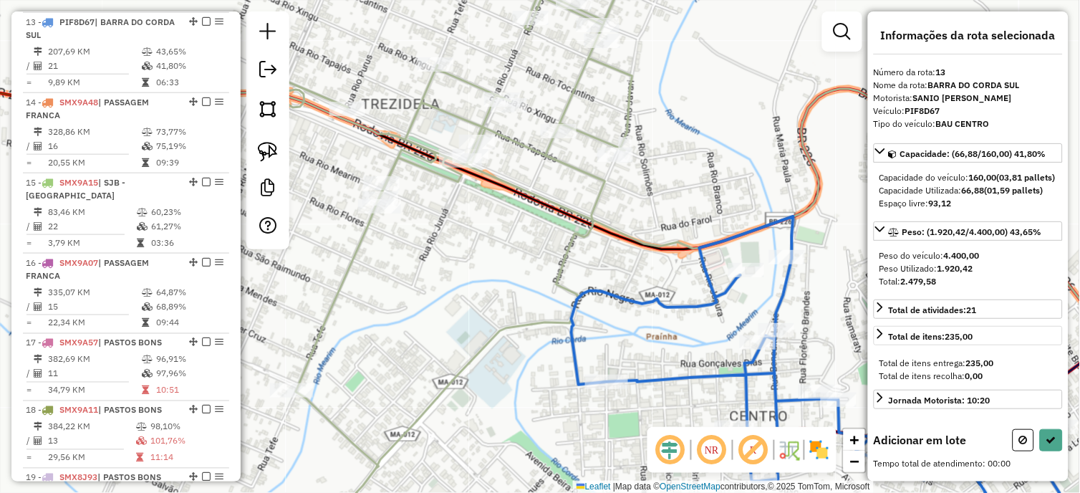
select select "*********"
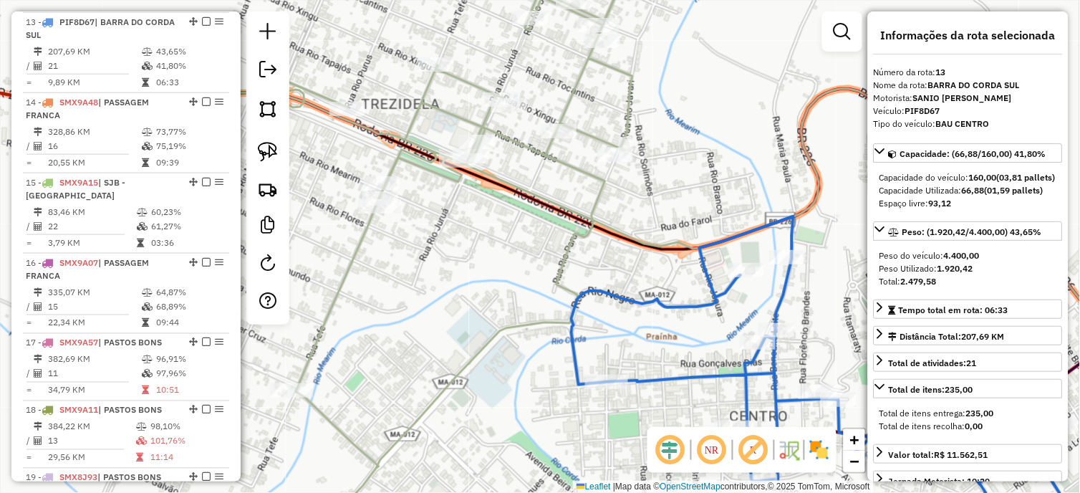
click at [564, 168] on icon at bounding box center [380, 247] width 511 height 592
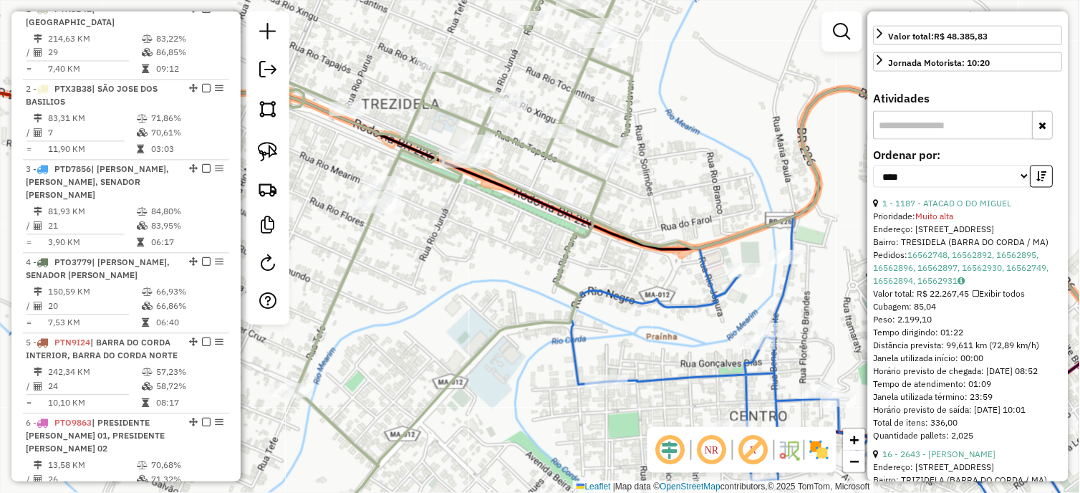
scroll to position [477, 0]
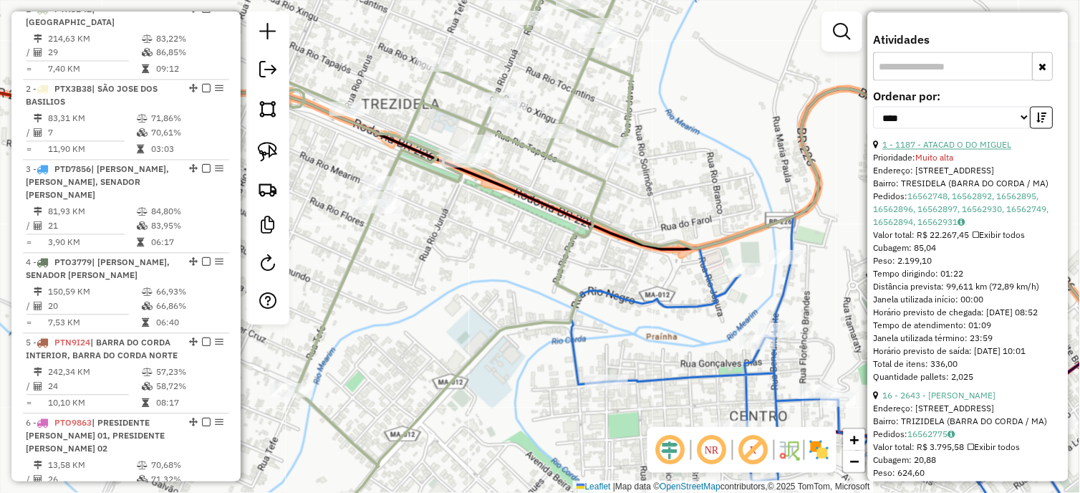
click at [943, 150] on link "1 - 1187 - ATACAD O DO MIGUEL" at bounding box center [947, 145] width 129 height 11
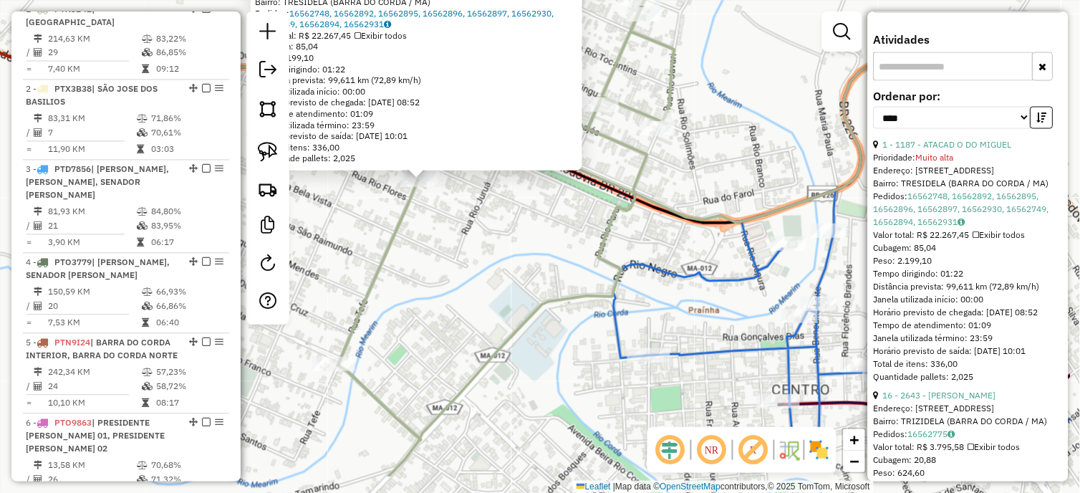
drag, startPoint x: 779, startPoint y: 285, endPoint x: 661, endPoint y: 218, distance: 135.7
click at [661, 218] on icon at bounding box center [639, 142] width 864 height 160
click at [678, 275] on icon at bounding box center [901, 366] width 575 height 353
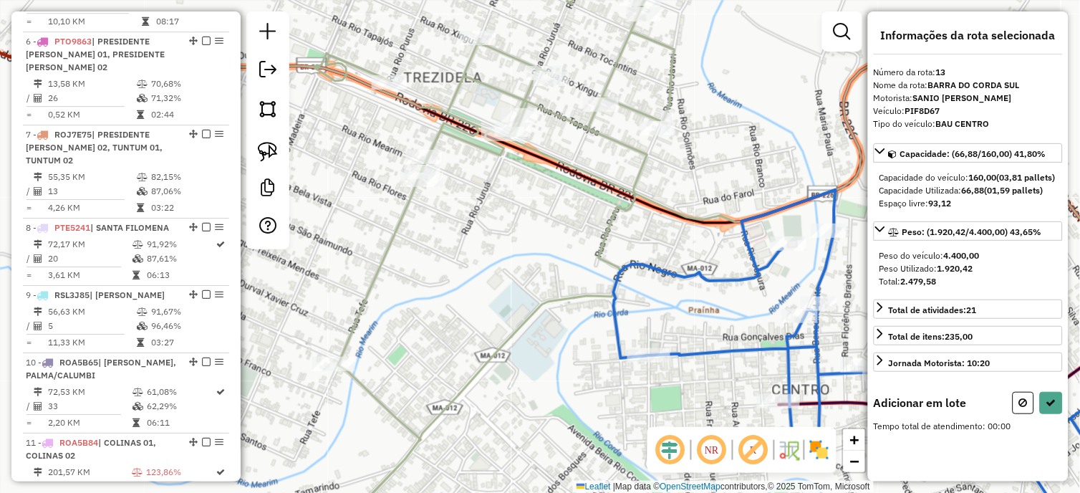
scroll to position [0, 0]
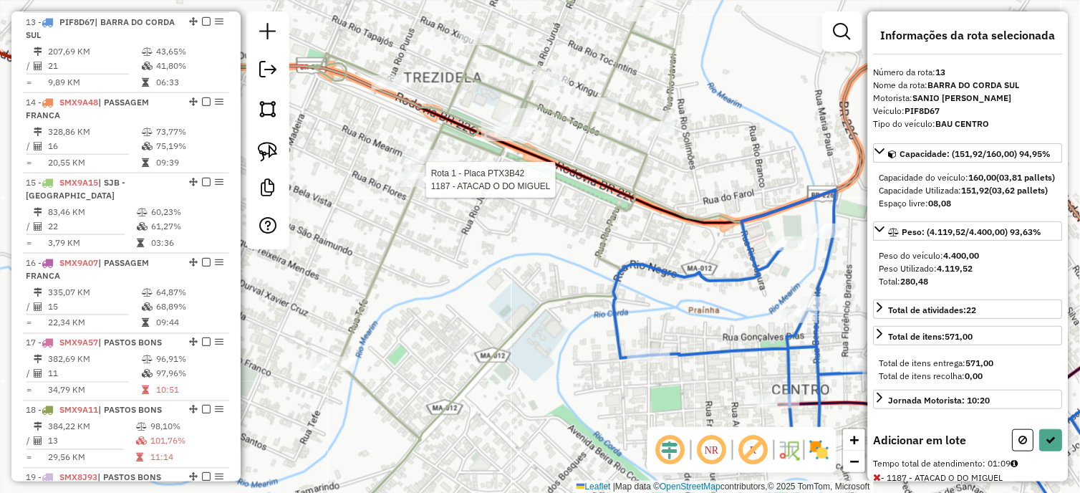
select select "*********"
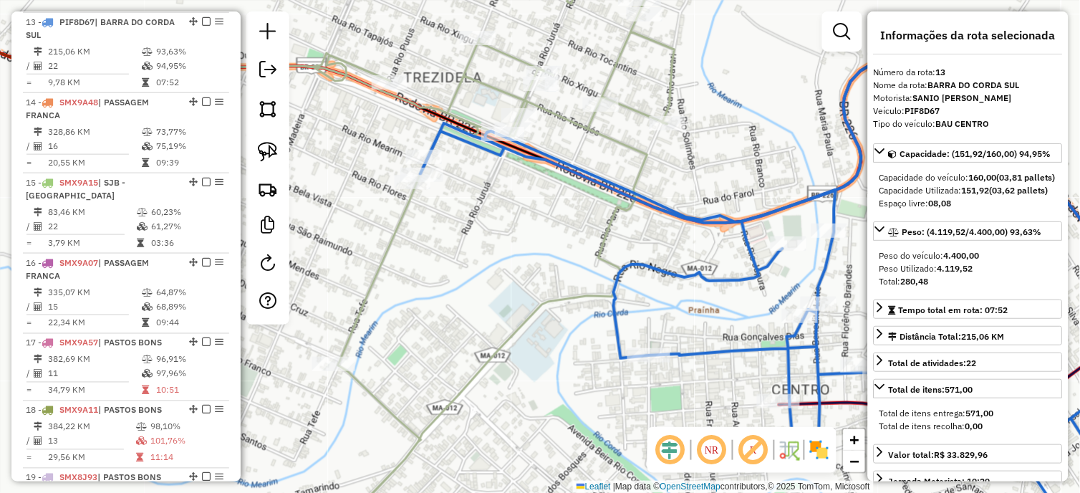
click at [610, 134] on icon at bounding box center [421, 247] width 507 height 592
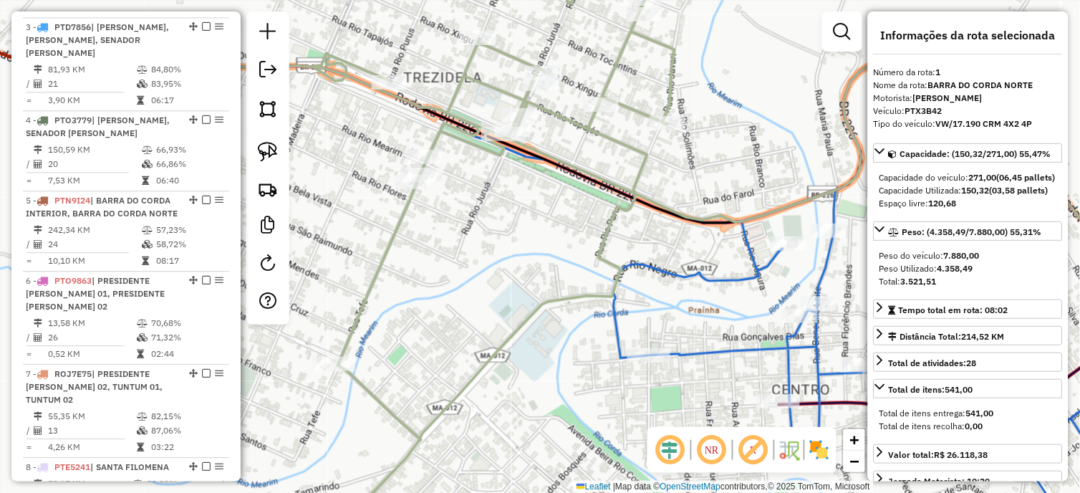
scroll to position [571, 0]
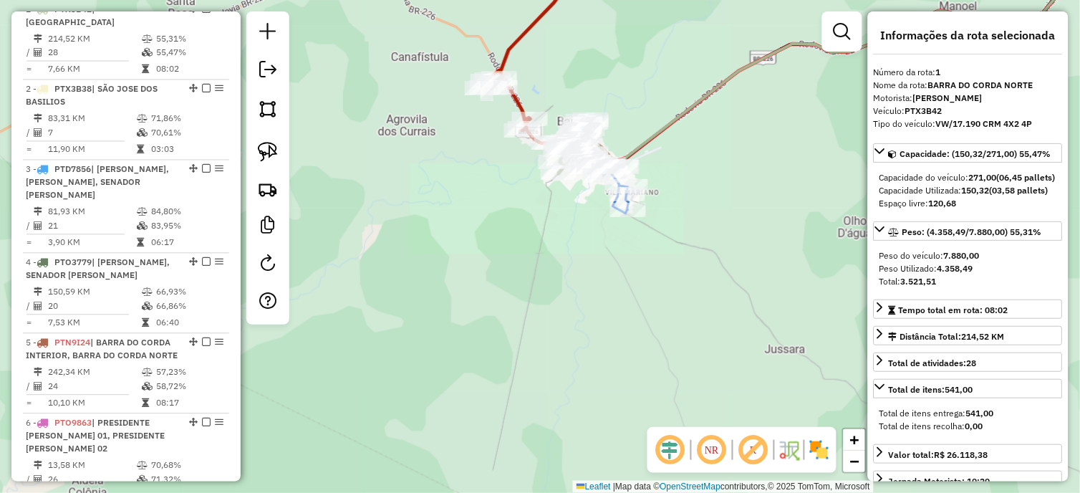
drag, startPoint x: 731, startPoint y: 174, endPoint x: 555, endPoint y: 145, distance: 177.8
click at [562, 145] on div "Janela de atendimento Grade de atendimento Capacidade Transportadoras Veículos …" at bounding box center [540, 246] width 1080 height 493
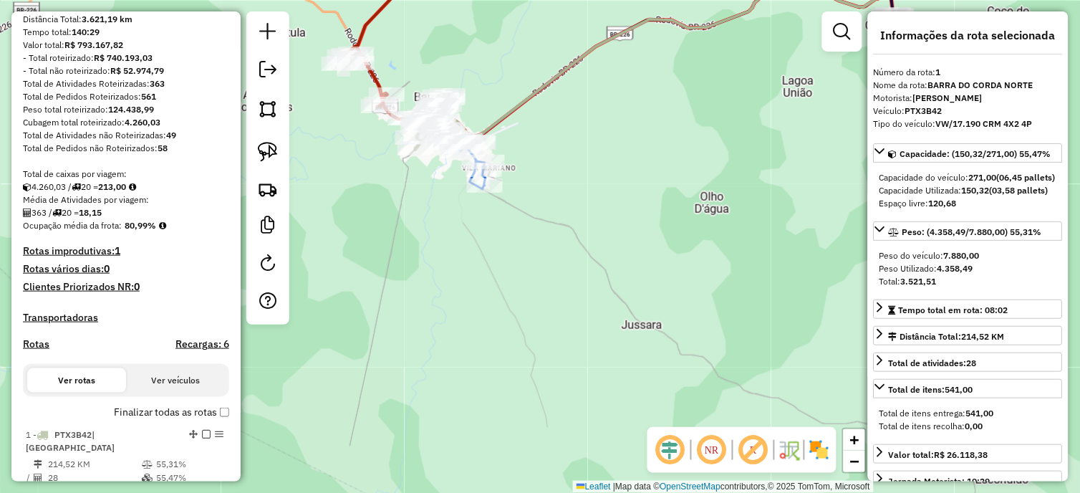
scroll to position [253, 0]
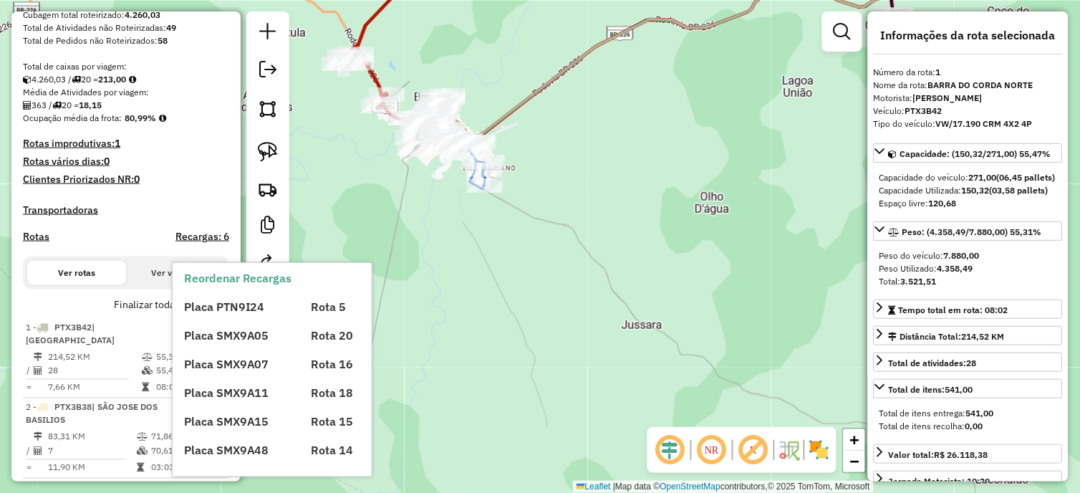
click at [222, 316] on div "Placa PTN9I24 Rota 5 Placa SMX9A05 Rota 20 Placa SMX9A07 Rota 16 Placa SMX9A11 …" at bounding box center [284, 373] width 201 height 172
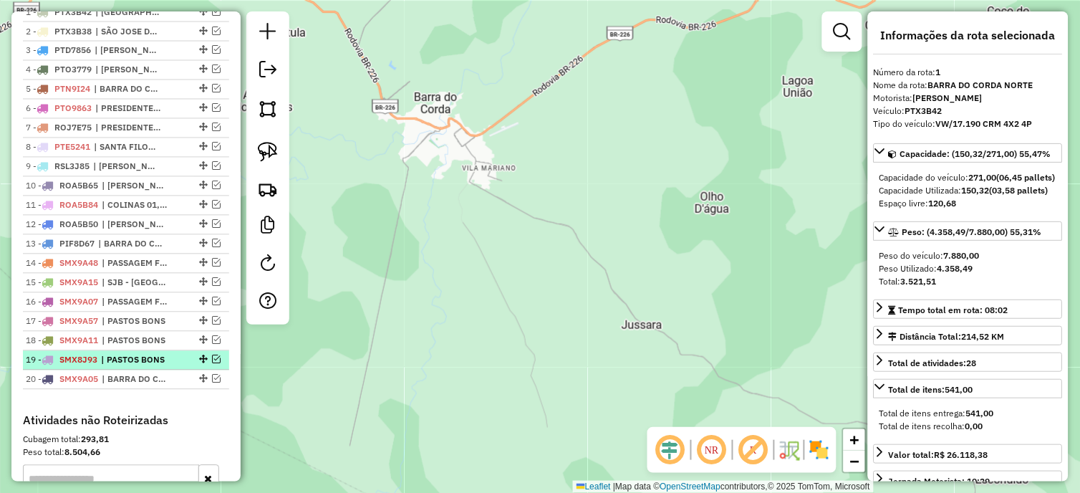
scroll to position [571, 0]
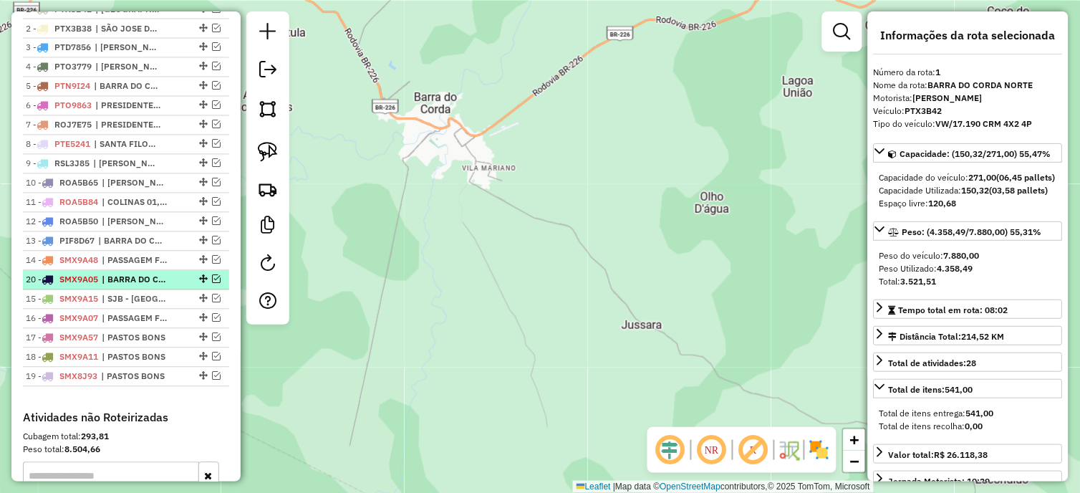
drag, startPoint x: 198, startPoint y: 385, endPoint x: 177, endPoint y: 289, distance: 98.4
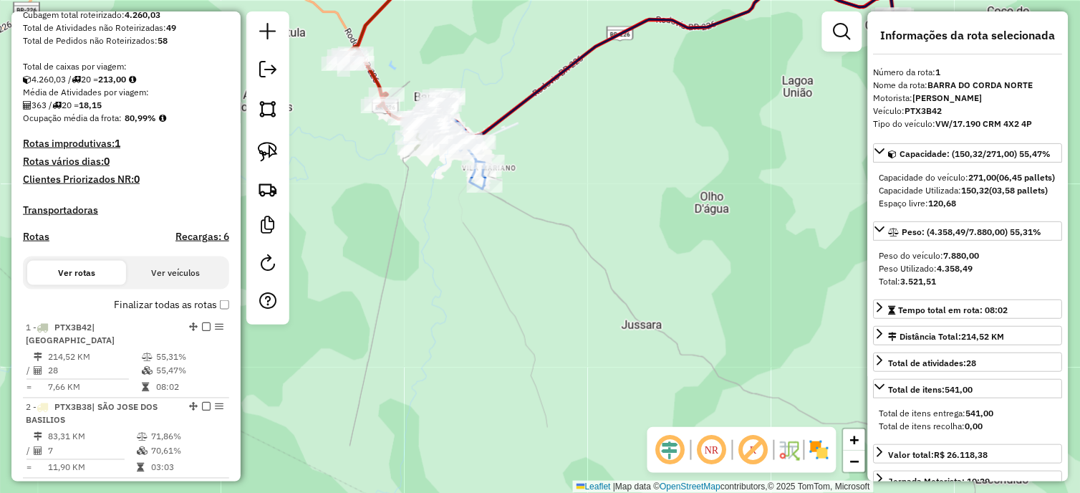
drag, startPoint x: 769, startPoint y: 203, endPoint x: 602, endPoint y: 269, distance: 180.1
click at [615, 264] on div "Janela de atendimento Grade de atendimento Capacidade Transportadoras Veículos …" at bounding box center [540, 246] width 1080 height 493
click at [612, 265] on div "Janela de atendimento Grade de atendimento Capacidade Transportadoras Veículos …" at bounding box center [540, 246] width 1080 height 493
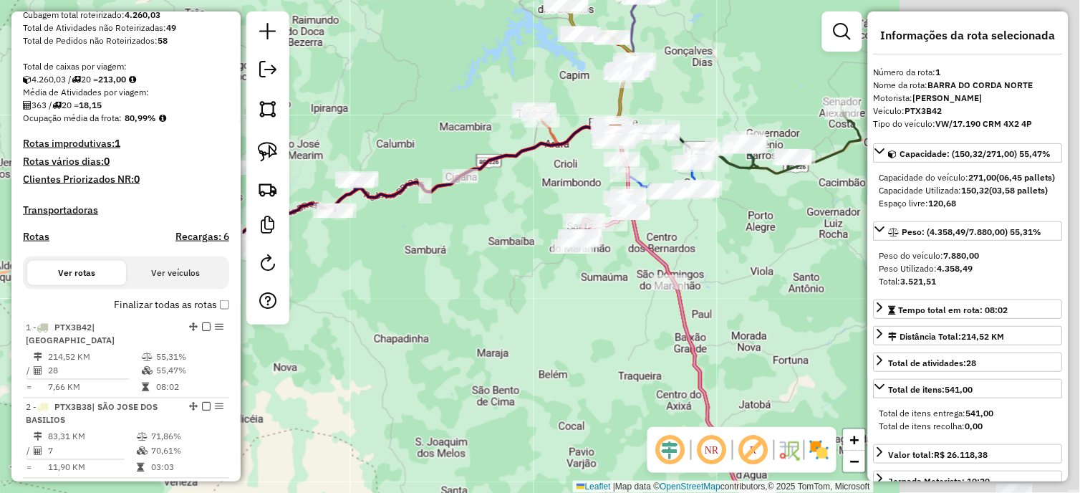
drag, startPoint x: 771, startPoint y: 238, endPoint x: 498, endPoint y: 231, distance: 273.7
click at [498, 231] on div "Janela de atendimento Grade de atendimento Capacidade Transportadoras Veículos …" at bounding box center [540, 246] width 1080 height 493
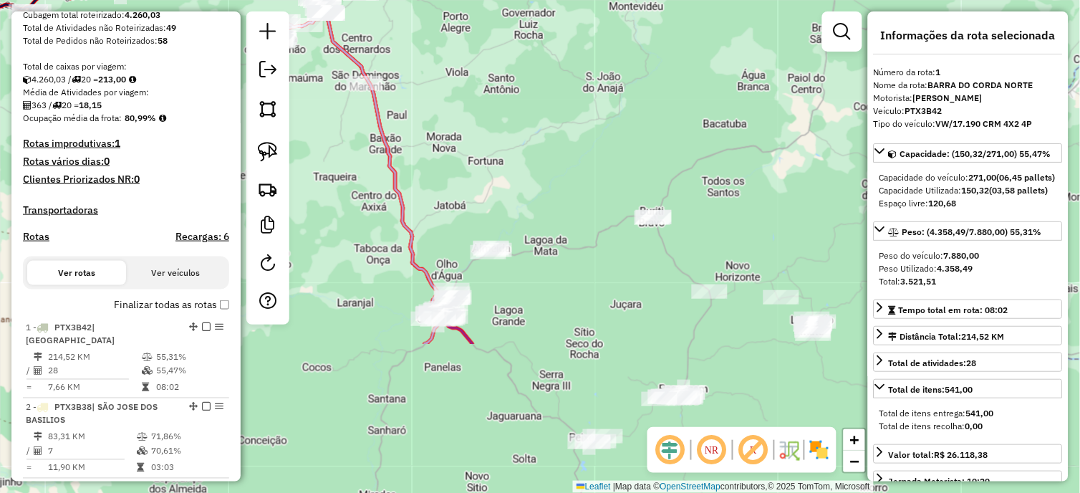
drag, startPoint x: 568, startPoint y: 201, endPoint x: 526, endPoint y: 270, distance: 80.7
click at [593, 291] on div "Janela de atendimento Grade de atendimento Capacidade Transportadoras Veículos …" at bounding box center [540, 246] width 1080 height 493
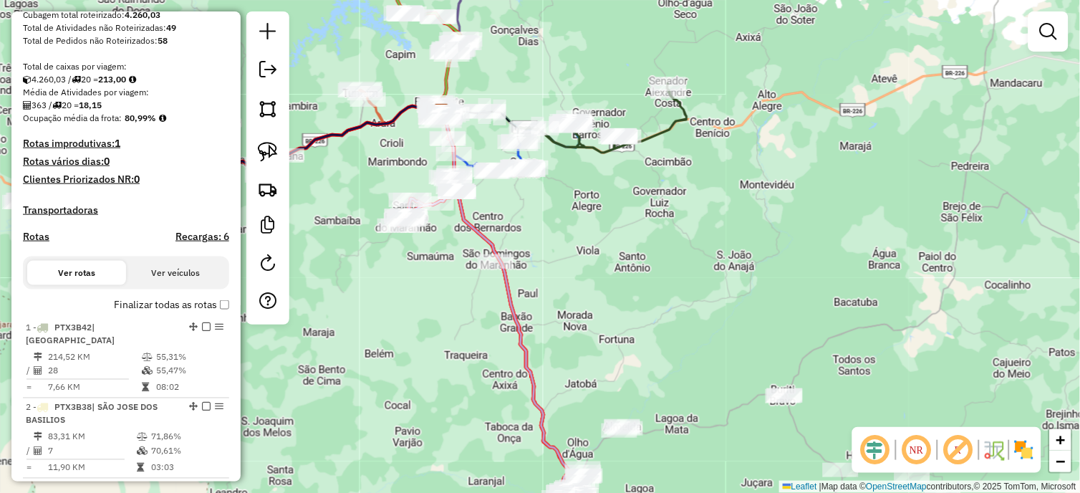
scroll to position [0, 0]
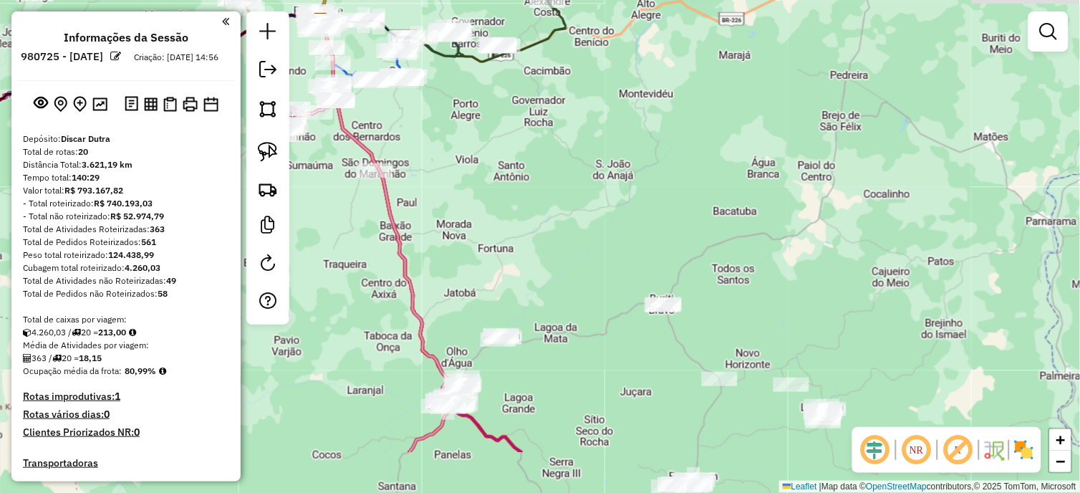
drag, startPoint x: 641, startPoint y: 260, endPoint x: 450, endPoint y: 126, distance: 233.5
click at [451, 126] on div "Janela de atendimento Grade de atendimento Capacidade Transportadoras Veículos …" at bounding box center [540, 246] width 1080 height 493
click at [450, 126] on div "Janela de atendimento Grade de atendimento Capacidade Transportadoras Veículos …" at bounding box center [540, 246] width 1080 height 493
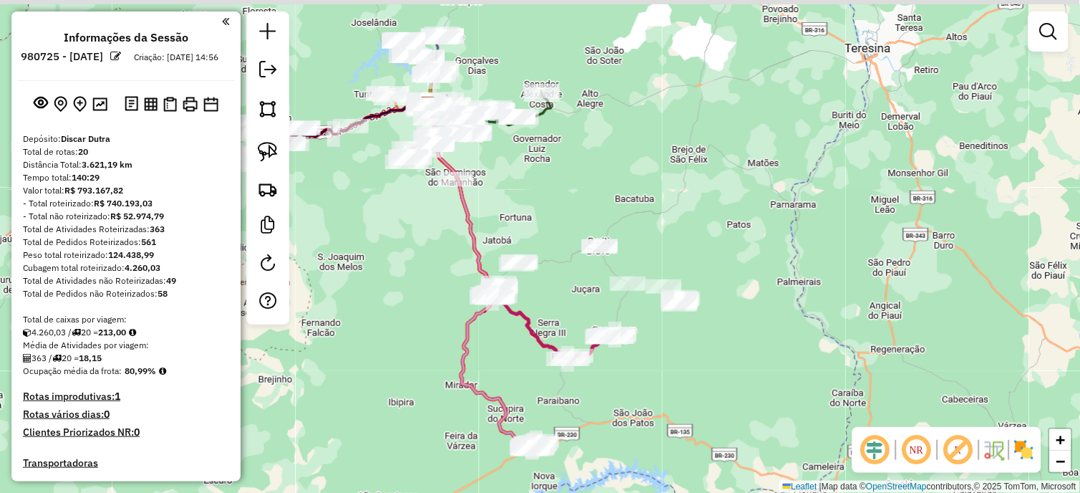
drag, startPoint x: 468, startPoint y: 136, endPoint x: 546, endPoint y: 188, distance: 93.4
click at [546, 188] on div "Janela de atendimento Grade de atendimento Capacidade Transportadoras Veículos …" at bounding box center [540, 246] width 1080 height 493
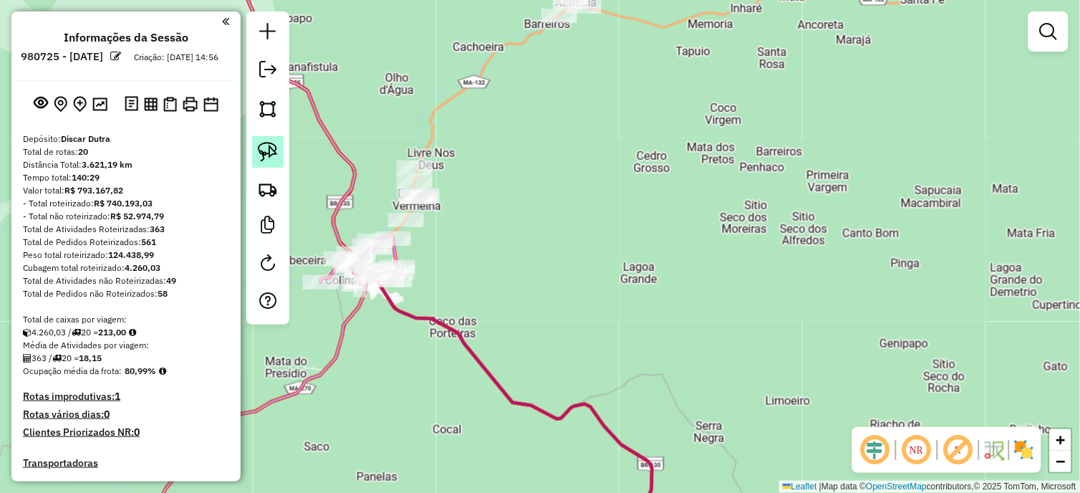
click at [263, 150] on img at bounding box center [268, 152] width 20 height 20
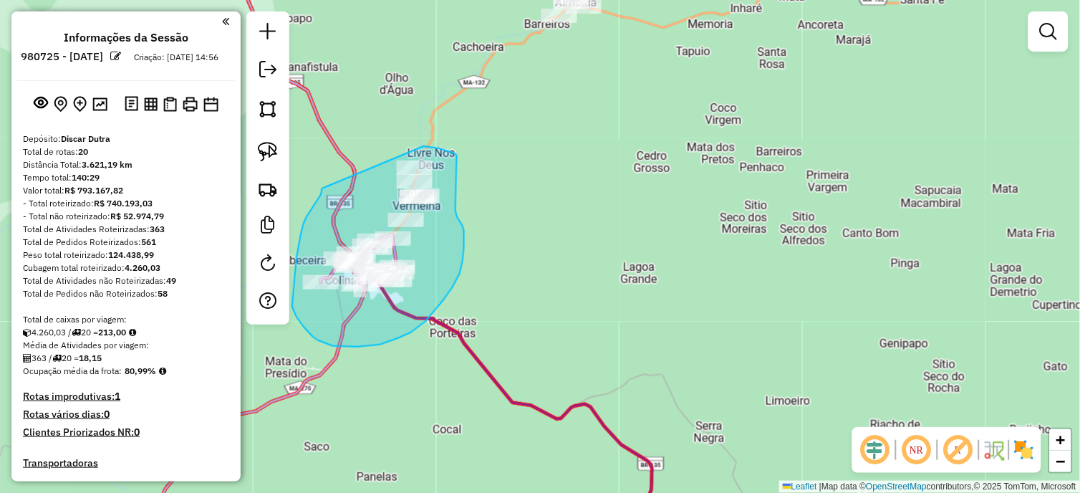
drag, startPoint x: 312, startPoint y: 208, endPoint x: 393, endPoint y: 146, distance: 101.1
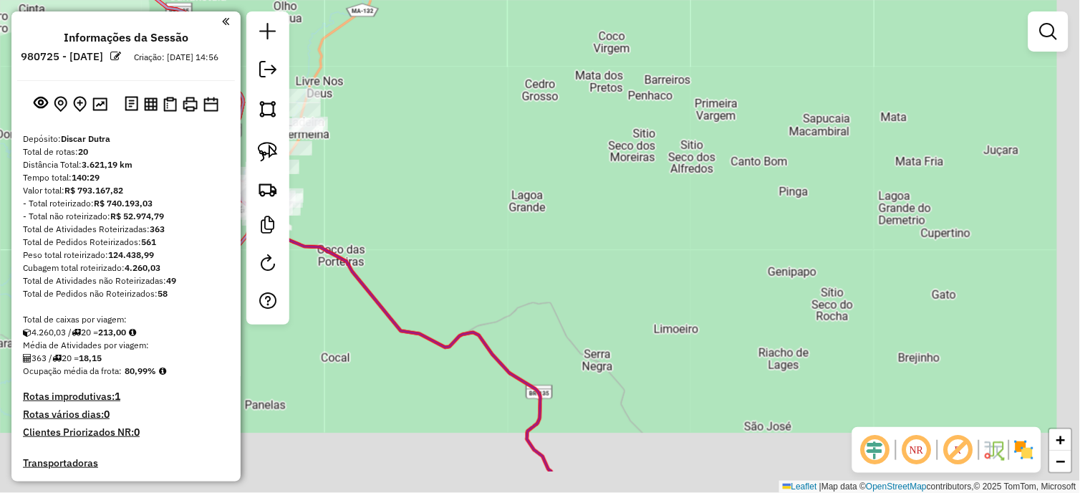
drag, startPoint x: 711, startPoint y: 254, endPoint x: 596, endPoint y: 165, distance: 145.1
click at [600, 165] on div "Janela de atendimento Grade de atendimento Capacidade Transportadoras Veículos …" at bounding box center [540, 246] width 1080 height 493
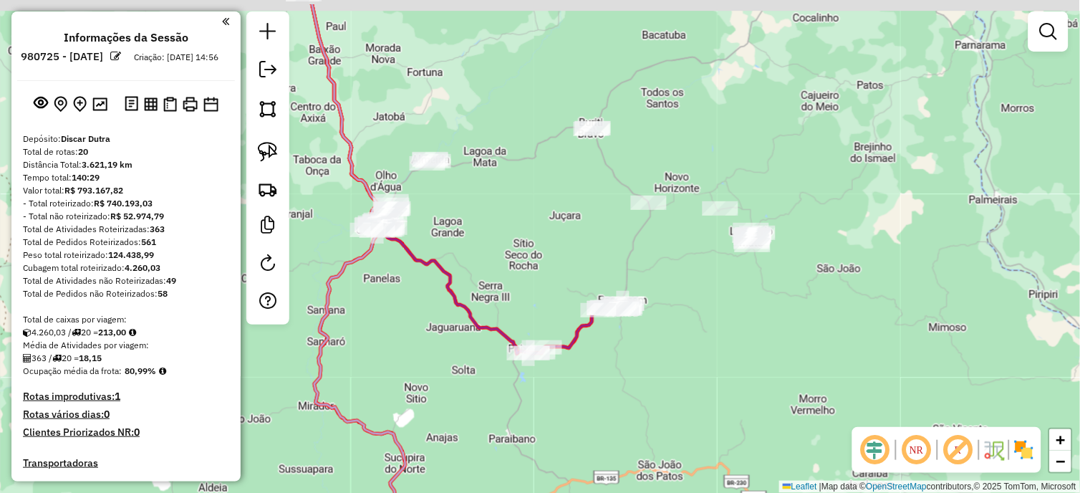
click at [552, 251] on div "Janela de atendimento Grade de atendimento Capacidade Transportadoras Veículos …" at bounding box center [540, 246] width 1080 height 493
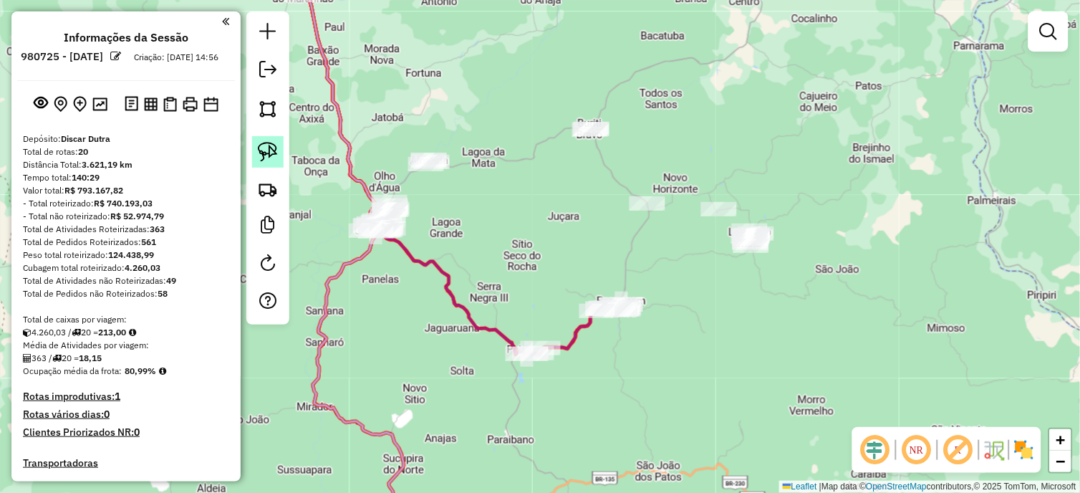
click at [266, 152] on img at bounding box center [268, 152] width 20 height 20
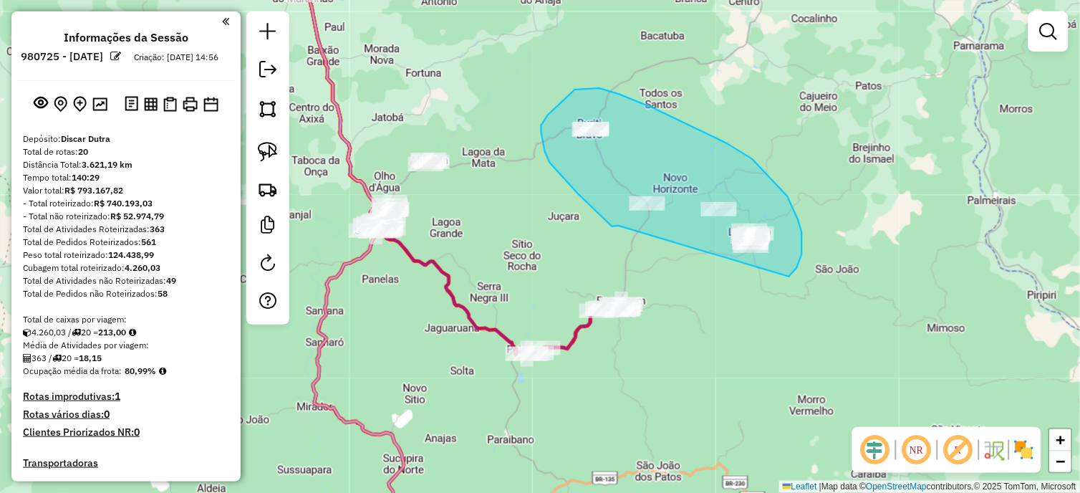
drag, startPoint x: 619, startPoint y: 226, endPoint x: 745, endPoint y: 282, distance: 137.9
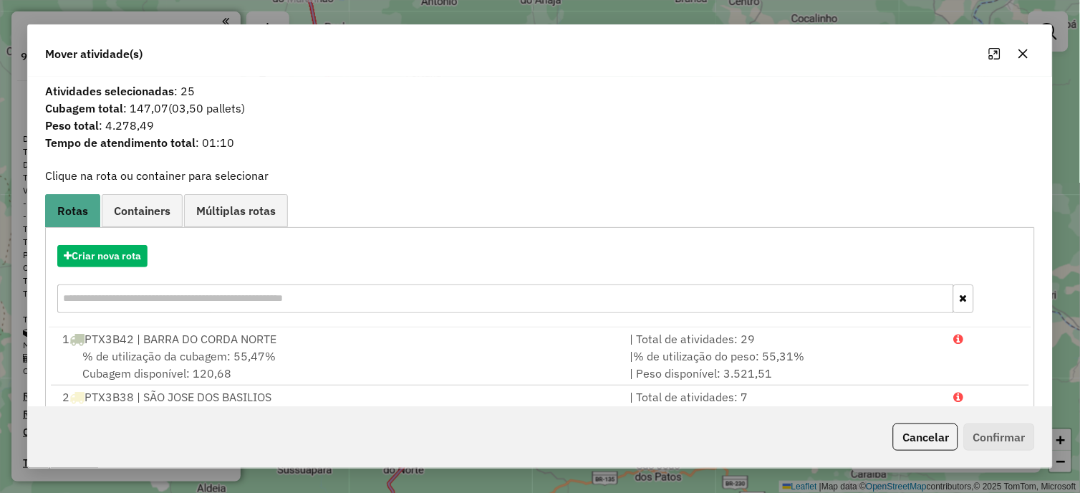
click at [1024, 47] on button "button" at bounding box center [1023, 53] width 23 height 23
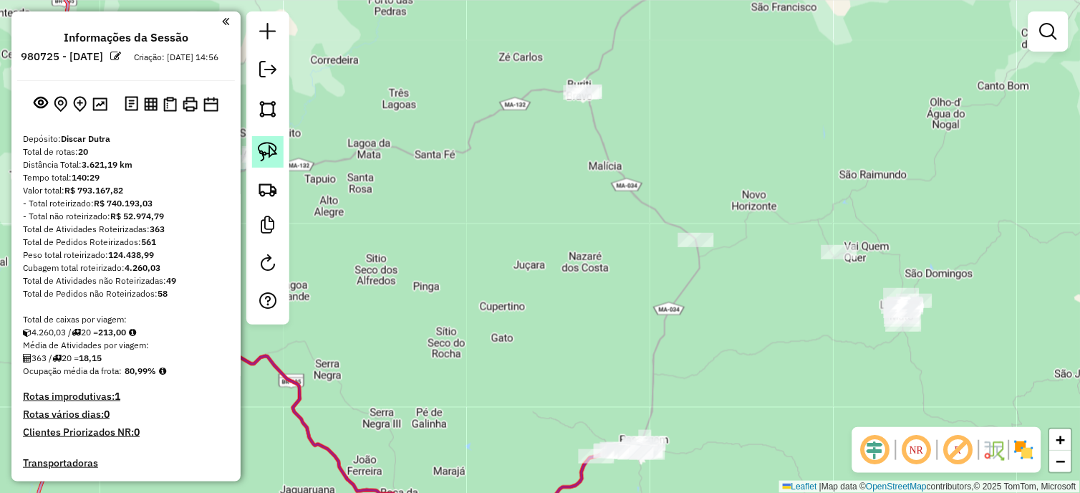
click at [264, 143] on img at bounding box center [268, 152] width 20 height 20
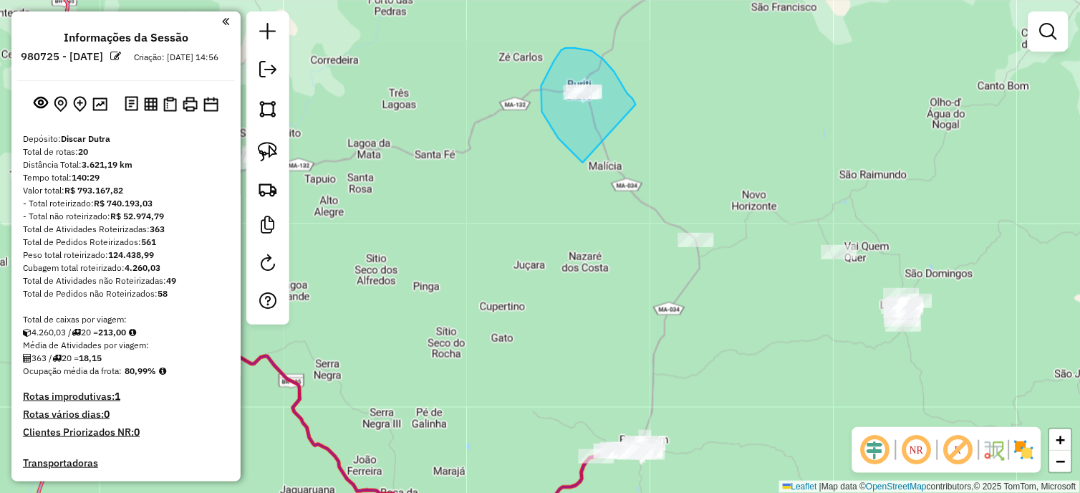
drag, startPoint x: 559, startPoint y: 138, endPoint x: 639, endPoint y: 117, distance: 83.0
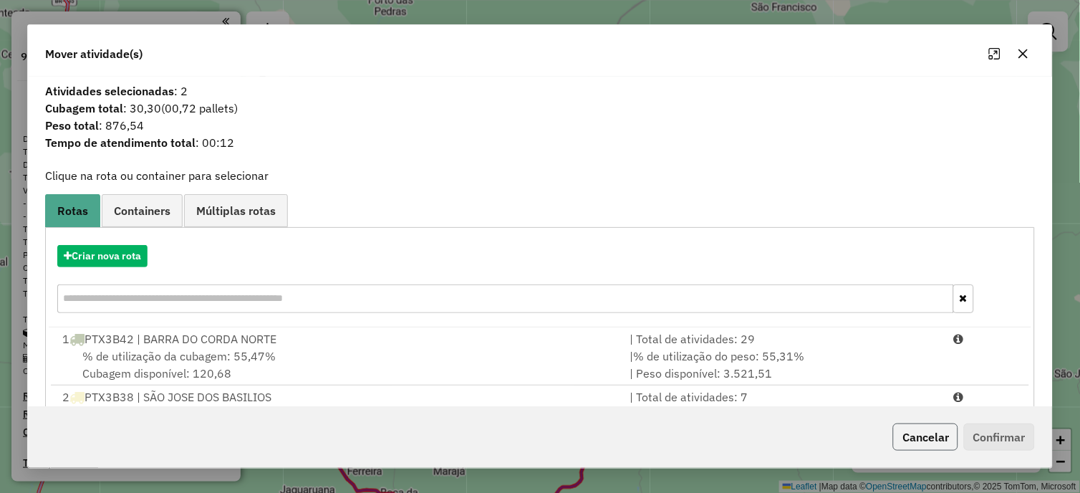
click at [925, 430] on button "Cancelar" at bounding box center [925, 436] width 65 height 27
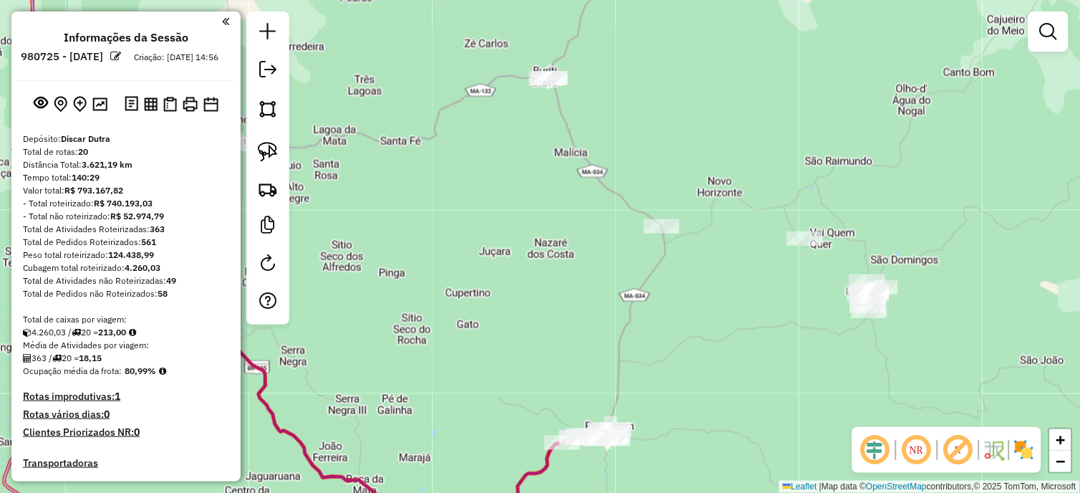
drag, startPoint x: 719, startPoint y: 181, endPoint x: 706, endPoint y: 180, distance: 13.7
click at [706, 180] on div "Janela de atendimento Grade de atendimento Capacidade Transportadoras Veículos …" at bounding box center [540, 246] width 1080 height 493
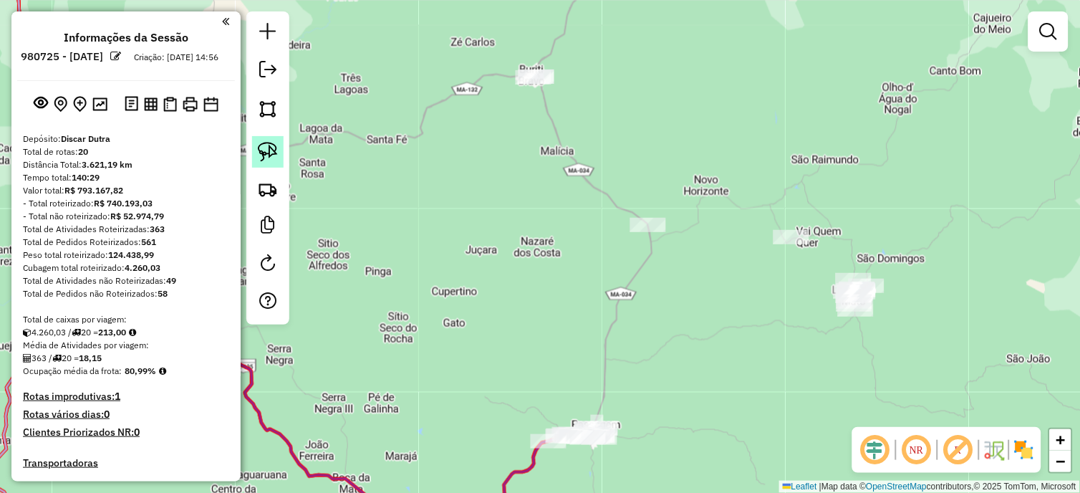
click at [280, 141] on link at bounding box center [268, 152] width 32 height 32
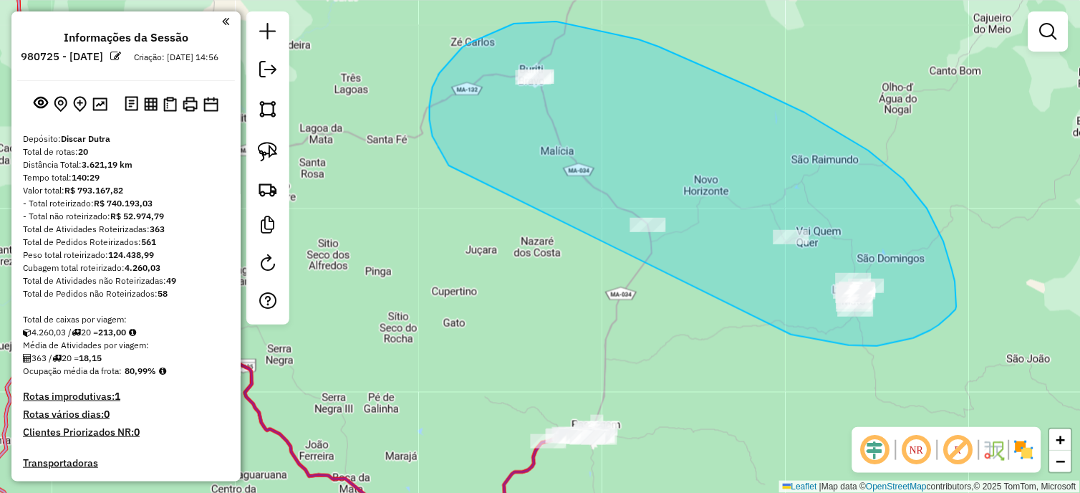
drag, startPoint x: 430, startPoint y: 106, endPoint x: 713, endPoint y: 322, distance: 356.7
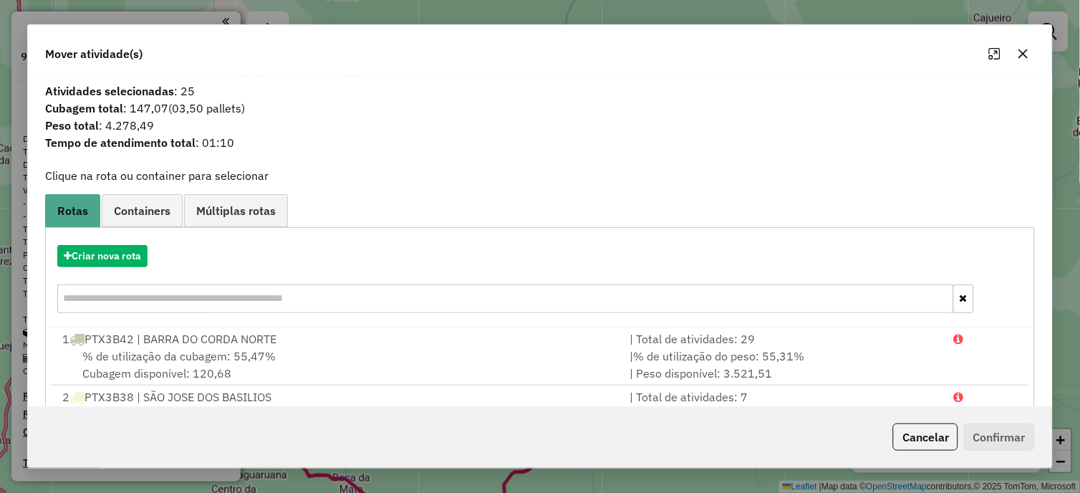
drag, startPoint x: 936, startPoint y: 449, endPoint x: 921, endPoint y: 433, distance: 21.8
click at [935, 448] on button "Cancelar" at bounding box center [925, 436] width 65 height 27
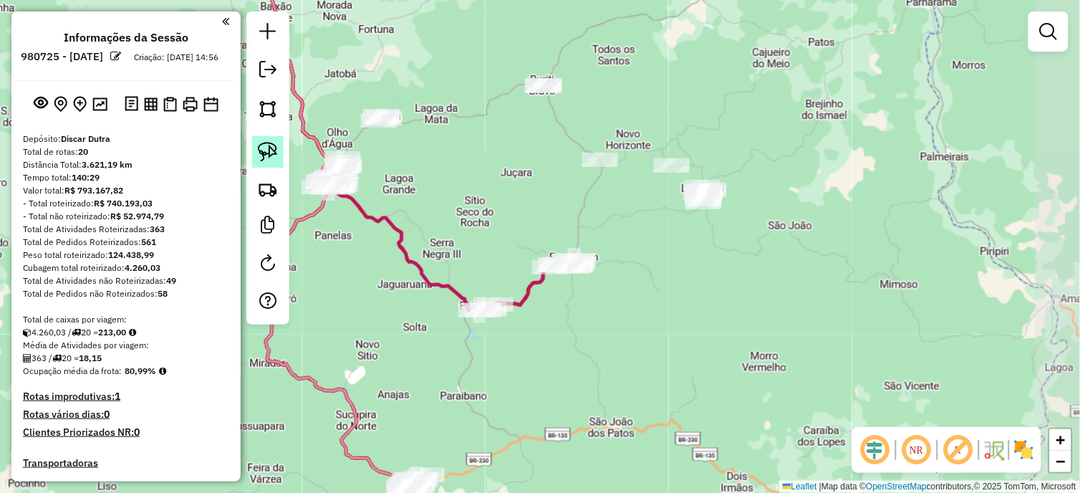
click at [259, 142] on img at bounding box center [268, 152] width 20 height 20
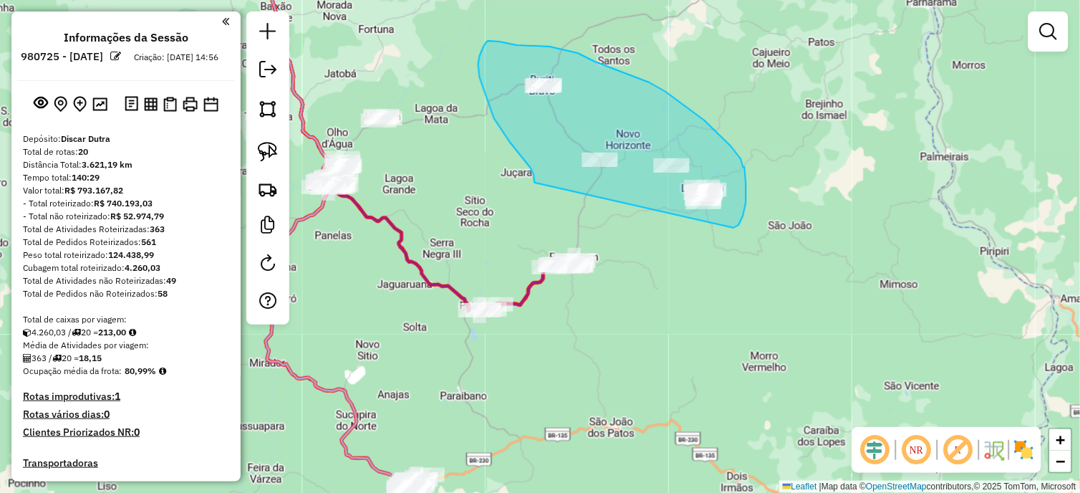
drag, startPoint x: 531, startPoint y: 168, endPoint x: 734, endPoint y: 228, distance: 212.1
click at [734, 228] on div "Janela de atendimento Grade de atendimento Capacidade Transportadoras Veículos …" at bounding box center [540, 246] width 1080 height 493
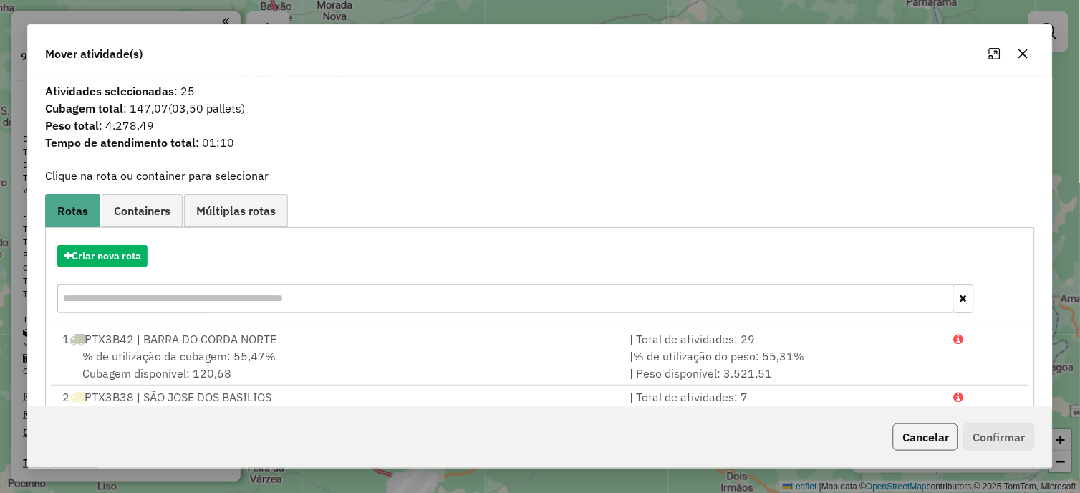
click at [907, 435] on button "Cancelar" at bounding box center [925, 436] width 65 height 27
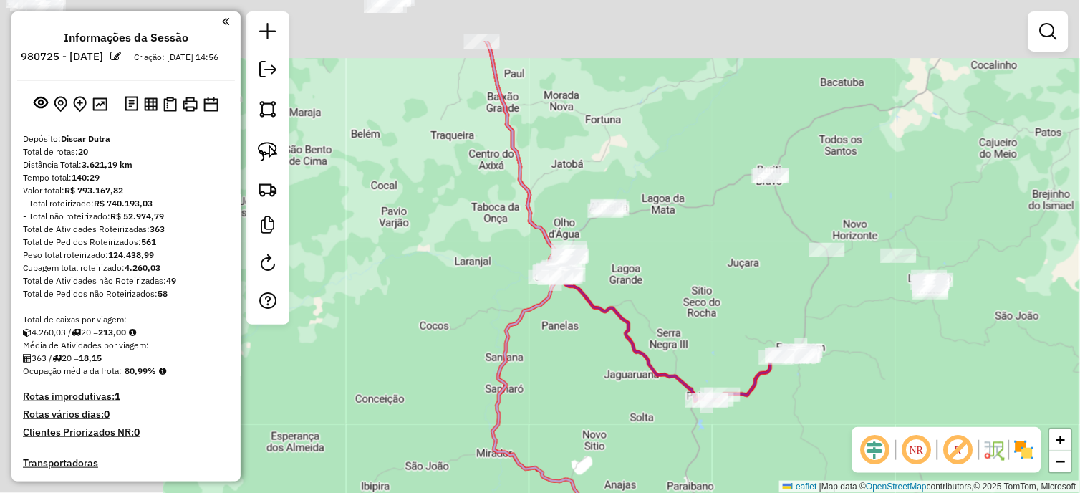
drag, startPoint x: 445, startPoint y: 201, endPoint x: 741, endPoint y: 334, distance: 325.4
click at [741, 334] on div "Janela de atendimento Grade de atendimento Capacidade Transportadoras Veículos …" at bounding box center [540, 246] width 1080 height 493
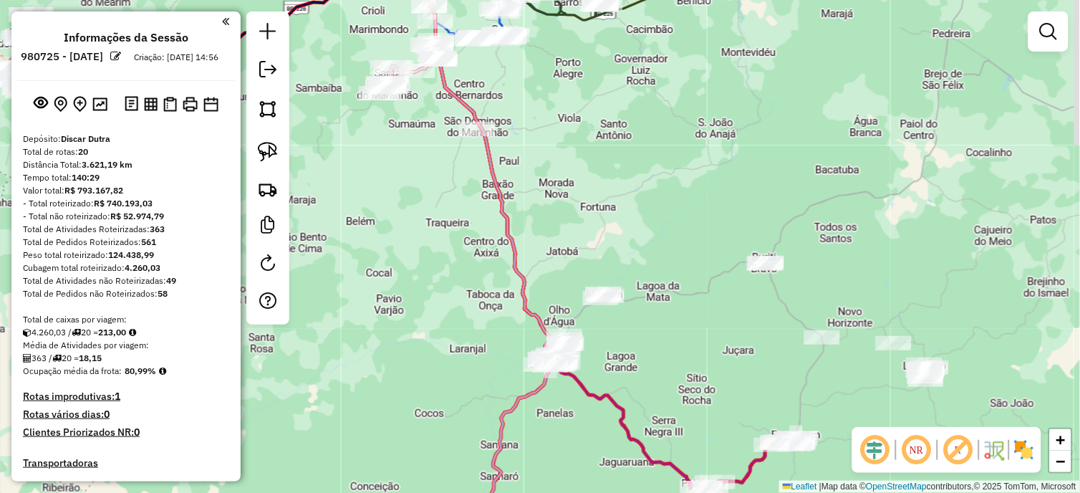
drag, startPoint x: 695, startPoint y: 266, endPoint x: 529, endPoint y: 89, distance: 243.2
click at [529, 89] on div "Rota 12 - Placa ROA5B50 5982 - ADAO BARBOSA DE SOUS Janela de atendimento Grade…" at bounding box center [540, 246] width 1080 height 493
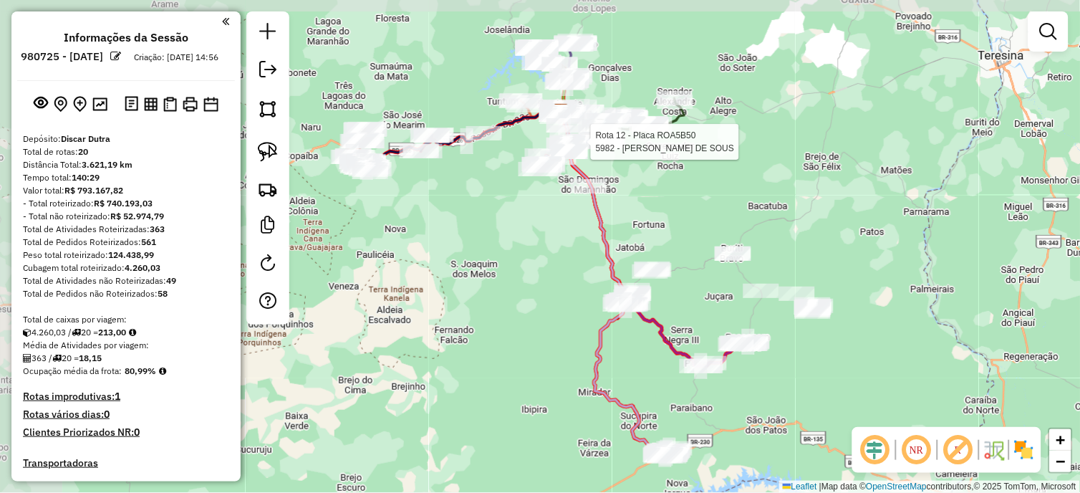
drag, startPoint x: 488, startPoint y: 170, endPoint x: 571, endPoint y: 229, distance: 101.2
click at [571, 229] on div "Rota 12 - Placa ROA5B50 5982 - ADAO BARBOSA DE SOUS Janela de atendimento Grade…" at bounding box center [540, 246] width 1080 height 493
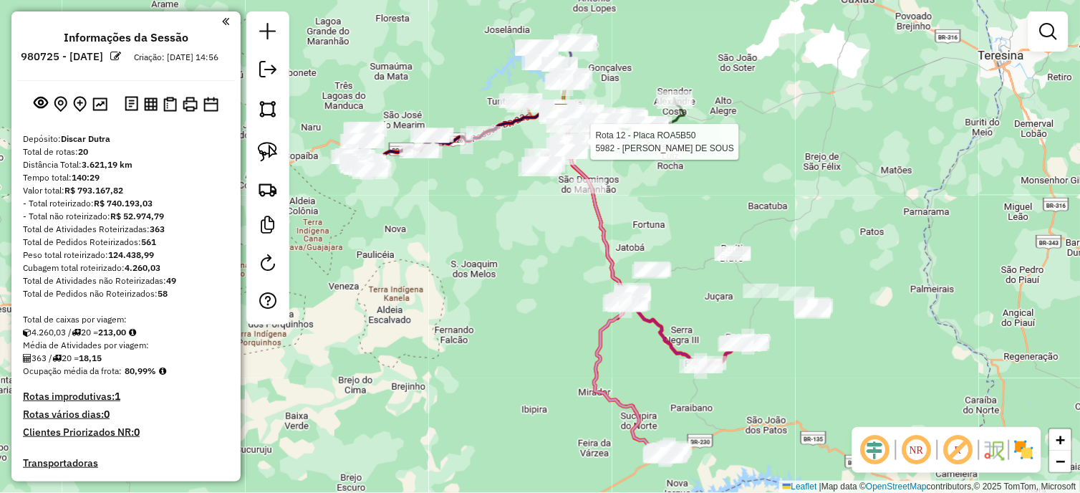
click at [640, 253] on div "Rota 12 - Placa ROA5B50 5982 - ADAO BARBOSA DE SOUS Janela de atendimento Grade…" at bounding box center [540, 246] width 1080 height 493
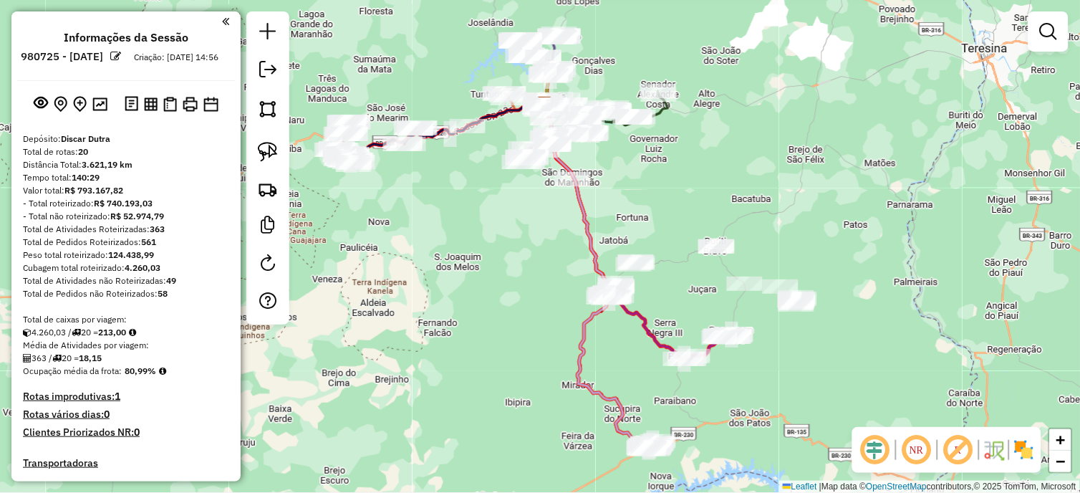
drag, startPoint x: 678, startPoint y: 242, endPoint x: 661, endPoint y: 235, distance: 18.0
click at [661, 235] on div "Janela de atendimento Grade de atendimento Capacidade Transportadoras Veículos …" at bounding box center [540, 246] width 1080 height 493
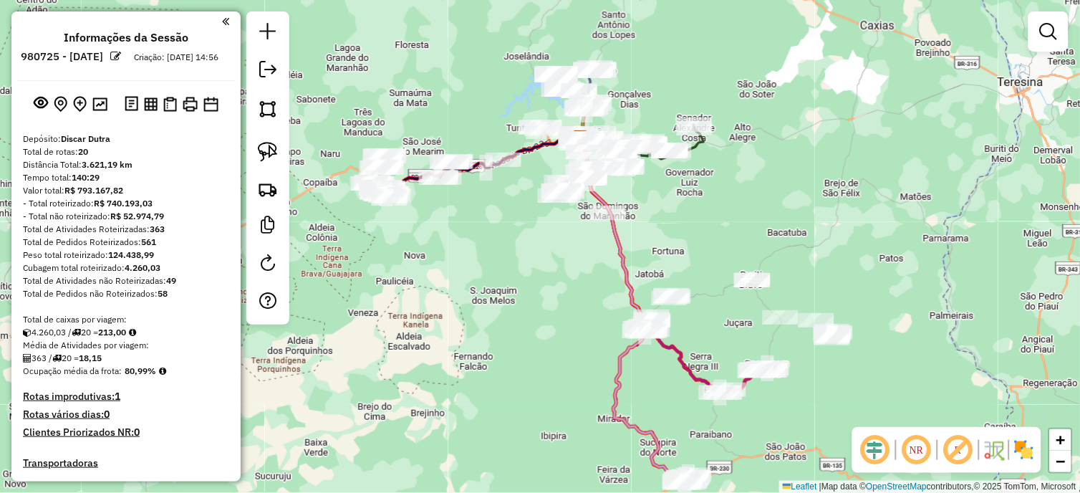
drag, startPoint x: 638, startPoint y: 186, endPoint x: 674, endPoint y: 220, distance: 49.2
click at [674, 220] on div "Janela de atendimento Grade de atendimento Capacidade Transportadoras Veículos …" at bounding box center [540, 246] width 1080 height 493
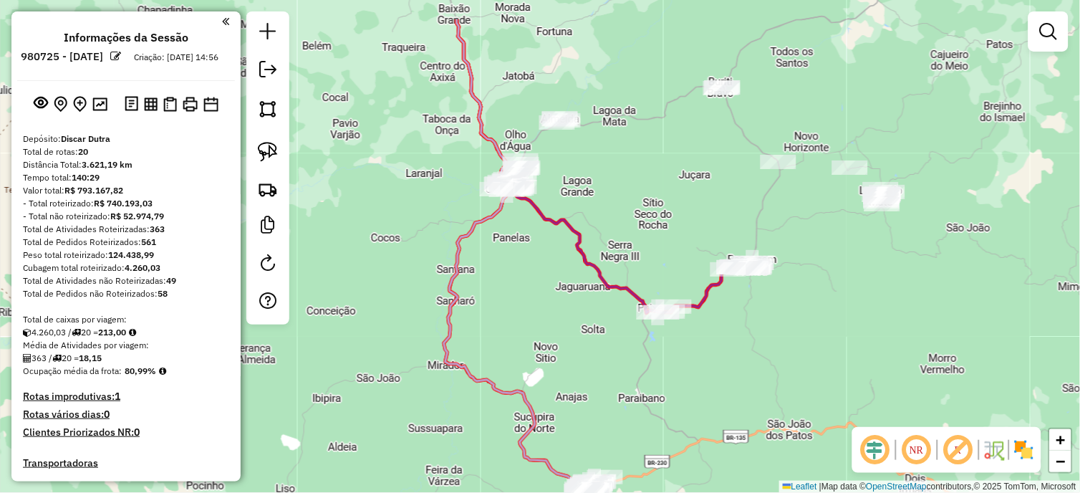
drag, startPoint x: 720, startPoint y: 205, endPoint x: 696, endPoint y: 236, distance: 39.4
click at [696, 236] on div "Janela de atendimento Grade de atendimento Capacidade Transportadoras Veículos …" at bounding box center [540, 246] width 1080 height 493
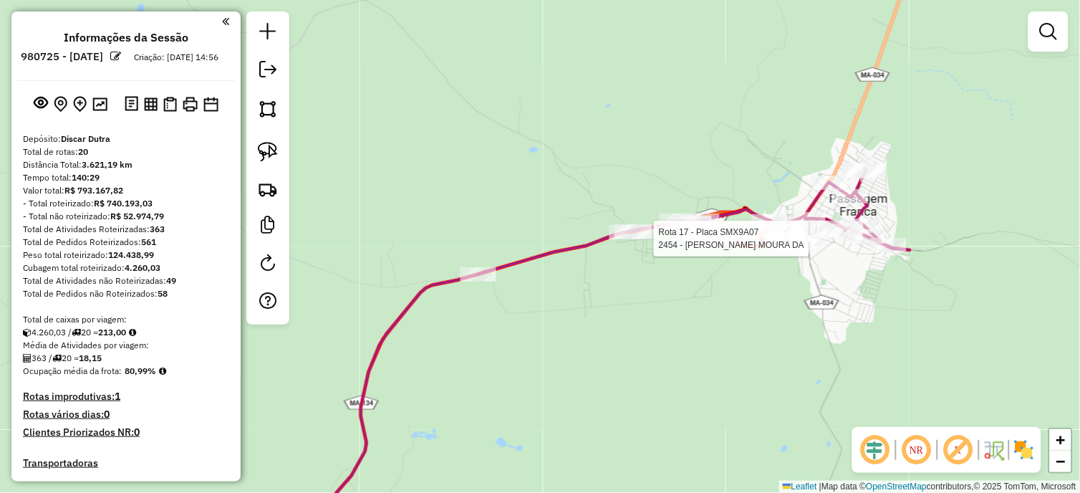
select select "*********"
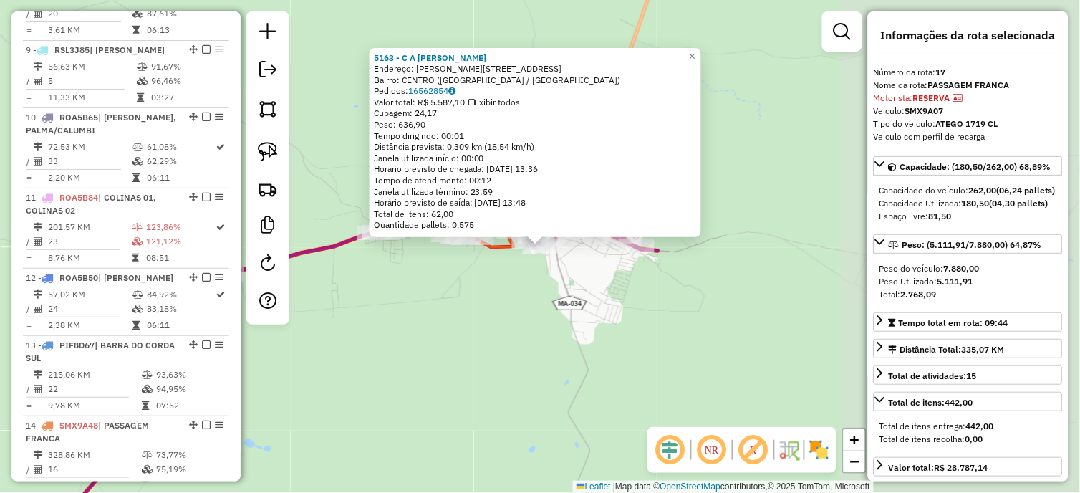
scroll to position [1842, 0]
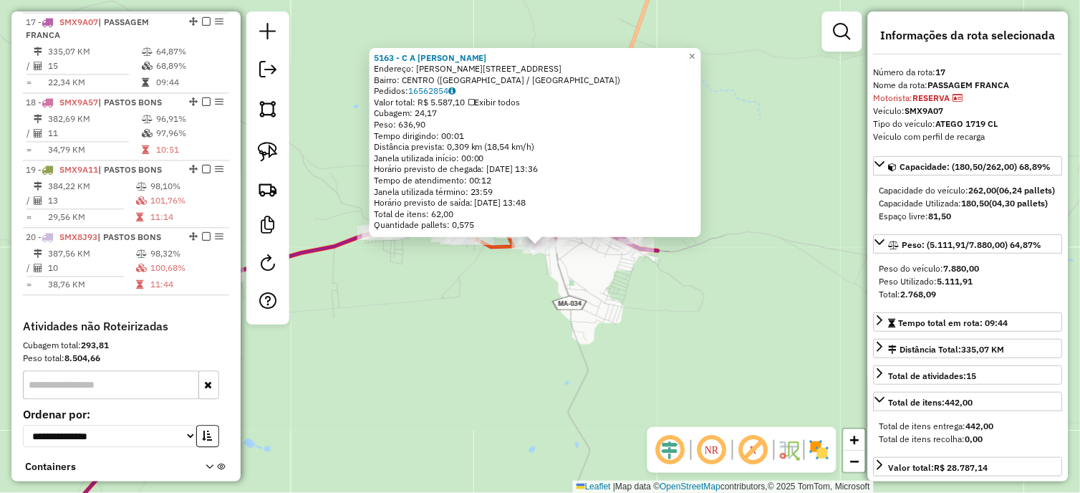
click at [502, 330] on div "5163 - C A COSTA MOREIRA Endereço: R RUA INHUMAS 10 Bairro: CENTRO (PASSAGEM FR…" at bounding box center [540, 246] width 1080 height 493
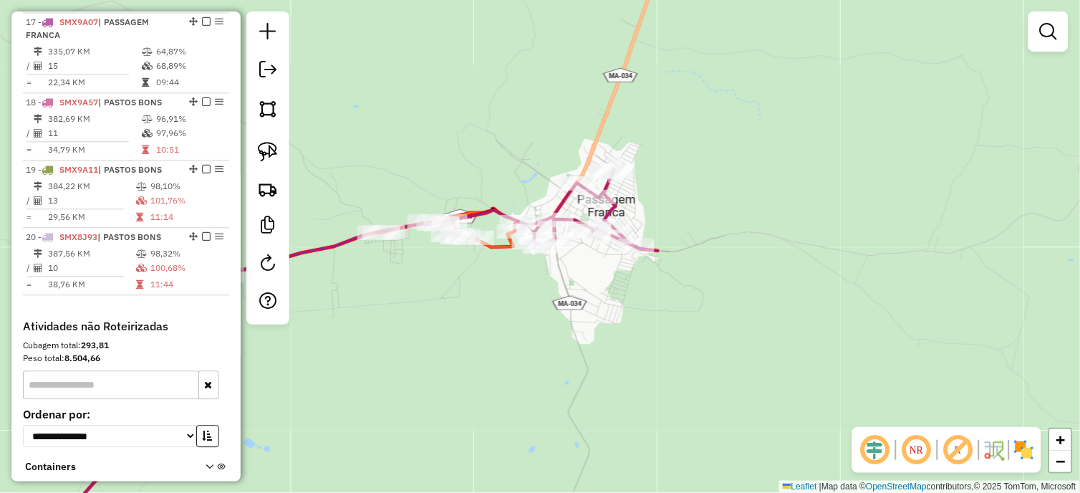
drag, startPoint x: 420, startPoint y: 241, endPoint x: 426, endPoint y: 236, distance: 8.2
click at [420, 241] on div "Janela de atendimento Grade de atendimento Capacidade Transportadoras Veículos …" at bounding box center [540, 246] width 1080 height 493
click at [426, 236] on div "Janela de atendimento Grade de atendimento Capacidade Transportadoras Veículos …" at bounding box center [540, 246] width 1080 height 493
select select "*********"
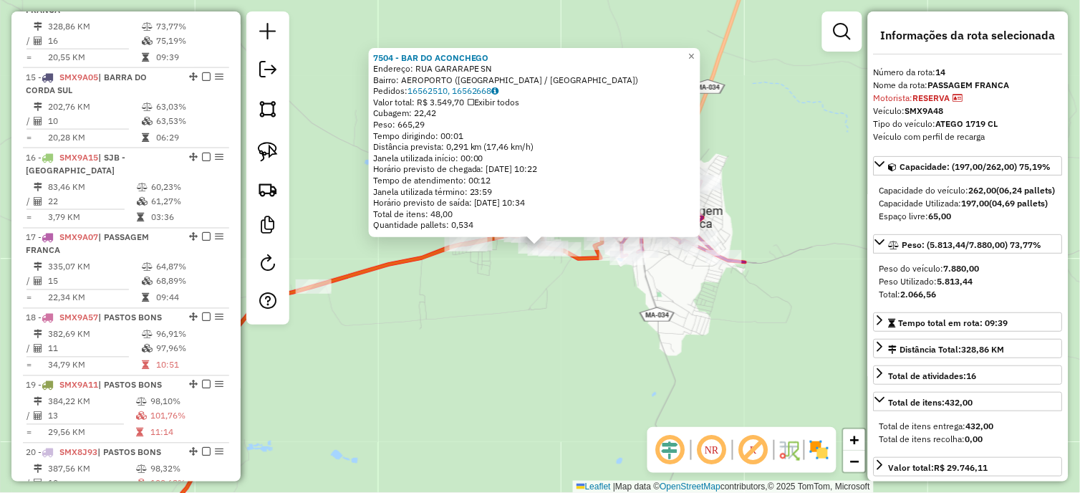
scroll to position [1601, 0]
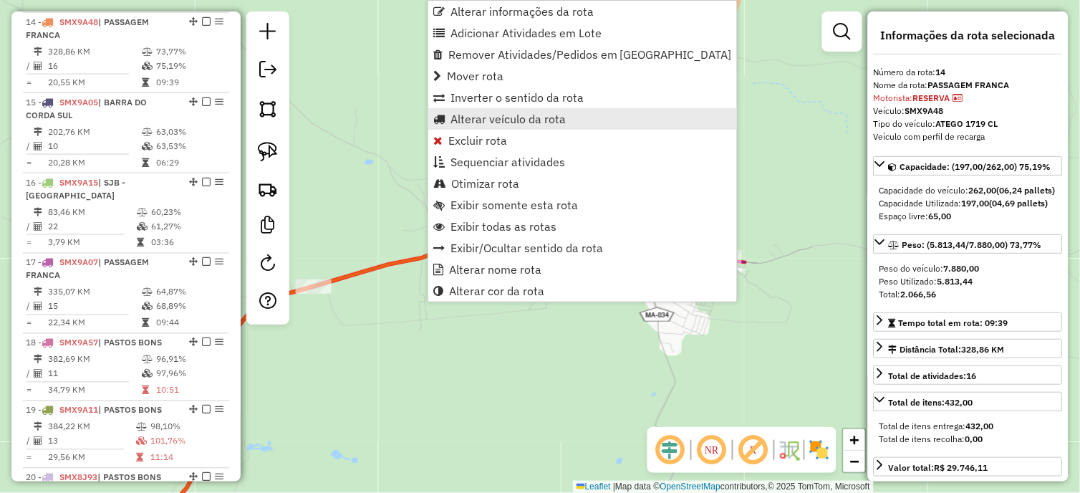
click at [514, 122] on span "Alterar veículo da rota" at bounding box center [508, 118] width 115 height 11
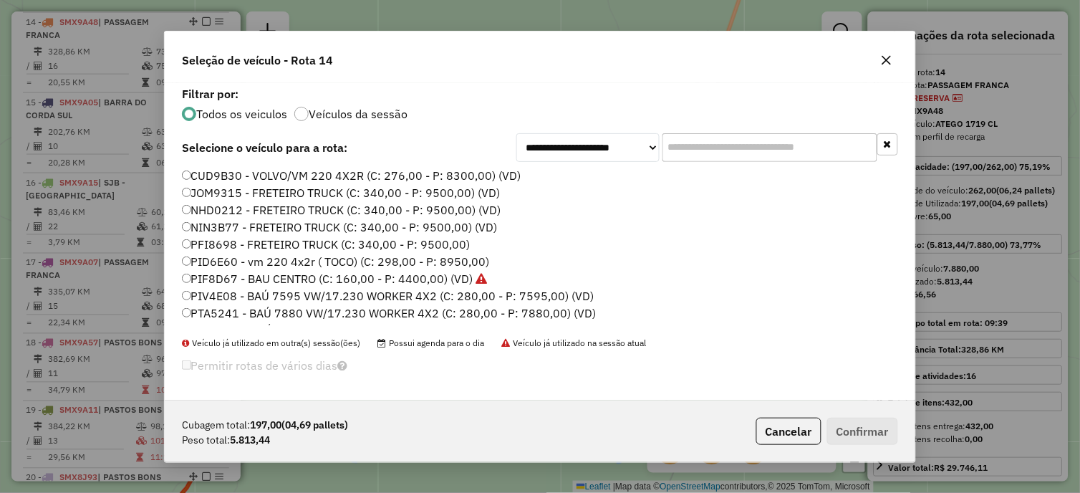
scroll to position [324, 0]
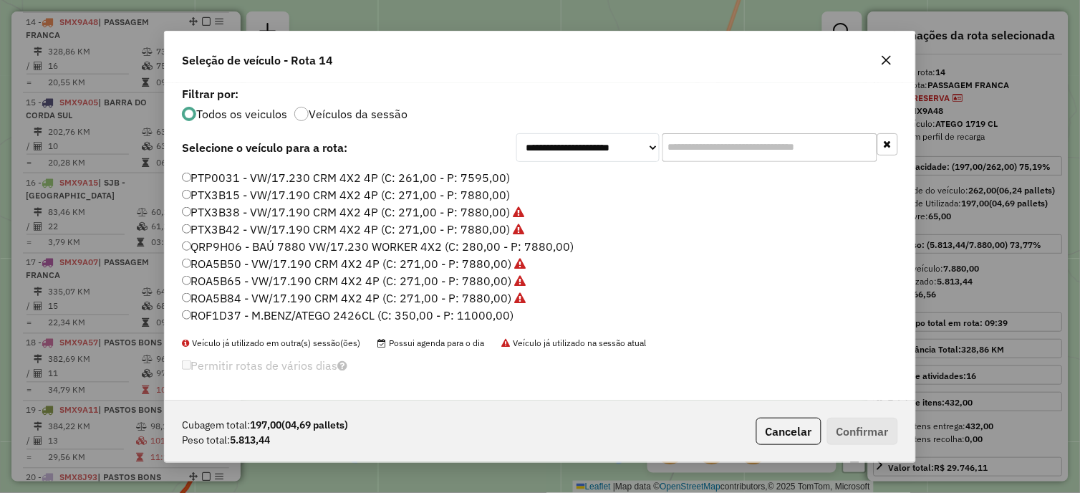
click at [474, 242] on label "QRP9H06 - BAÚ 7880 VW/17.230 WORKER 4X2 (C: 280,00 - P: 7880,00)" at bounding box center [378, 246] width 393 height 17
click at [883, 426] on button "Confirmar" at bounding box center [862, 431] width 71 height 27
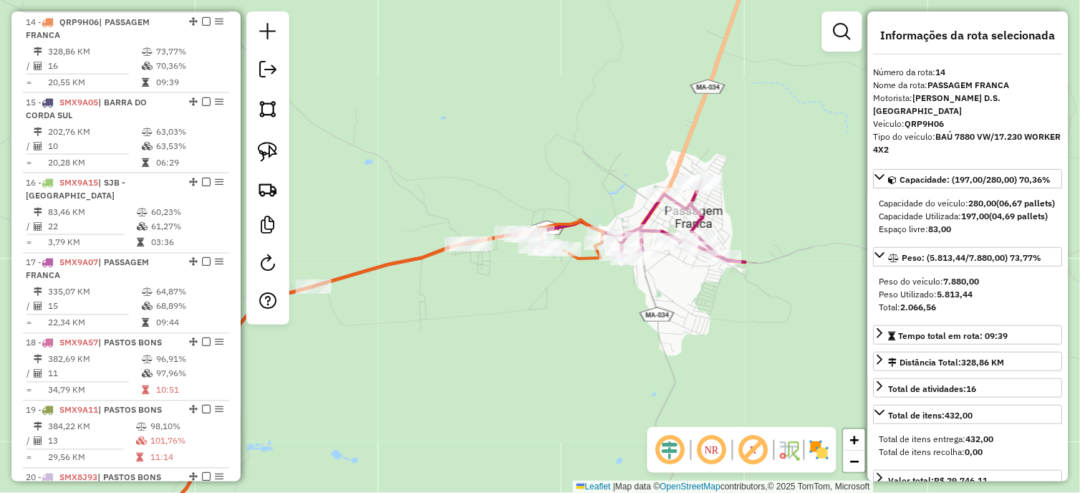
click at [423, 269] on div "Janela de atendimento Grade de atendimento Capacidade Transportadoras Veículos …" at bounding box center [540, 246] width 1080 height 493
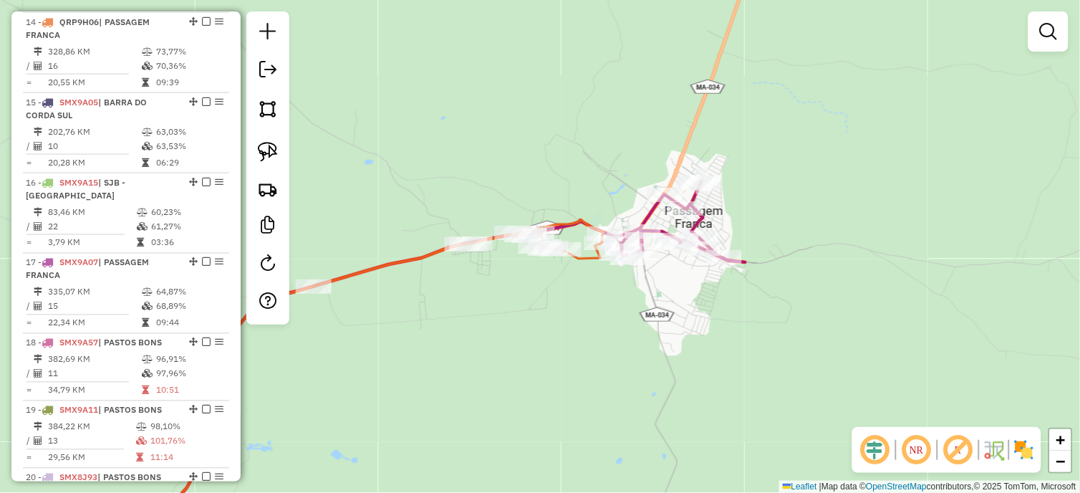
click at [405, 267] on icon at bounding box center [320, 381] width 568 height 323
select select "*********"
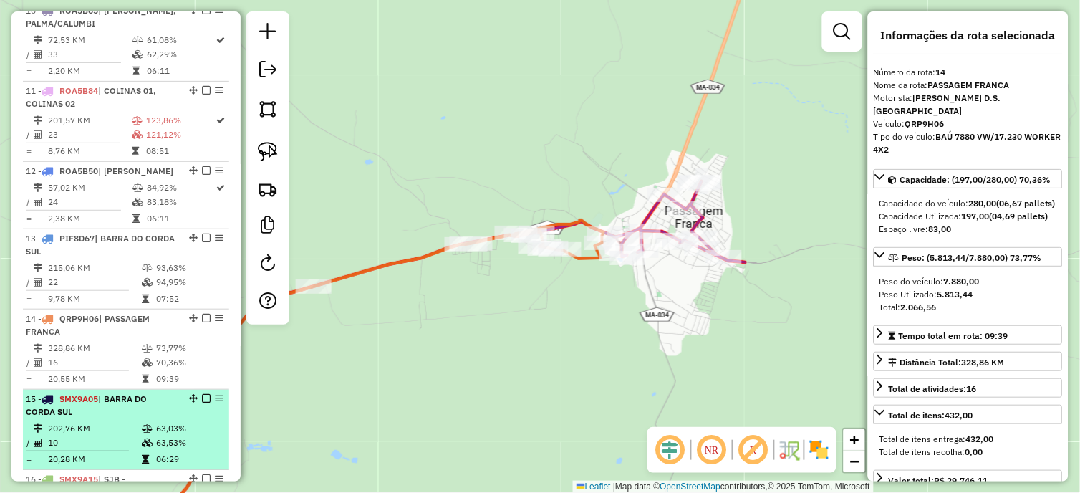
scroll to position [1283, 0]
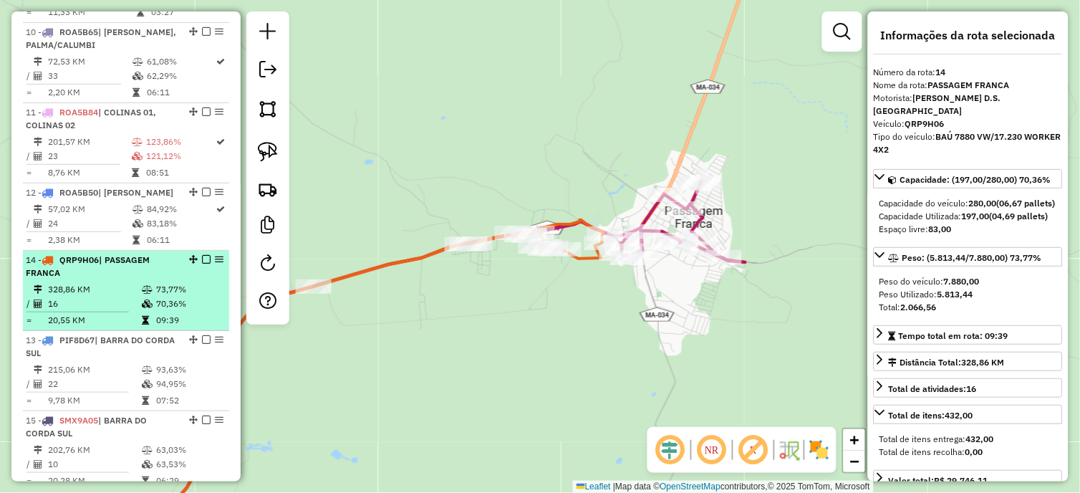
drag, startPoint x: 190, startPoint y: 339, endPoint x: 188, endPoint y: 268, distance: 70.9
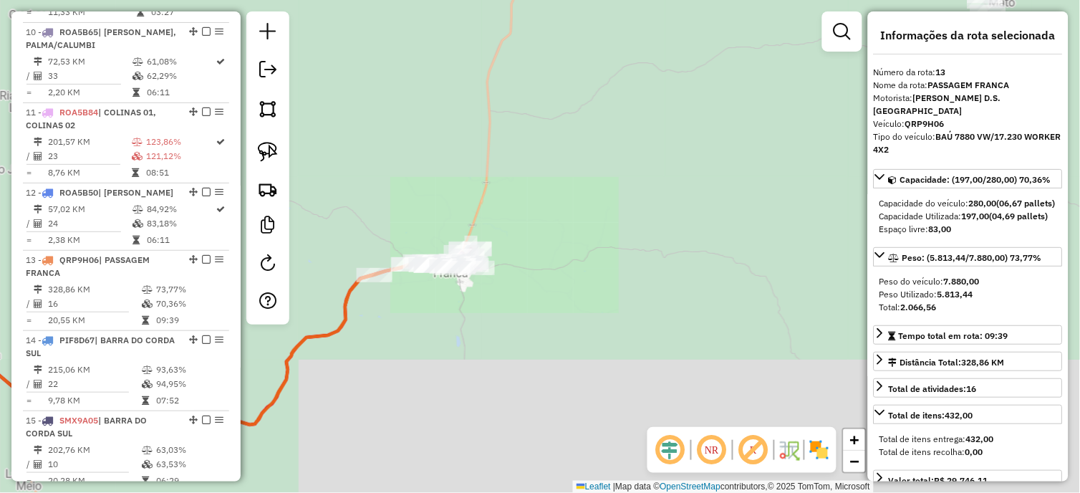
drag, startPoint x: 552, startPoint y: 106, endPoint x: 476, endPoint y: 312, distance: 219.8
click at [480, 326] on div "Janela de atendimento Grade de atendimento Capacidade Transportadoras Veículos …" at bounding box center [540, 246] width 1080 height 493
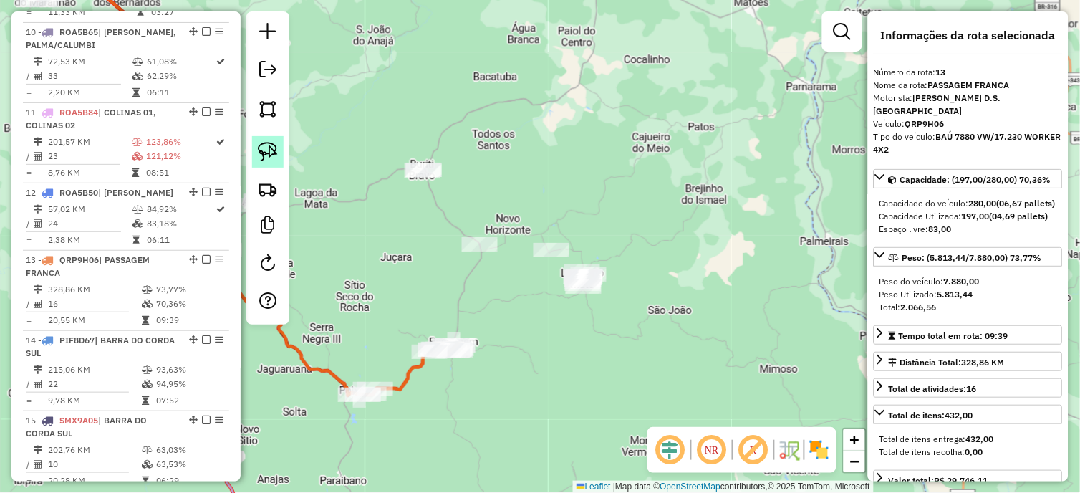
click at [271, 144] on img at bounding box center [268, 152] width 20 height 20
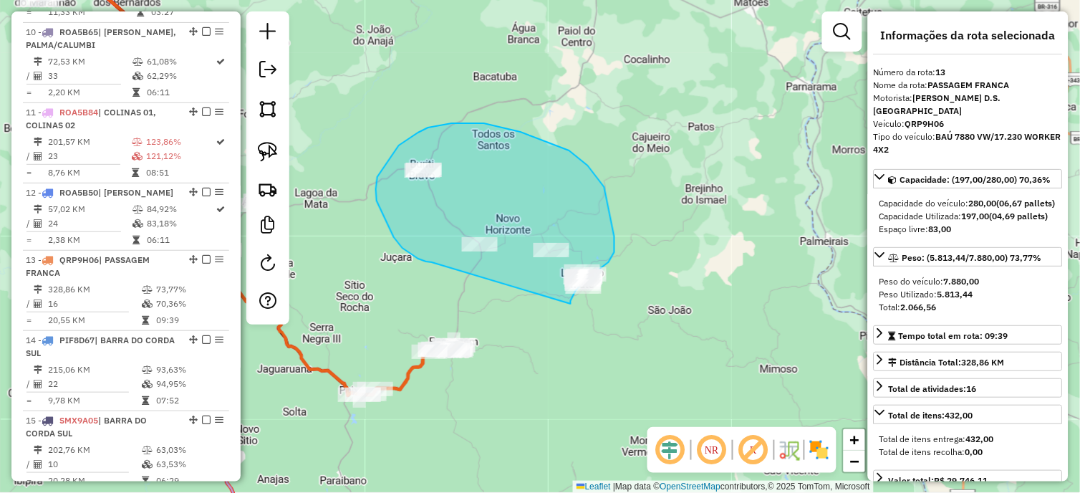
drag, startPoint x: 403, startPoint y: 248, endPoint x: 571, endPoint y: 304, distance: 177.4
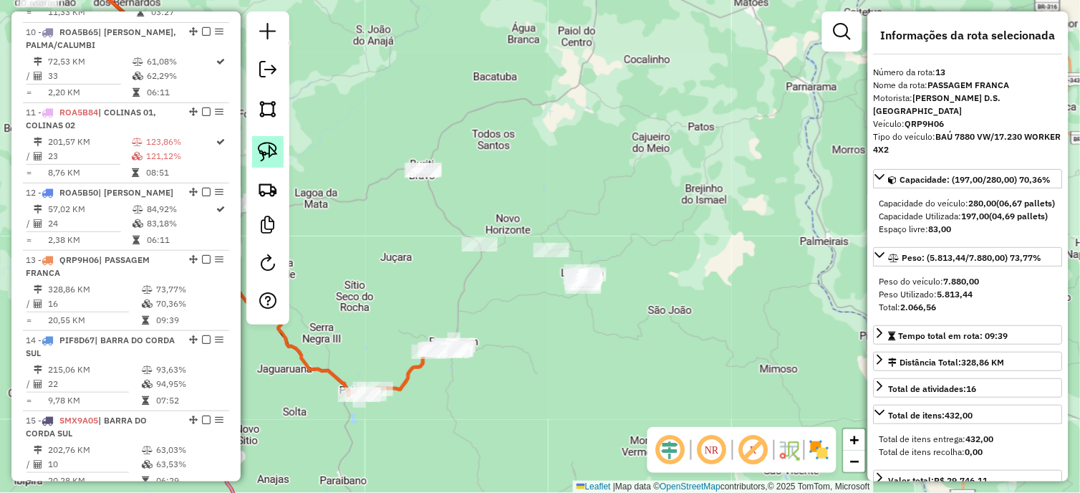
click at [276, 158] on img at bounding box center [268, 152] width 20 height 20
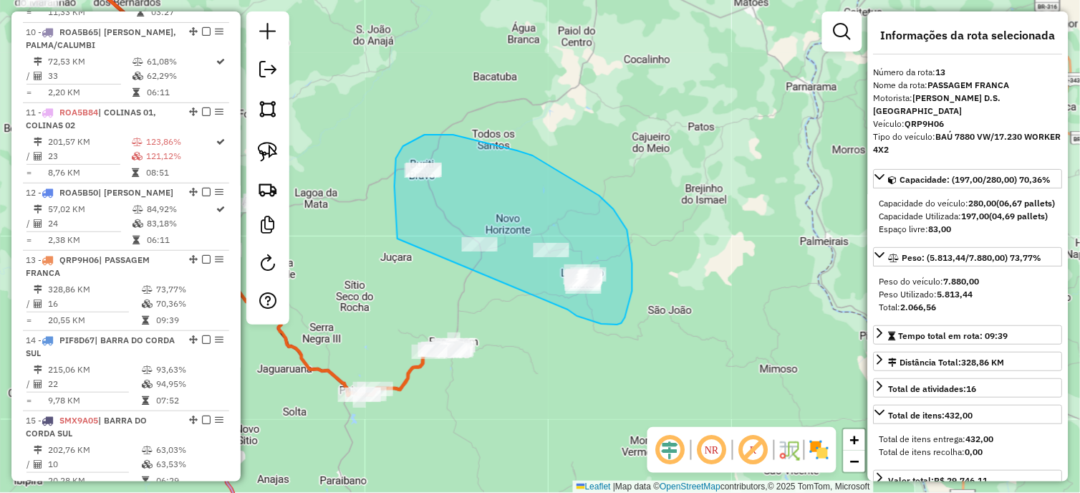
drag, startPoint x: 398, startPoint y: 239, endPoint x: 568, endPoint y: 309, distance: 184.6
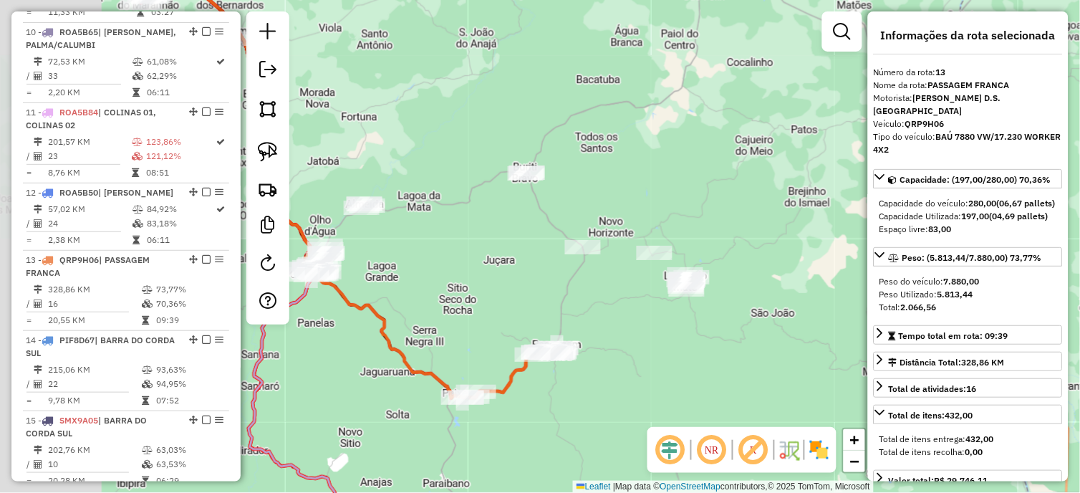
drag, startPoint x: 441, startPoint y: 229, endPoint x: 435, endPoint y: 235, distance: 8.1
click at [453, 234] on div "Janela de atendimento Grade de atendimento Capacidade Transportadoras Veículos …" at bounding box center [540, 246] width 1080 height 493
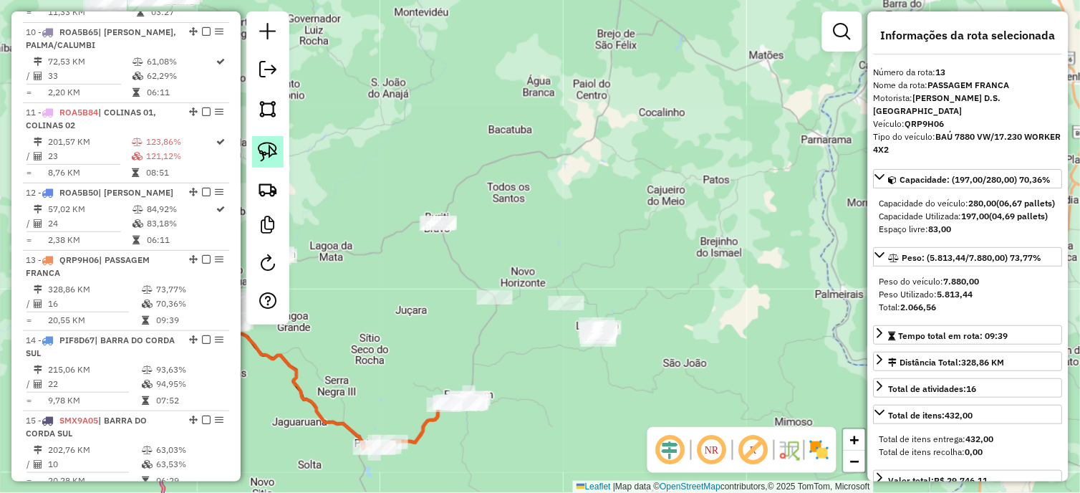
click at [266, 149] on img at bounding box center [268, 152] width 20 height 20
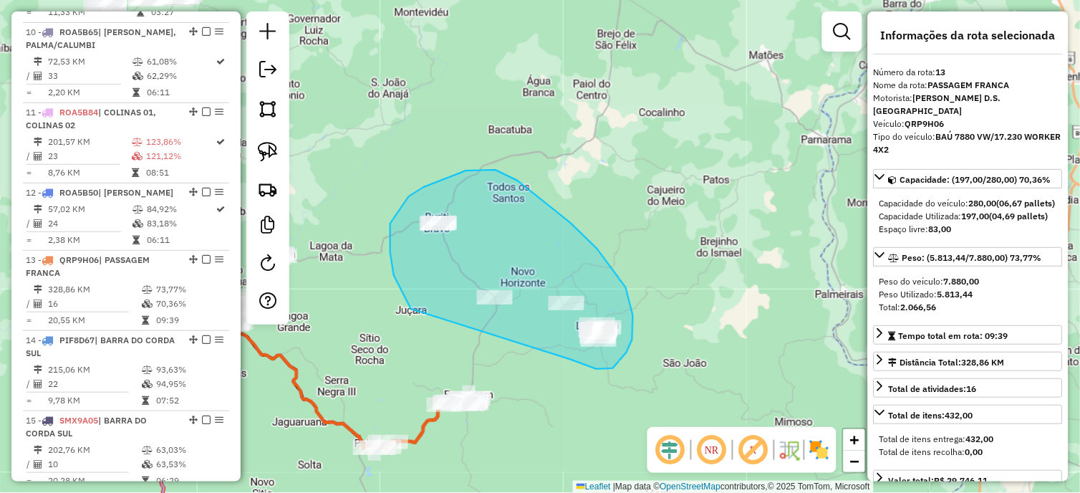
drag, startPoint x: 411, startPoint y: 309, endPoint x: 569, endPoint y: 356, distance: 165.2
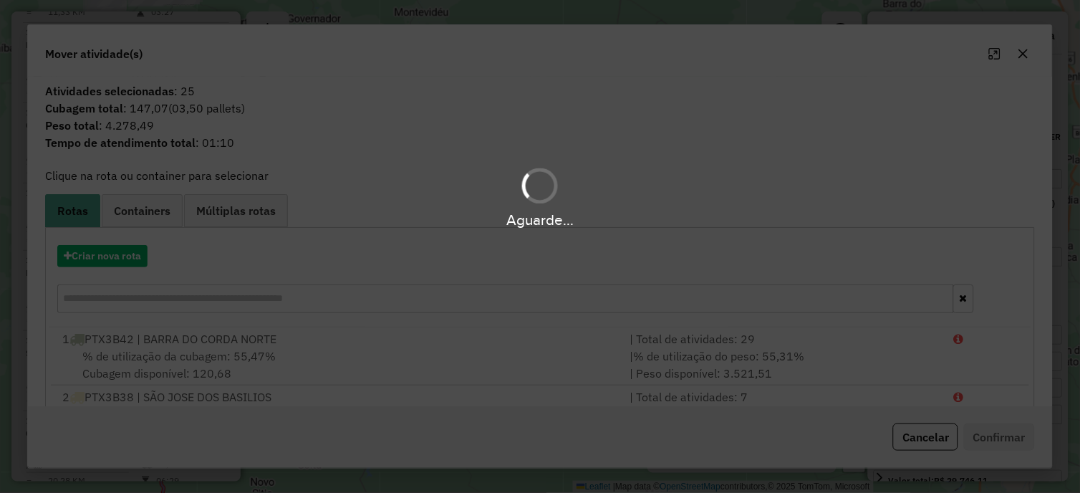
click at [101, 261] on div "Aguarde..." at bounding box center [540, 246] width 1080 height 493
click at [115, 264] on div "Aguarde..." at bounding box center [540, 246] width 1080 height 493
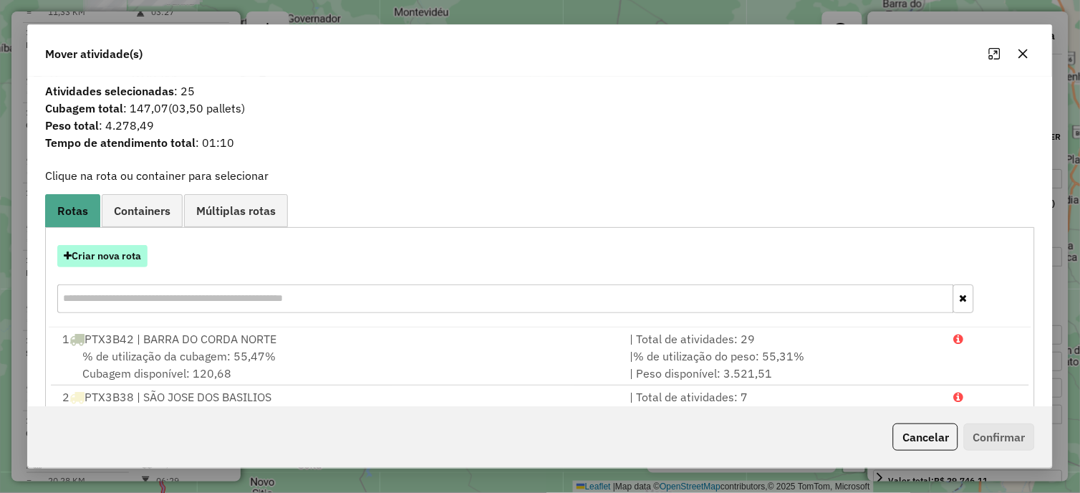
click at [124, 261] on button "Criar nova rota" at bounding box center [102, 256] width 90 height 22
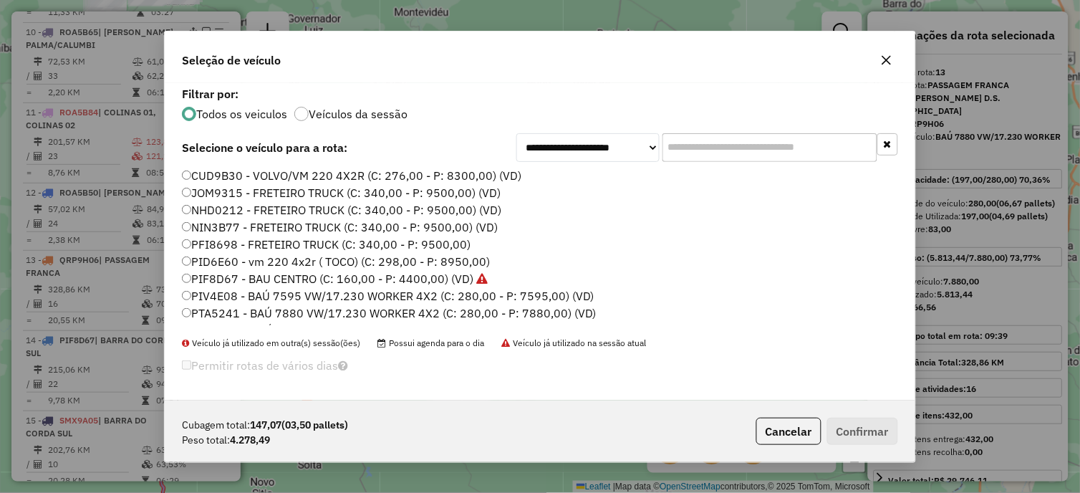
scroll to position [547, 0]
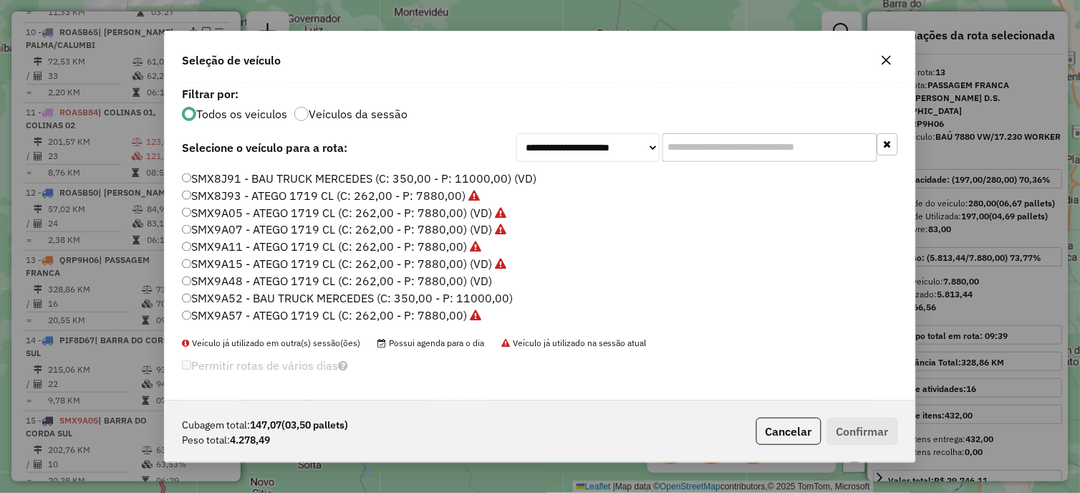
click at [478, 283] on label "SMX9A48 - ATEGO 1719 CL (C: 262,00 - P: 7880,00) (VD)" at bounding box center [337, 281] width 310 height 17
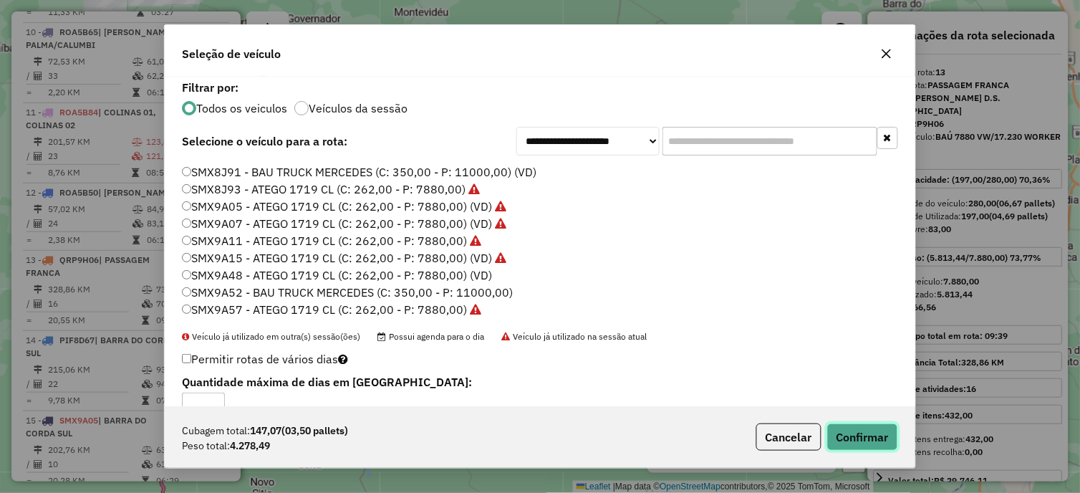
click at [851, 443] on button "Confirmar" at bounding box center [862, 436] width 71 height 27
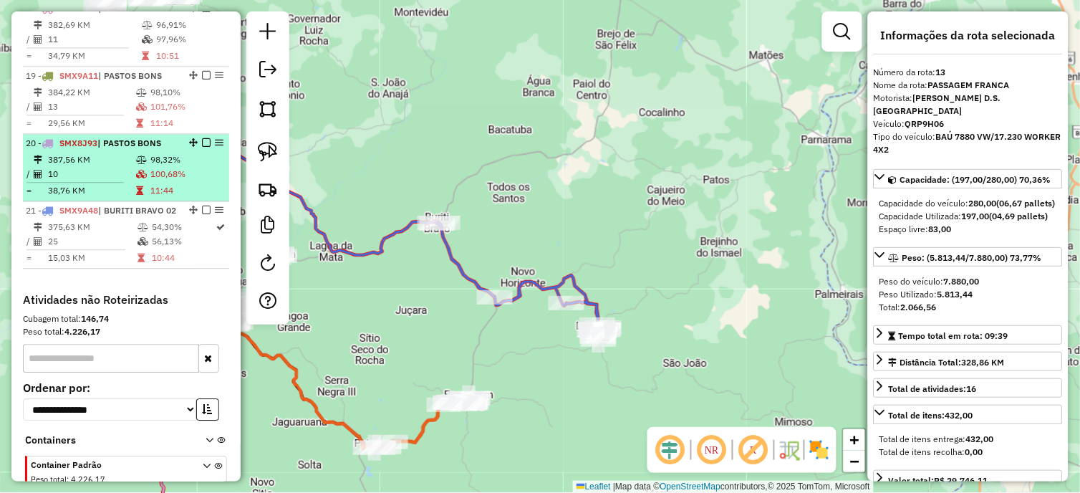
scroll to position [1856, 0]
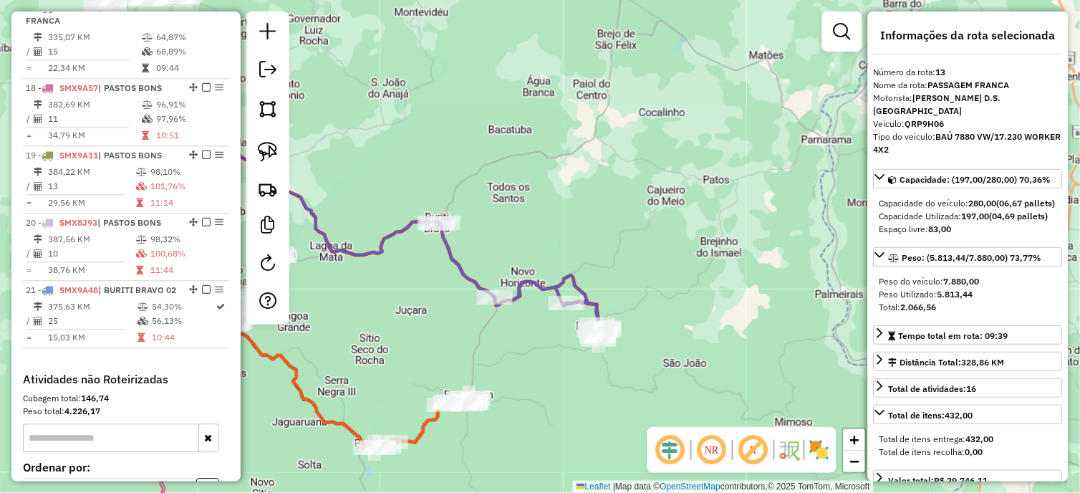
drag, startPoint x: 188, startPoint y: 367, endPoint x: 180, endPoint y: 370, distance: 9.1
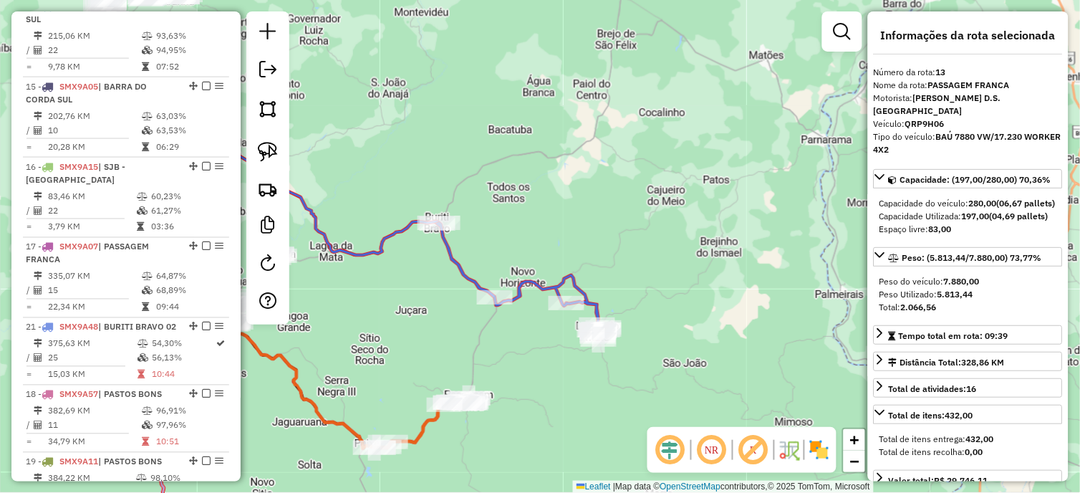
scroll to position [1537, 0]
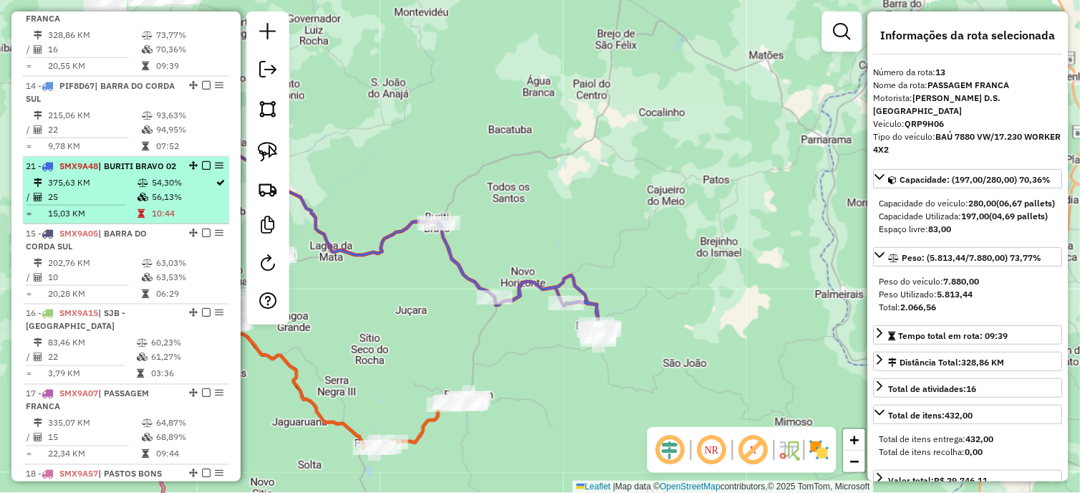
drag, startPoint x: 191, startPoint y: 288, endPoint x: 187, endPoint y: 182, distance: 106.1
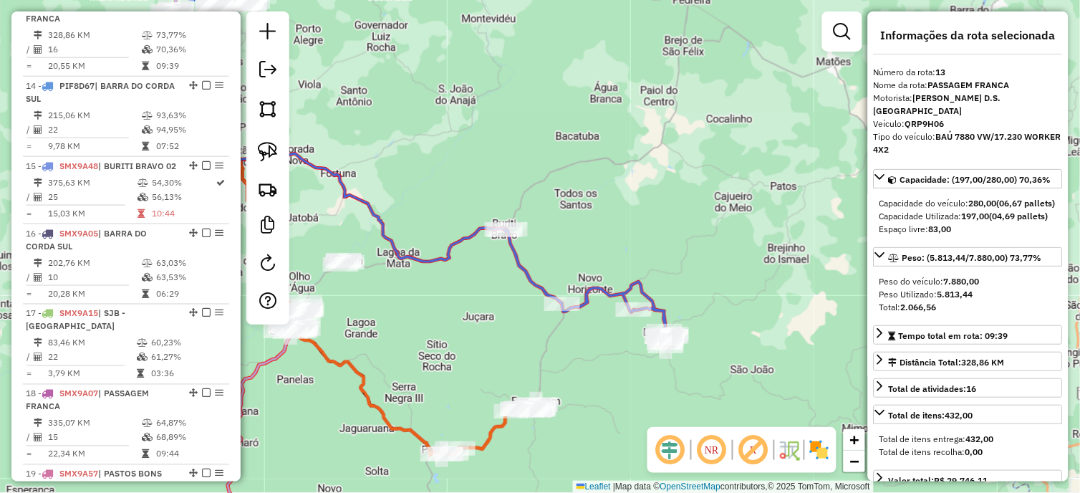
drag, startPoint x: 471, startPoint y: 296, endPoint x: 489, endPoint y: 298, distance: 18.7
click at [488, 298] on div "Janela de atendimento Grade de atendimento Capacidade Transportadoras Veículos …" at bounding box center [540, 246] width 1080 height 493
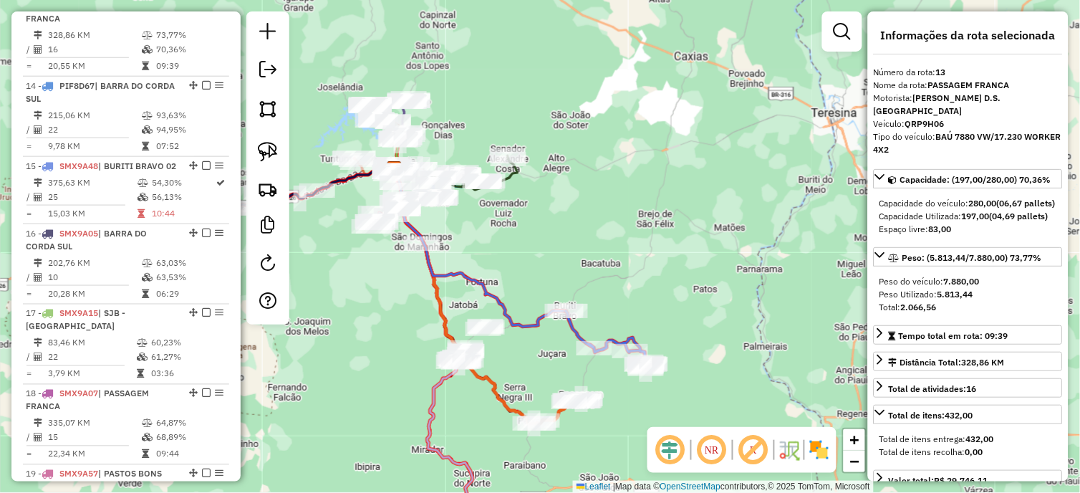
drag, startPoint x: 453, startPoint y: 221, endPoint x: 514, endPoint y: 267, distance: 77.2
click at [514, 267] on div "Janela de atendimento Grade de atendimento Capacidade Transportadoras Veículos …" at bounding box center [540, 246] width 1080 height 493
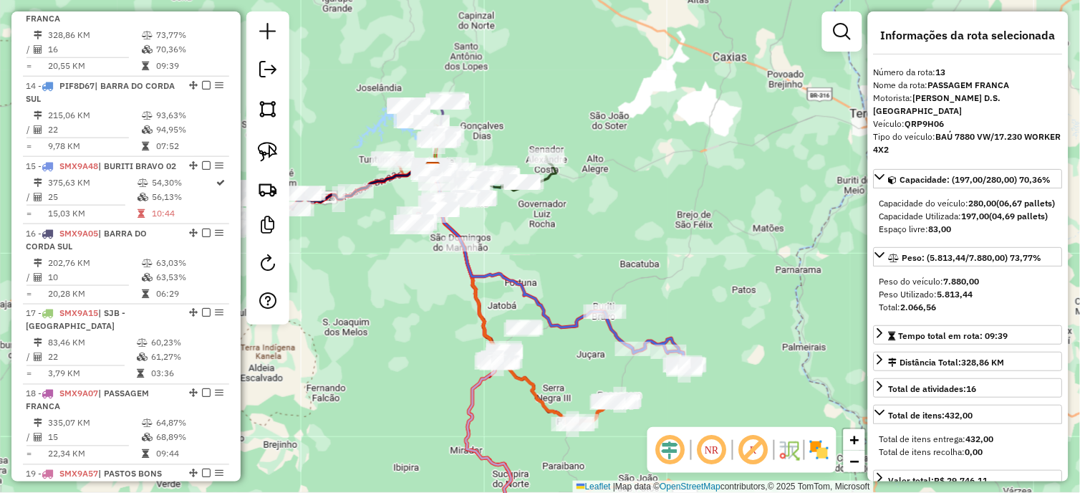
drag, startPoint x: 489, startPoint y: 254, endPoint x: 527, endPoint y: 254, distance: 38.0
click at [527, 254] on div "Janela de atendimento Grade de atendimento Capacidade Transportadoras Veículos …" at bounding box center [540, 246] width 1080 height 493
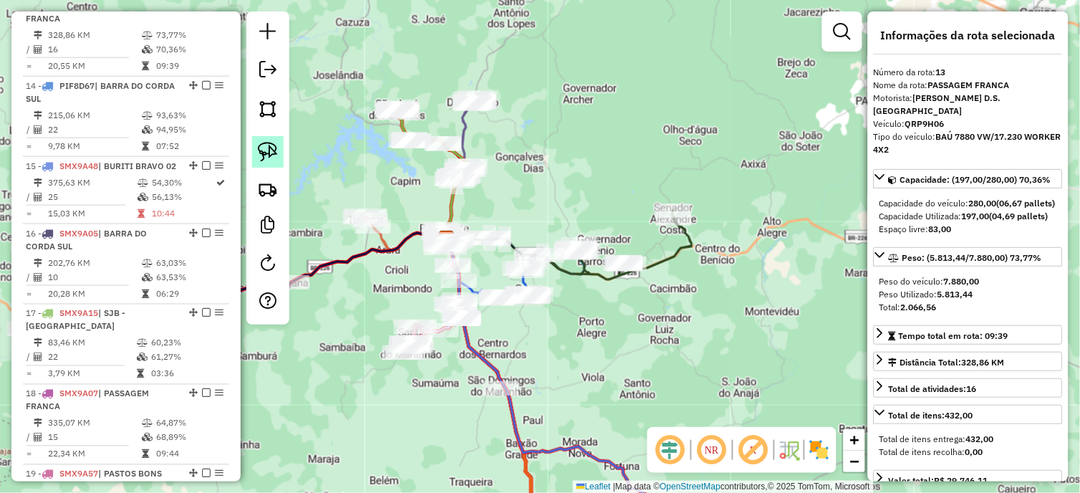
click at [275, 153] on img at bounding box center [268, 152] width 20 height 20
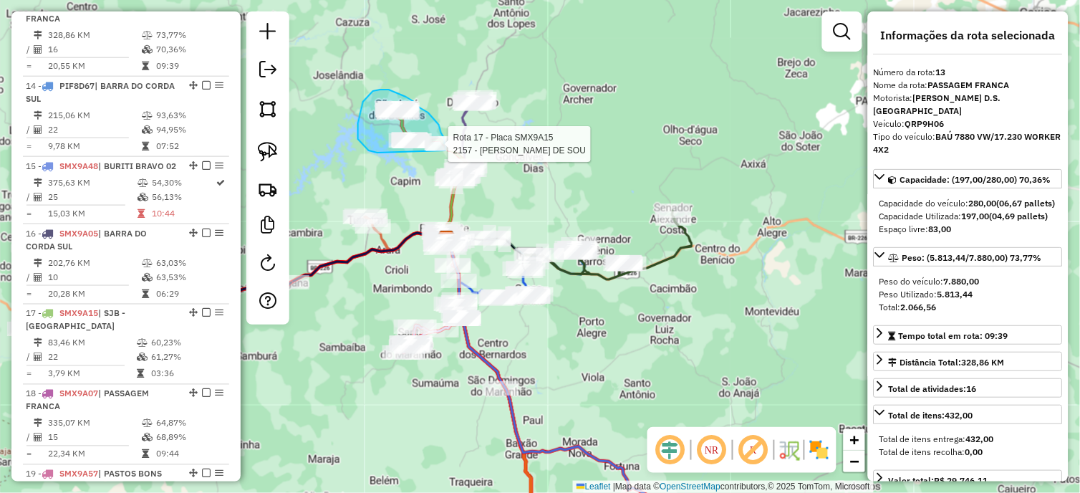
drag, startPoint x: 377, startPoint y: 153, endPoint x: 443, endPoint y: 153, distance: 65.2
click at [443, 153] on div "Rota 17 - Placa SMX9A15 2157 - ENELTON ALVES DE SOU Janela de atendimento Grade…" at bounding box center [540, 246] width 1080 height 493
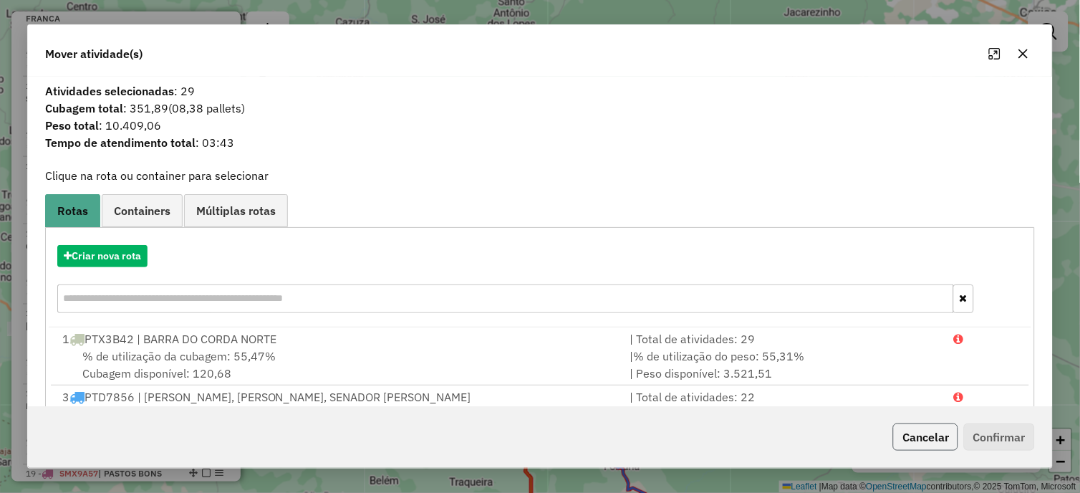
click at [935, 431] on button "Cancelar" at bounding box center [925, 436] width 65 height 27
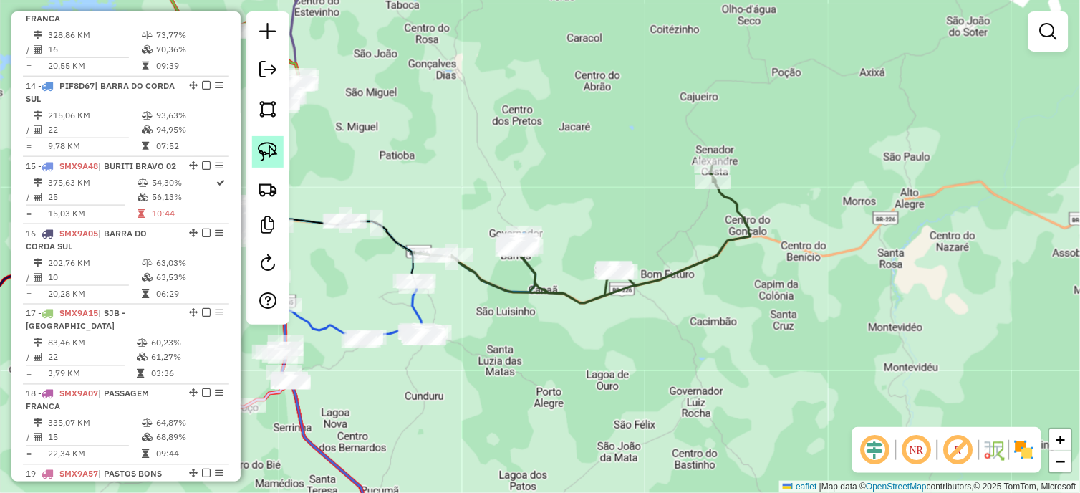
click at [269, 149] on img at bounding box center [268, 152] width 20 height 20
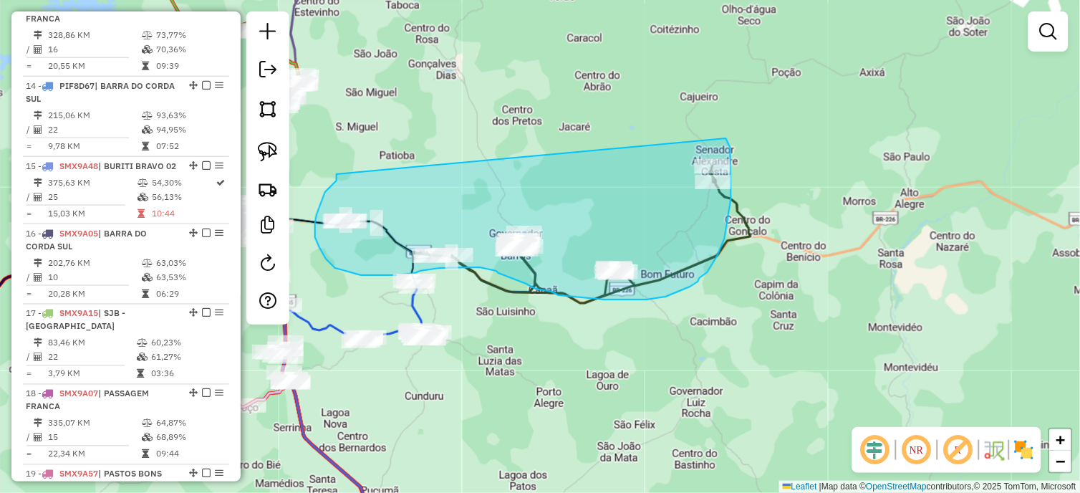
drag, startPoint x: 334, startPoint y: 183, endPoint x: 724, endPoint y: 135, distance: 393.4
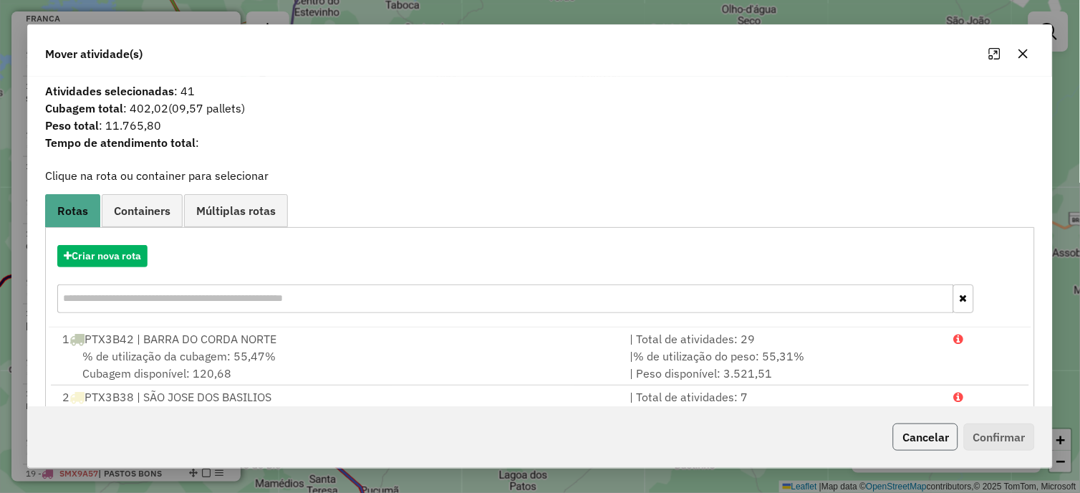
click at [928, 424] on button "Cancelar" at bounding box center [925, 436] width 65 height 27
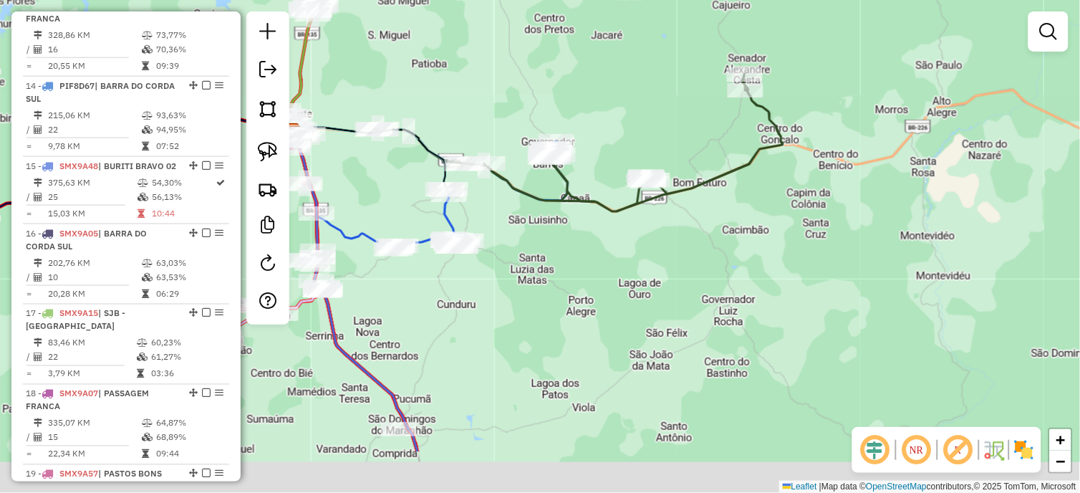
drag, startPoint x: 711, startPoint y: 318, endPoint x: 743, endPoint y: 219, distance: 104.0
click at [743, 219] on div "Janela de atendimento Grade de atendimento Capacidade Transportadoras Veículos …" at bounding box center [540, 246] width 1080 height 493
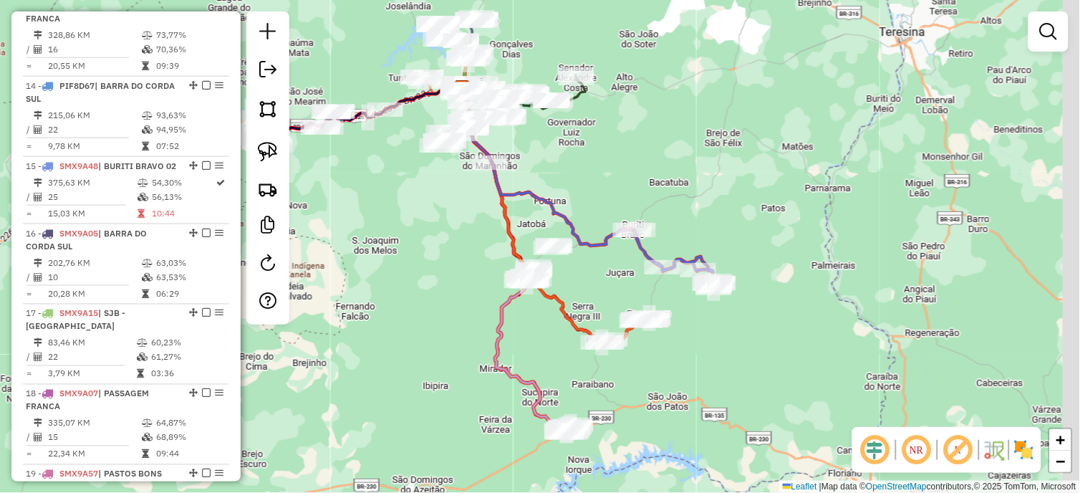
drag, startPoint x: 745, startPoint y: 278, endPoint x: 577, endPoint y: 169, distance: 199.9
click at [577, 169] on div "Janela de atendimento Grade de atendimento Capacidade Transportadoras Veículos …" at bounding box center [540, 246] width 1080 height 493
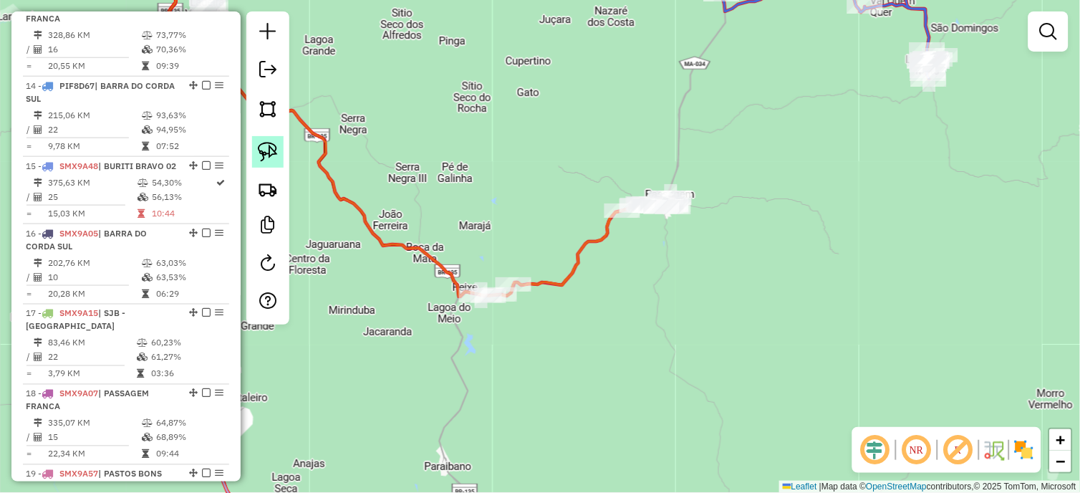
click at [271, 153] on img at bounding box center [268, 152] width 20 height 20
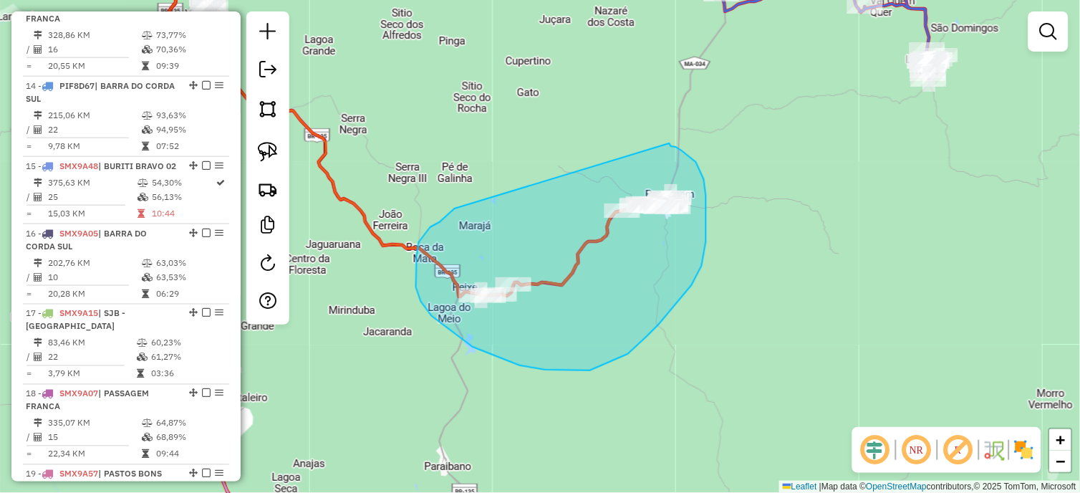
drag, startPoint x: 440, startPoint y: 222, endPoint x: 670, endPoint y: 143, distance: 243.0
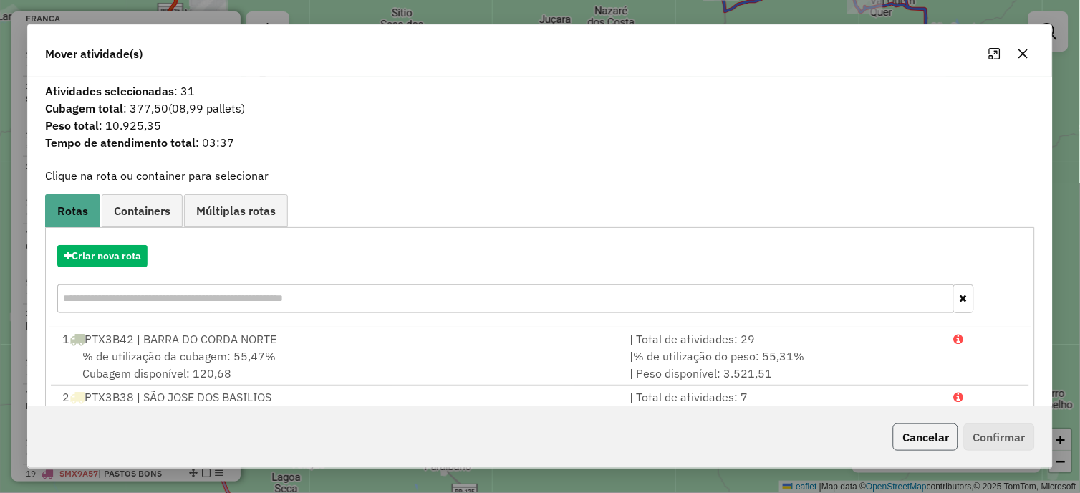
click at [897, 435] on button "Cancelar" at bounding box center [925, 436] width 65 height 27
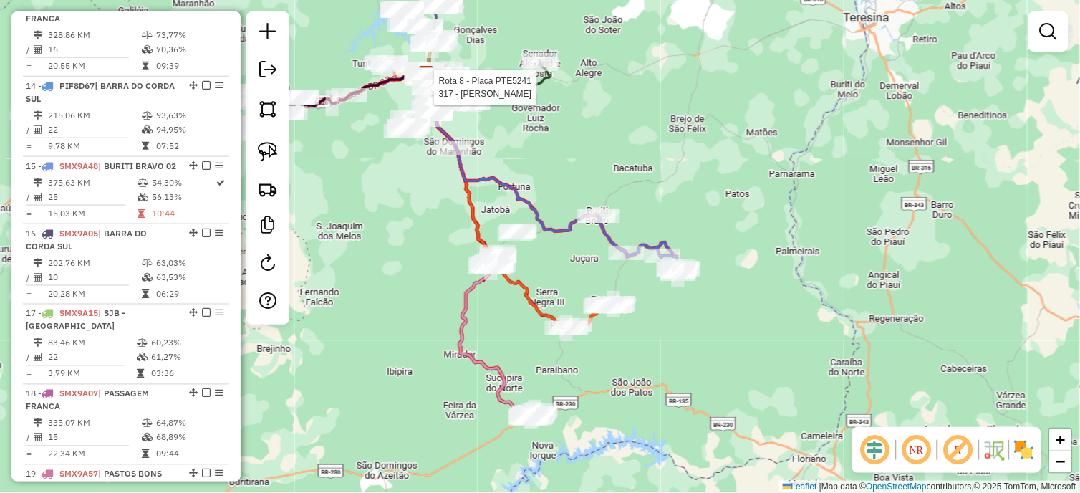
drag, startPoint x: 518, startPoint y: 235, endPoint x: 559, endPoint y: 263, distance: 49.5
click at [559, 263] on div "Rota 8 - Placa PTE5241 317 - JOSEILSON FERNANDES Janela de atendimento Grade de…" at bounding box center [540, 246] width 1080 height 493
click at [538, 160] on div "Rota 8 - Placa PTE5241 317 - JOSEILSON FERNANDES Janela de atendimento Grade de…" at bounding box center [540, 246] width 1080 height 493
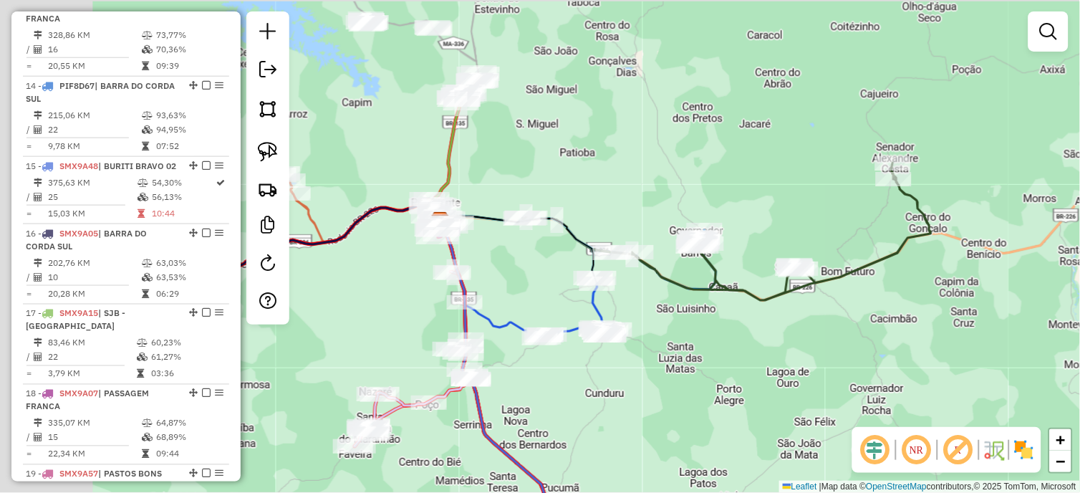
drag, startPoint x: 416, startPoint y: 36, endPoint x: 645, endPoint y: 194, distance: 278.0
click at [645, 194] on div "Janela de atendimento Grade de atendimento Capacidade Transportadoras Veículos …" at bounding box center [540, 246] width 1080 height 493
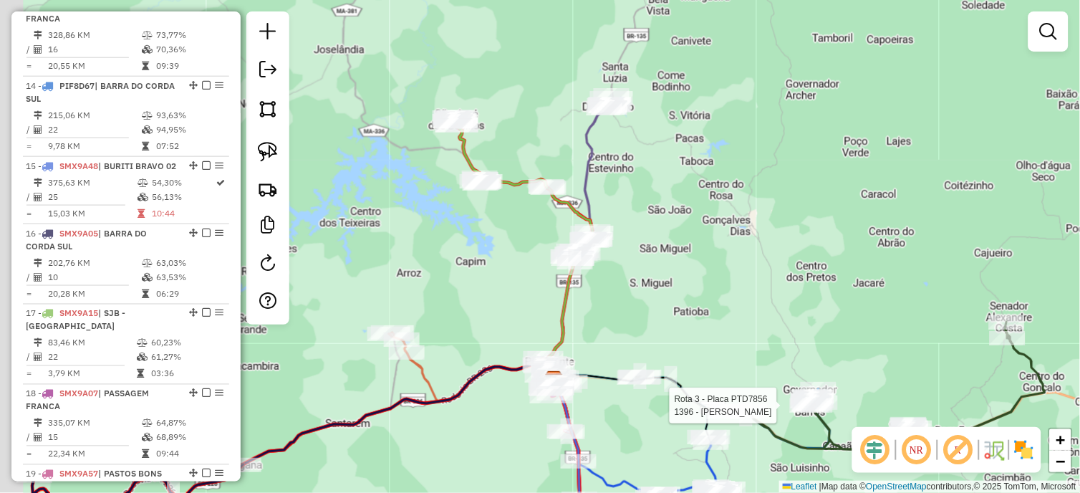
drag, startPoint x: 557, startPoint y: 111, endPoint x: 663, endPoint y: 263, distance: 185.2
click at [663, 263] on div "Rota 3 - Placa PTD7856 1396 - JOSE DE SOUZA NUNES Janela de atendimento Grade d…" at bounding box center [540, 246] width 1080 height 493
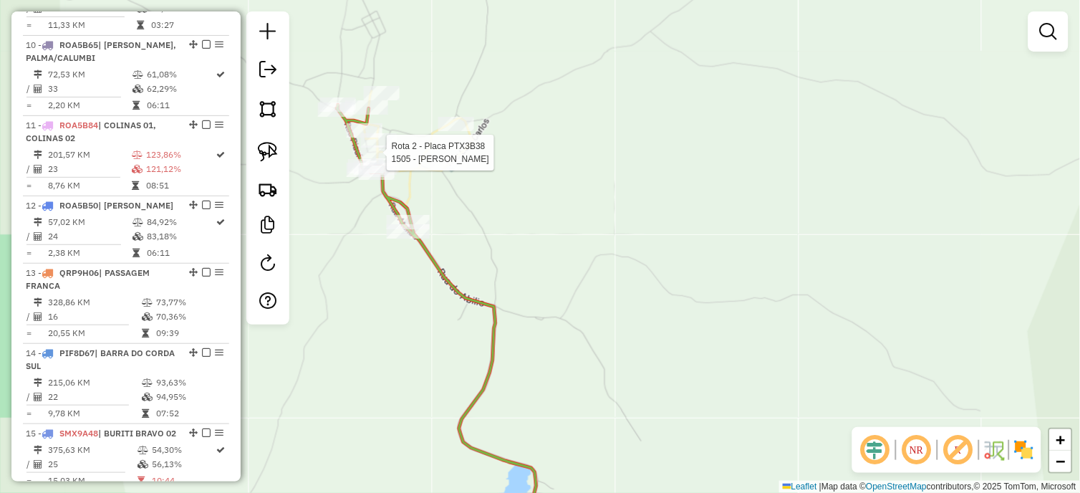
select select "*********"
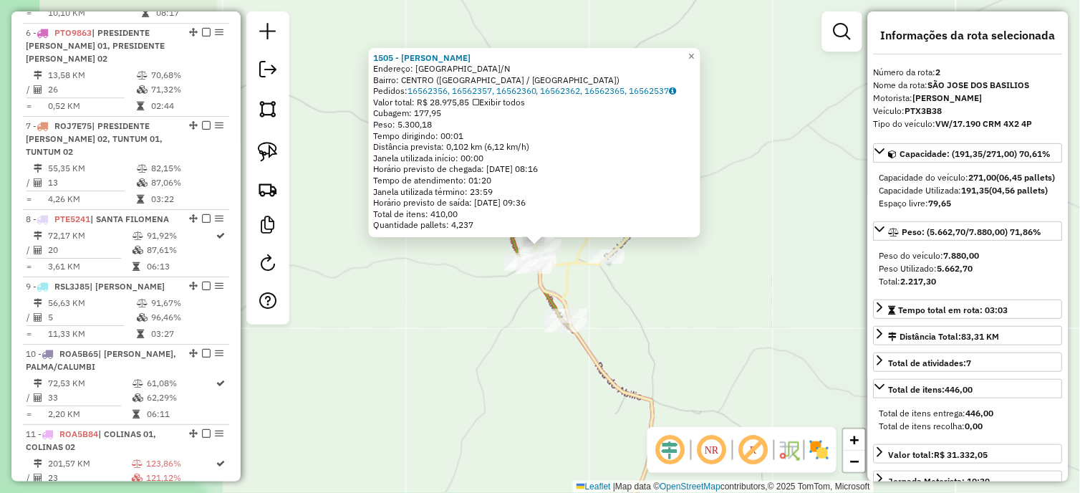
scroll to position [652, 0]
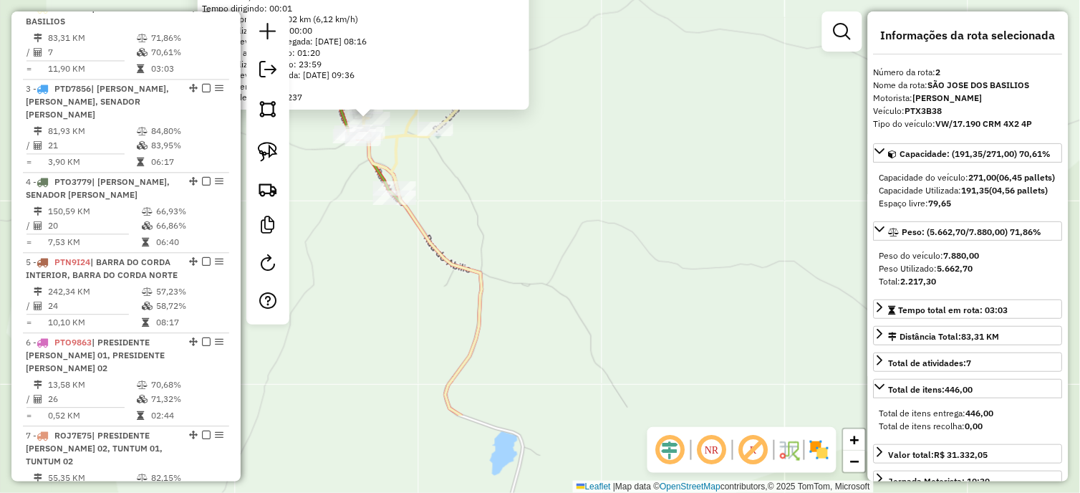
drag, startPoint x: 655, startPoint y: 323, endPoint x: 375, endPoint y: 100, distance: 357.8
click at [375, 102] on div "1505 - RAIMUNDO DOS SANTOS Endereço: R RUA DO CAMPO S/N Bairro: CENTRO (SAO JOS…" at bounding box center [540, 246] width 1080 height 493
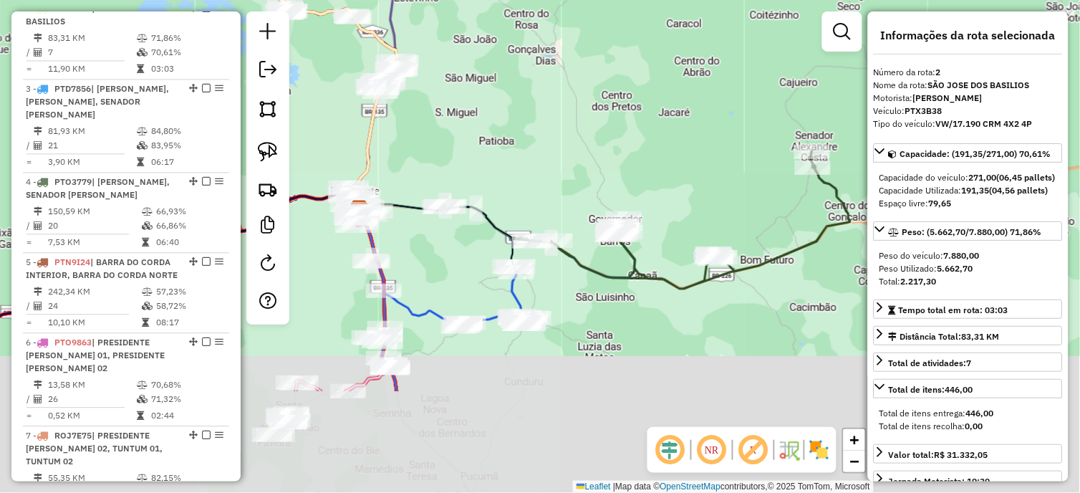
drag, startPoint x: 590, startPoint y: 255, endPoint x: 538, endPoint y: 182, distance: 89.8
click at [538, 182] on div "1505 - RAIMUNDO DOS SANTOS Endereço: R RUA DO CAMPO S/N Bairro: CENTRO (SAO JOS…" at bounding box center [540, 246] width 1080 height 493
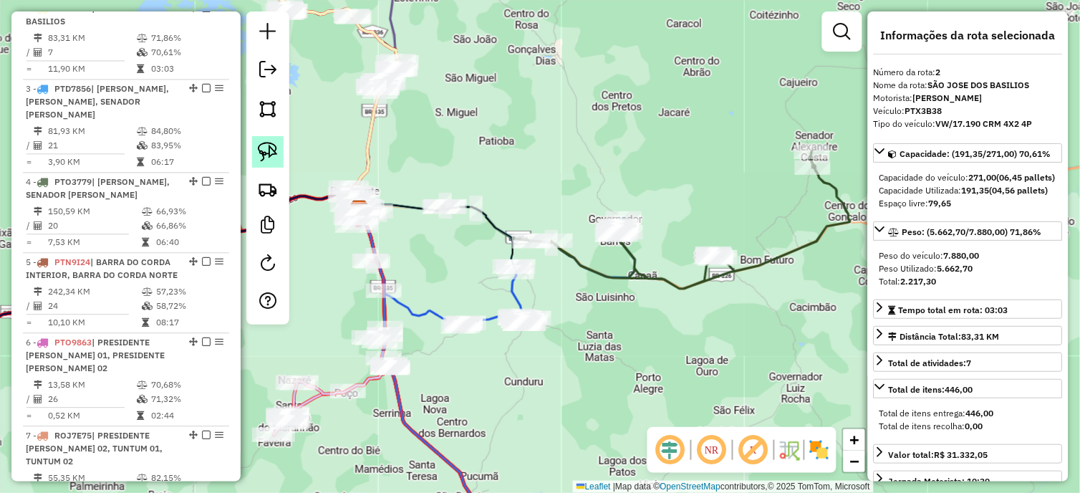
click at [273, 147] on img at bounding box center [268, 152] width 20 height 20
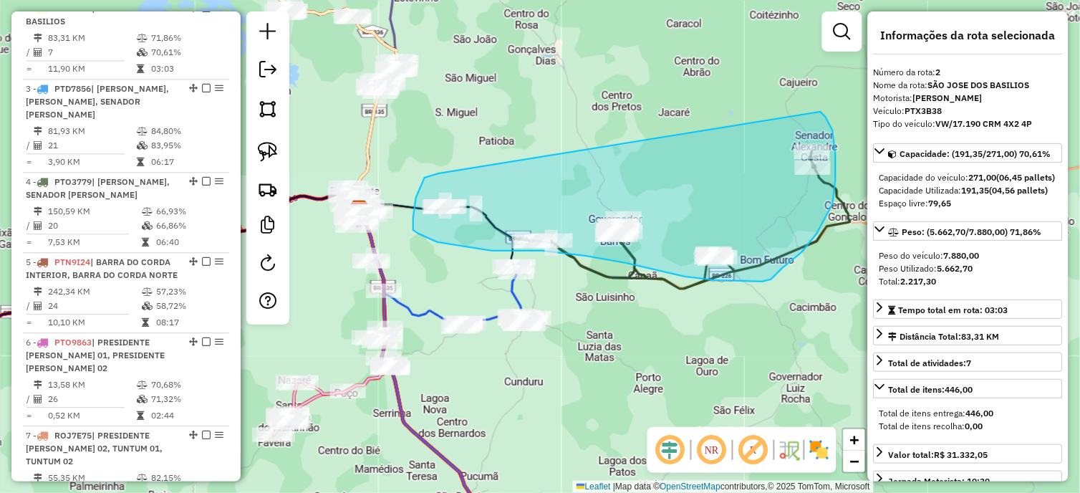
drag, startPoint x: 413, startPoint y: 218, endPoint x: 821, endPoint y: 112, distance: 421.1
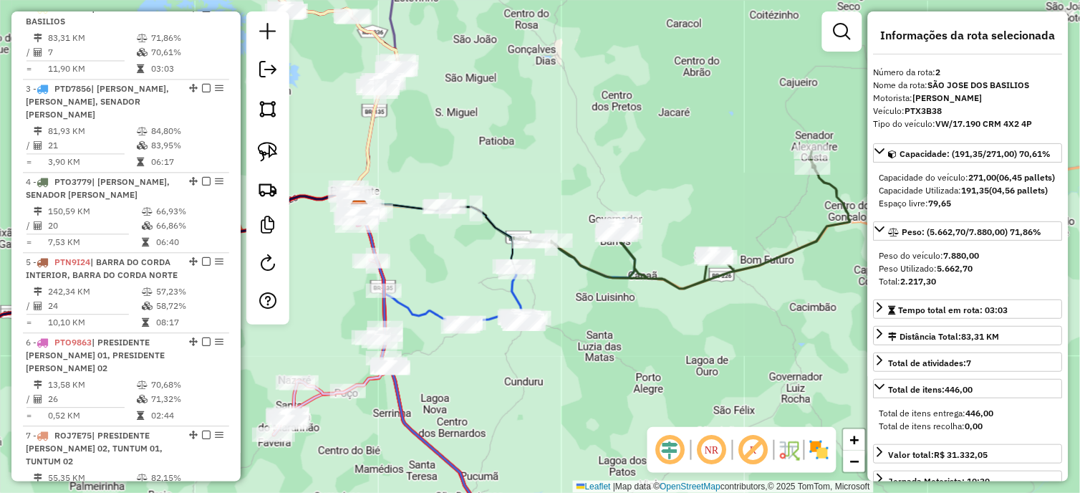
click at [512, 295] on icon at bounding box center [494, 299] width 71 height 54
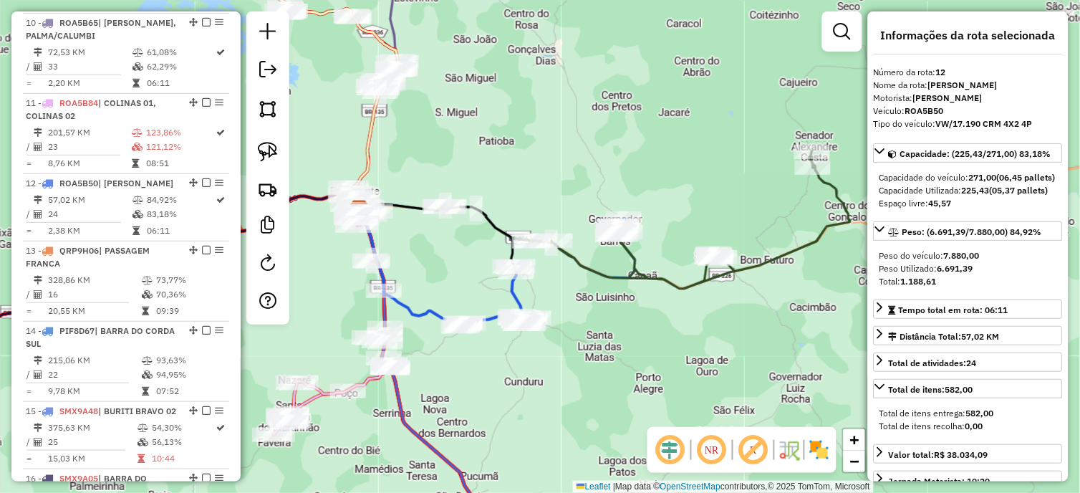
scroll to position [1453, 0]
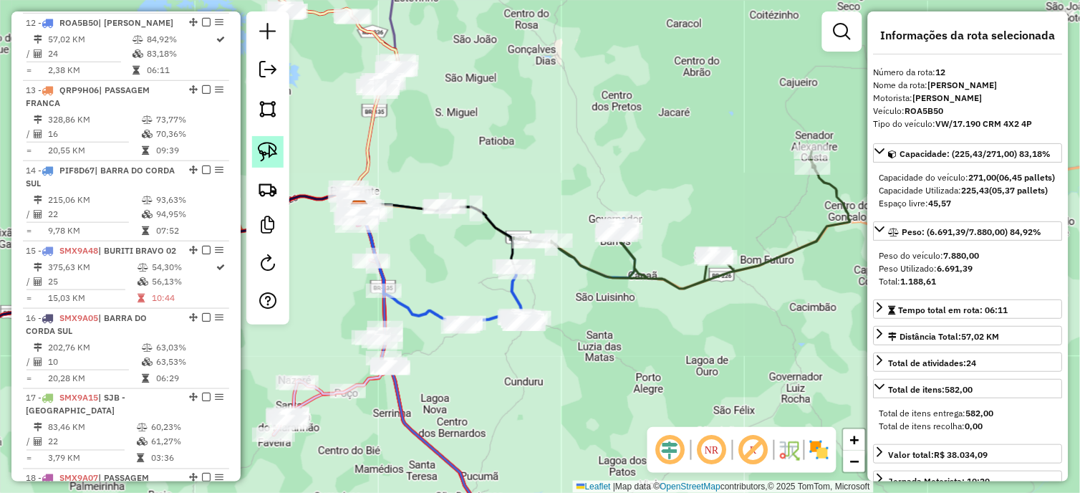
click at [273, 158] on img at bounding box center [268, 152] width 20 height 20
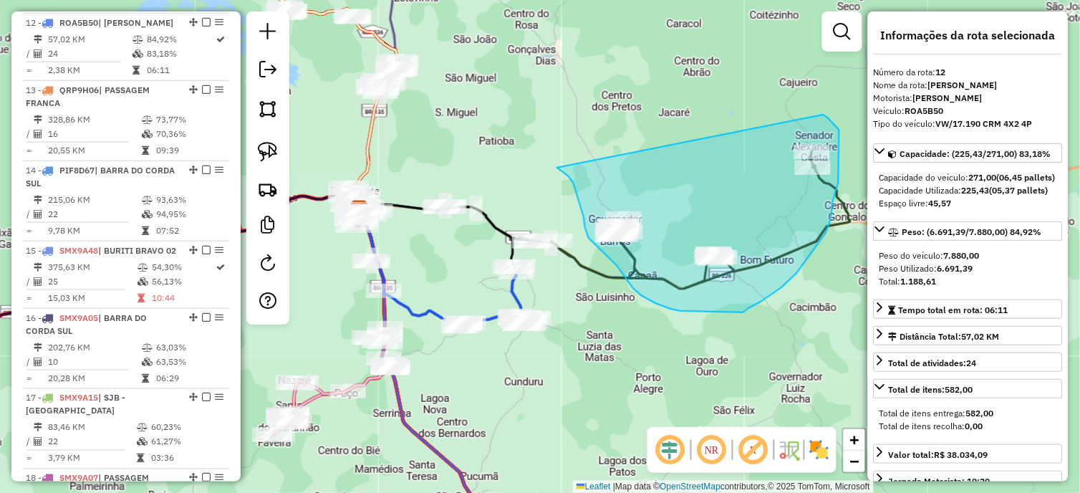
drag, startPoint x: 577, startPoint y: 195, endPoint x: 824, endPoint y: 115, distance: 259.1
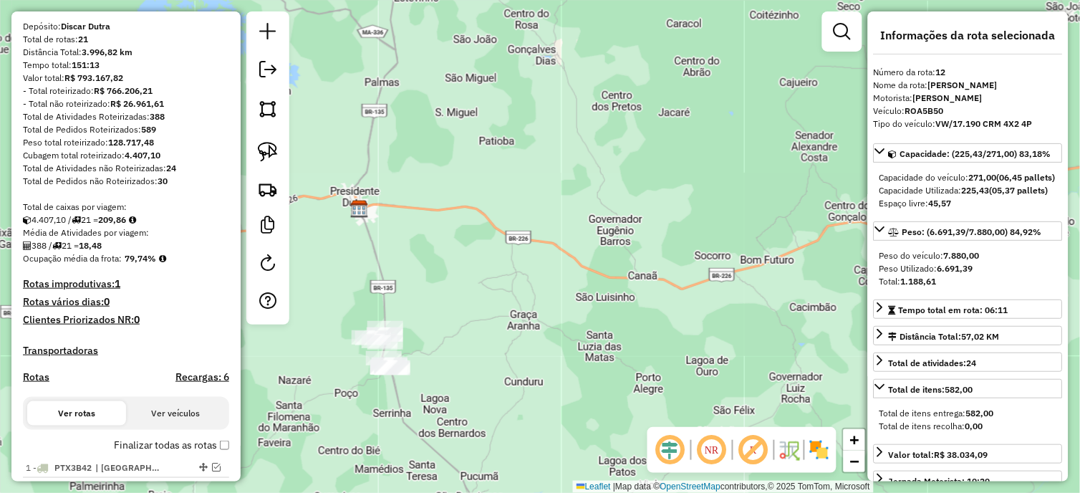
scroll to position [239, 0]
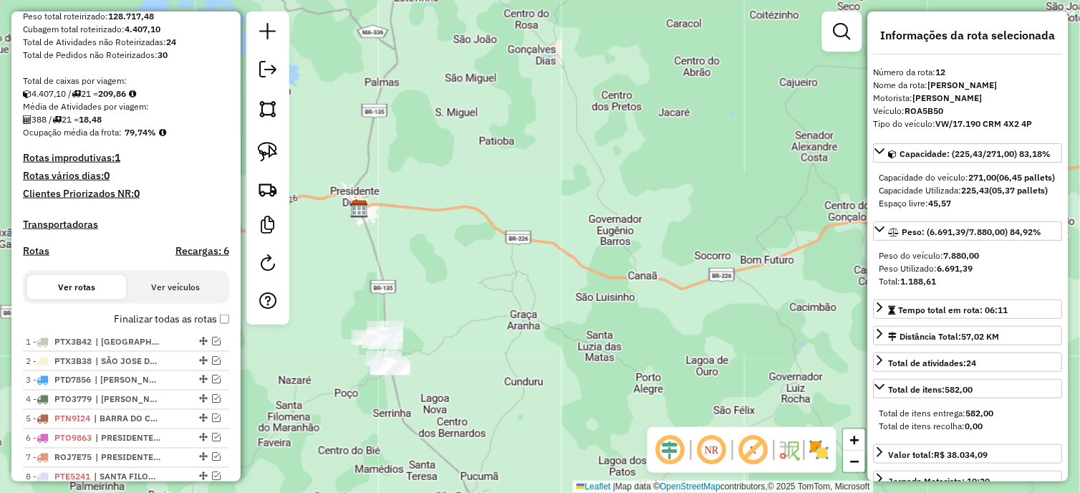
click at [228, 331] on div "Depósito: Discar Dutra Total de rotas: 21 Distância Total: 3.996,82 km Tempo to…" at bounding box center [126, 328] width 218 height 869
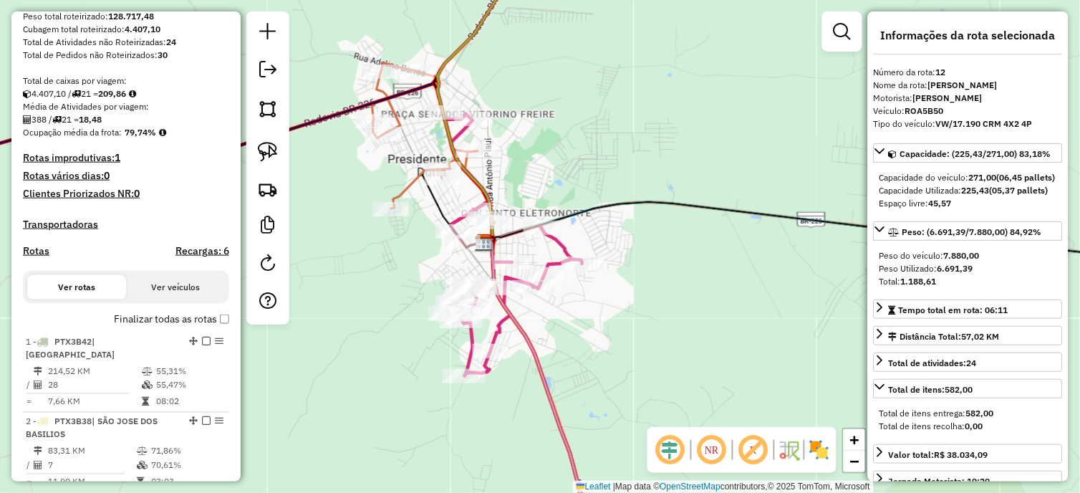
click at [413, 194] on icon at bounding box center [185, 135] width 586 height 145
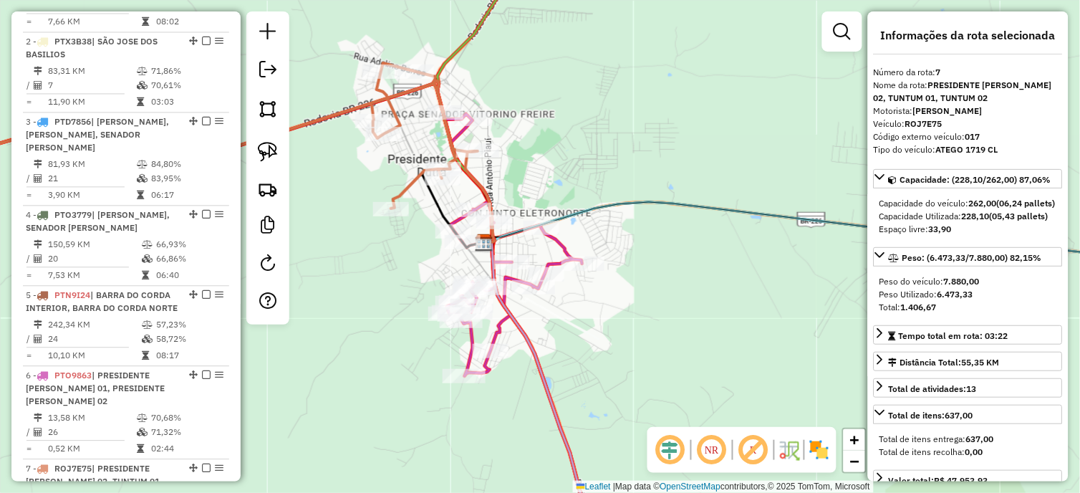
scroll to position [1078, 0]
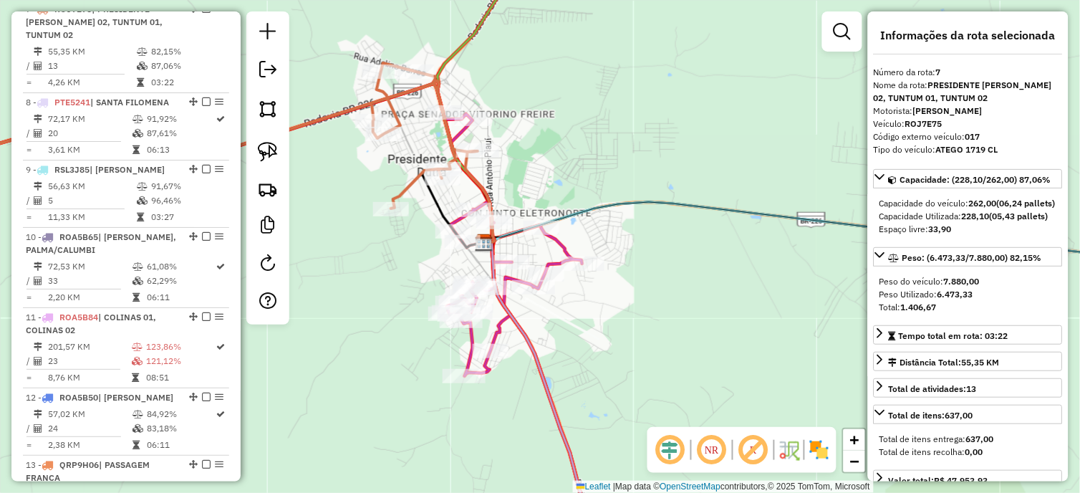
click at [555, 254] on div "Janela de atendimento Grade de atendimento Capacidade Transportadoras Veículos …" at bounding box center [540, 246] width 1080 height 493
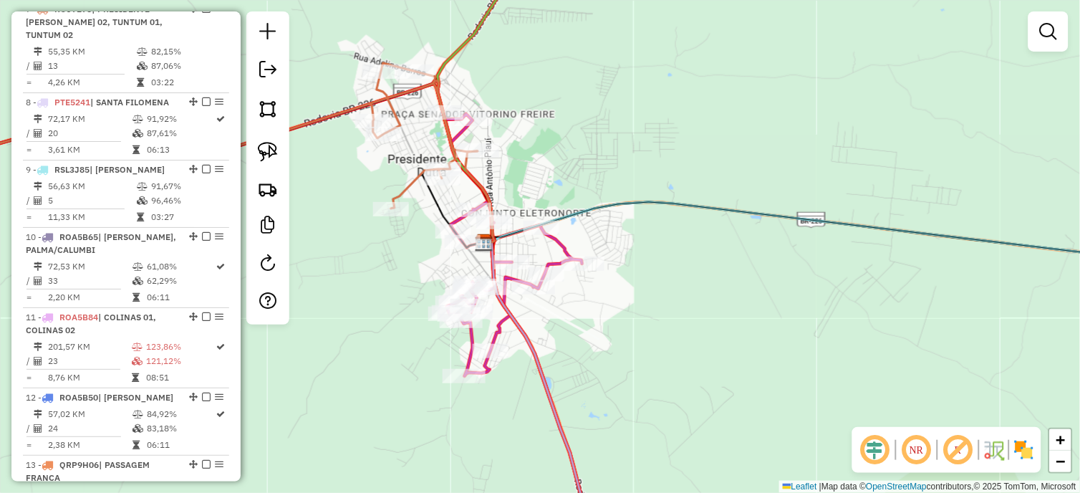
click at [563, 251] on icon at bounding box center [514, 245] width 137 height 262
select select "*********"
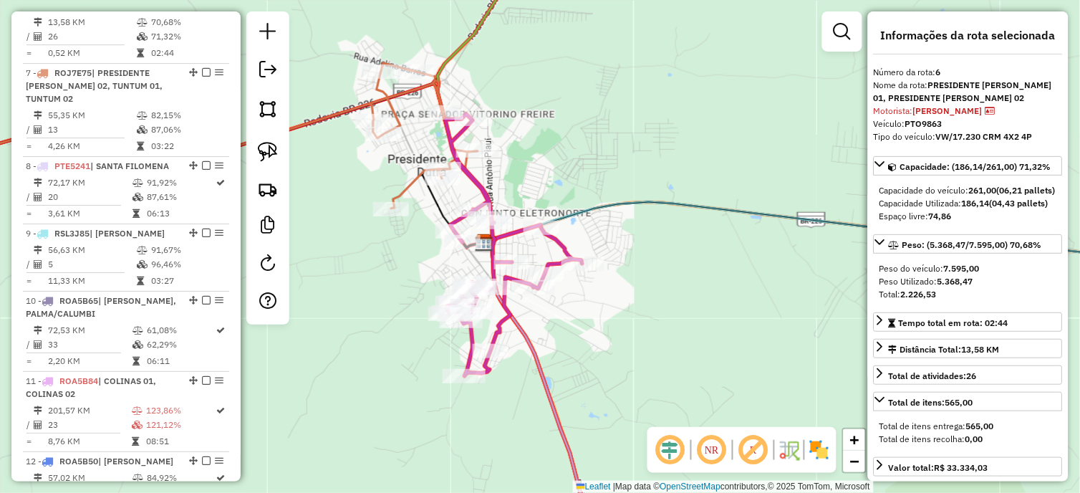
scroll to position [998, 0]
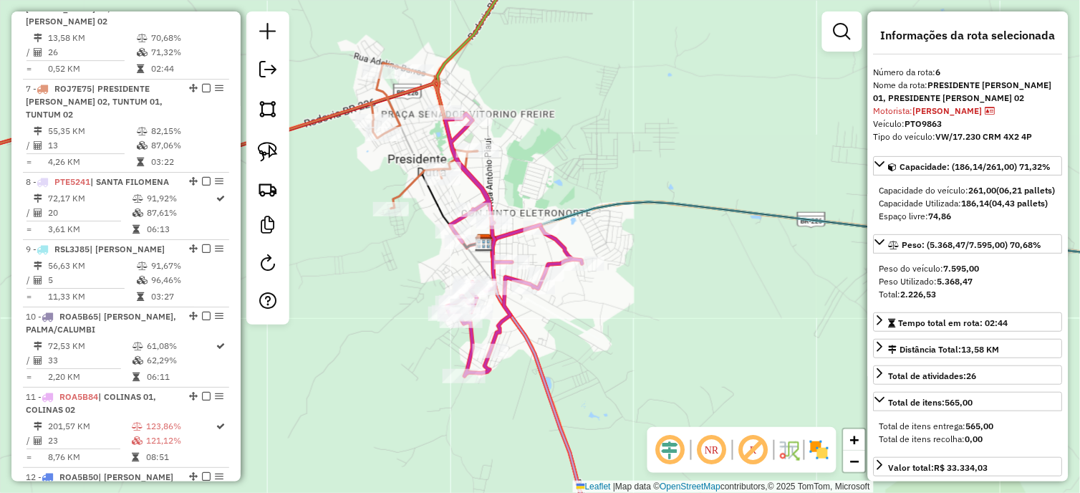
click at [408, 184] on icon at bounding box center [185, 135] width 586 height 145
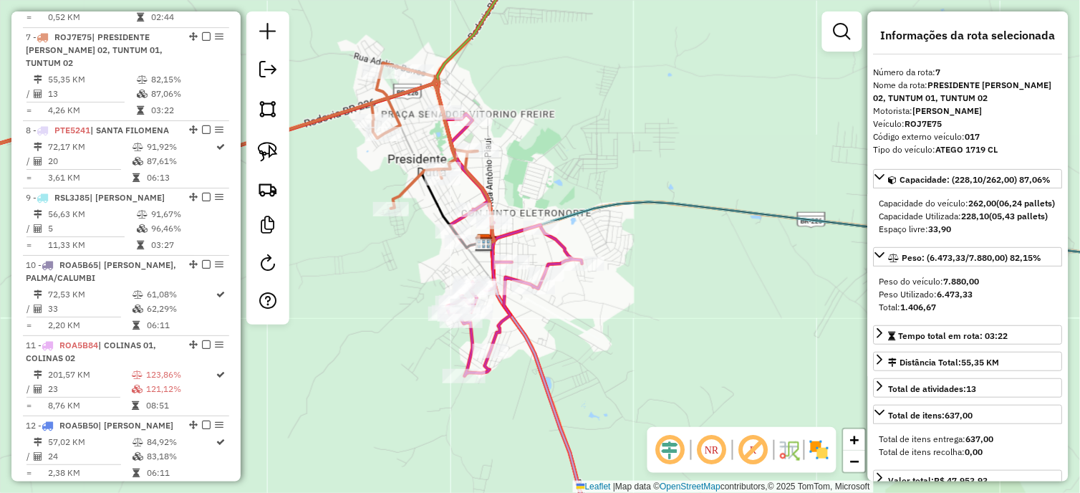
scroll to position [1078, 0]
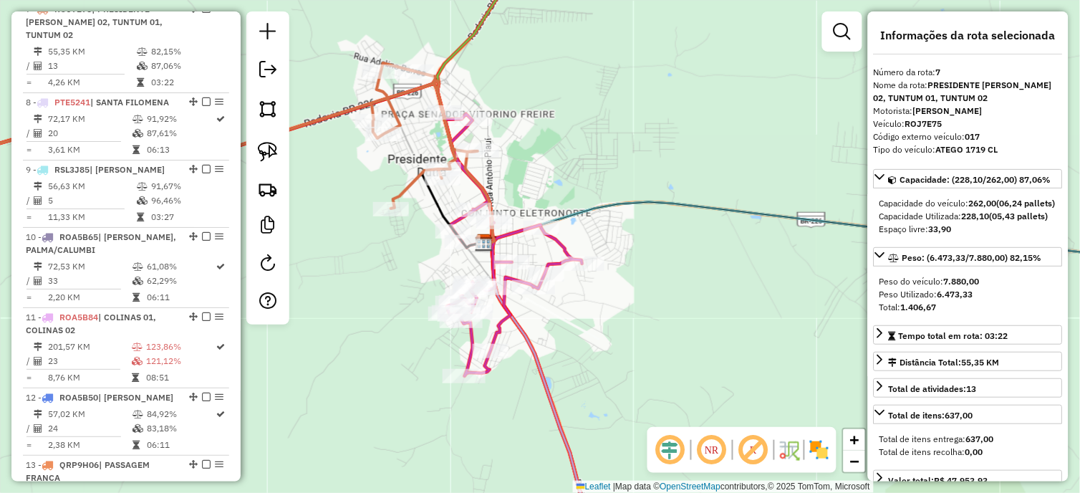
click at [556, 247] on icon at bounding box center [514, 245] width 137 height 262
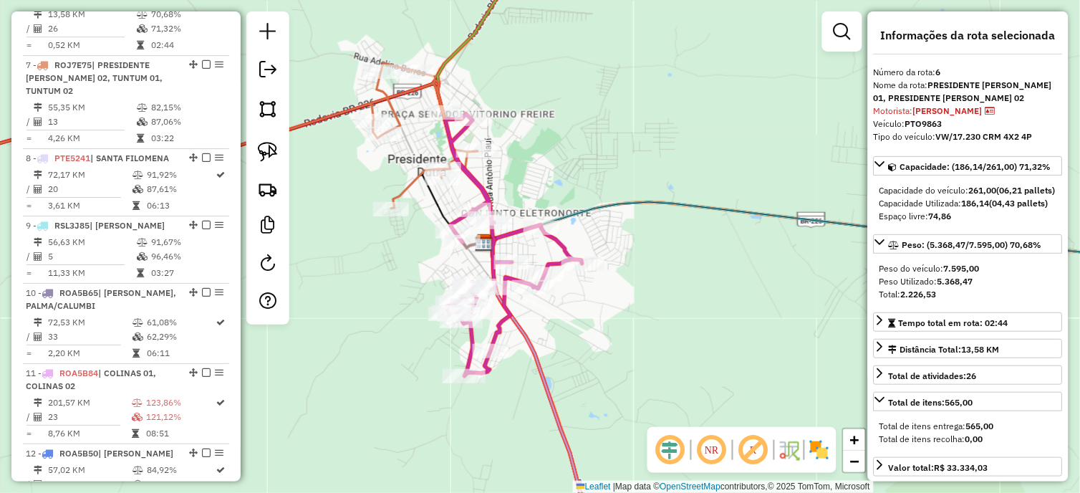
scroll to position [998, 0]
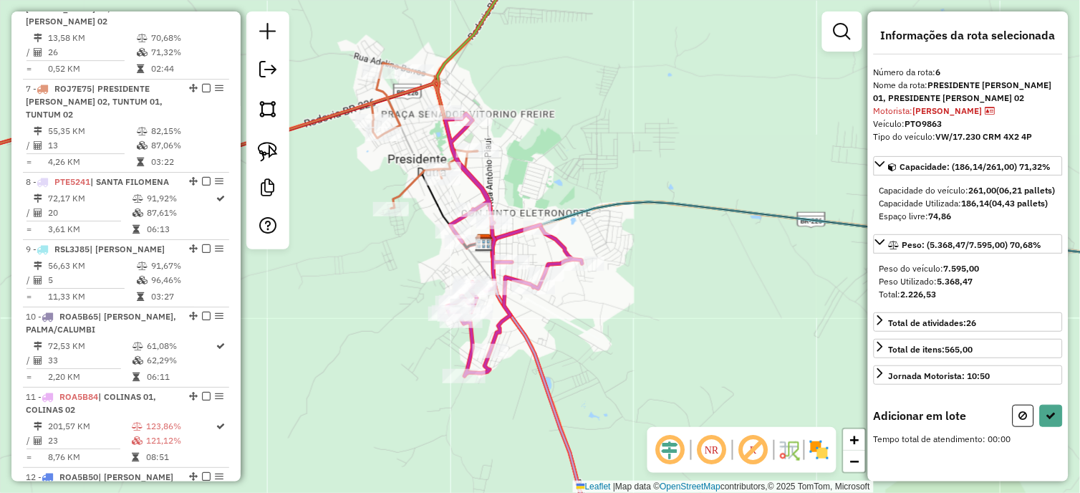
click at [412, 181] on icon at bounding box center [185, 135] width 586 height 145
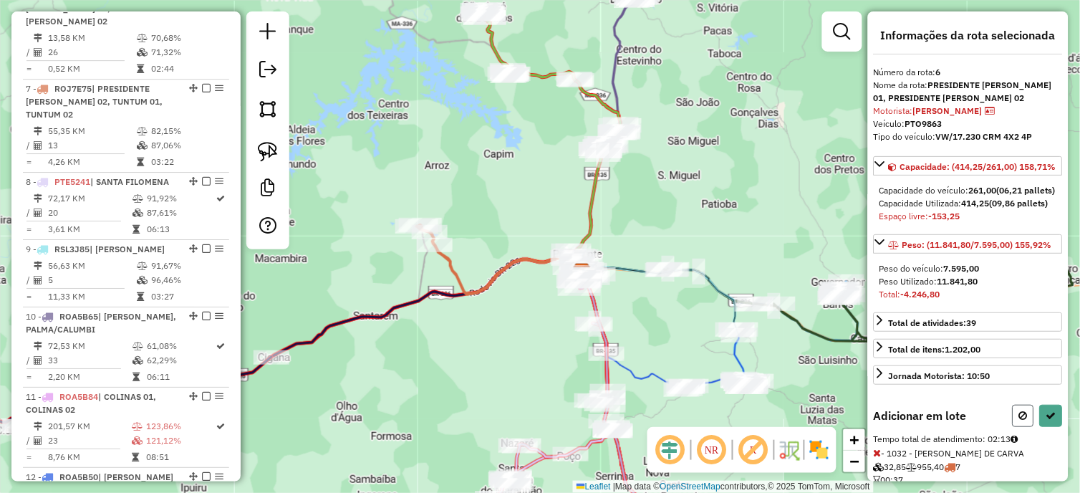
click at [1021, 420] on icon at bounding box center [1023, 415] width 9 height 10
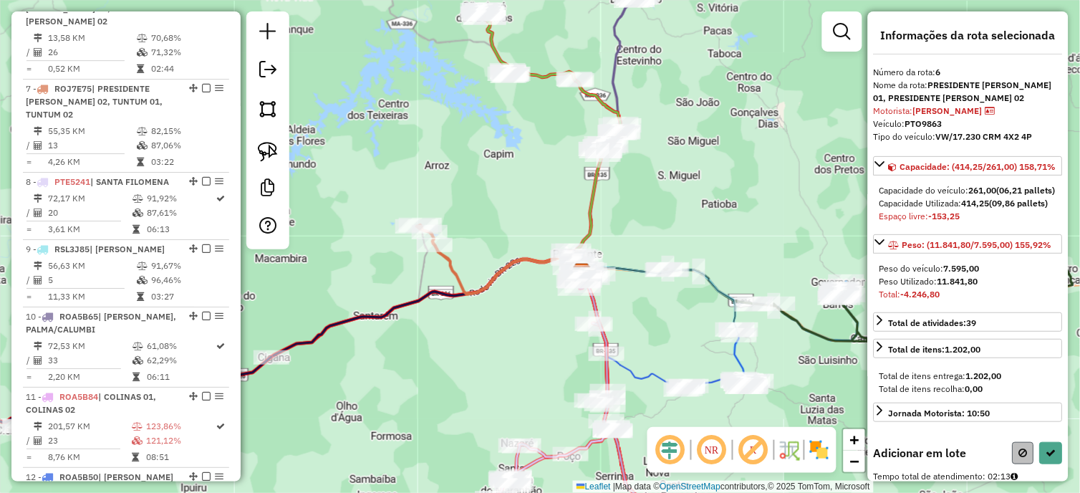
select select "*********"
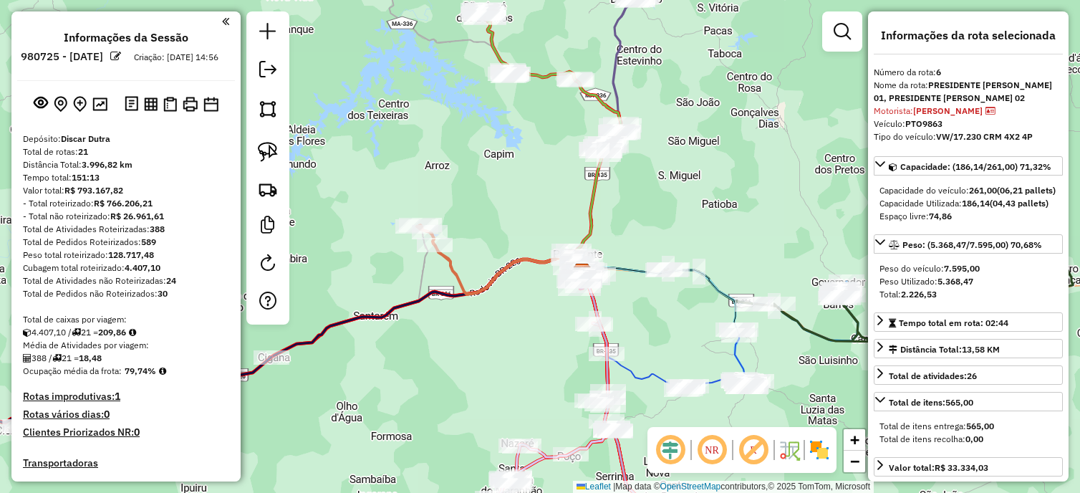
select select "*********"
click at [278, 160] on link at bounding box center [268, 152] width 32 height 32
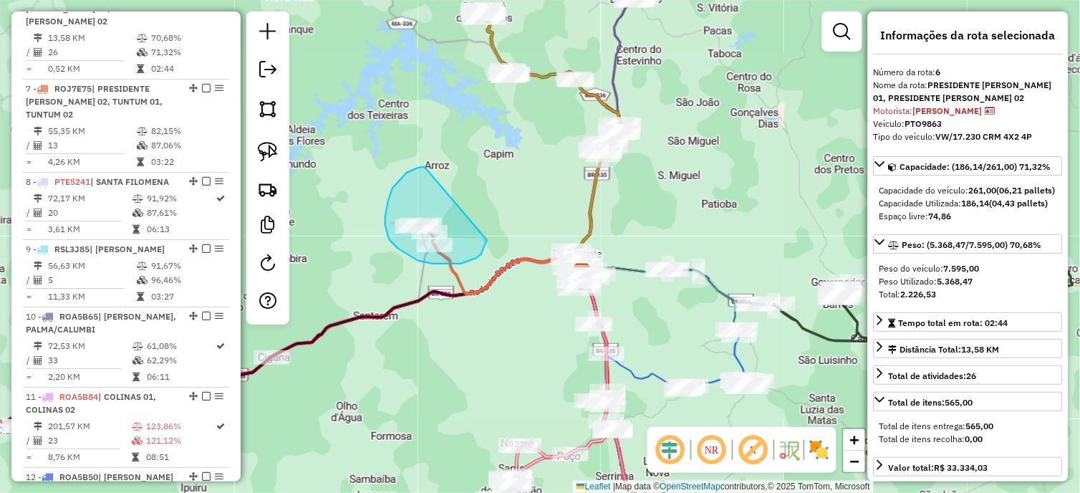
drag, startPoint x: 385, startPoint y: 225, endPoint x: 484, endPoint y: 228, distance: 98.9
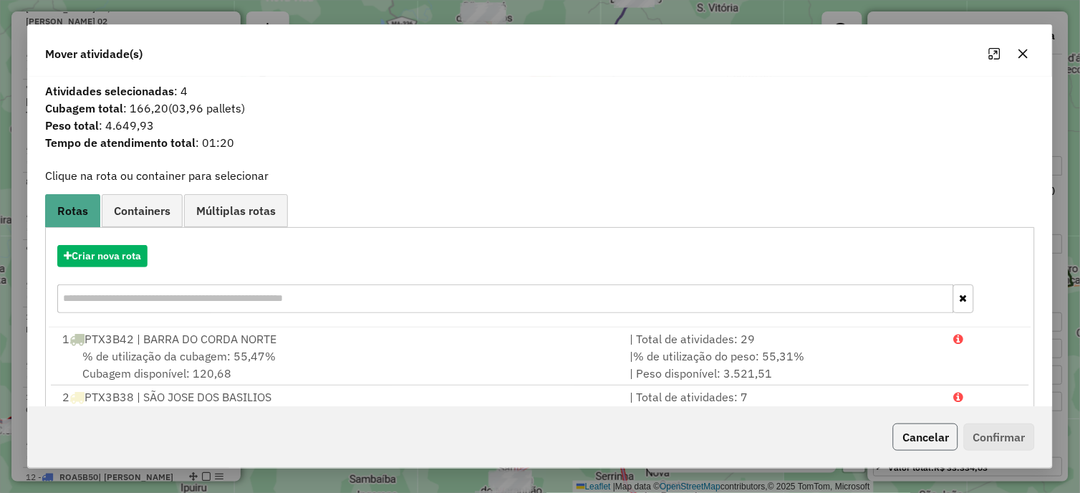
click at [900, 435] on button "Cancelar" at bounding box center [925, 436] width 65 height 27
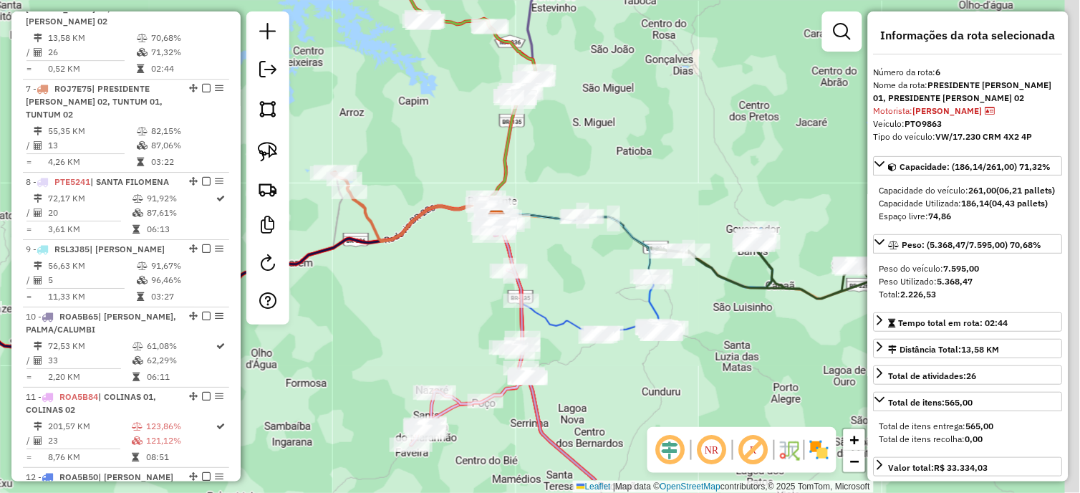
drag, startPoint x: 588, startPoint y: 281, endPoint x: 560, endPoint y: 170, distance: 115.2
click at [560, 170] on div "Janela de atendimento Grade de atendimento Capacidade Transportadoras Veículos …" at bounding box center [540, 246] width 1080 height 493
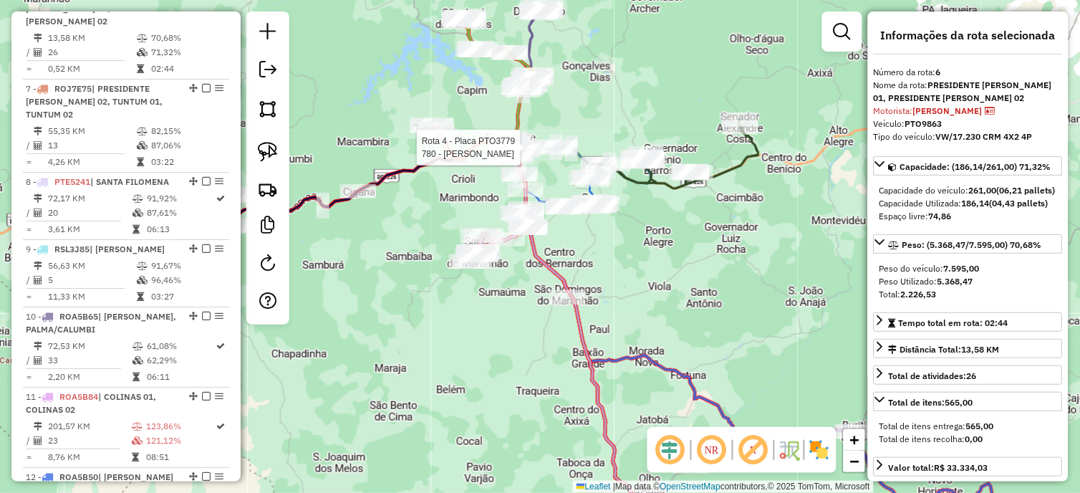
drag, startPoint x: 669, startPoint y: 317, endPoint x: 554, endPoint y: 205, distance: 160.6
click at [554, 205] on div "Rota 4 - Placa PTO3779 780 - [PERSON_NAME] CARV Janela de atendimento Grade de …" at bounding box center [540, 246] width 1080 height 493
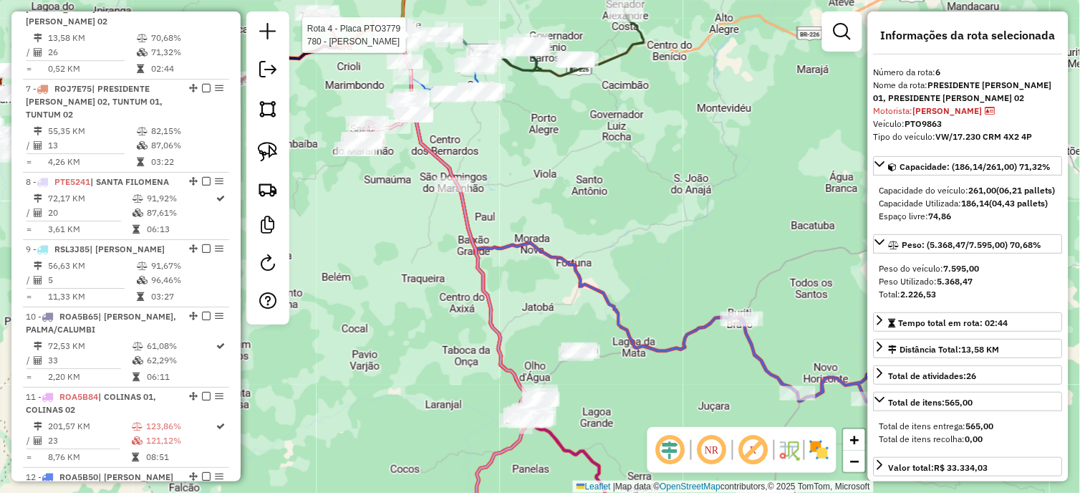
drag, startPoint x: 685, startPoint y: 304, endPoint x: 570, endPoint y: 103, distance: 232.0
click at [570, 103] on div "Rota 4 - Placa PTO3779 780 - [PERSON_NAME] CARV Janela de atendimento Grade de …" at bounding box center [540, 246] width 1080 height 493
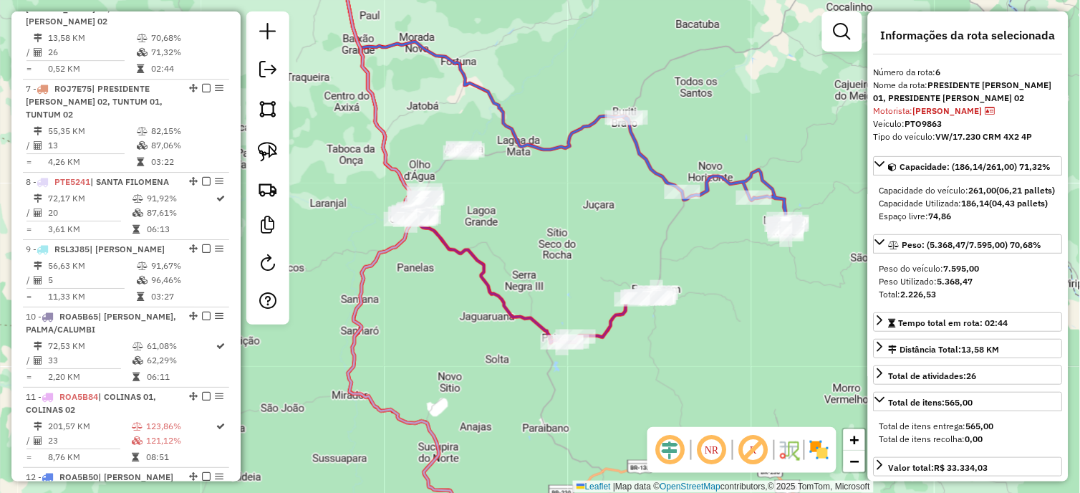
click at [509, 226] on div "Rota 4 - Placa PTO3779 780 - [PERSON_NAME] CARV Janela de atendimento Grade de …" at bounding box center [540, 246] width 1080 height 493
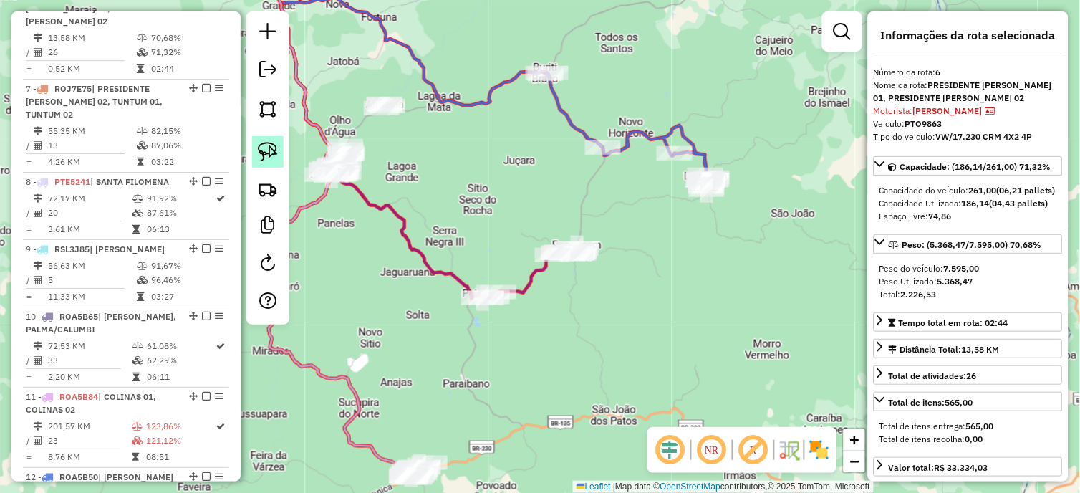
click at [262, 148] on img at bounding box center [268, 152] width 20 height 20
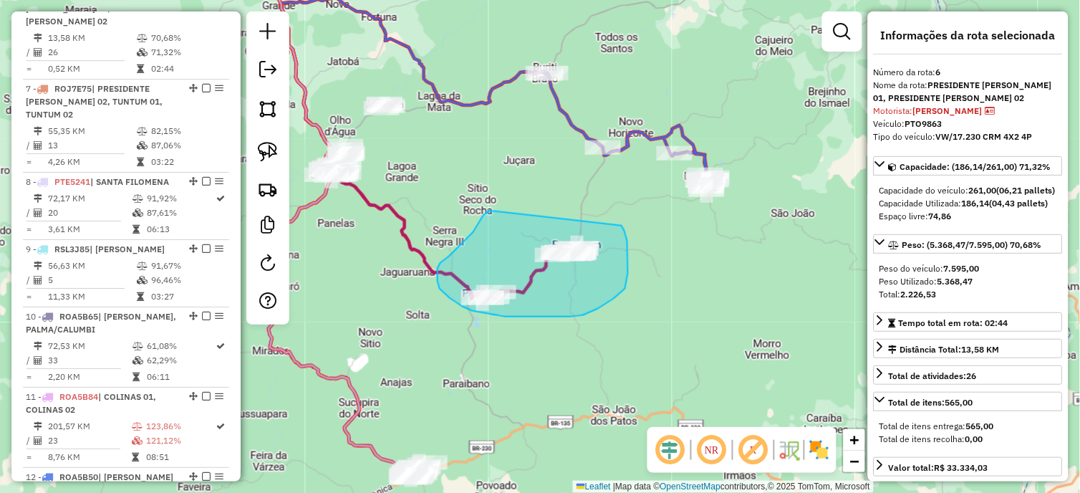
drag, startPoint x: 483, startPoint y: 216, endPoint x: 622, endPoint y: 226, distance: 138.6
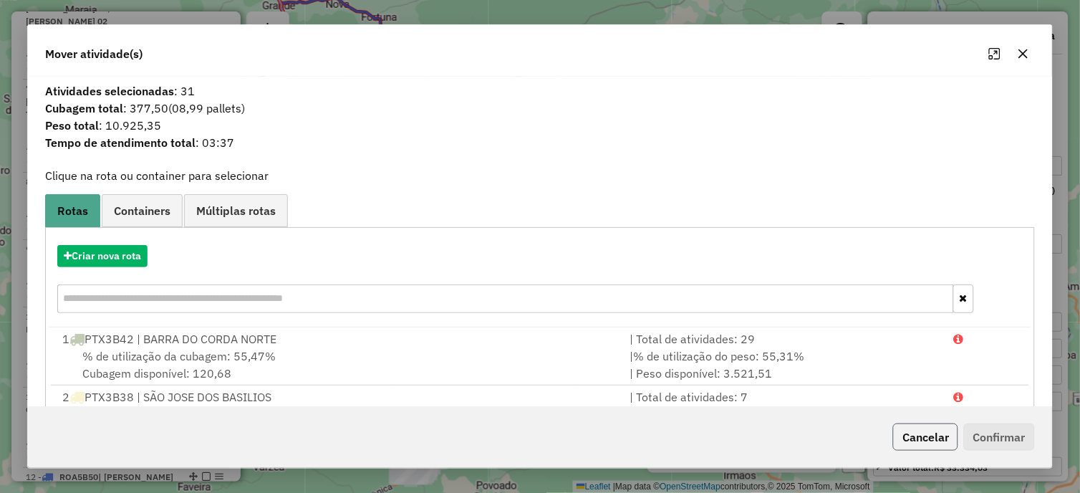
click at [920, 435] on button "Cancelar" at bounding box center [925, 436] width 65 height 27
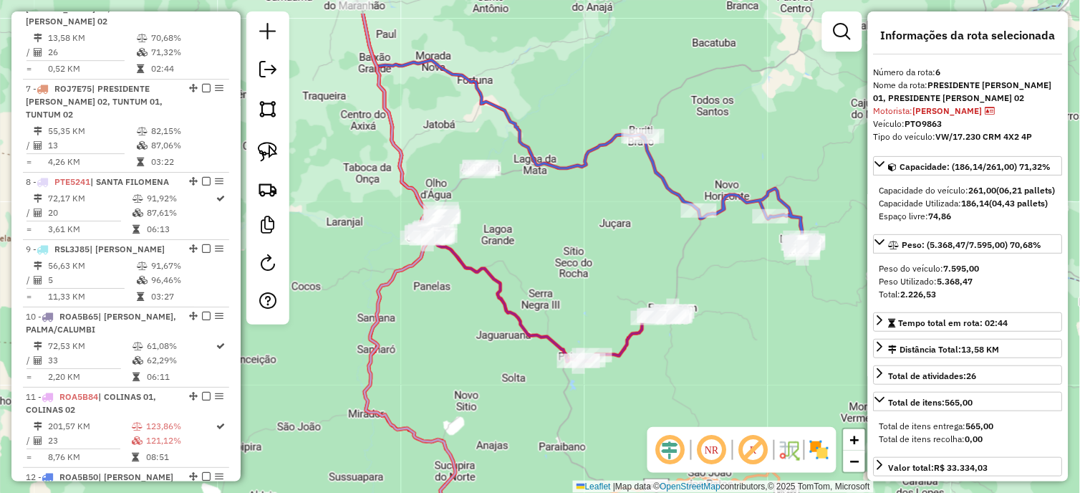
drag, startPoint x: 483, startPoint y: 193, endPoint x: 599, endPoint y: 276, distance: 142.7
click at [599, 276] on div "Rota 4 - Placa PTO3779 780 - [PERSON_NAME] CARV Janela de atendimento Grade de …" at bounding box center [540, 246] width 1080 height 493
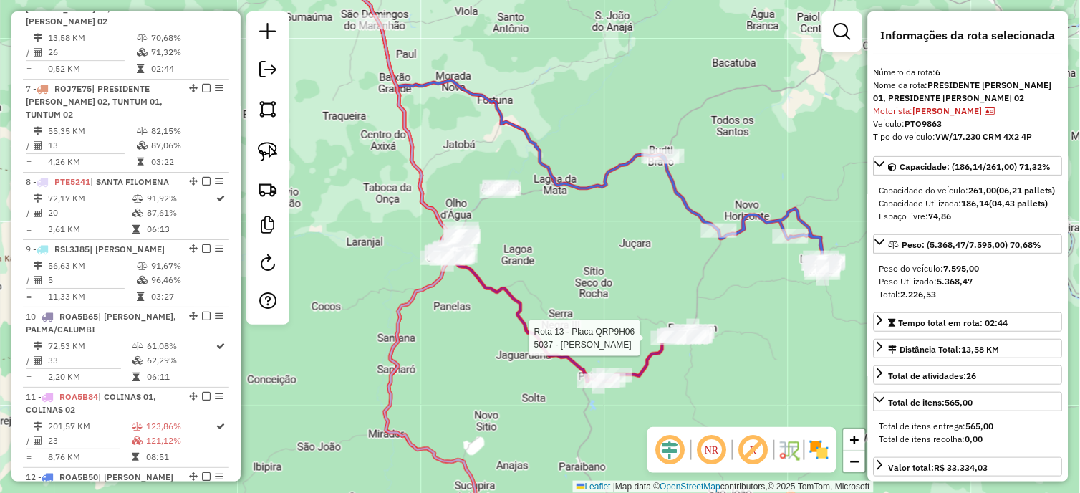
click at [589, 223] on div "Rota 4 - Placa PTO3779 780 - [PERSON_NAME] CARV Rota 13 - Placa QRP9H06 5037 - …" at bounding box center [540, 246] width 1080 height 493
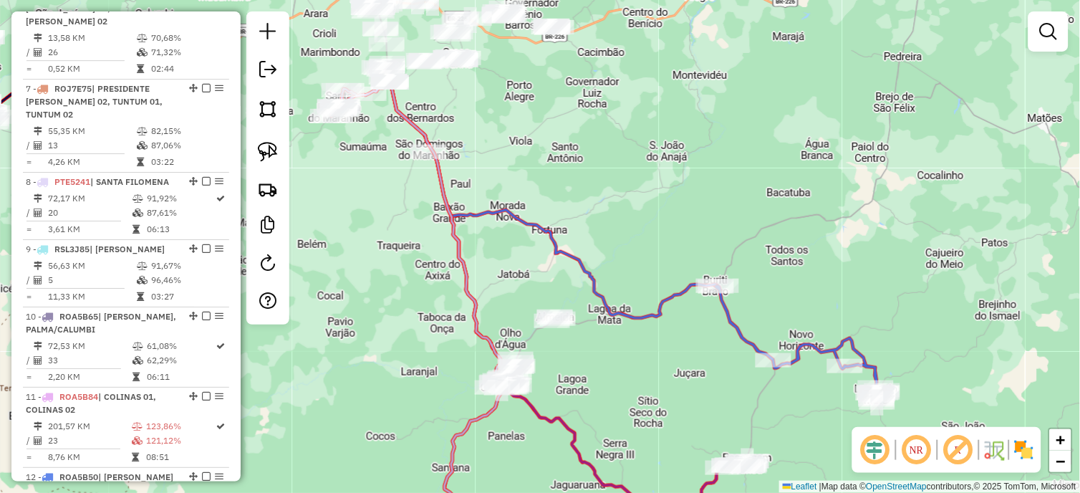
drag, startPoint x: 577, startPoint y: 217, endPoint x: 649, endPoint y: 361, distance: 161.1
click at [649, 361] on div "Janela de atendimento Grade de atendimento Capacidade Transportadoras Veículos …" at bounding box center [540, 246] width 1080 height 493
click at [266, 140] on link at bounding box center [268, 152] width 32 height 32
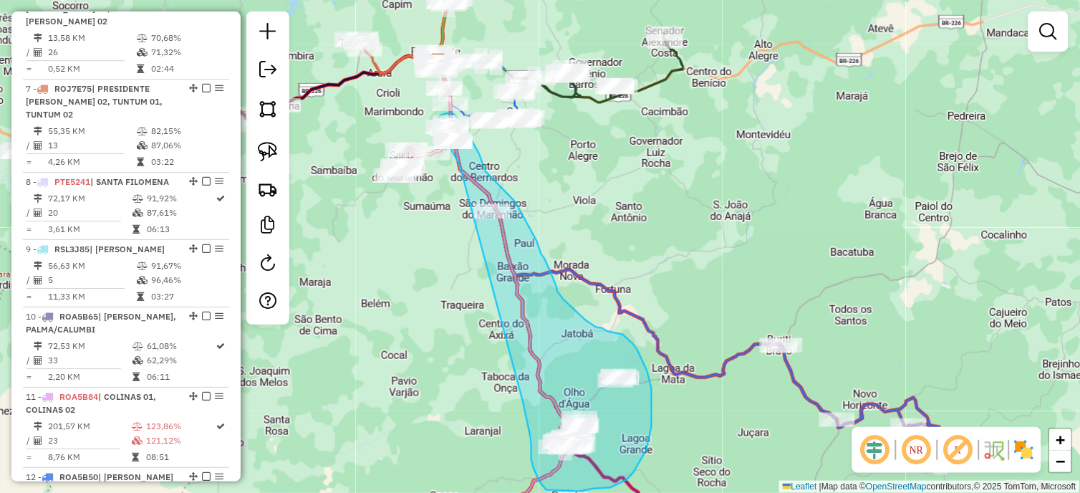
drag, startPoint x: 431, startPoint y: 155, endPoint x: 523, endPoint y: 395, distance: 256.9
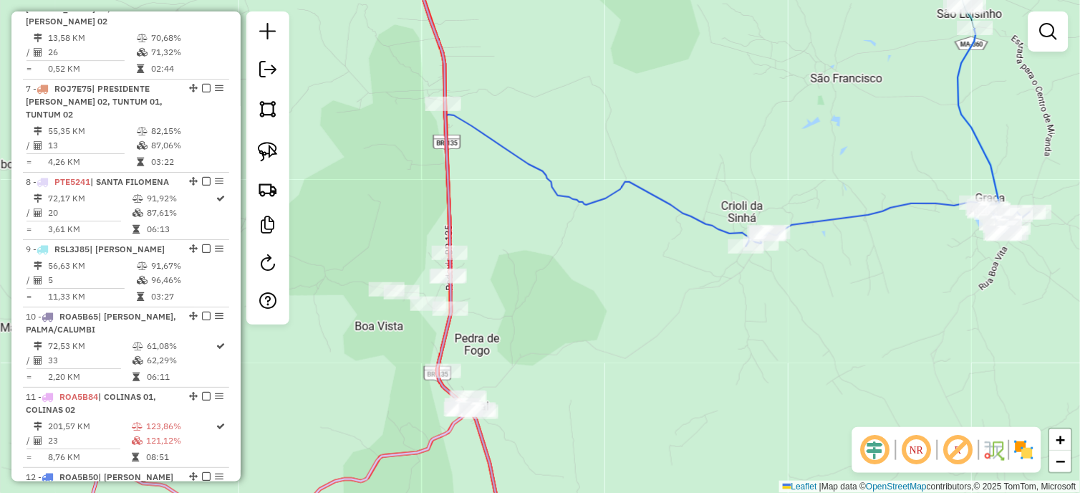
click at [441, 158] on icon at bounding box center [457, 249] width 97 height 592
click at [446, 175] on icon at bounding box center [457, 247] width 98 height 592
select select "*********"
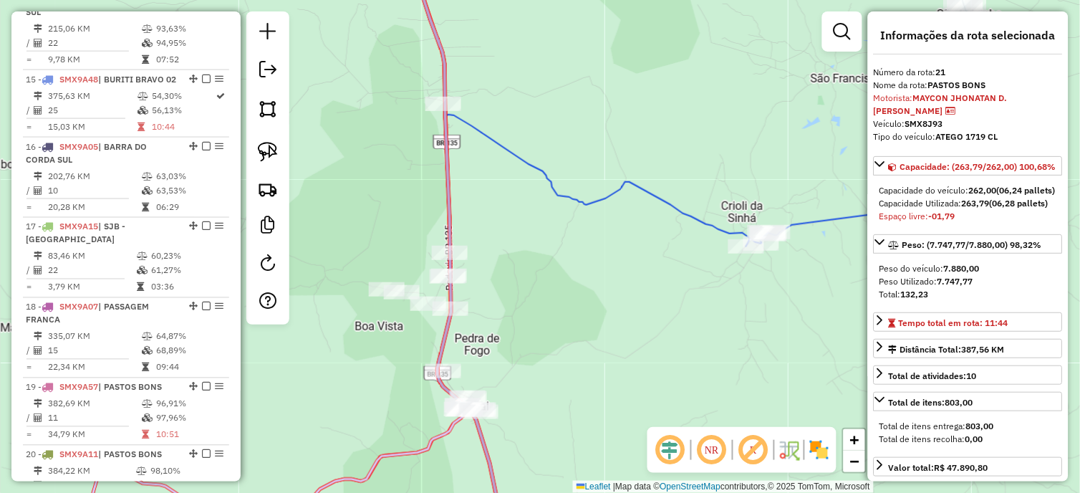
scroll to position [2015, 0]
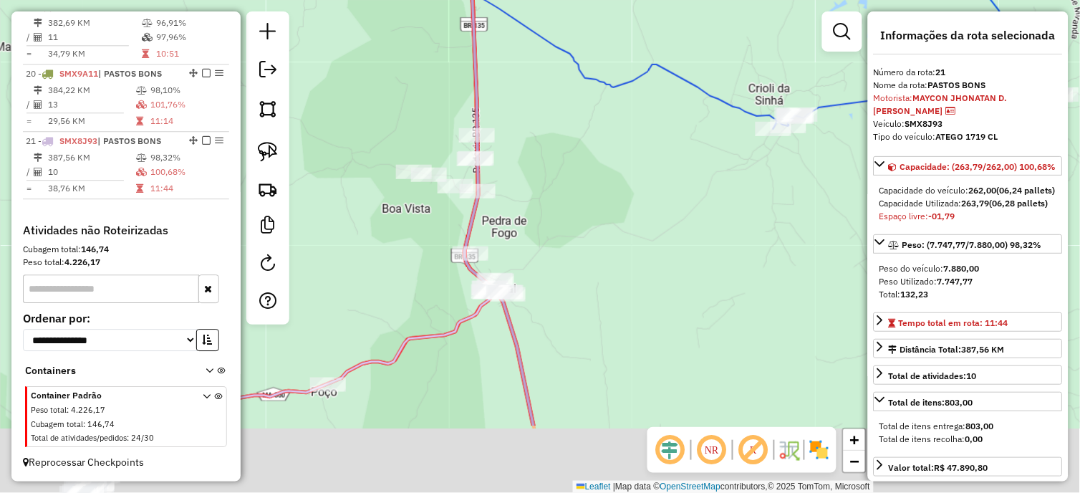
drag, startPoint x: 514, startPoint y: 209, endPoint x: 531, endPoint y: 97, distance: 113.9
click at [531, 97] on div "Janela de atendimento Grade de atendimento Capacidade Transportadoras Veículos …" at bounding box center [540, 246] width 1080 height 493
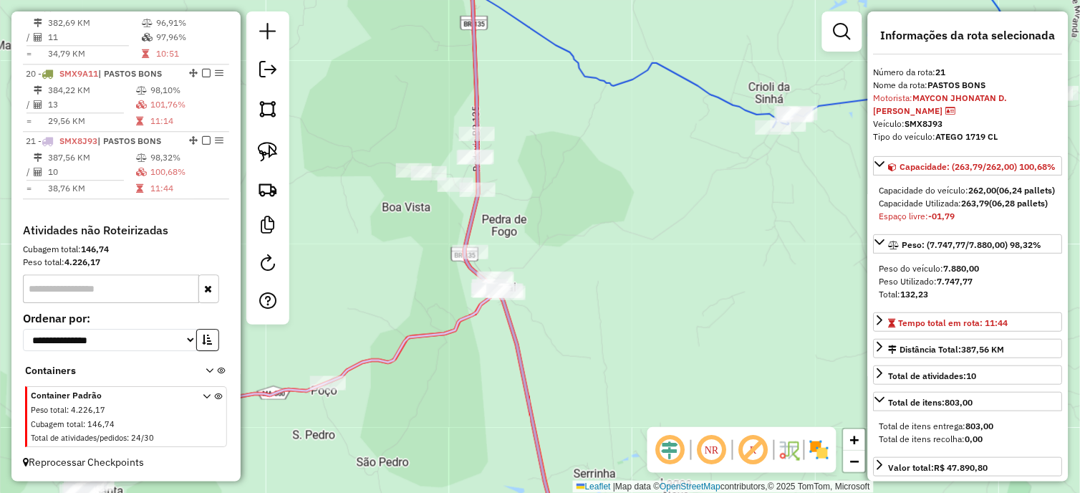
click at [418, 341] on icon at bounding box center [271, 247] width 451 height 592
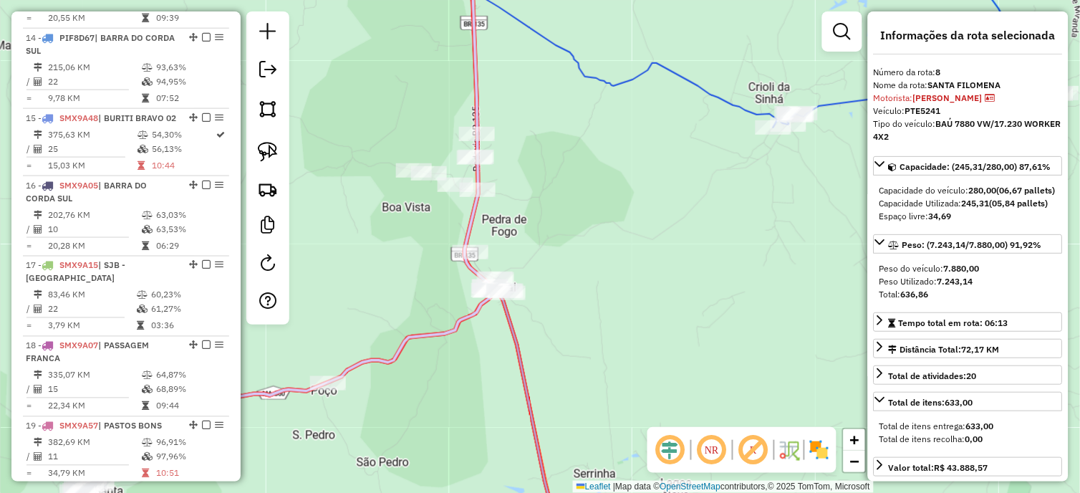
scroll to position [1158, 0]
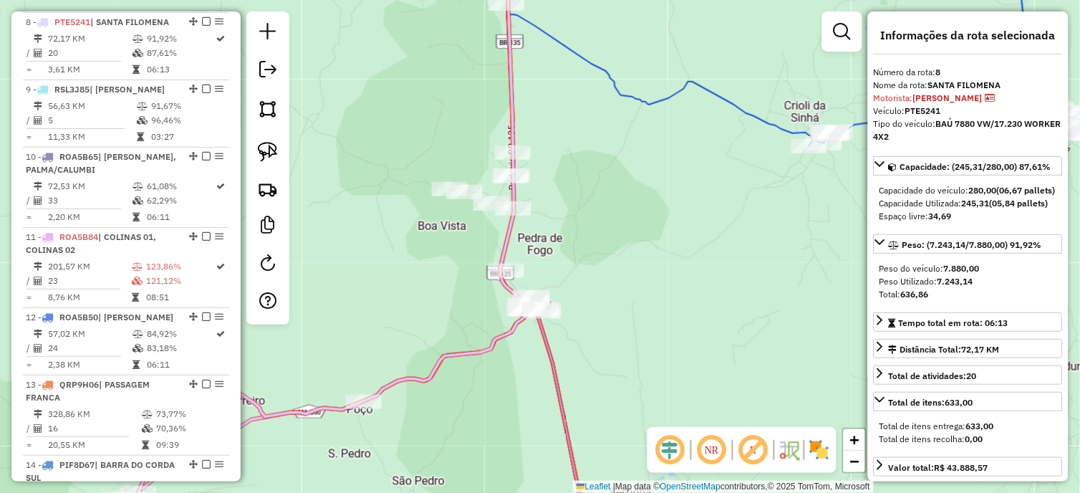
drag, startPoint x: 407, startPoint y: 256, endPoint x: 445, endPoint y: 276, distance: 42.6
click at [445, 276] on div "Janela de atendimento Grade de atendimento Capacidade Transportadoras Veículos …" at bounding box center [540, 246] width 1080 height 493
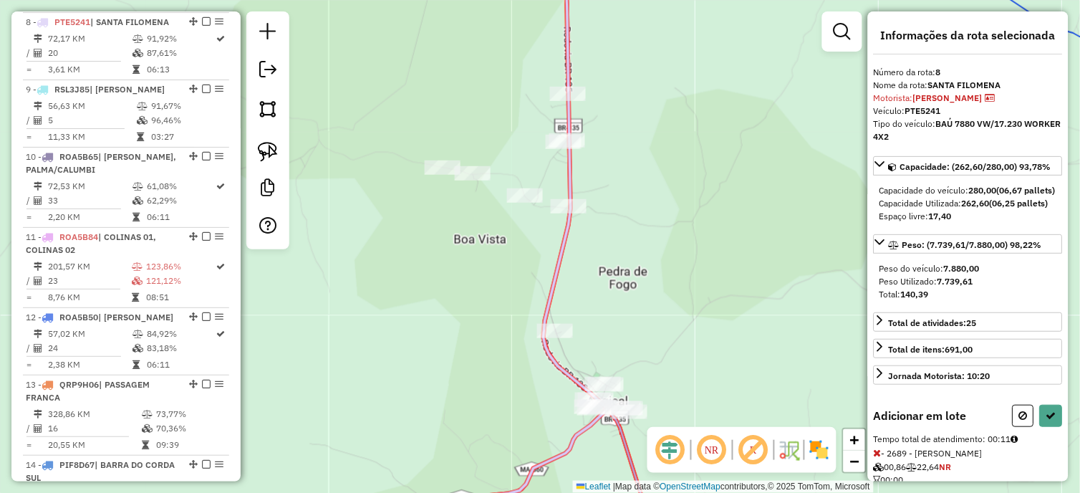
click at [581, 237] on div "Janela de atendimento Grade de atendimento Capacidade Transportadoras Veículos …" at bounding box center [540, 246] width 1080 height 493
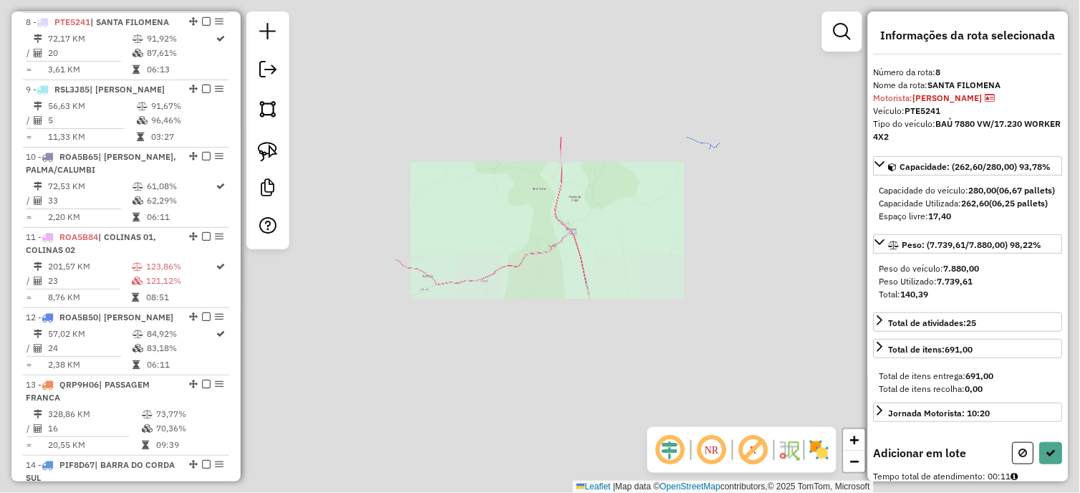
select select "*********"
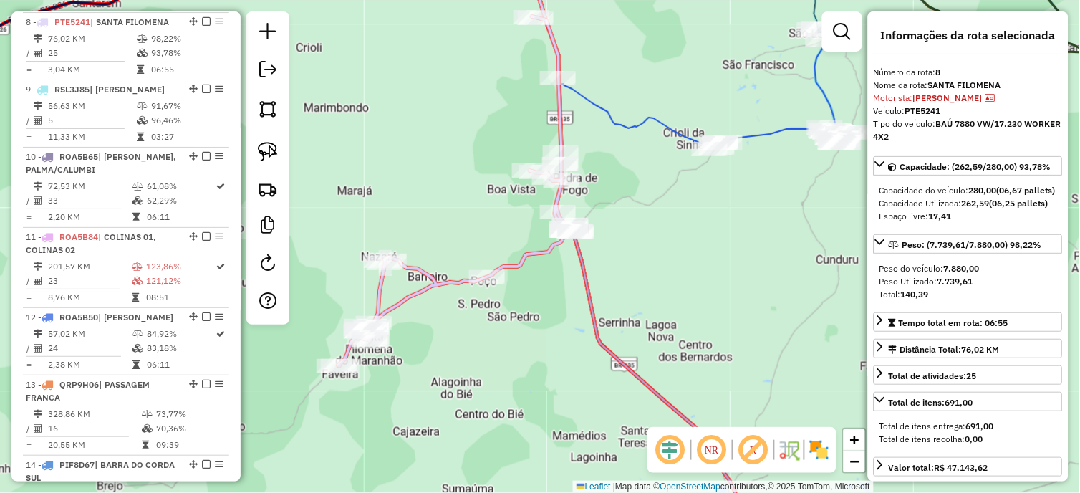
click at [764, 132] on icon at bounding box center [780, 94] width 143 height 109
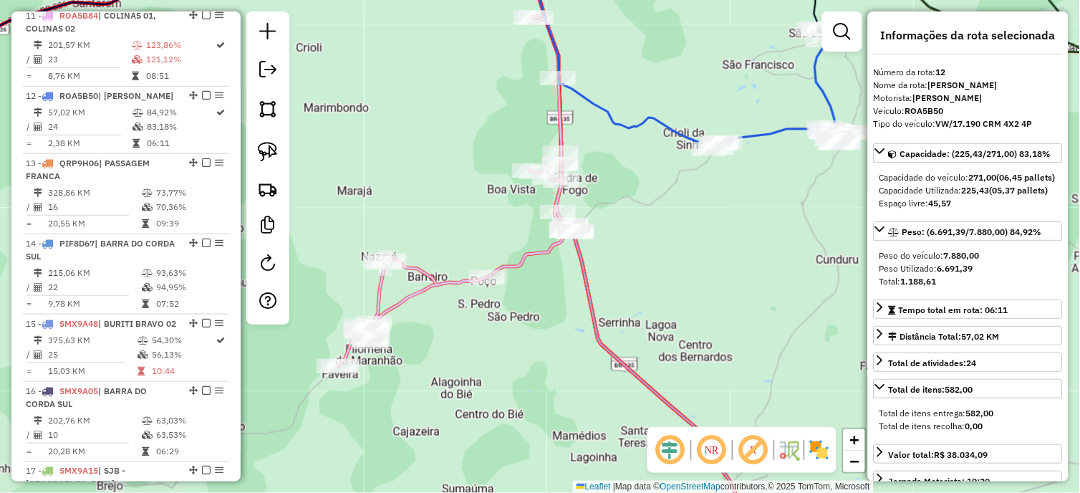
scroll to position [1453, 0]
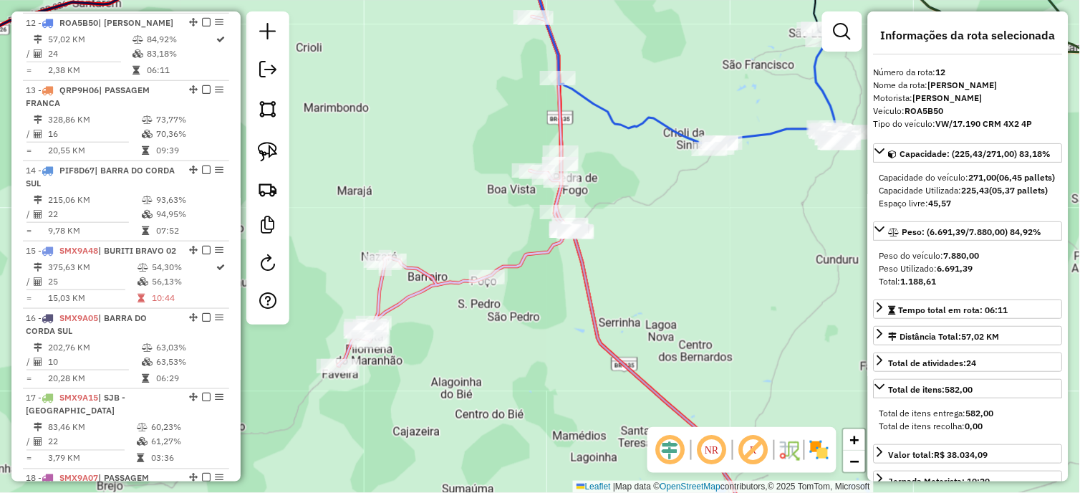
click at [547, 254] on icon at bounding box center [454, 191] width 233 height 350
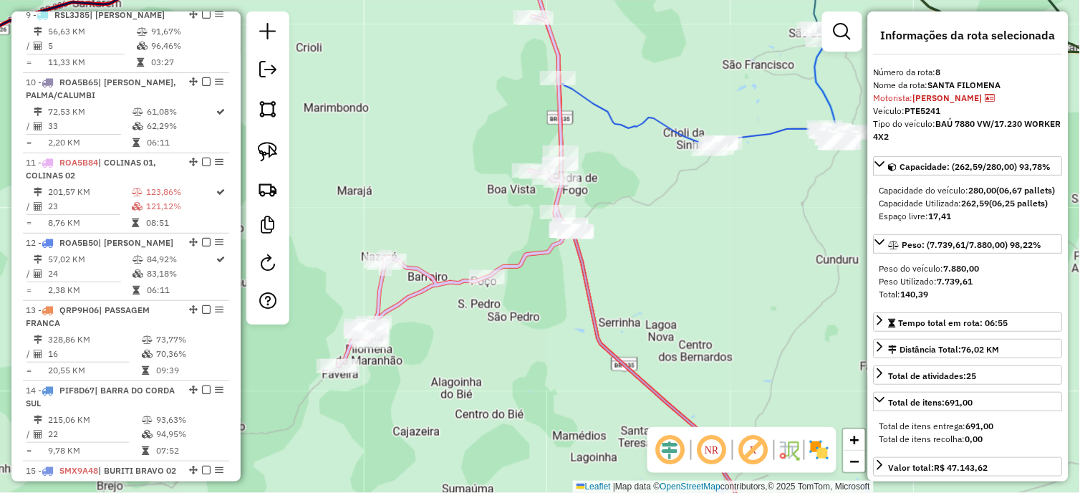
scroll to position [1158, 0]
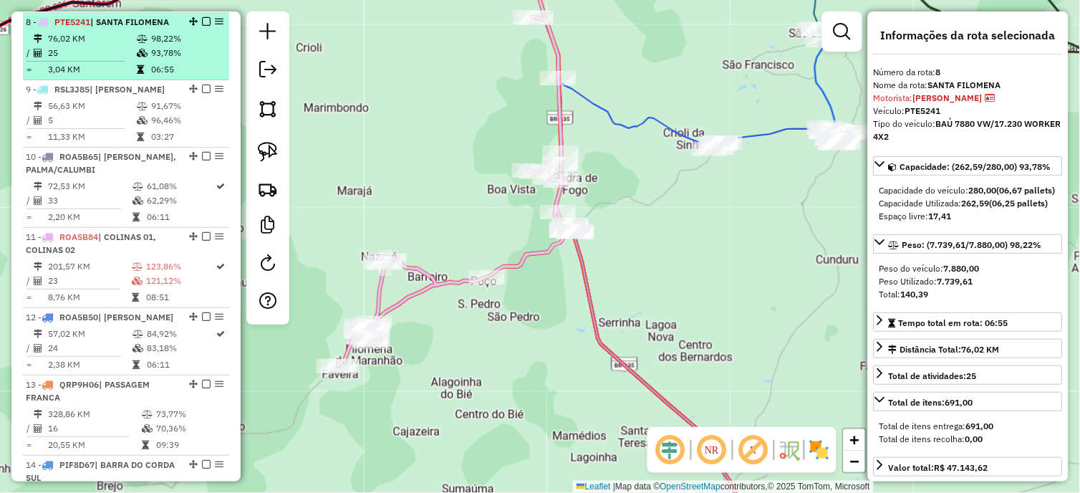
click at [202, 22] on em at bounding box center [206, 21] width 9 height 9
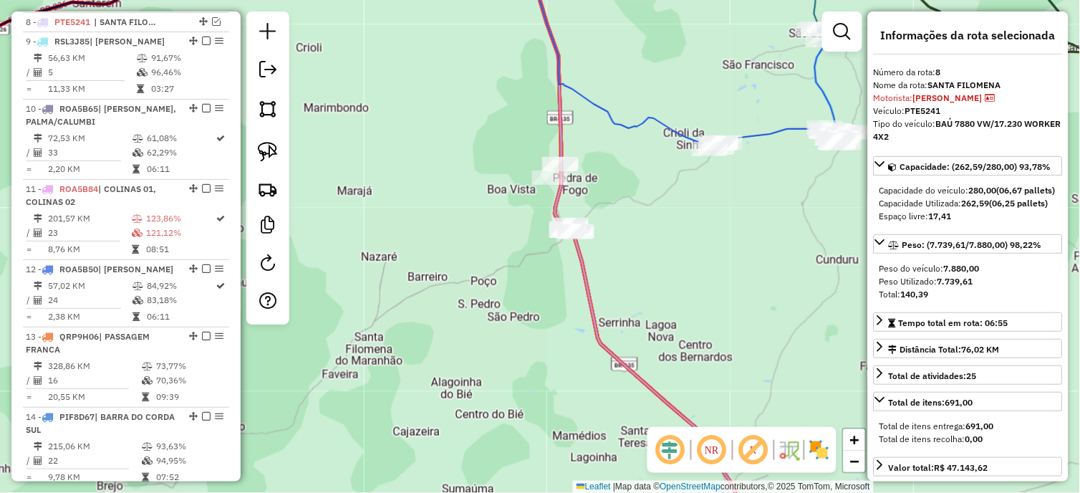
drag, startPoint x: 278, startPoint y: 143, endPoint x: 358, endPoint y: 180, distance: 88.1
click at [279, 143] on link at bounding box center [268, 152] width 32 height 32
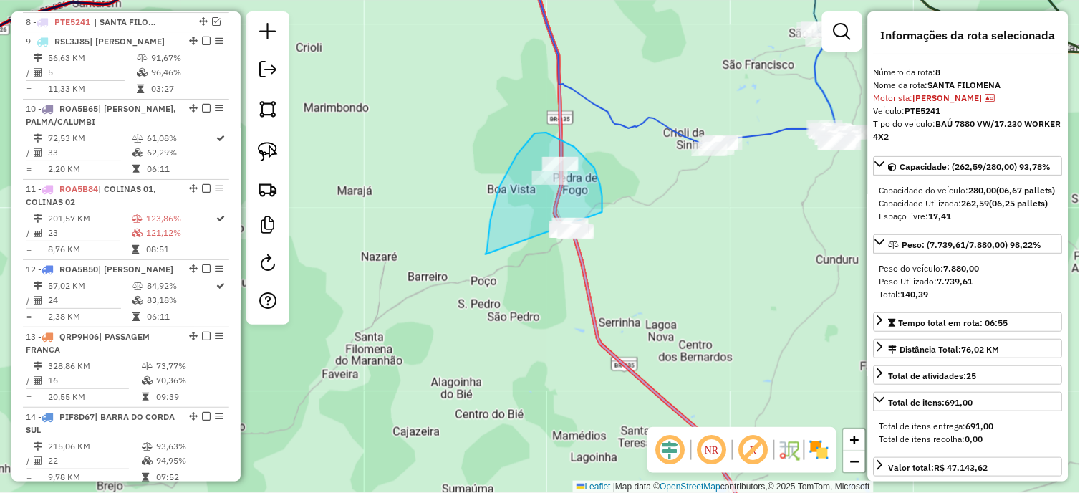
drag, startPoint x: 486, startPoint y: 254, endPoint x: 597, endPoint y: 252, distance: 111.8
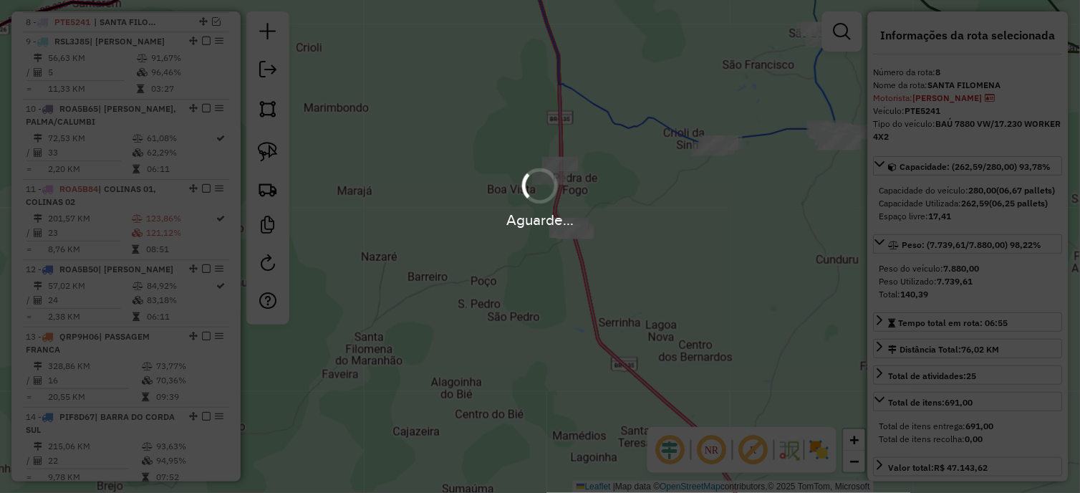
drag, startPoint x: 685, startPoint y: 241, endPoint x: 534, endPoint y: 87, distance: 216.3
click at [533, 87] on div "Aguarde..." at bounding box center [540, 246] width 1080 height 493
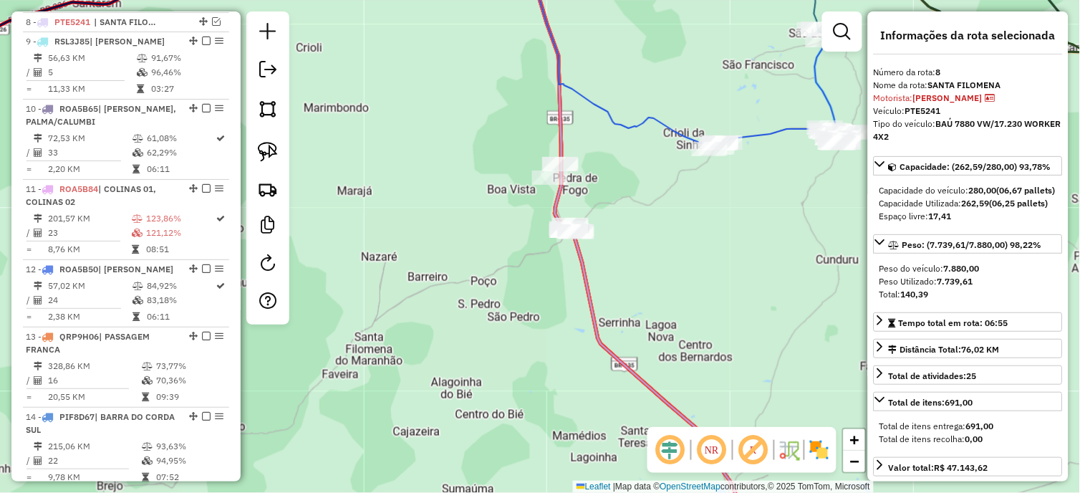
drag, startPoint x: 669, startPoint y: 287, endPoint x: 580, endPoint y: 168, distance: 148.4
click at [585, 175] on div "Janela de atendimento Grade de atendimento Capacidade Transportadoras Veículos …" at bounding box center [540, 246] width 1080 height 493
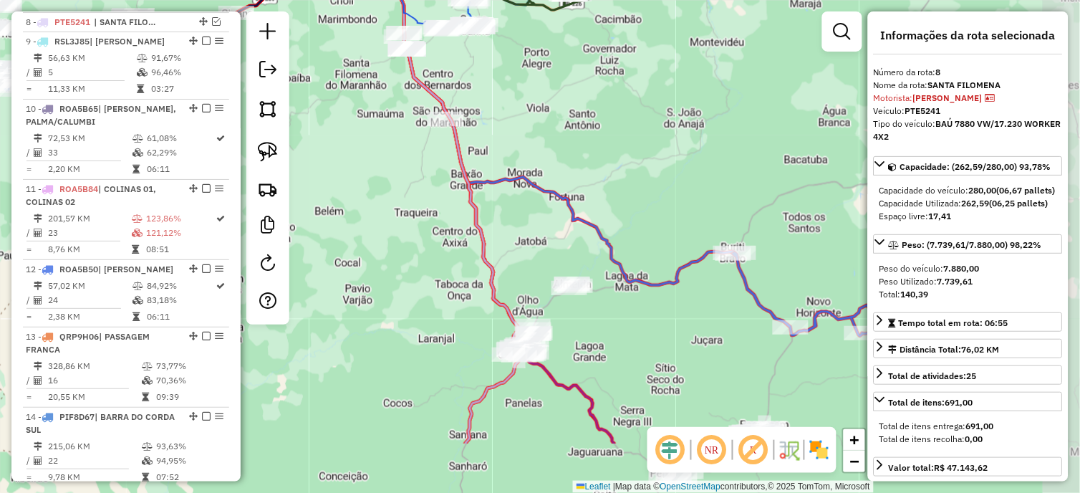
drag, startPoint x: 645, startPoint y: 226, endPoint x: 514, endPoint y: 130, distance: 163.0
click at [514, 130] on div "Janela de atendimento Grade de atendimento Capacidade Transportadoras Veículos …" at bounding box center [540, 246] width 1080 height 493
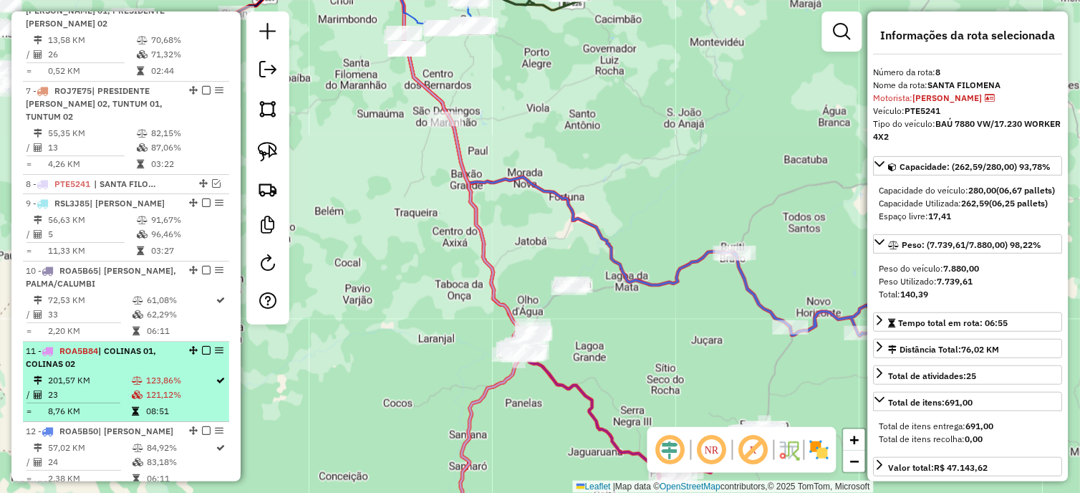
scroll to position [920, 0]
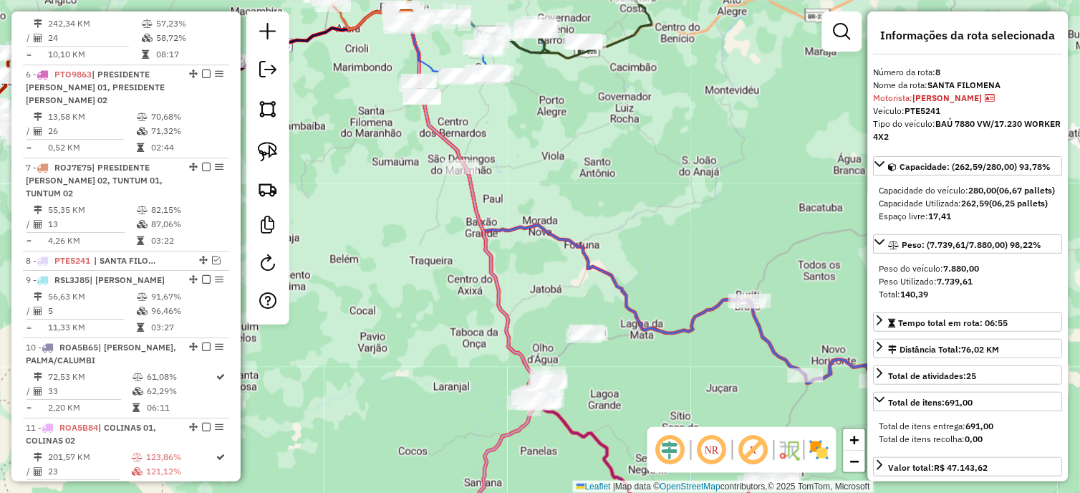
drag, startPoint x: 450, startPoint y: 218, endPoint x: 473, endPoint y: 292, distance: 77.5
click at [473, 291] on div "Janela de atendimento Grade de atendimento Capacidade Transportadoras Veículos …" at bounding box center [540, 246] width 1080 height 493
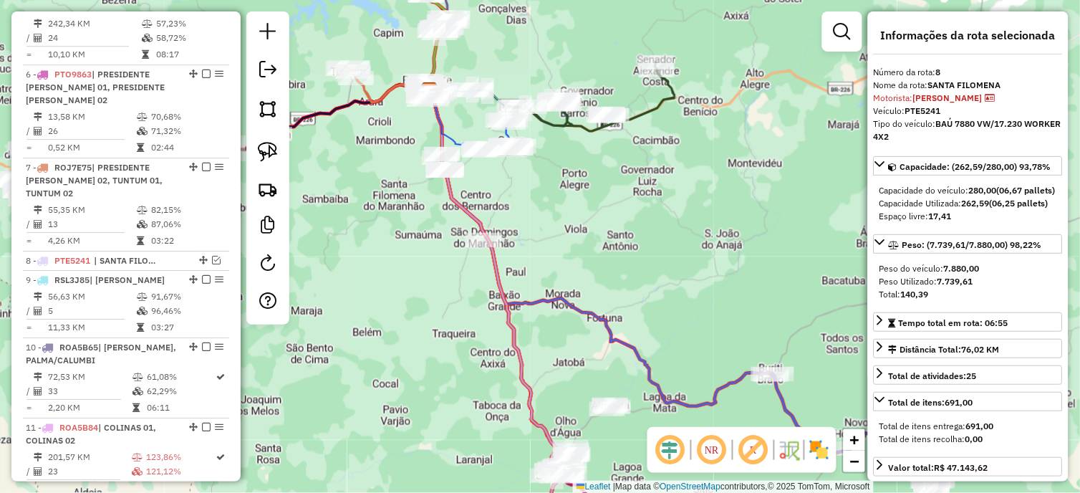
click at [564, 127] on icon at bounding box center [573, 96] width 204 height 69
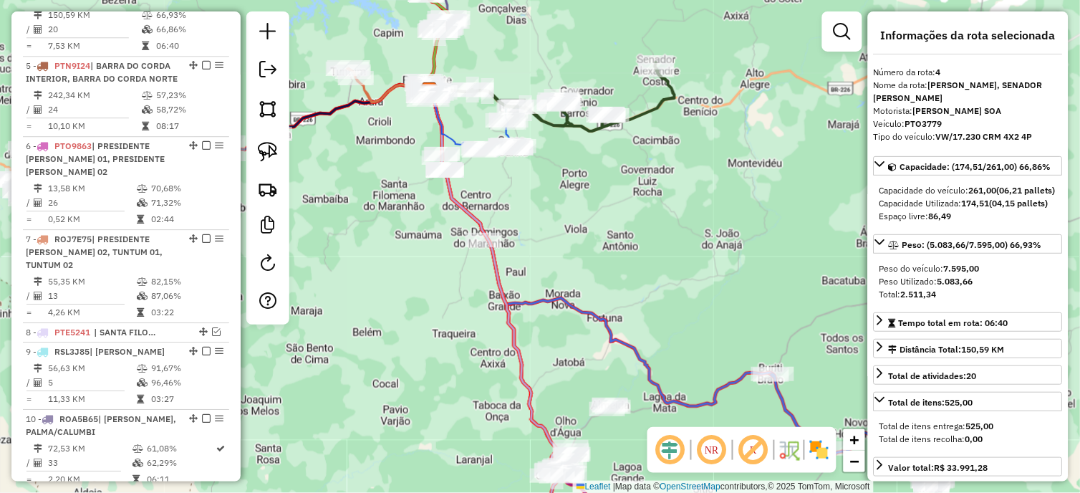
scroll to position [825, 0]
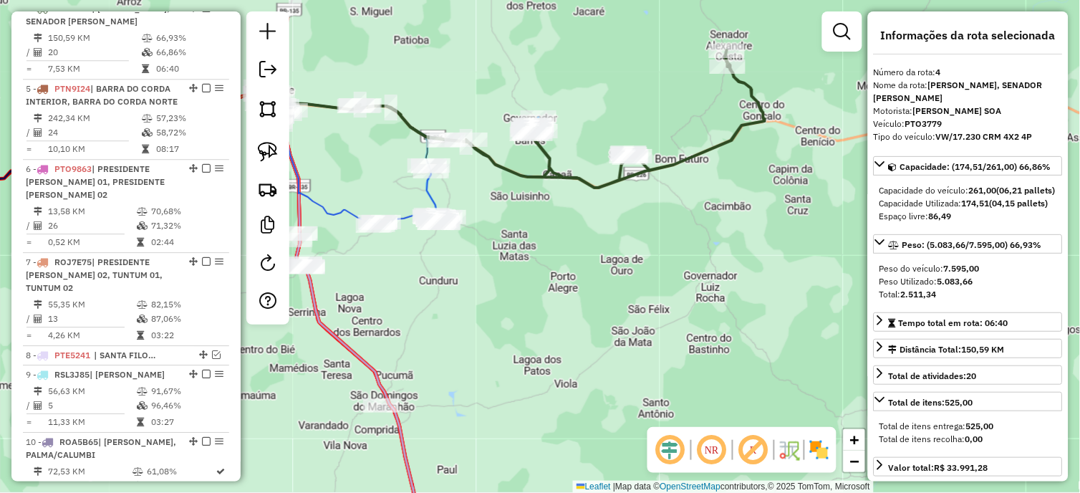
drag, startPoint x: 569, startPoint y: 201, endPoint x: 549, endPoint y: 251, distance: 54.0
click at [549, 251] on div "Janela de atendimento Grade de atendimento Capacidade Transportadoras Veículos …" at bounding box center [540, 246] width 1080 height 493
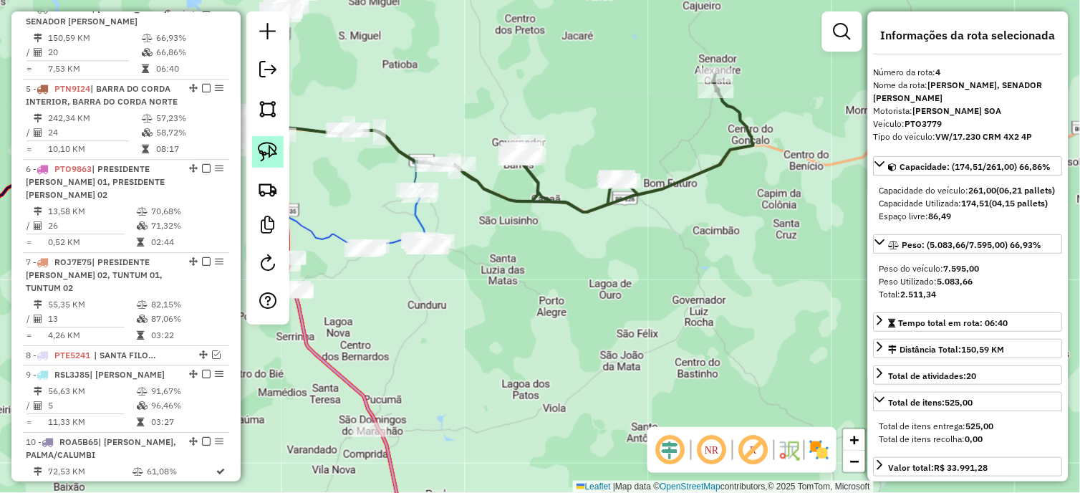
click at [264, 140] on link at bounding box center [268, 152] width 32 height 32
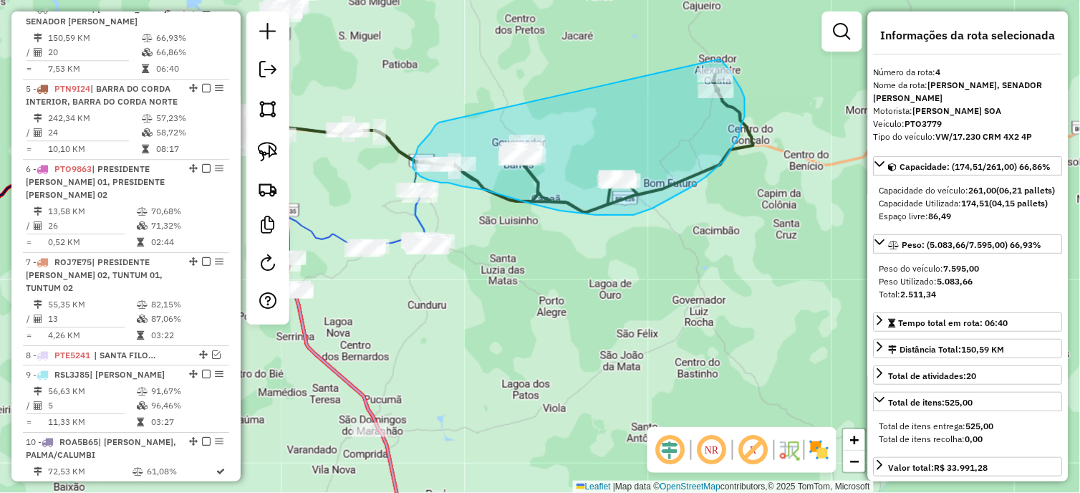
drag, startPoint x: 437, startPoint y: 124, endPoint x: 718, endPoint y: 59, distance: 288.1
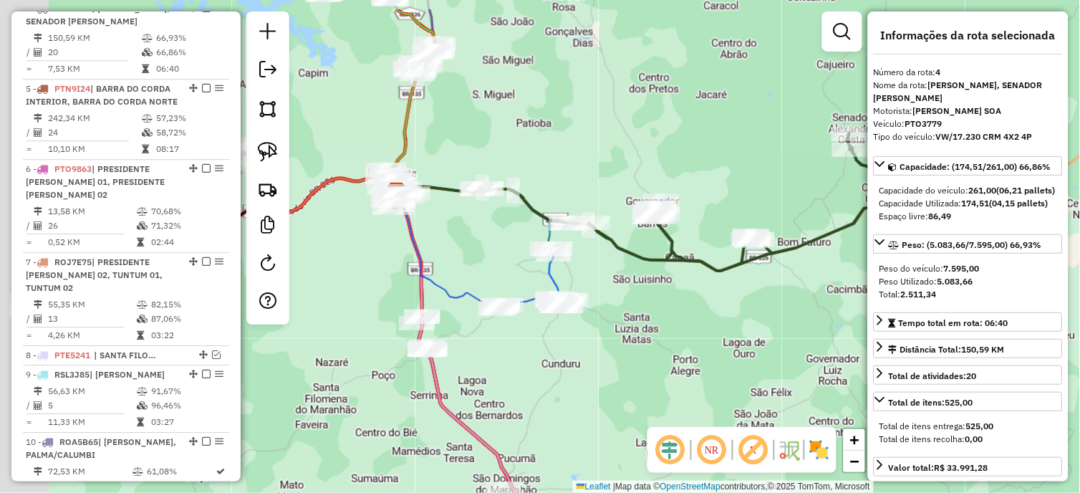
drag, startPoint x: 605, startPoint y: 168, endPoint x: 609, endPoint y: 186, distance: 19.1
click at [609, 184] on div "Janela de atendimento Grade de atendimento Capacidade Transportadoras Veículos …" at bounding box center [540, 246] width 1080 height 493
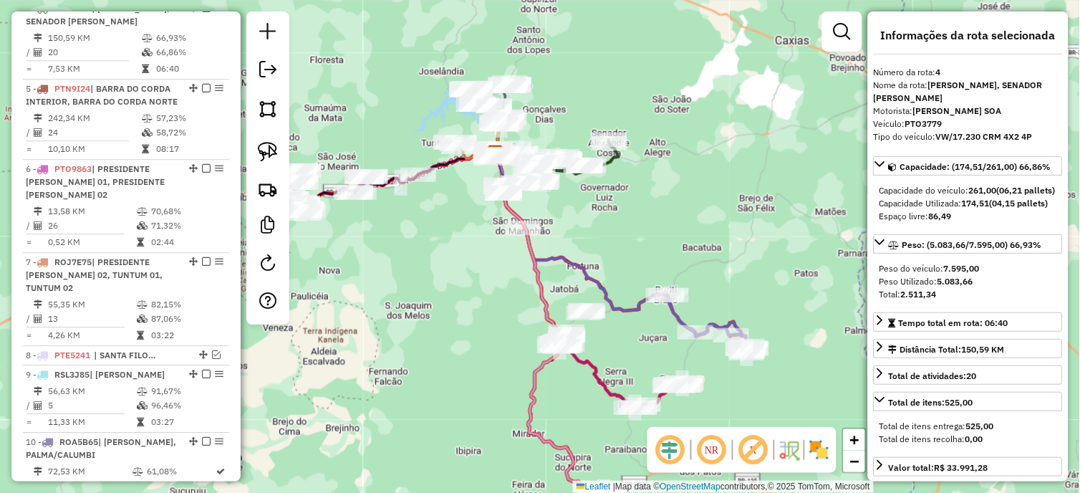
drag, startPoint x: 603, startPoint y: 227, endPoint x: 618, endPoint y: 160, distance: 68.3
click at [613, 167] on div "Janela de atendimento Grade de atendimento Capacidade Transportadoras Veículos …" at bounding box center [540, 246] width 1080 height 493
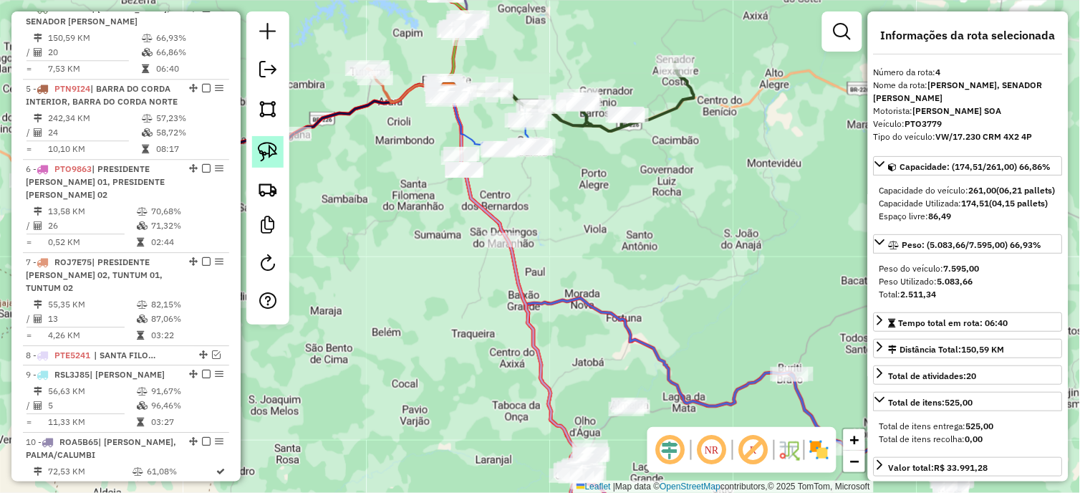
click at [263, 155] on img at bounding box center [268, 152] width 20 height 20
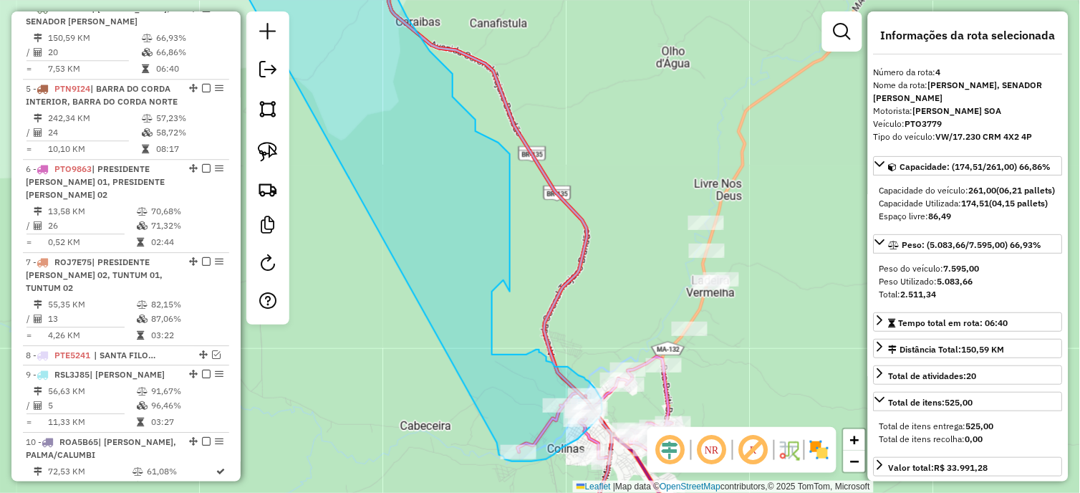
drag, startPoint x: 418, startPoint y: 194, endPoint x: 503, endPoint y: 411, distance: 233.2
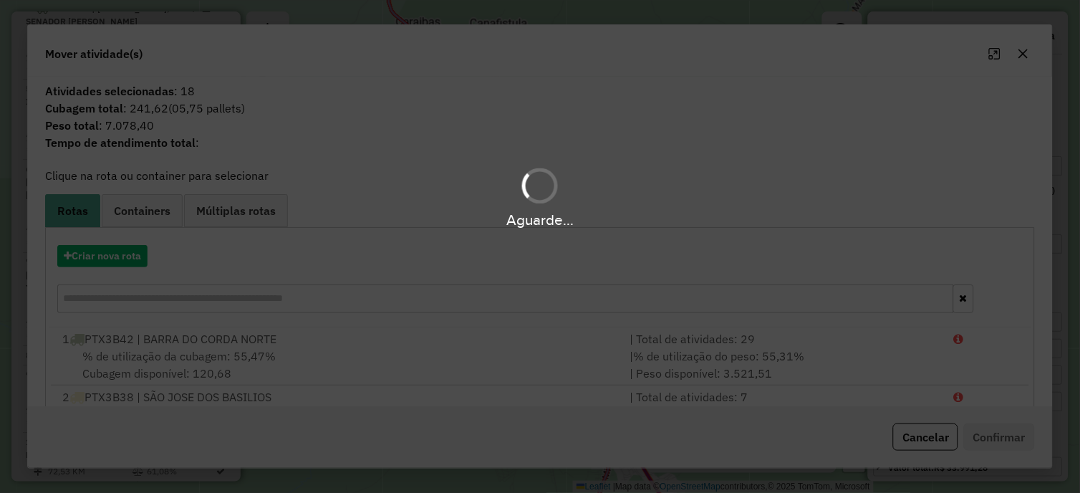
click at [92, 255] on div "Aguarde..." at bounding box center [540, 246] width 1080 height 493
click at [97, 254] on hb-app "Aguarde... Pop-up bloqueado! Seu navegador bloqueou automáticamente a abertura …" at bounding box center [540, 246] width 1080 height 493
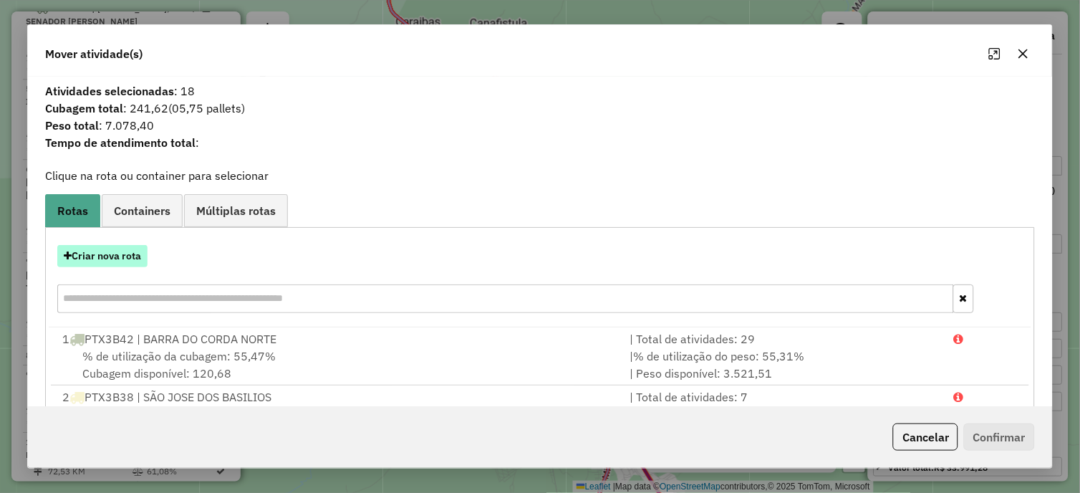
click at [112, 254] on button "Criar nova rota" at bounding box center [102, 256] width 90 height 22
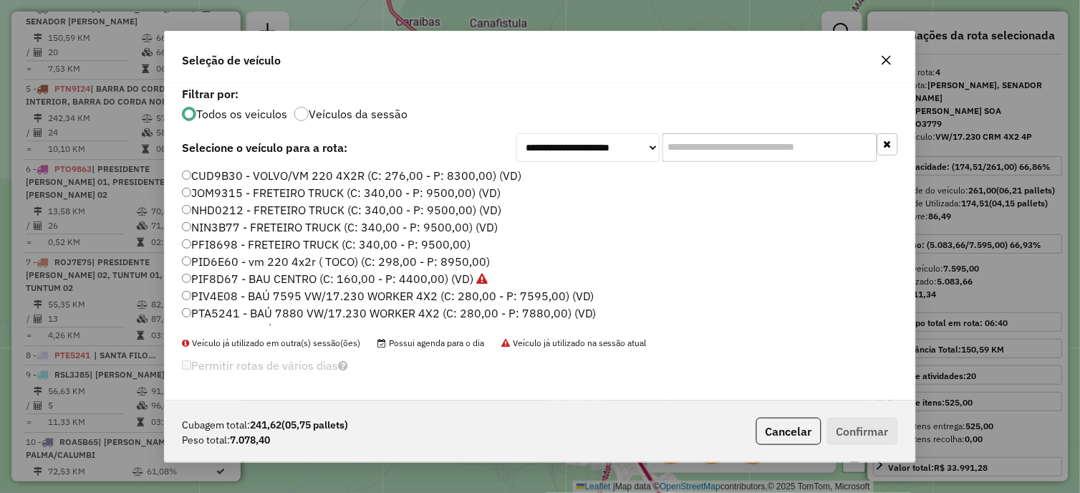
scroll to position [410, 0]
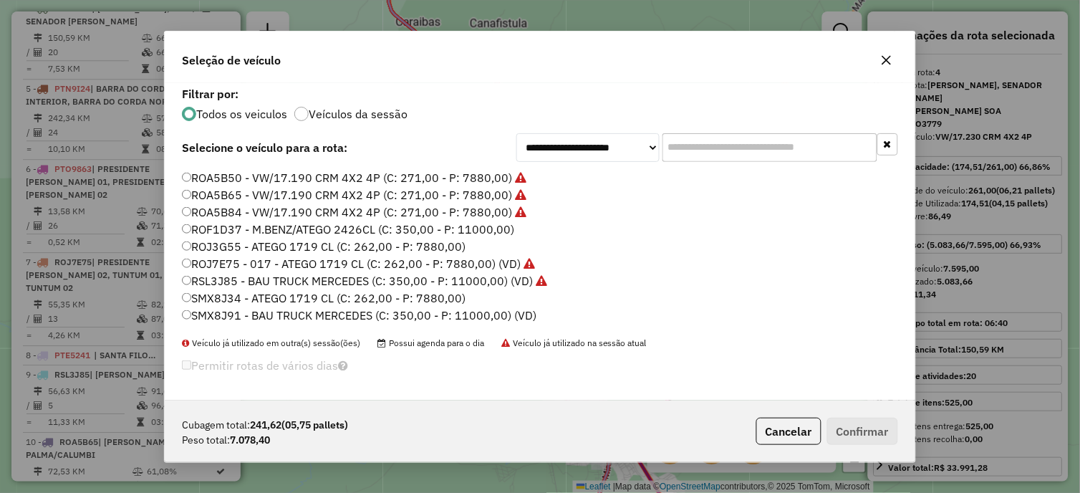
drag, startPoint x: 438, startPoint y: 244, endPoint x: 485, endPoint y: 261, distance: 49.9
click at [438, 244] on label "ROJ3G55 - ATEGO 1719 CL (C: 262,00 - P: 7880,00)" at bounding box center [324, 246] width 284 height 17
click at [883, 425] on button "Confirmar" at bounding box center [862, 431] width 71 height 27
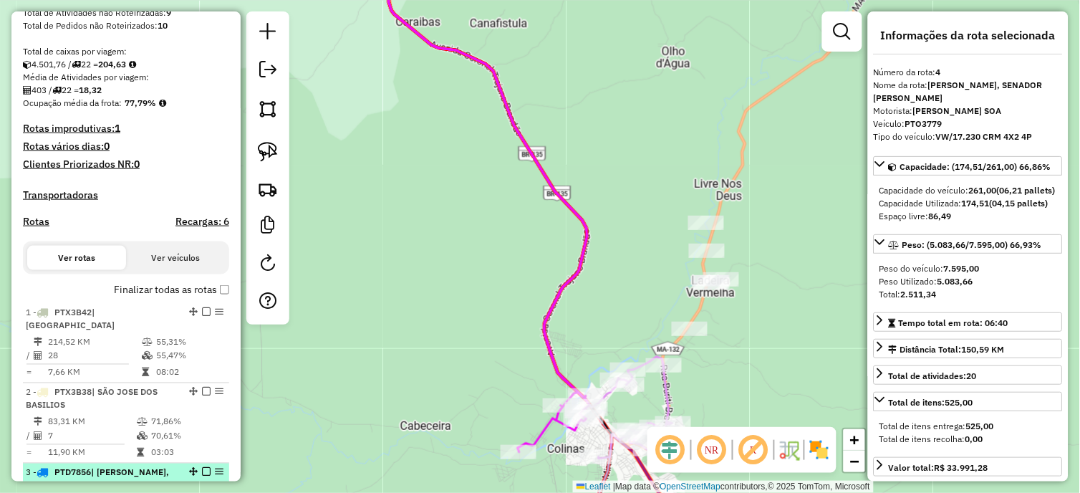
scroll to position [0, 0]
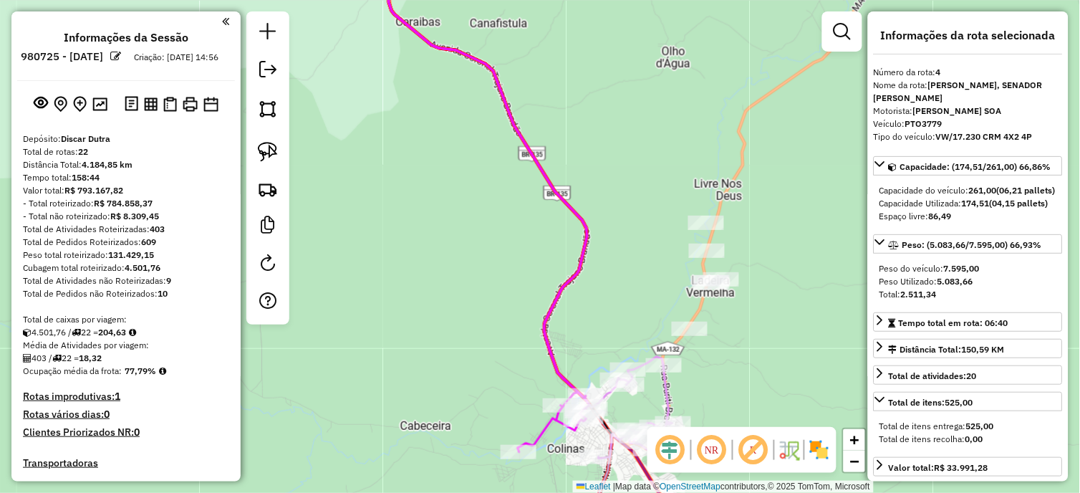
click at [659, 394] on icon at bounding box center [636, 408] width 74 height 102
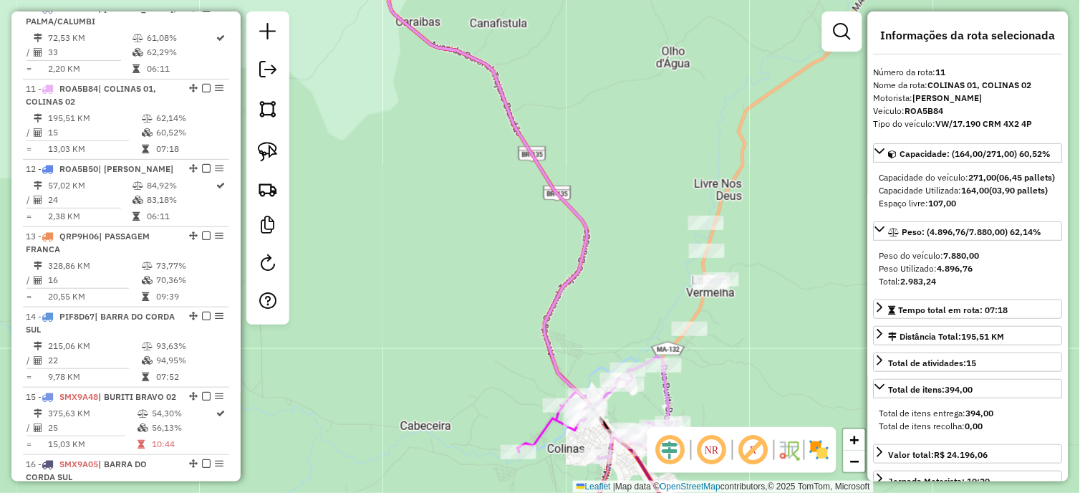
scroll to position [1326, 0]
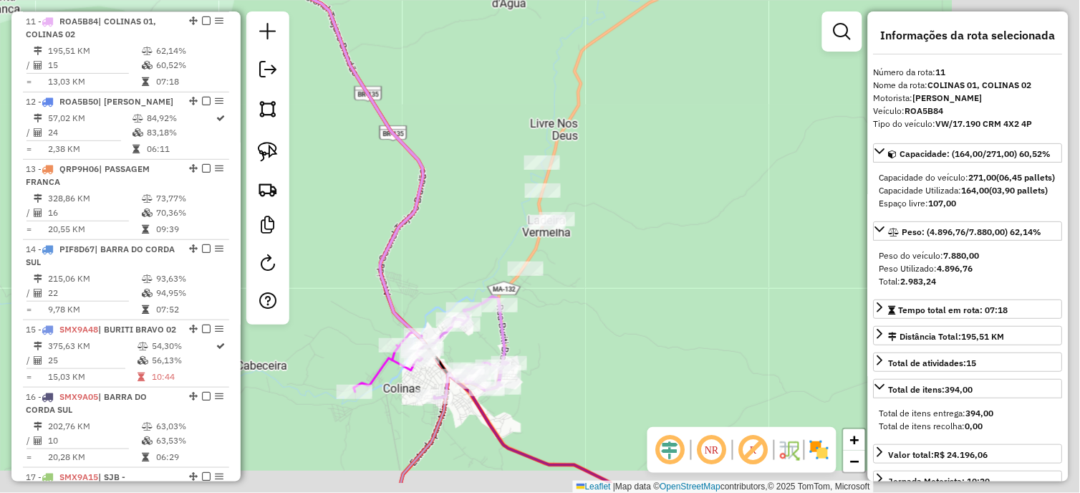
drag, startPoint x: 733, startPoint y: 370, endPoint x: 569, endPoint y: 308, distance: 175.9
click at [569, 308] on div "Janela de atendimento Grade de atendimento Capacidade Transportadoras Veículos …" at bounding box center [540, 246] width 1080 height 493
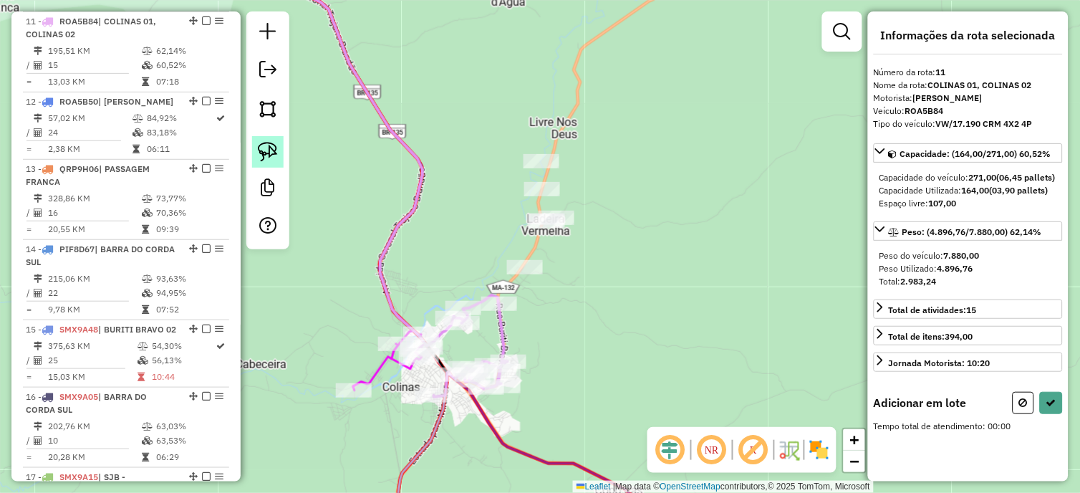
drag, startPoint x: 256, startPoint y: 150, endPoint x: 274, endPoint y: 155, distance: 18.6
click at [258, 150] on img at bounding box center [268, 152] width 20 height 20
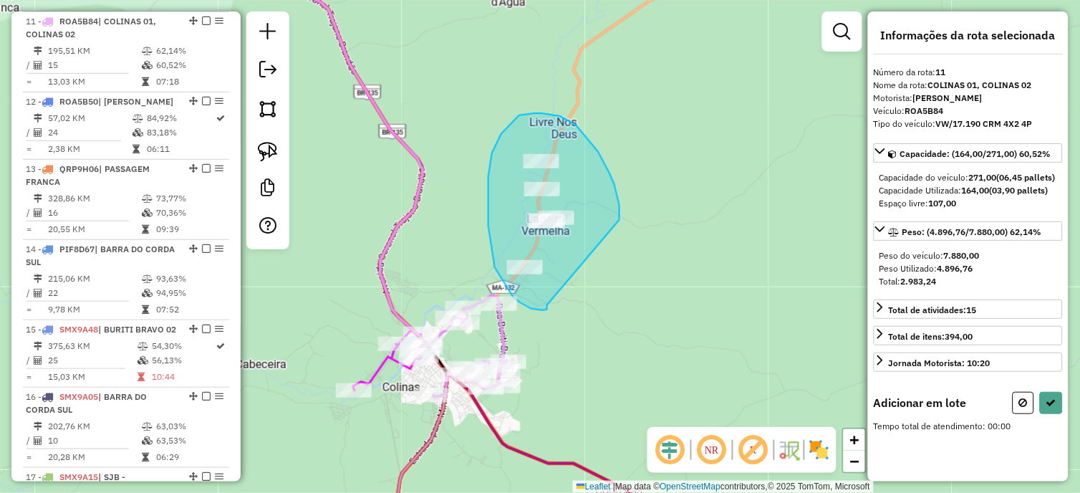
drag, startPoint x: 547, startPoint y: 307, endPoint x: 620, endPoint y: 220, distance: 112.9
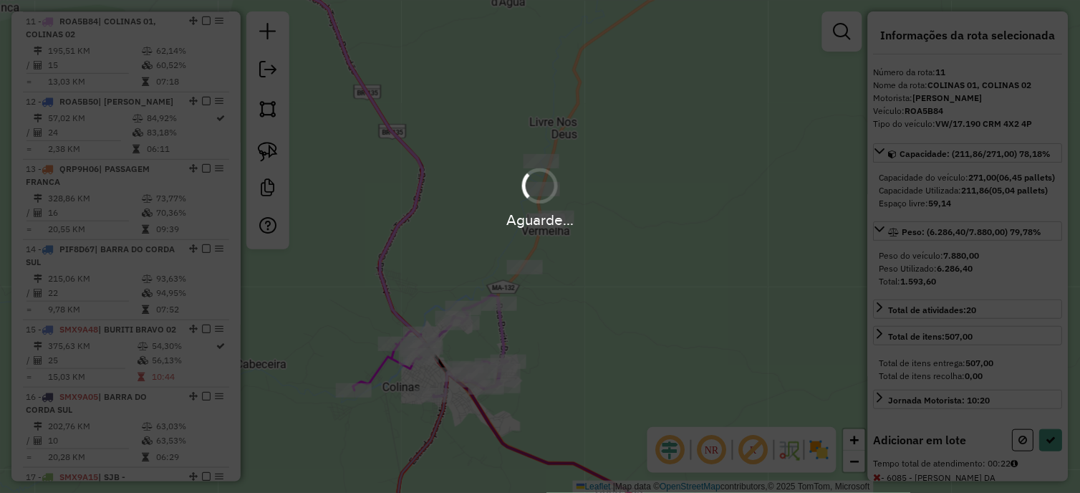
select select "*********"
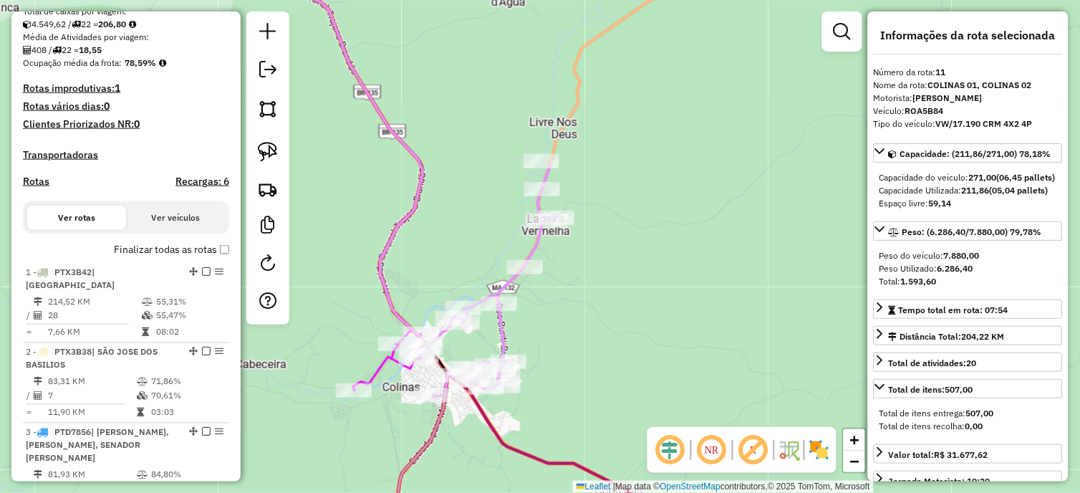
scroll to position [291, 0]
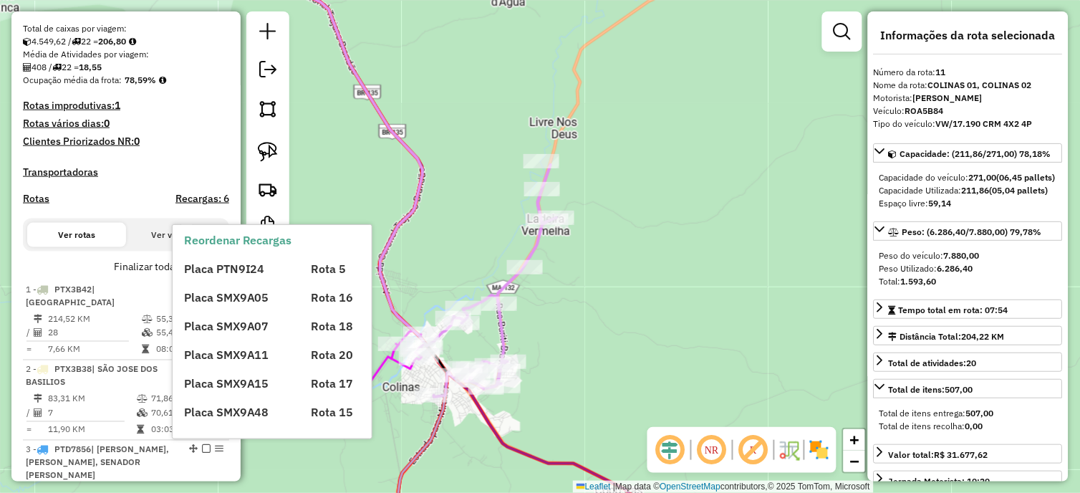
click at [218, 280] on div "Placa PTN9I24 Rota 5 Placa SMX9A05 Rota 16 Placa SMX9A07 Rota 18 Placa SMX9A11 …" at bounding box center [284, 335] width 201 height 172
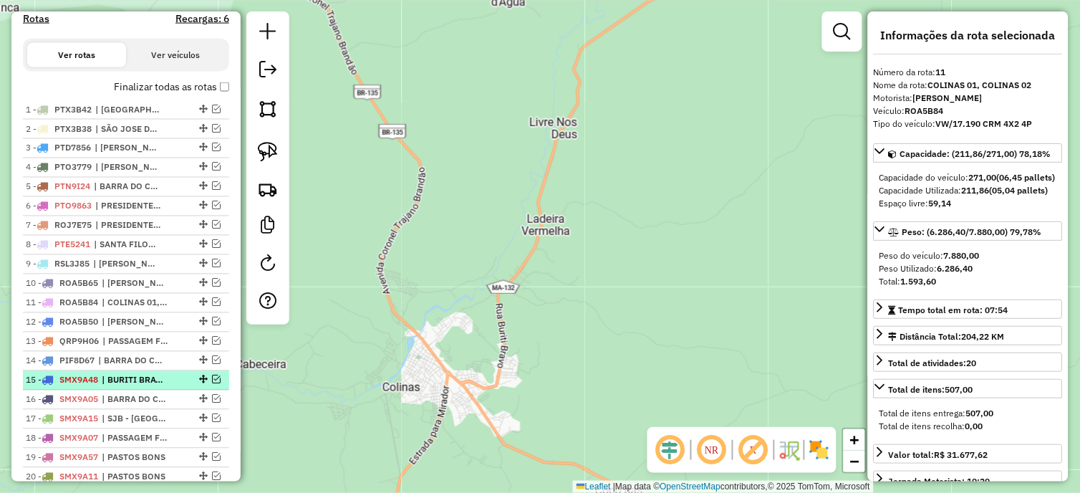
scroll to position [610, 0]
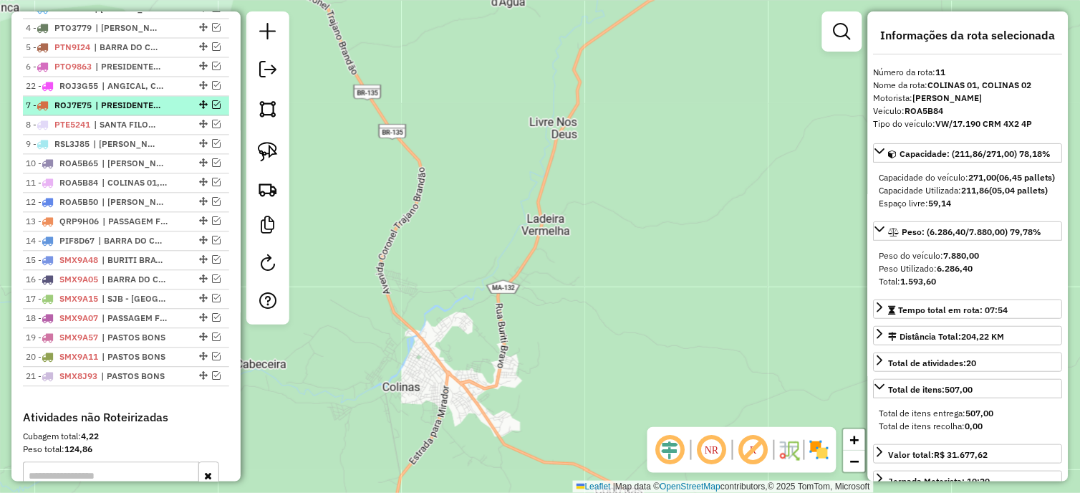
drag, startPoint x: 199, startPoint y: 385, endPoint x: 165, endPoint y: 99, distance: 287.8
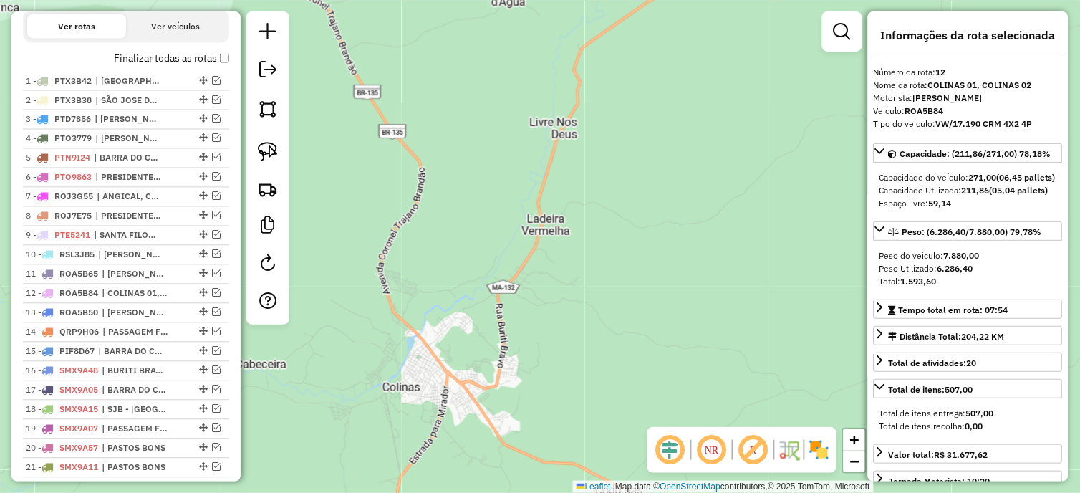
scroll to position [473, 0]
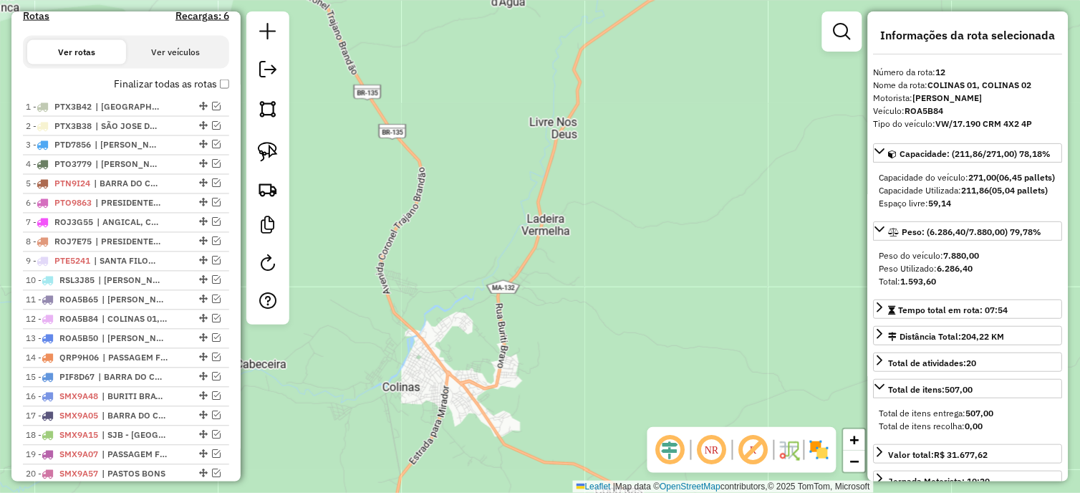
click at [219, 87] on div "Depósito: Discar Dutra Total de rotas: 22 Distância Total: 4.193,56 km Tempo to…" at bounding box center [126, 103] width 218 height 888
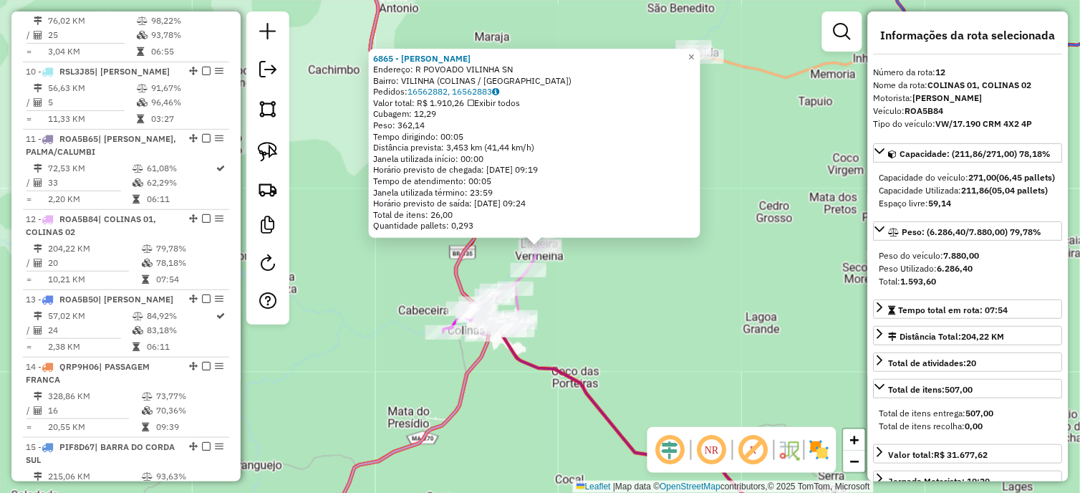
scroll to position [1465, 0]
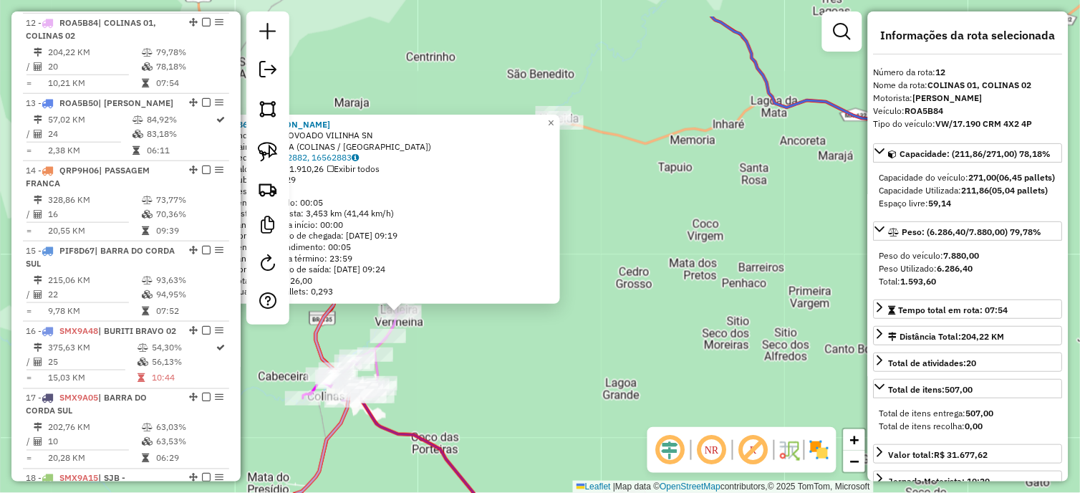
drag, startPoint x: 657, startPoint y: 262, endPoint x: 504, endPoint y: 337, distance: 170.4
click at [499, 338] on div "6865 - MARIA FRANCISCA Endereço: R POVOADO VILINHA SN Bairro: VILINHA (COLINAS …" at bounding box center [540, 246] width 1080 height 493
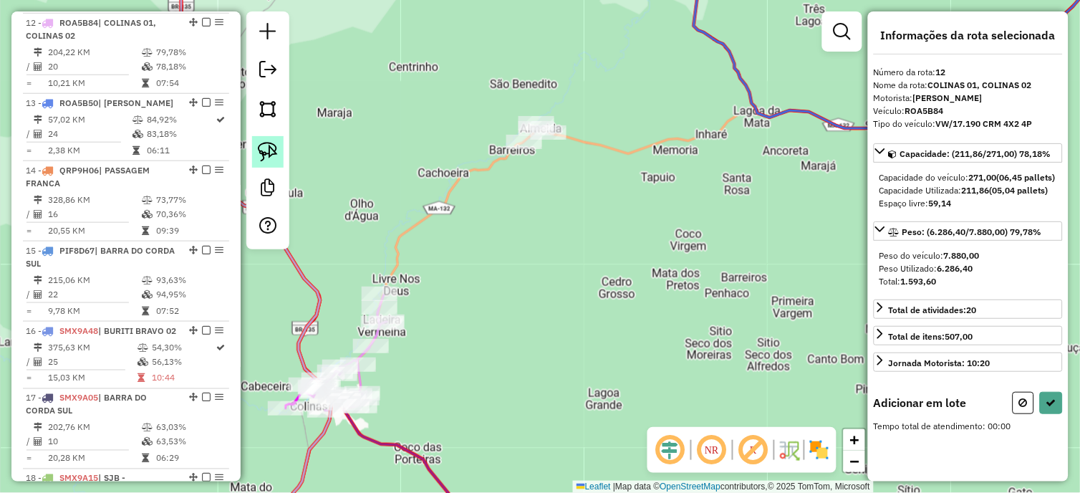
click at [265, 154] on img at bounding box center [268, 152] width 20 height 20
drag, startPoint x: 505, startPoint y: 180, endPoint x: 559, endPoint y: 145, distance: 64.6
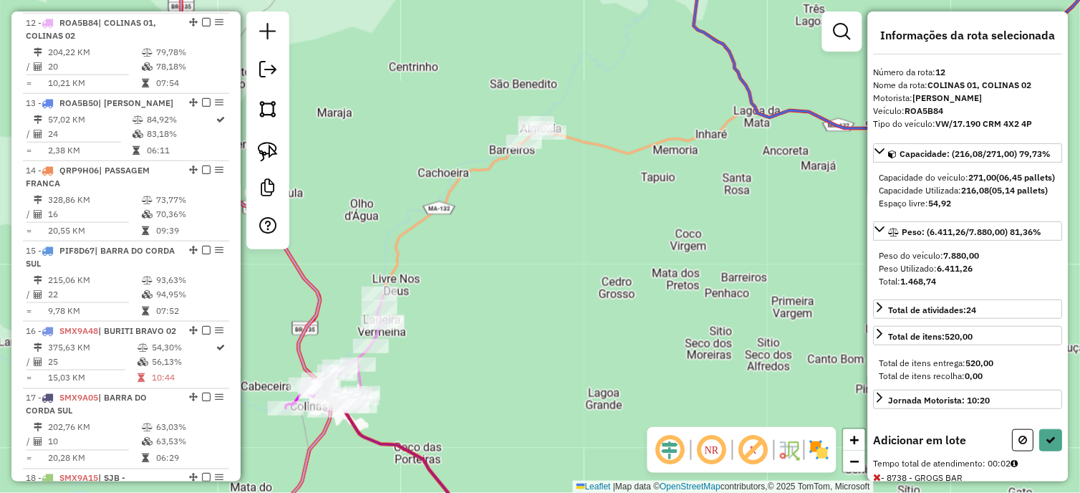
select select "*********"
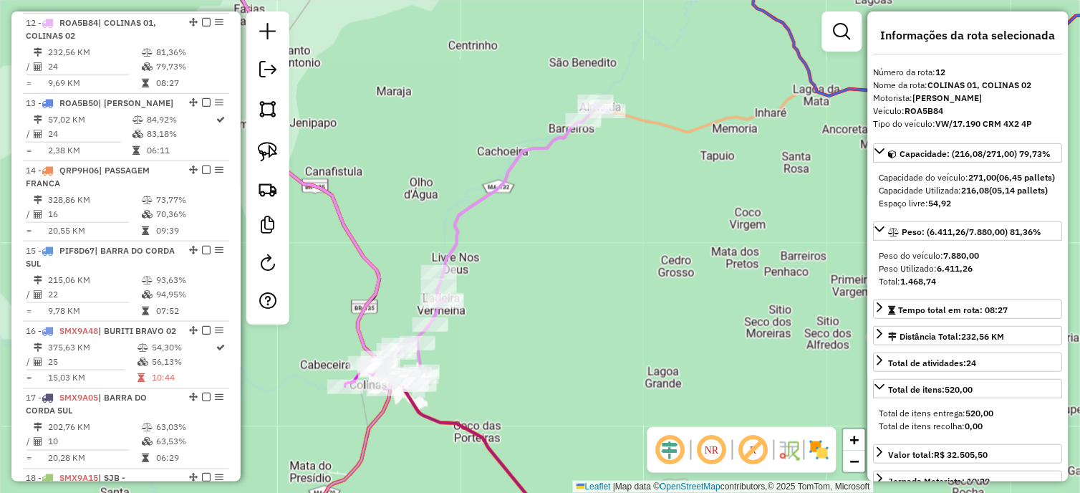
drag, startPoint x: 487, startPoint y: 355, endPoint x: 498, endPoint y: 342, distance: 16.8
click at [514, 345] on div "Janela de atendimento Grade de atendimento Capacidade Transportadoras Veículos …" at bounding box center [540, 246] width 1080 height 493
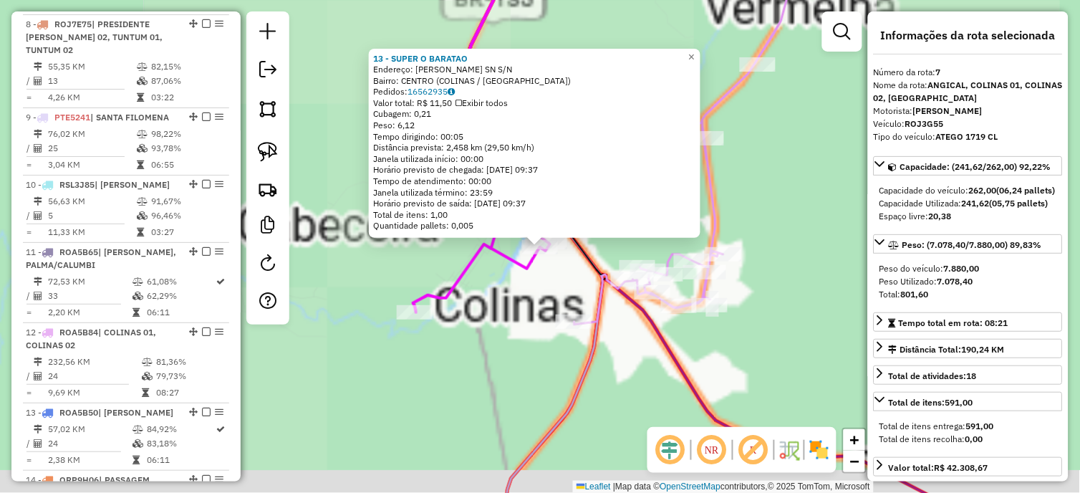
scroll to position [1078, 0]
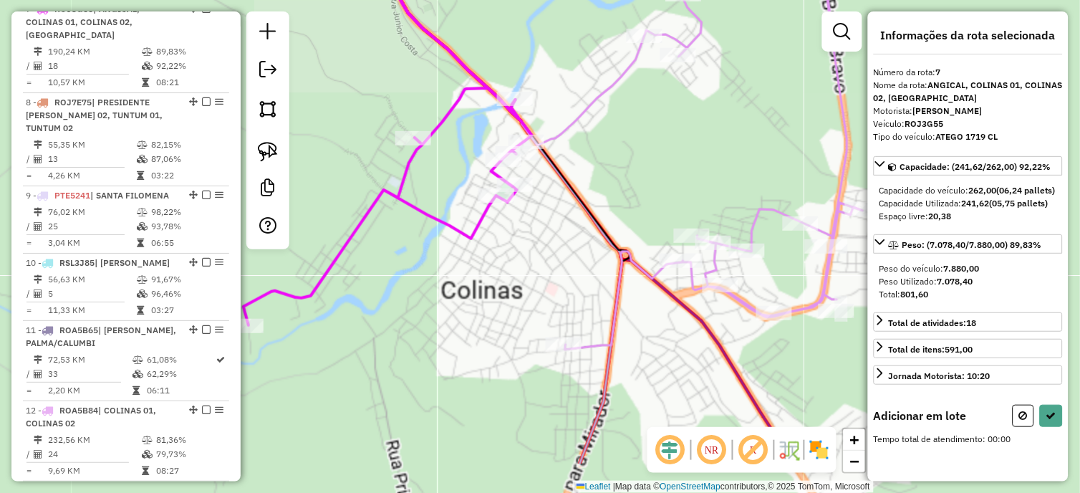
drag, startPoint x: 563, startPoint y: 208, endPoint x: 561, endPoint y: 245, distance: 36.6
click at [561, 203] on div "Janela de atendimento Grade de atendimento Capacidade Transportadoras Veículos …" at bounding box center [540, 246] width 1080 height 493
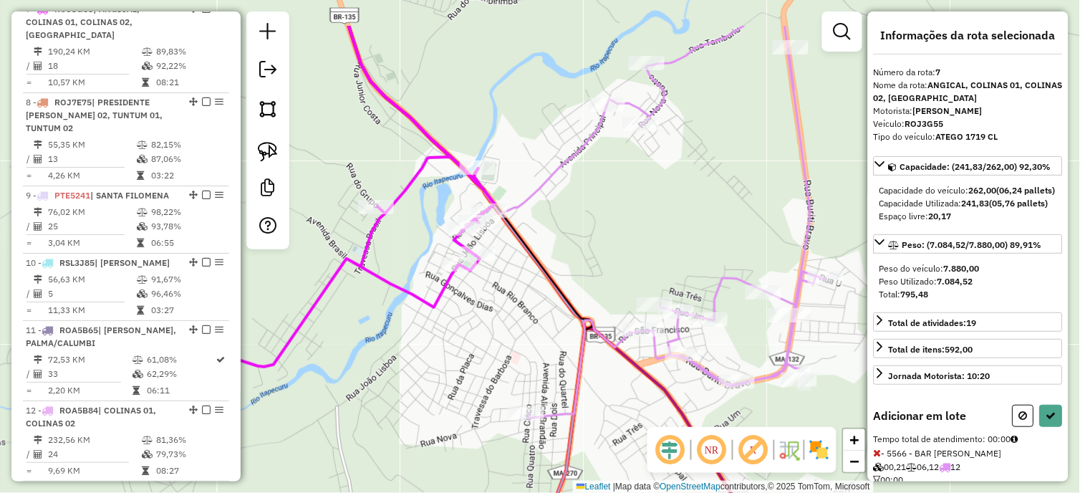
drag, startPoint x: 661, startPoint y: 170, endPoint x: 626, endPoint y: 246, distance: 83.6
click at [626, 246] on div "Janela de atendimento Grade de atendimento Capacidade Transportadoras Veículos …" at bounding box center [540, 246] width 1080 height 493
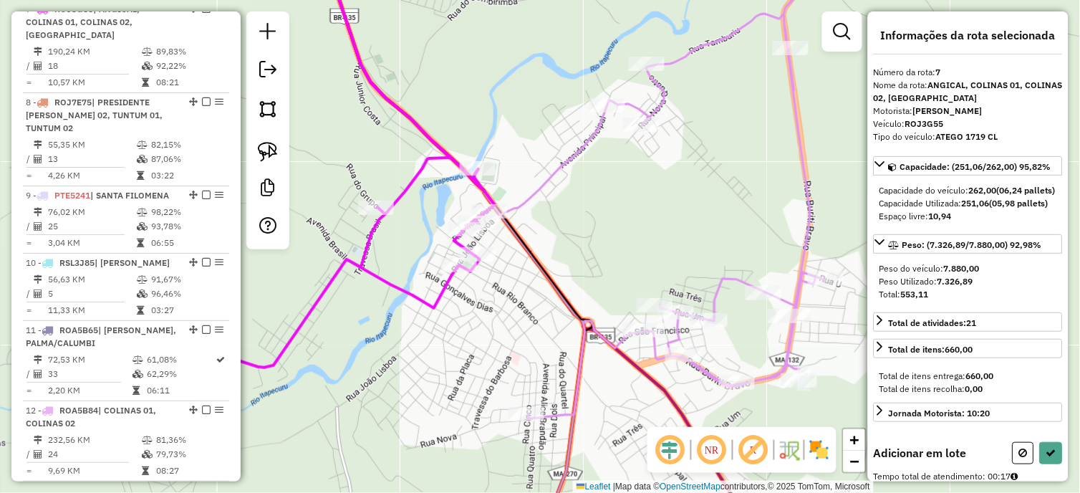
select select "*********"
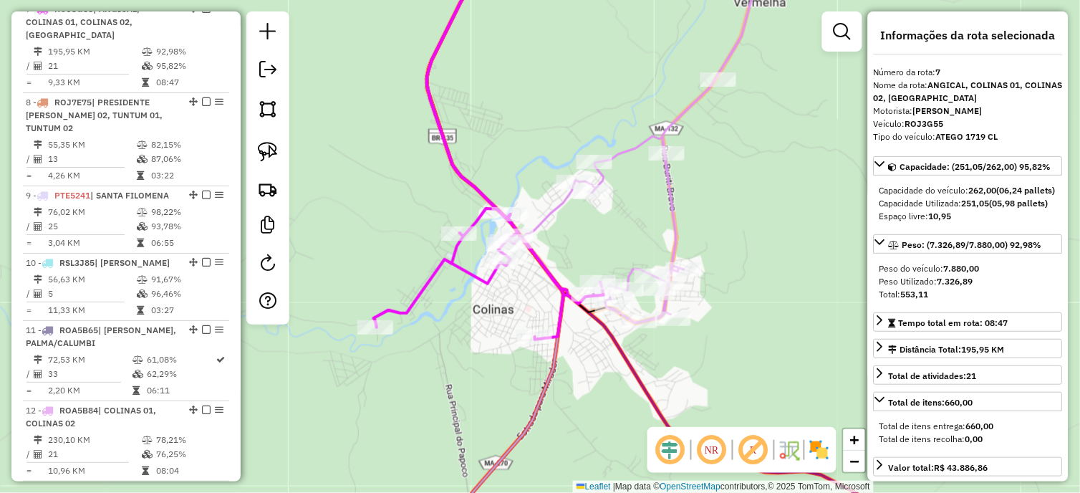
click at [668, 211] on icon at bounding box center [678, 137] width 206 height 372
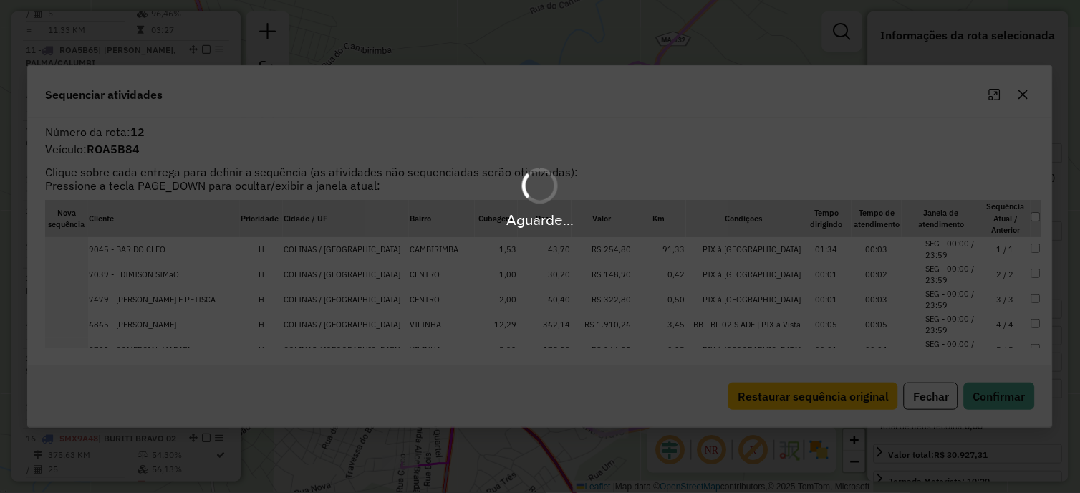
scroll to position [1465, 0]
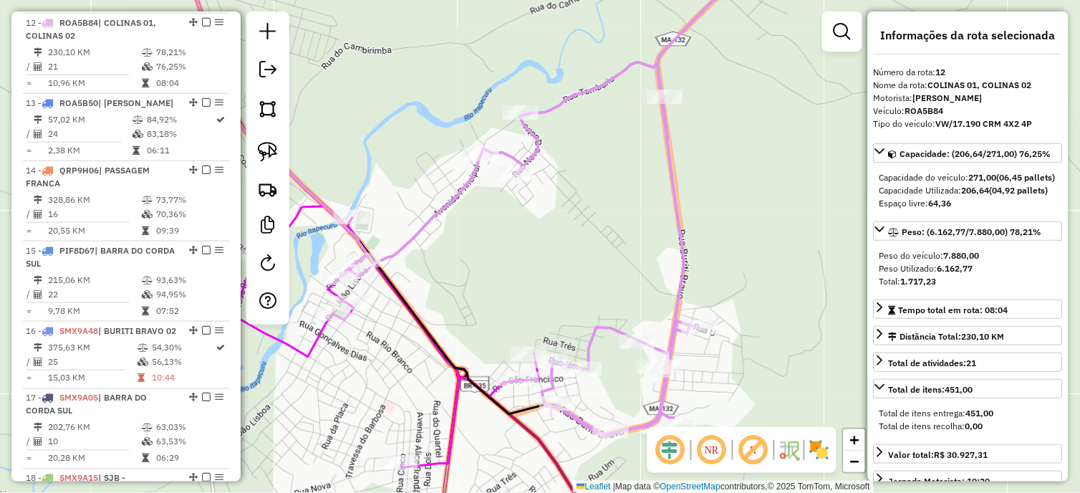
click at [679, 208] on icon at bounding box center [620, 193] width 279 height 485
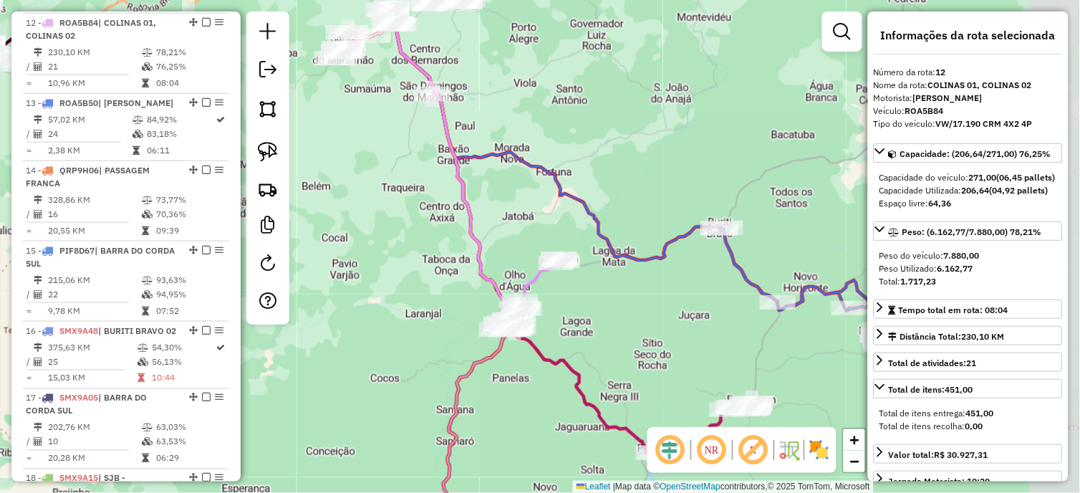
drag, startPoint x: 660, startPoint y: 187, endPoint x: 591, endPoint y: 266, distance: 105.6
click at [595, 263] on div "Janela de atendimento Grade de atendimento Capacidade Transportadoras Veículos …" at bounding box center [540, 246] width 1080 height 493
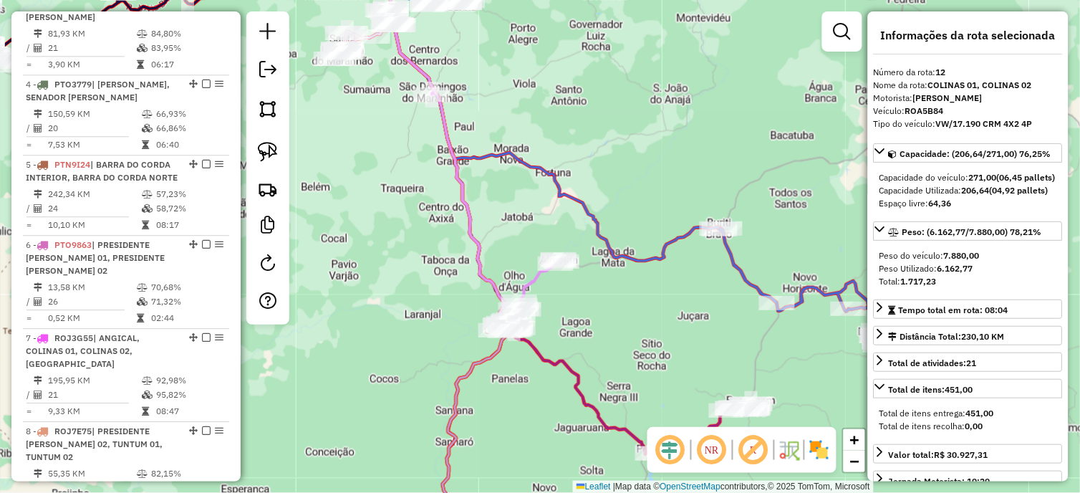
scroll to position [431, 0]
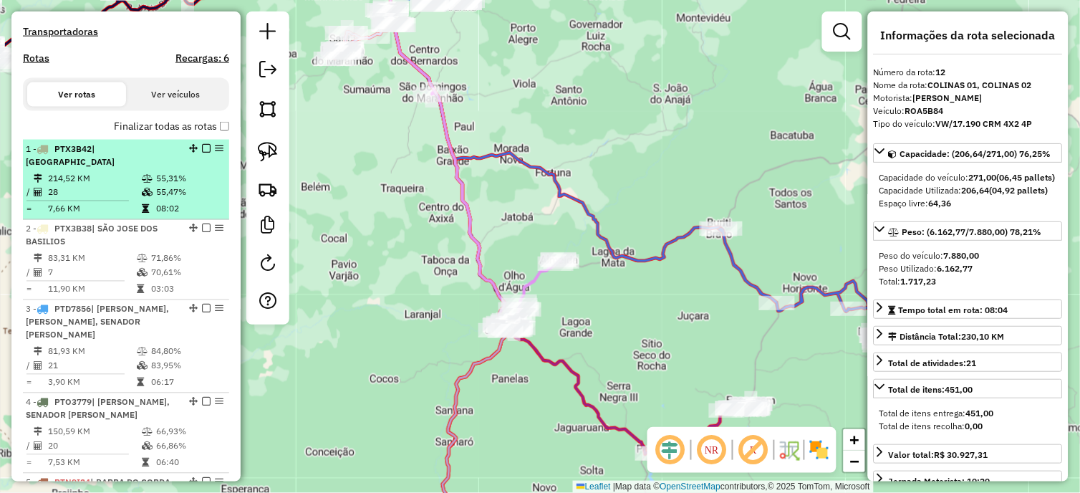
click at [155, 200] on td "55,47%" at bounding box center [189, 193] width 68 height 14
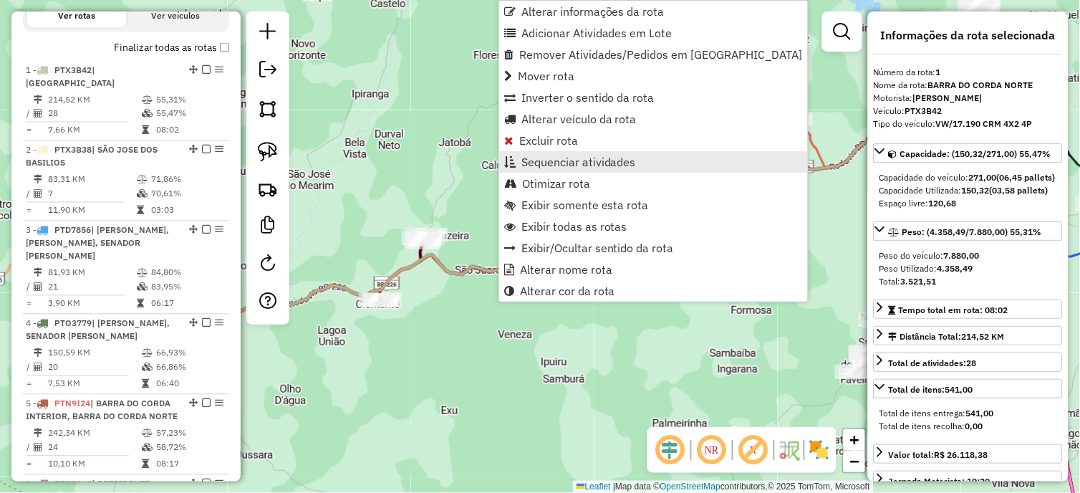
scroll to position [571, 0]
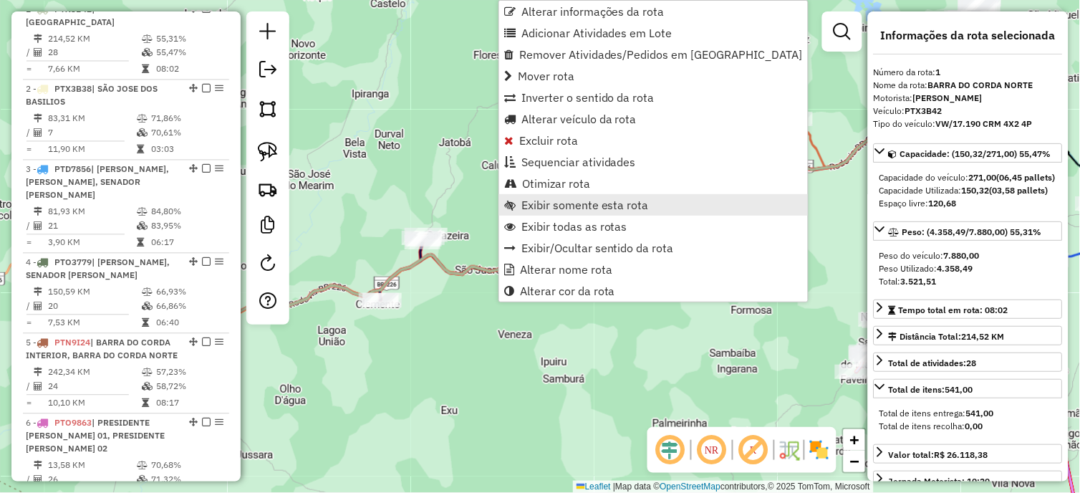
click at [589, 203] on span "Exibir somente esta rota" at bounding box center [584, 204] width 127 height 11
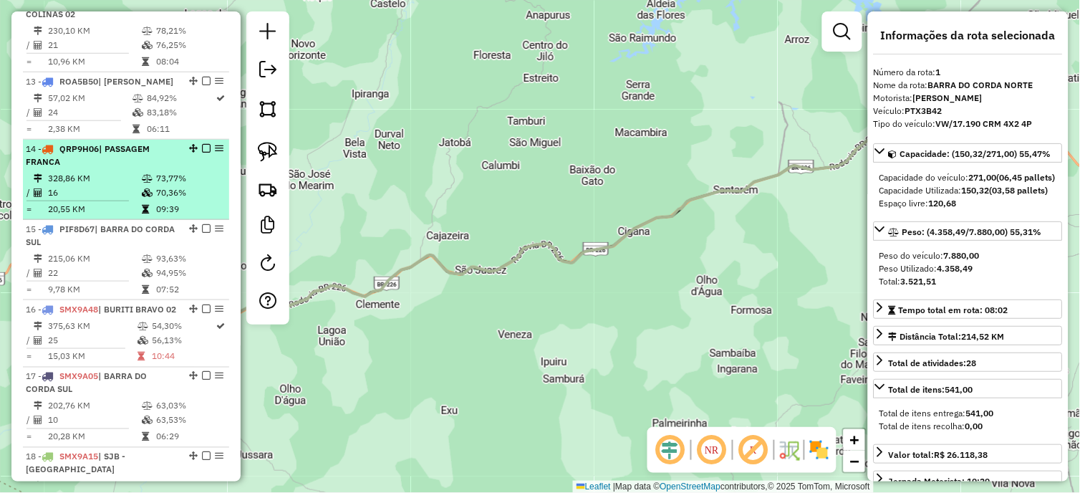
scroll to position [1526, 0]
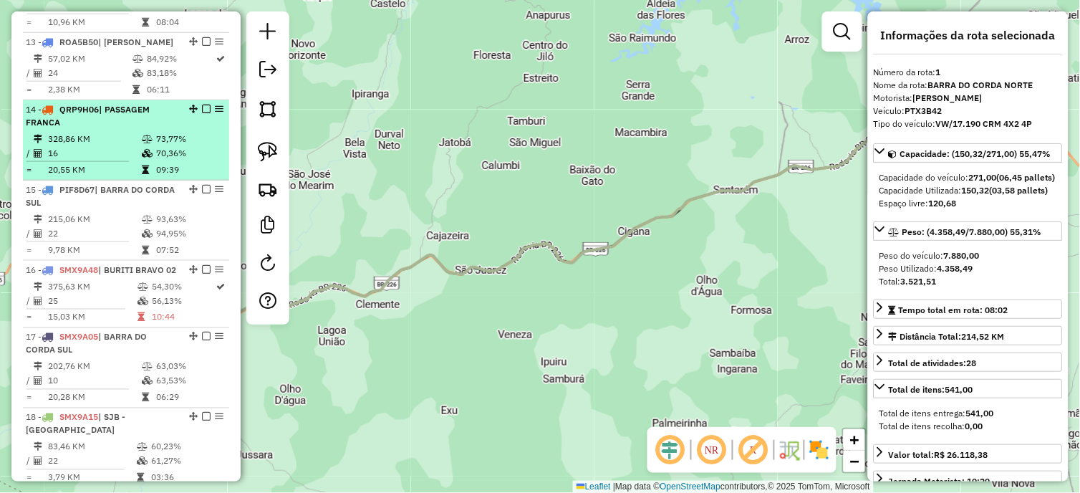
click at [127, 120] on div "14 - QRP9H06 | PASSAGEM FRANCA" at bounding box center [102, 116] width 152 height 26
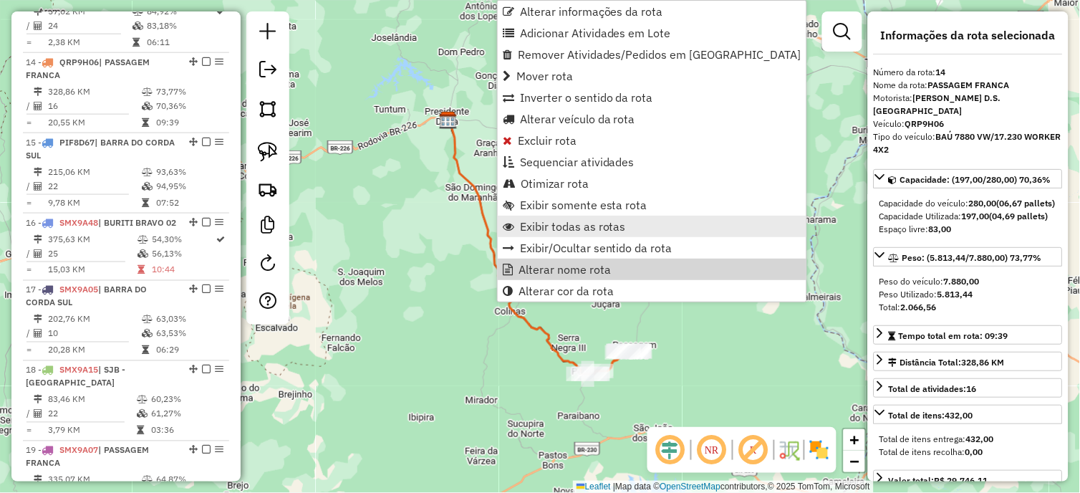
scroll to position [1614, 0]
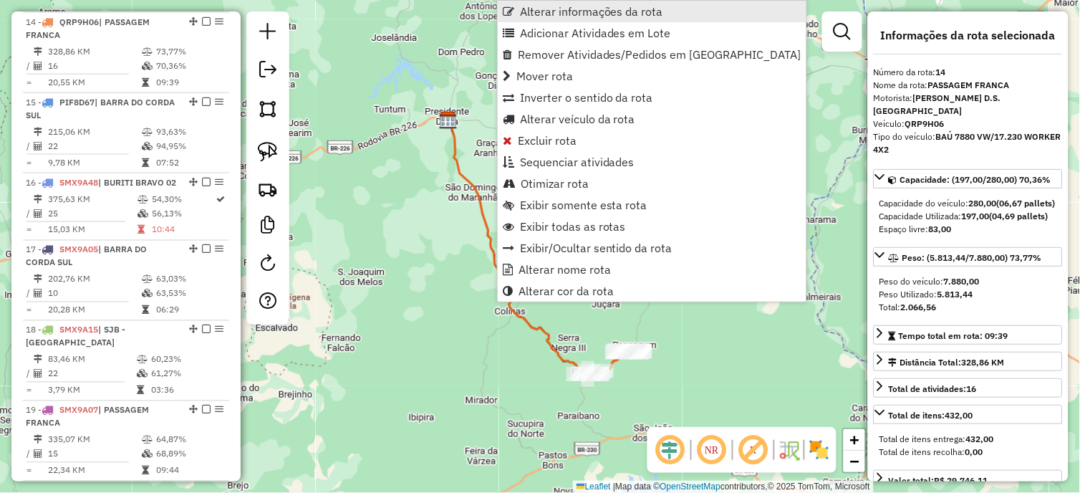
click at [569, 12] on span "Alterar informações da rota" at bounding box center [591, 11] width 143 height 11
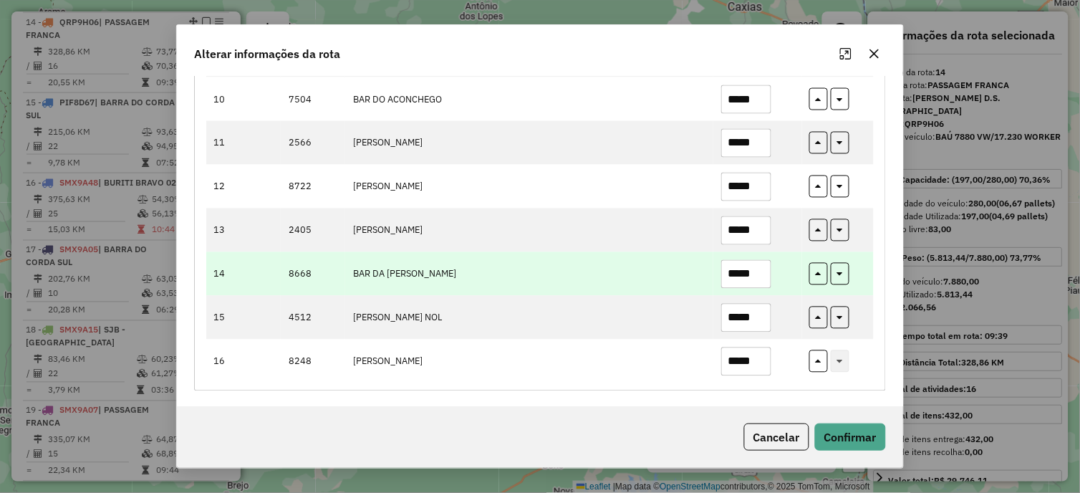
scroll to position [575, 0]
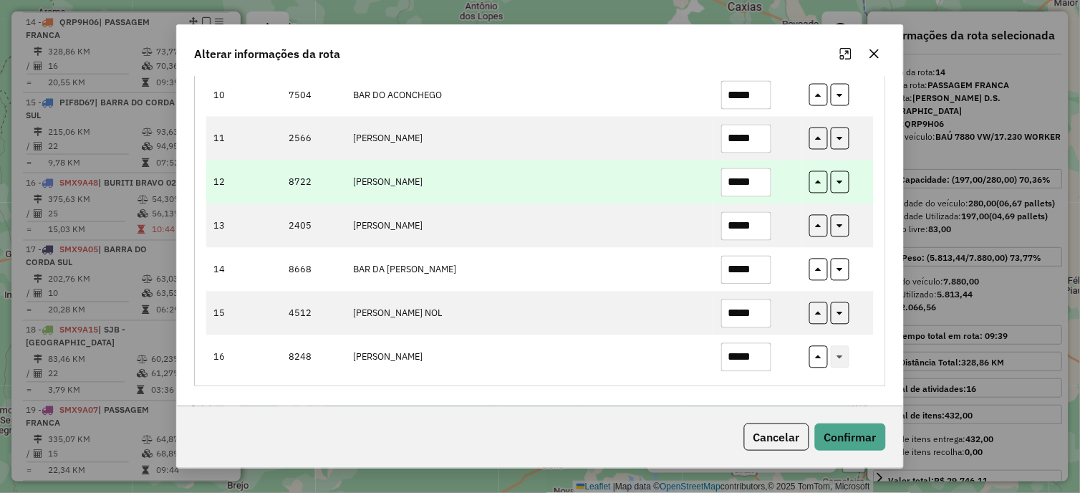
drag, startPoint x: 761, startPoint y: 182, endPoint x: 765, endPoint y: 188, distance: 7.4
click at [761, 183] on input "*****" at bounding box center [746, 182] width 50 height 29
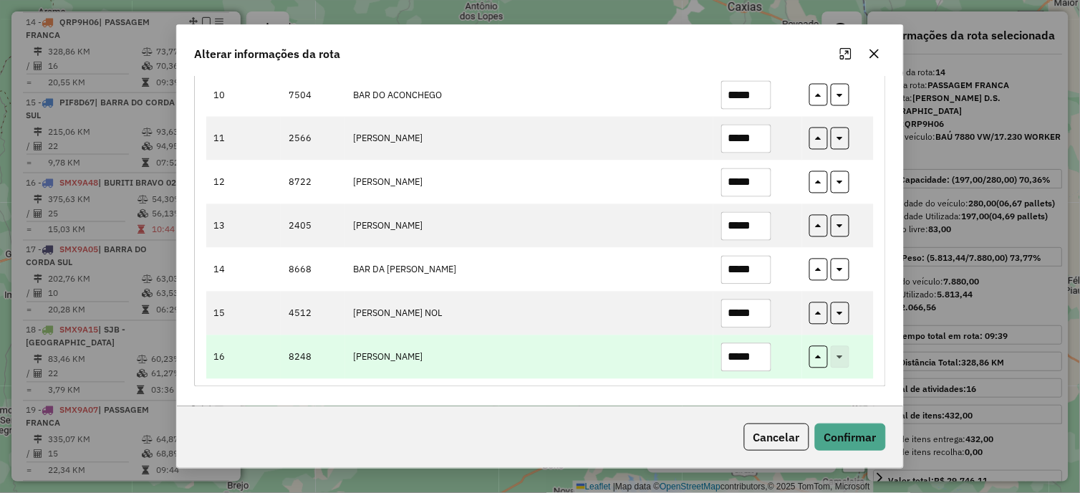
click at [756, 360] on input "*****" at bounding box center [746, 357] width 50 height 29
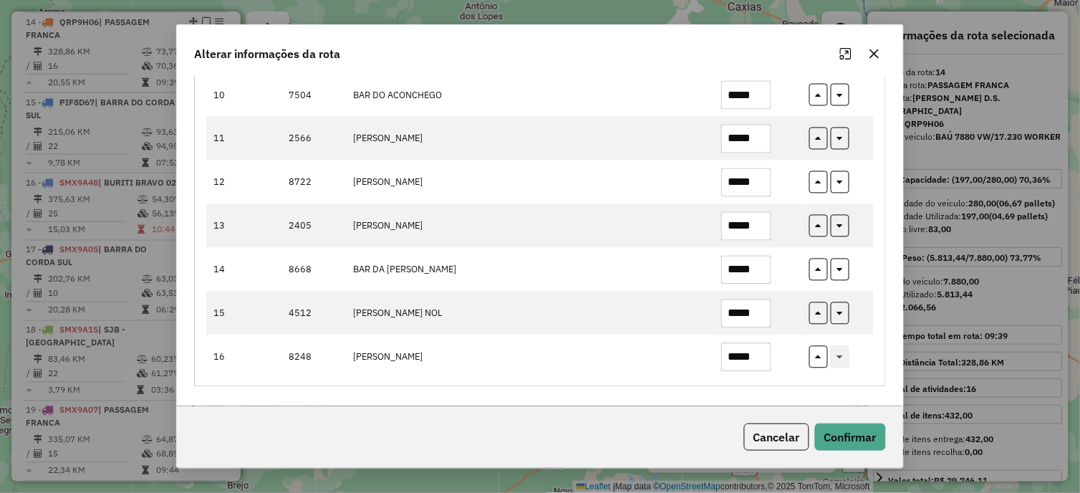
type input "*****"
click at [843, 423] on div "Cancelar Confirmar" at bounding box center [540, 437] width 726 height 62
click at [847, 431] on button "Confirmar" at bounding box center [850, 436] width 71 height 27
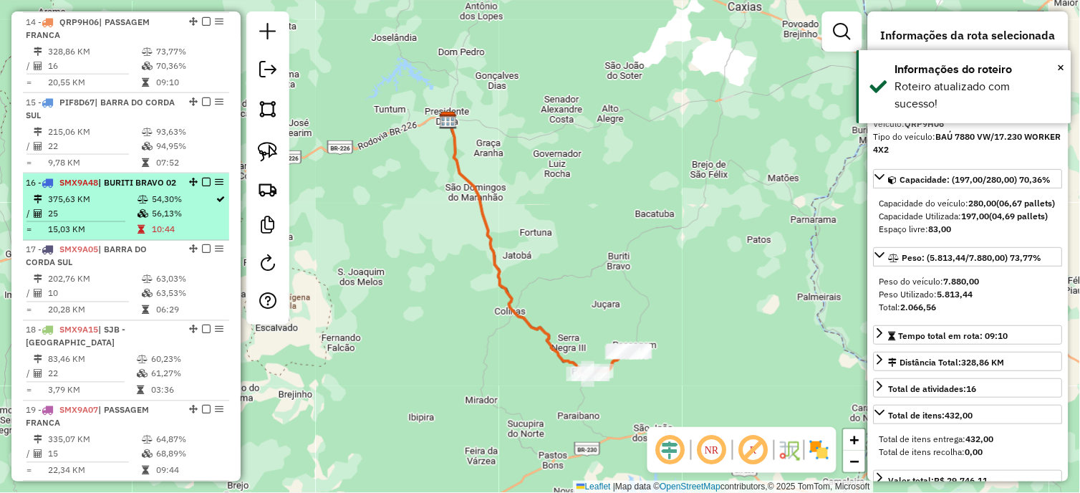
click at [170, 205] on td "54,30%" at bounding box center [183, 199] width 64 height 14
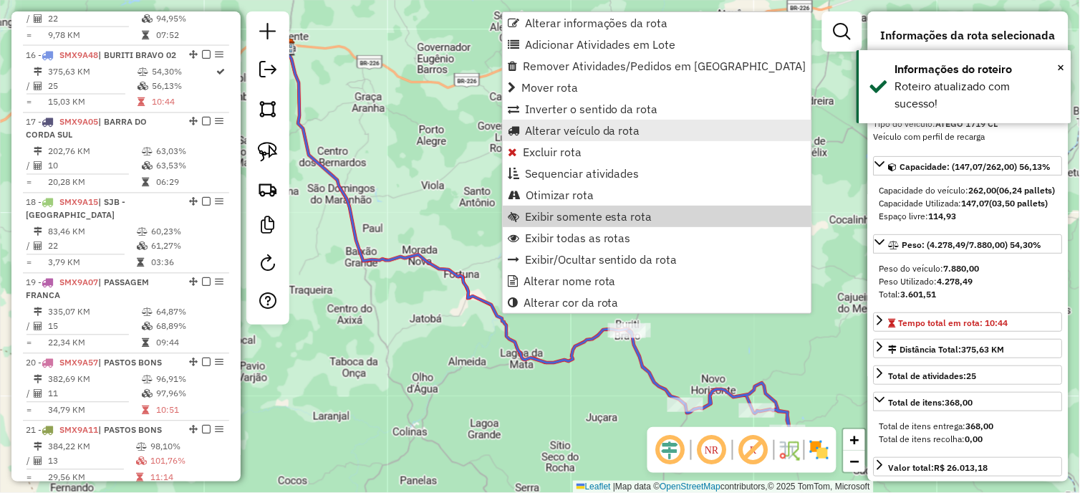
scroll to position [1773, 0]
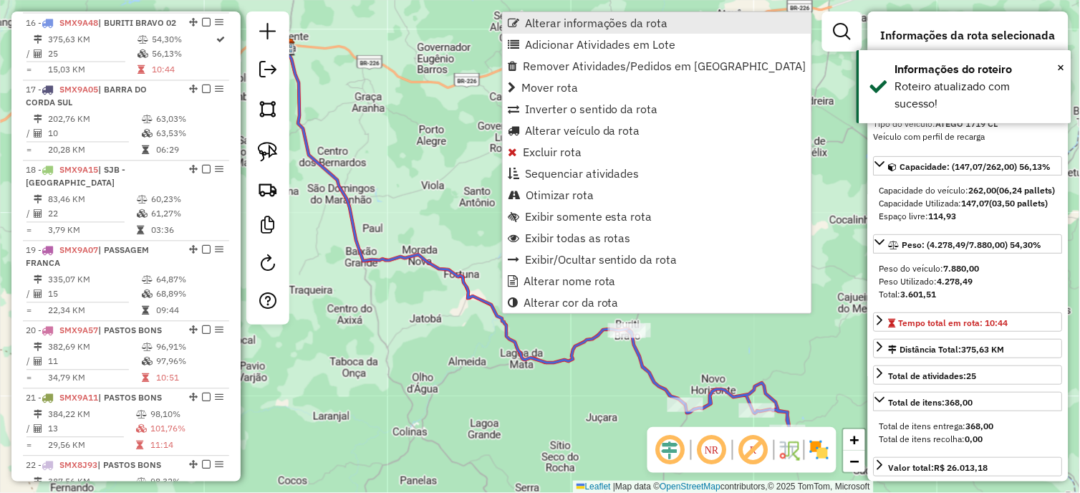
click at [585, 24] on span "Alterar informações da rota" at bounding box center [596, 22] width 143 height 11
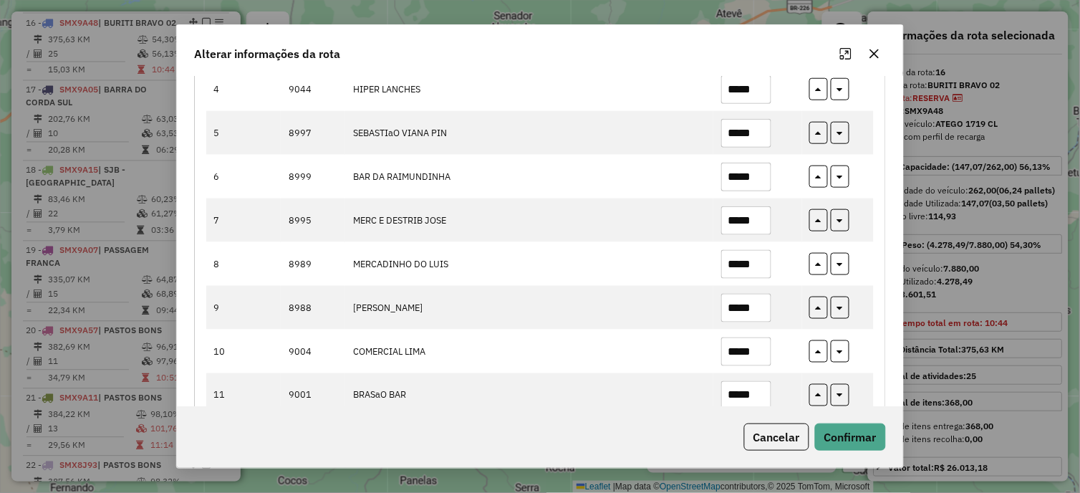
scroll to position [636, 0]
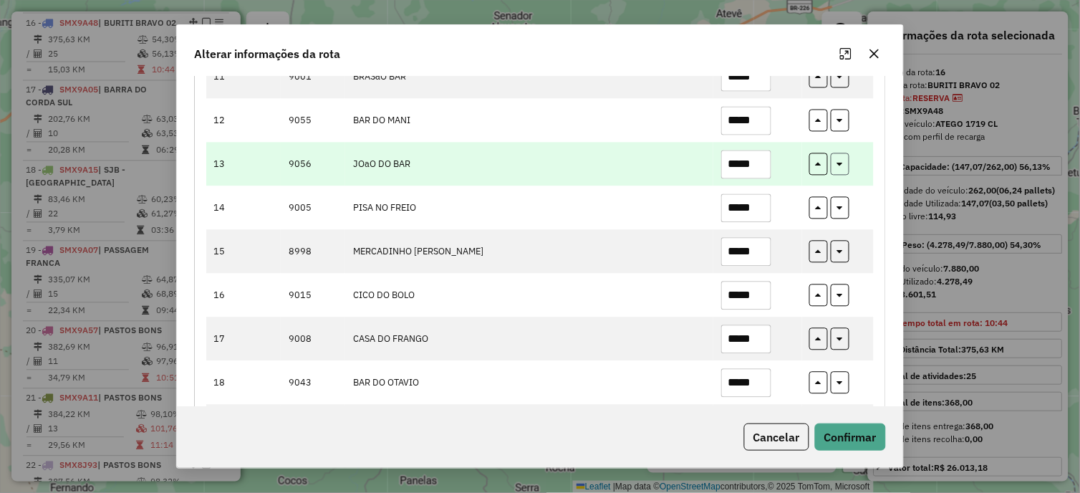
click at [833, 166] on button "button" at bounding box center [840, 164] width 19 height 22
type input "*****"
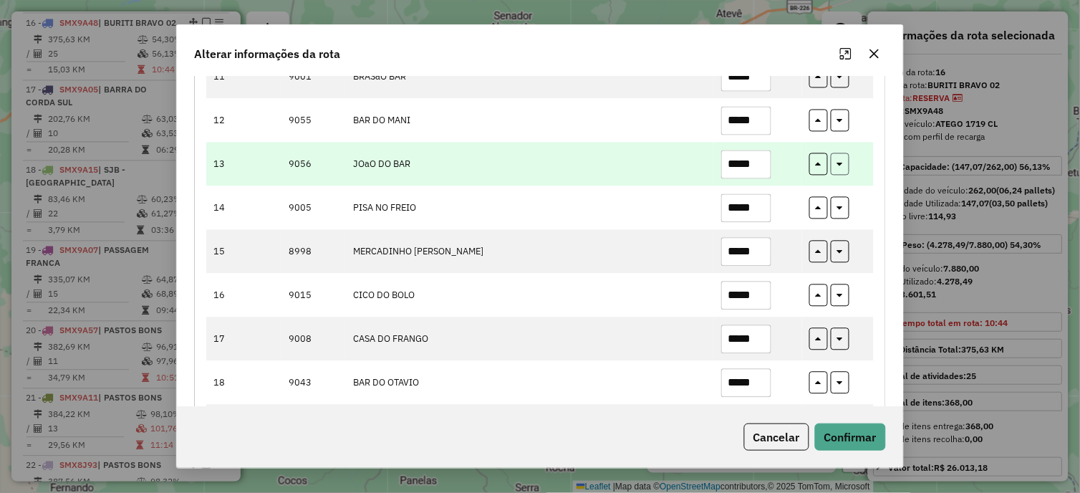
type input "*****"
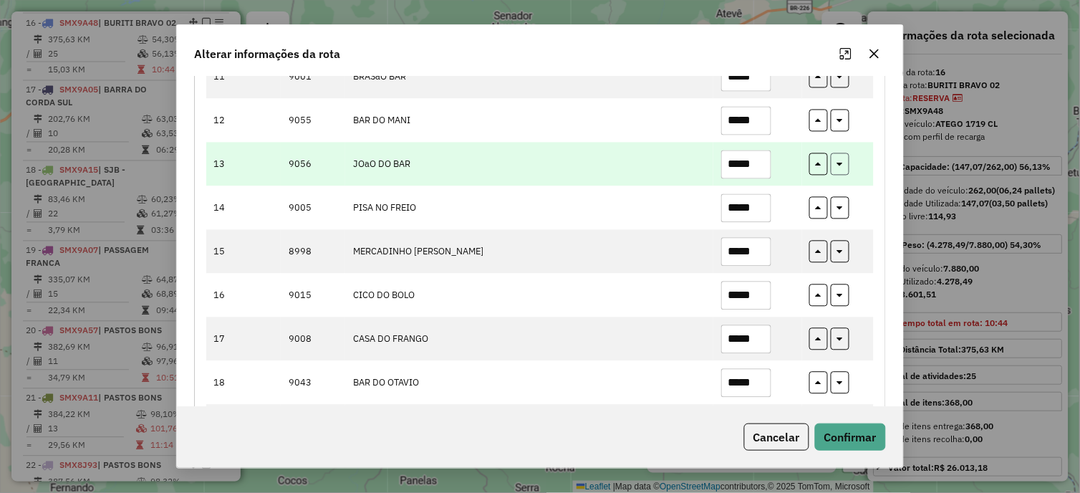
type input "*****"
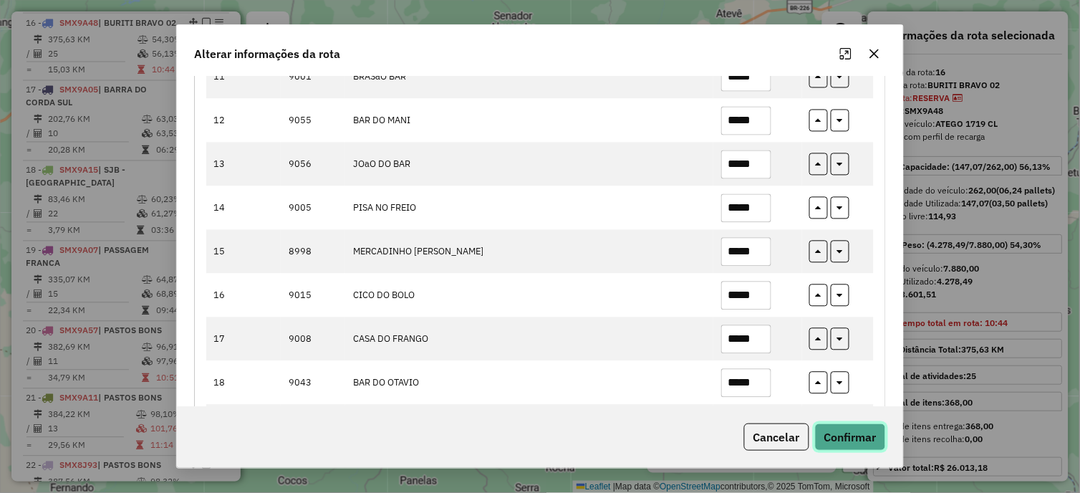
click at [848, 423] on button "Confirmar" at bounding box center [850, 436] width 71 height 27
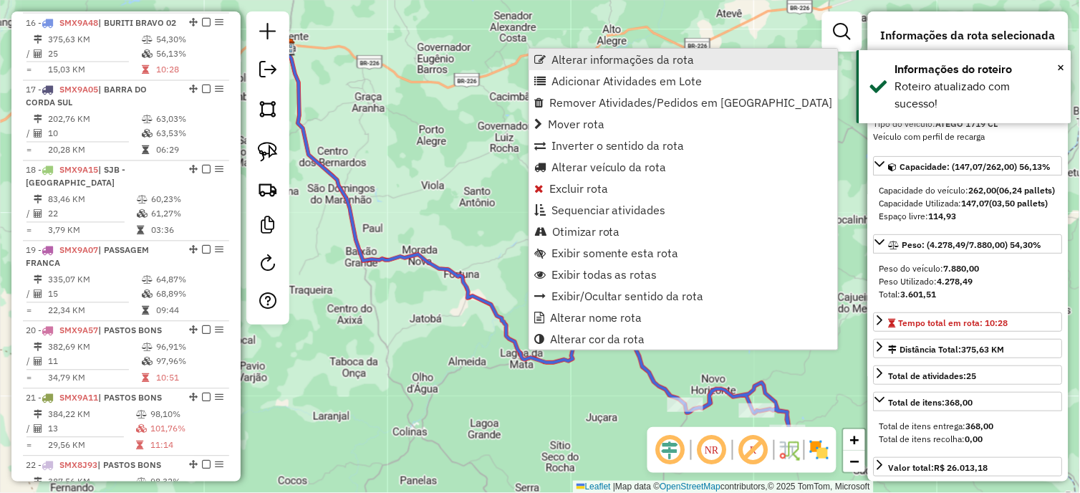
click at [564, 65] on span "Alterar informações da rota" at bounding box center [623, 59] width 143 height 11
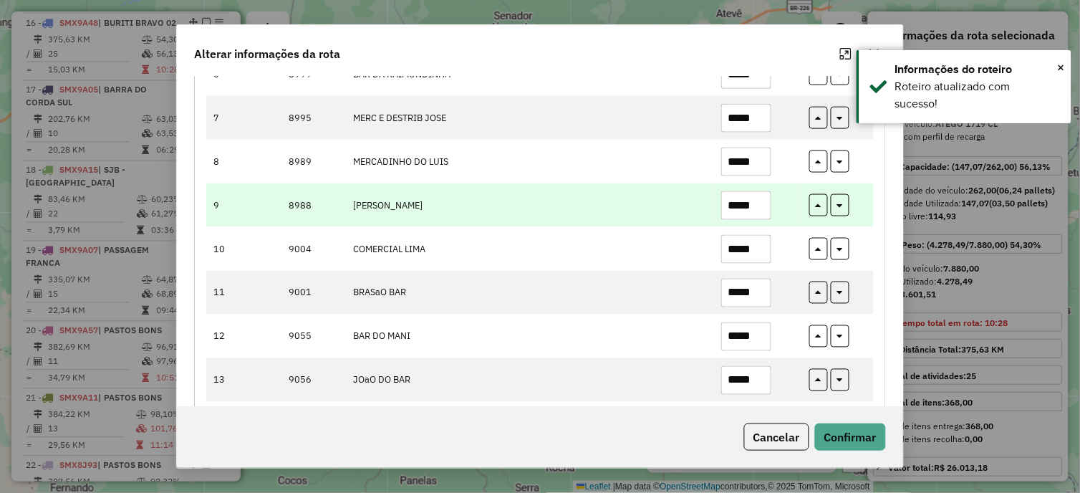
scroll to position [398, 0]
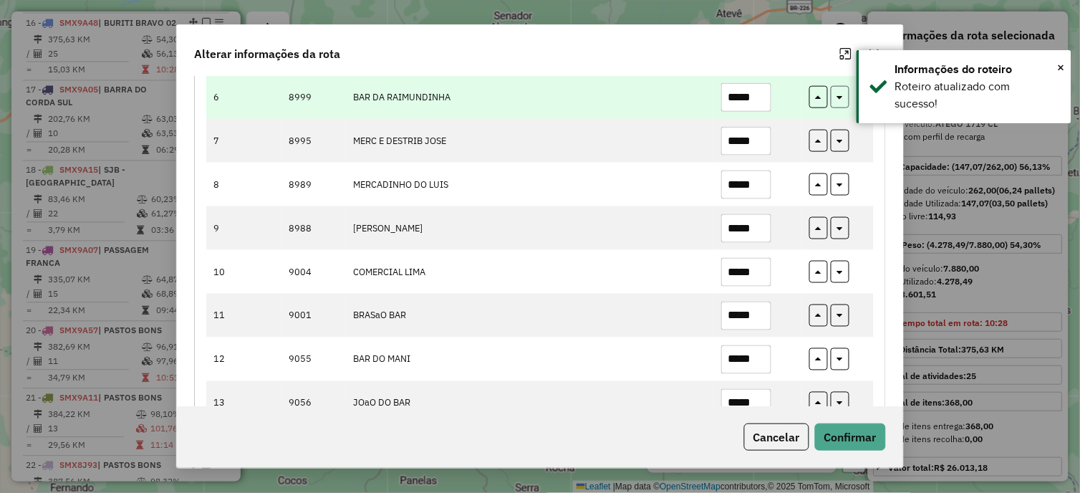
click at [837, 97] on icon "button" at bounding box center [840, 95] width 6 height 10
type input "*****"
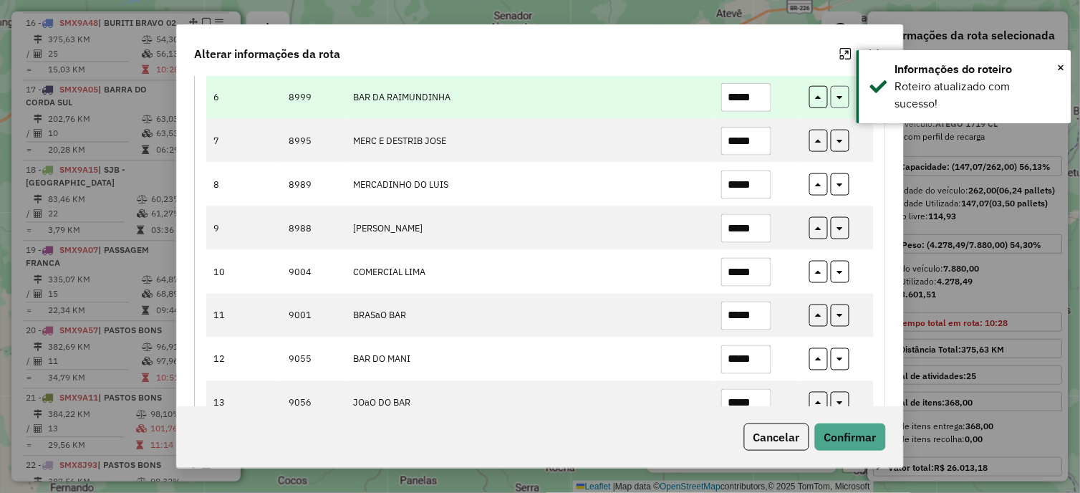
type input "*****"
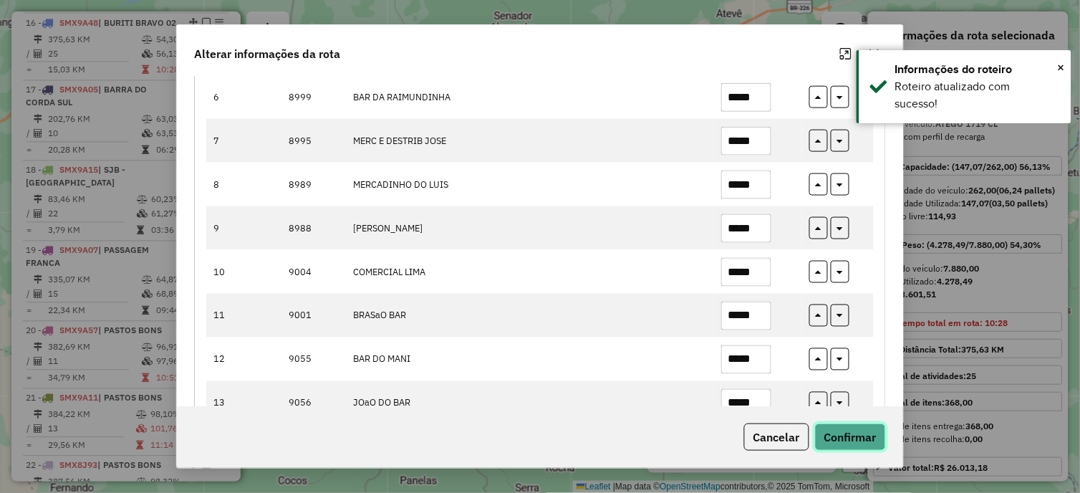
click at [850, 438] on button "Confirmar" at bounding box center [850, 436] width 71 height 27
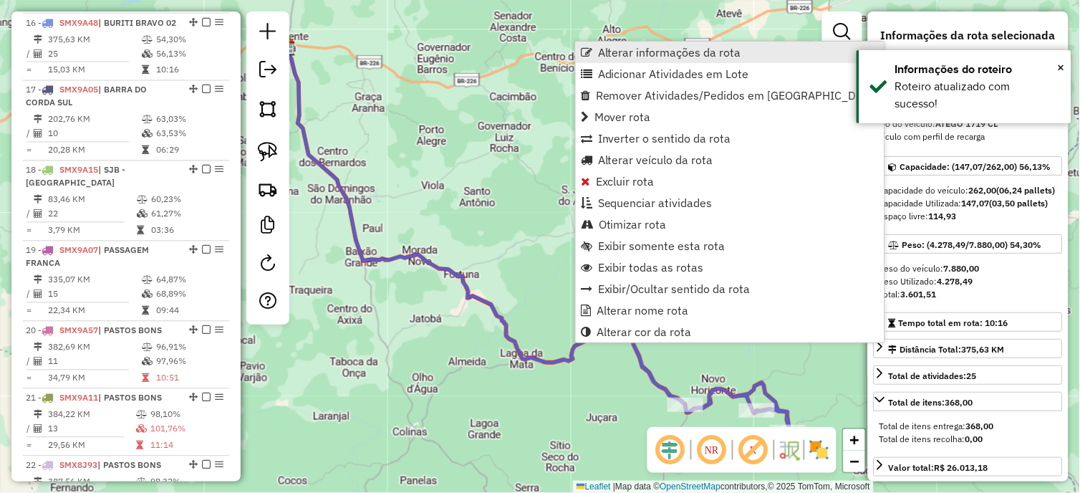
click at [639, 59] on link "Alterar informações da rota" at bounding box center [730, 52] width 309 height 21
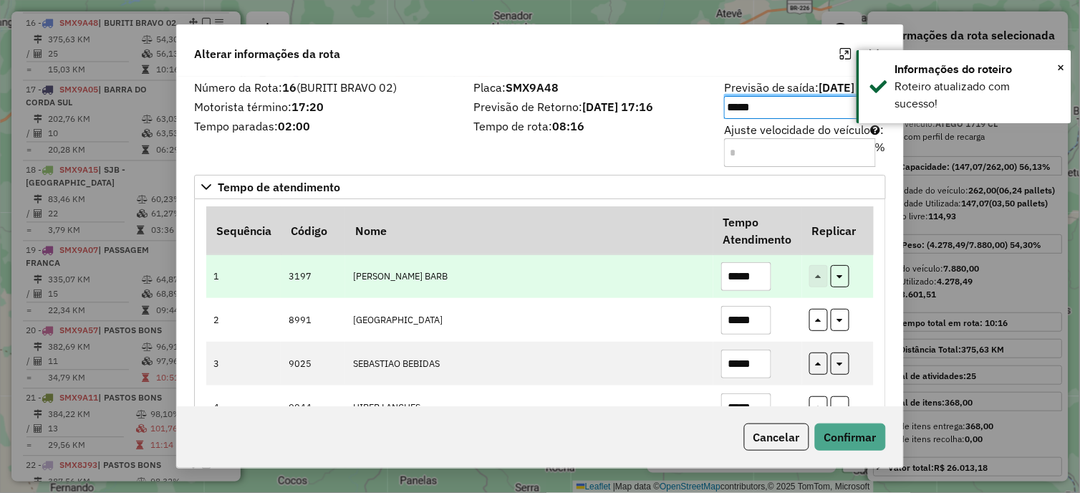
click at [759, 278] on input "*****" at bounding box center [746, 276] width 50 height 29
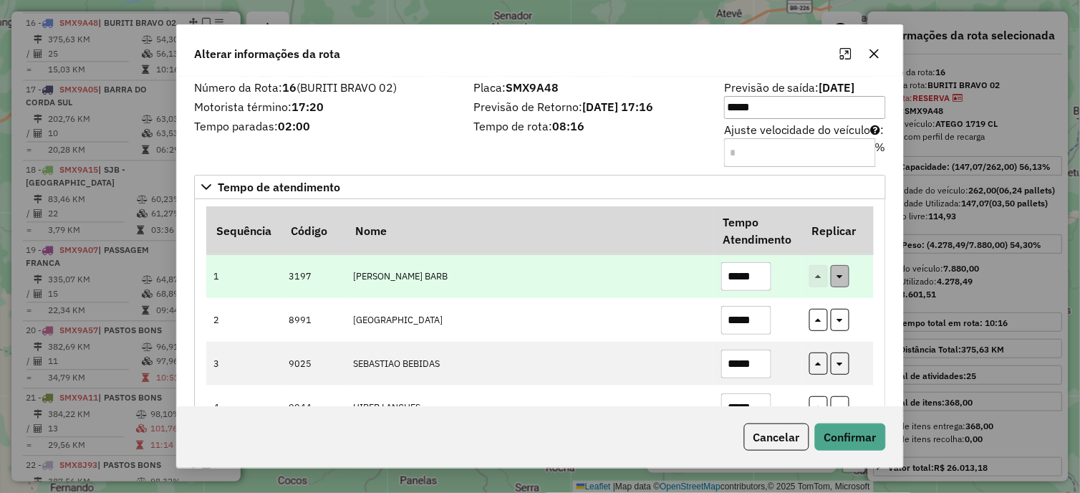
type input "*****"
click at [839, 277] on icon "button" at bounding box center [840, 274] width 6 height 10
type input "*****"
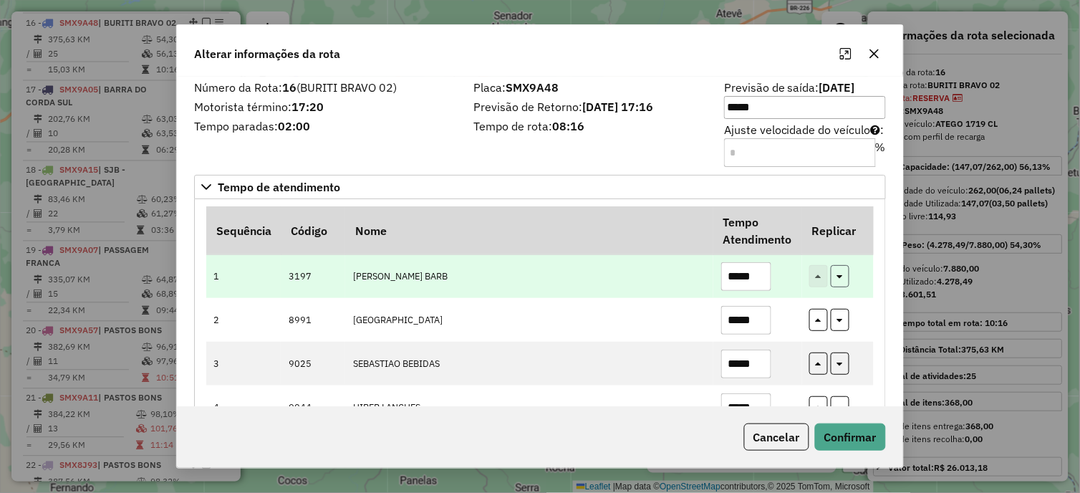
type input "*****"
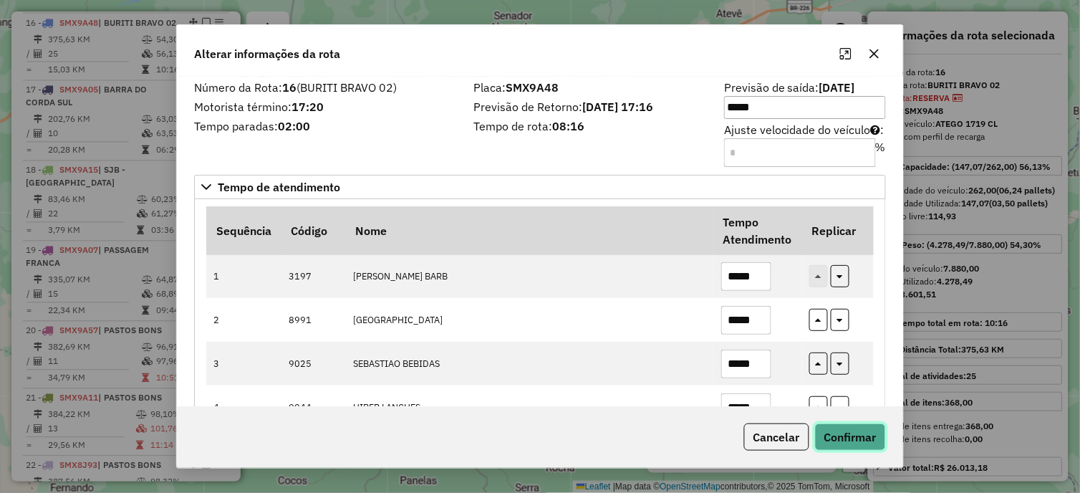
click at [834, 438] on button "Confirmar" at bounding box center [850, 436] width 71 height 27
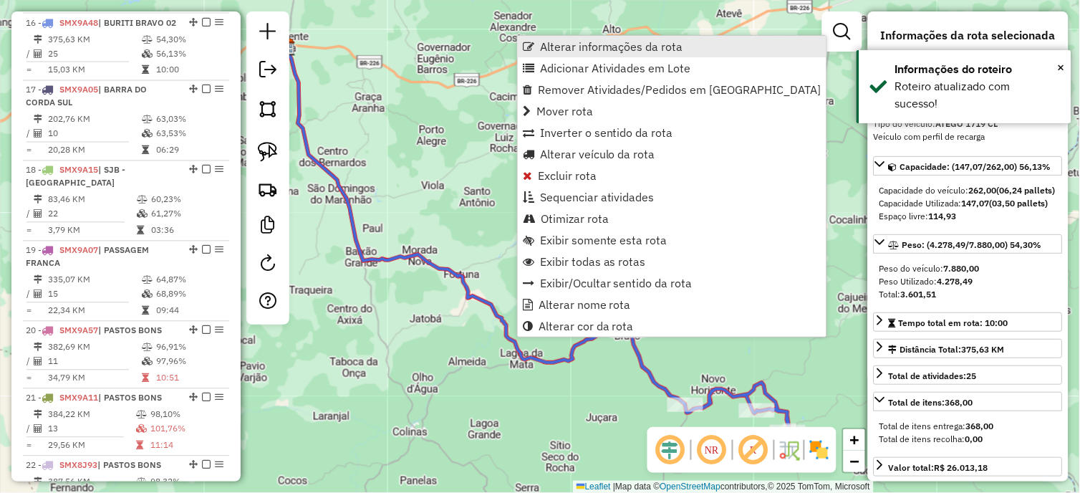
click at [587, 46] on span "Alterar informações da rota" at bounding box center [611, 46] width 143 height 11
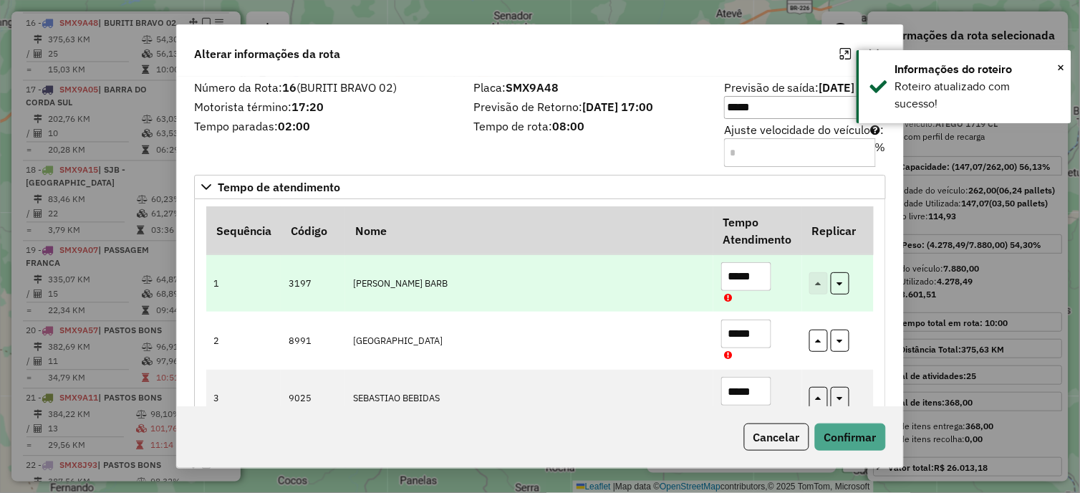
click at [761, 277] on input "*****" at bounding box center [746, 276] width 50 height 29
type input "*****"
click at [842, 283] on button "button" at bounding box center [840, 283] width 19 height 22
type input "*****"
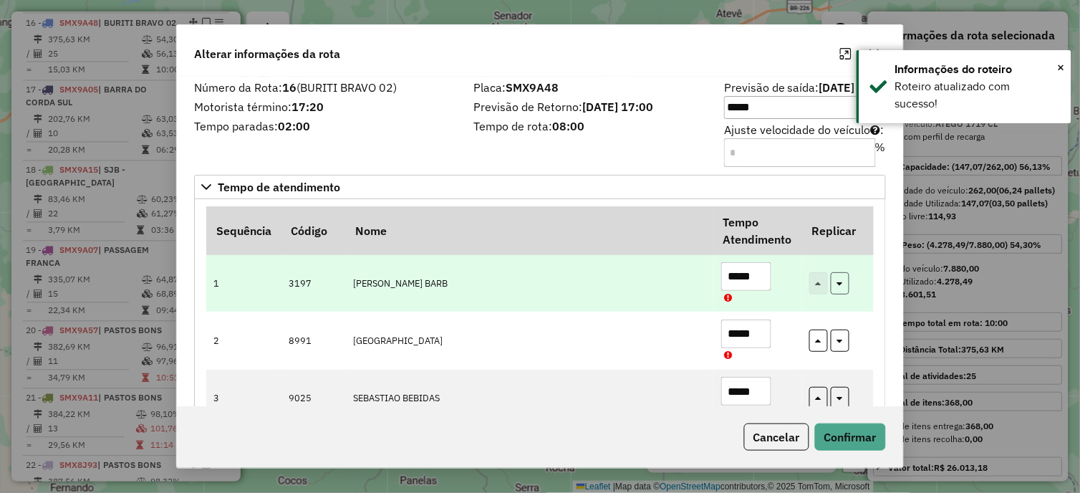
type input "*****"
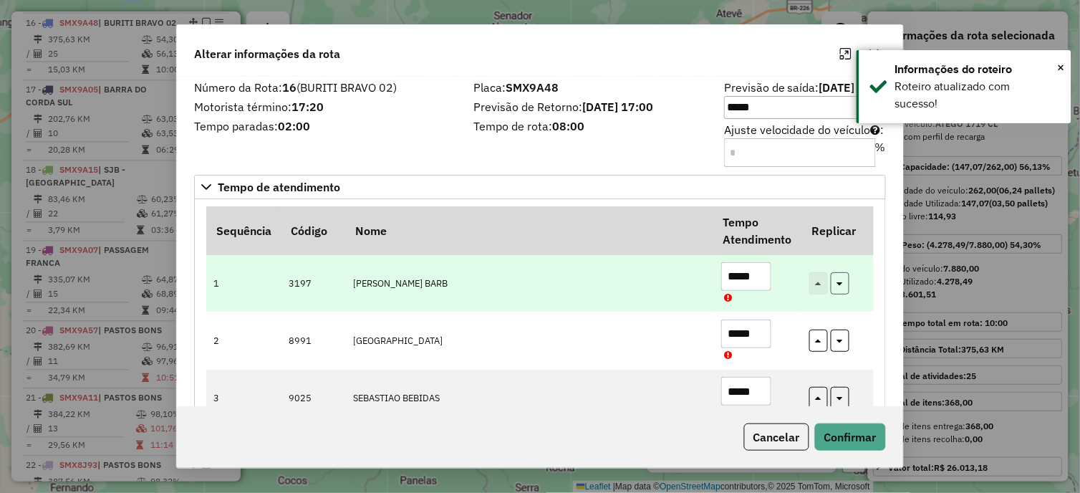
type input "*****"
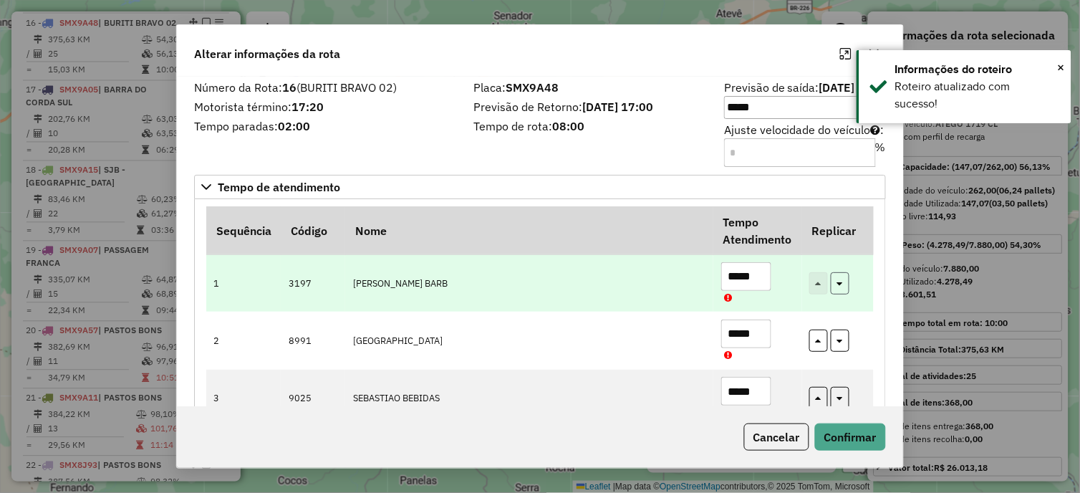
type input "*****"
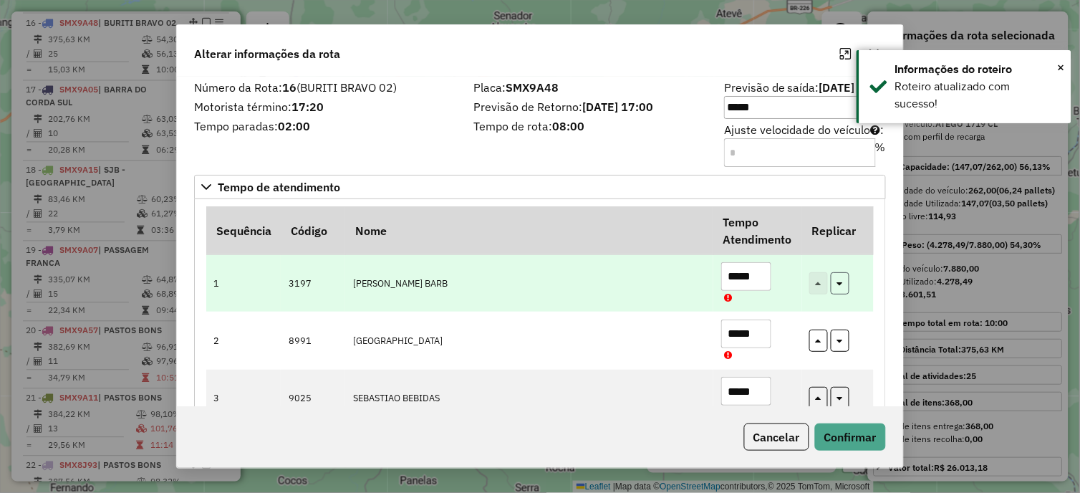
type input "*****"
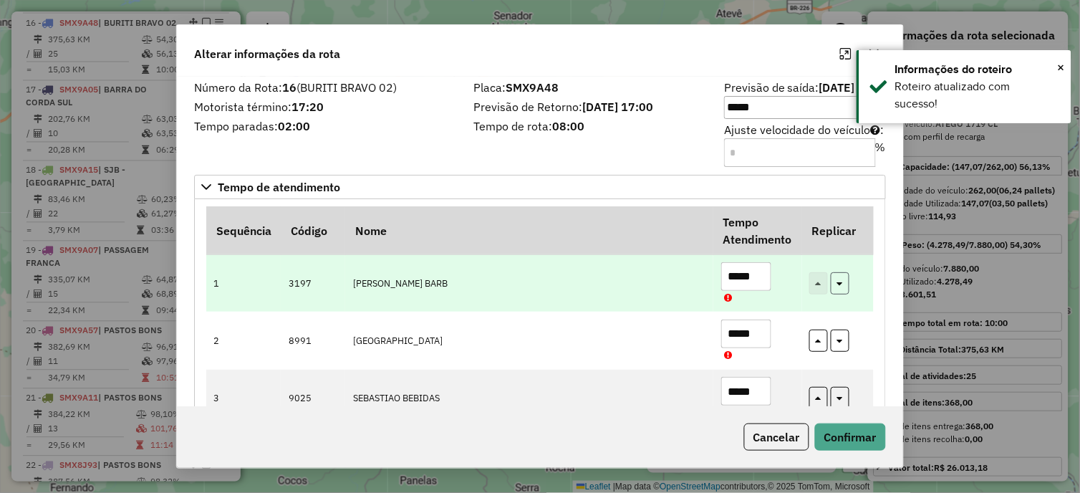
type input "*****"
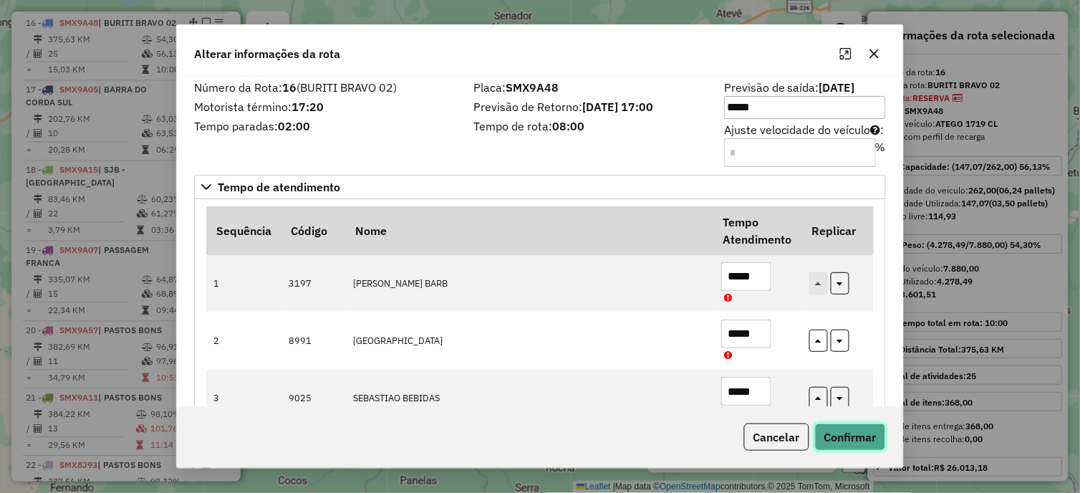
click at [851, 431] on button "Confirmar" at bounding box center [850, 436] width 71 height 27
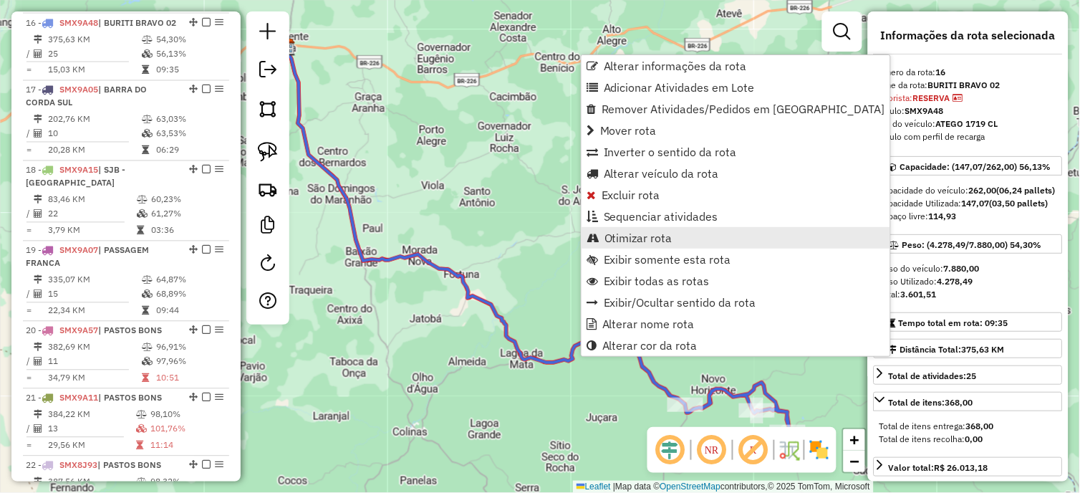
click at [630, 227] on link "Otimizar rota" at bounding box center [736, 237] width 309 height 21
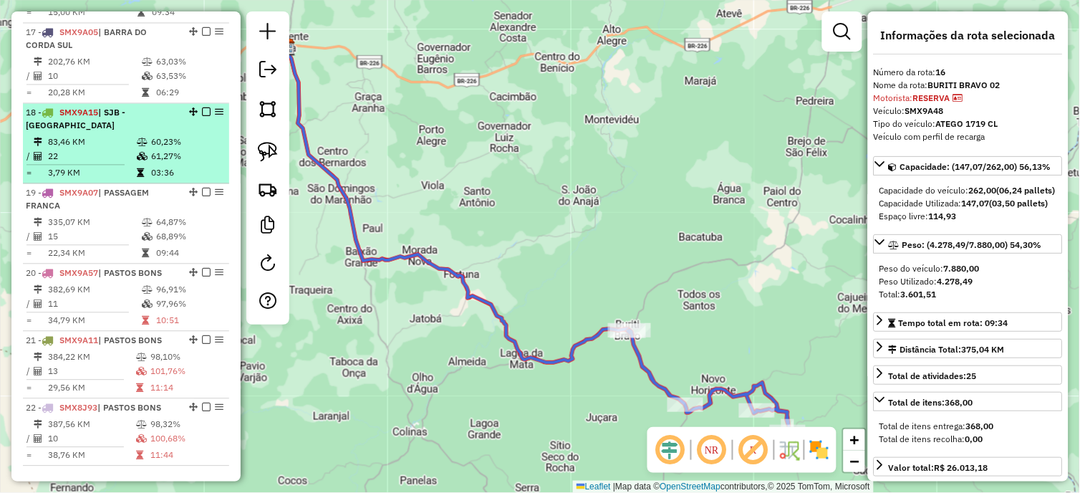
scroll to position [1853, 0]
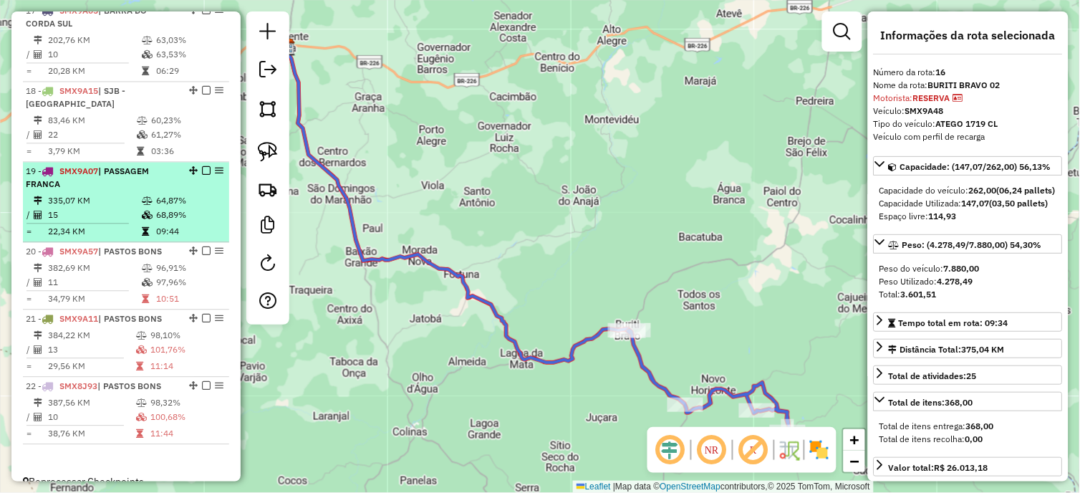
click at [155, 190] on div "19 - SMX9A07 | PASSAGEM FRANCA" at bounding box center [102, 178] width 152 height 26
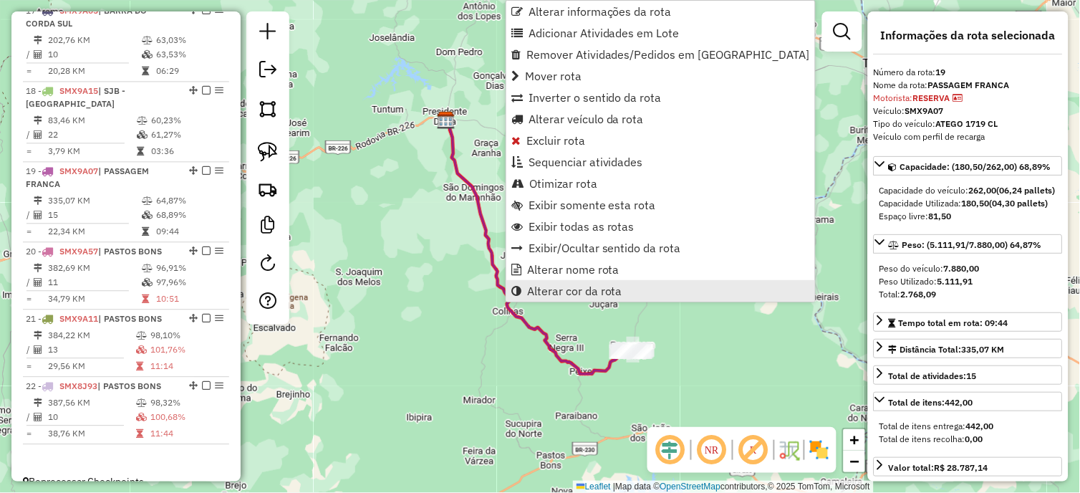
scroll to position [1882, 0]
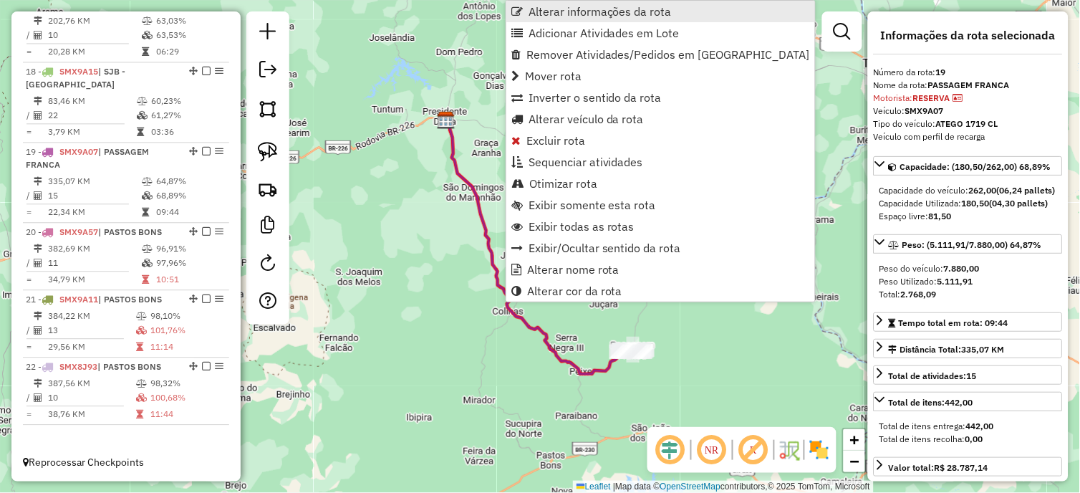
click at [585, 11] on span "Alterar informações da rota" at bounding box center [600, 11] width 143 height 11
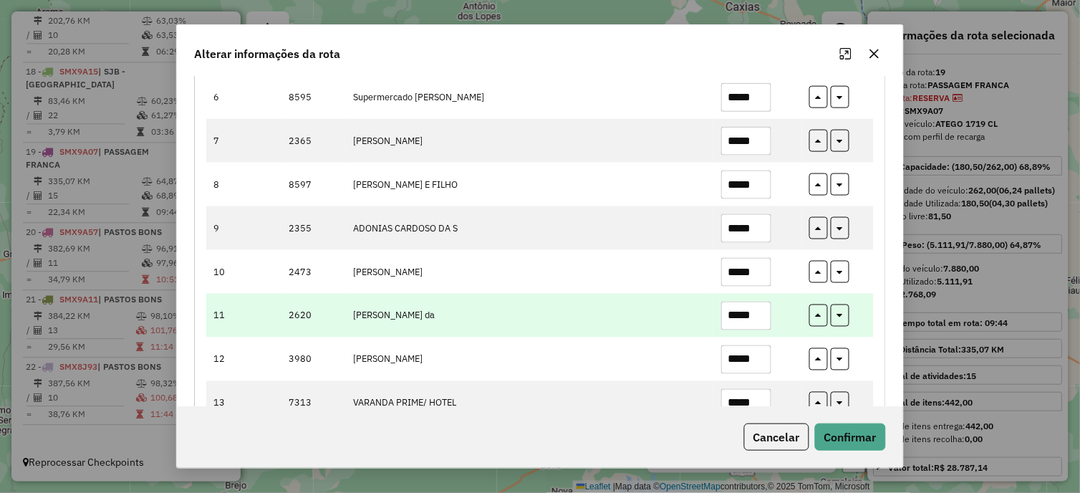
scroll to position [531, 0]
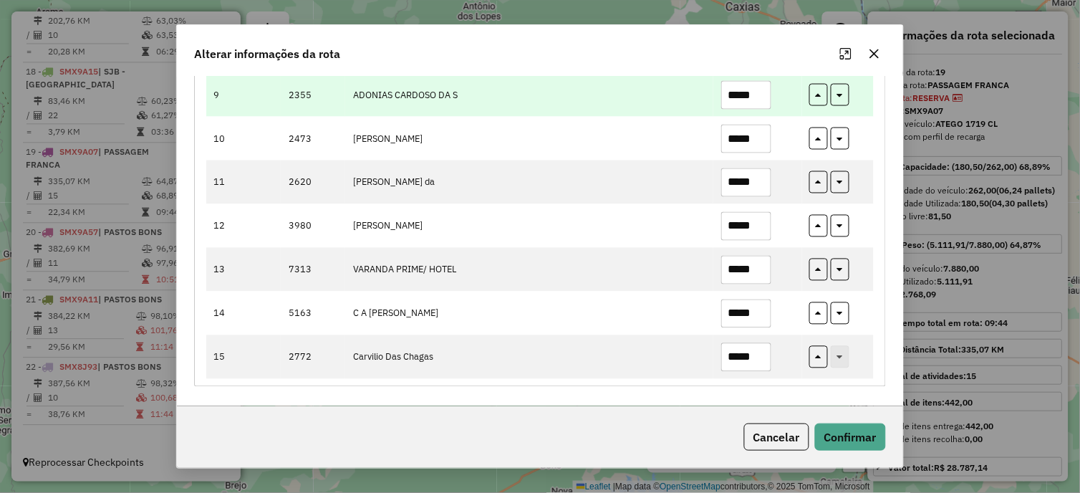
click at [763, 110] on td "*****" at bounding box center [757, 95] width 88 height 44
click at [761, 106] on input "*****" at bounding box center [746, 95] width 50 height 29
type input "*****"
click at [840, 90] on icon "button" at bounding box center [840, 93] width 6 height 10
type input "*****"
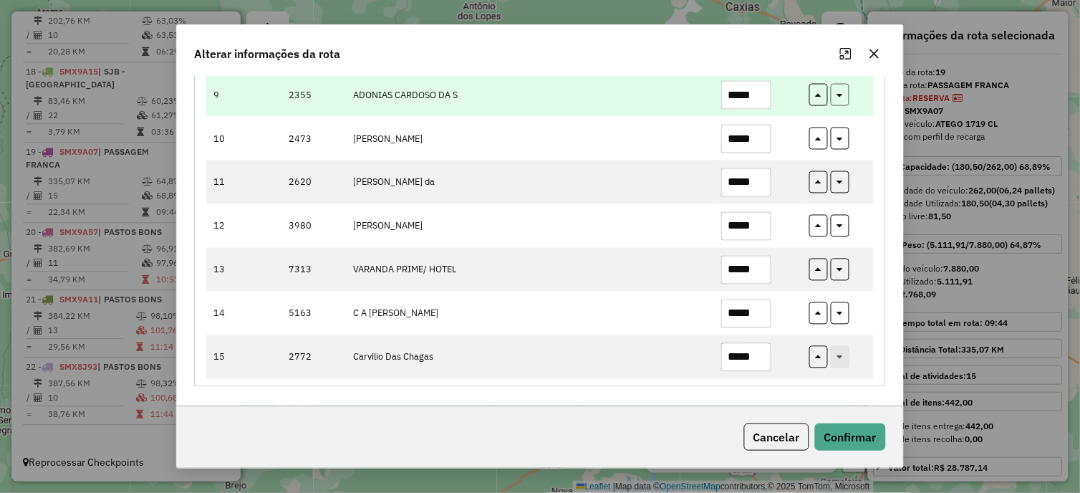
type input "*****"
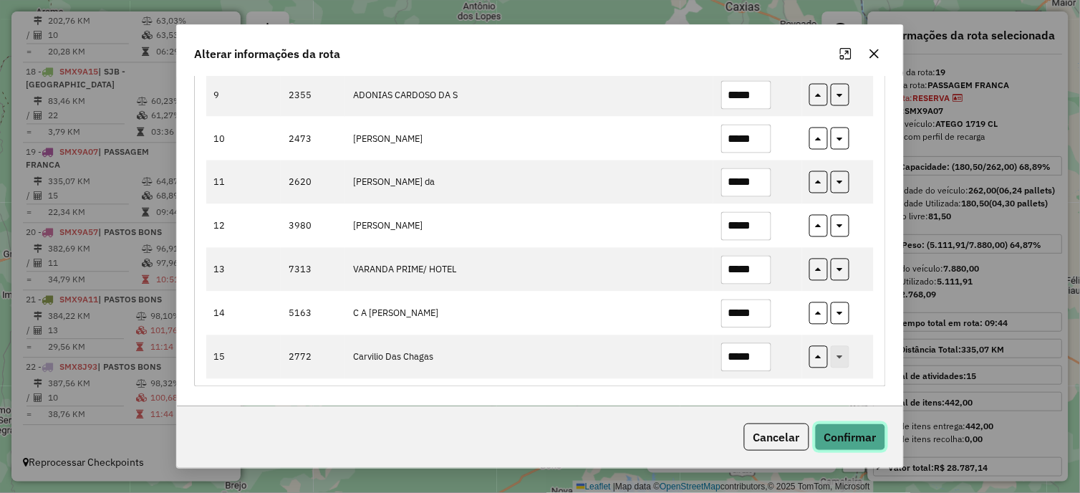
click at [861, 433] on button "Confirmar" at bounding box center [850, 436] width 71 height 27
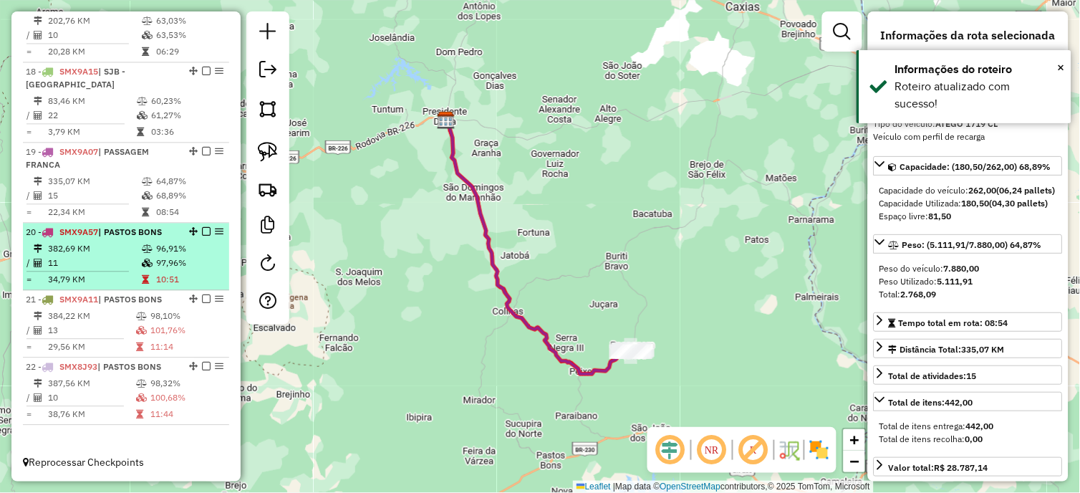
click at [160, 240] on li "20 - SMX9A57 | PASTOS BONS 382,69 KM 96,91% / 11 97,96% = 34,79 KM 10:51" at bounding box center [126, 256] width 206 height 67
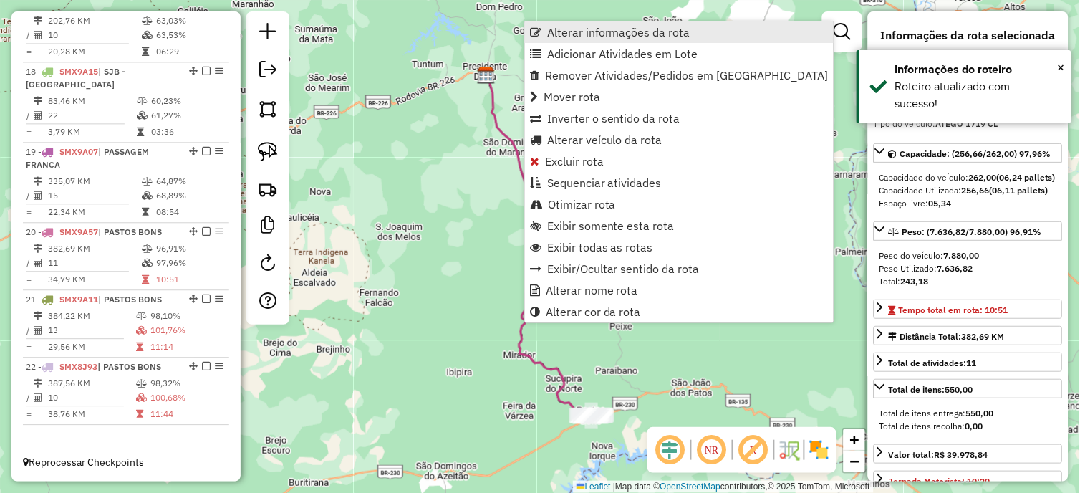
click at [612, 37] on span "Alterar informações da rota" at bounding box center [618, 32] width 143 height 11
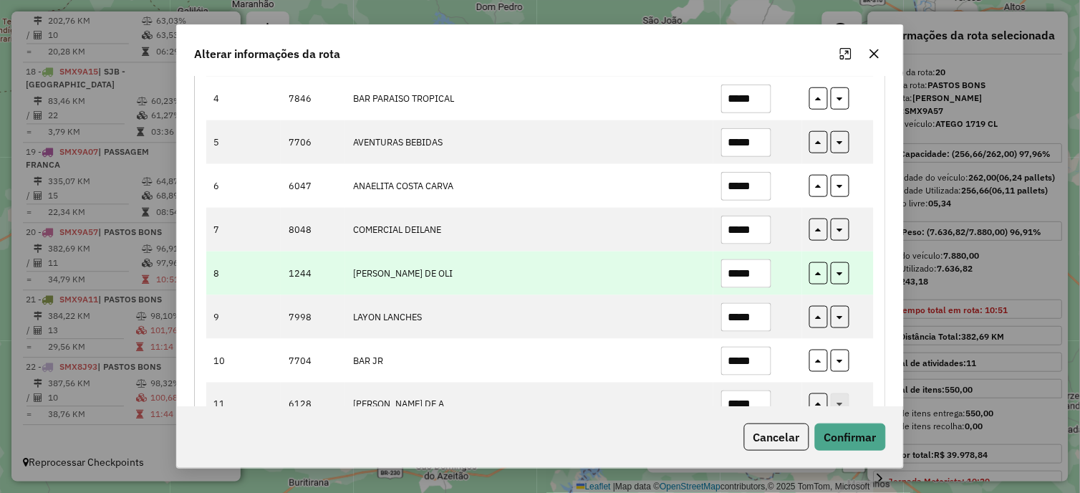
scroll to position [356, 0]
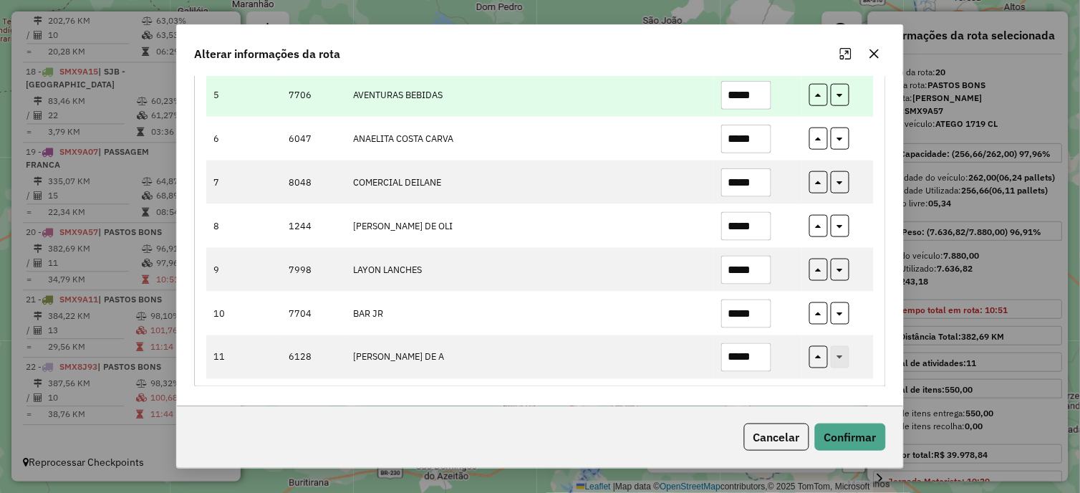
click at [760, 99] on input "*****" at bounding box center [746, 95] width 50 height 29
type input "*****"
click at [842, 92] on button "button" at bounding box center [840, 95] width 19 height 22
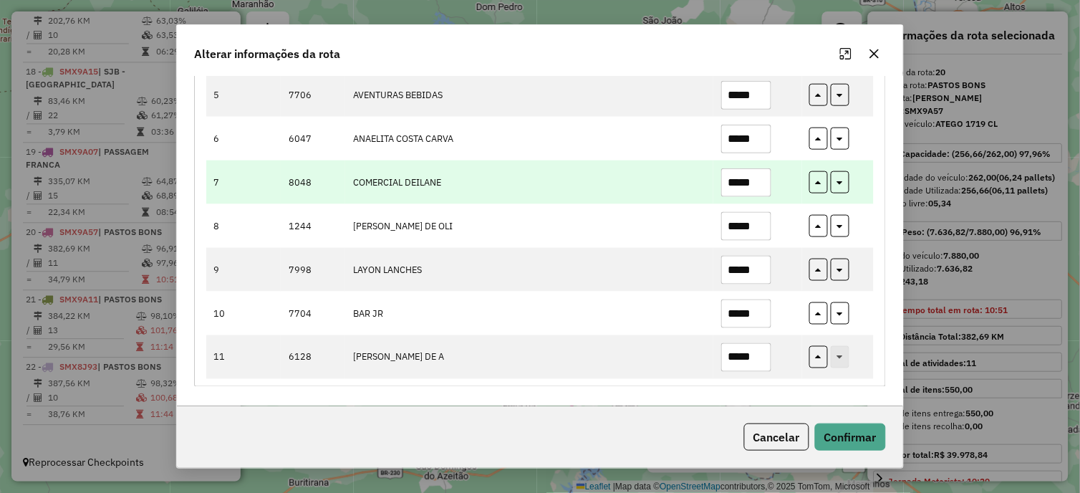
type input "*****"
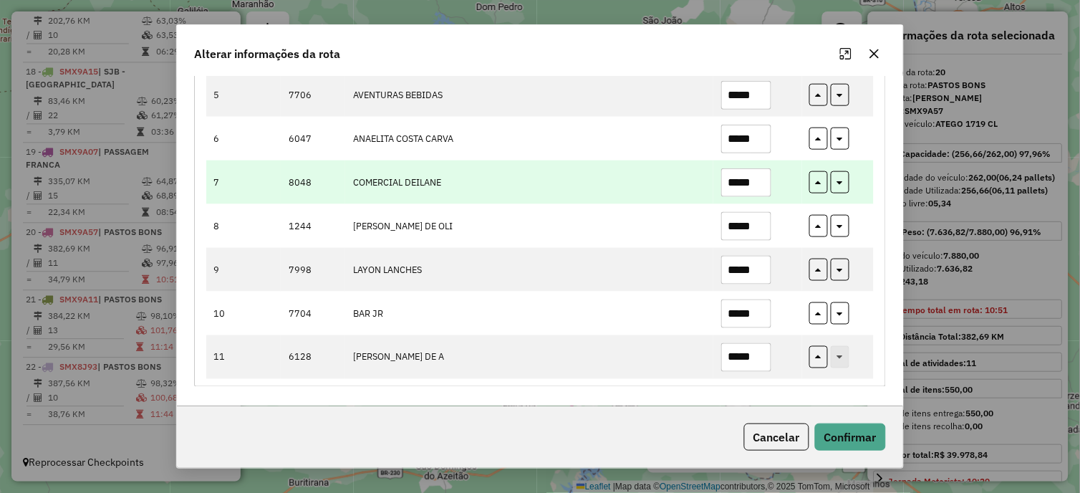
type input "*****"
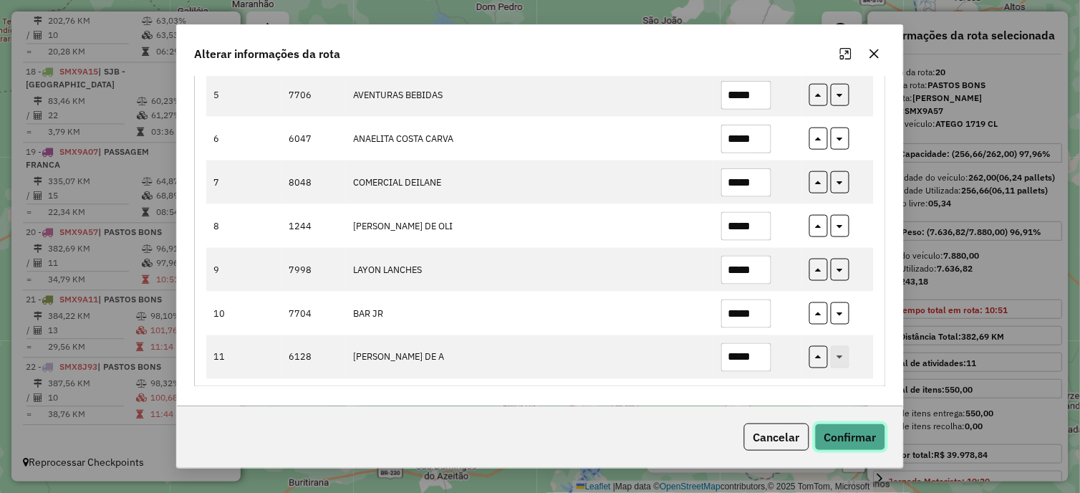
click at [851, 434] on button "Confirmar" at bounding box center [850, 436] width 71 height 27
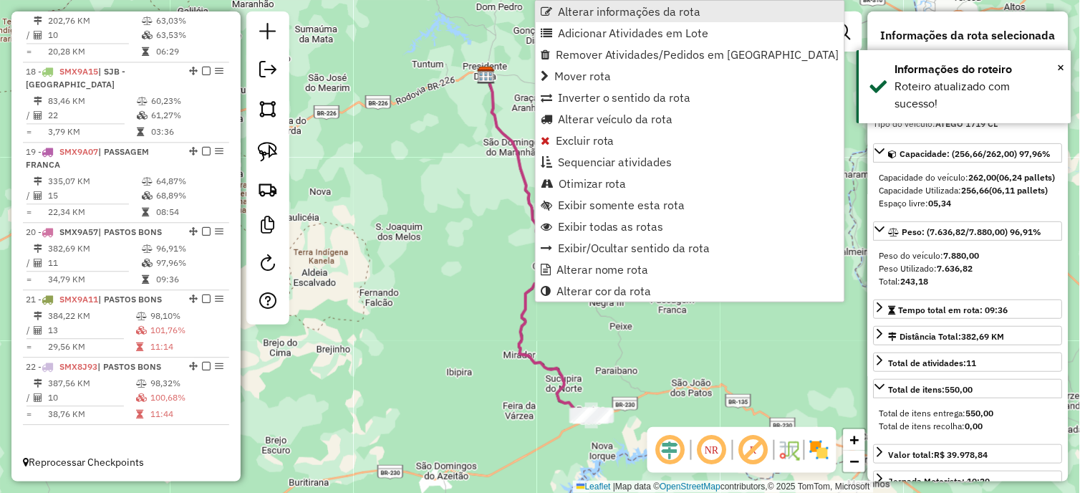
click at [576, 11] on span "Alterar informações da rota" at bounding box center [629, 11] width 143 height 11
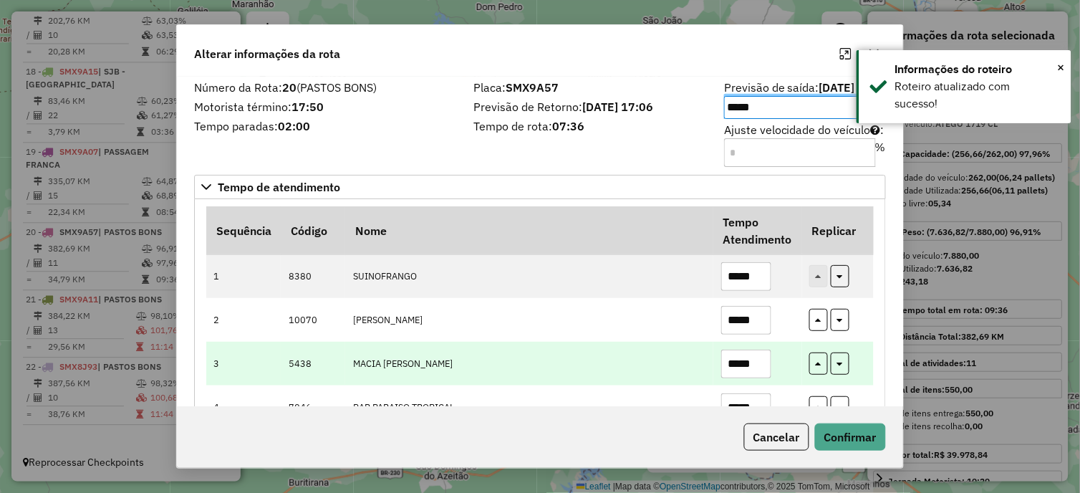
scroll to position [159, 0]
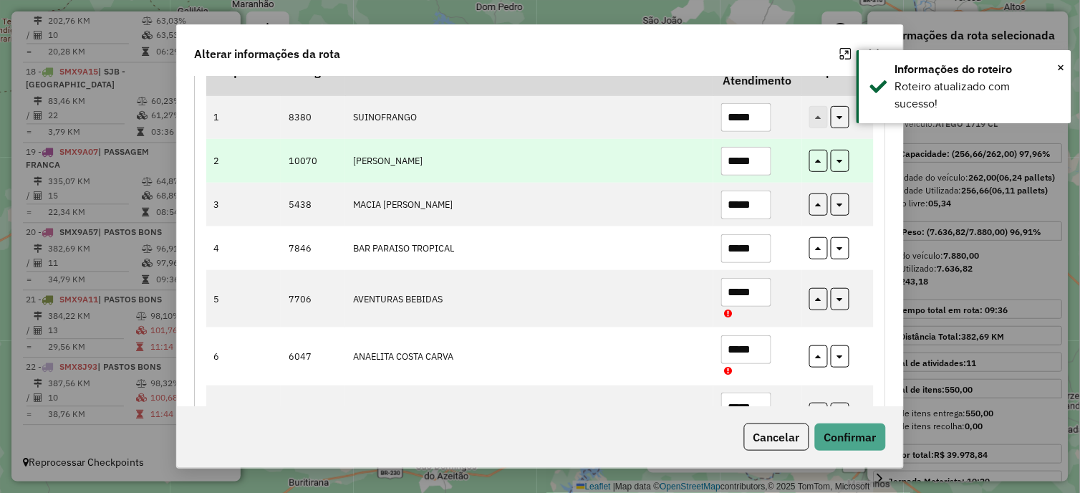
click at [758, 152] on input "*****" at bounding box center [746, 161] width 50 height 29
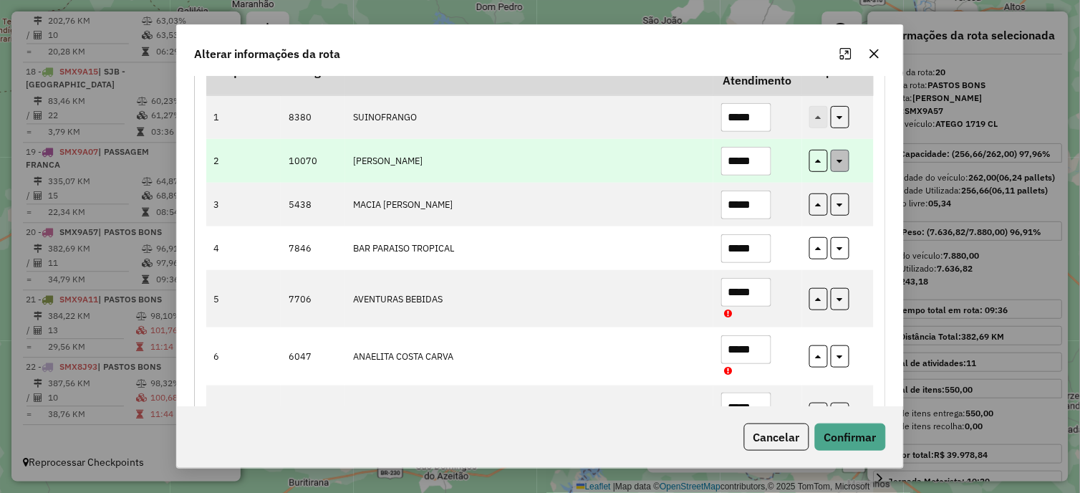
type input "*****"
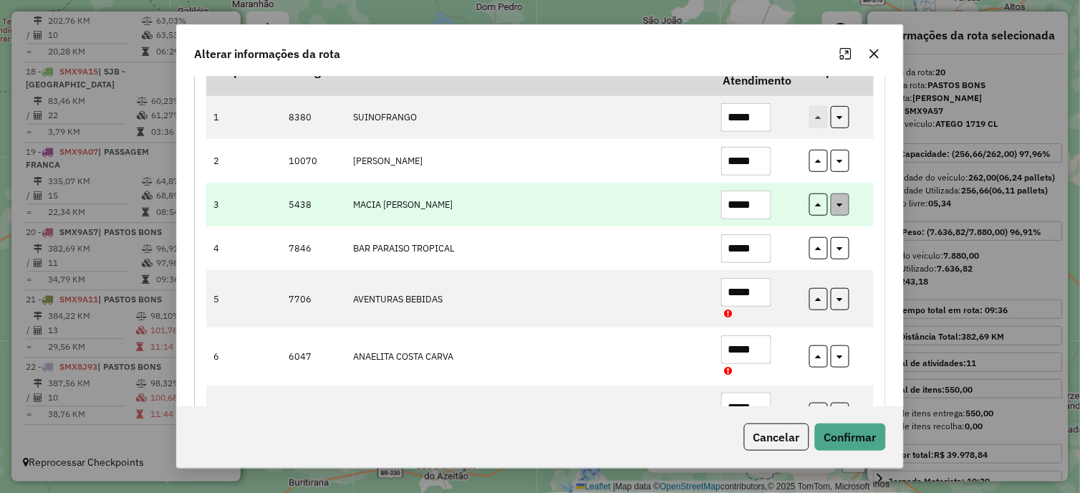
drag, startPoint x: 842, startPoint y: 162, endPoint x: 834, endPoint y: 196, distance: 35.3
click at [839, 163] on button "button" at bounding box center [840, 161] width 19 height 22
type input "*****"
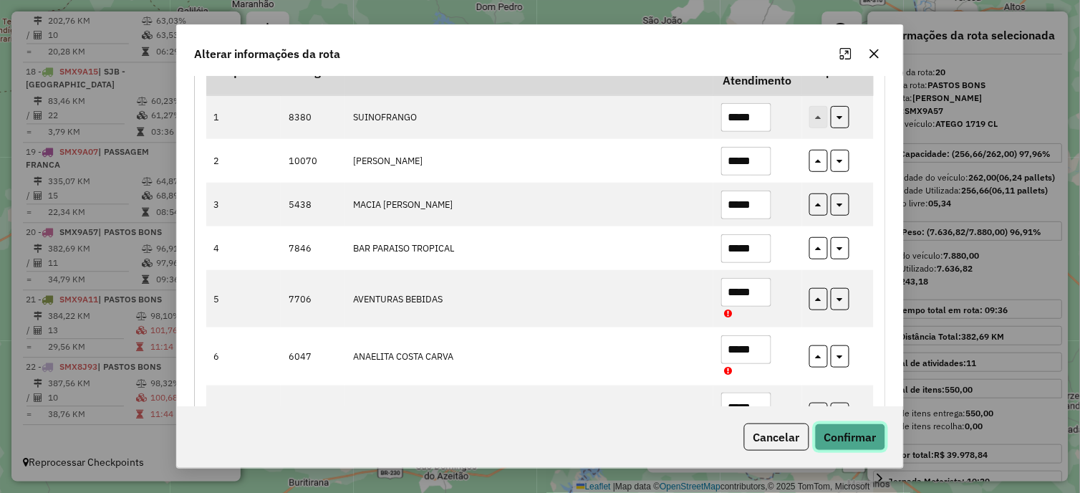
click at [865, 440] on button "Confirmar" at bounding box center [850, 436] width 71 height 27
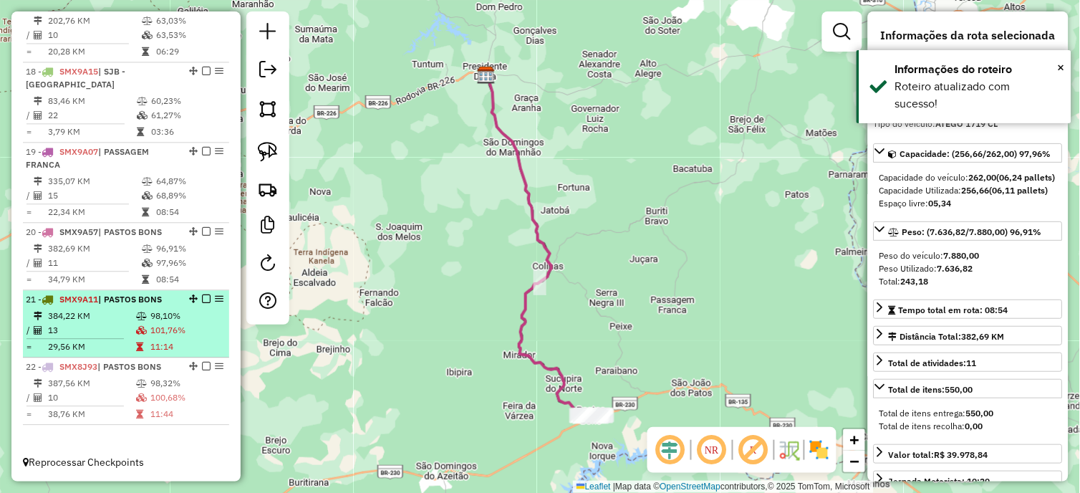
click at [139, 301] on span "| PASTOS BONS" at bounding box center [130, 299] width 64 height 11
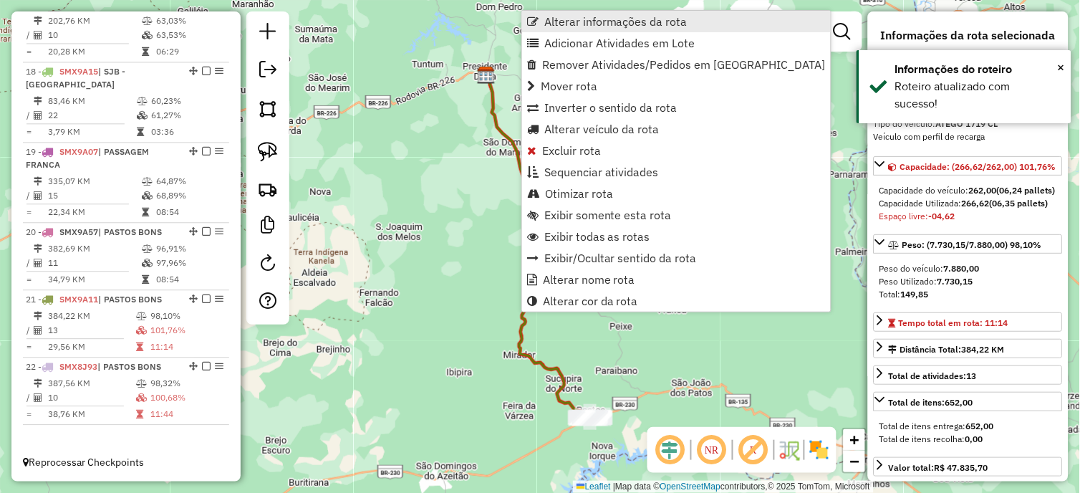
click at [606, 24] on span "Alterar informações da rota" at bounding box center [615, 21] width 143 height 11
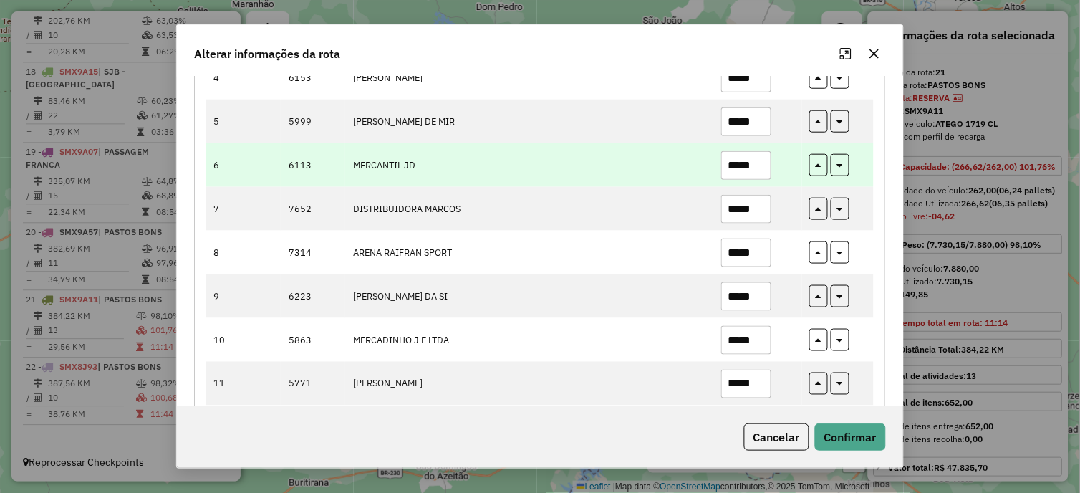
scroll to position [284, 0]
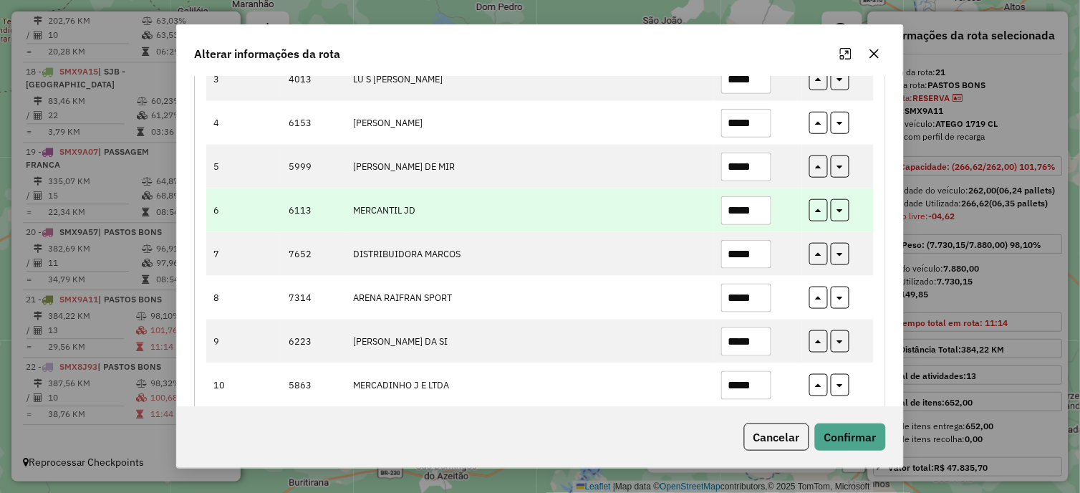
click at [764, 191] on td "*****" at bounding box center [757, 210] width 88 height 44
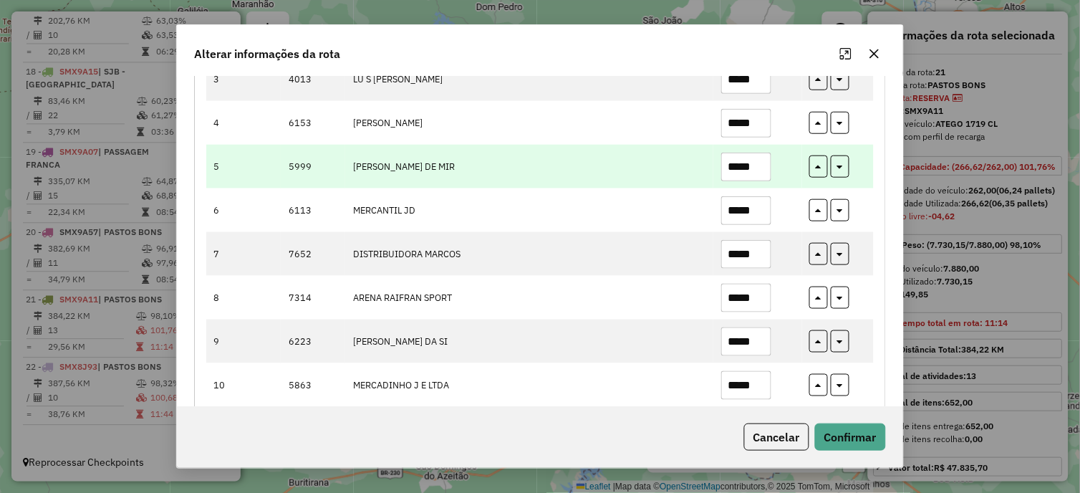
click at [764, 170] on input "*****" at bounding box center [746, 167] width 50 height 29
type input "*****"
click at [839, 172] on button "button" at bounding box center [840, 166] width 19 height 22
type input "*****"
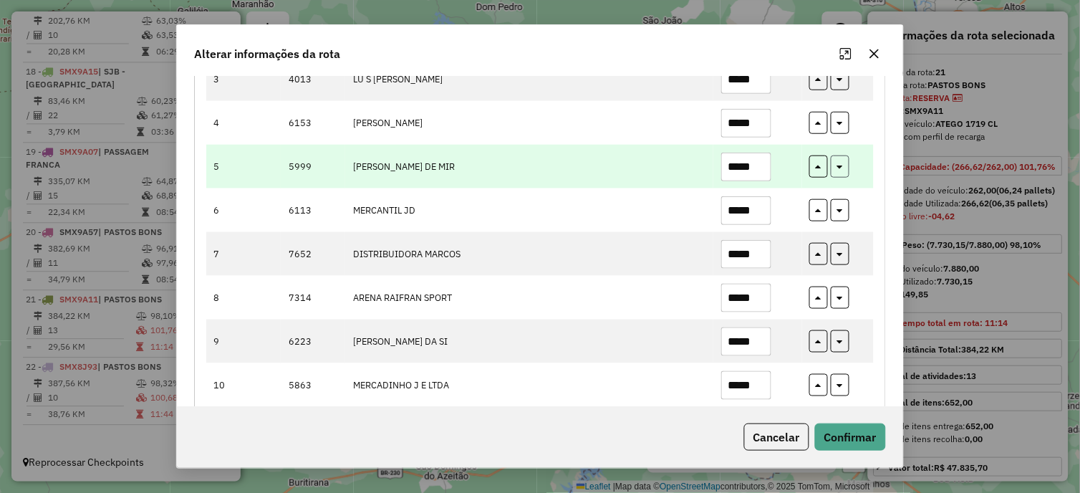
type input "*****"
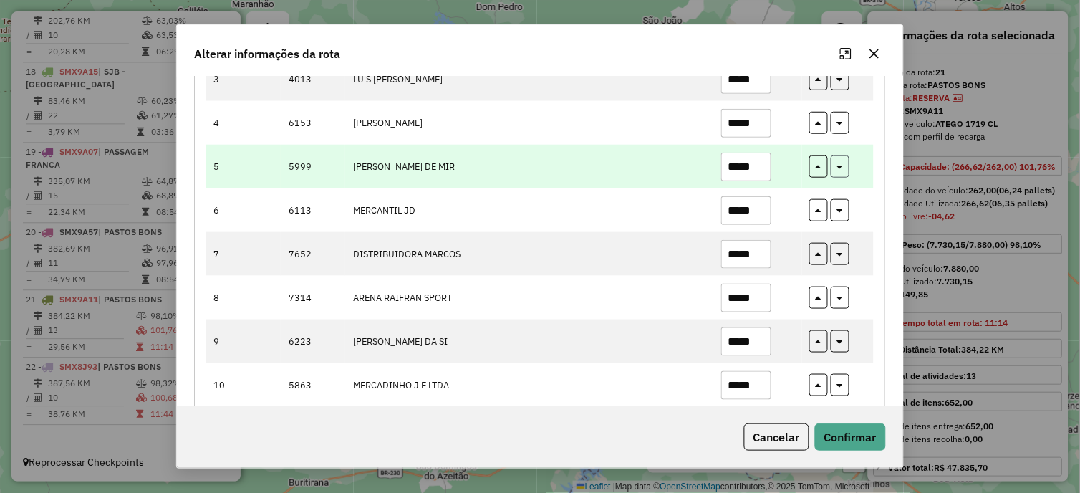
type input "*****"
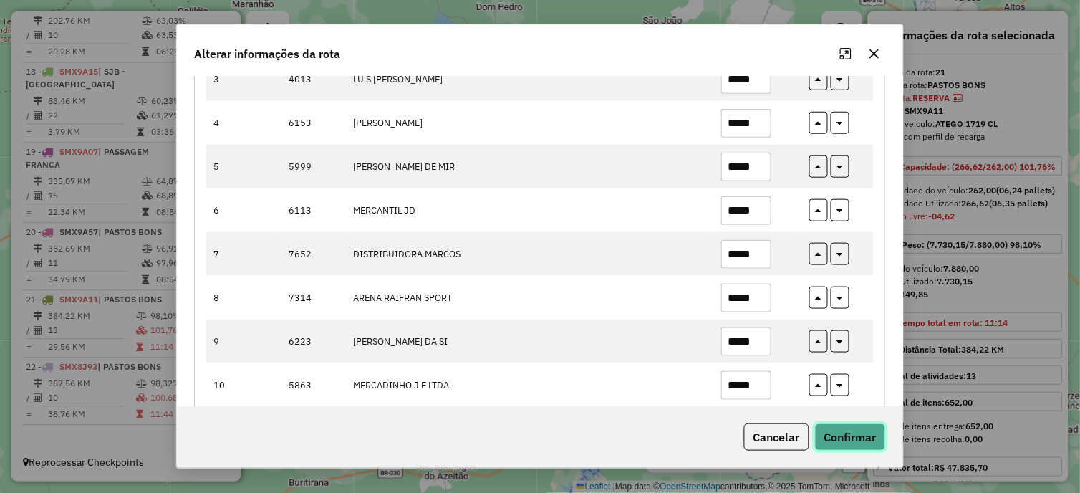
click at [843, 433] on button "Confirmar" at bounding box center [850, 436] width 71 height 27
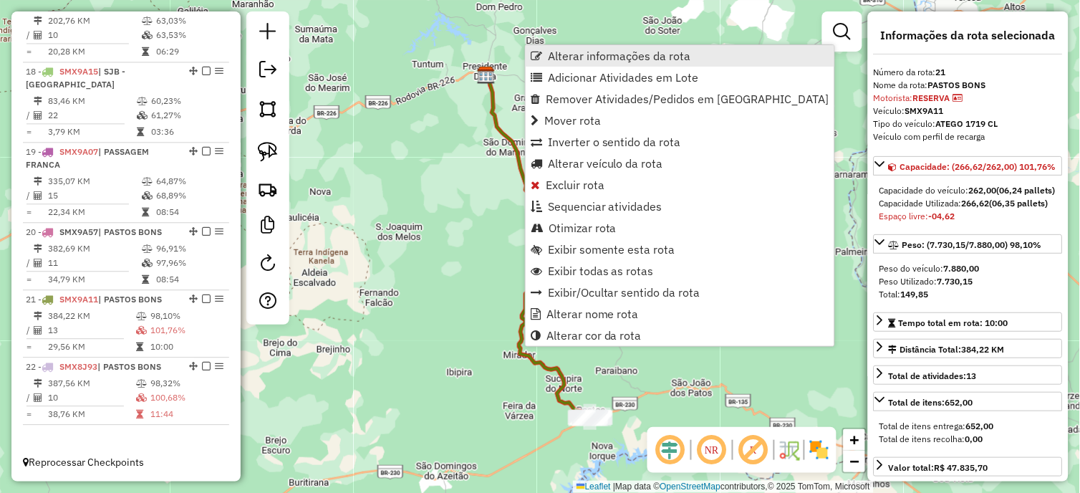
click at [619, 65] on link "Alterar informações da rota" at bounding box center [680, 55] width 309 height 21
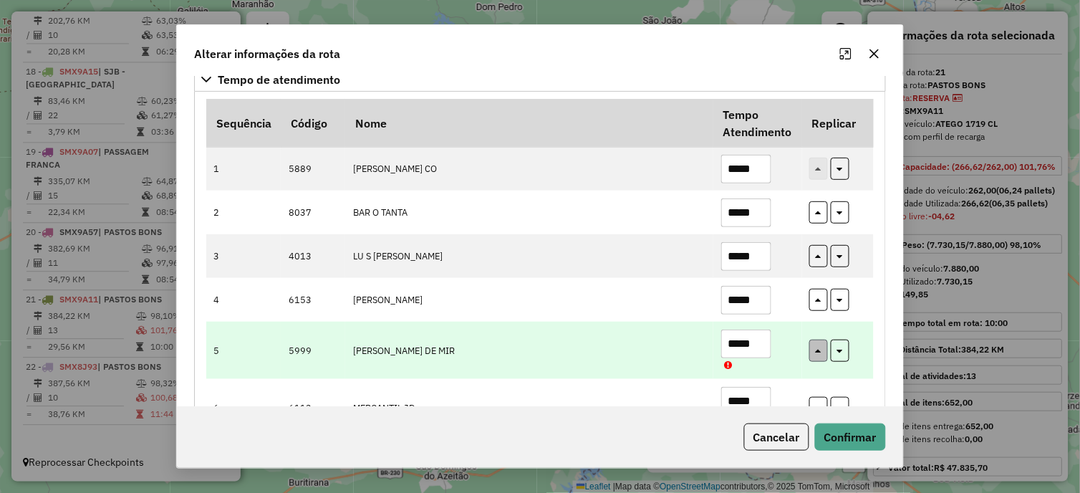
scroll to position [159, 0]
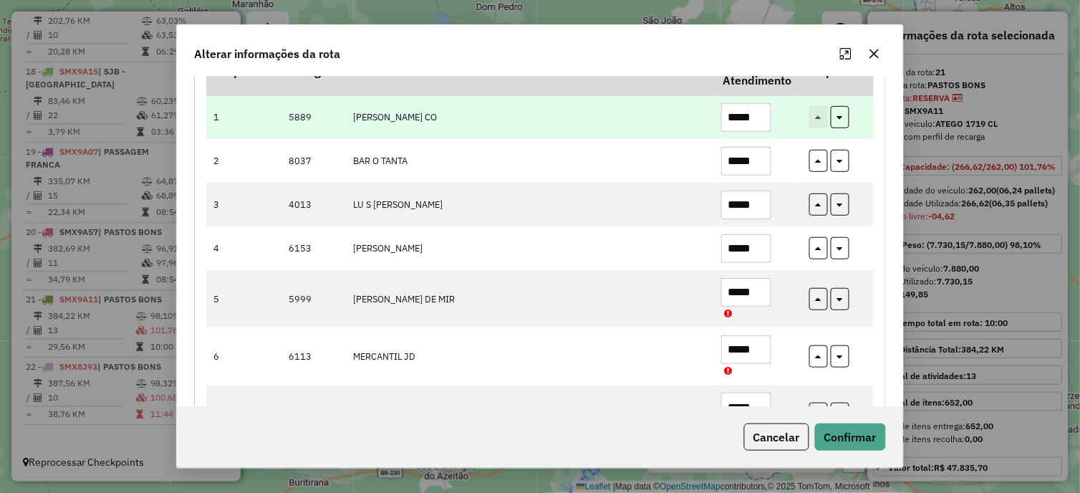
click at [760, 124] on input "*****" at bounding box center [746, 117] width 50 height 29
type input "*****"
click at [839, 120] on icon "button" at bounding box center [840, 115] width 6 height 10
type input "*****"
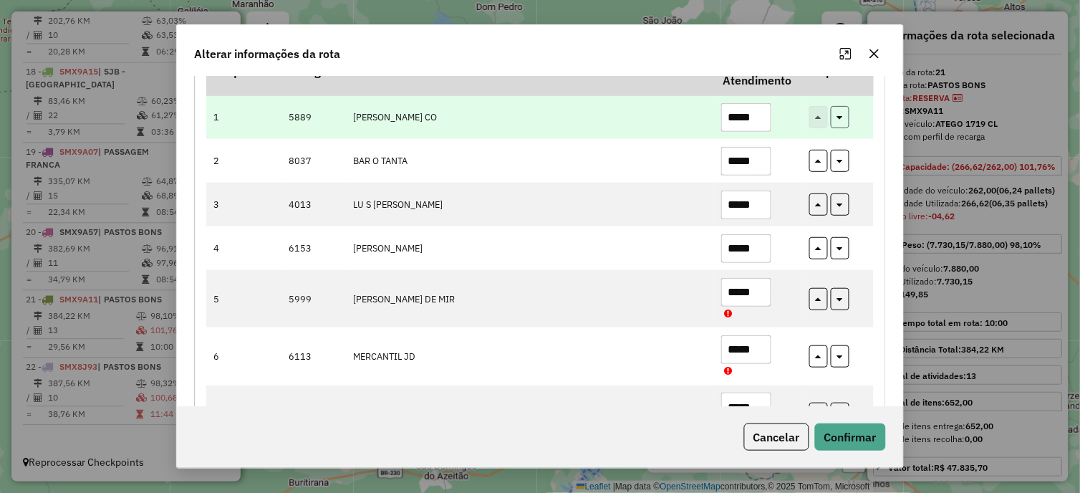
type input "*****"
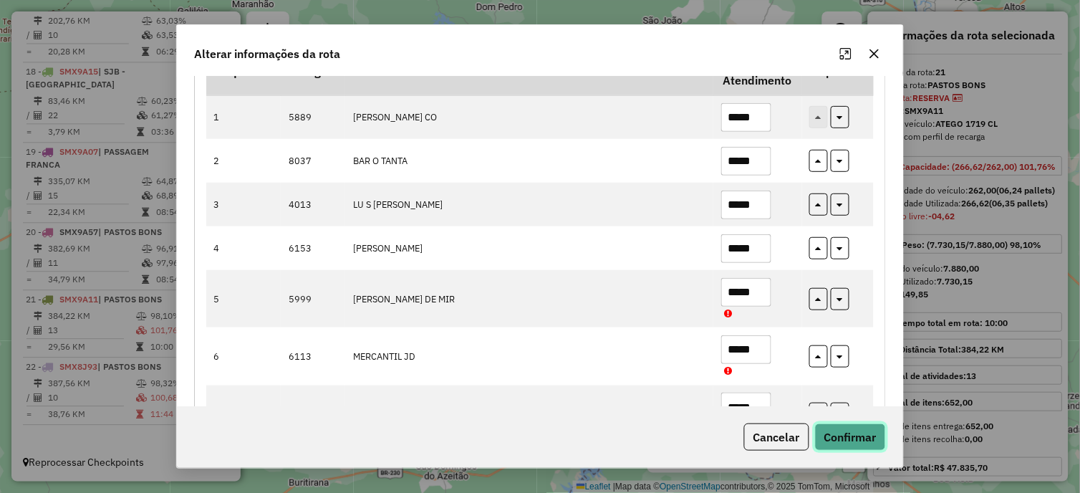
click at [852, 426] on button "Confirmar" at bounding box center [850, 436] width 71 height 27
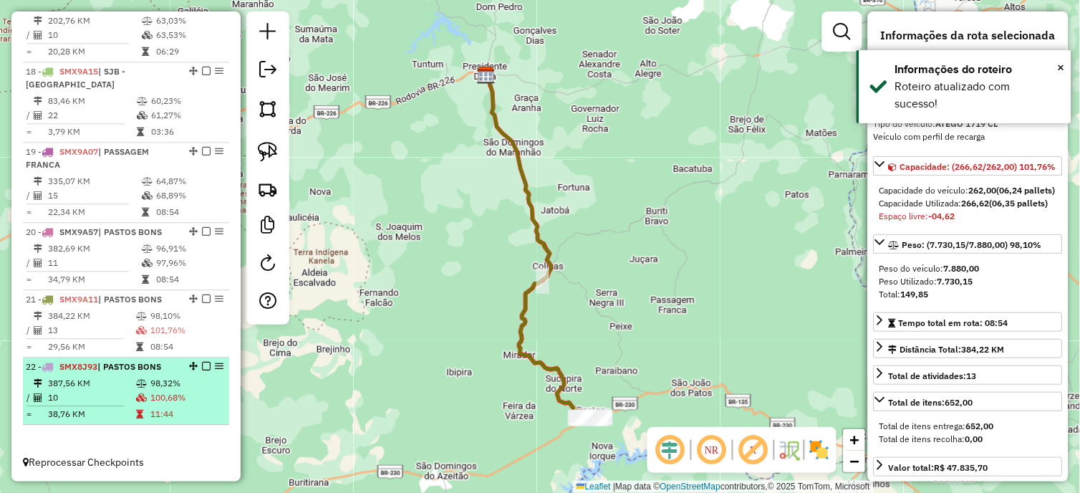
click at [160, 398] on td "100,68%" at bounding box center [187, 397] width 74 height 14
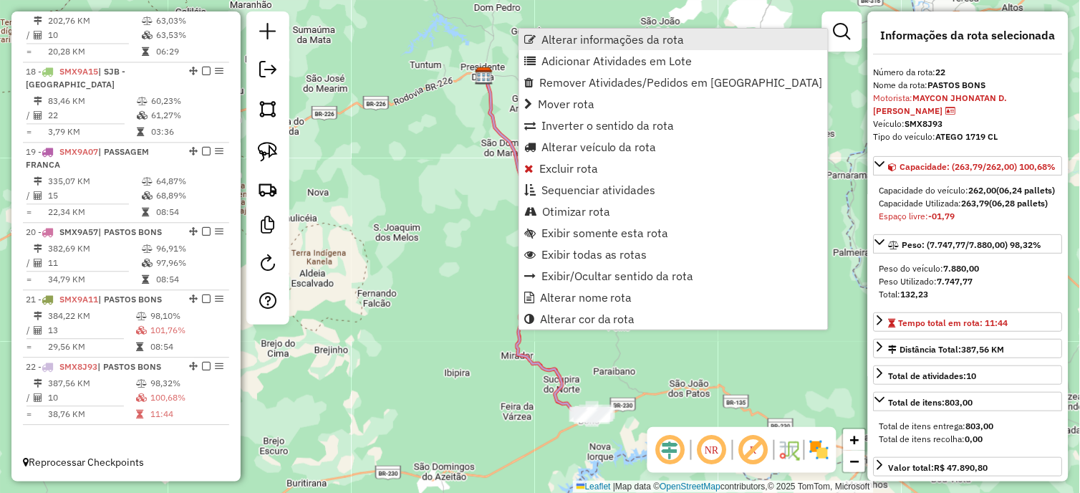
click at [617, 34] on span "Alterar informações da rota" at bounding box center [612, 39] width 143 height 11
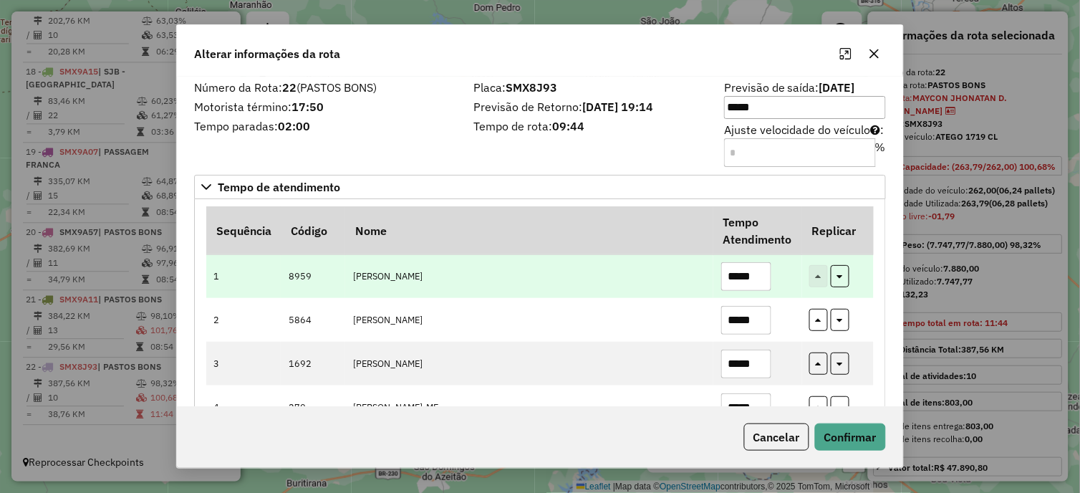
drag, startPoint x: 757, startPoint y: 276, endPoint x: 767, endPoint y: 269, distance: 12.3
click at [758, 276] on input "*****" at bounding box center [746, 276] width 50 height 29
type input "*****"
click at [841, 275] on icon "button" at bounding box center [840, 274] width 6 height 10
type input "*****"
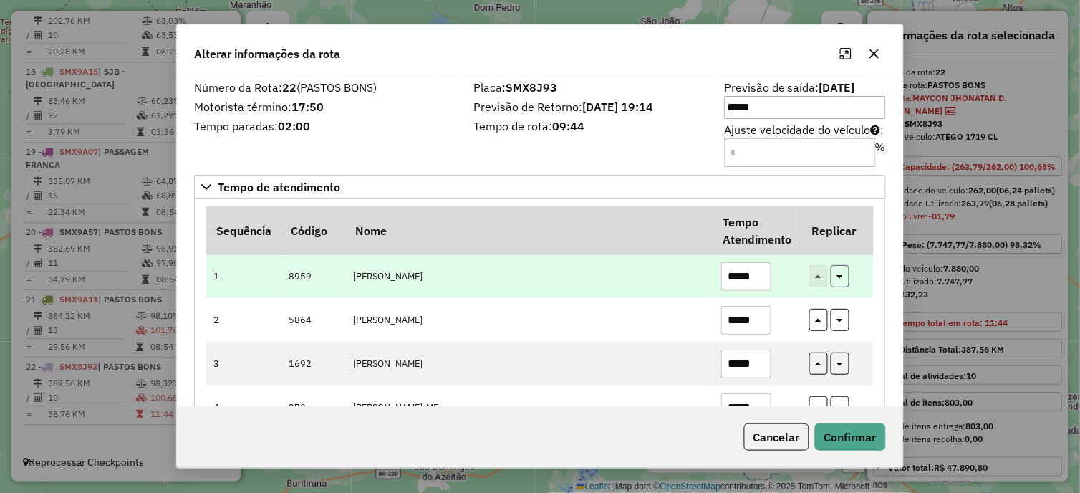
type input "*****"
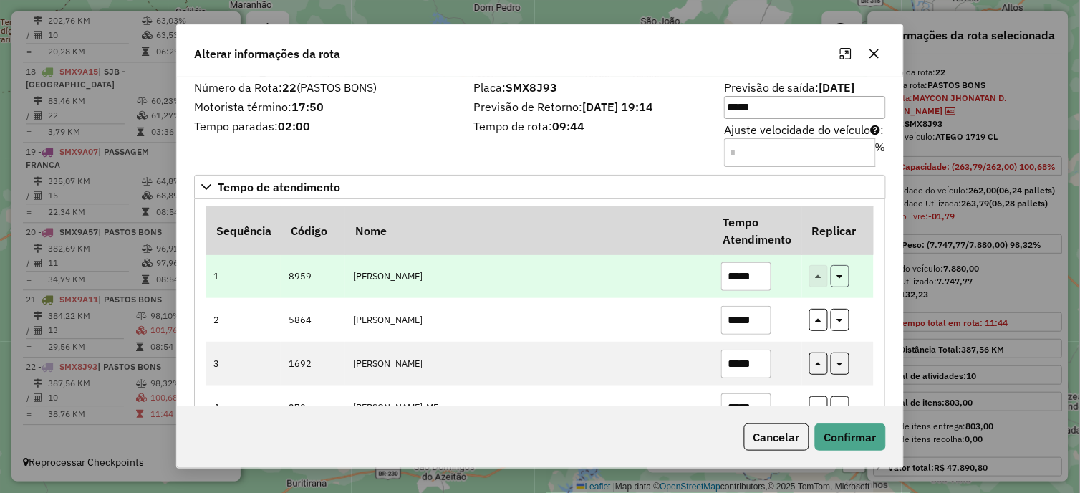
type input "*****"
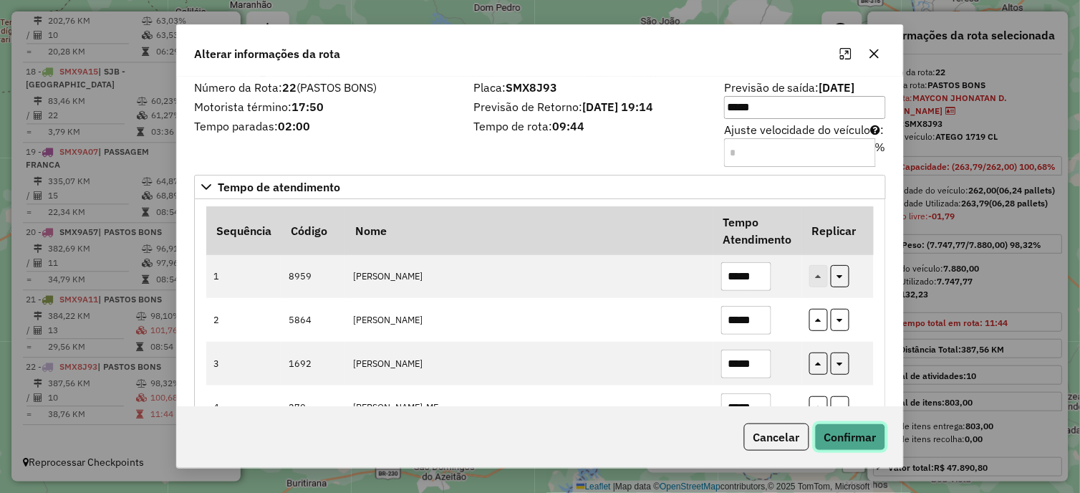
click at [850, 440] on button "Confirmar" at bounding box center [850, 436] width 71 height 27
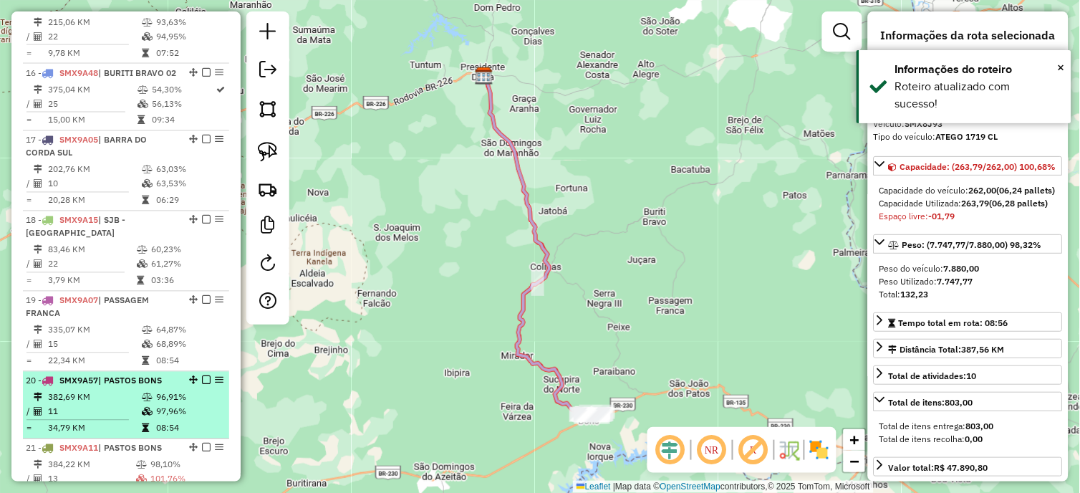
scroll to position [1644, 0]
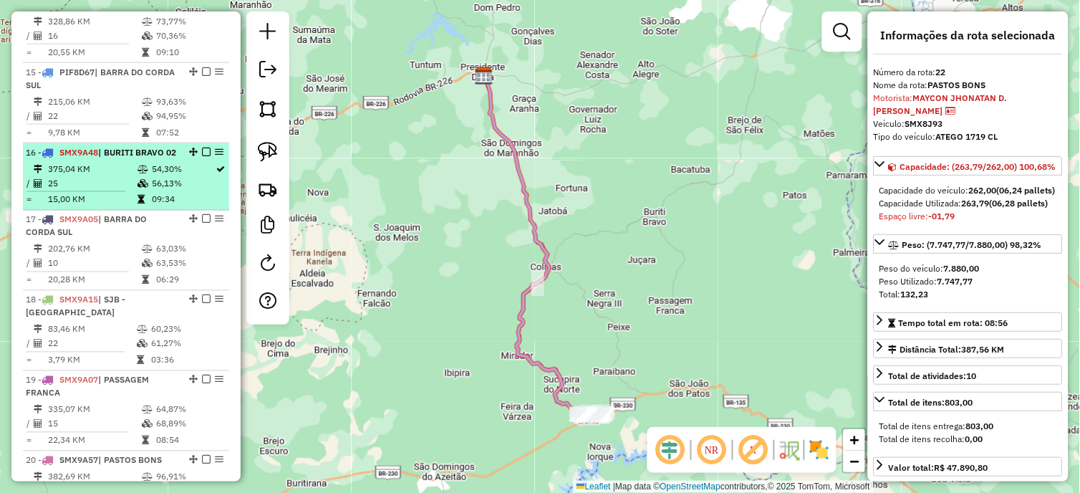
click at [179, 206] on td "09:34" at bounding box center [183, 200] width 64 height 14
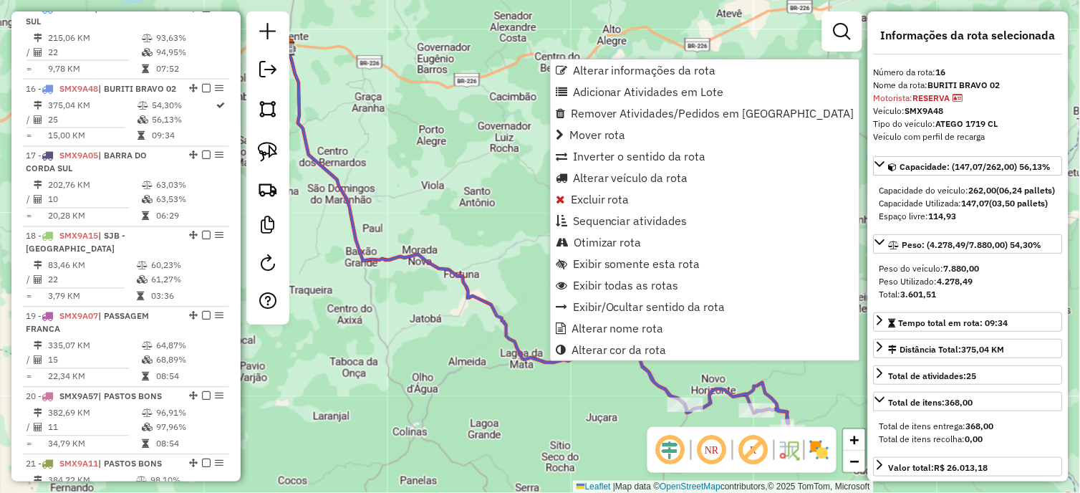
scroll to position [1773, 0]
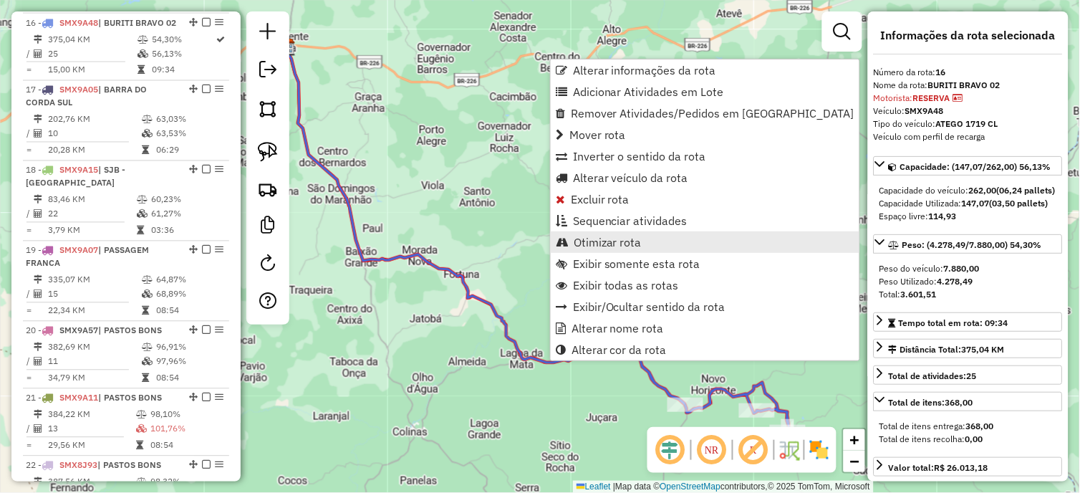
click at [617, 239] on span "Otimizar rota" at bounding box center [608, 241] width 68 height 11
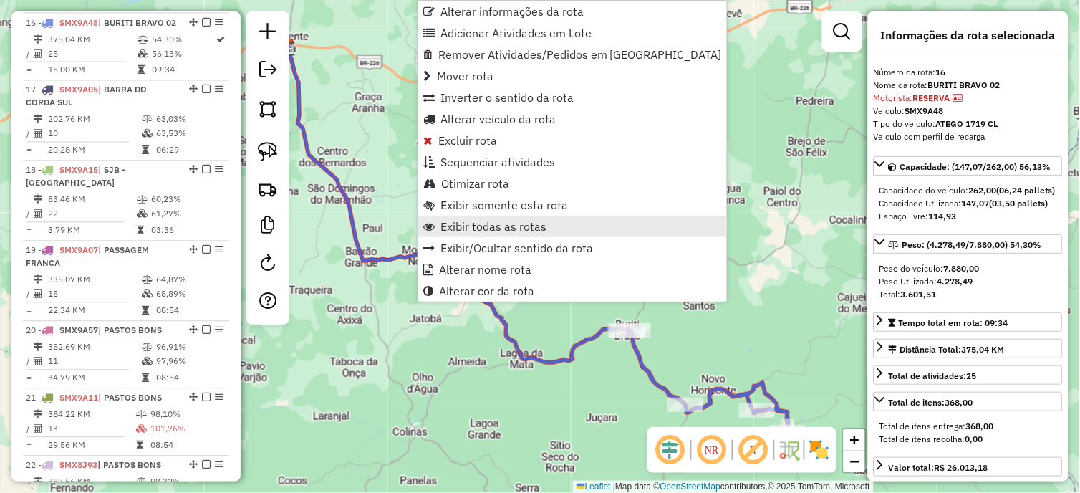
click at [470, 222] on span "Exibir todas as rotas" at bounding box center [493, 226] width 106 height 11
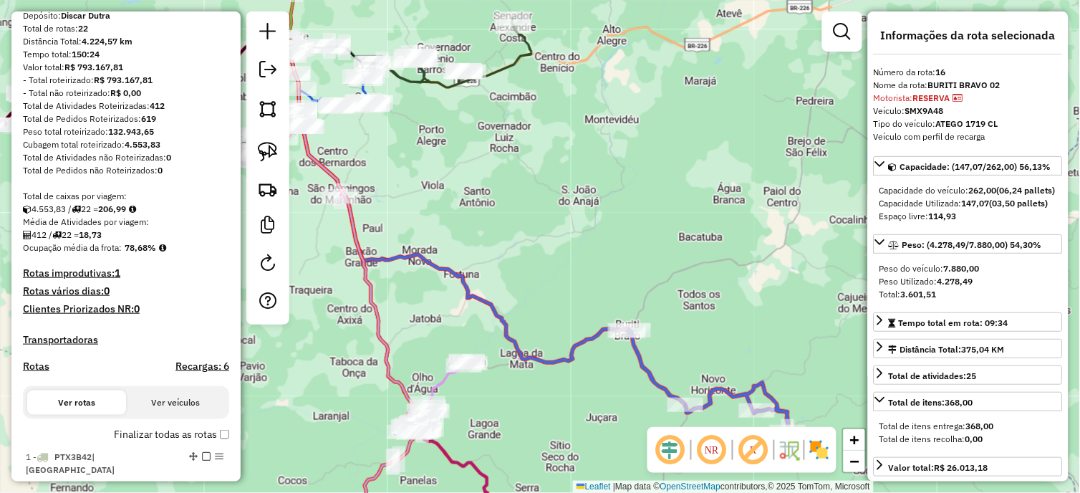
scroll to position [0, 0]
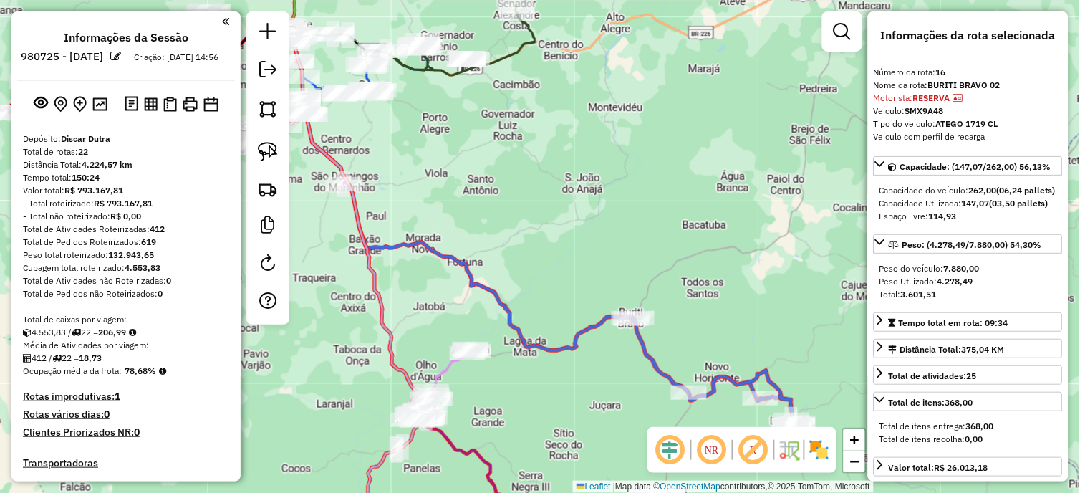
drag, startPoint x: 557, startPoint y: 211, endPoint x: 561, endPoint y: 198, distance: 12.7
click at [561, 198] on div "Janela de atendimento Grade de atendimento Capacidade Transportadoras Veículos …" at bounding box center [540, 246] width 1080 height 493
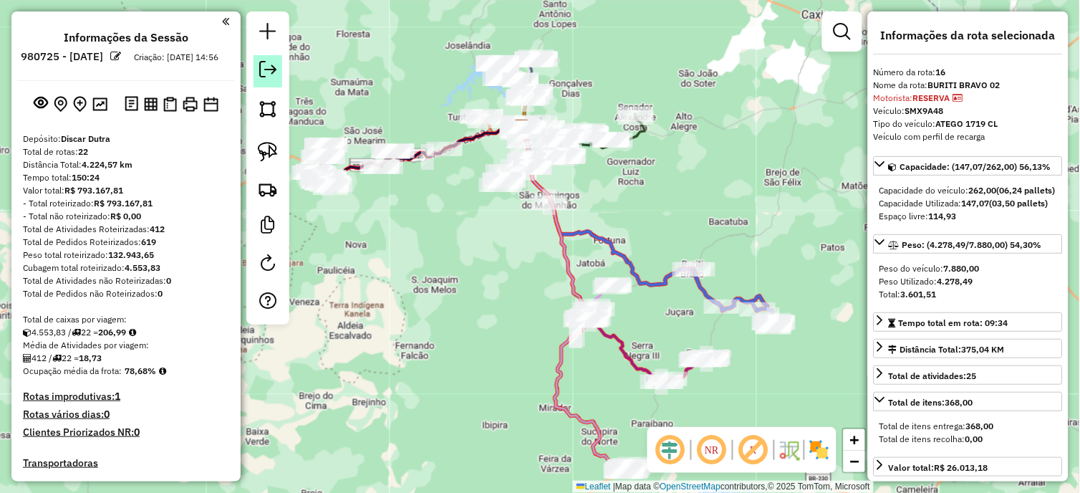
click at [266, 69] on em at bounding box center [267, 69] width 17 height 17
click at [0, 0] on div "Aguarde..." at bounding box center [0, 0] width 0 height 0
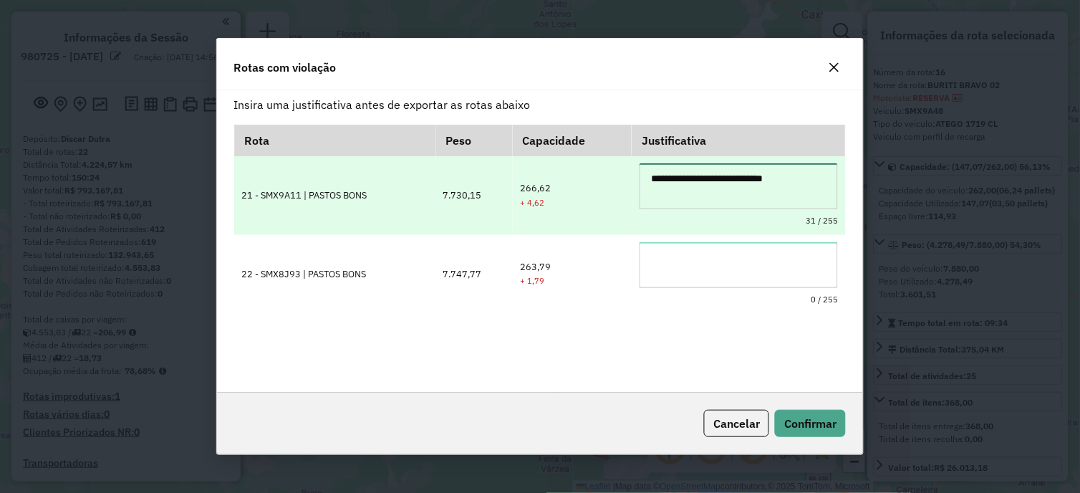
type textarea "**********"
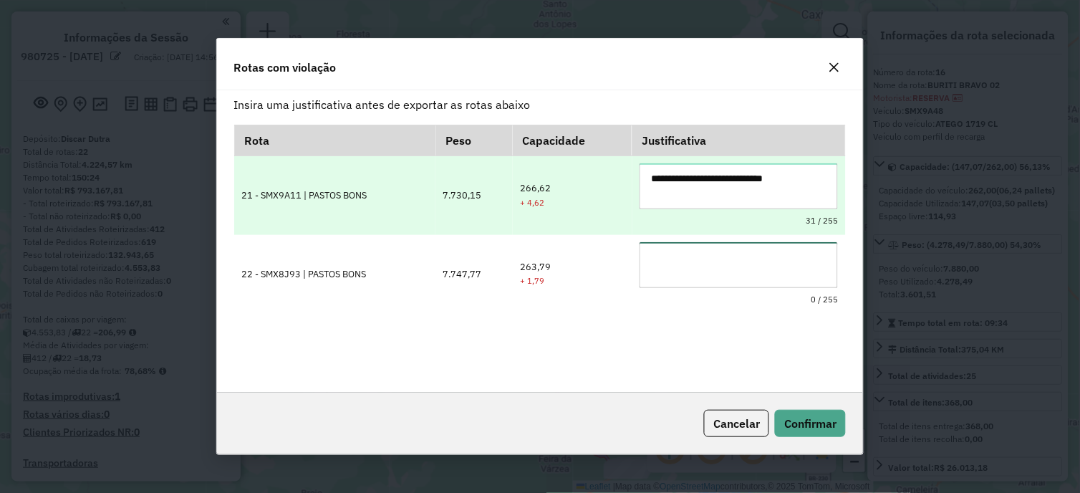
paste textarea "**********"
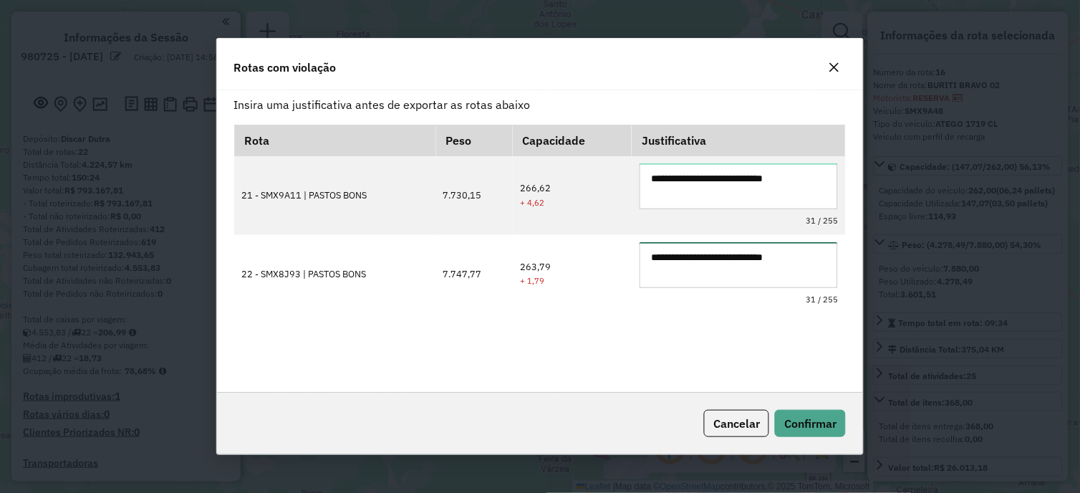
type textarea "**********"
click at [734, 327] on div "**********" at bounding box center [540, 250] width 612 height 251
click at [805, 417] on span "Confirmar" at bounding box center [810, 423] width 52 height 14
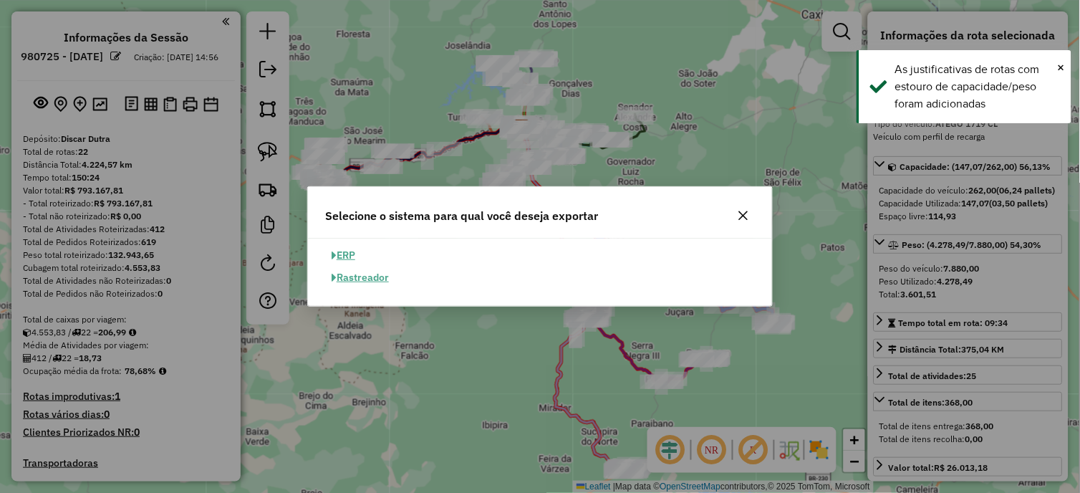
click at [337, 254] on button "ERP" at bounding box center [343, 255] width 37 height 22
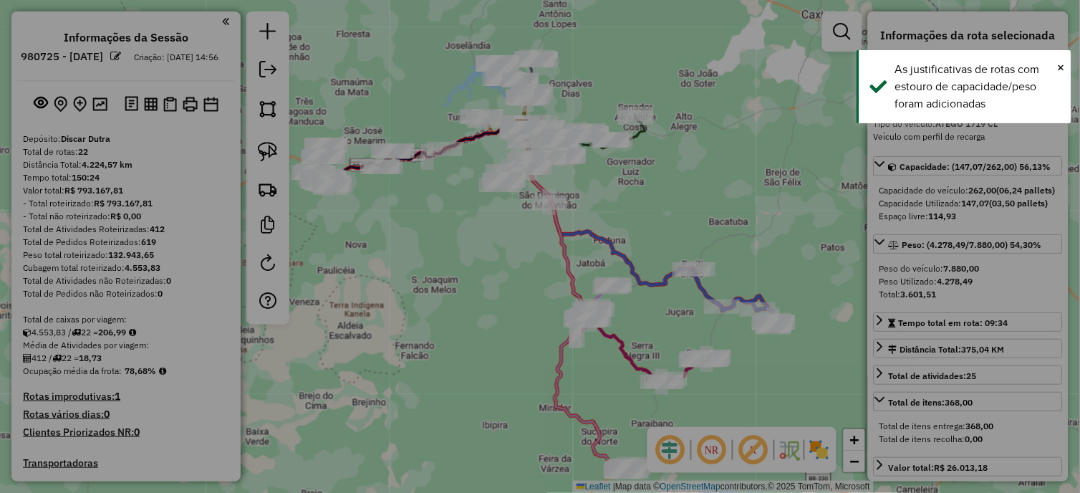
select select "**"
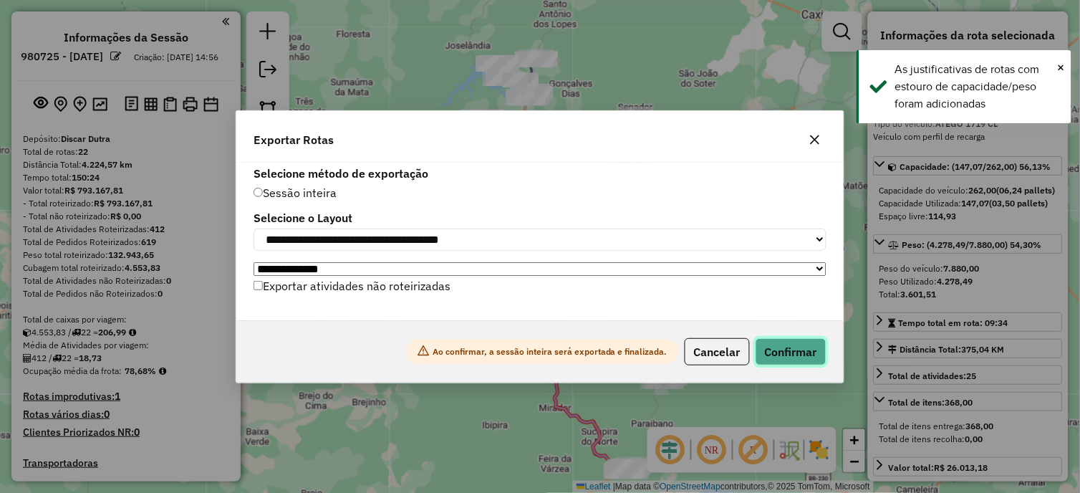
click at [808, 354] on button "Confirmar" at bounding box center [791, 351] width 71 height 27
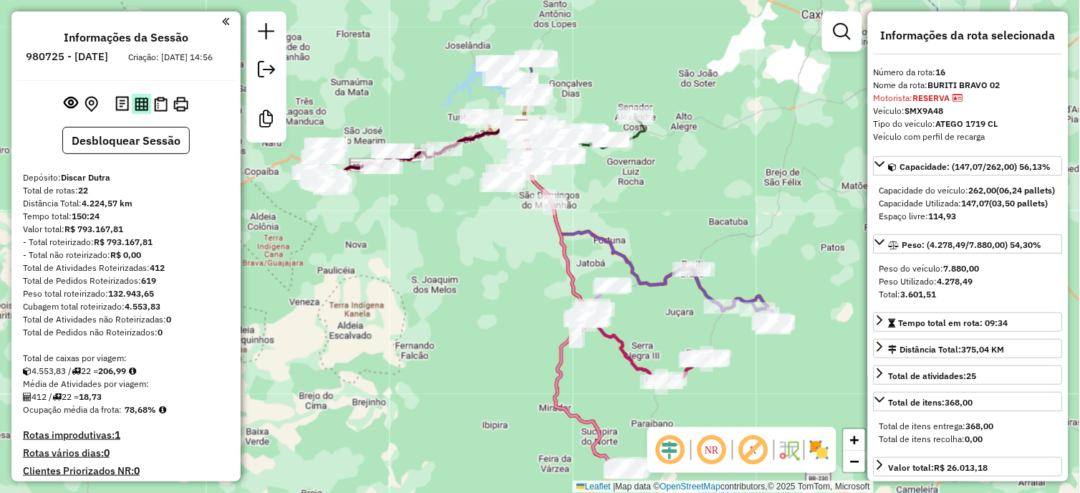
click at [136, 111] on img at bounding box center [142, 104] width 14 height 14
click at [155, 273] on strong "412" at bounding box center [157, 267] width 15 height 11
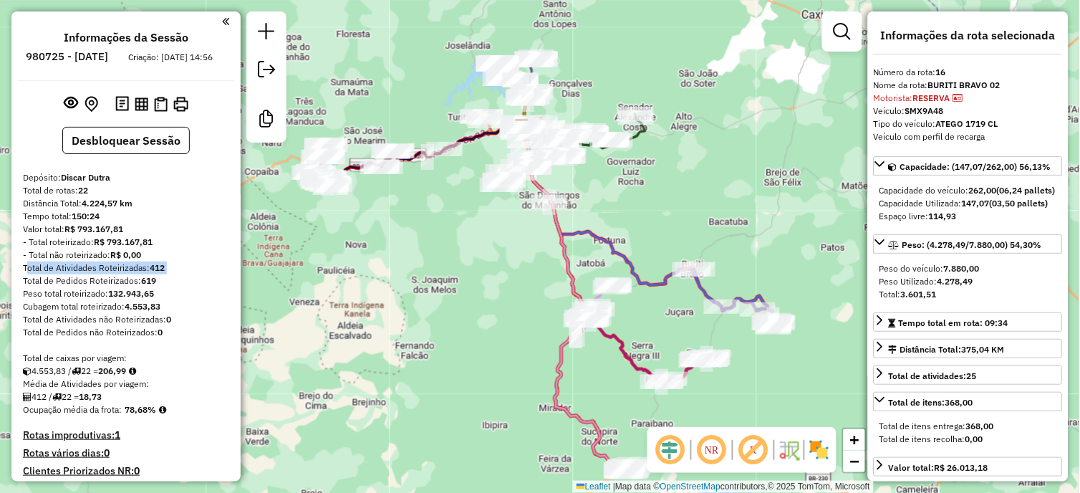
click at [155, 273] on strong "412" at bounding box center [157, 267] width 15 height 11
copy div "Total de Atividades Roteirizadas: 412"
click at [158, 273] on strong "412" at bounding box center [157, 267] width 15 height 11
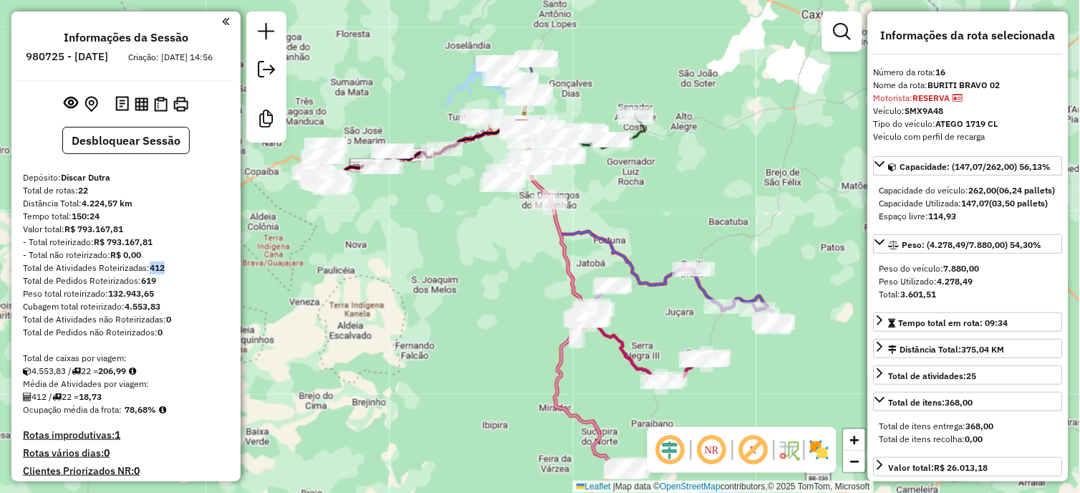
click at [158, 273] on strong "412" at bounding box center [157, 267] width 15 height 11
click at [126, 376] on strong "206,99" at bounding box center [112, 370] width 28 height 11
copy strong "206,99"
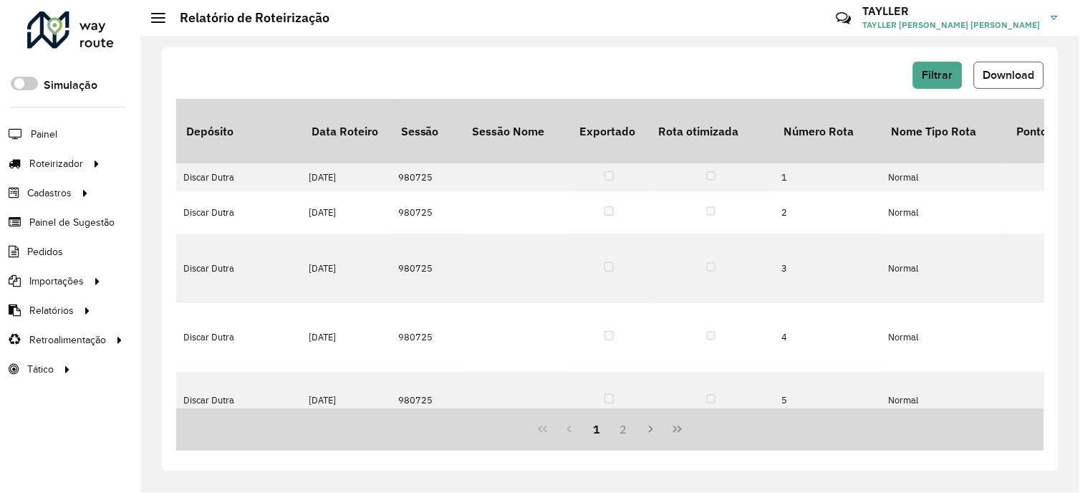
click at [1028, 69] on span "Download" at bounding box center [1009, 75] width 52 height 12
